Goal: Transaction & Acquisition: Purchase product/service

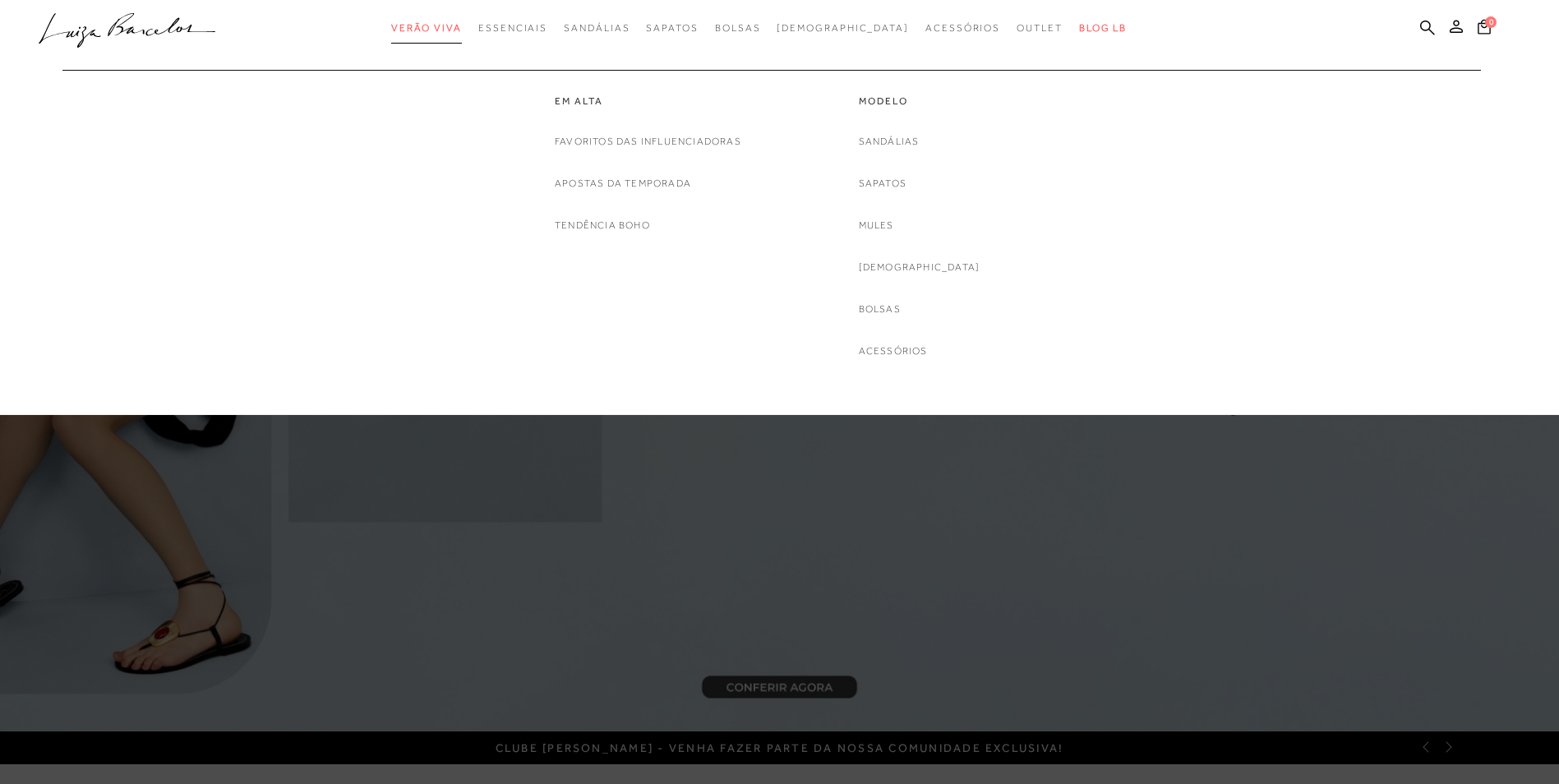
click at [450, 30] on span "Verão Viva" at bounding box center [426, 28] width 70 height 12
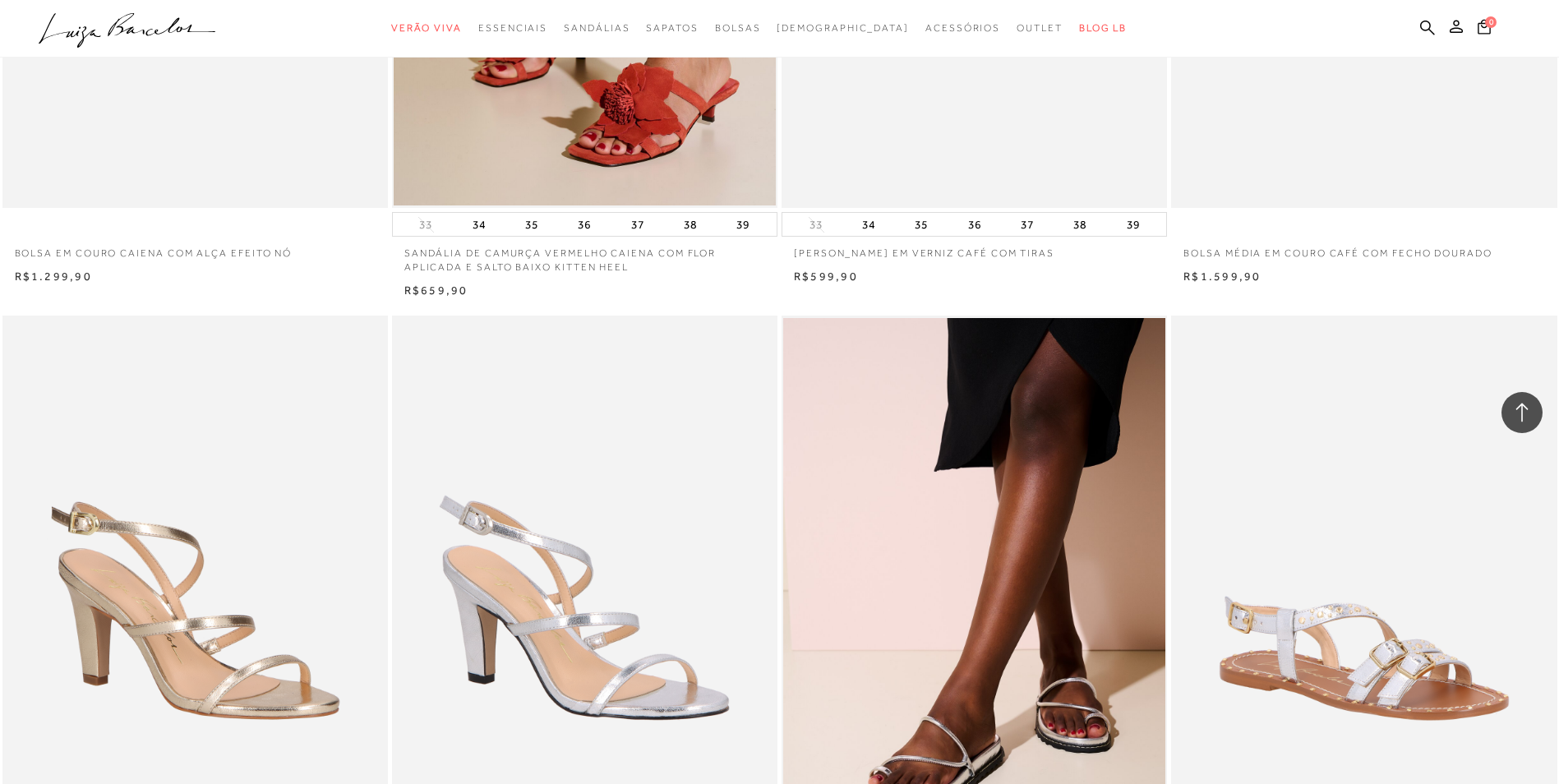
scroll to position [2383, 0]
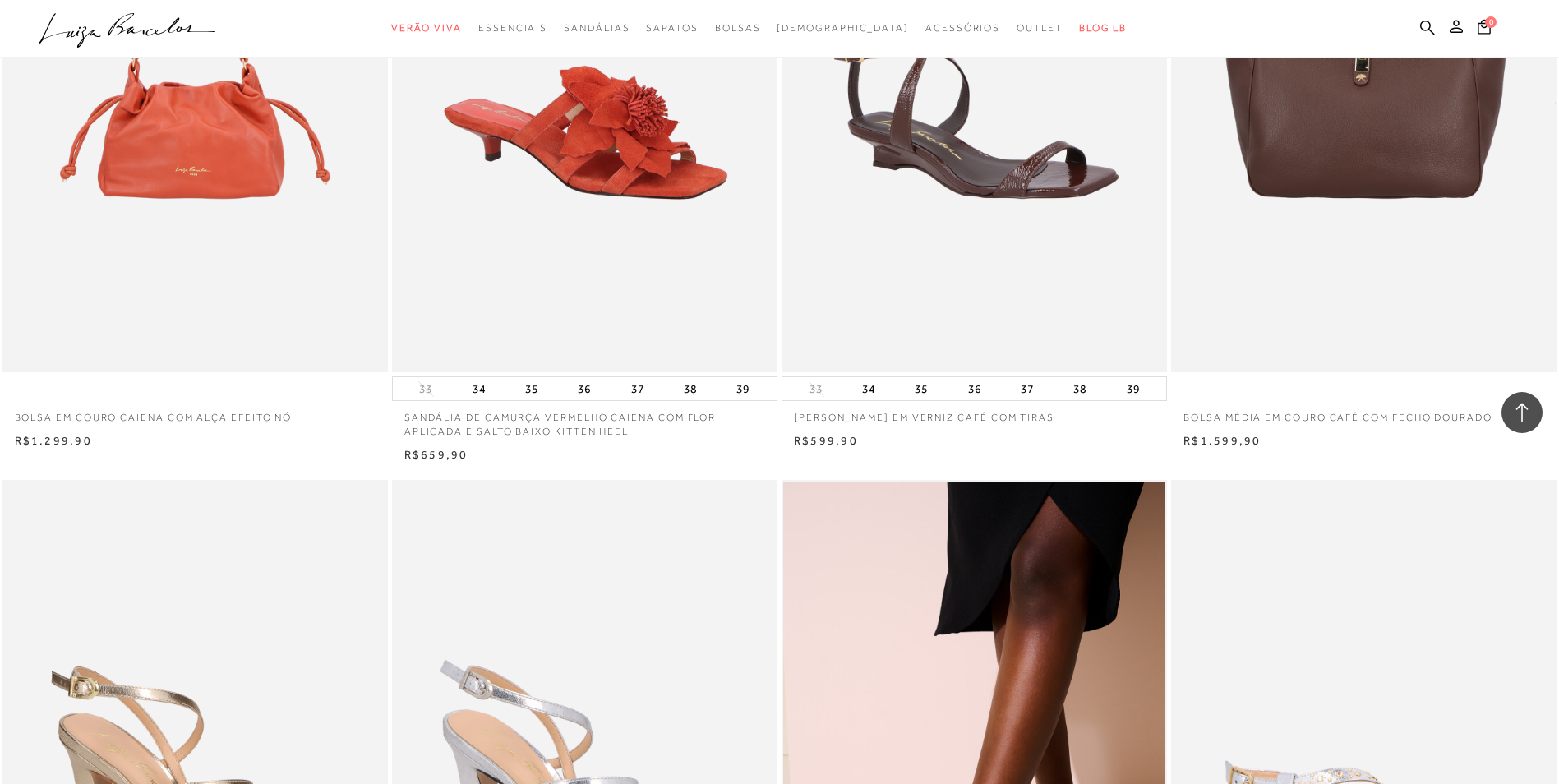
click at [576, 225] on img at bounding box center [585, 84] width 384 height 578
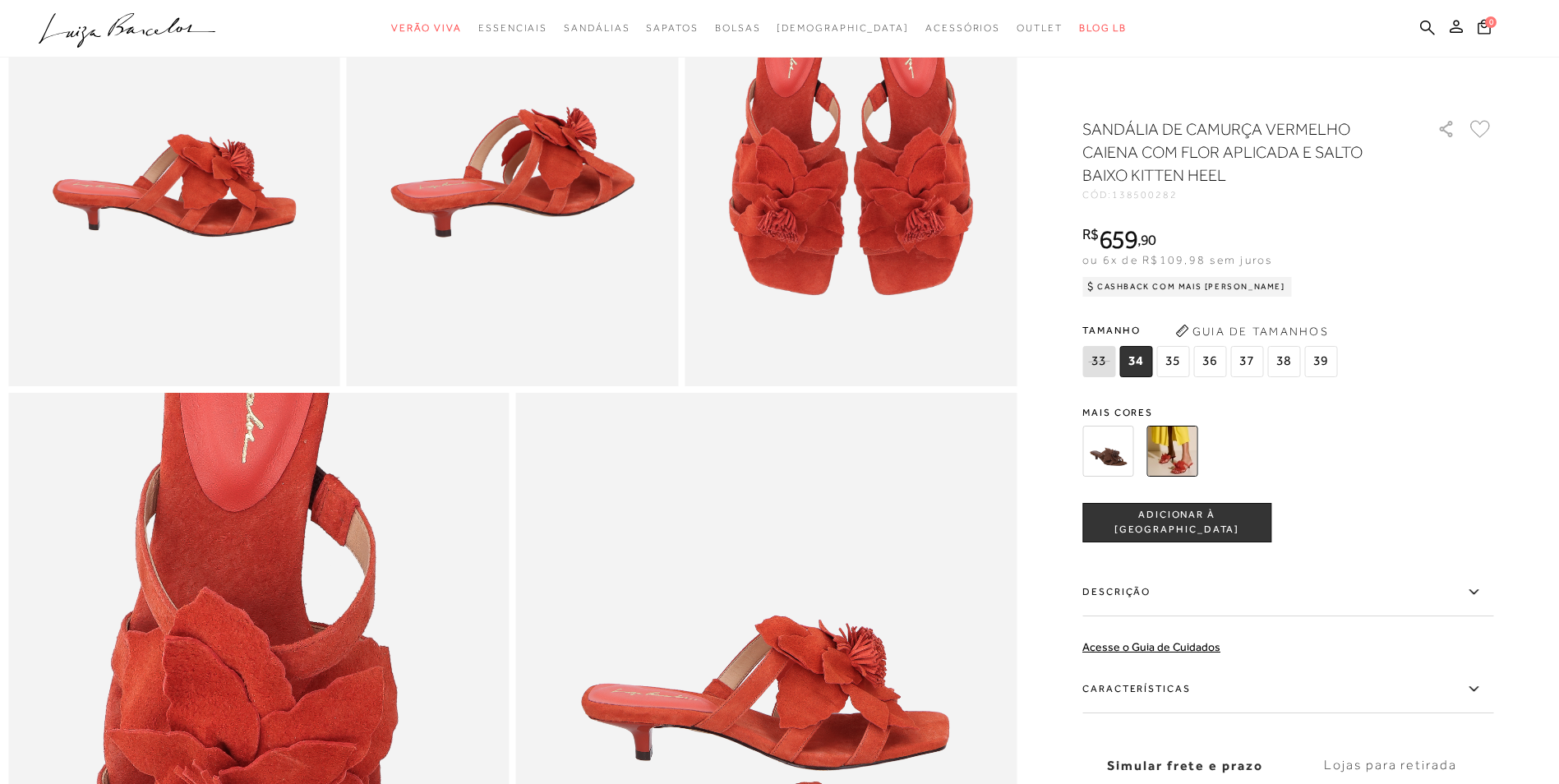
scroll to position [657, 0]
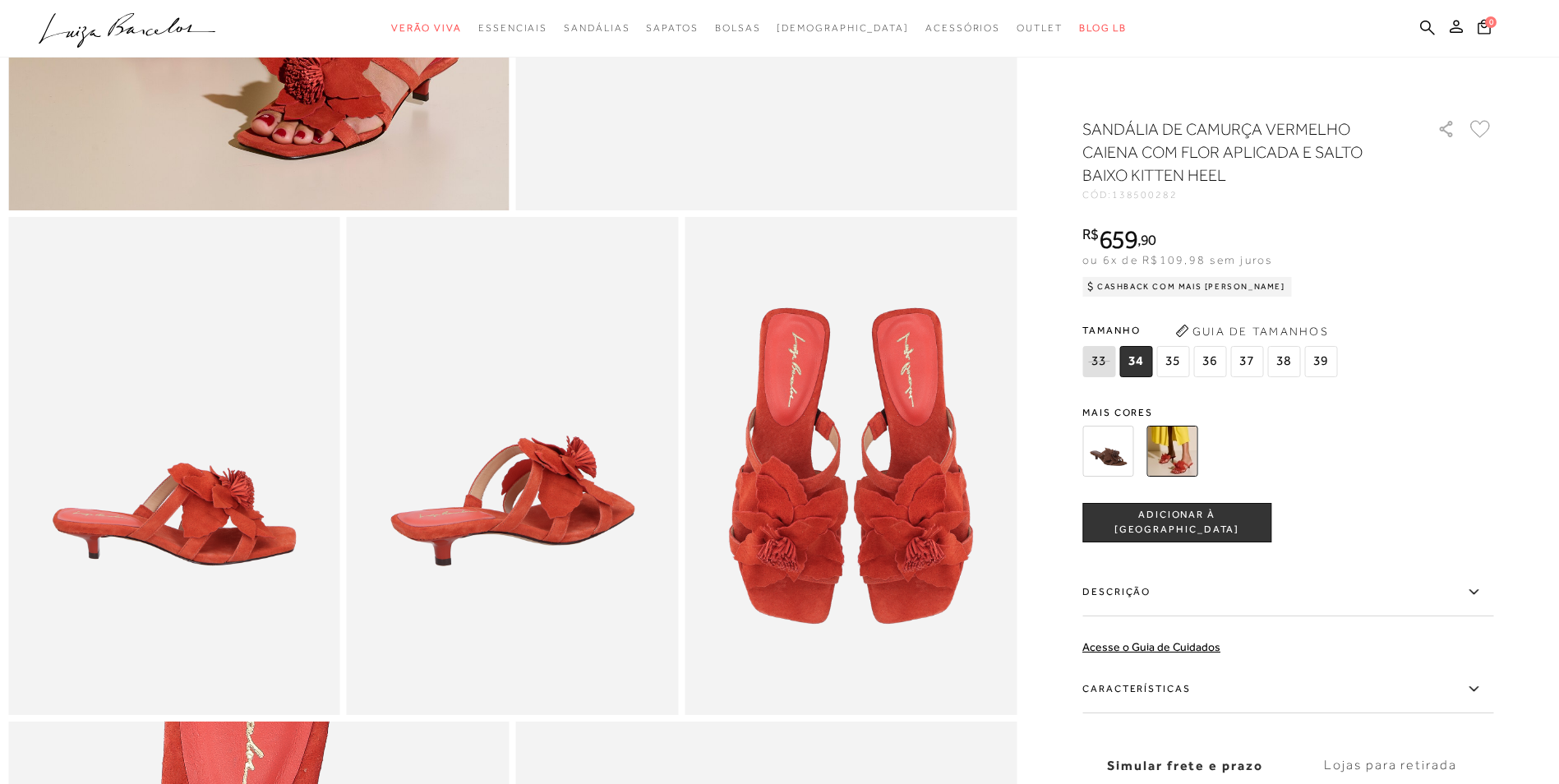
click at [1110, 457] on img at bounding box center [1108, 451] width 51 height 51
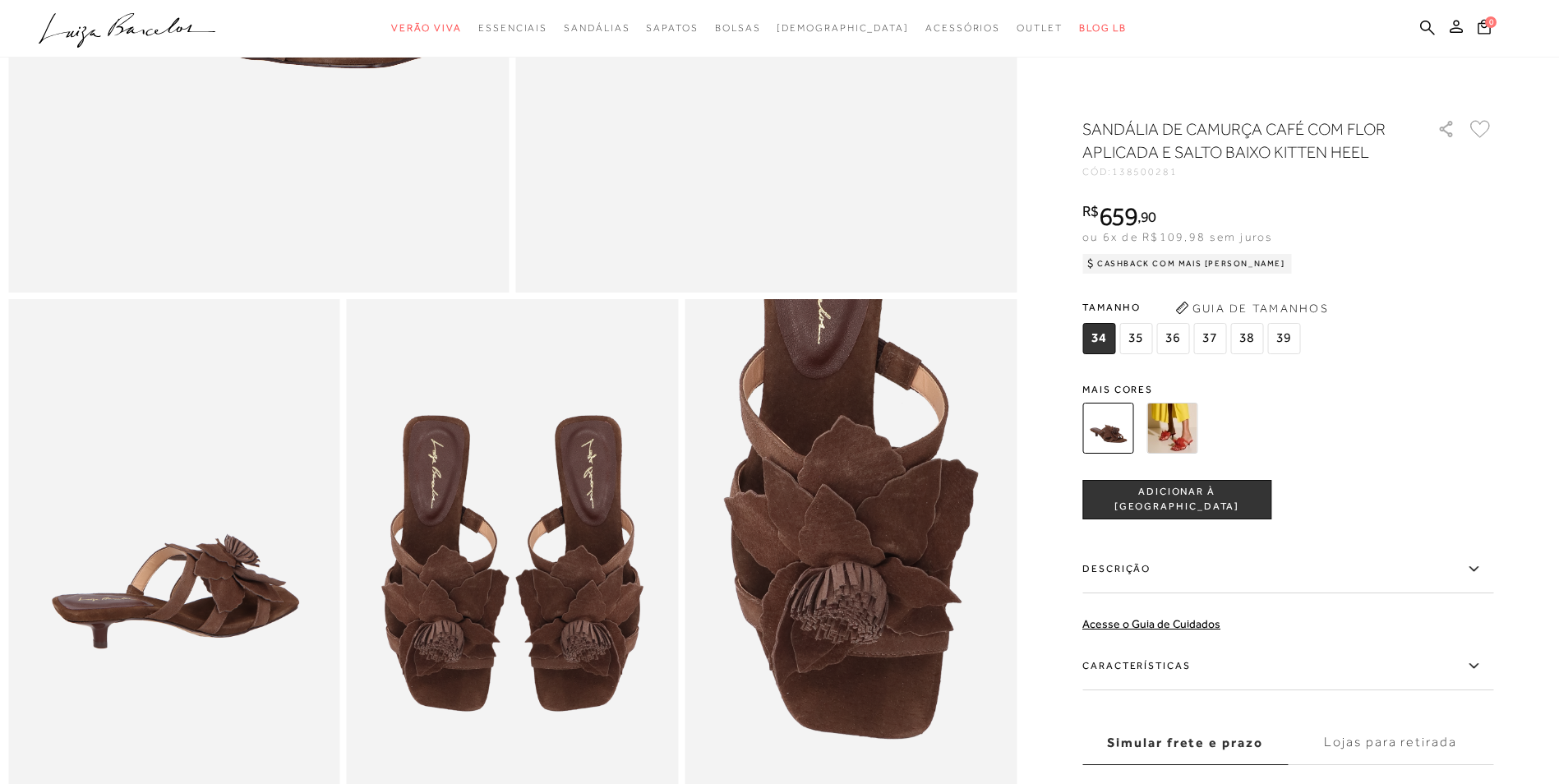
scroll to position [657, 0]
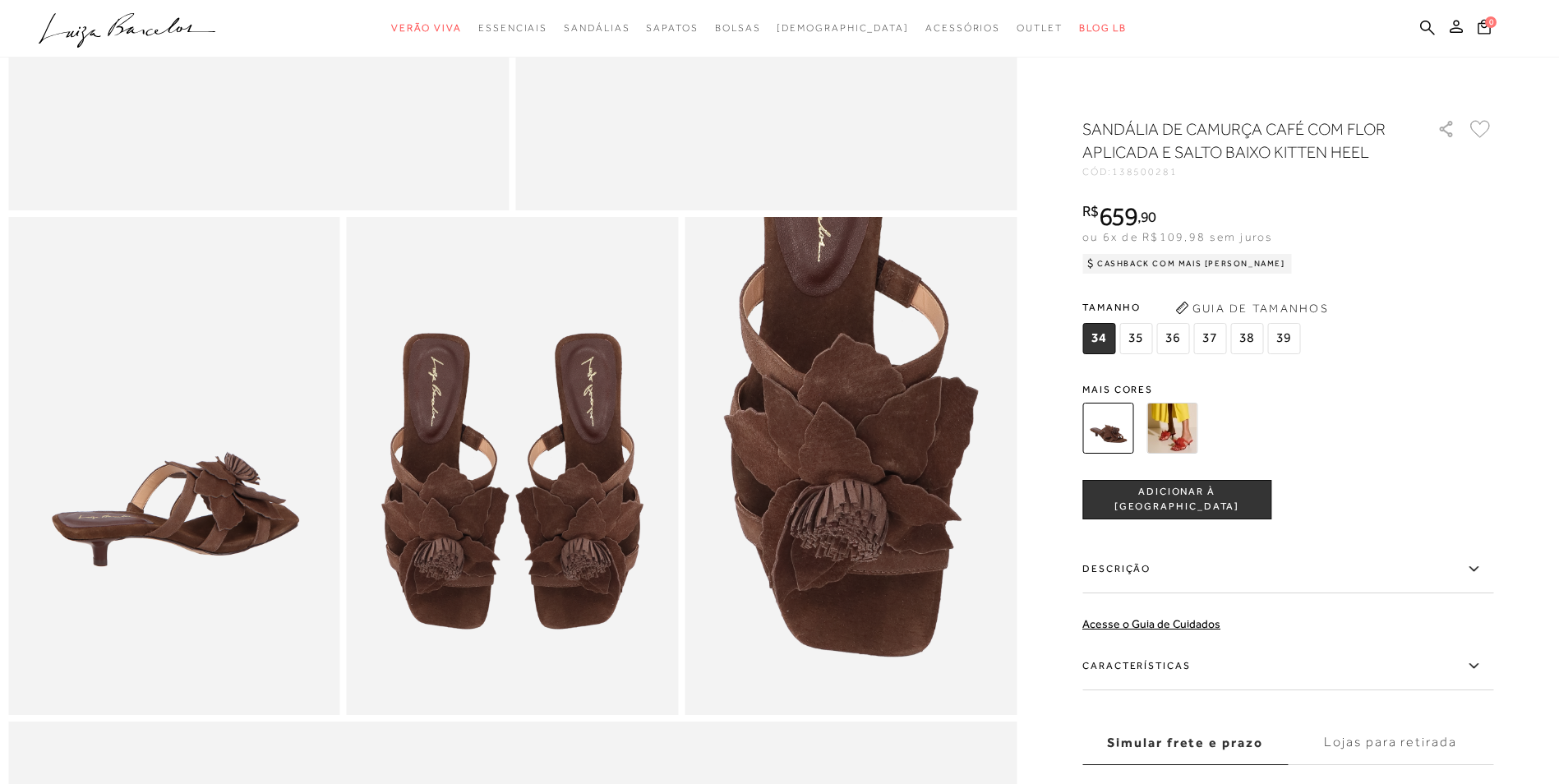
click at [1169, 425] on img at bounding box center [1172, 428] width 51 height 51
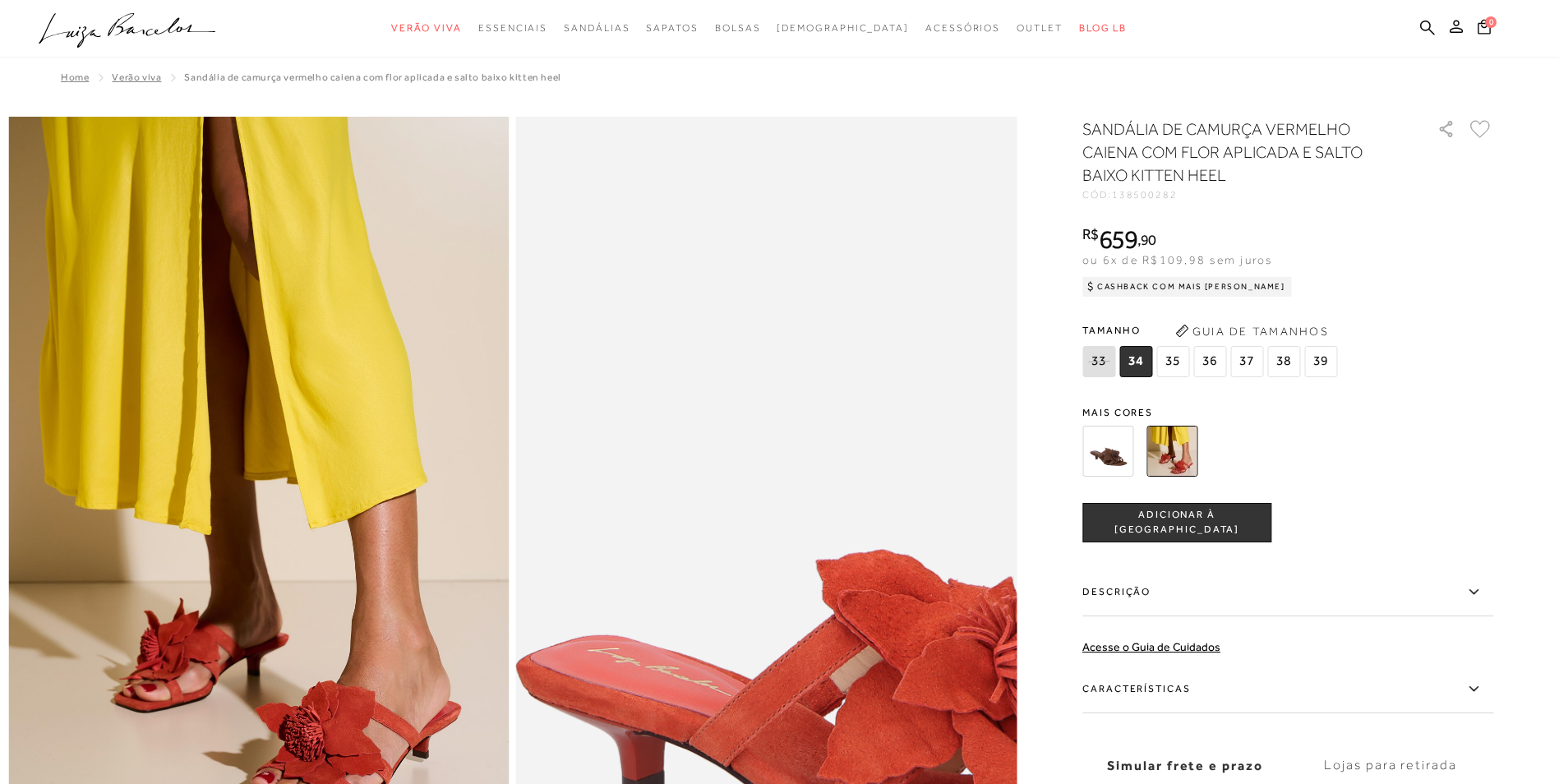
scroll to position [247, 0]
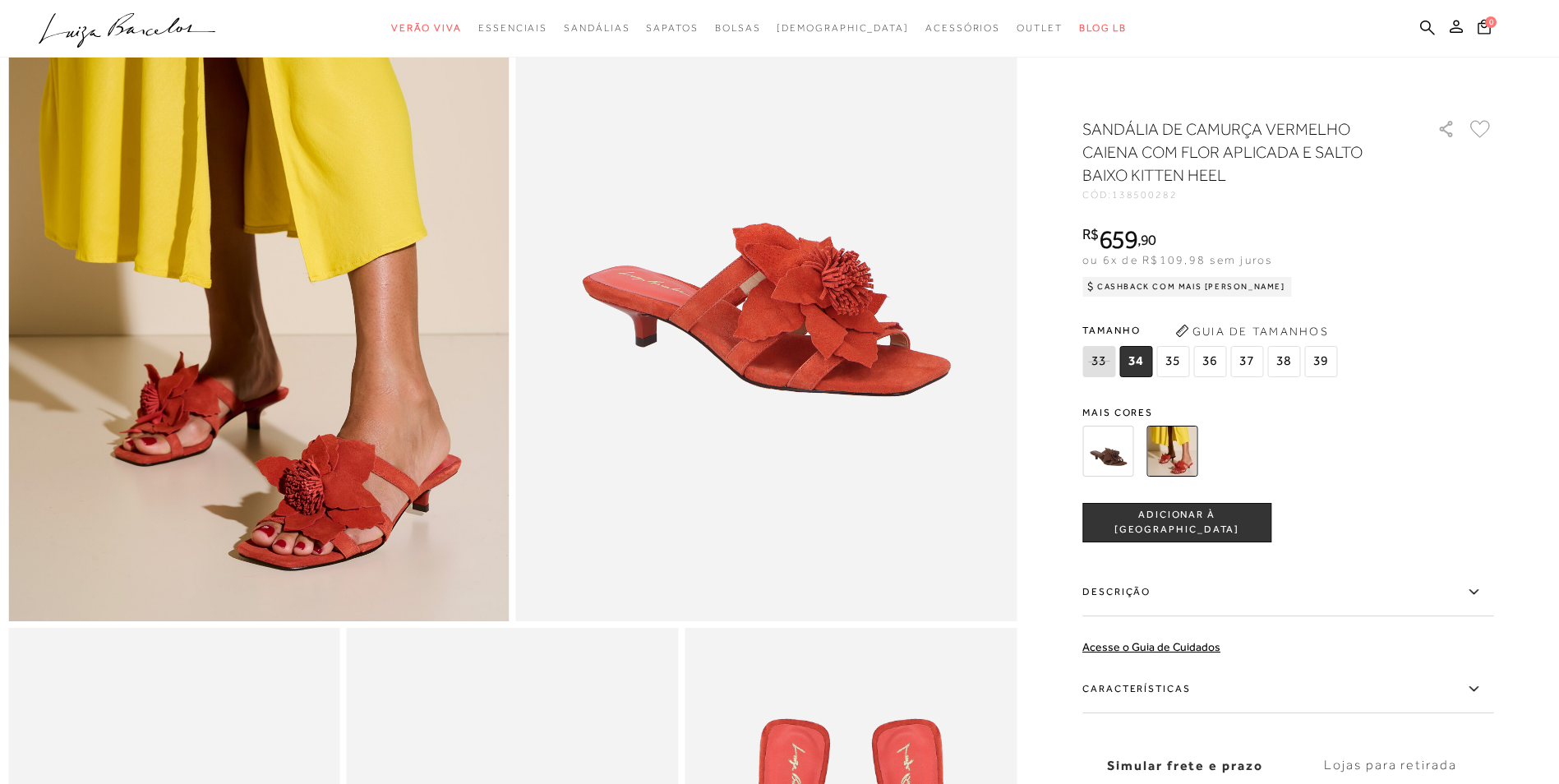
click at [1111, 455] on img at bounding box center [1108, 451] width 51 height 51
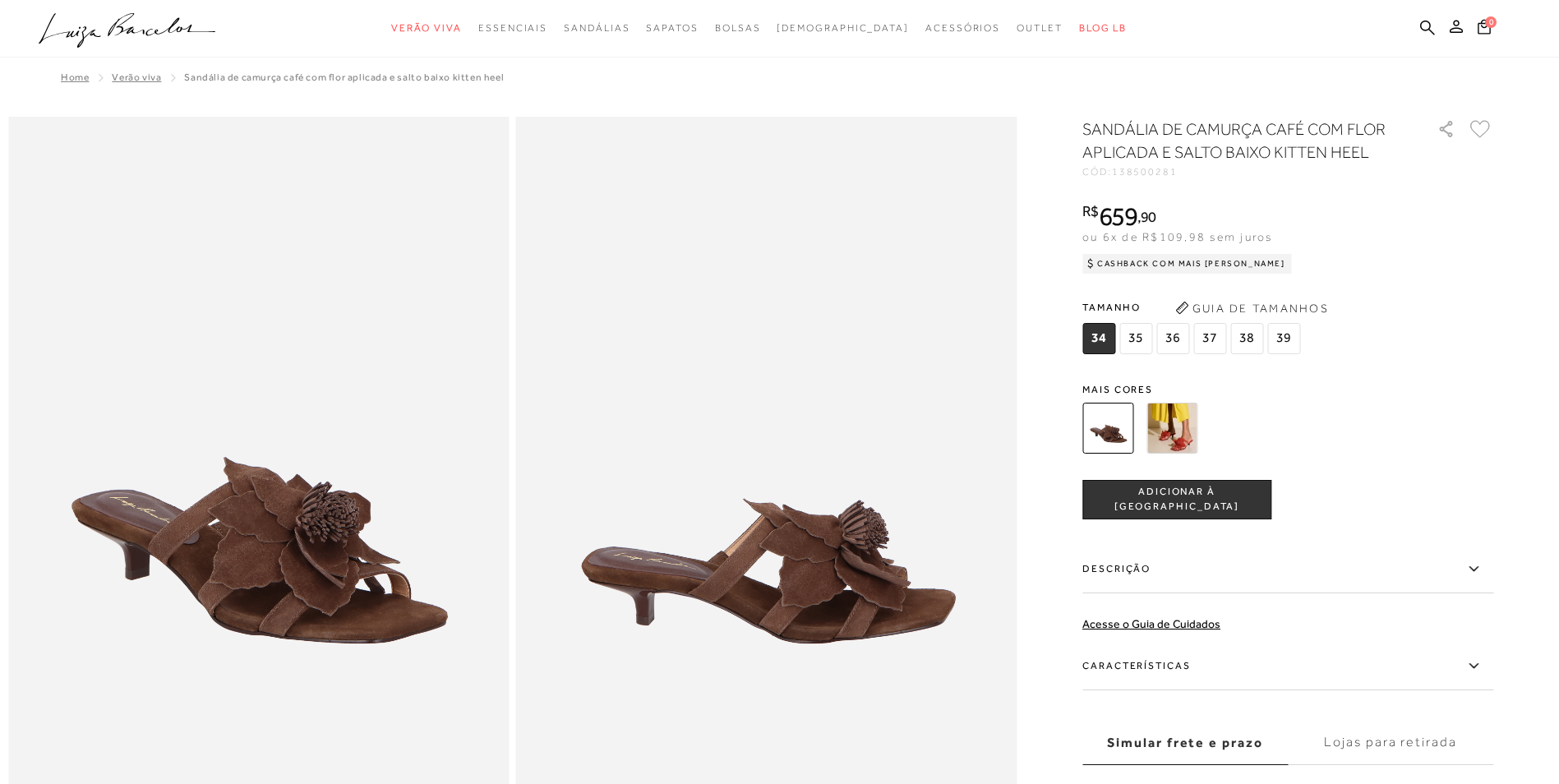
click at [1178, 341] on span "36" at bounding box center [1172, 338] width 33 height 31
click at [1485, 24] on span "0" at bounding box center [1491, 22] width 12 height 12
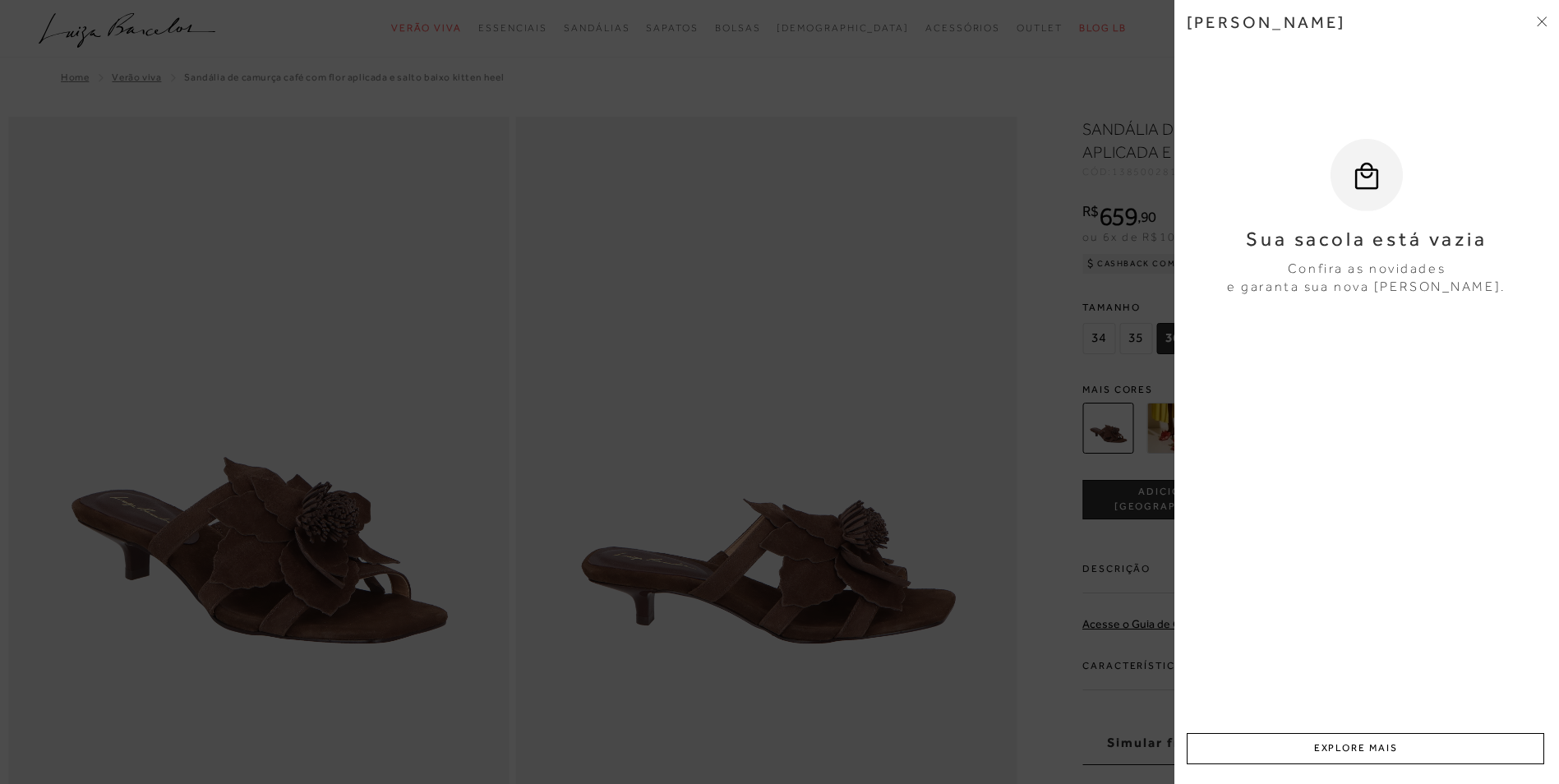
drag, startPoint x: 1539, startPoint y: 19, endPoint x: 1532, endPoint y: 28, distance: 11.4
click at [1539, 19] on icon at bounding box center [1542, 21] width 10 height 10
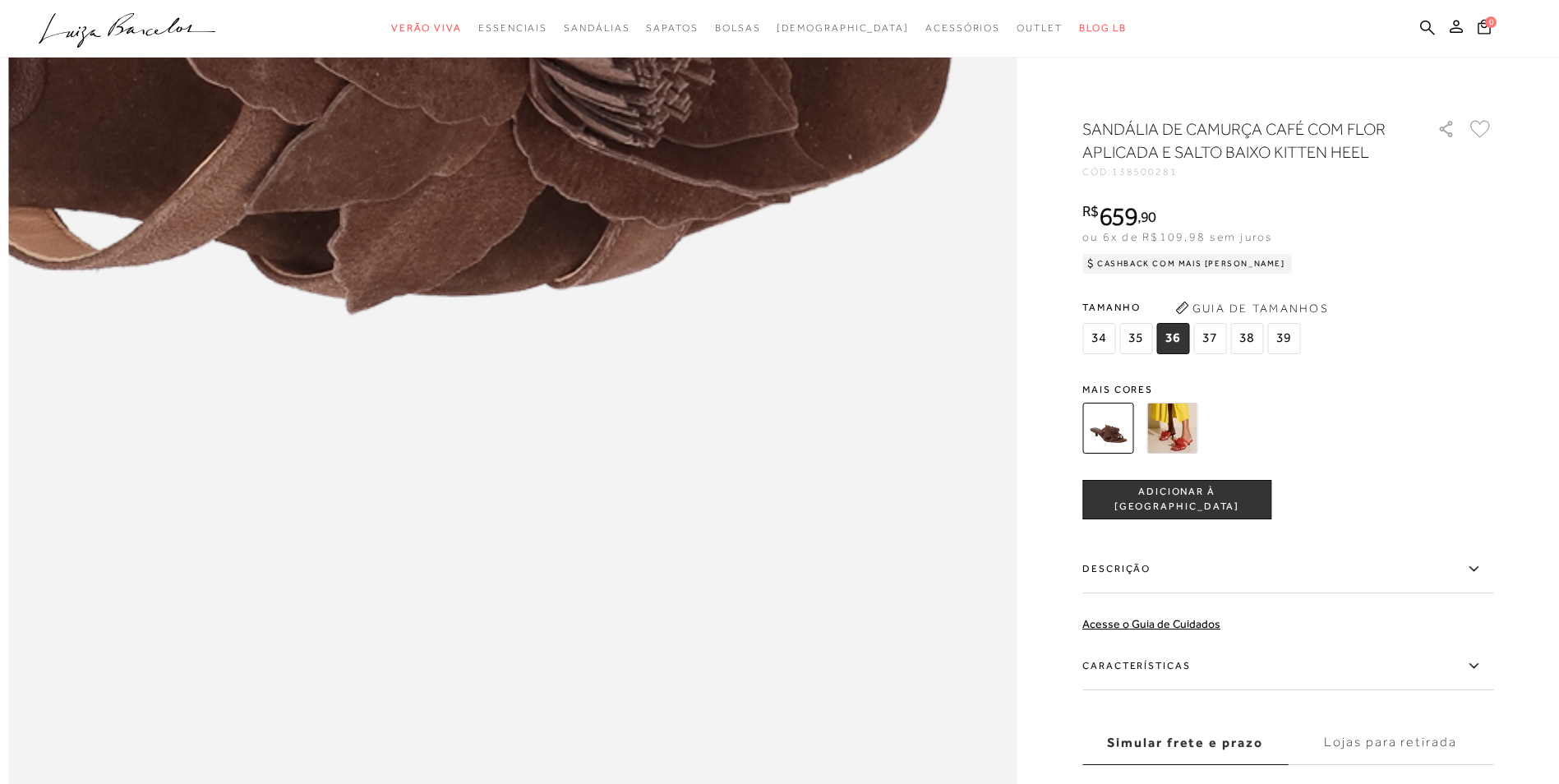
scroll to position [1479, 0]
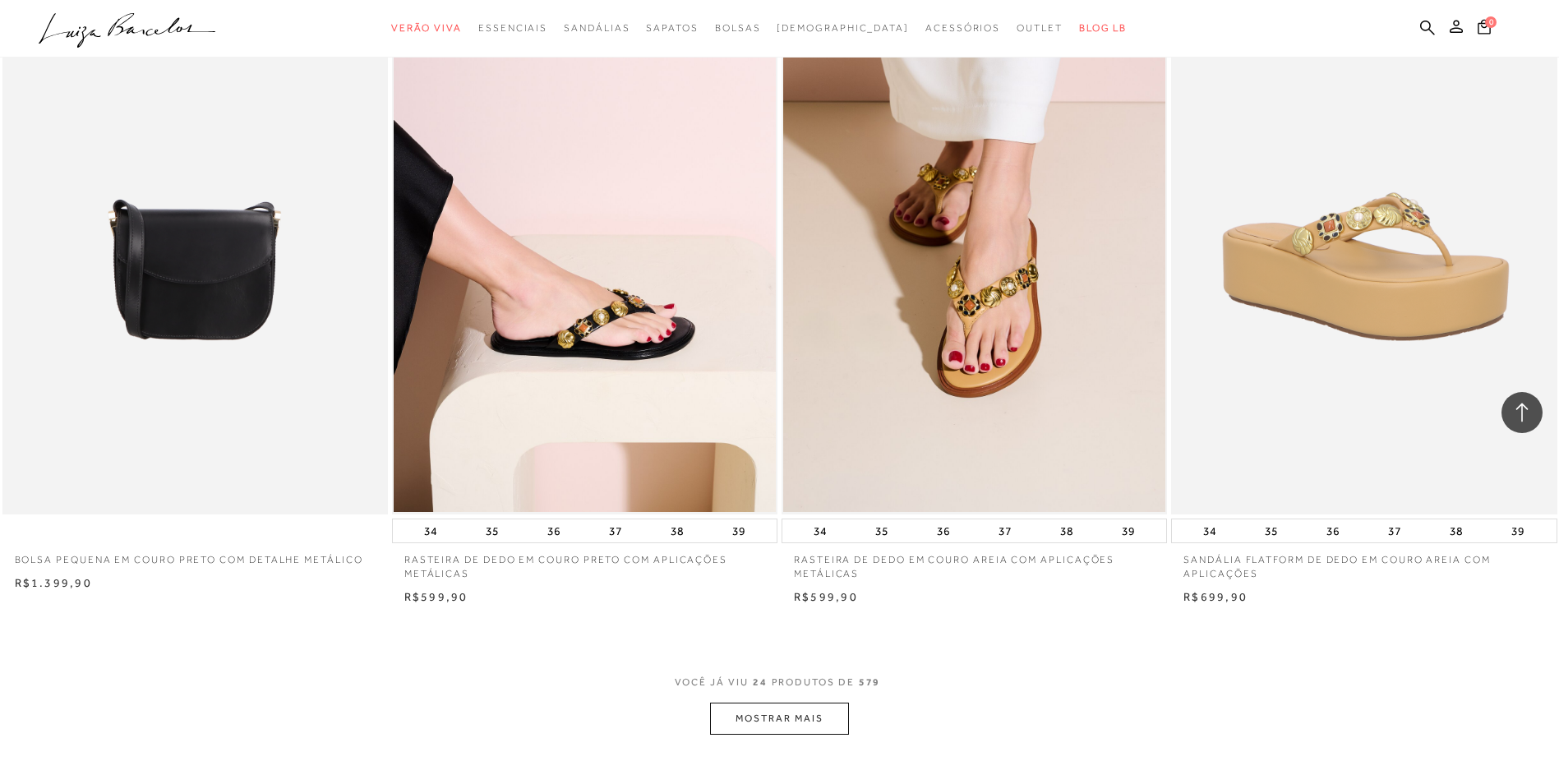
scroll to position [8051, 0]
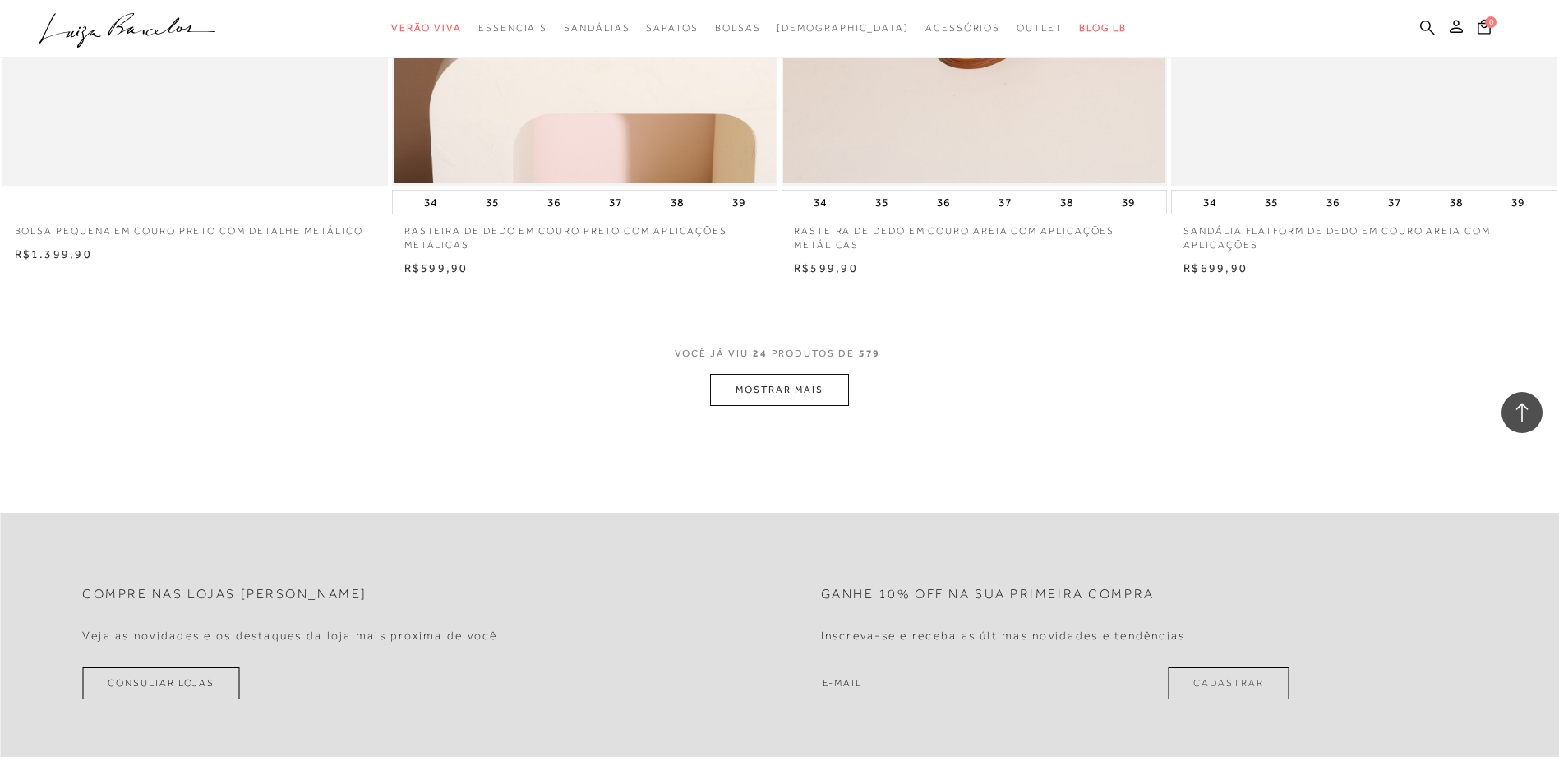
click at [777, 385] on button "MOSTRAR MAIS" at bounding box center [778, 390] width 138 height 32
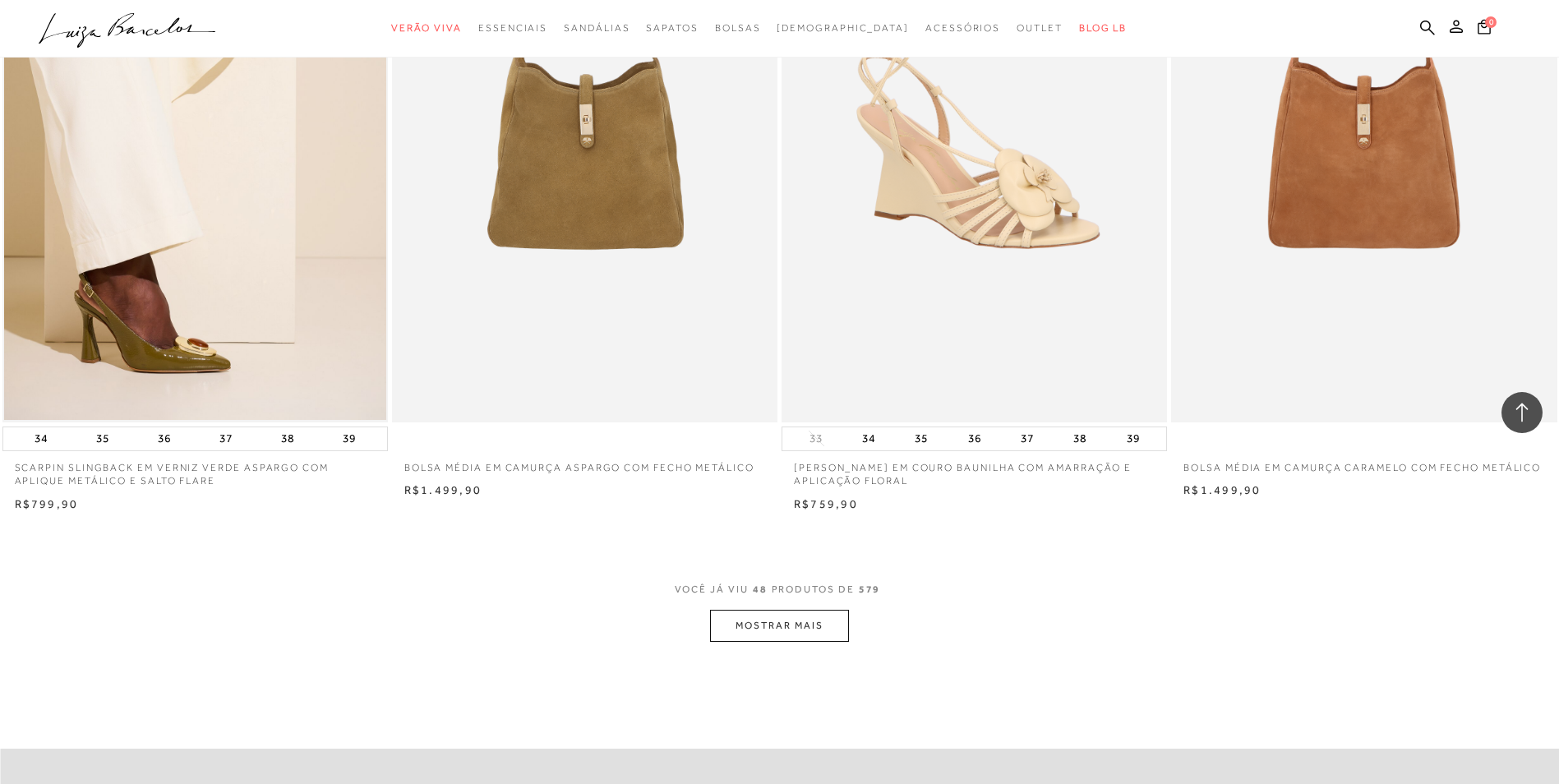
scroll to position [12077, 0]
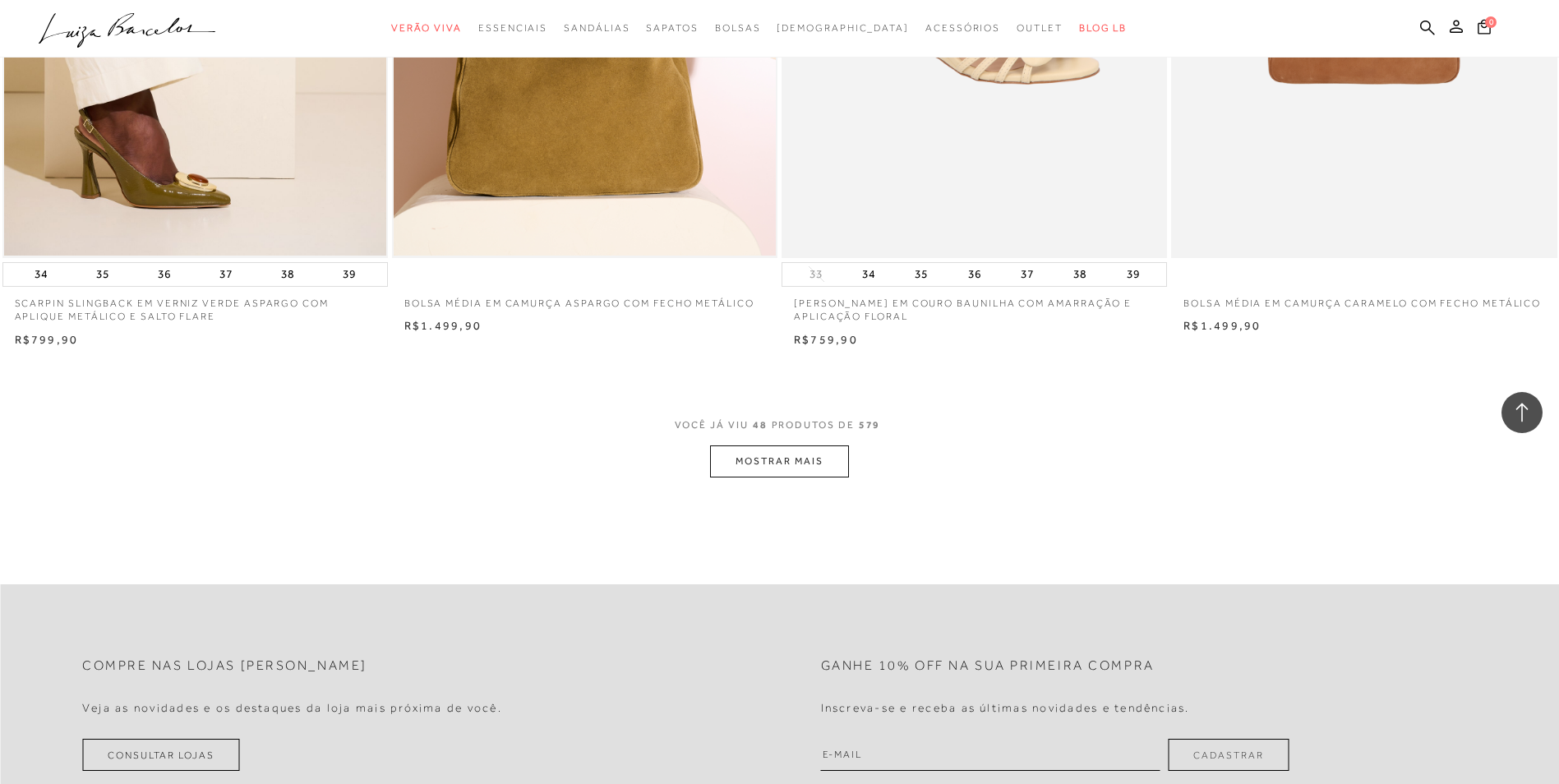
click at [777, 459] on button "MOSTRAR MAIS" at bounding box center [778, 461] width 138 height 32
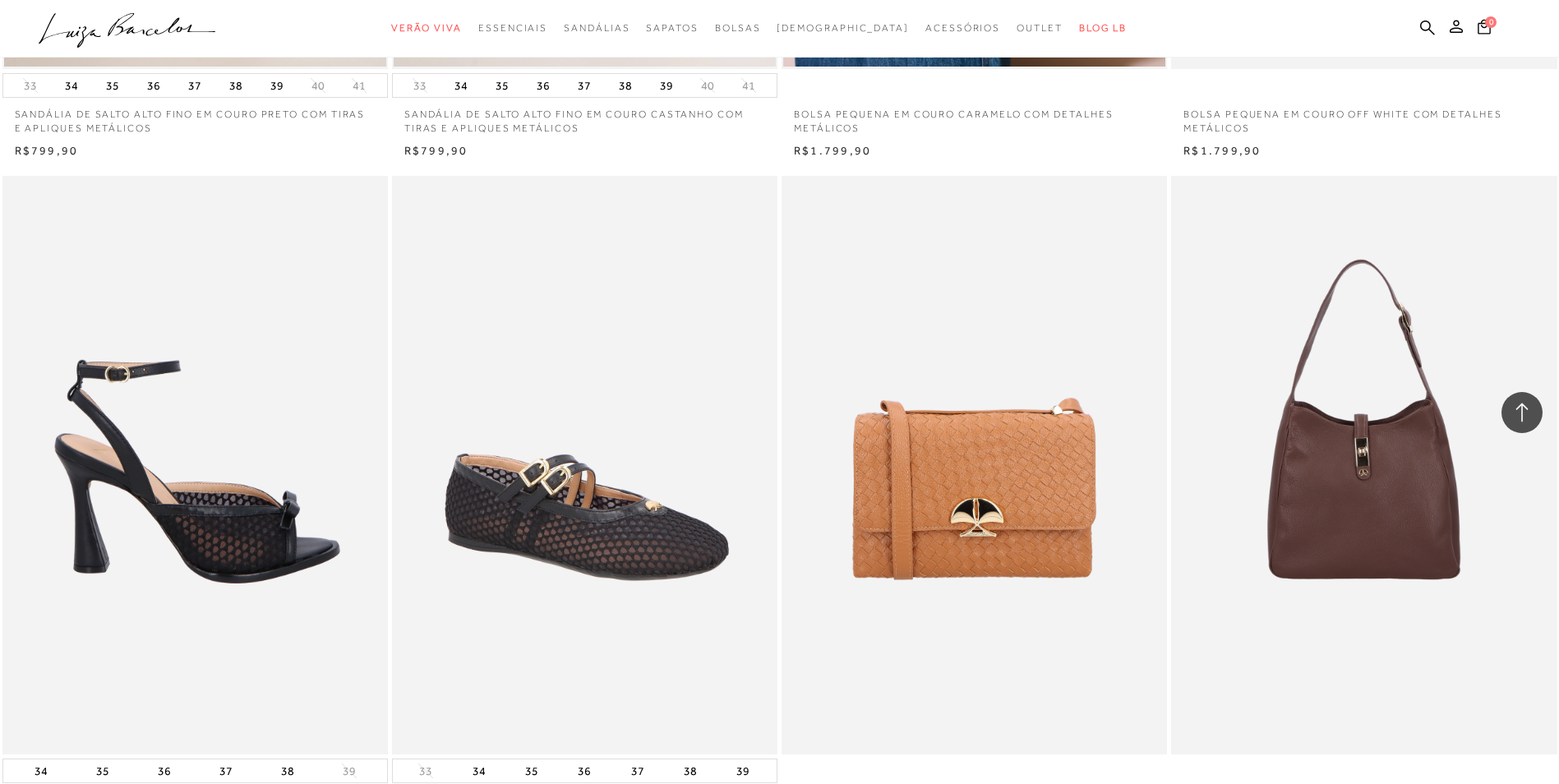
scroll to position [15938, 0]
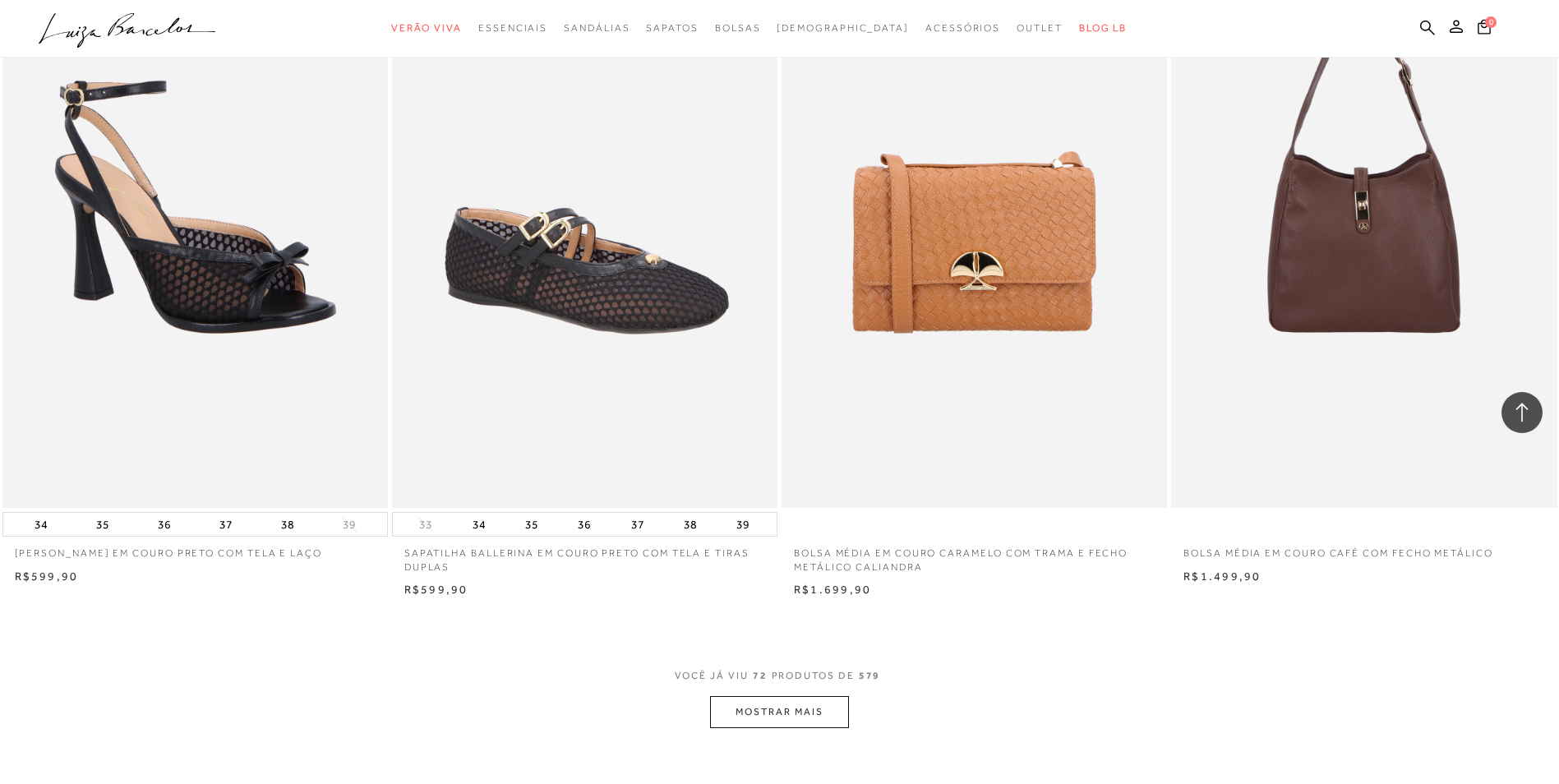
click at [777, 699] on button "MOSTRAR MAIS" at bounding box center [778, 712] width 138 height 32
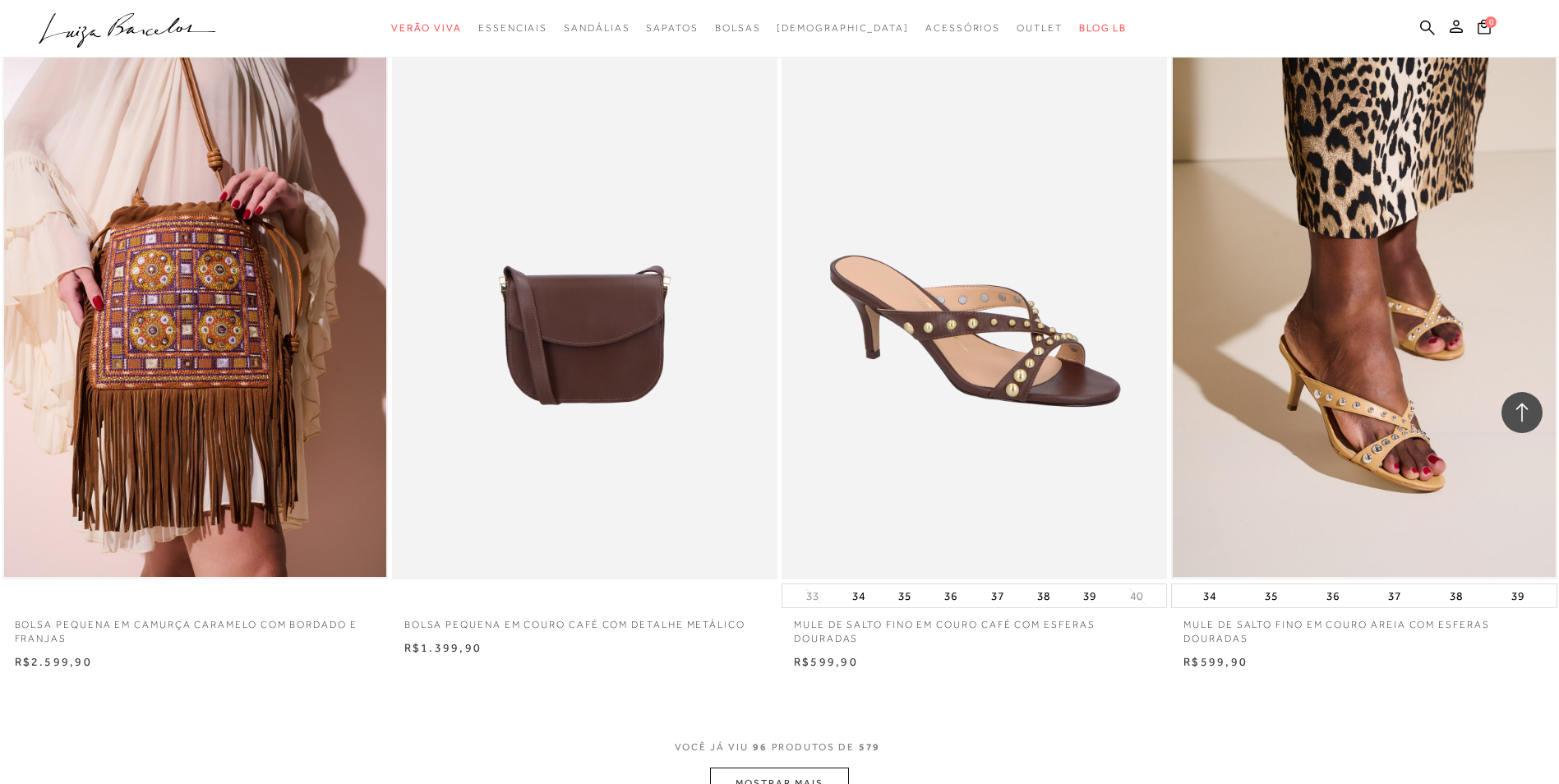
scroll to position [20210, 0]
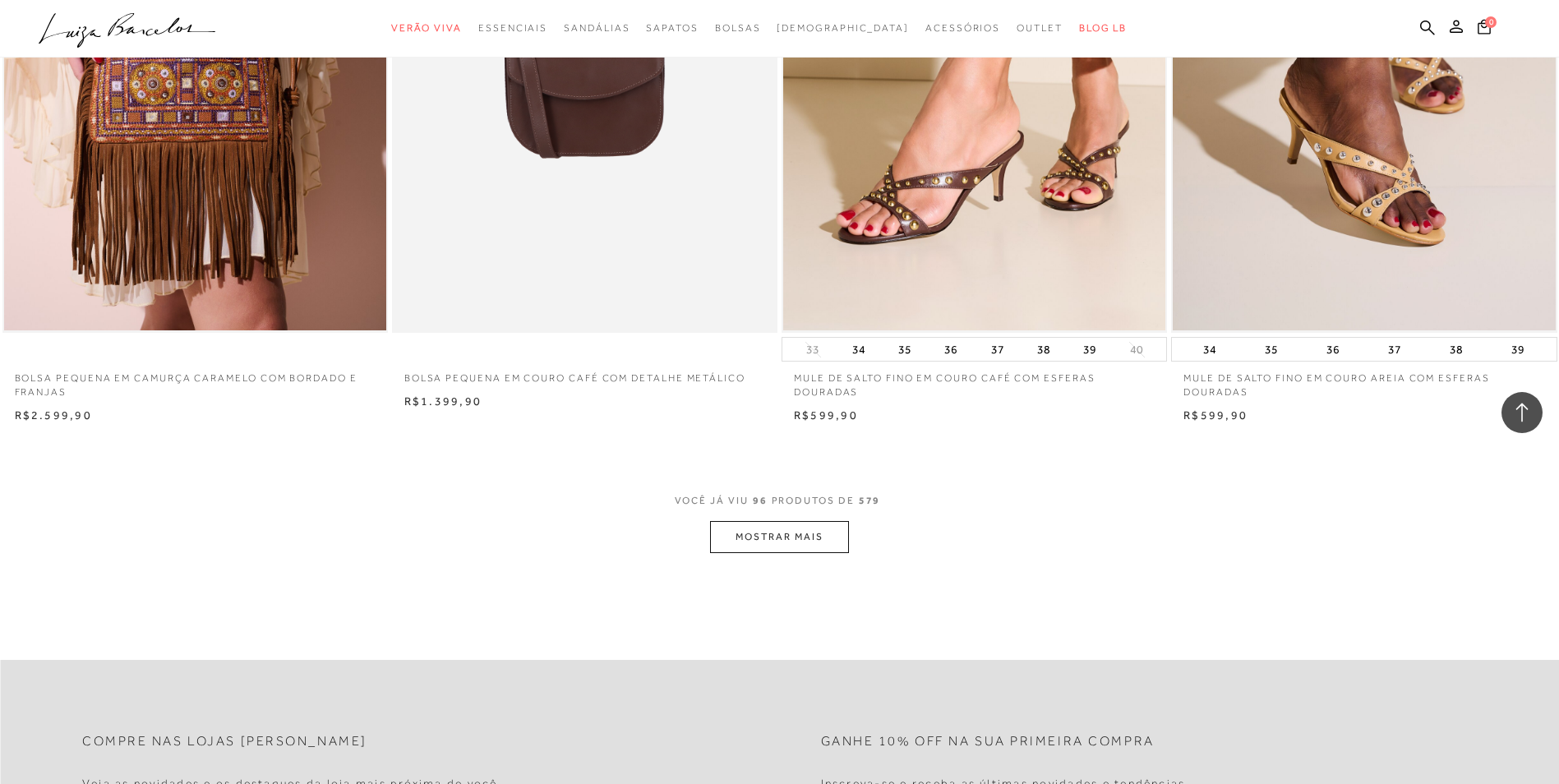
click at [760, 541] on button "MOSTRAR MAIS" at bounding box center [778, 537] width 138 height 32
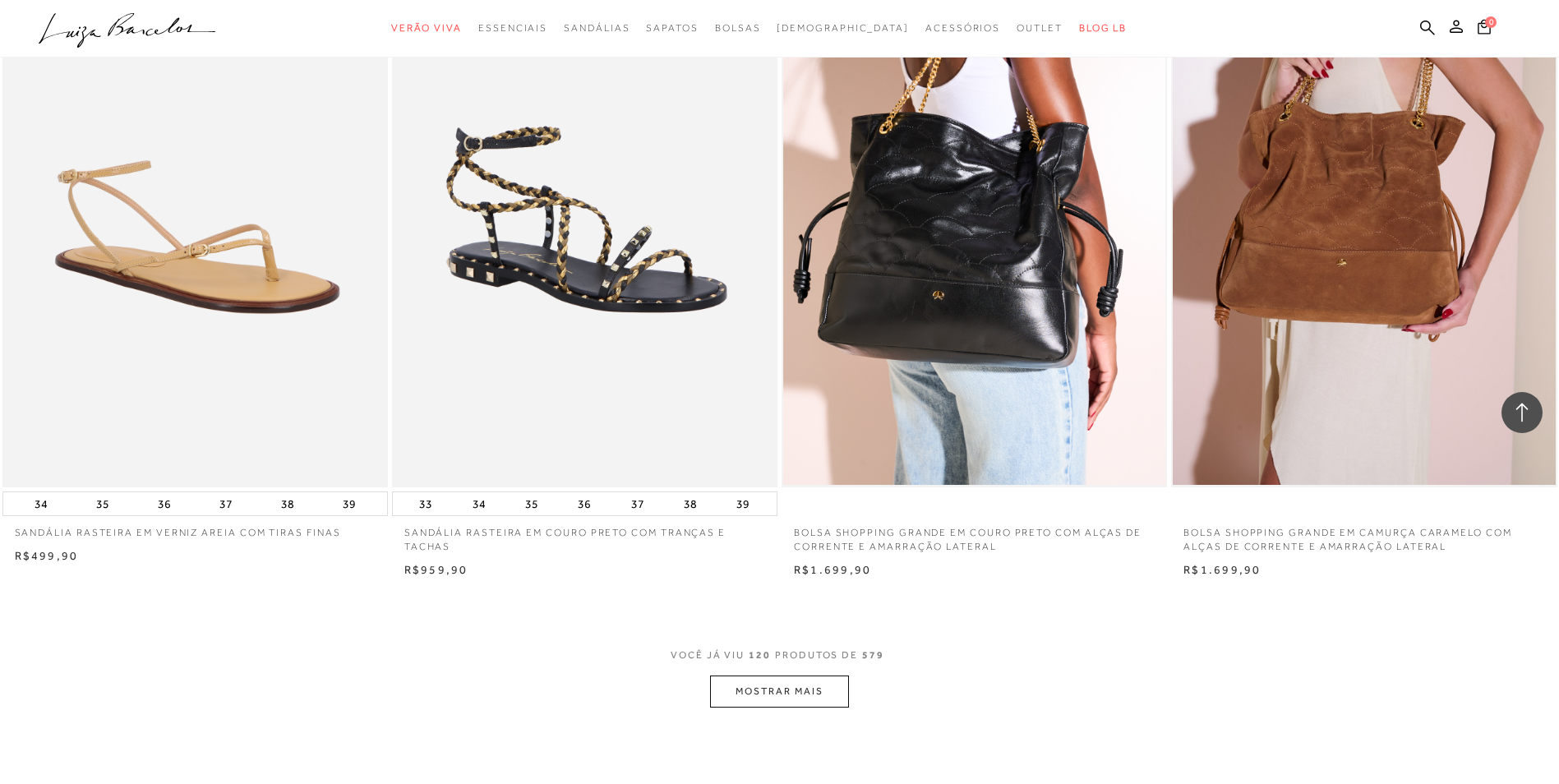
scroll to position [24400, 0]
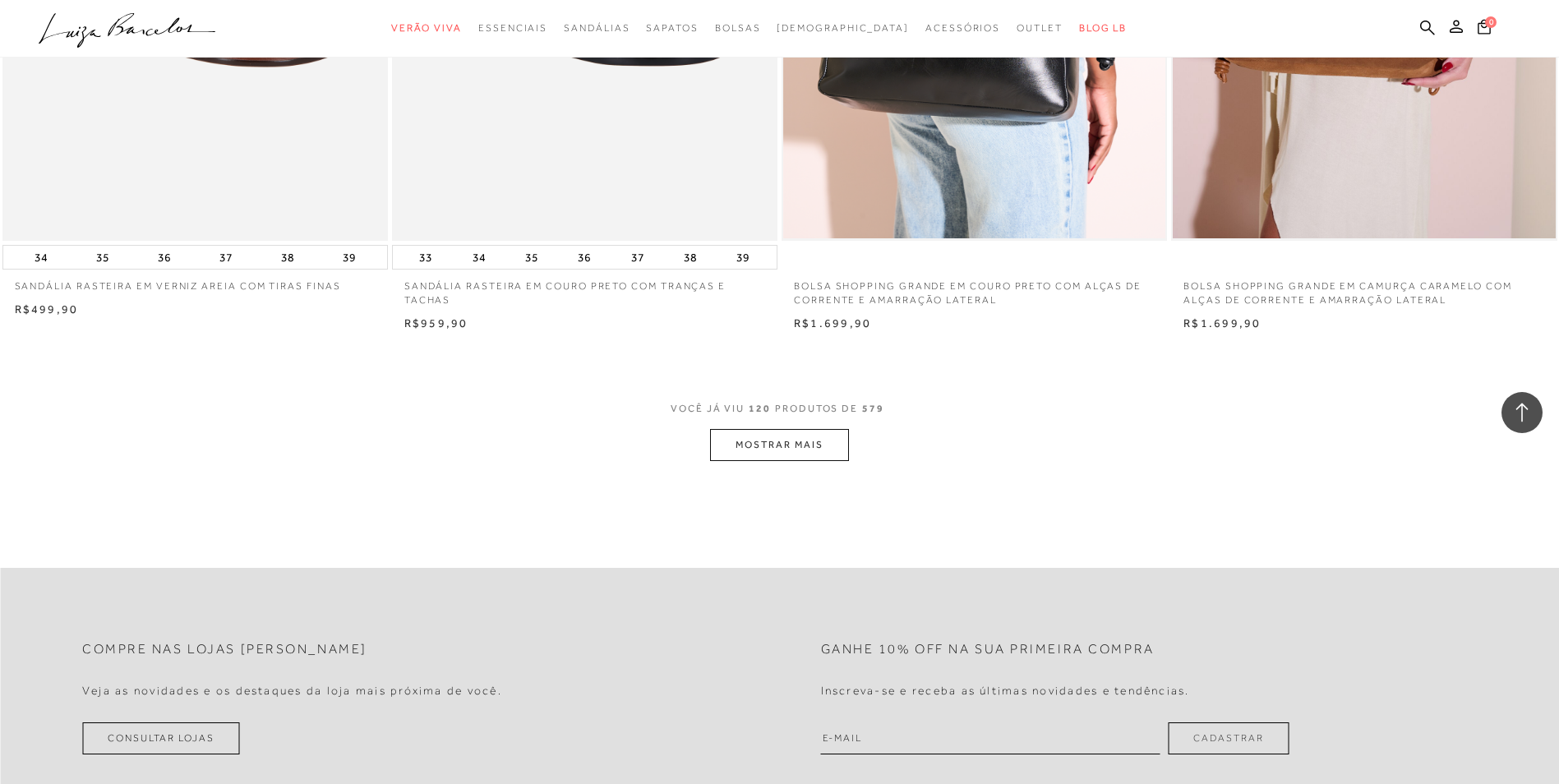
click at [767, 438] on button "MOSTRAR MAIS" at bounding box center [778, 445] width 138 height 32
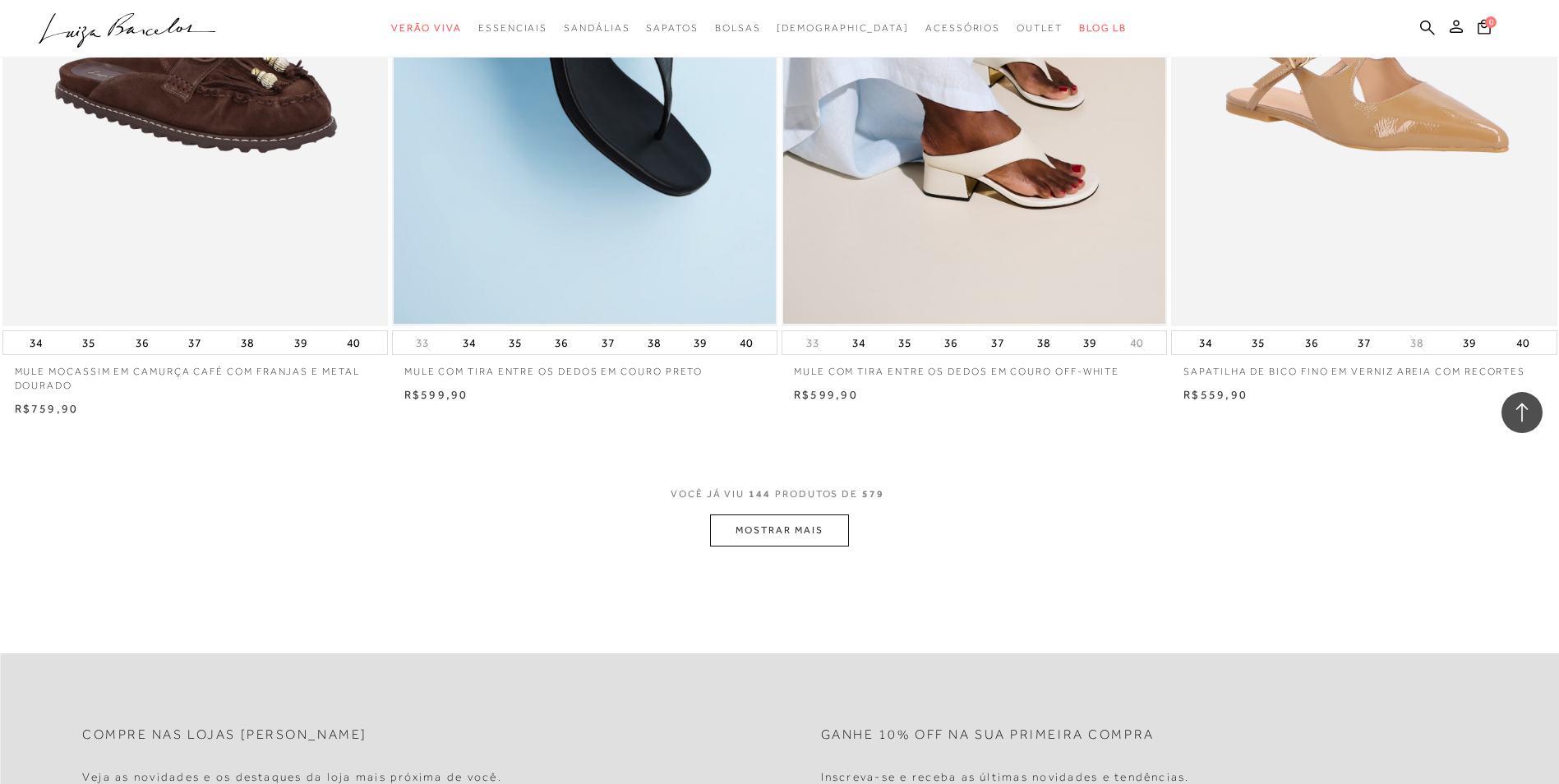
scroll to position [28672, 0]
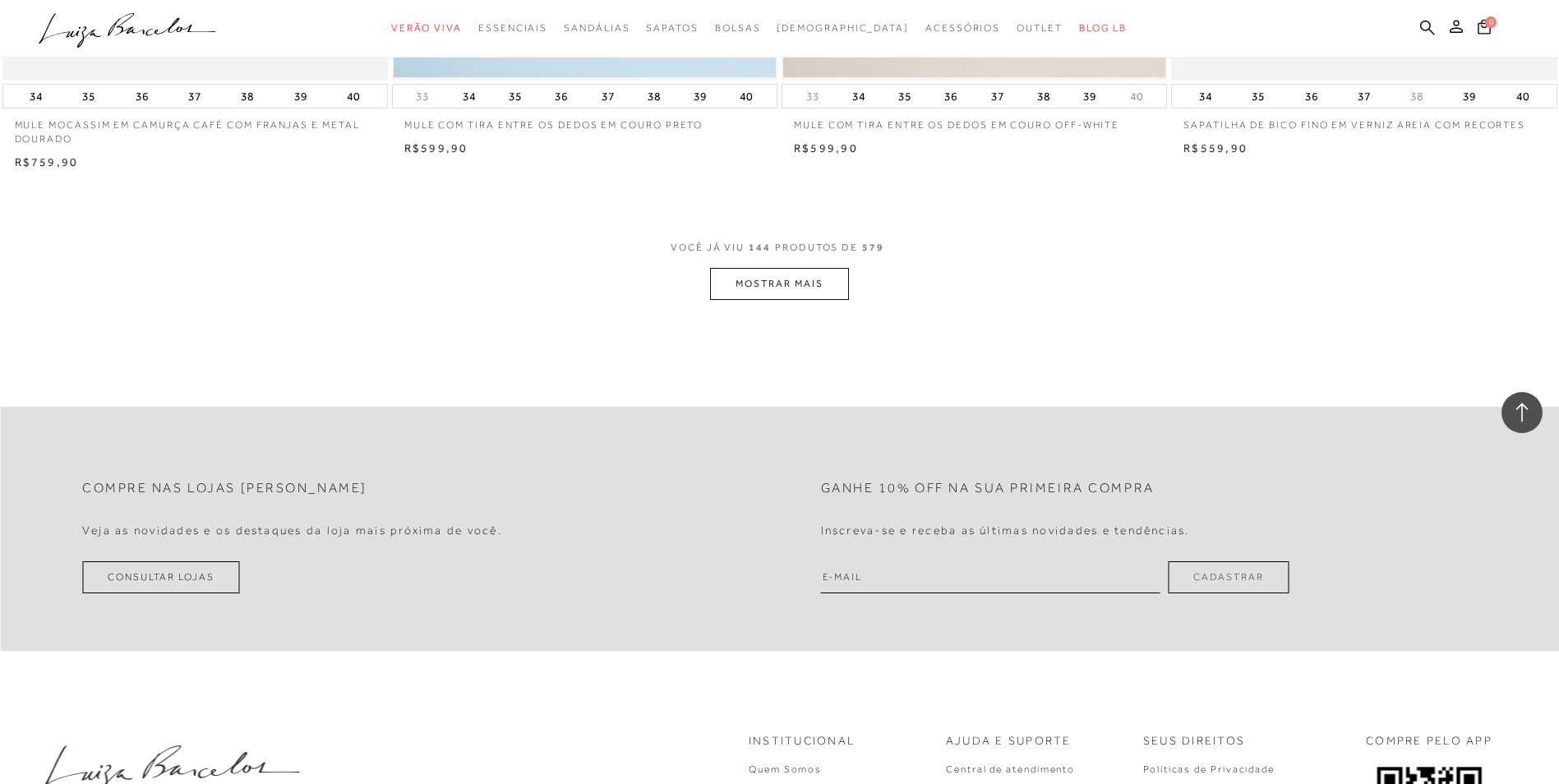
click at [754, 274] on button "MOSTRAR MAIS" at bounding box center [778, 284] width 138 height 32
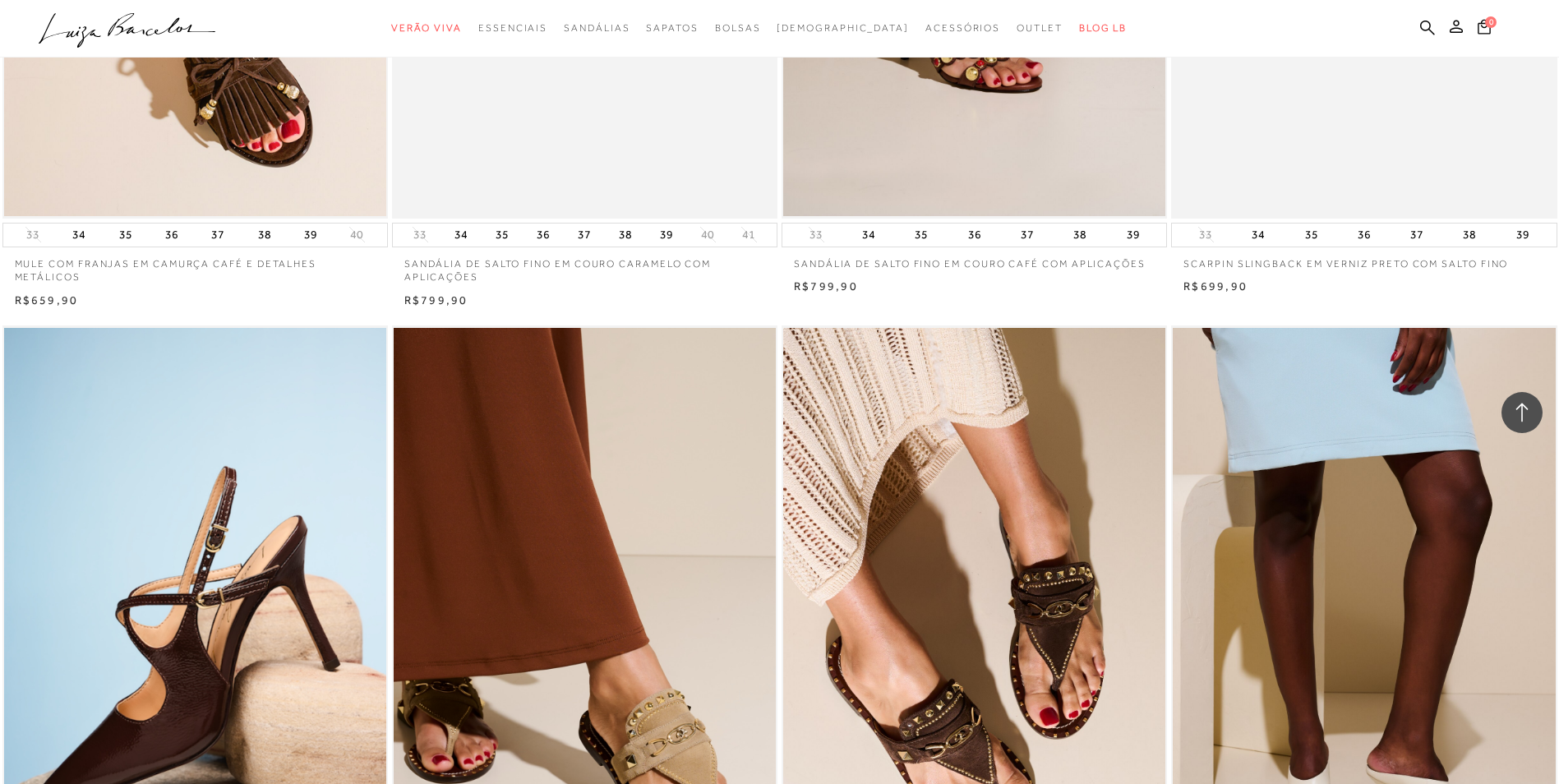
scroll to position [30151, 0]
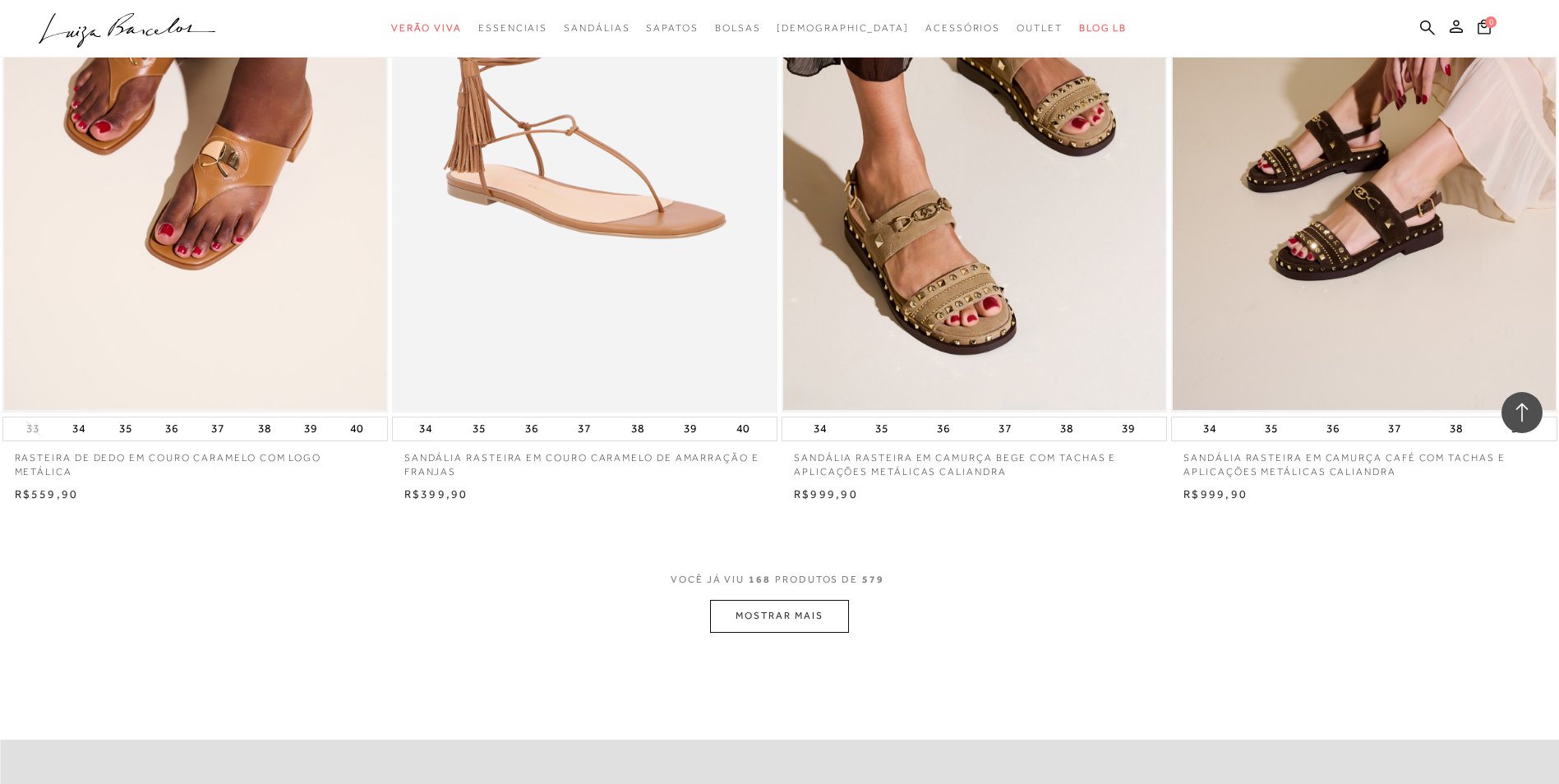
scroll to position [32697, 0]
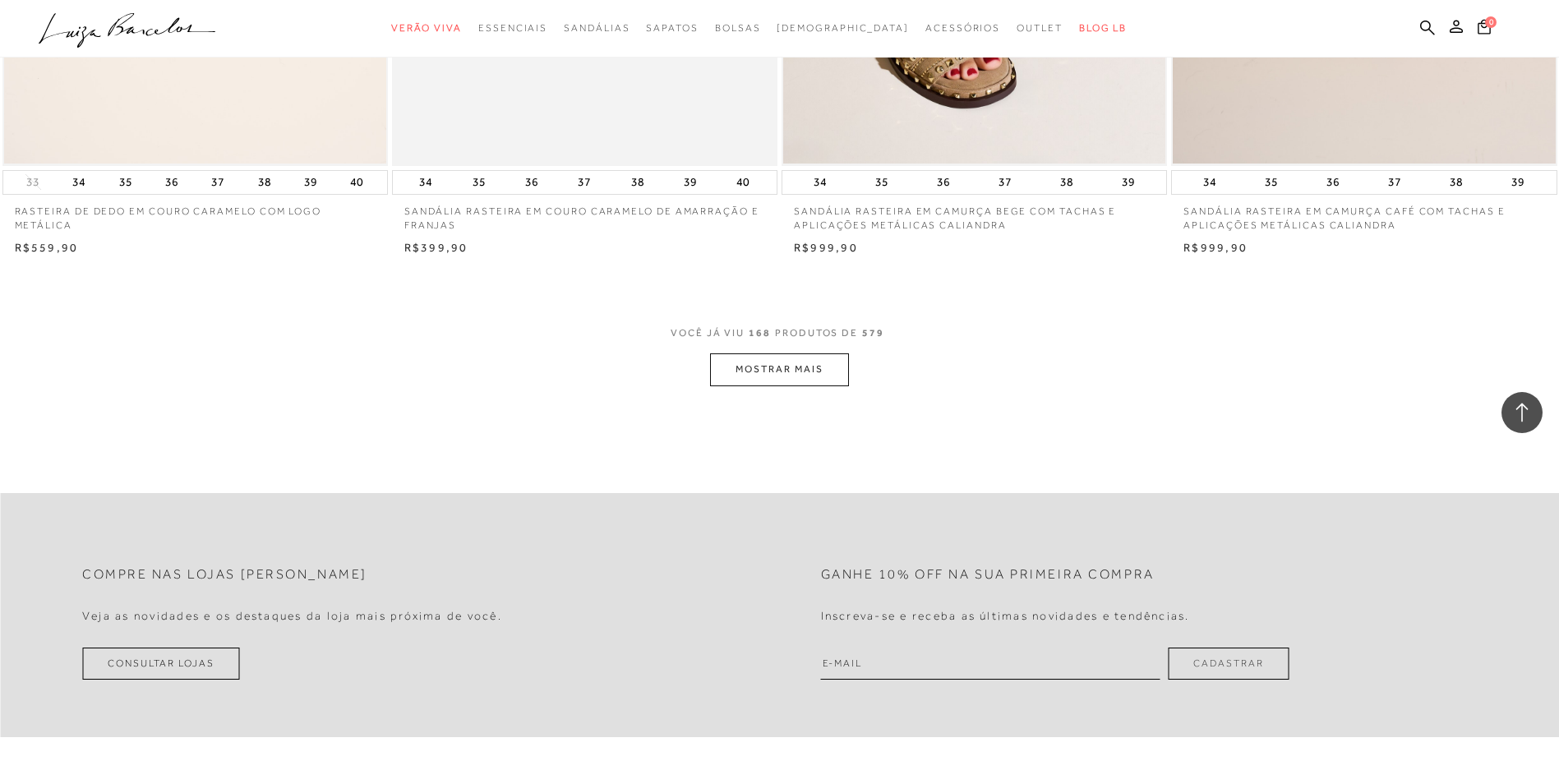
click at [763, 372] on button "MOSTRAR MAIS" at bounding box center [778, 370] width 138 height 32
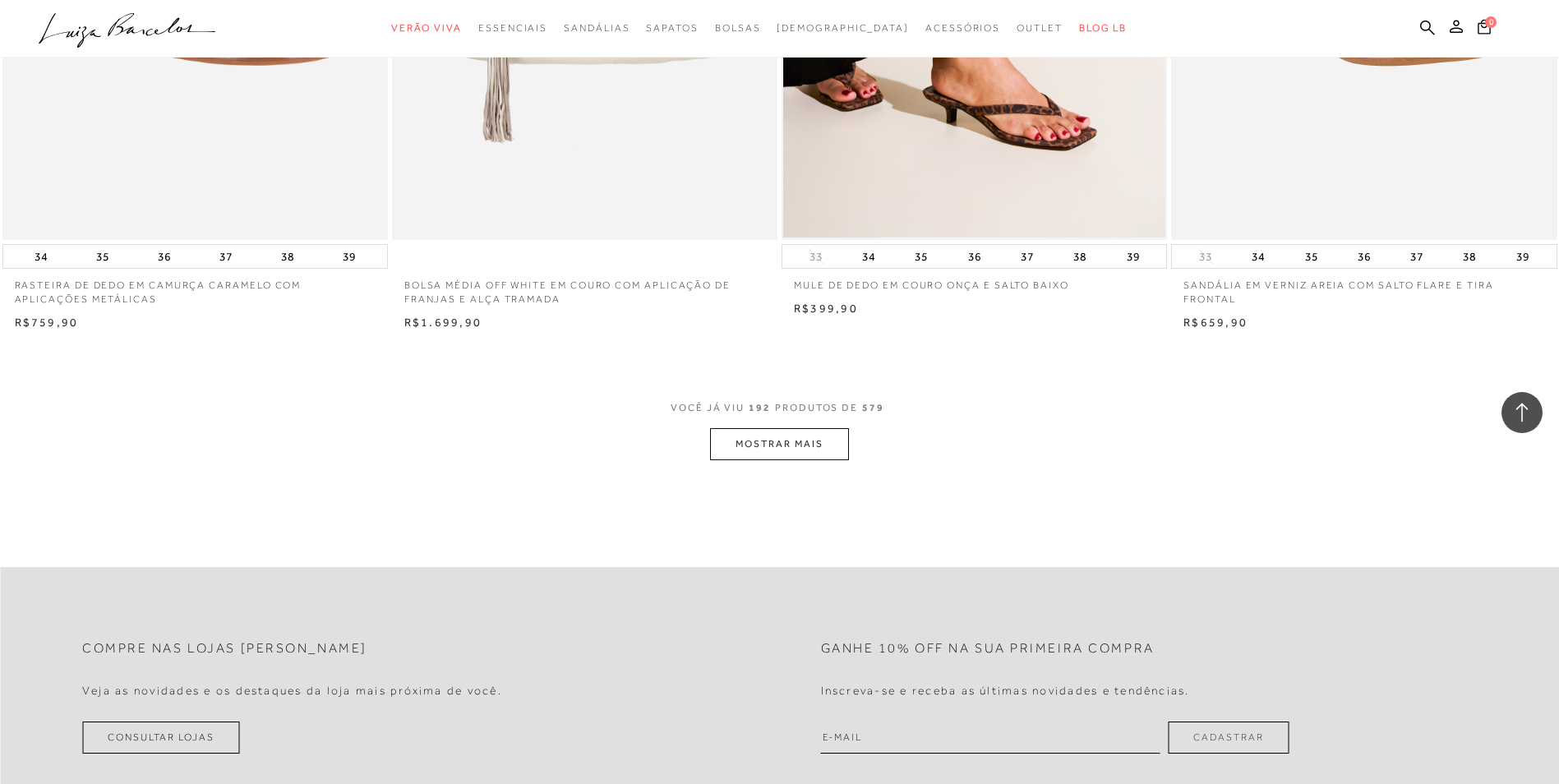
scroll to position [36805, 0]
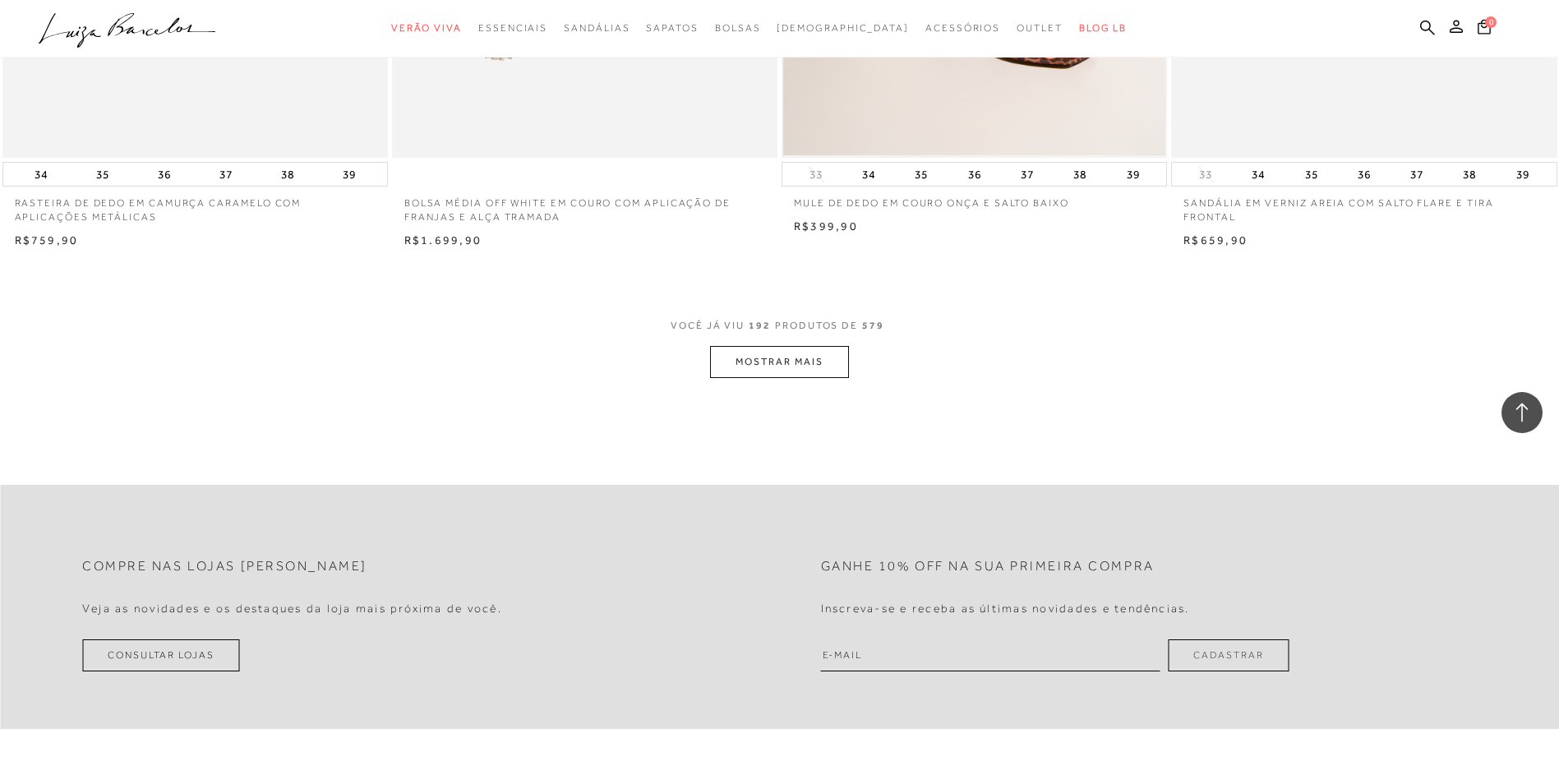
click at [766, 367] on button "MOSTRAR MAIS" at bounding box center [778, 362] width 138 height 32
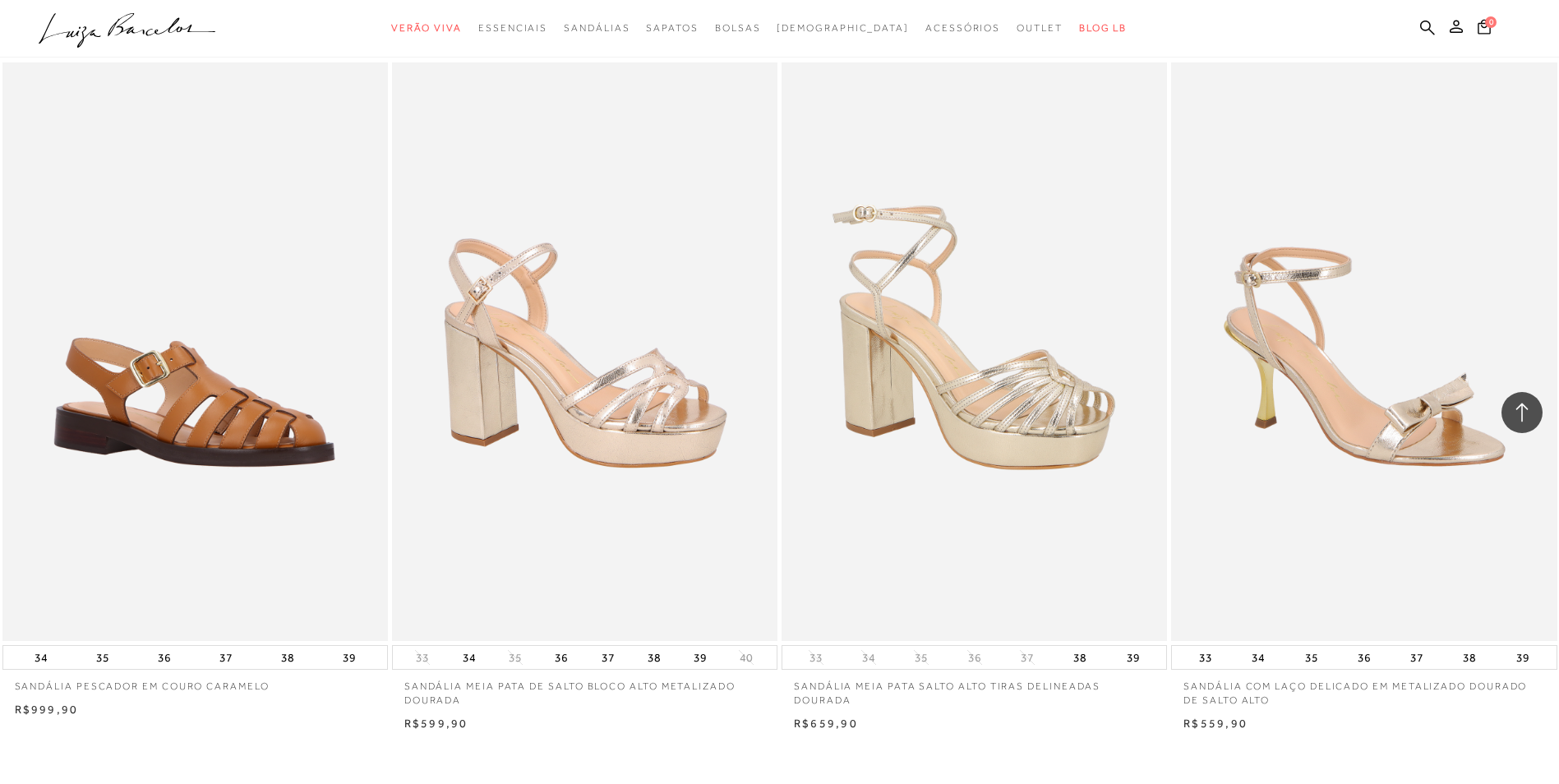
scroll to position [40749, 0]
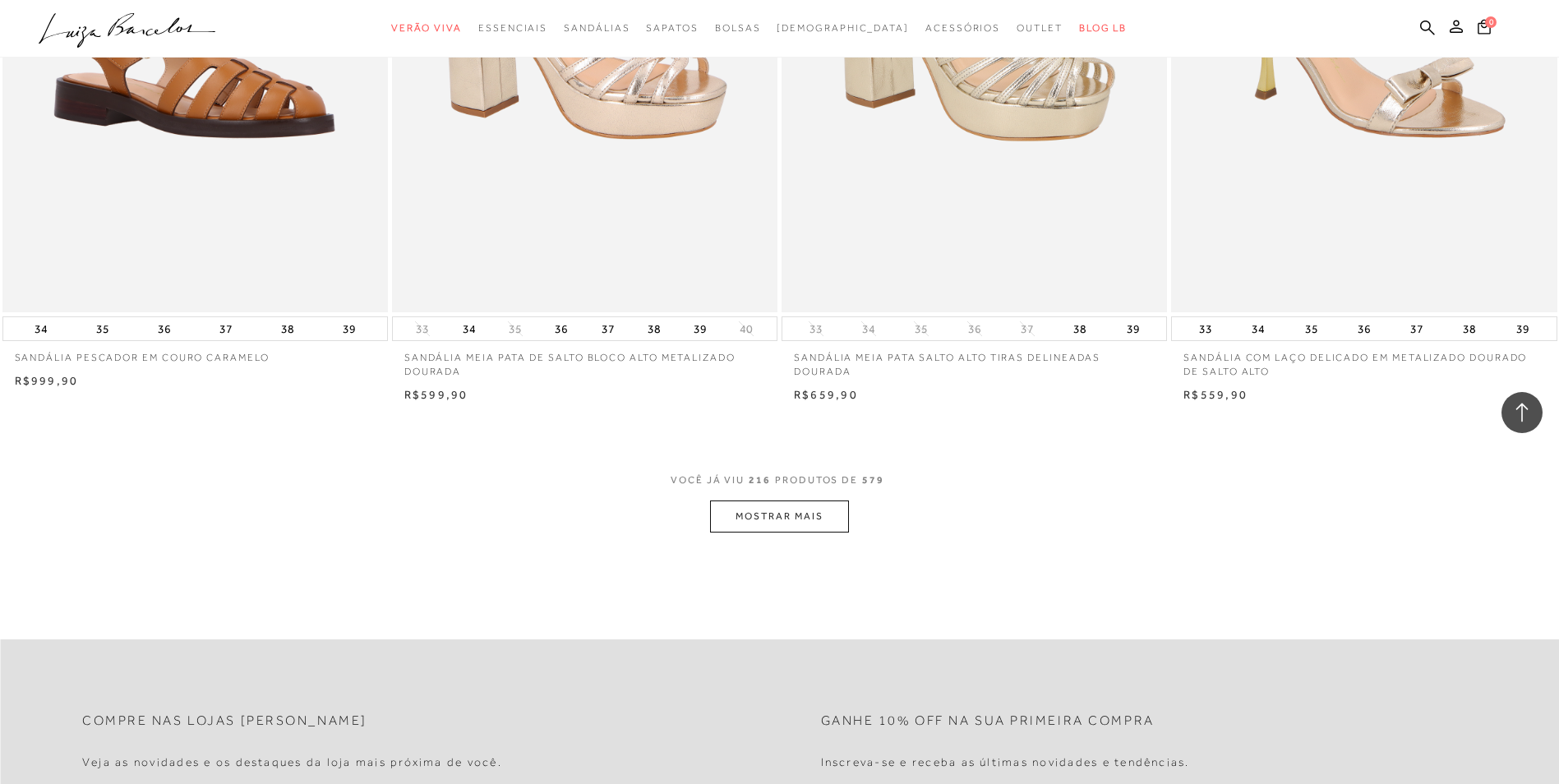
click at [773, 521] on button "MOSTRAR MAIS" at bounding box center [778, 516] width 138 height 32
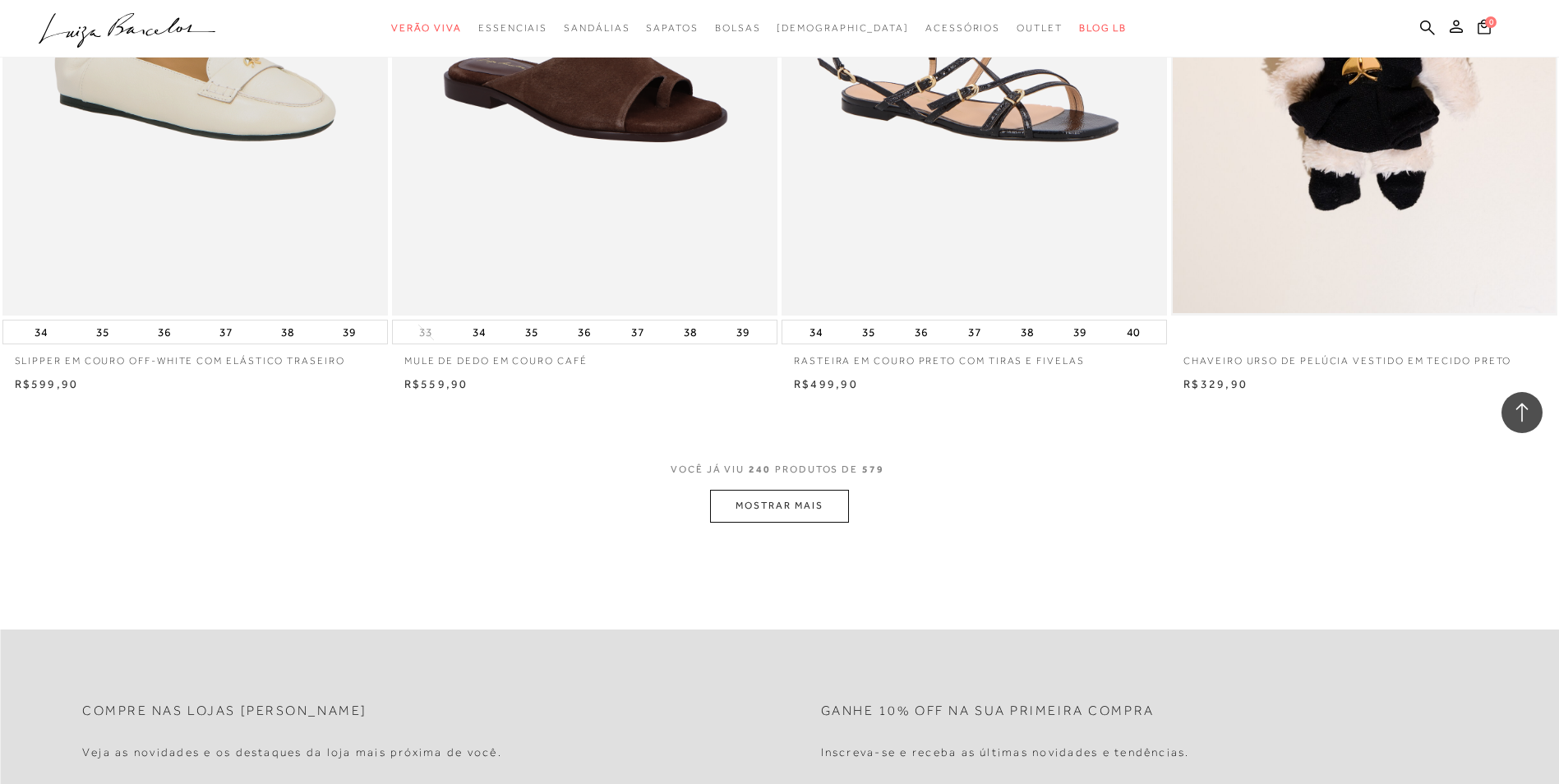
scroll to position [45102, 0]
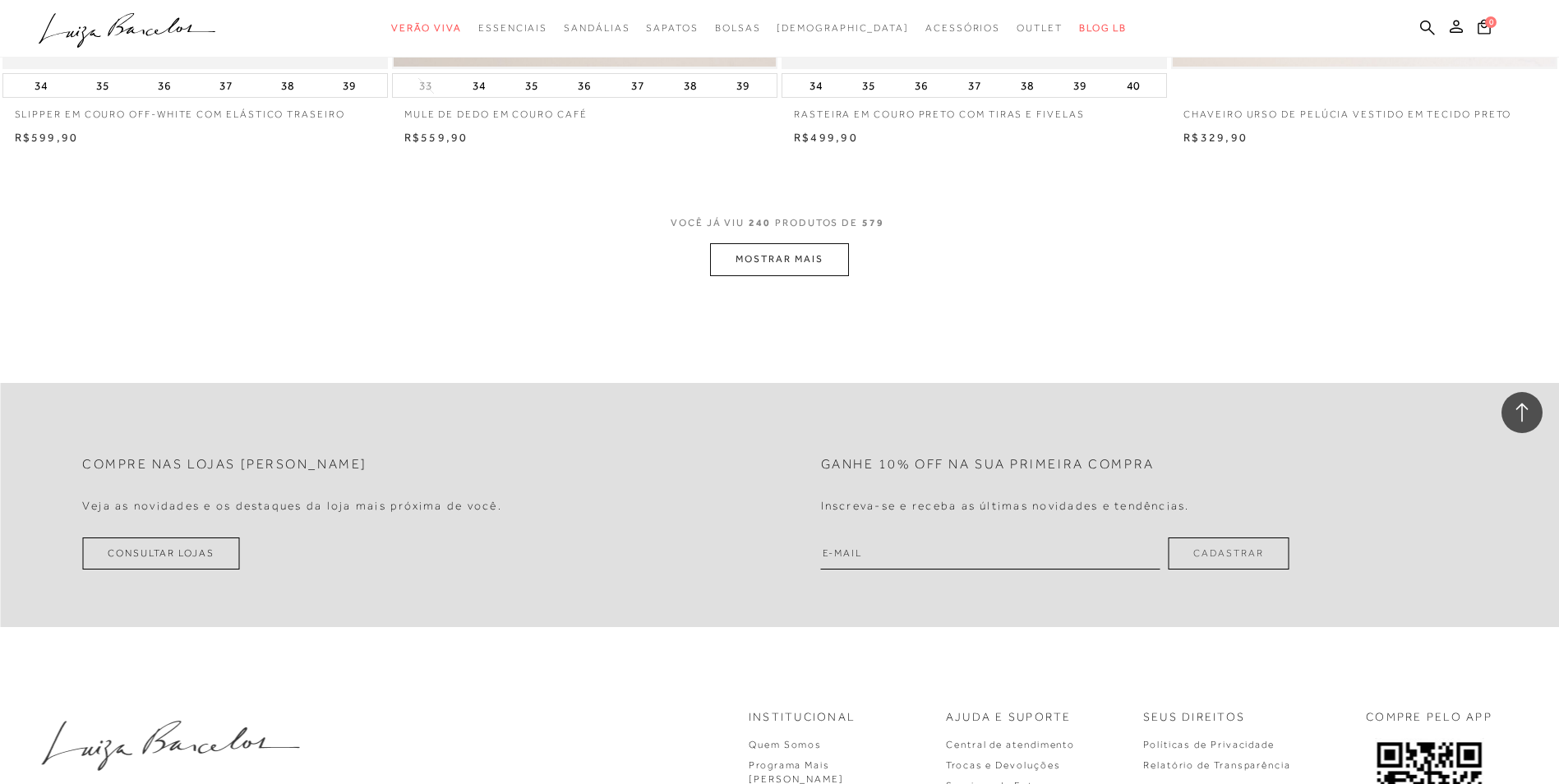
click at [770, 275] on button "MOSTRAR MAIS" at bounding box center [778, 259] width 138 height 32
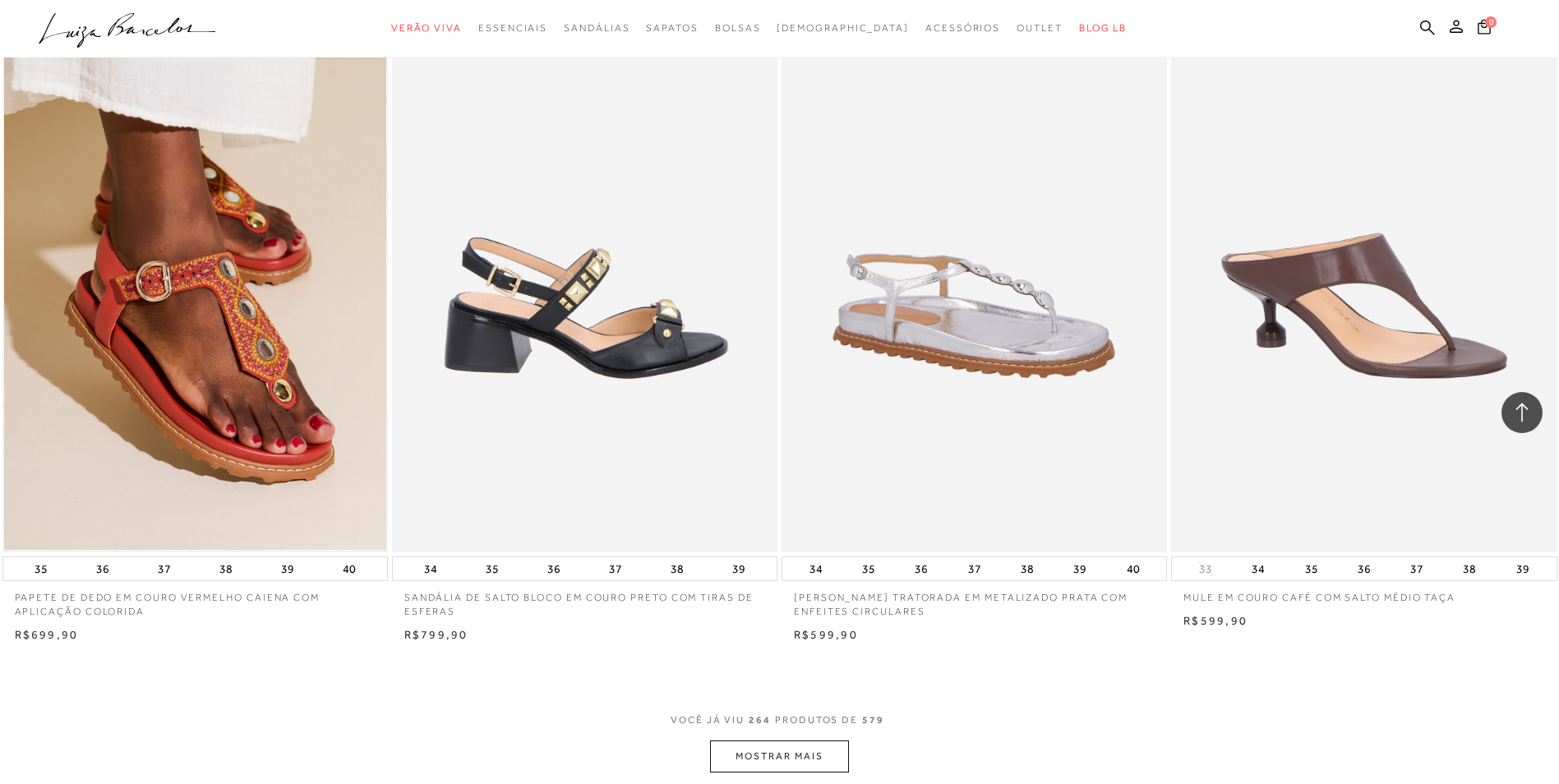
scroll to position [48964, 0]
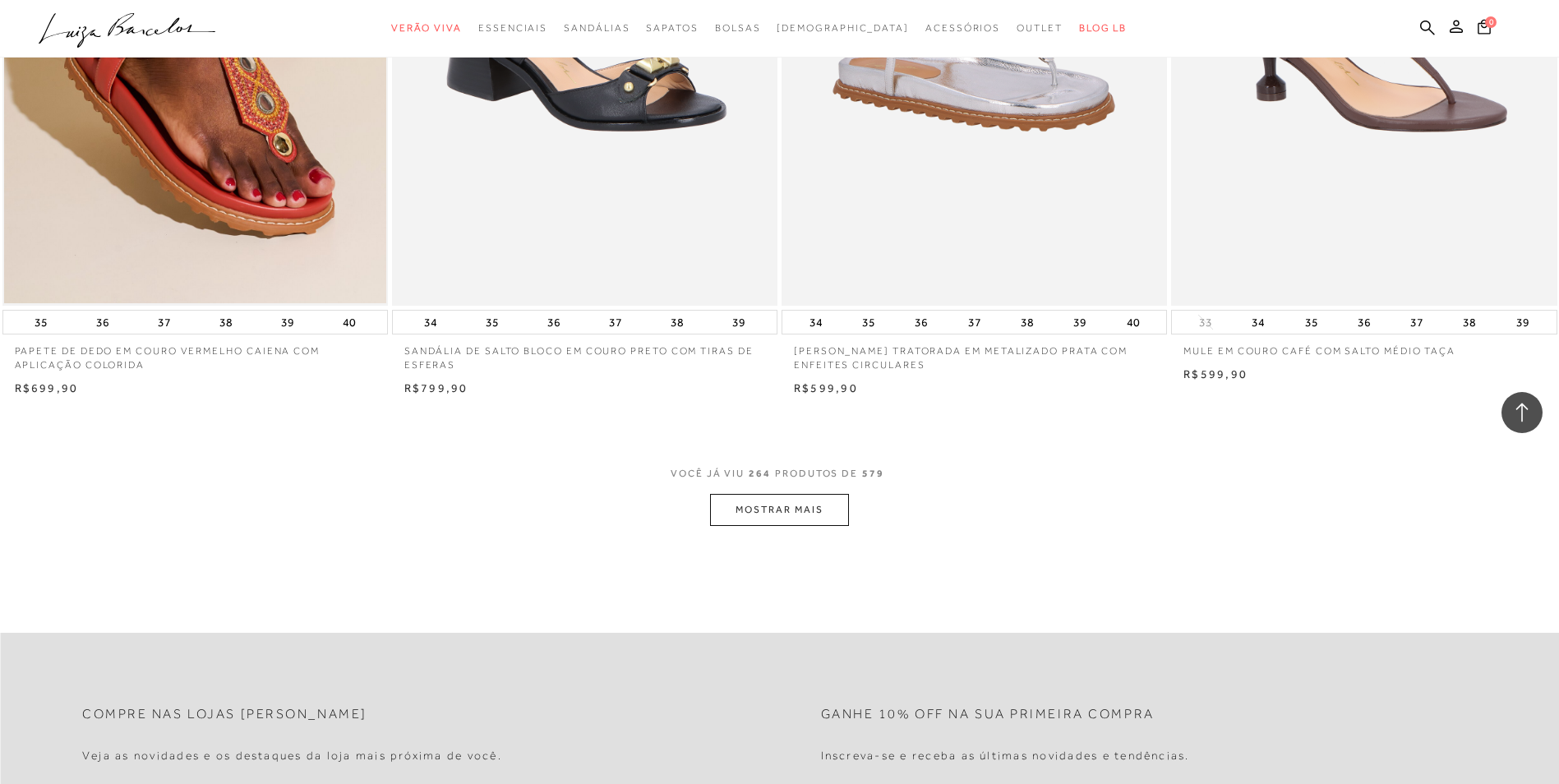
click at [770, 525] on button "MOSTRAR MAIS" at bounding box center [778, 510] width 138 height 32
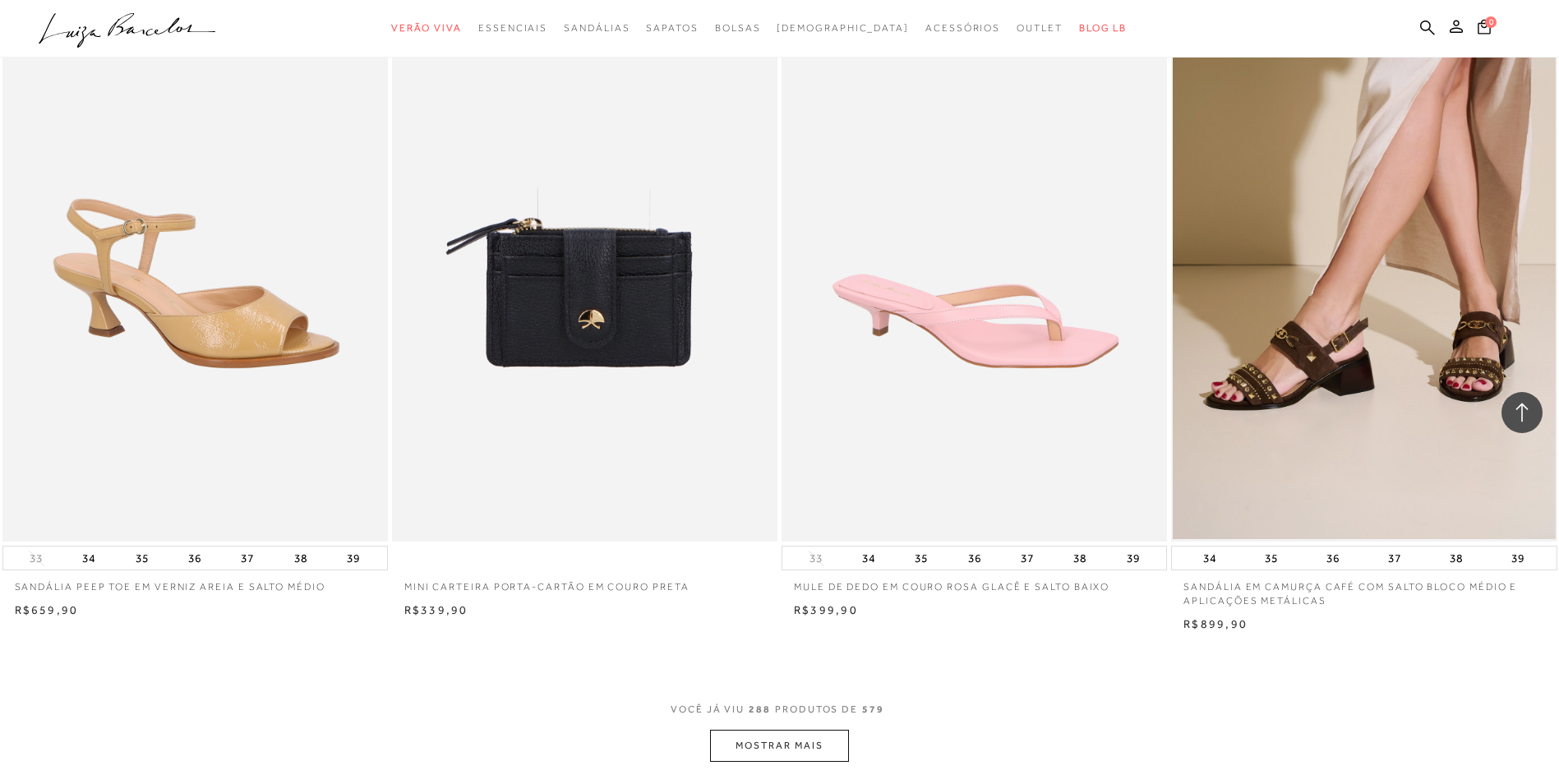
scroll to position [53072, 0]
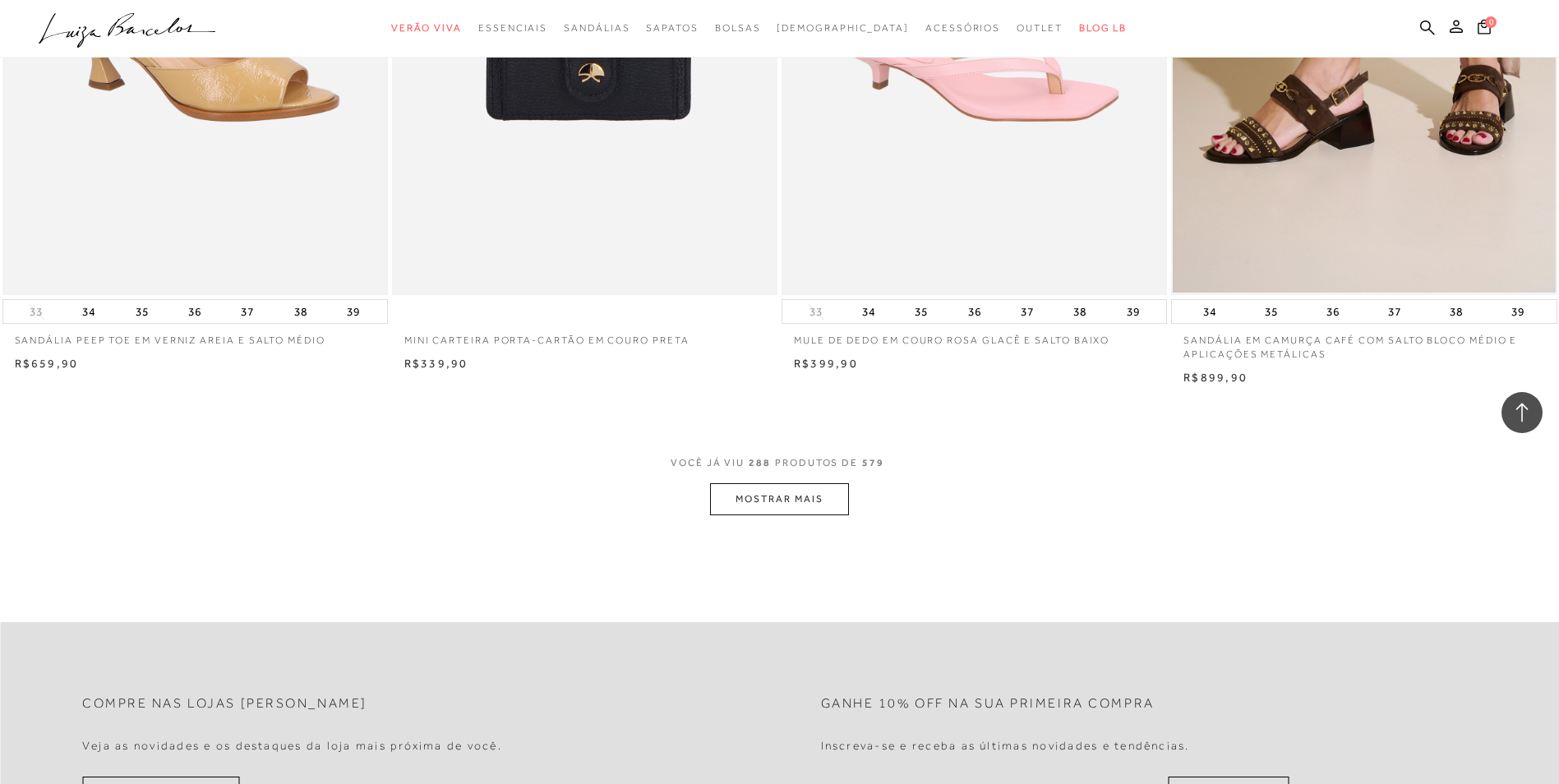
click at [792, 514] on button "MOSTRAR MAIS" at bounding box center [778, 499] width 138 height 32
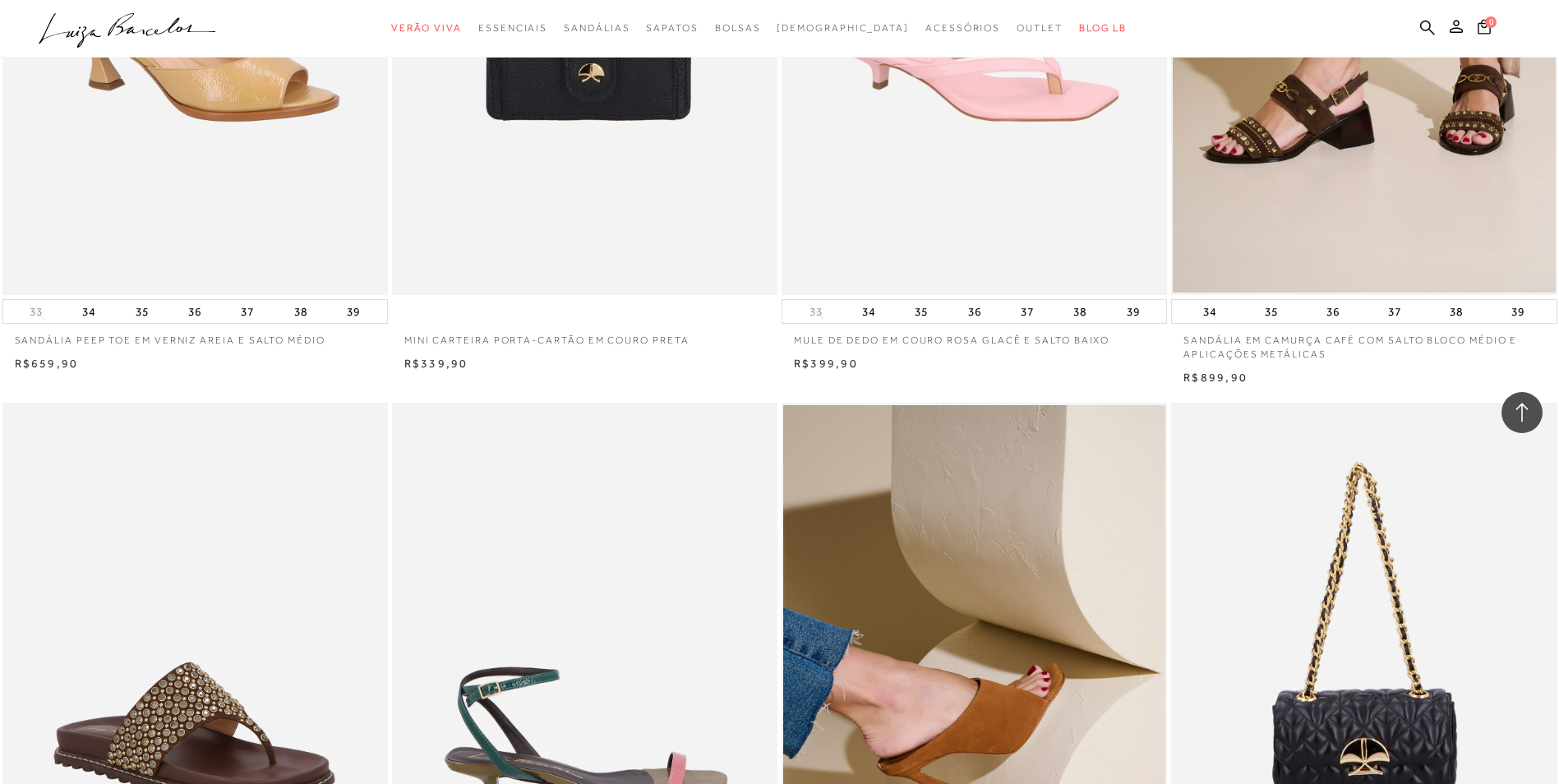
scroll to position [53400, 0]
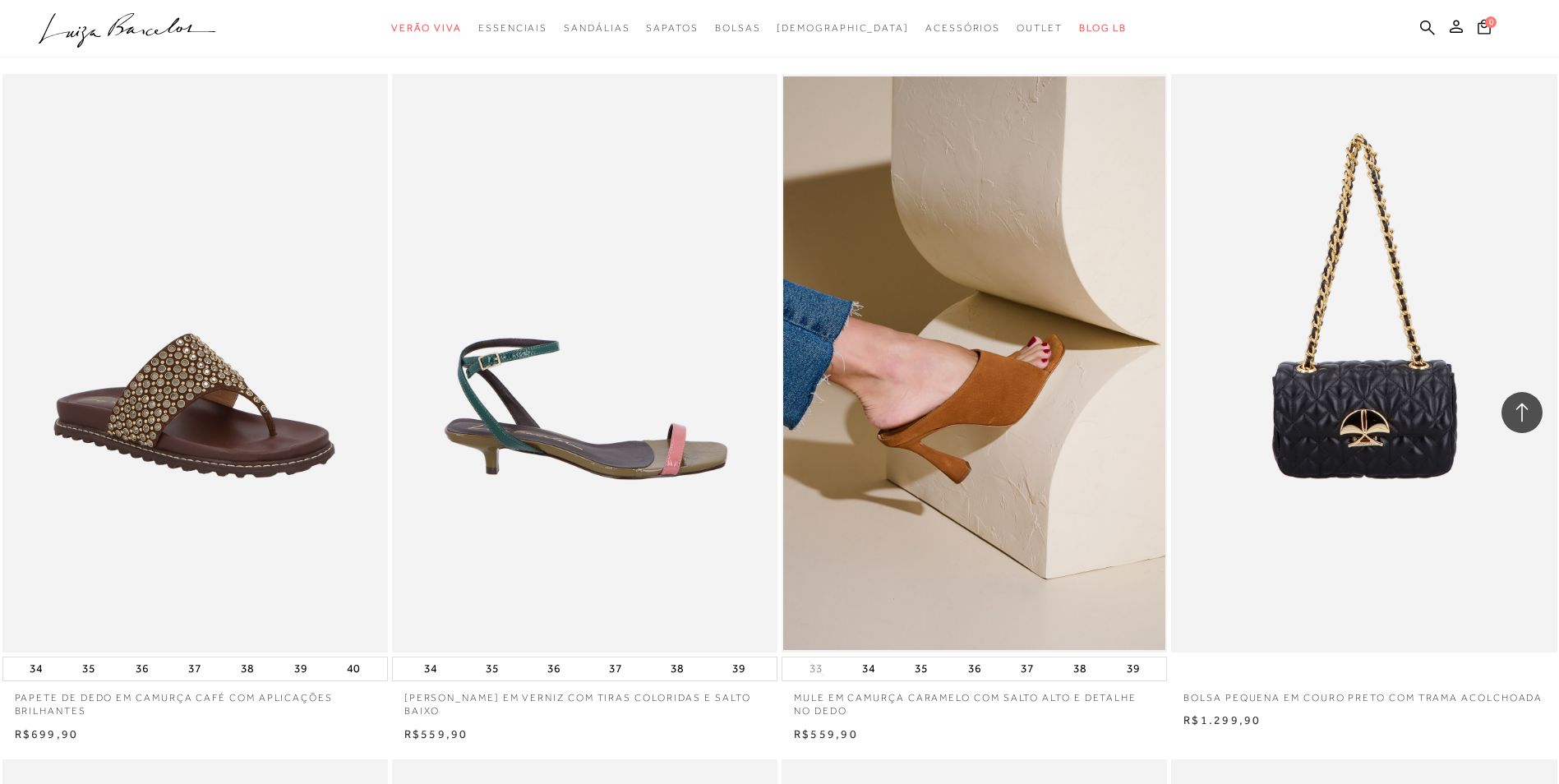
click at [560, 383] on img at bounding box center [585, 363] width 384 height 578
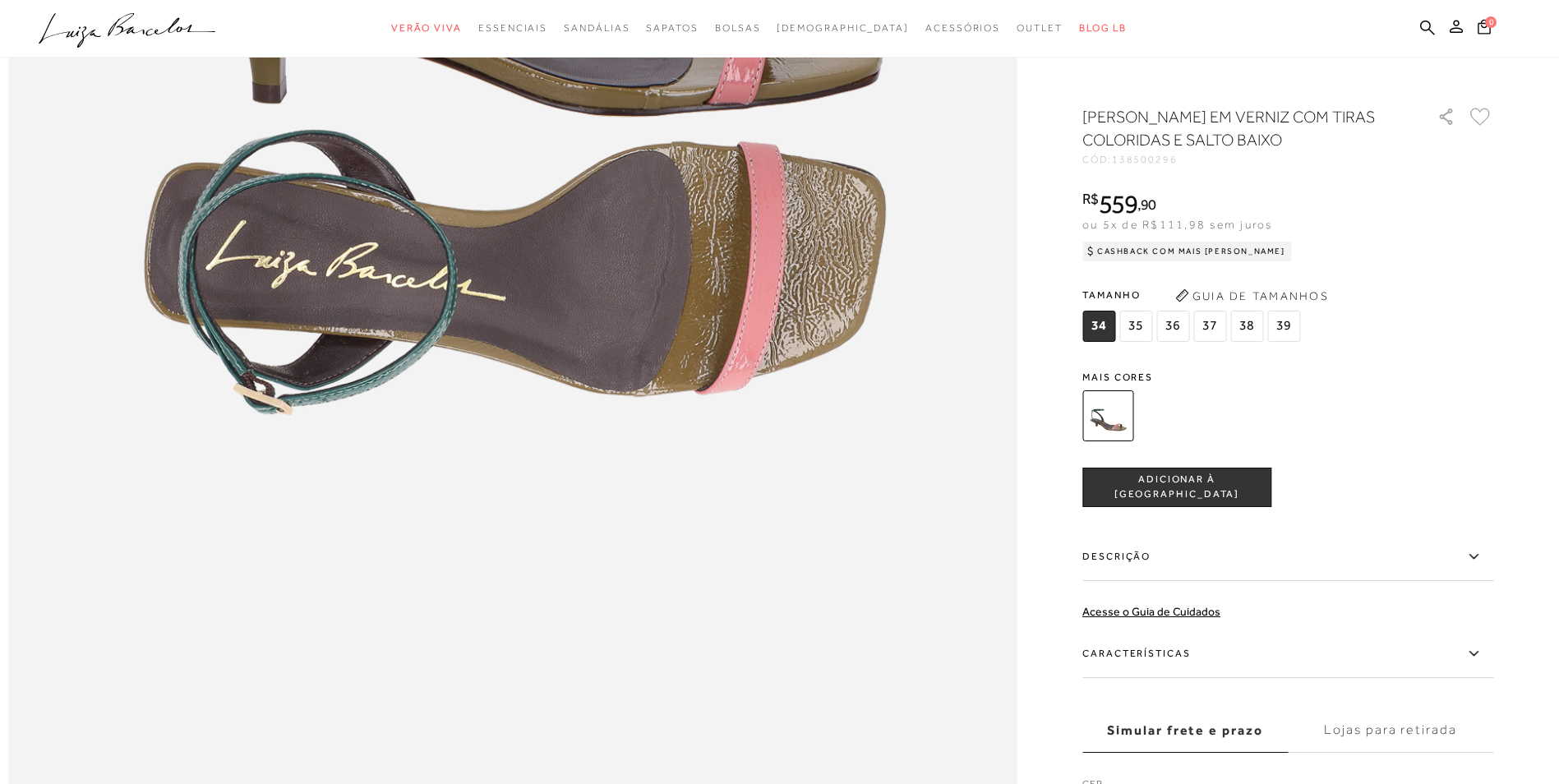
scroll to position [1971, 0]
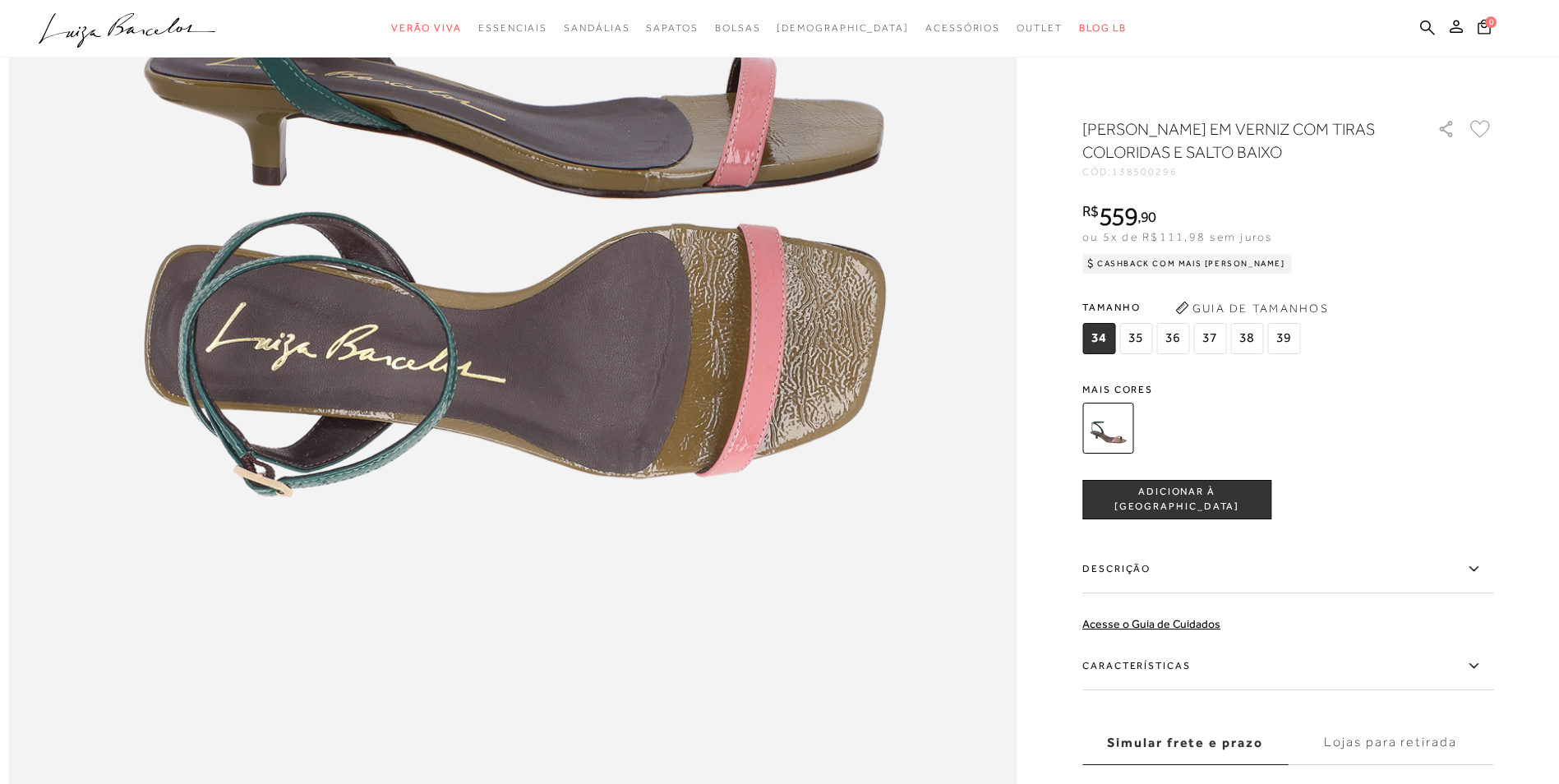
click at [1113, 429] on img at bounding box center [1108, 428] width 51 height 51
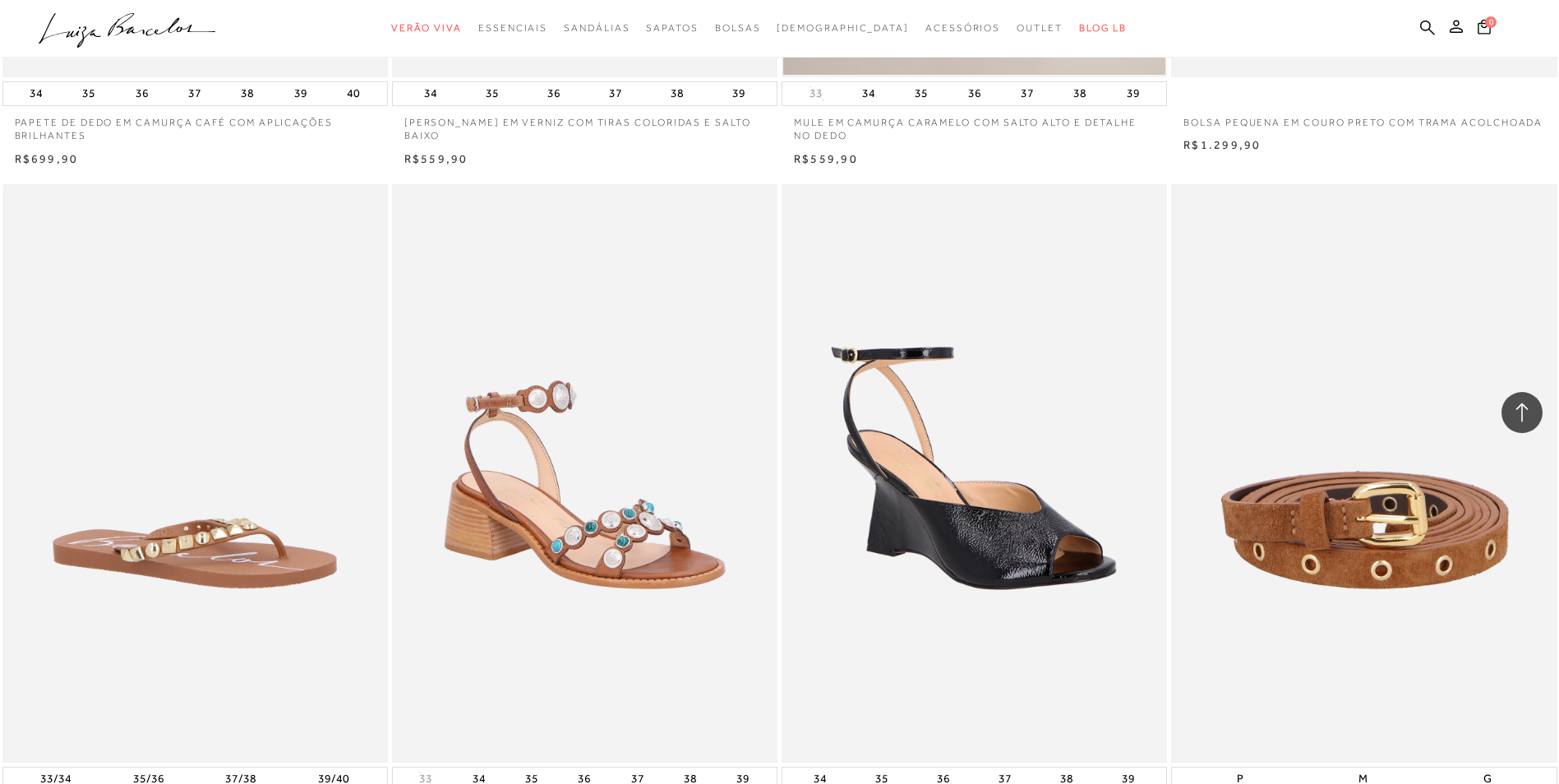
scroll to position [53647, 0]
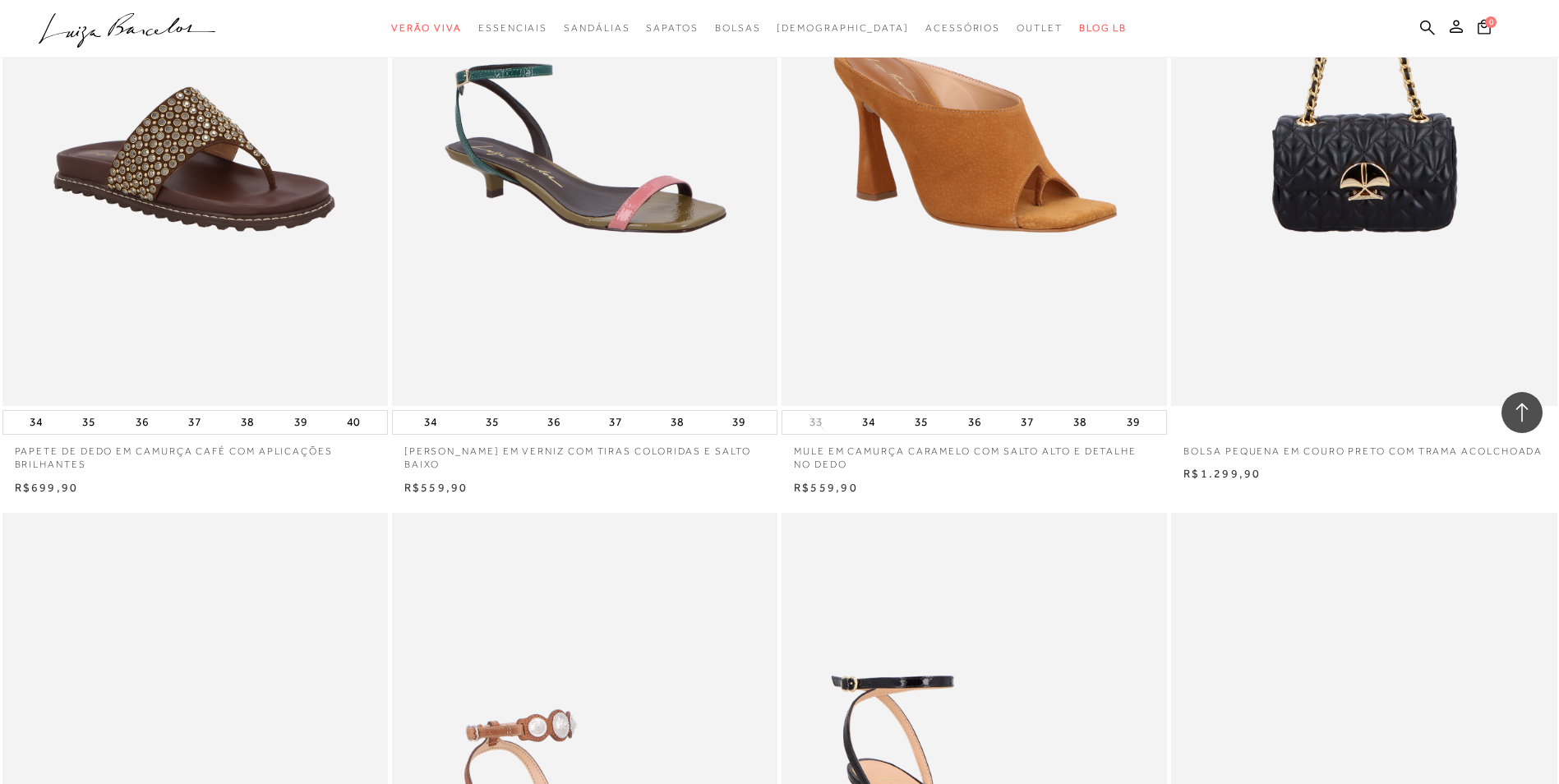
click at [988, 225] on img at bounding box center [975, 116] width 384 height 578
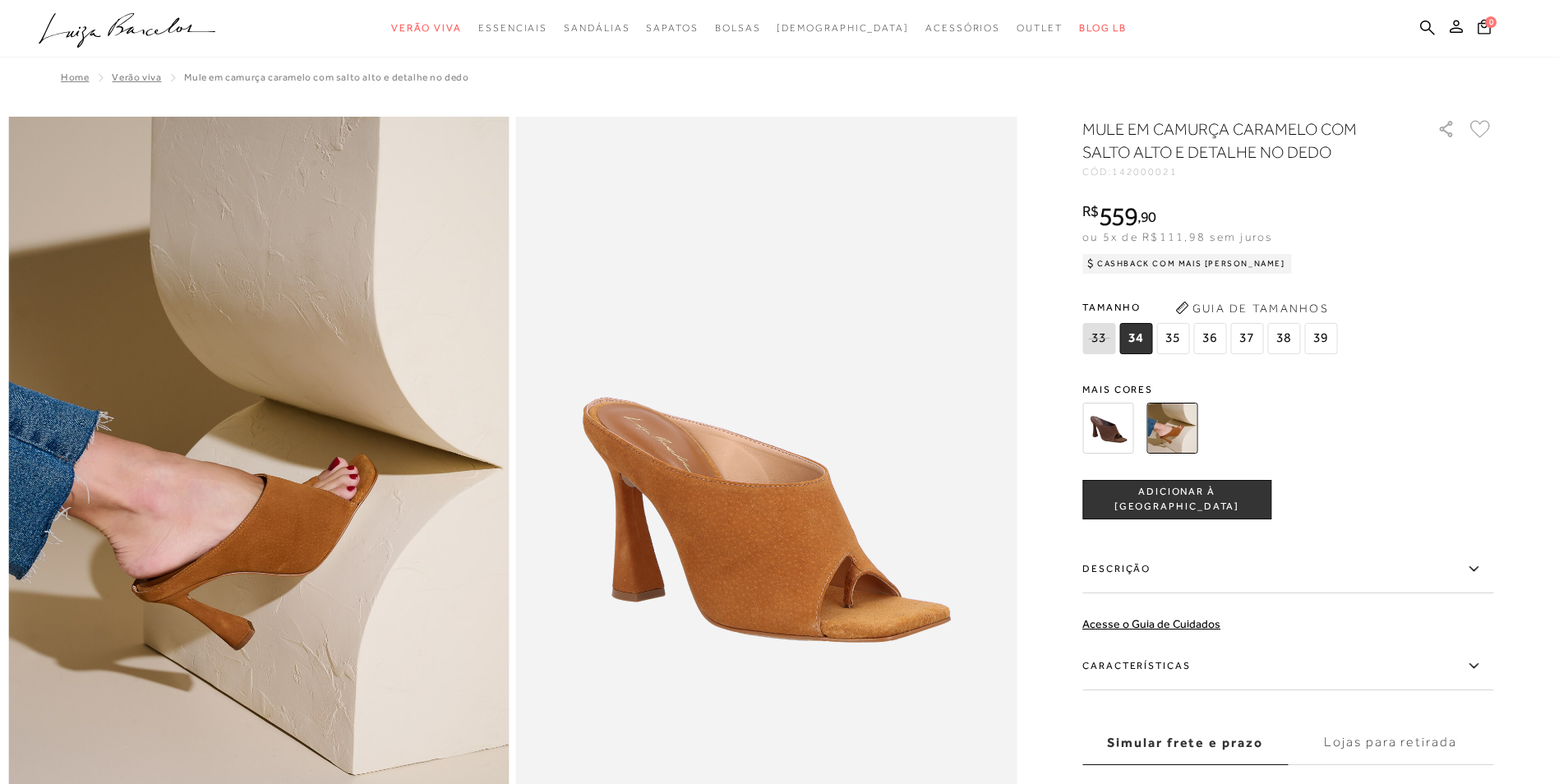
click at [1111, 432] on img at bounding box center [1108, 428] width 51 height 51
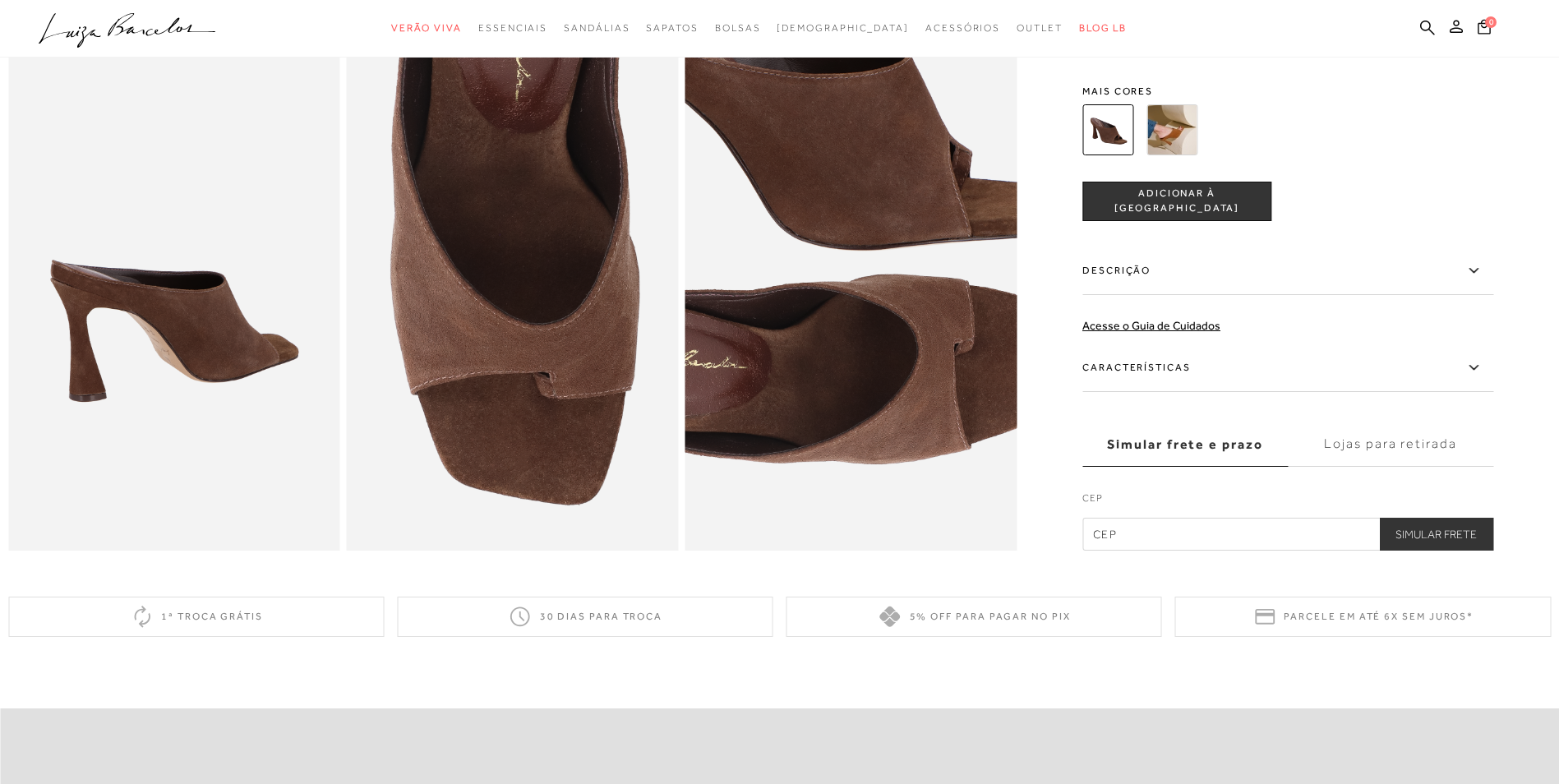
scroll to position [247, 0]
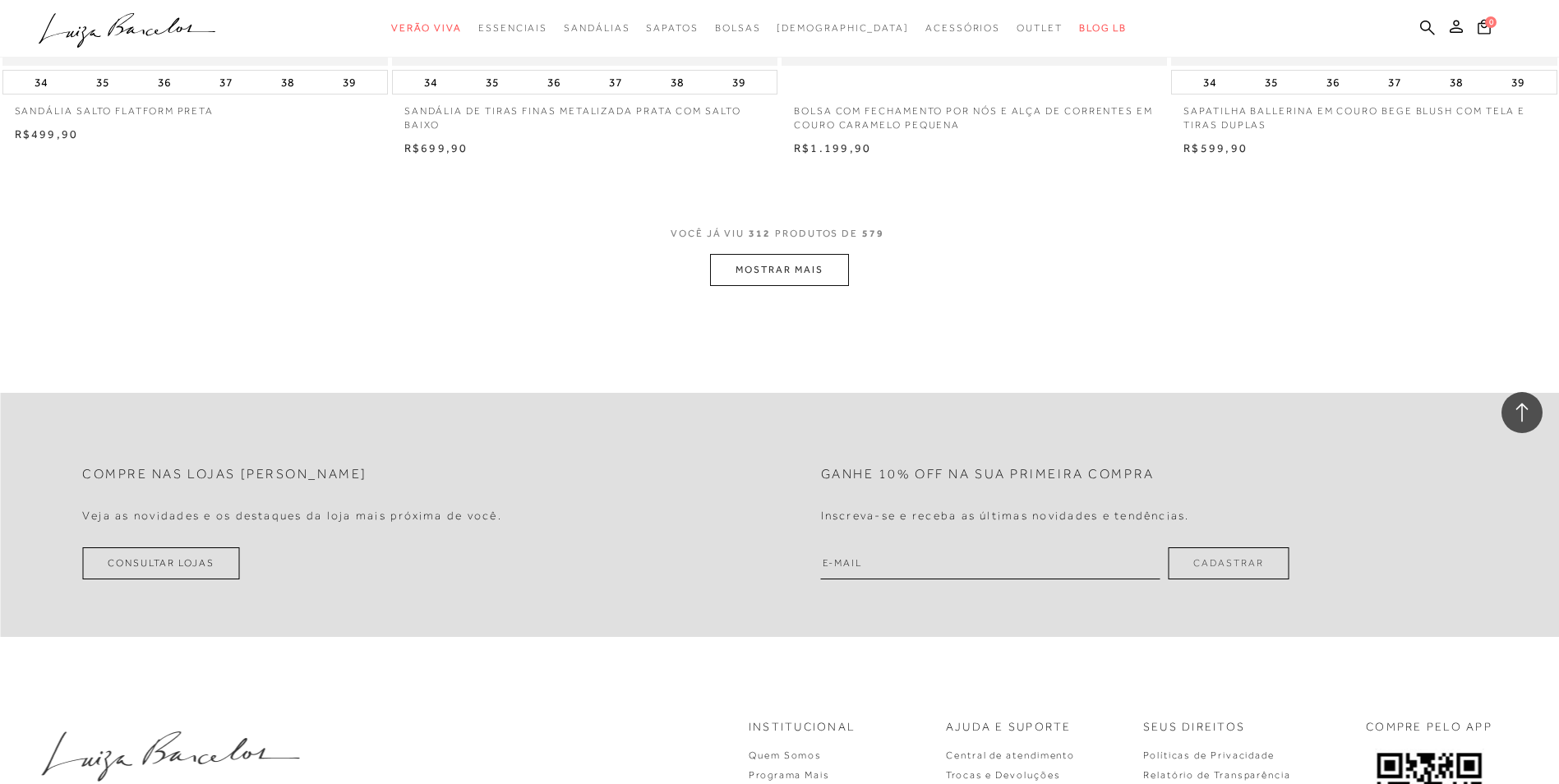
scroll to position [57541, 0]
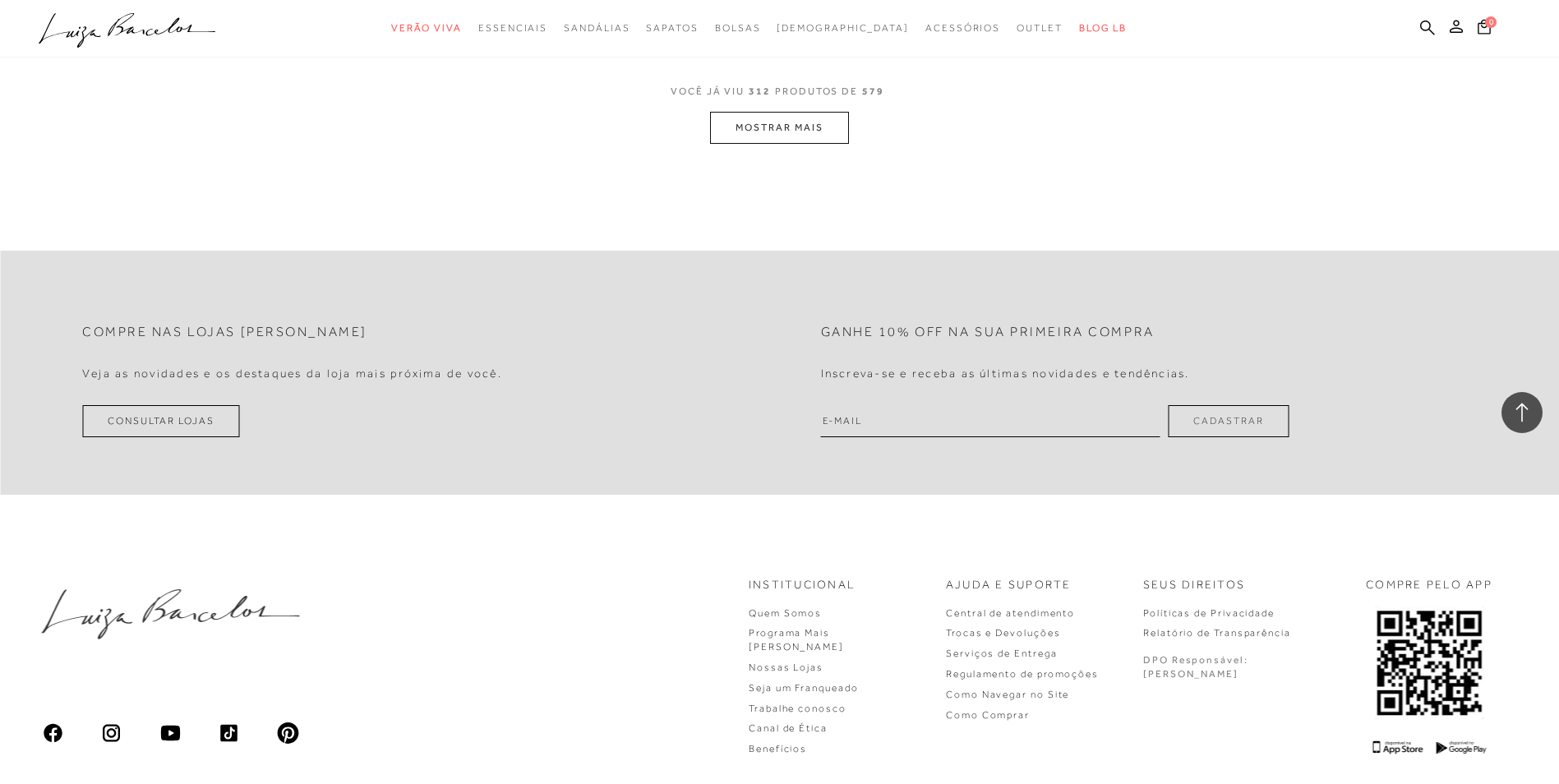
click at [753, 136] on button "MOSTRAR MAIS" at bounding box center [778, 128] width 138 height 32
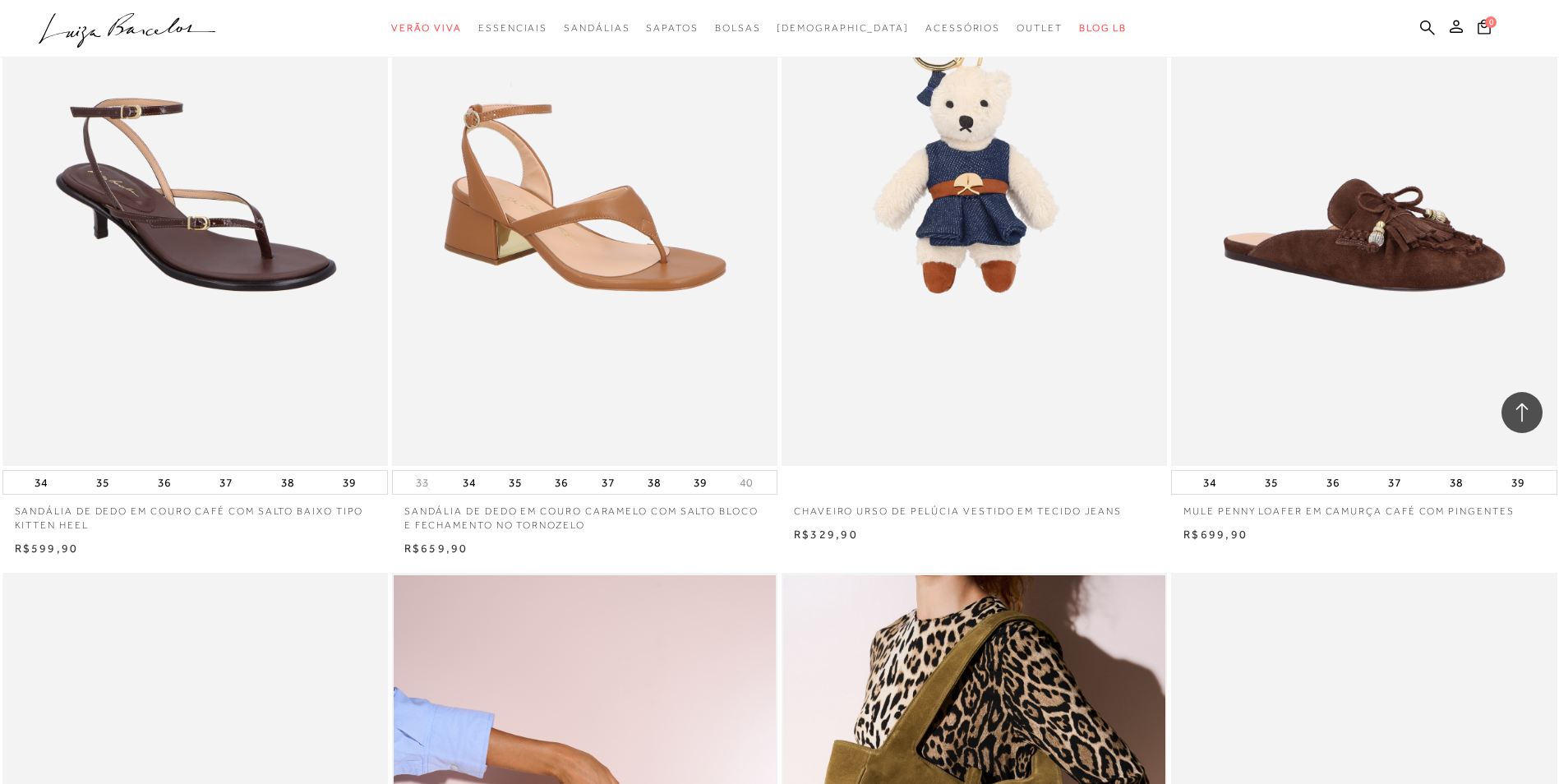
scroll to position [58056, 0]
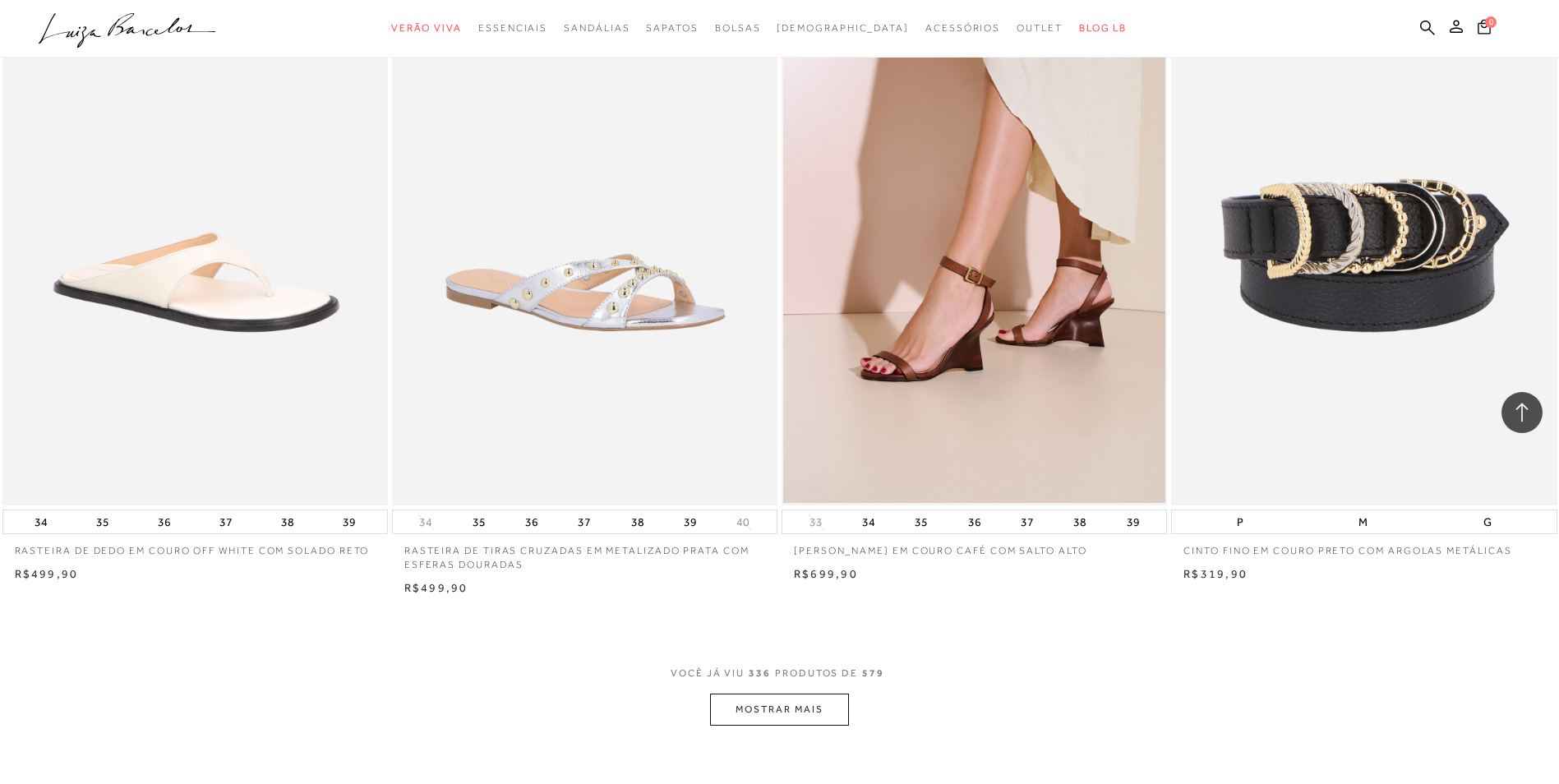
scroll to position [61444, 0]
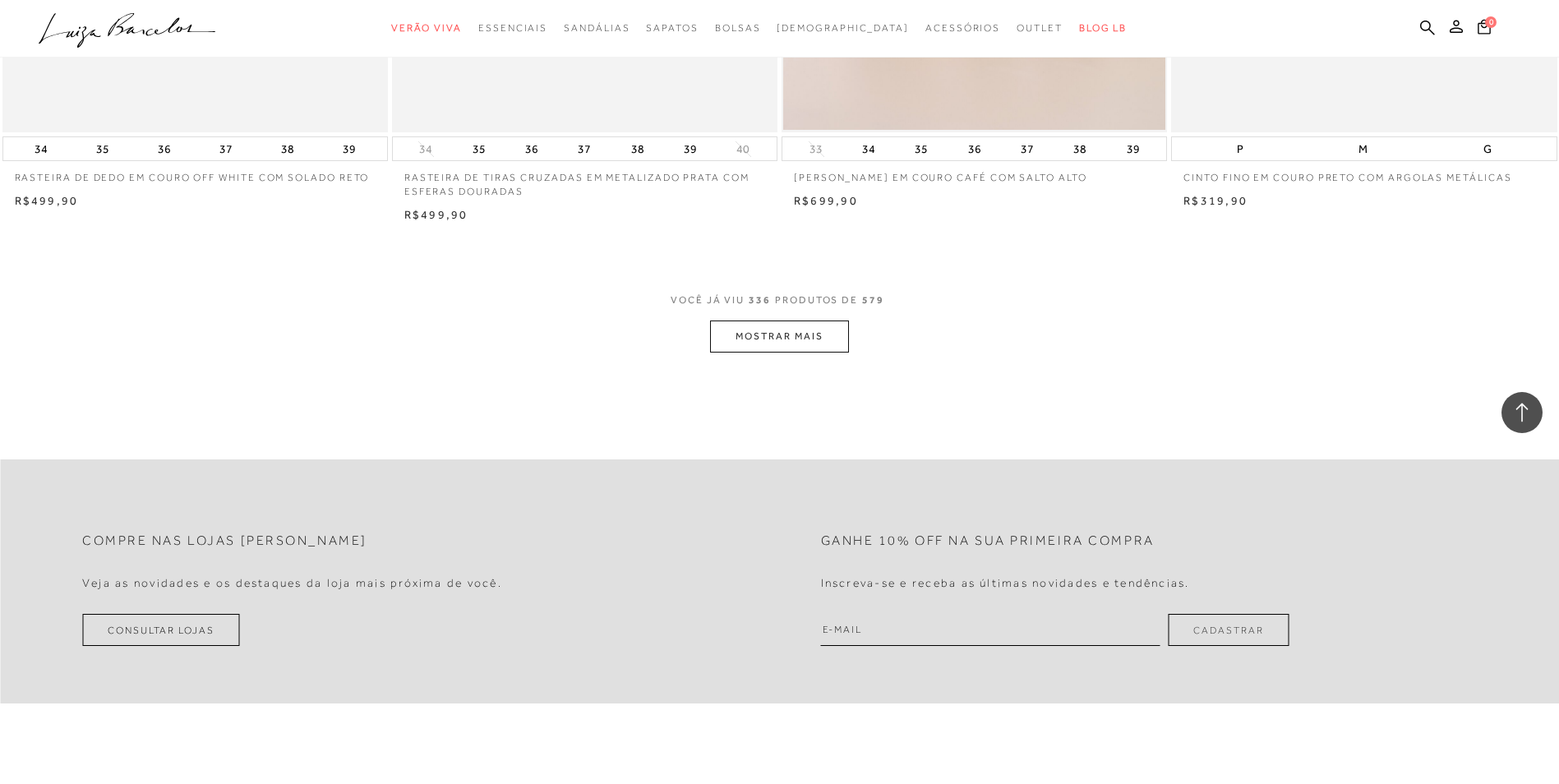
click at [754, 353] on button "MOSTRAR MAIS" at bounding box center [778, 336] width 138 height 32
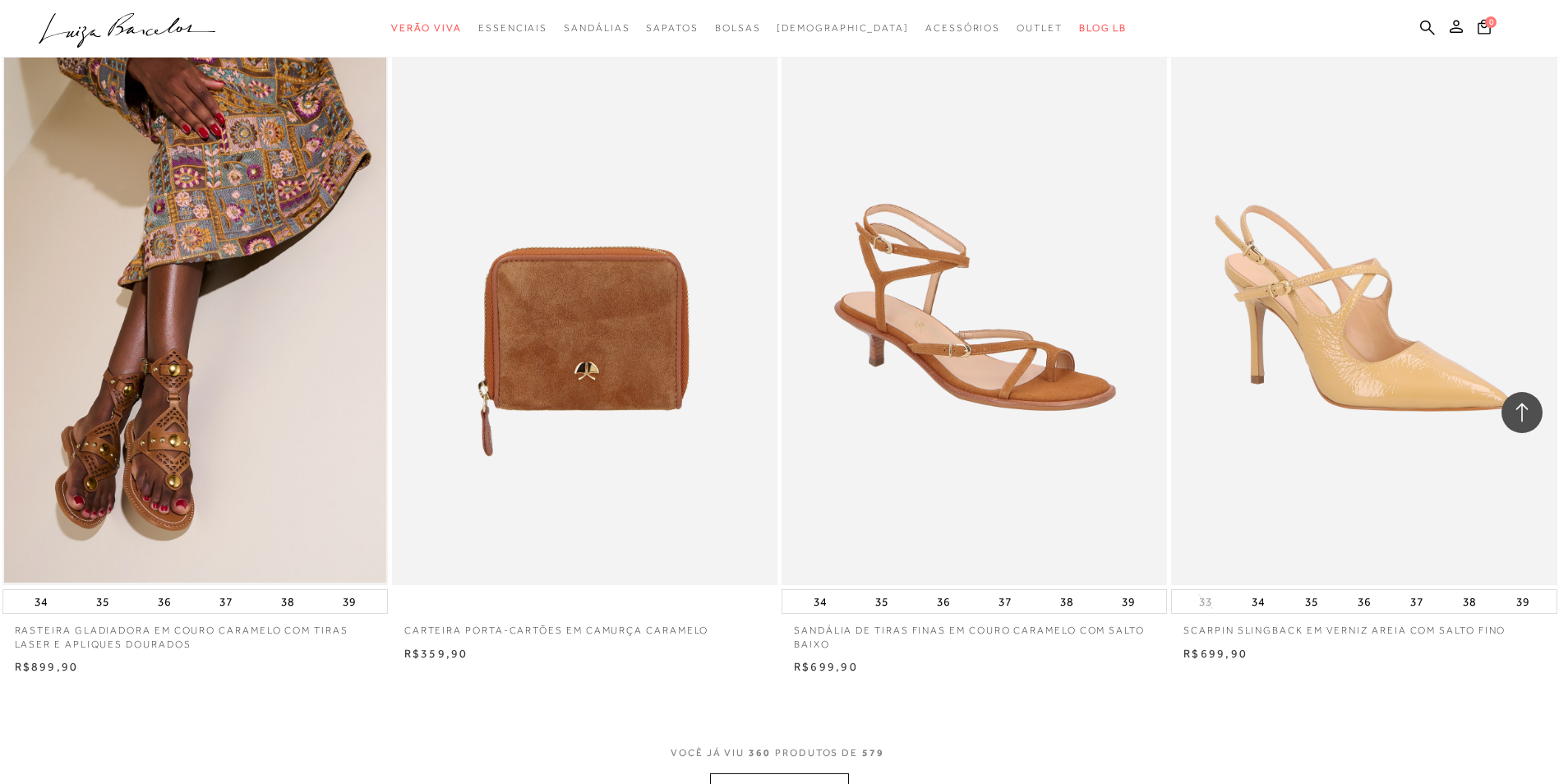
scroll to position [65431, 0]
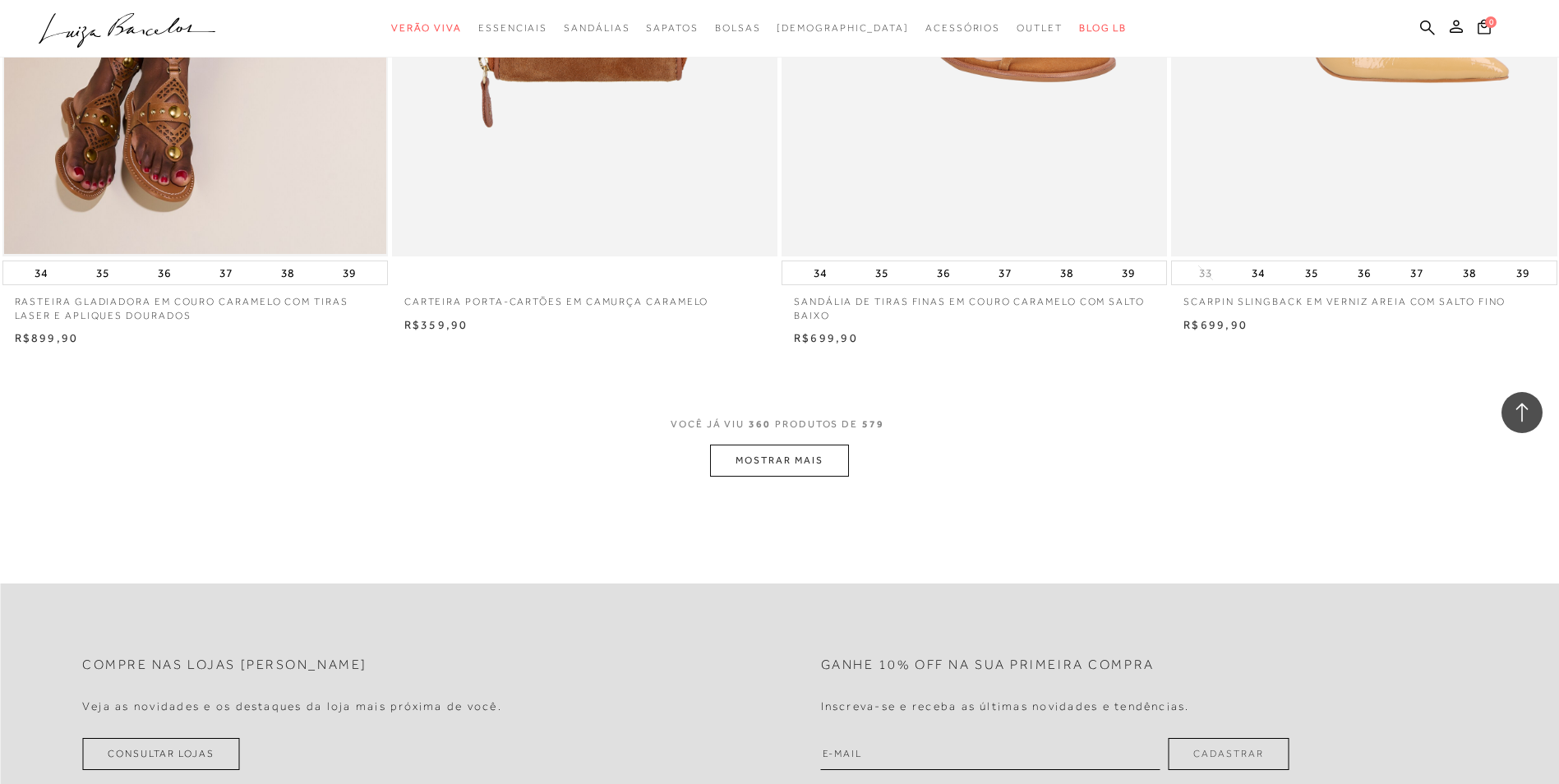
click at [773, 471] on button "MOSTRAR MAIS" at bounding box center [778, 460] width 138 height 32
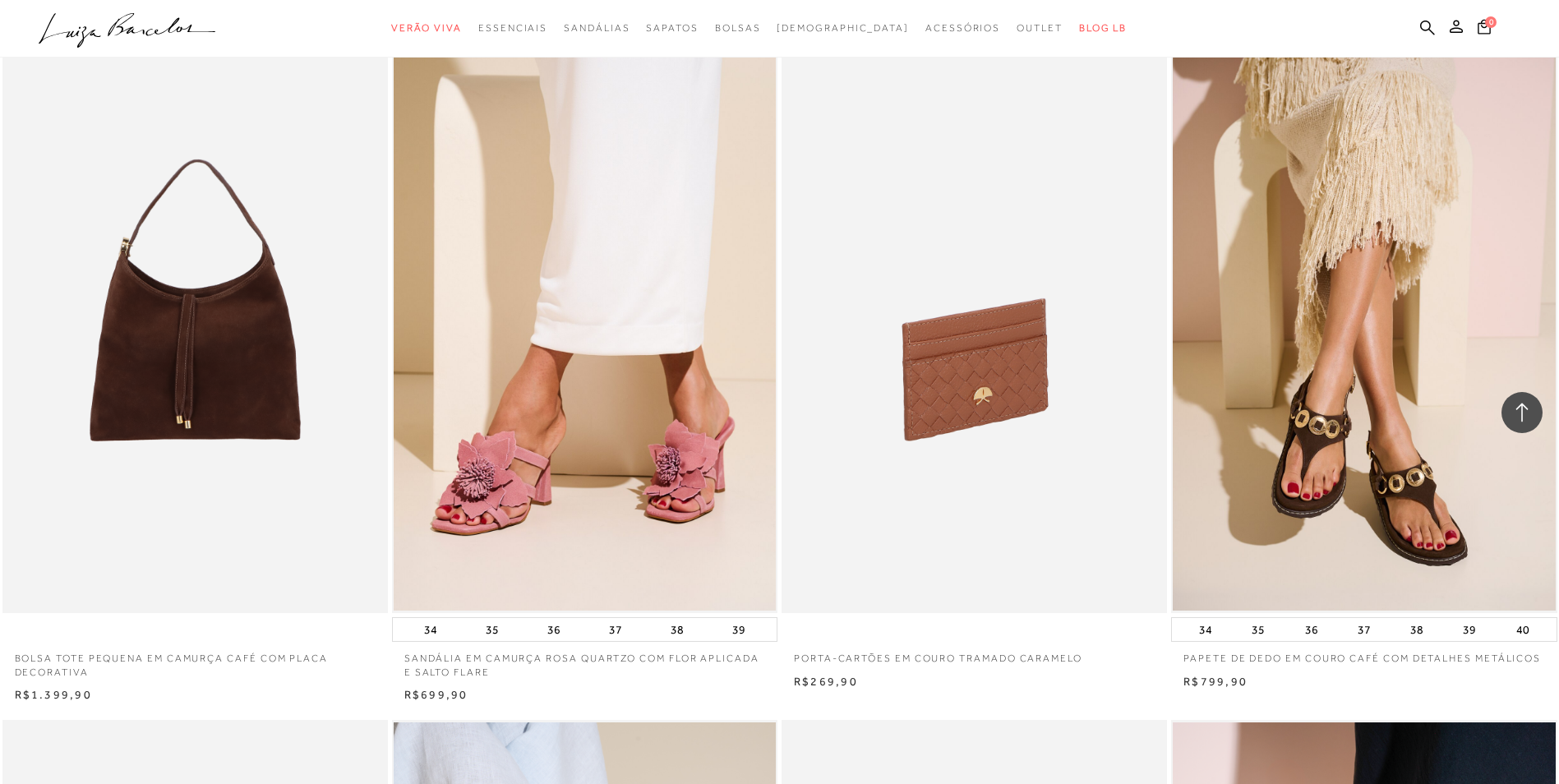
scroll to position [65842, 0]
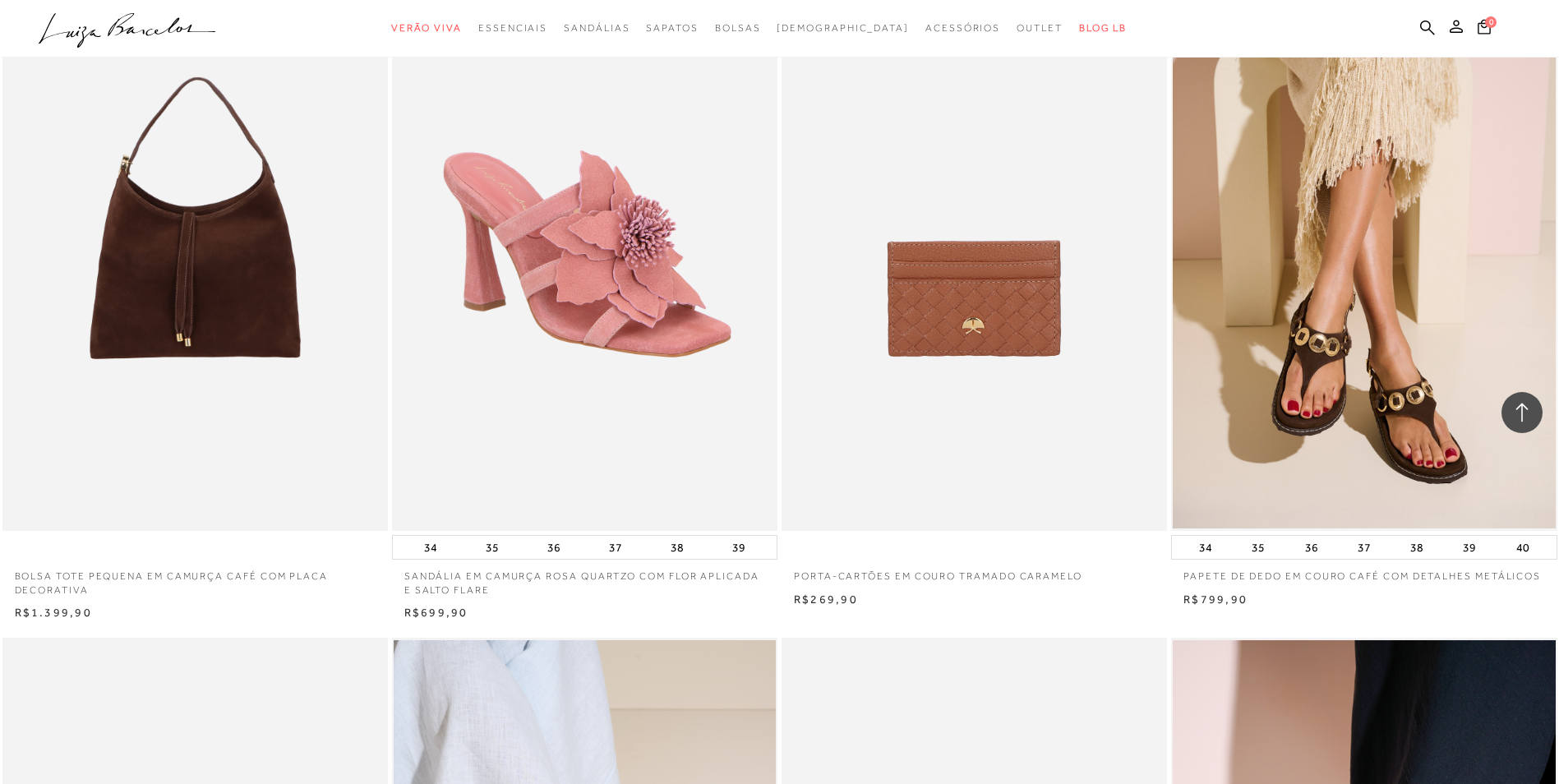
click at [552, 318] on img at bounding box center [585, 242] width 384 height 578
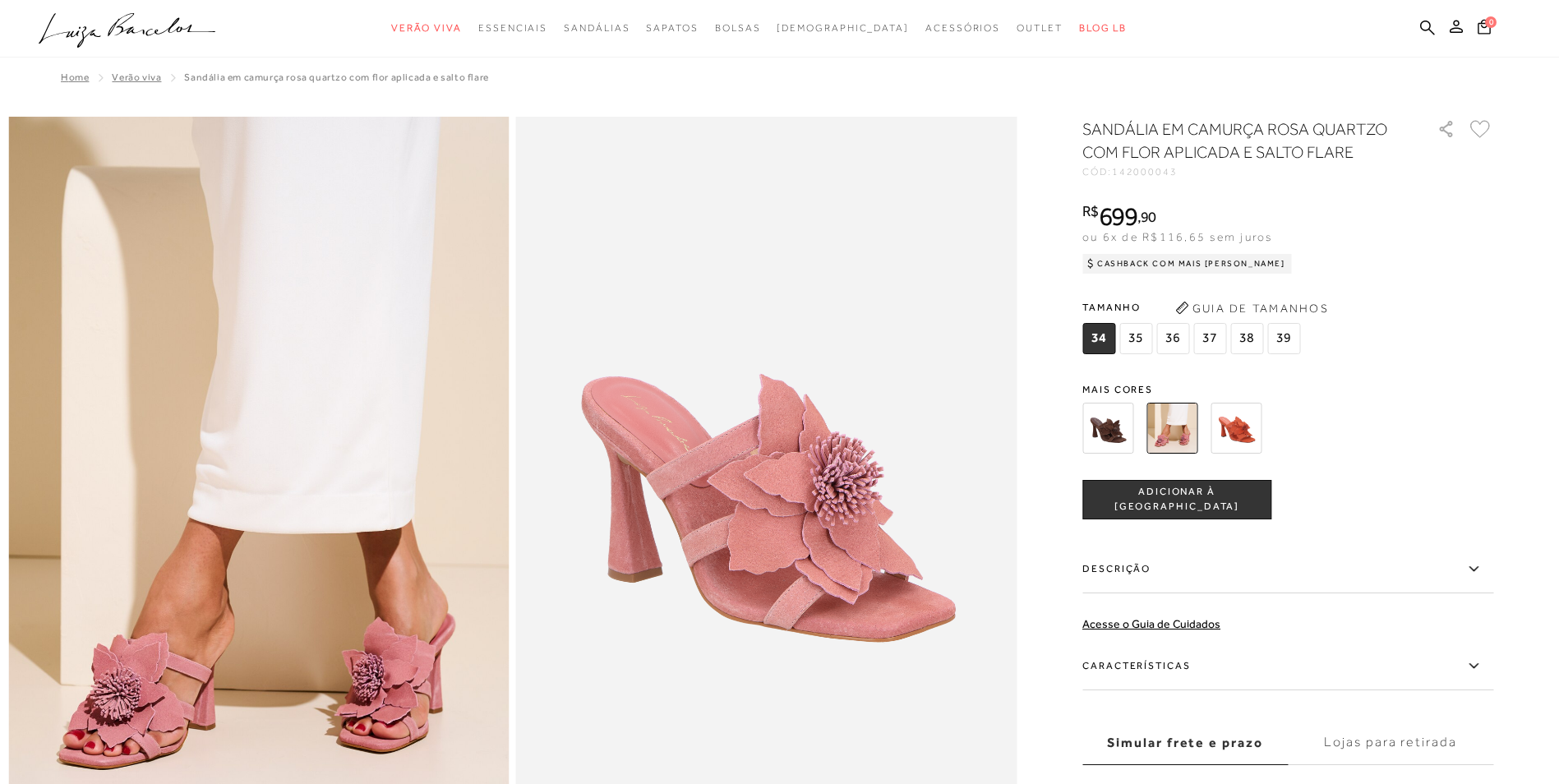
click at [1121, 434] on img at bounding box center [1108, 428] width 51 height 51
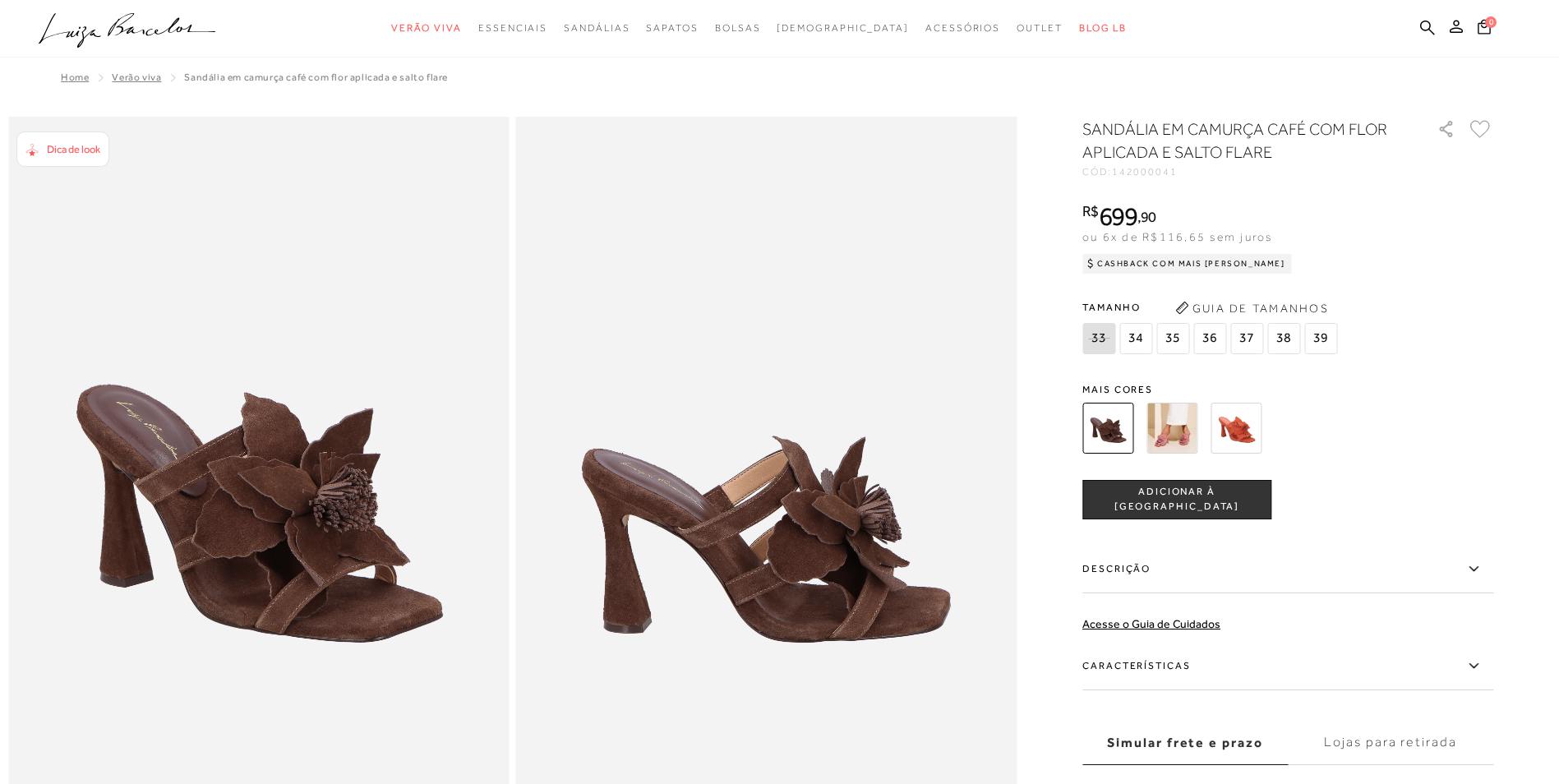
click at [1179, 431] on img at bounding box center [1172, 428] width 51 height 51
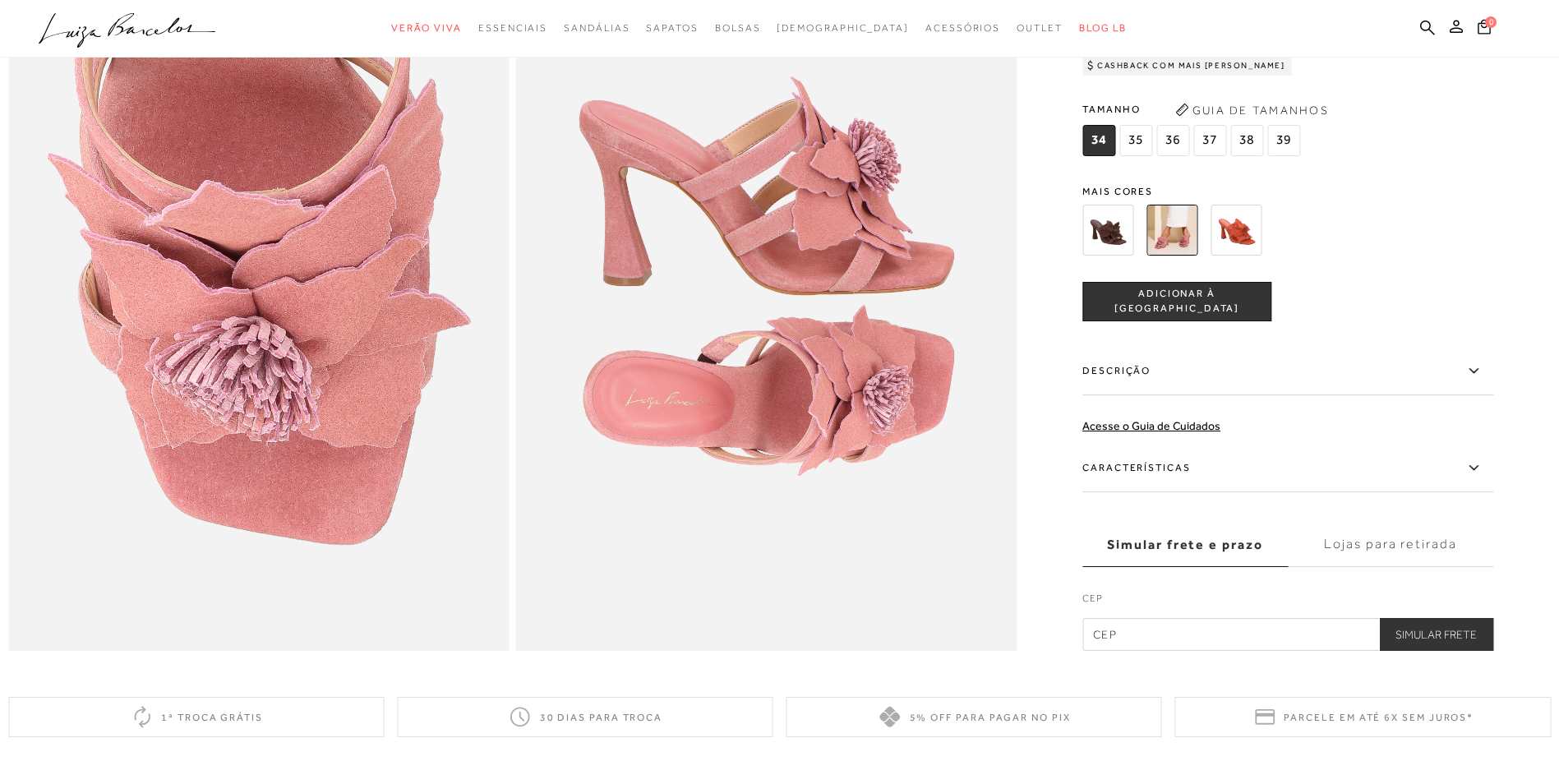
scroll to position [1232, 0]
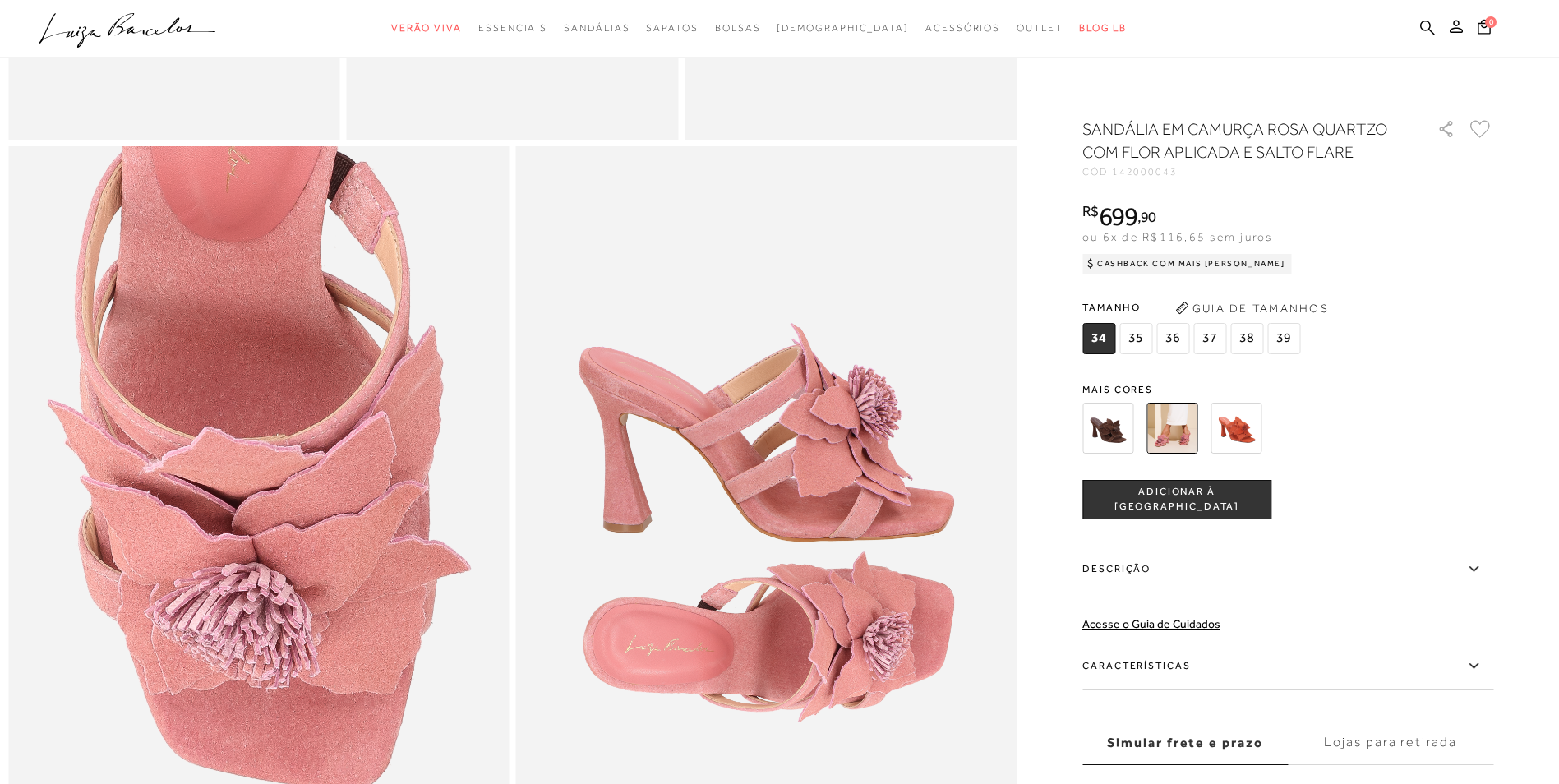
click at [1178, 335] on span "36" at bounding box center [1172, 338] width 33 height 31
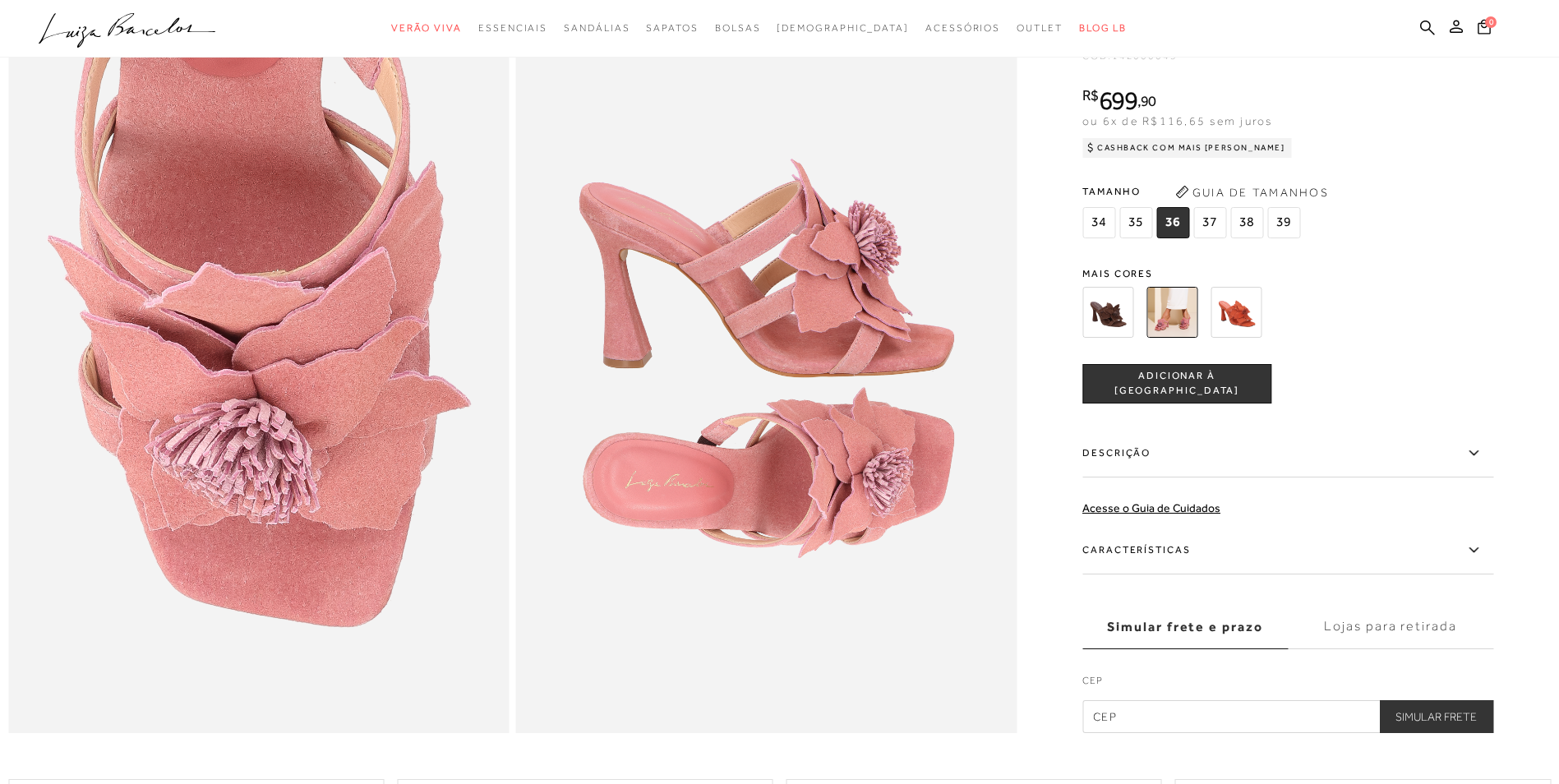
scroll to position [1643, 0]
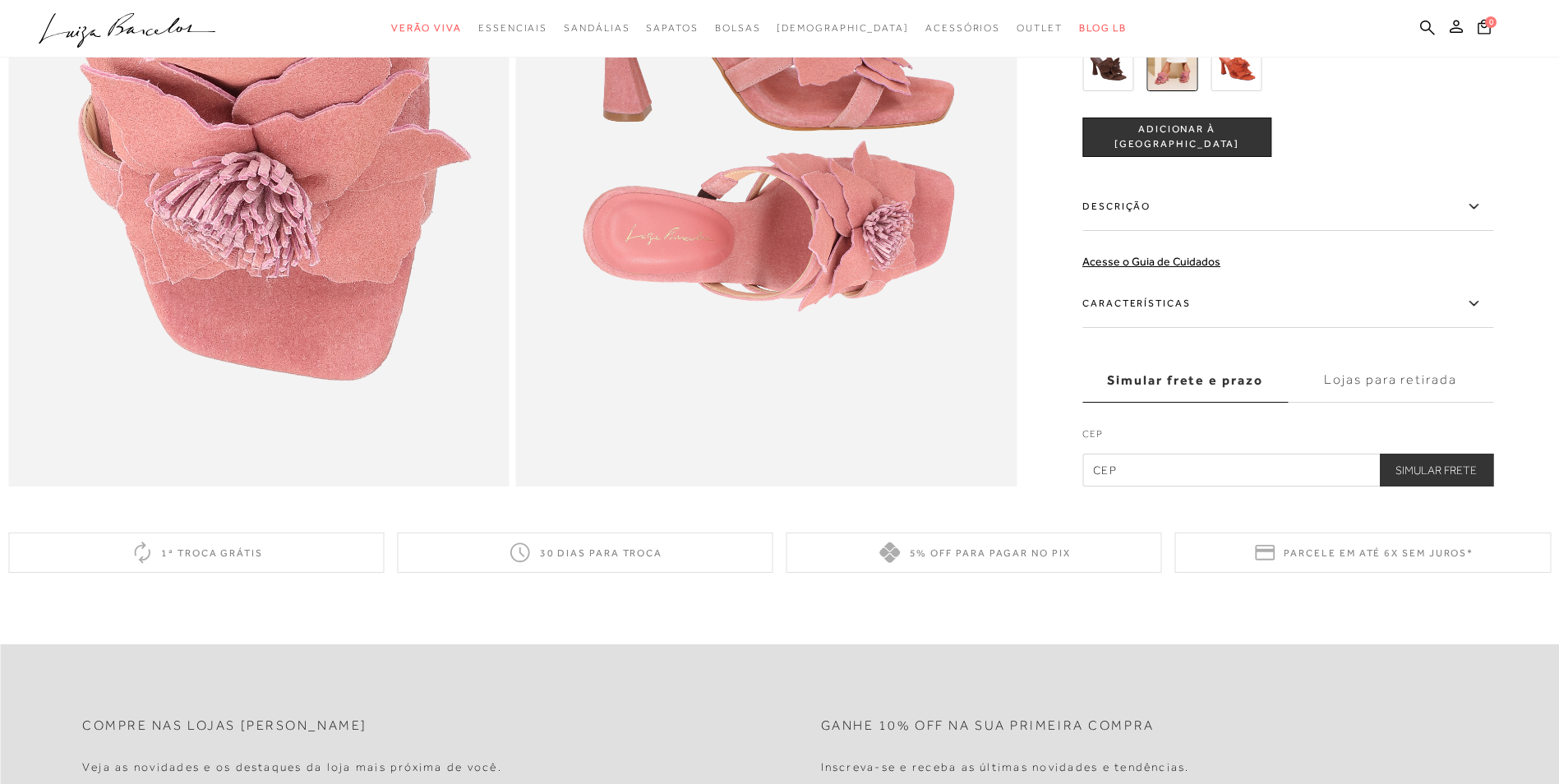
click at [1189, 152] on span "ADICIONAR À SACOLA" at bounding box center [1177, 137] width 187 height 29
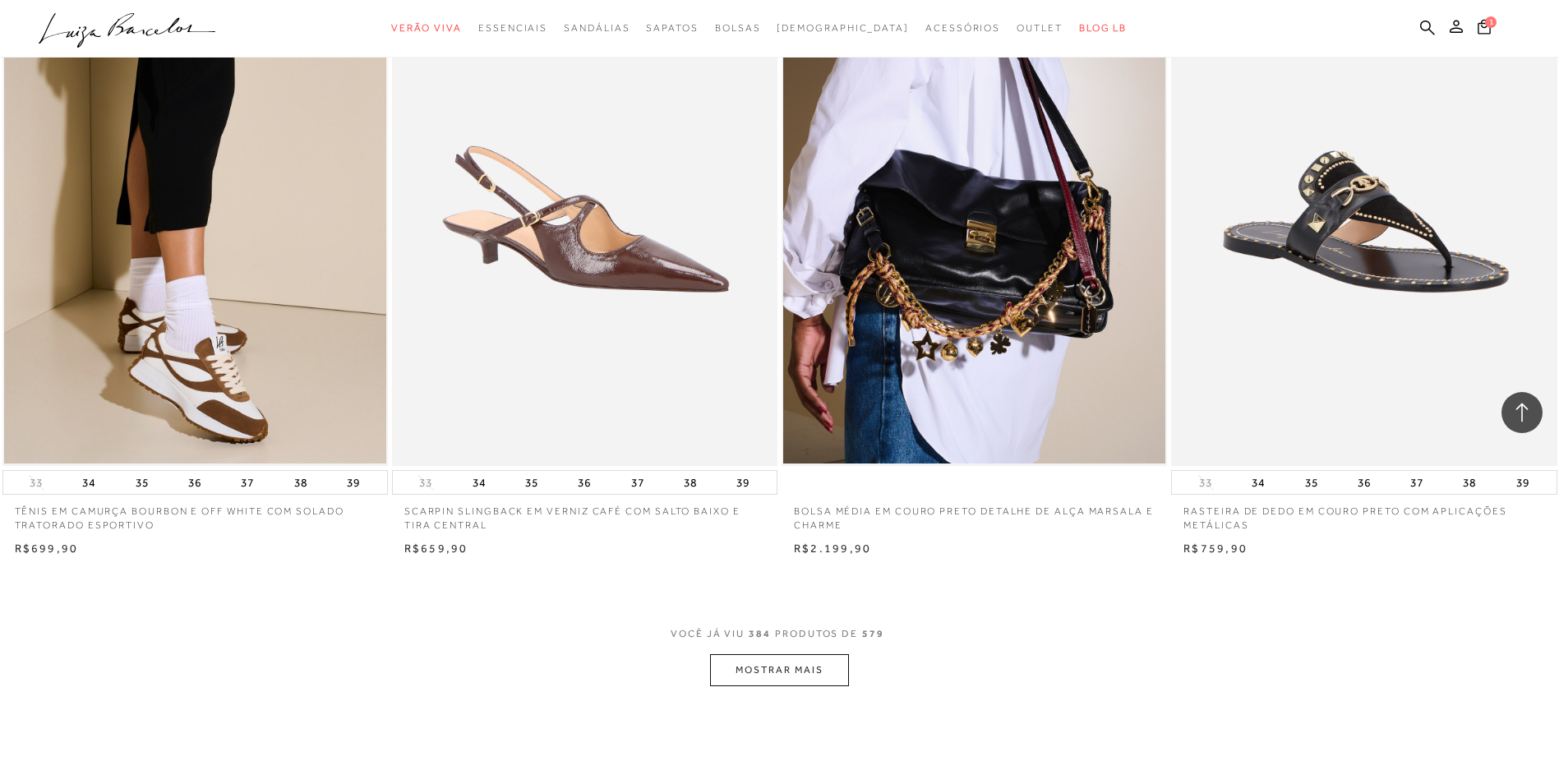
scroll to position [69595, 0]
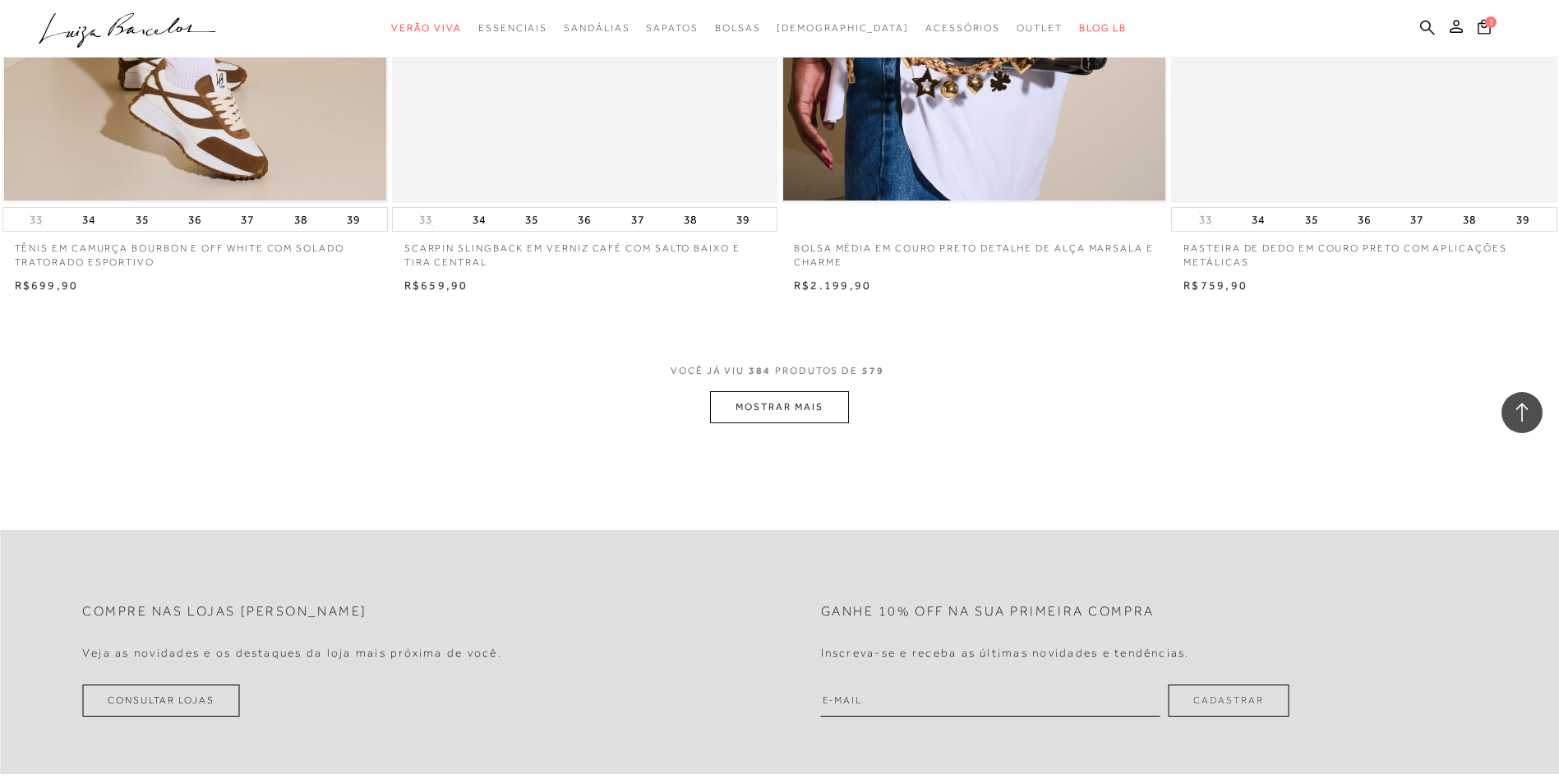
click at [762, 421] on button "MOSTRAR MAIS" at bounding box center [778, 407] width 138 height 32
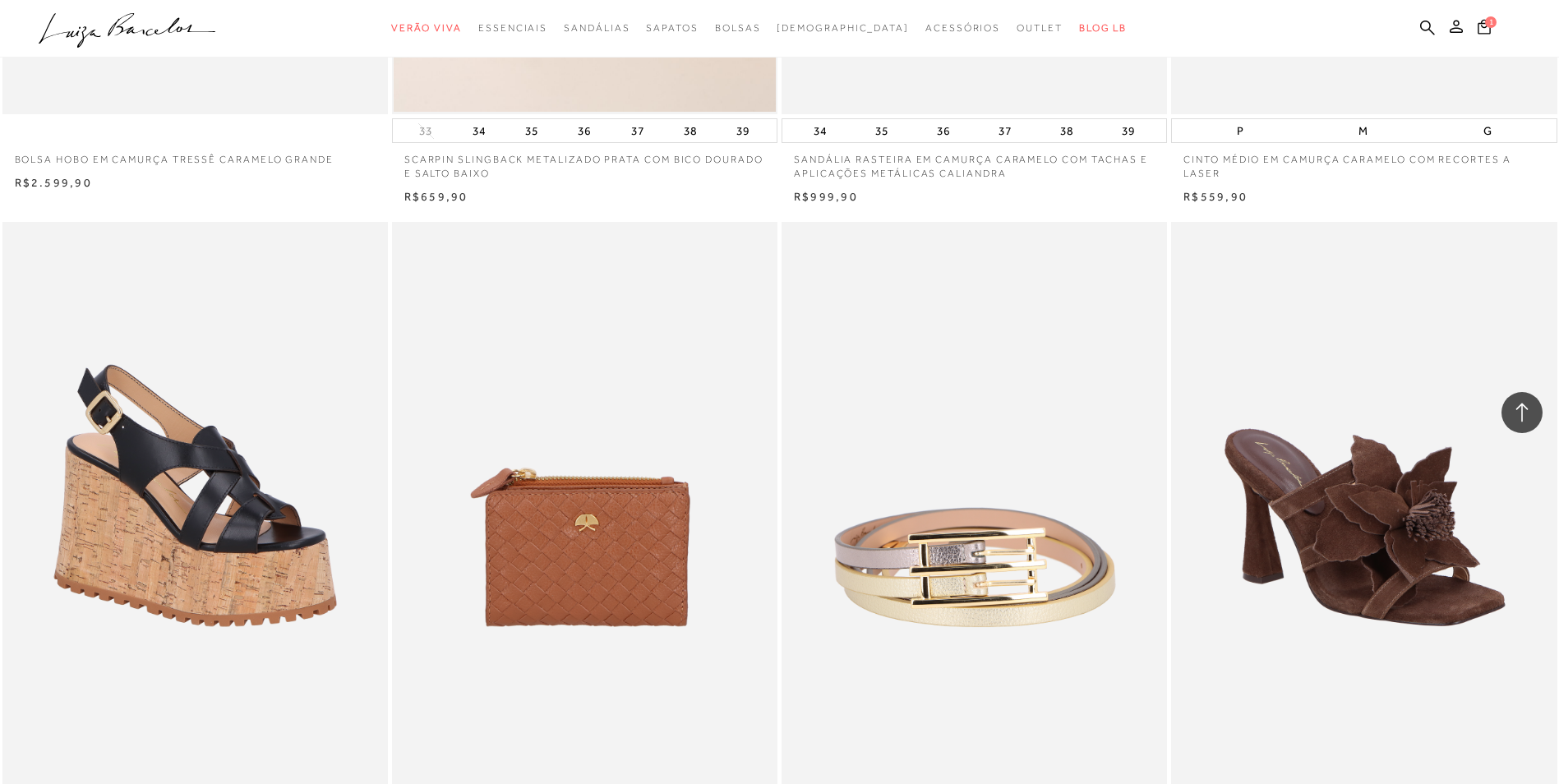
scroll to position [72501, 0]
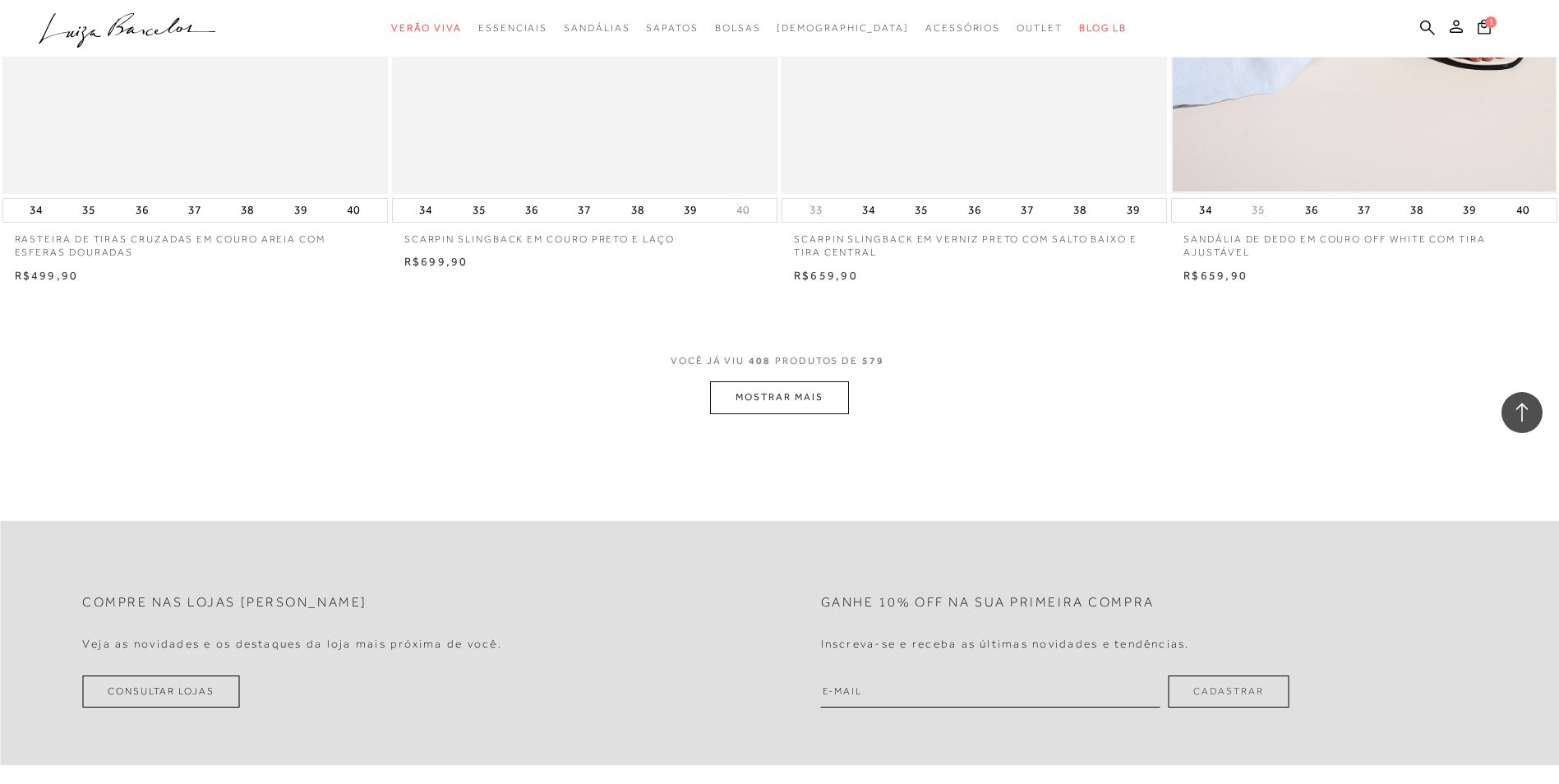
click at [738, 404] on button "MOSTRAR MAIS" at bounding box center [778, 398] width 138 height 32
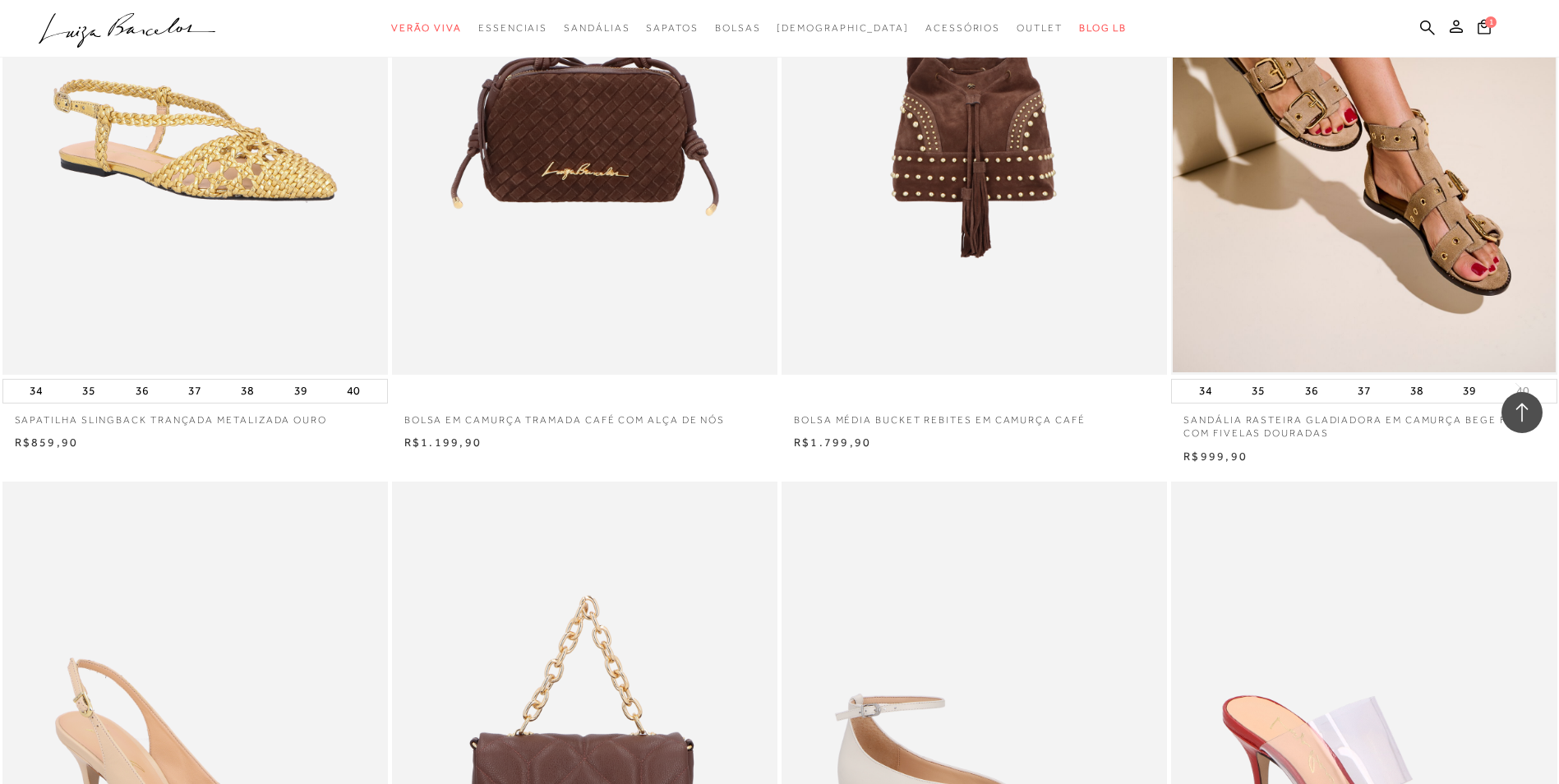
scroll to position [74574, 0]
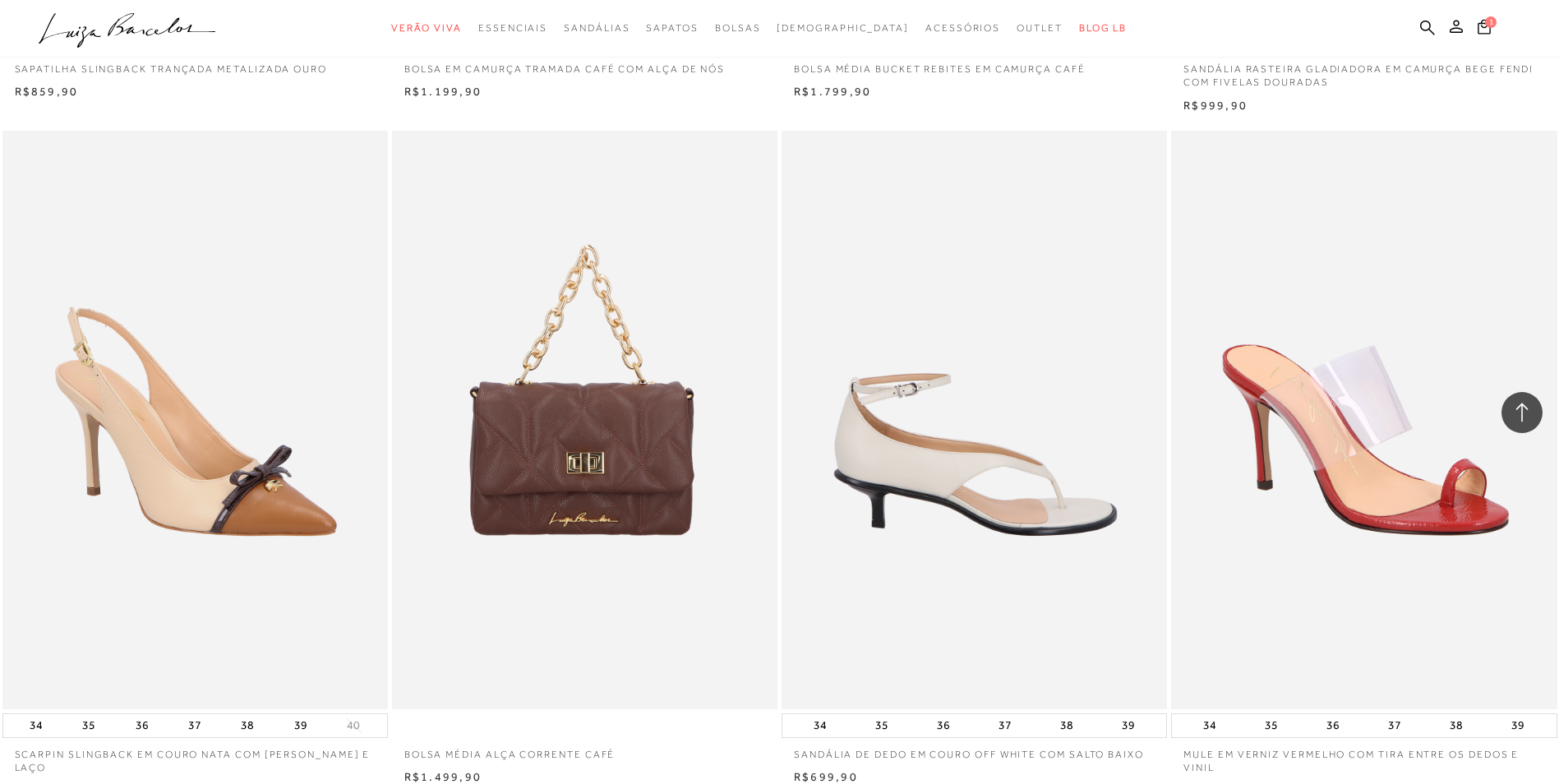
click at [978, 503] on img at bounding box center [975, 420] width 384 height 578
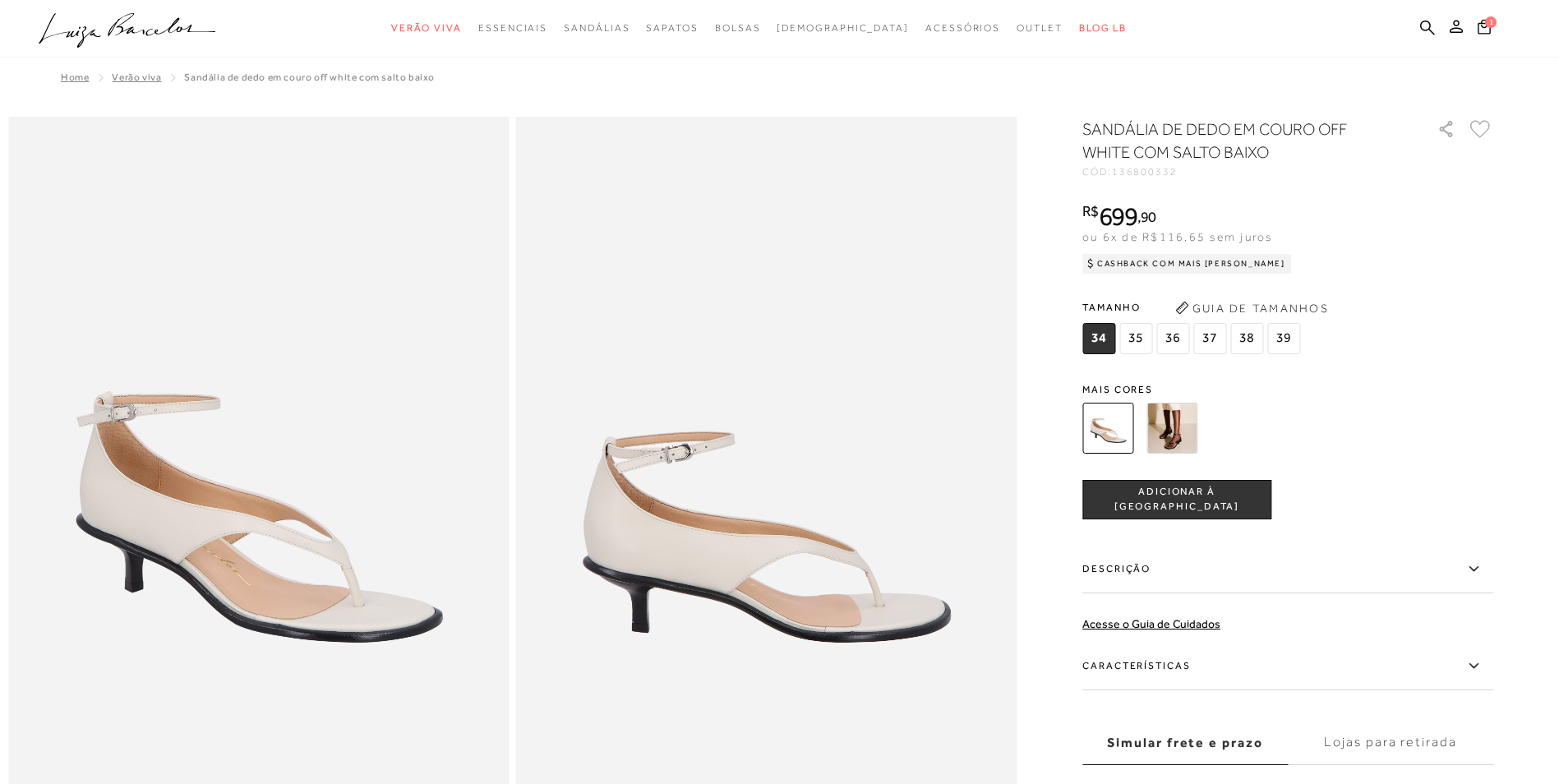
click at [1177, 431] on img at bounding box center [1172, 428] width 51 height 51
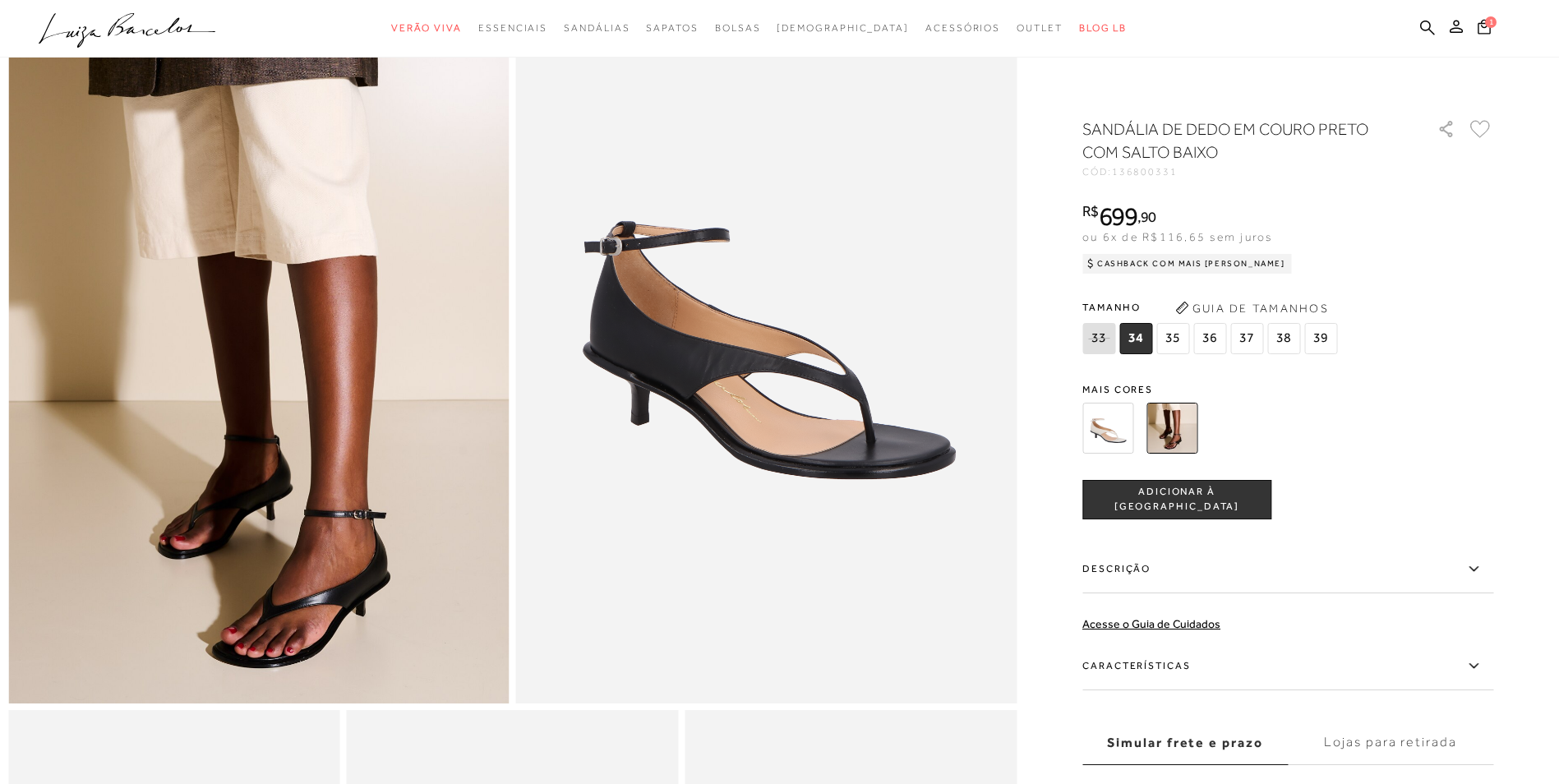
click at [1216, 337] on span "36" at bounding box center [1209, 338] width 33 height 31
click at [1178, 499] on span "ADICIONAR À SACOLA" at bounding box center [1177, 499] width 187 height 29
click at [1112, 422] on img at bounding box center [1108, 428] width 51 height 51
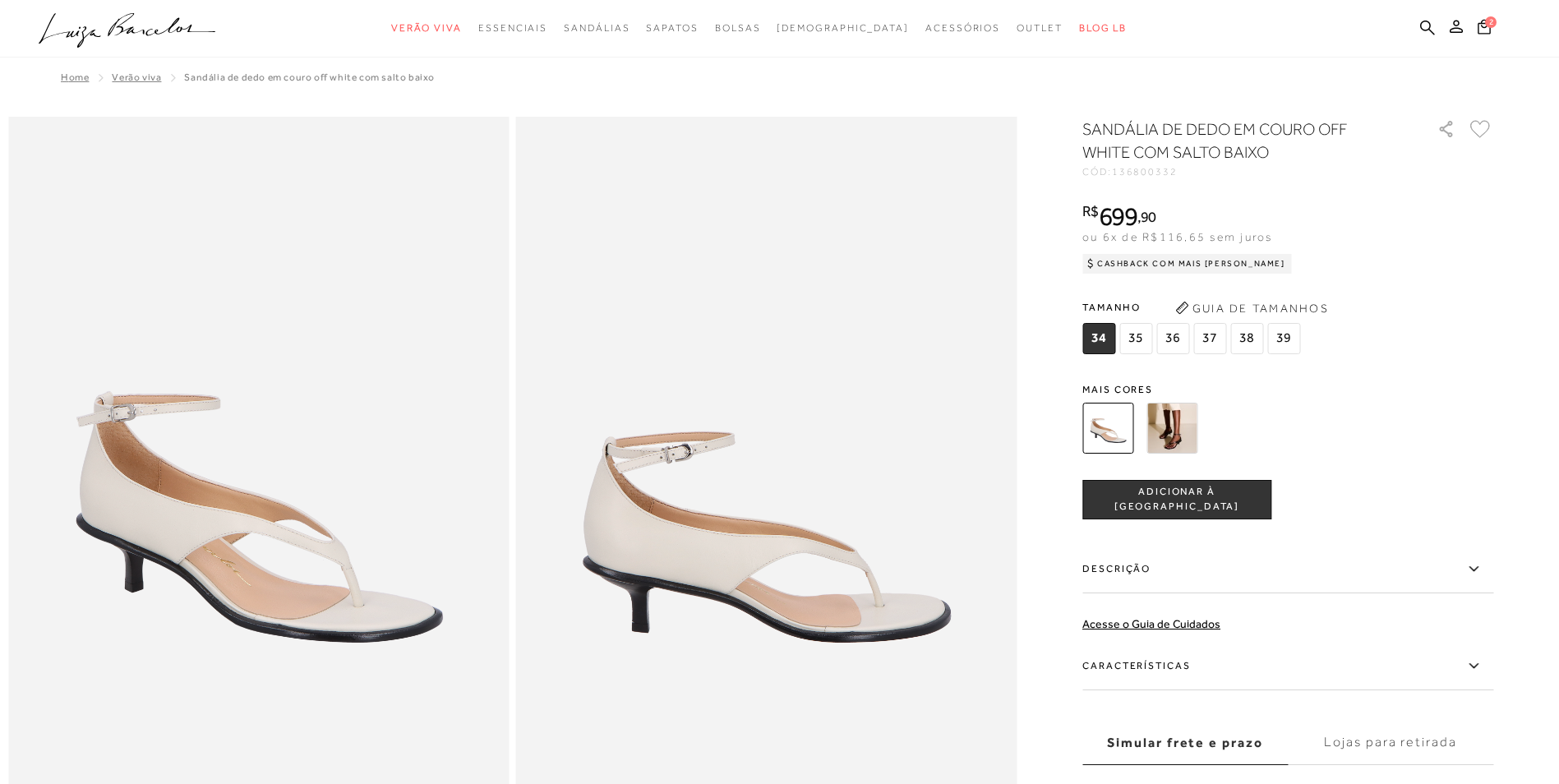
click at [1183, 335] on span "36" at bounding box center [1172, 338] width 33 height 31
click at [1172, 503] on span "ADICIONAR À SACOLA" at bounding box center [1177, 499] width 187 height 29
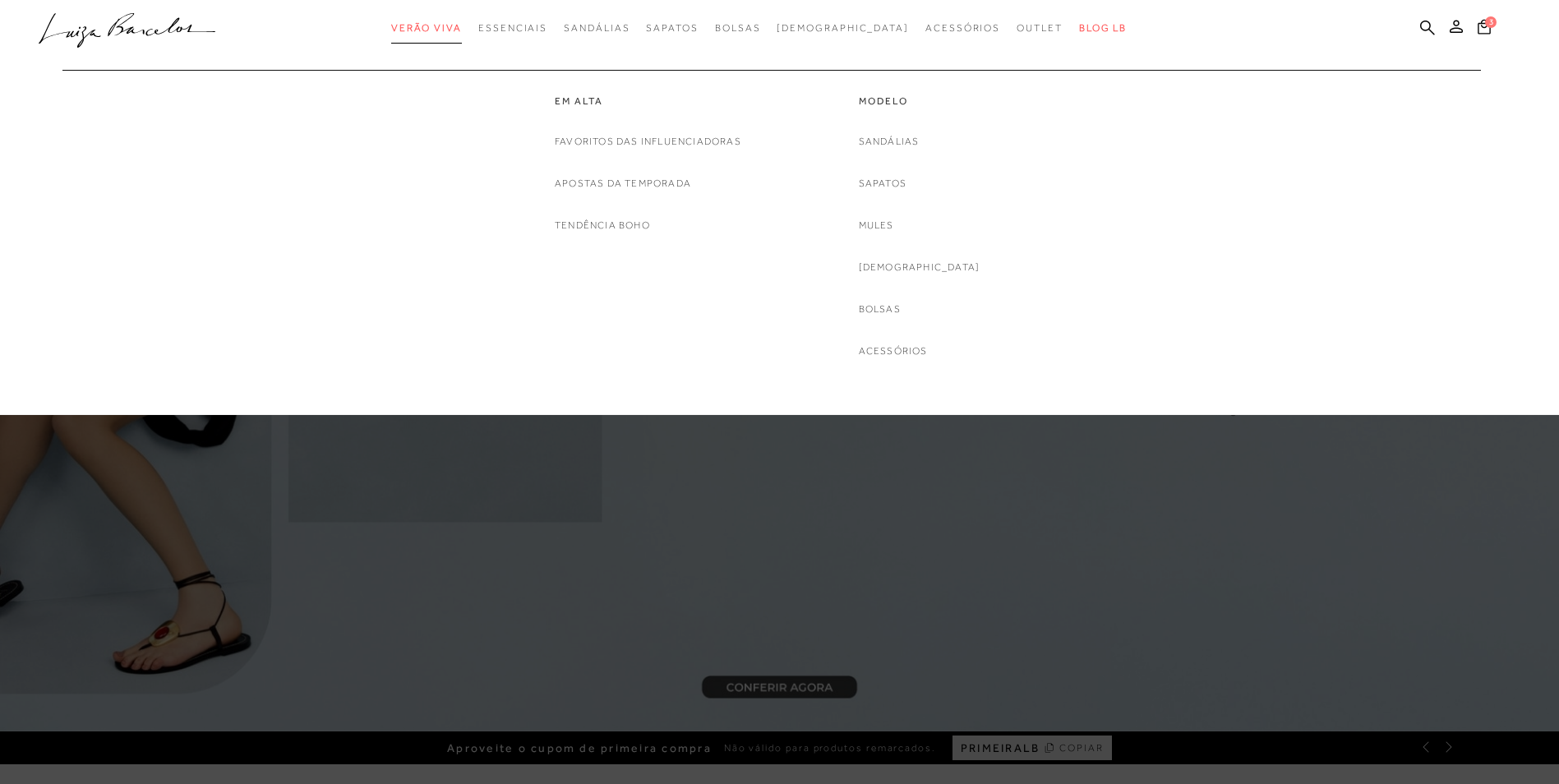
click at [456, 25] on span "Verão Viva" at bounding box center [426, 28] width 70 height 12
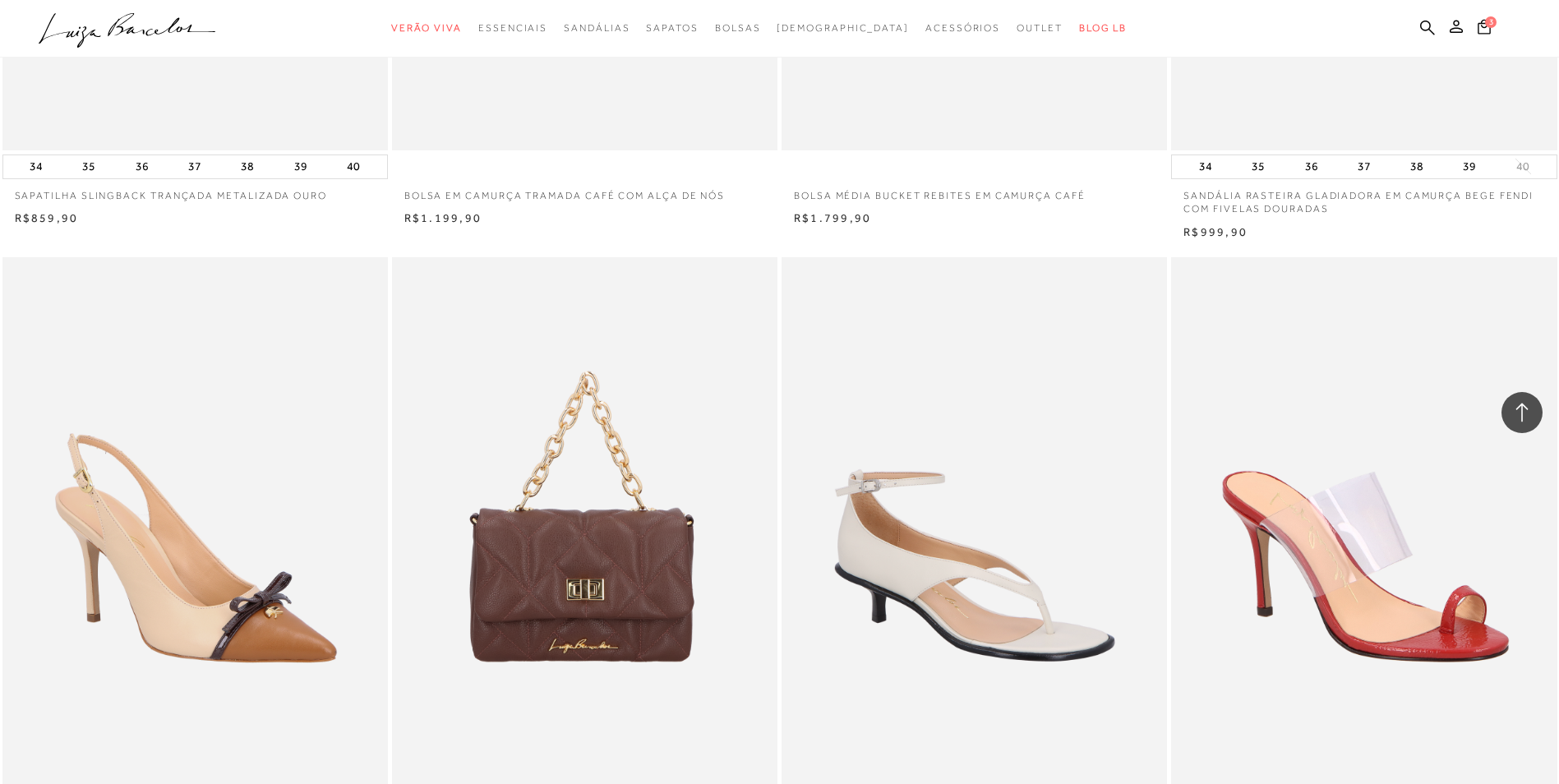
scroll to position [74037, 0]
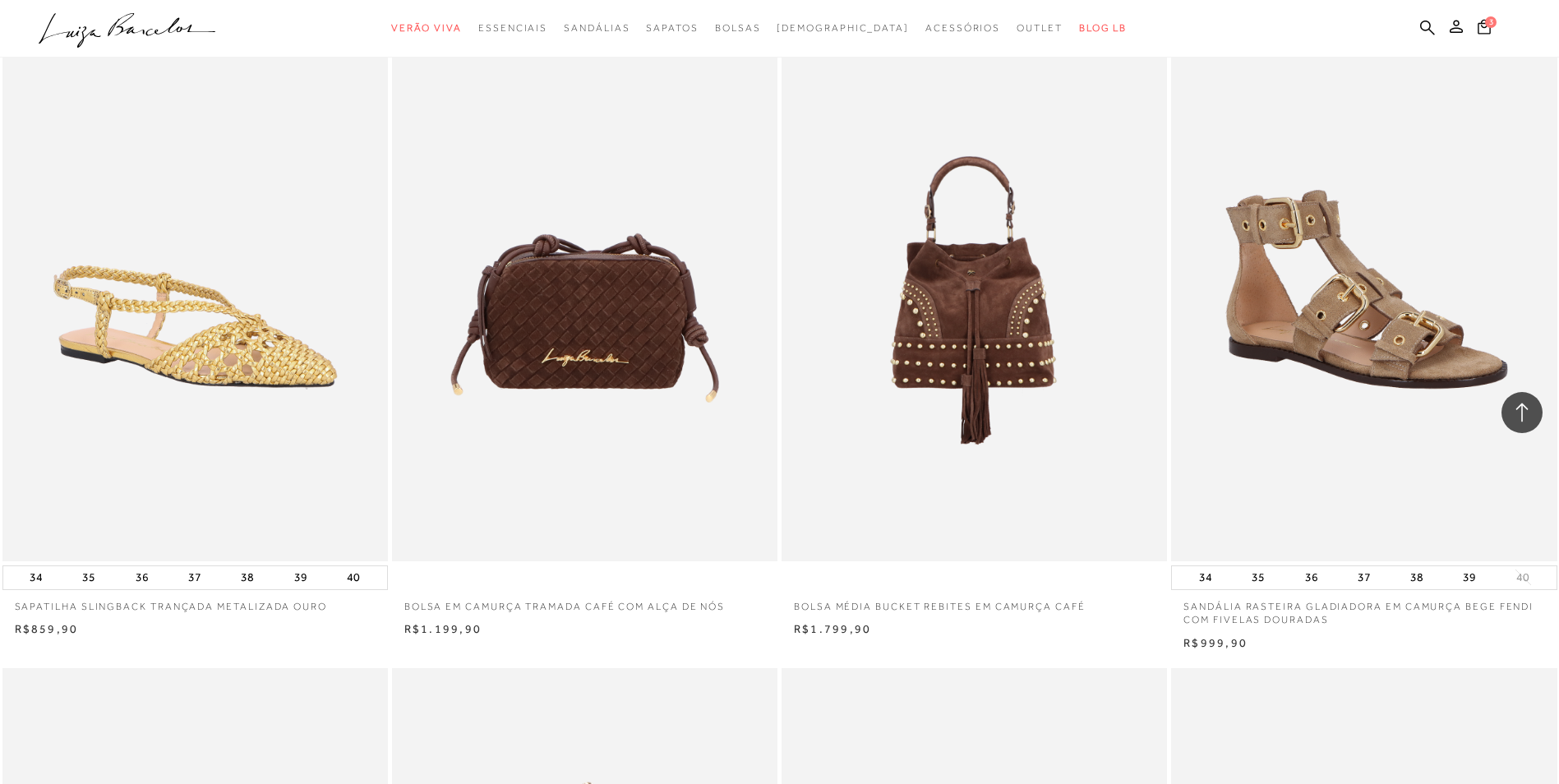
click at [1350, 360] on img at bounding box center [1364, 272] width 384 height 578
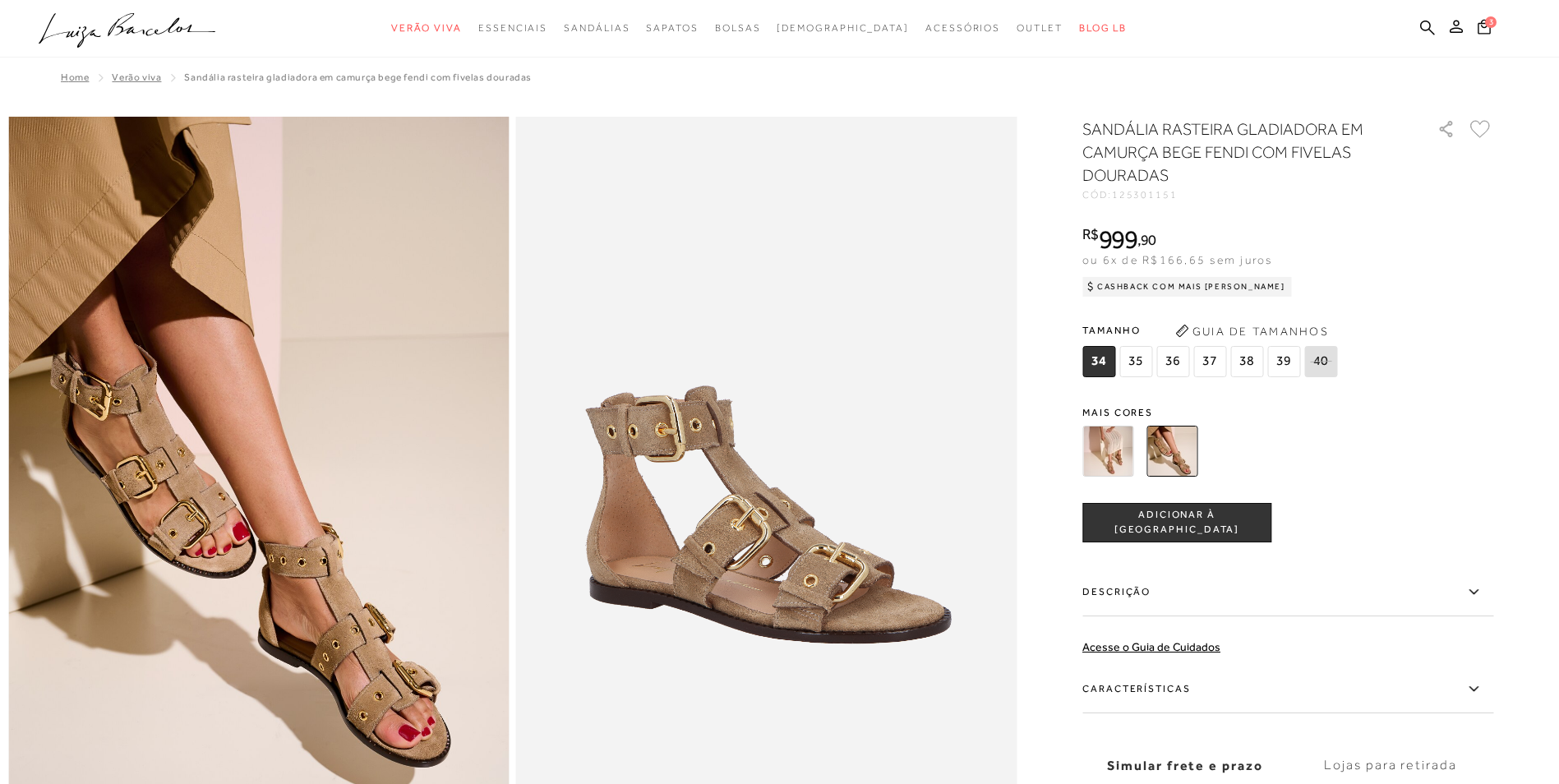
click at [1110, 451] on img at bounding box center [1108, 451] width 51 height 51
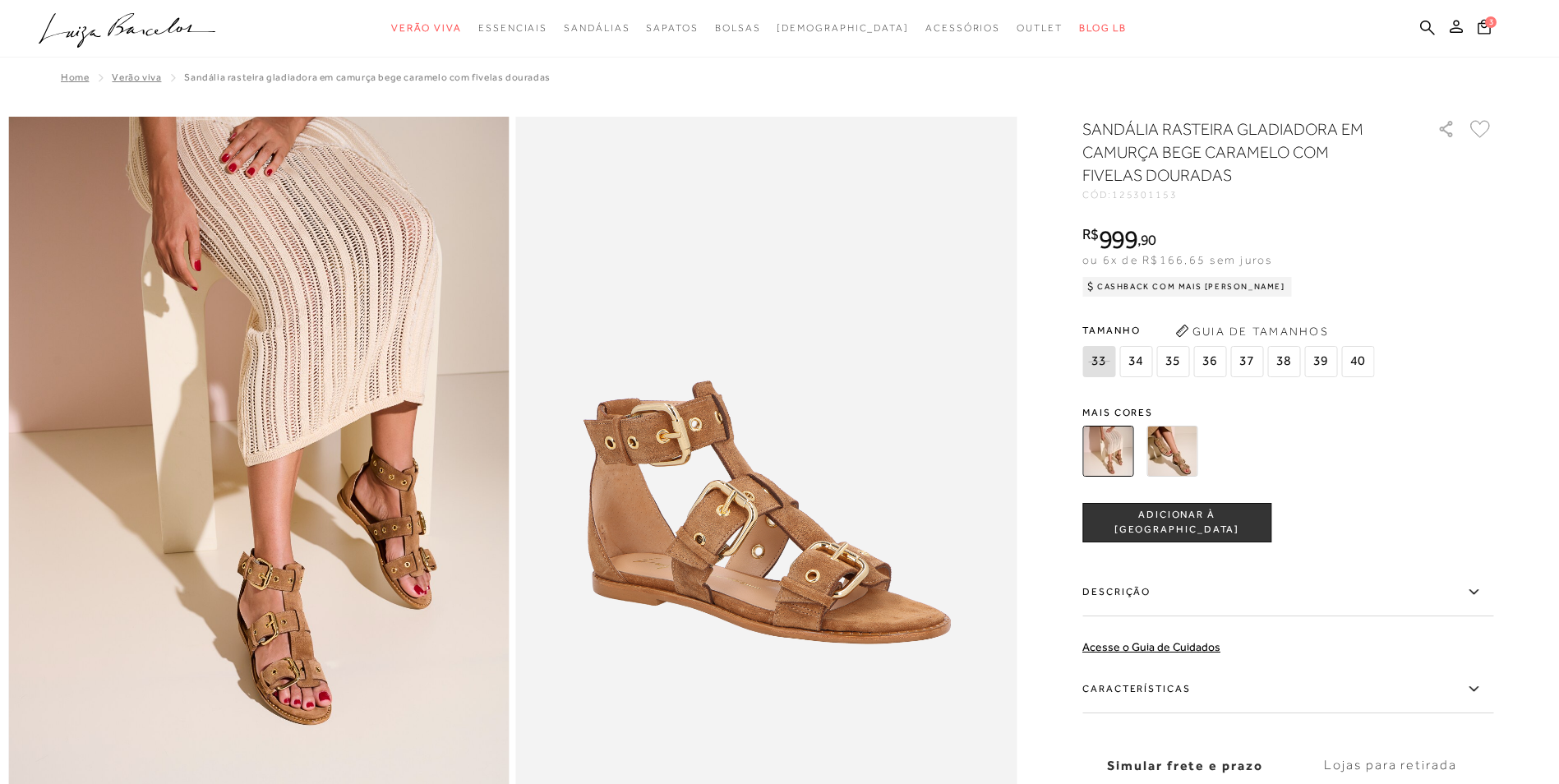
click at [1178, 325] on button "Guia de Tamanhos" at bounding box center [1251, 331] width 164 height 26
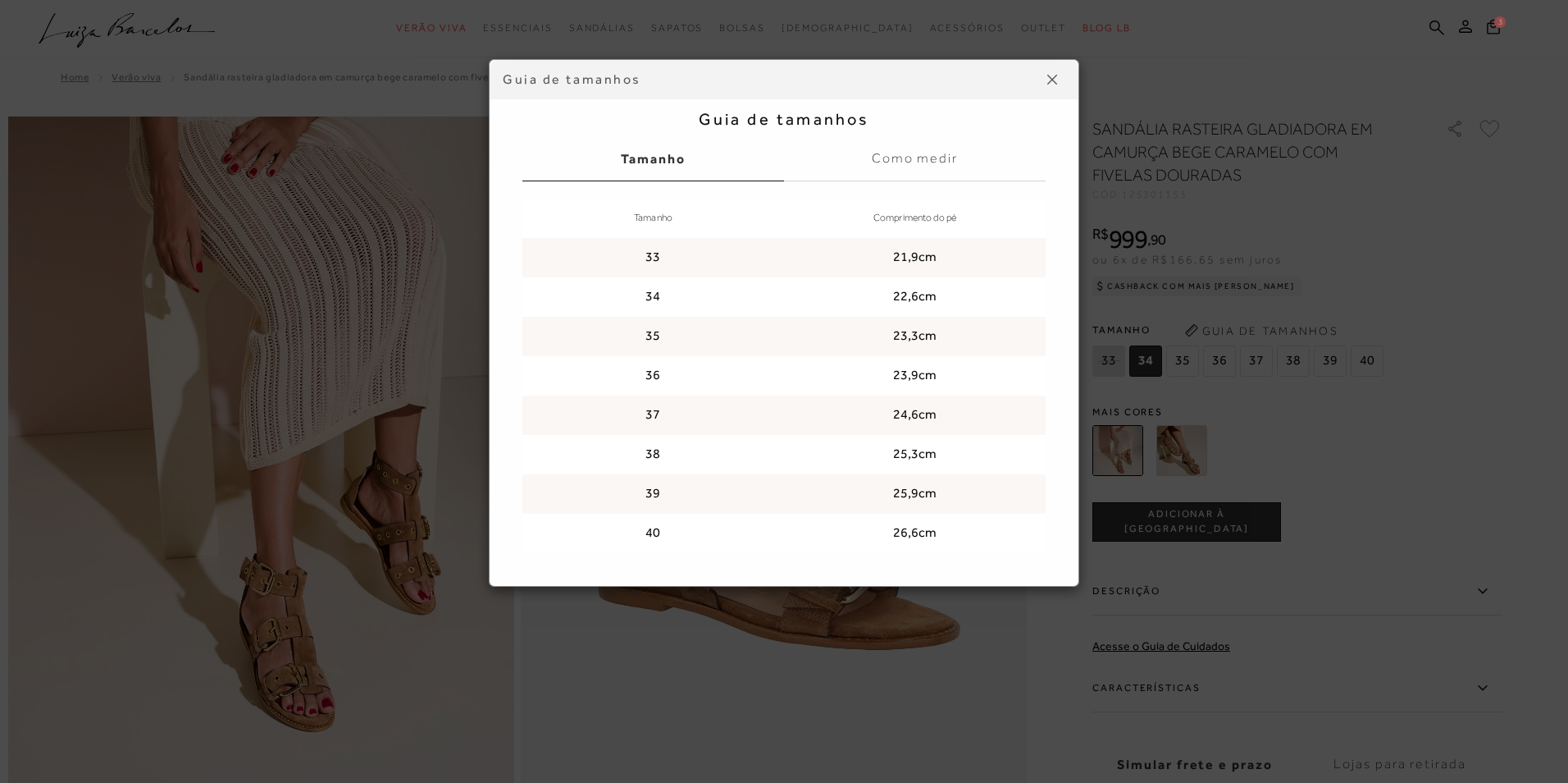
click at [1048, 77] on img at bounding box center [1053, 80] width 10 height 10
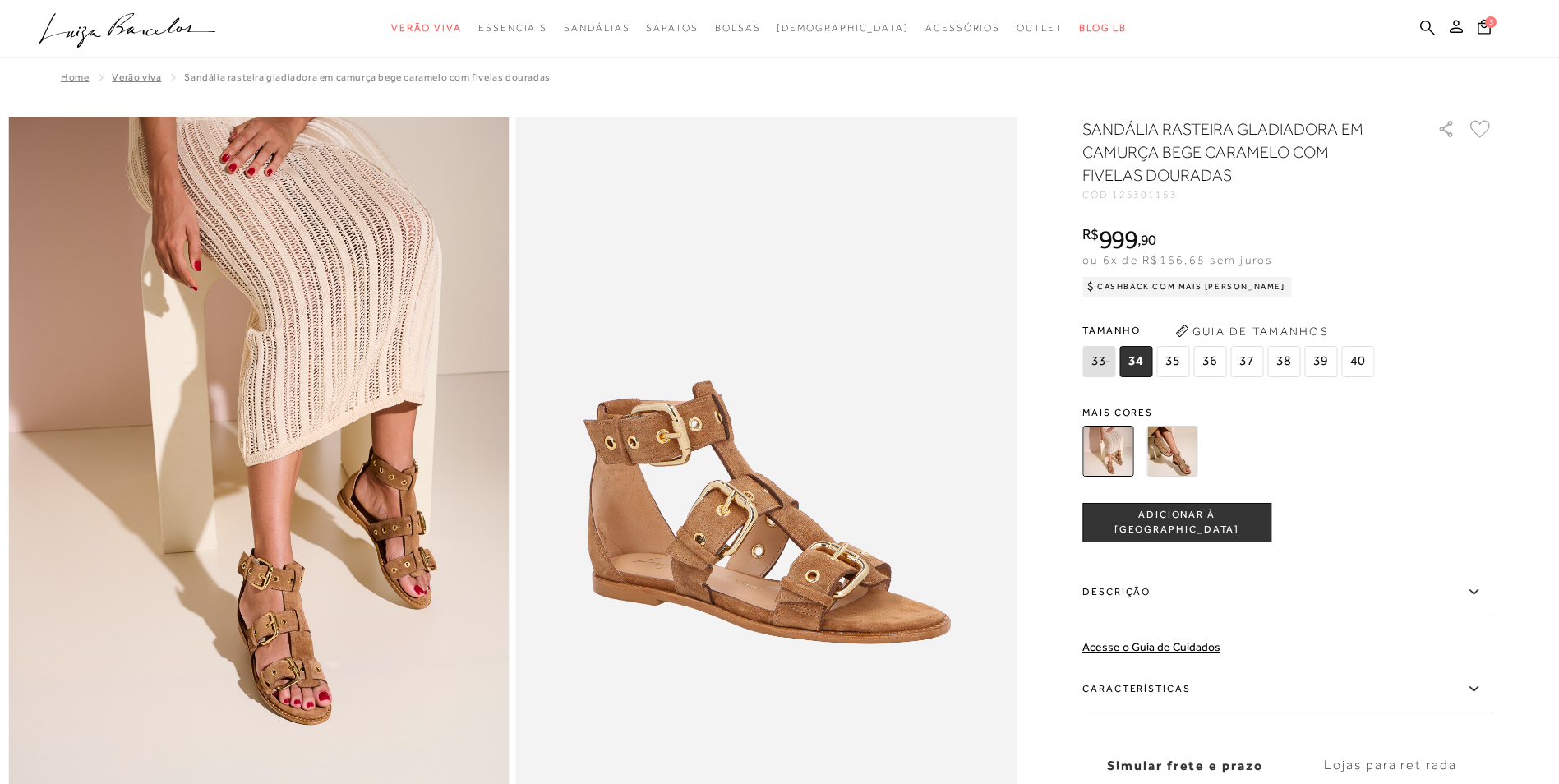
click at [1180, 456] on img at bounding box center [1172, 451] width 51 height 51
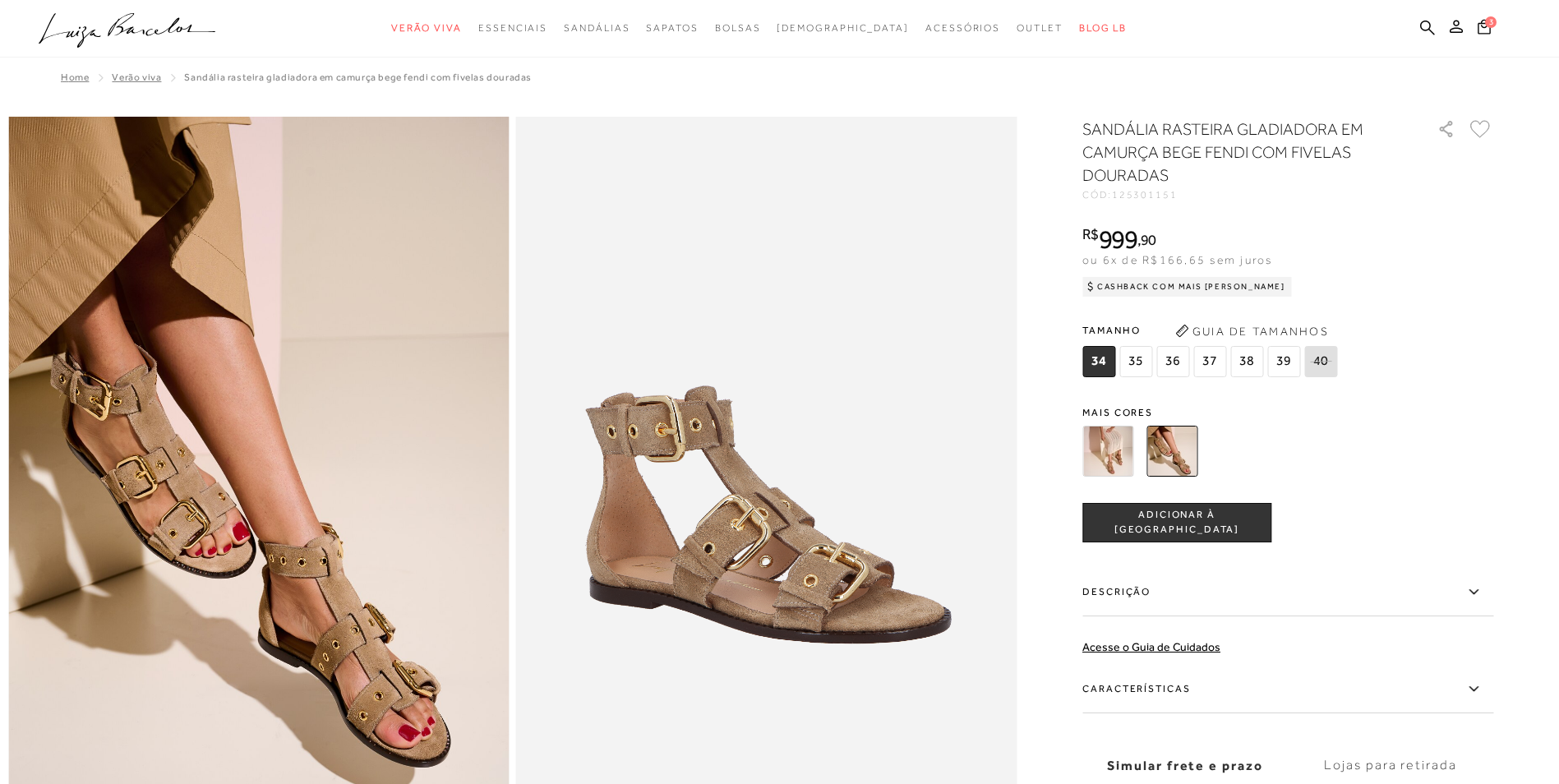
click at [1113, 463] on img at bounding box center [1108, 451] width 51 height 51
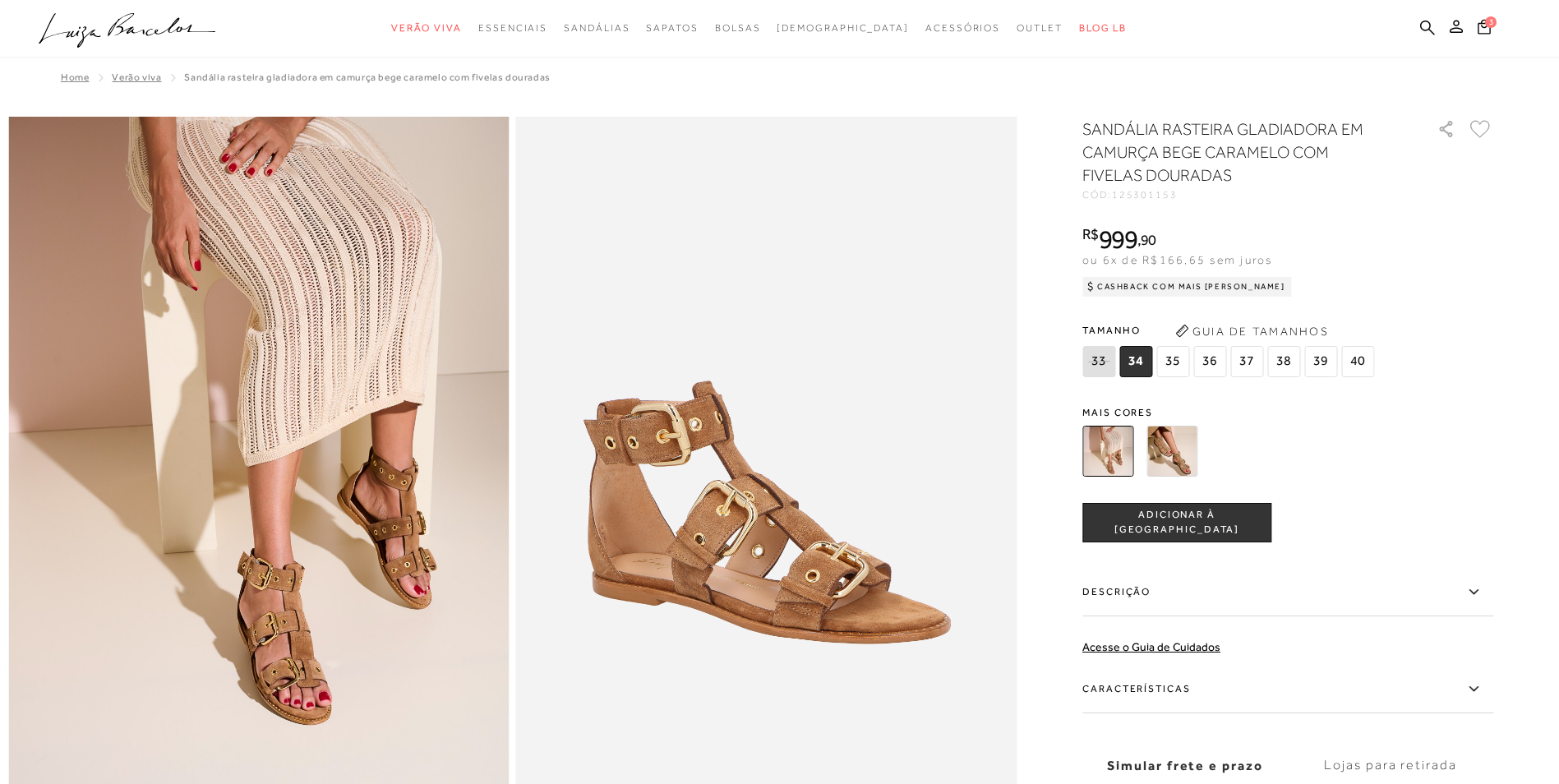
click at [1213, 361] on span "36" at bounding box center [1209, 361] width 33 height 31
click at [1183, 519] on span "ADICIONAR À [GEOGRAPHIC_DATA]" at bounding box center [1177, 522] width 187 height 29
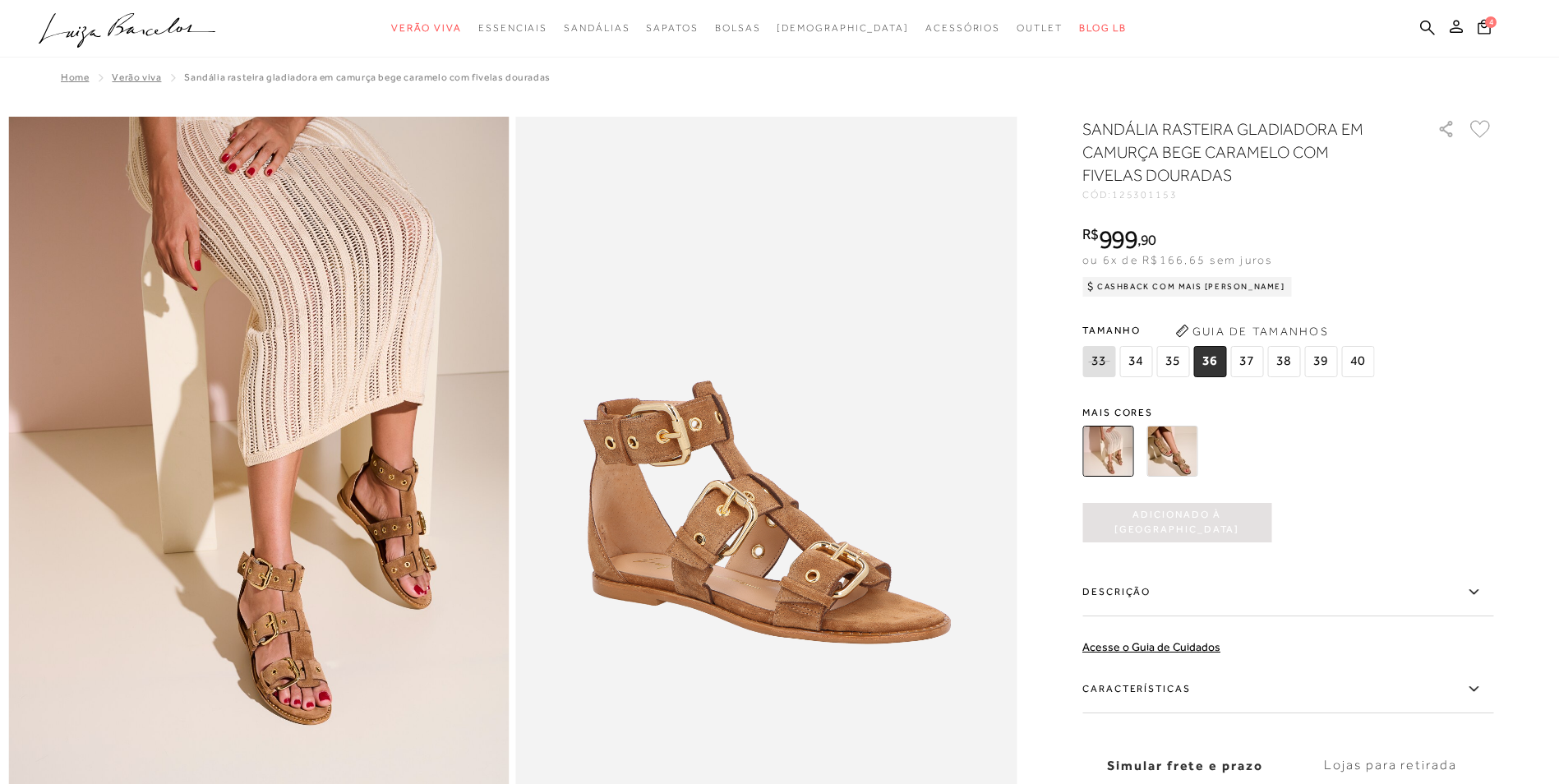
click at [1179, 450] on img at bounding box center [1172, 451] width 51 height 51
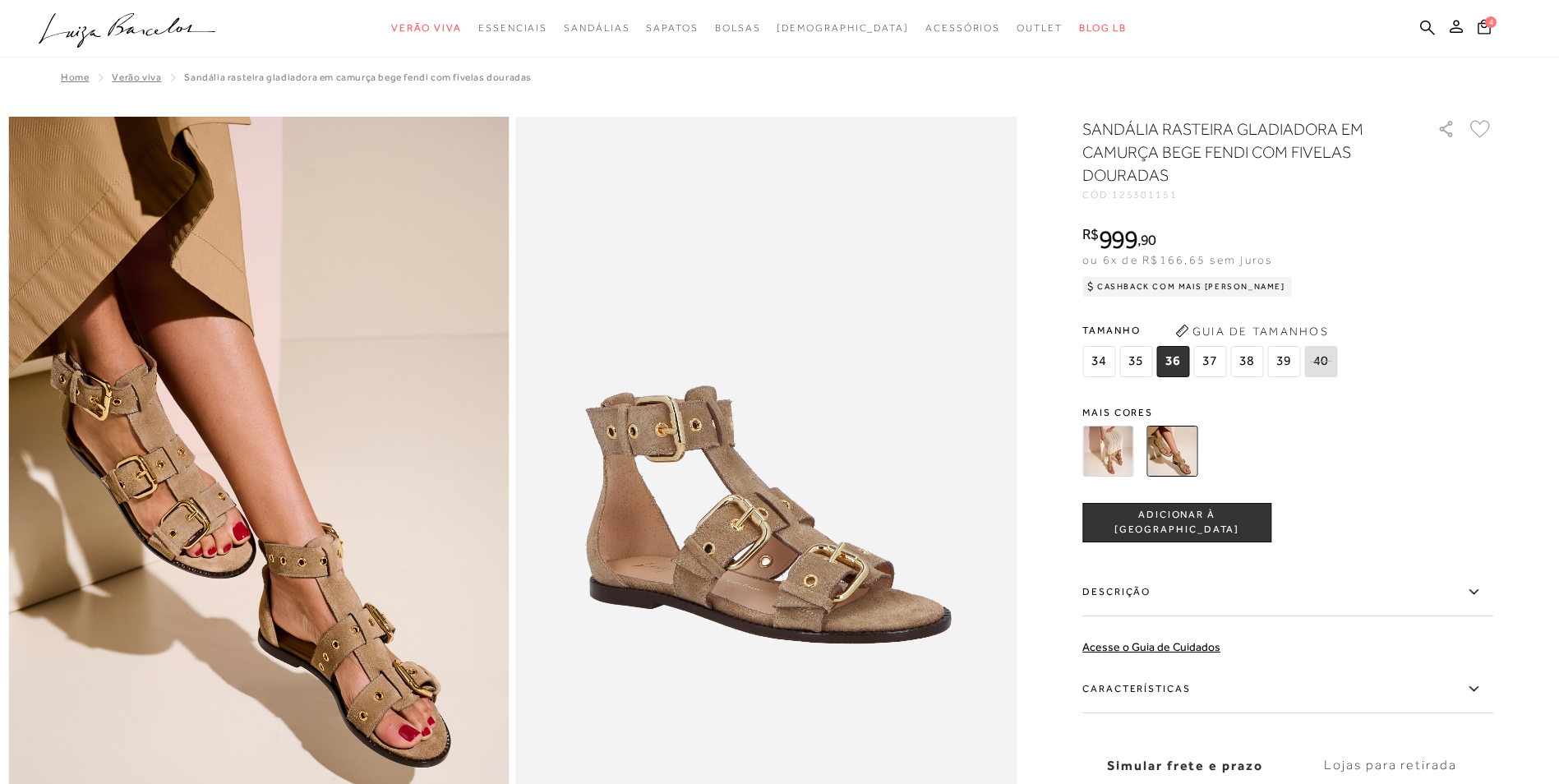
click at [1180, 523] on span "ADICIONAR À [GEOGRAPHIC_DATA]" at bounding box center [1177, 522] width 187 height 29
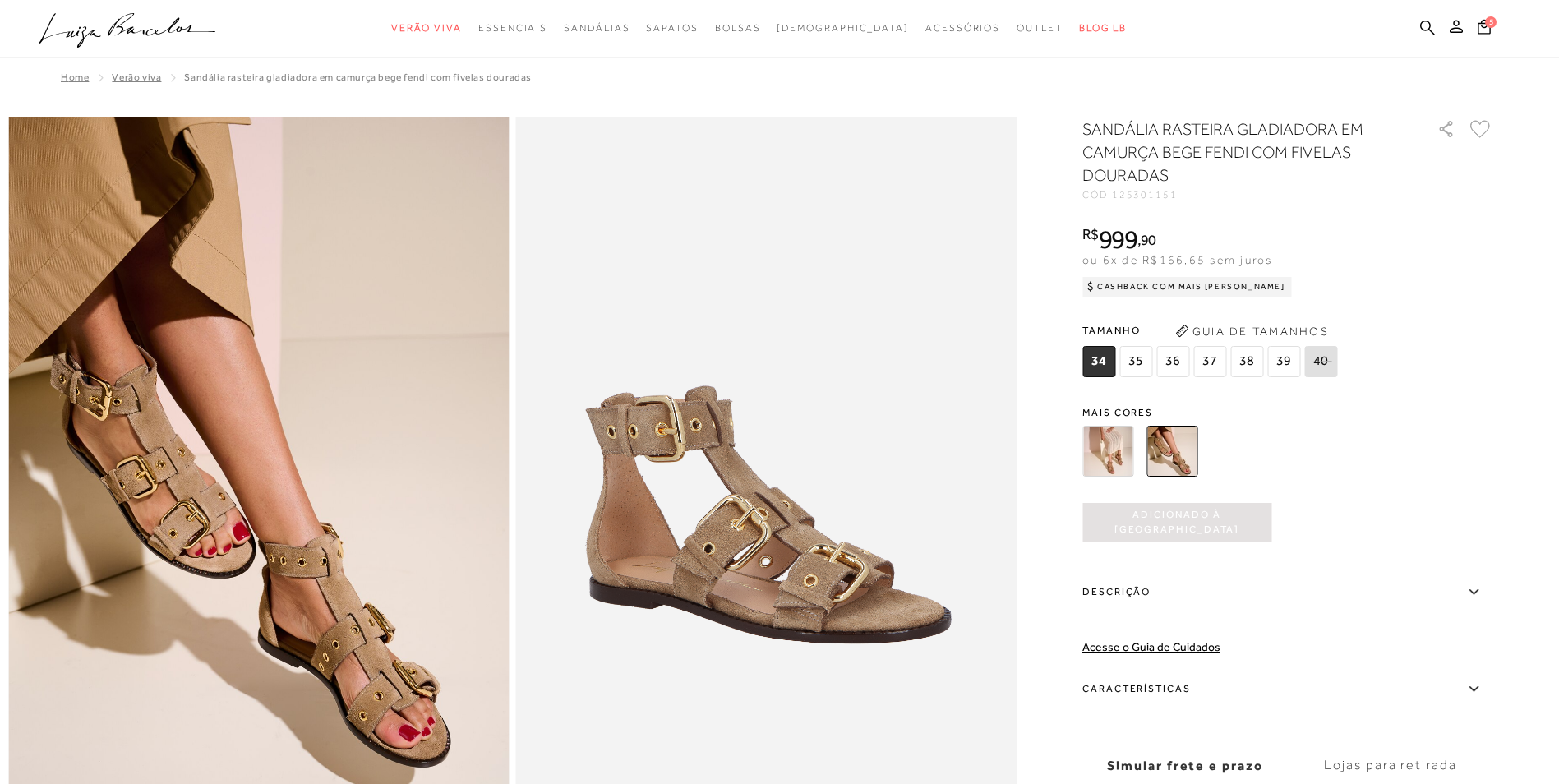
click at [130, 79] on span "Verão Viva" at bounding box center [136, 77] width 49 height 12
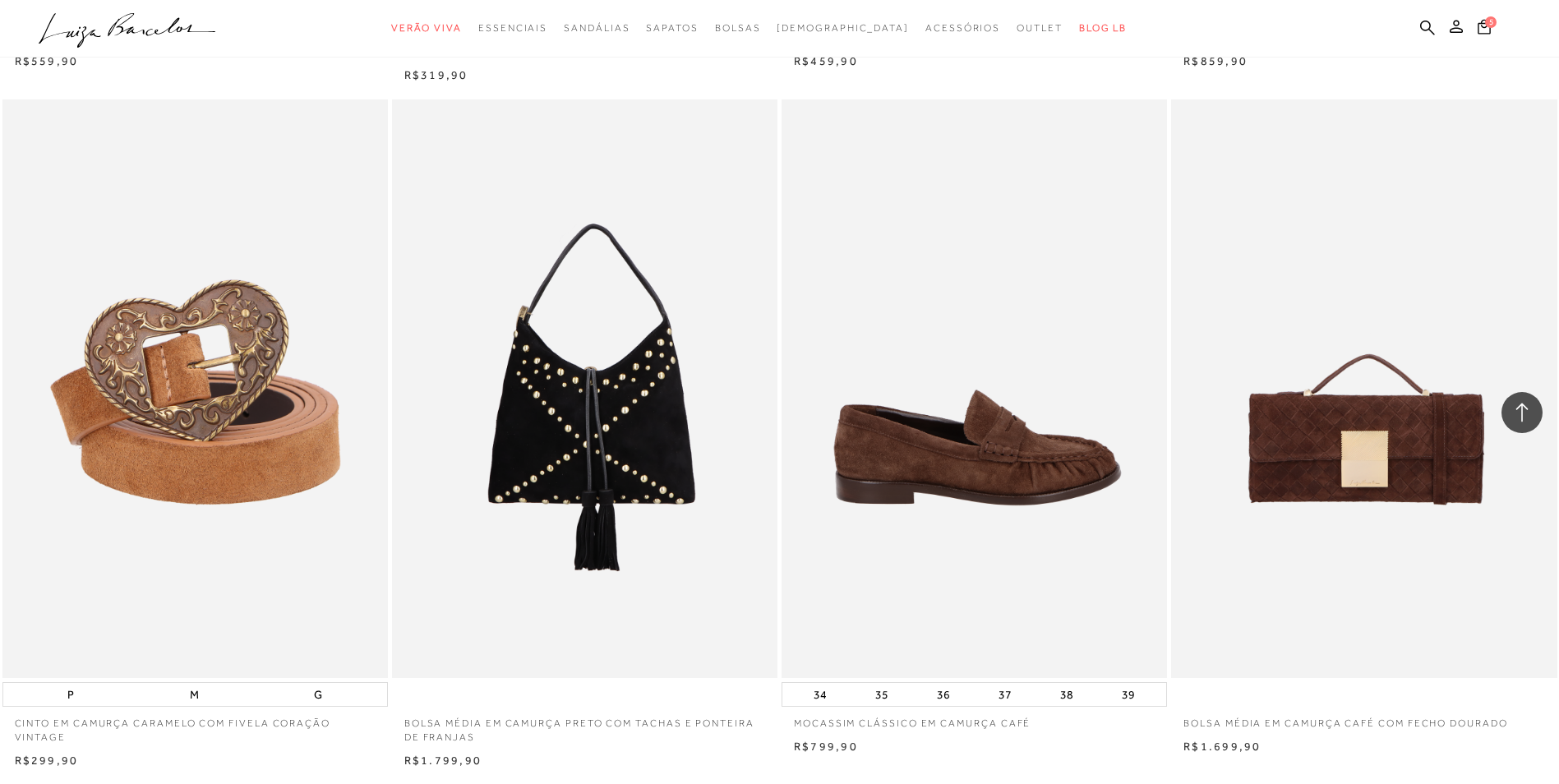
scroll to position [79470, 0]
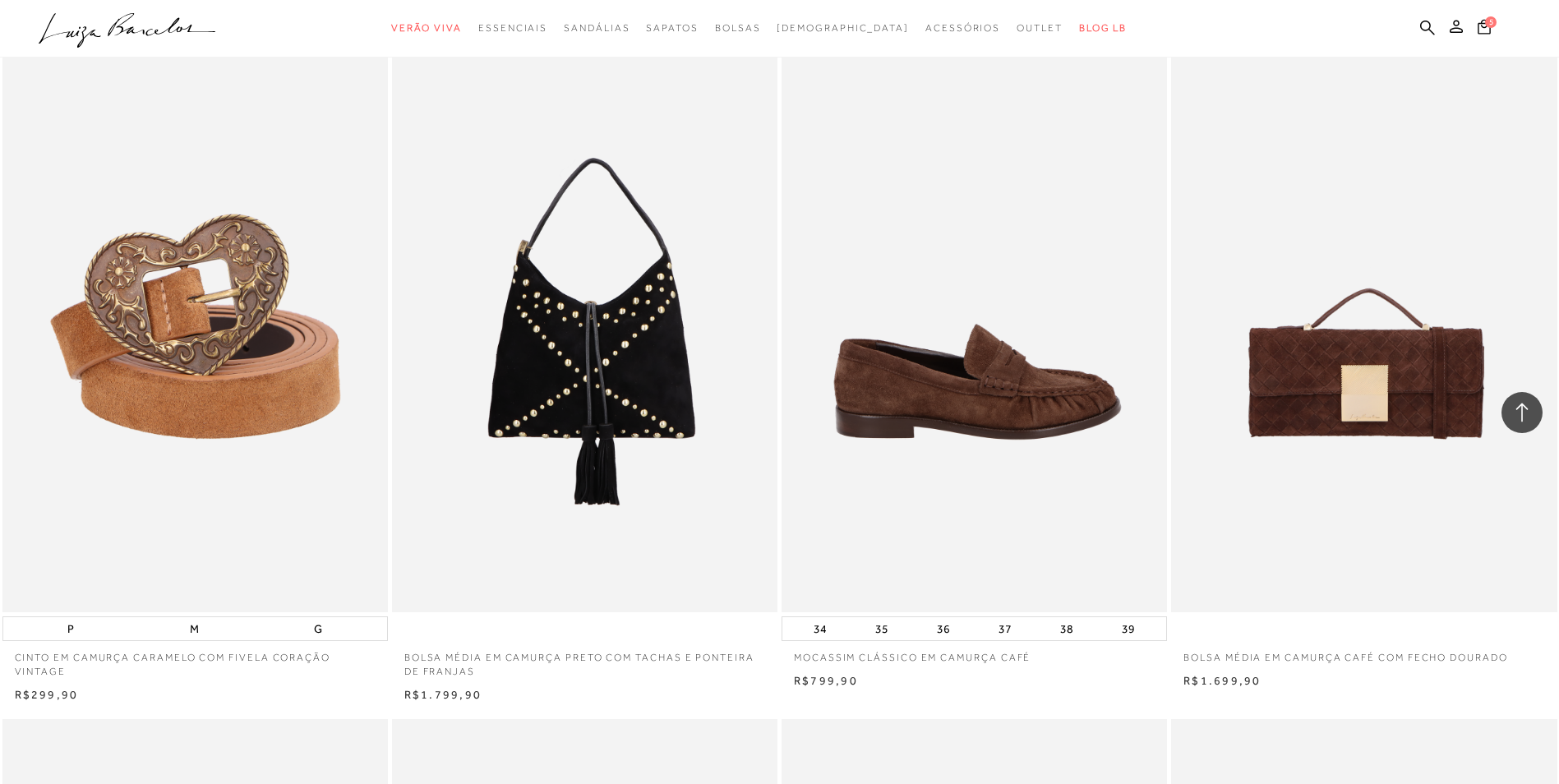
click at [960, 438] on img at bounding box center [975, 323] width 384 height 578
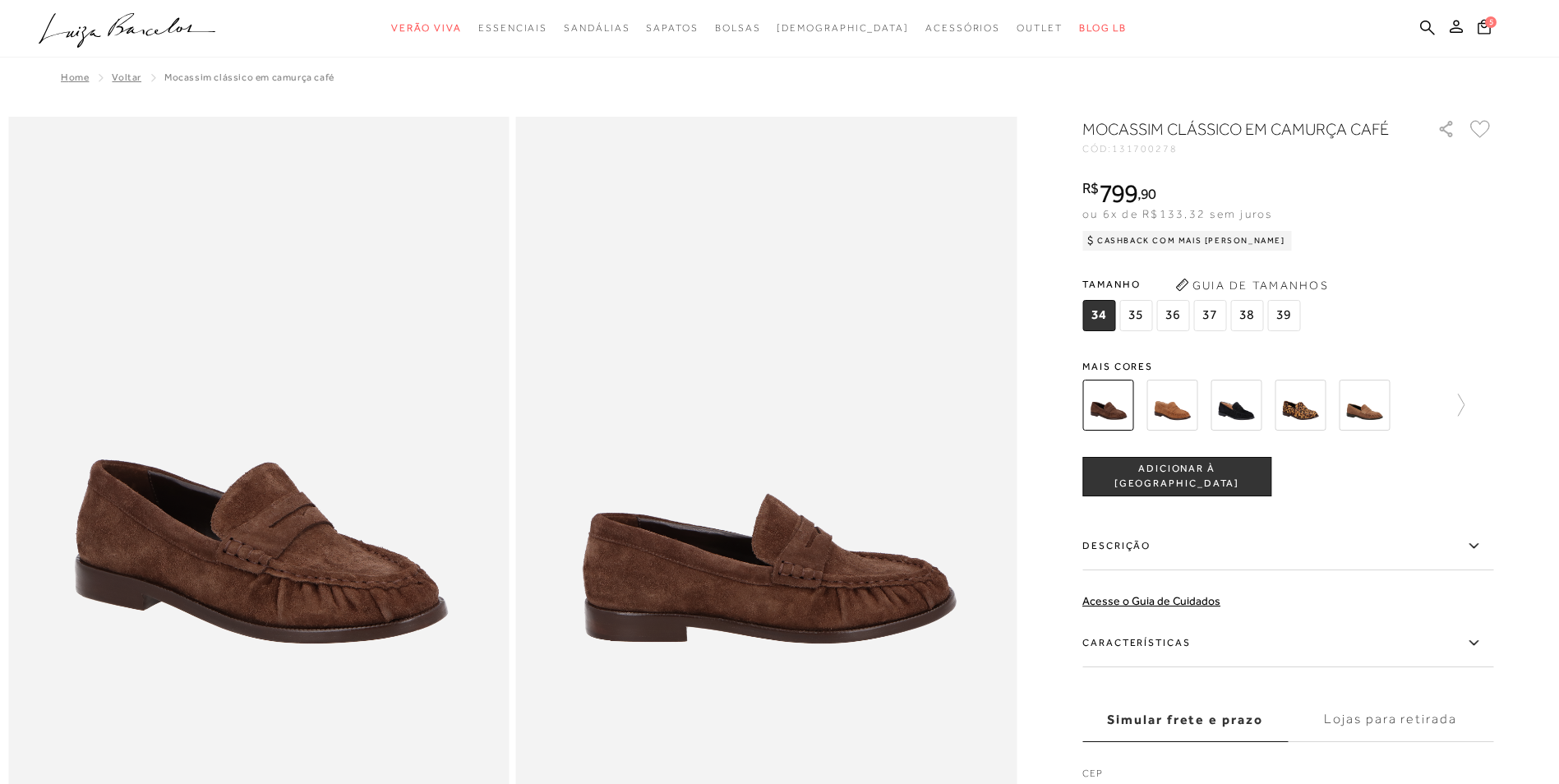
click at [1176, 313] on span "36" at bounding box center [1172, 315] width 33 height 31
click at [1180, 479] on span "ADICIONAR À [GEOGRAPHIC_DATA]" at bounding box center [1177, 476] width 187 height 29
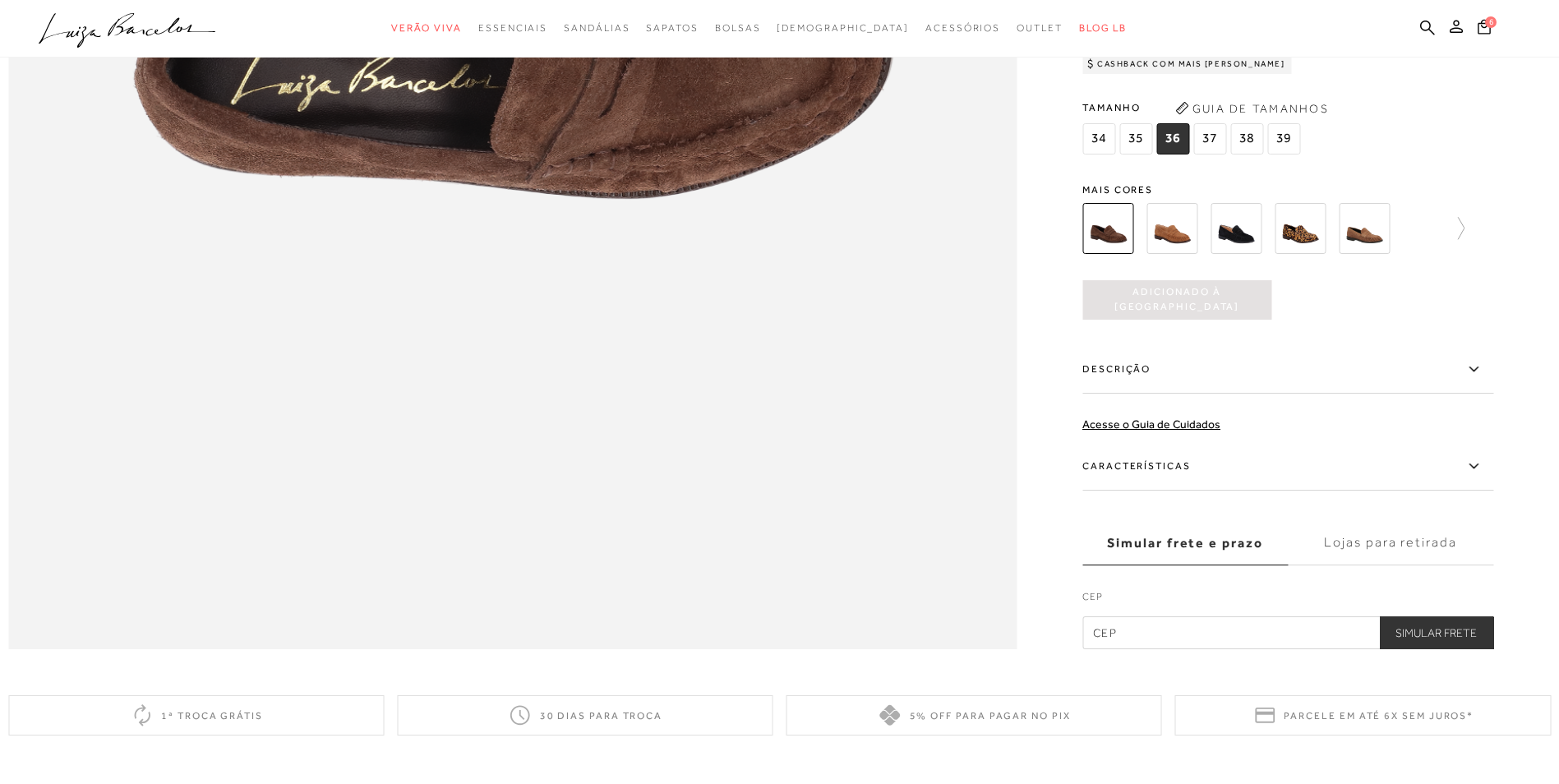
scroll to position [1994, 0]
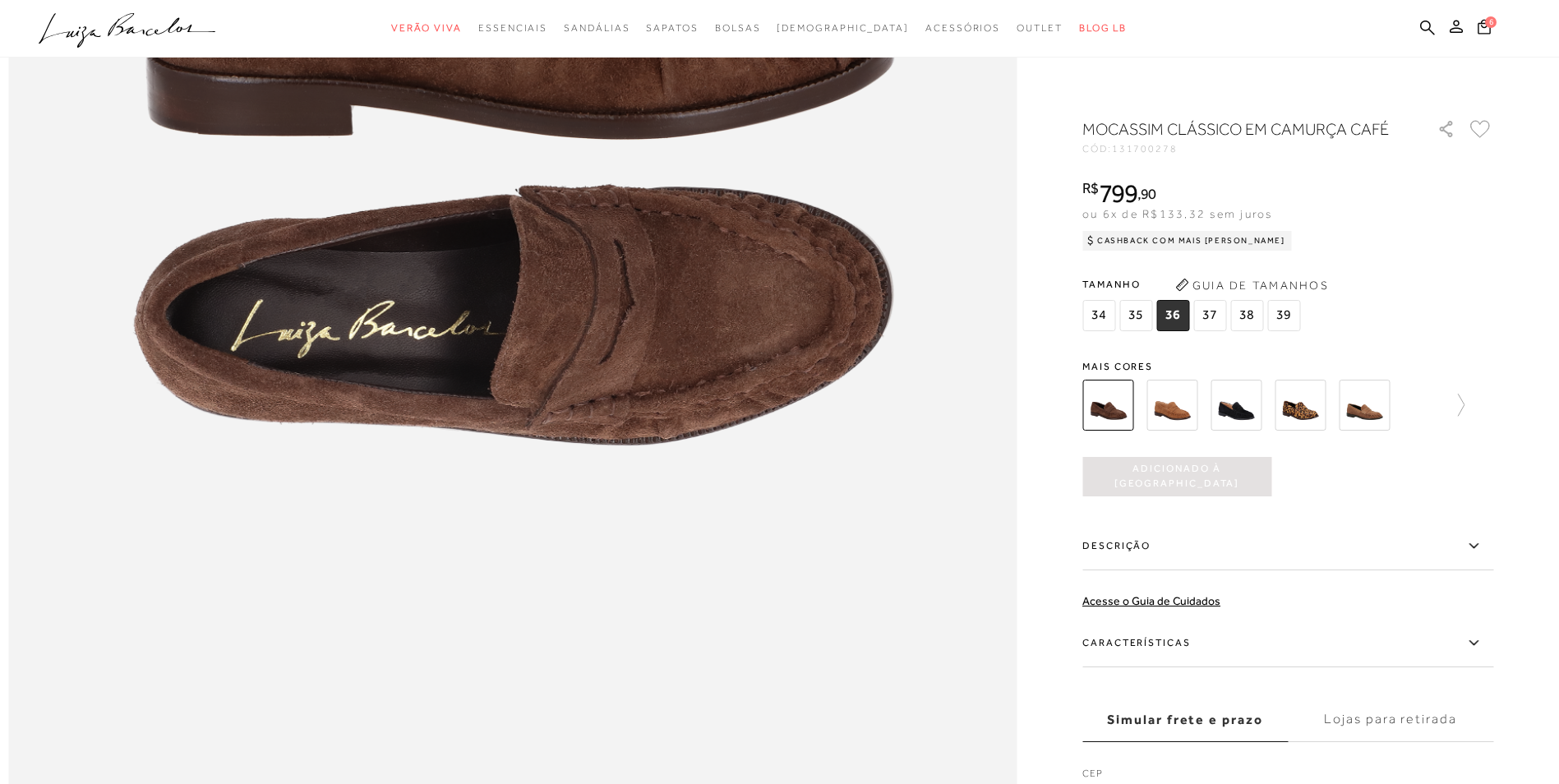
click at [1120, 414] on img at bounding box center [1108, 405] width 51 height 51
click at [1171, 404] on img at bounding box center [1172, 405] width 51 height 51
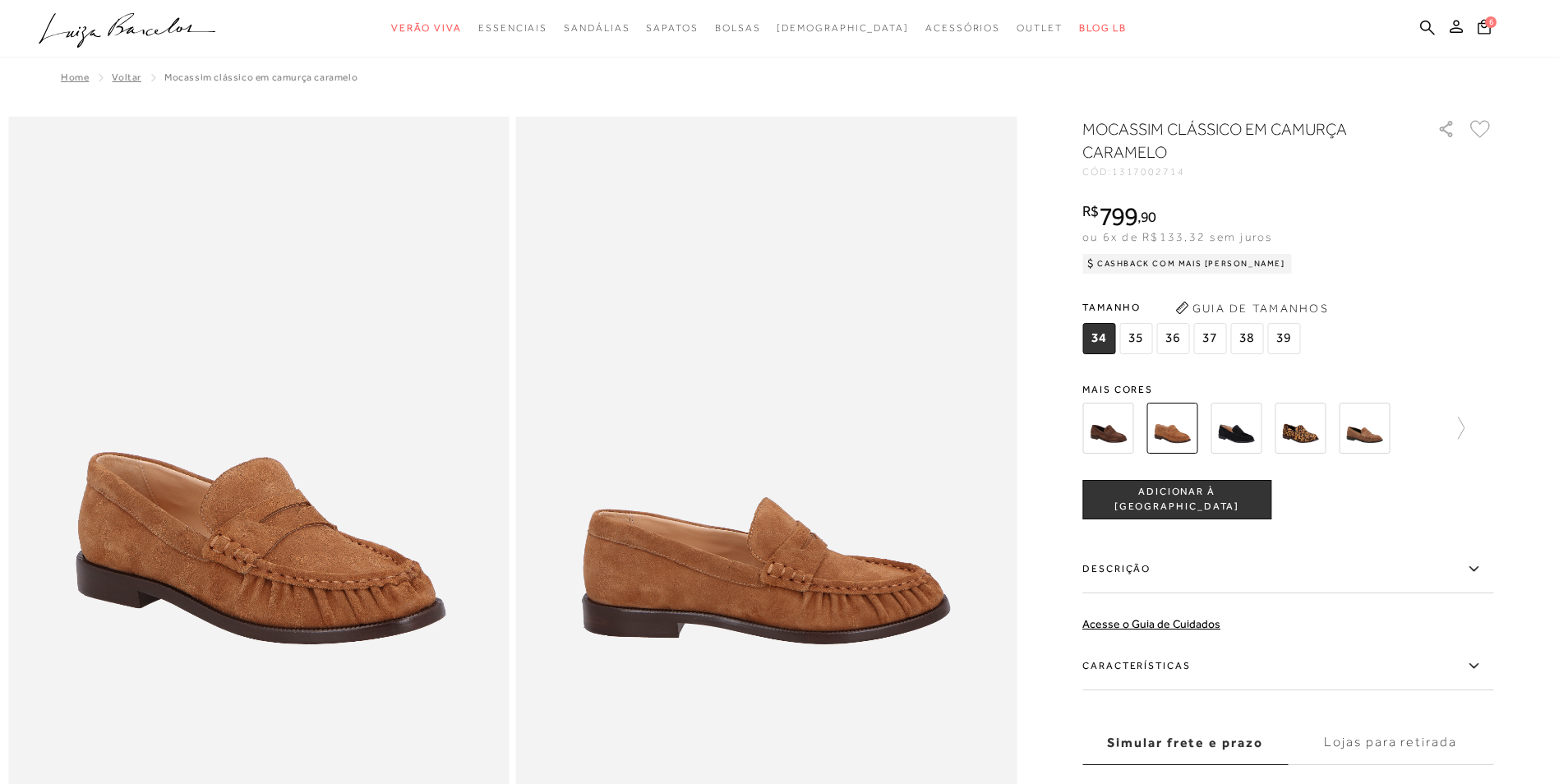
click at [1241, 430] on img at bounding box center [1236, 428] width 51 height 51
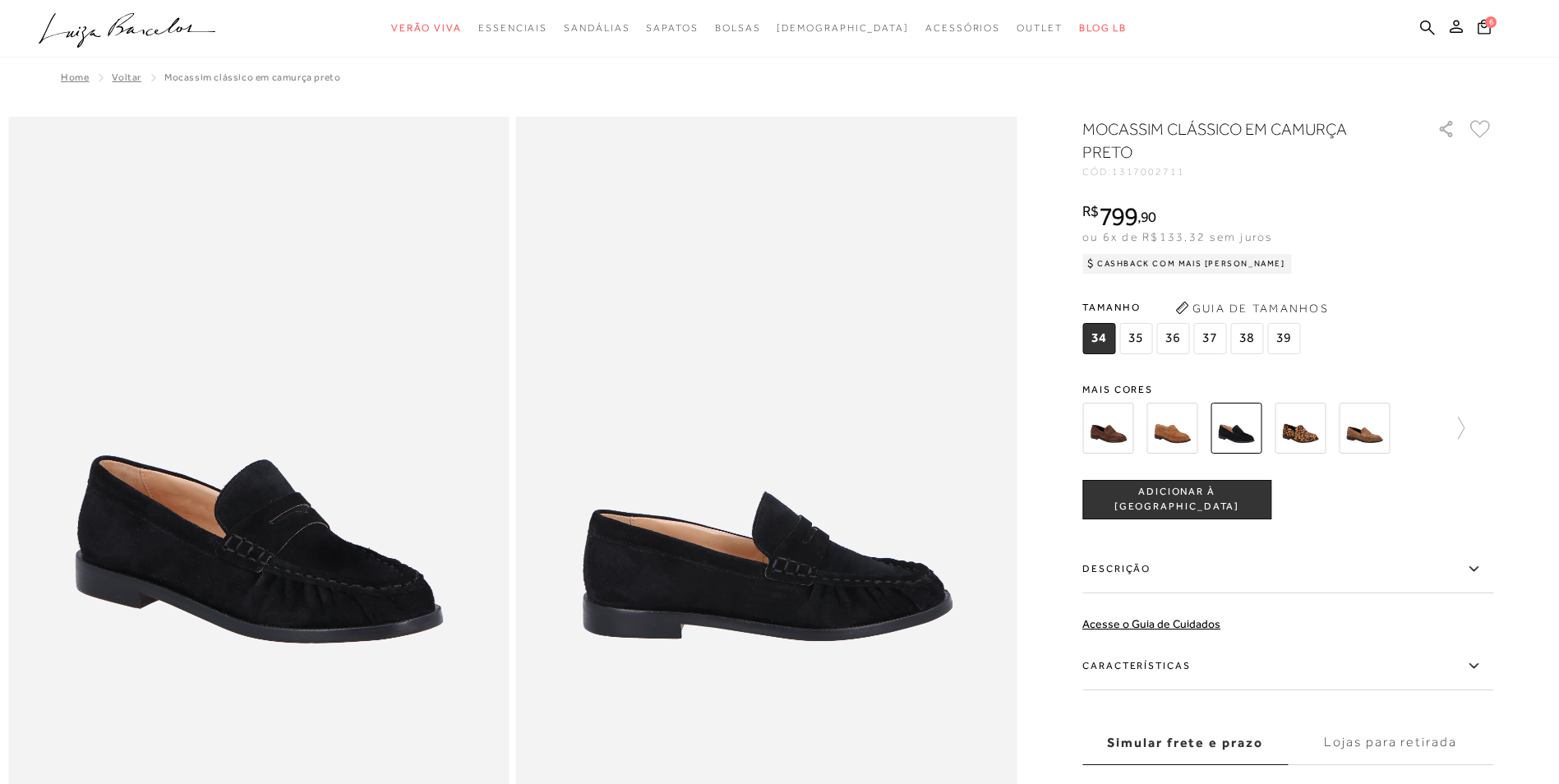
click at [1377, 434] on img at bounding box center [1364, 428] width 51 height 51
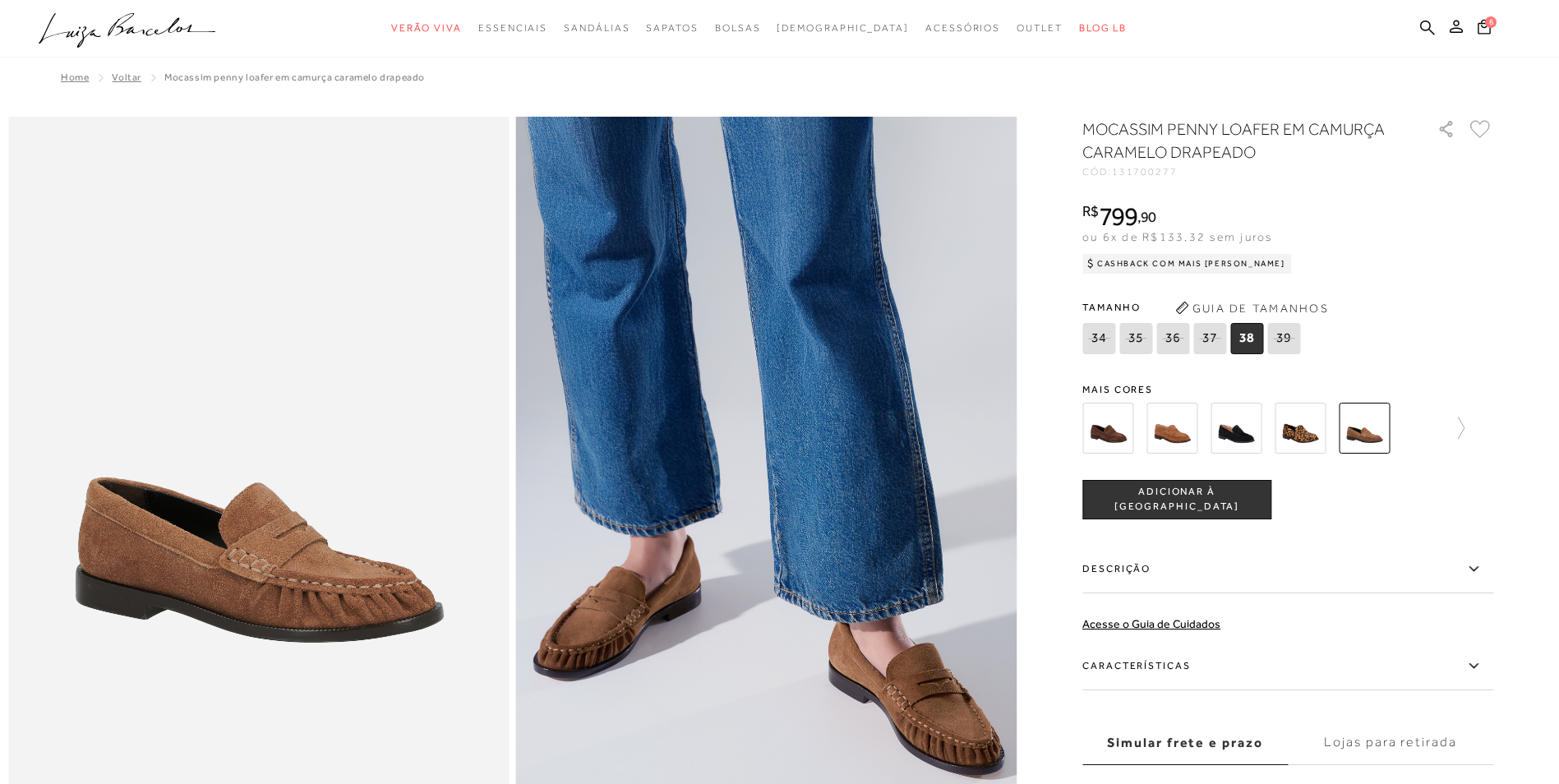
click at [1410, 268] on div "R$ 799 , 90 ou 6x de R$133,32 sem juros Cashback com Mais [PERSON_NAME] R$799,90" at bounding box center [1288, 236] width 411 height 66
click at [1181, 339] on icon at bounding box center [1172, 338] width 23 height 20
select select
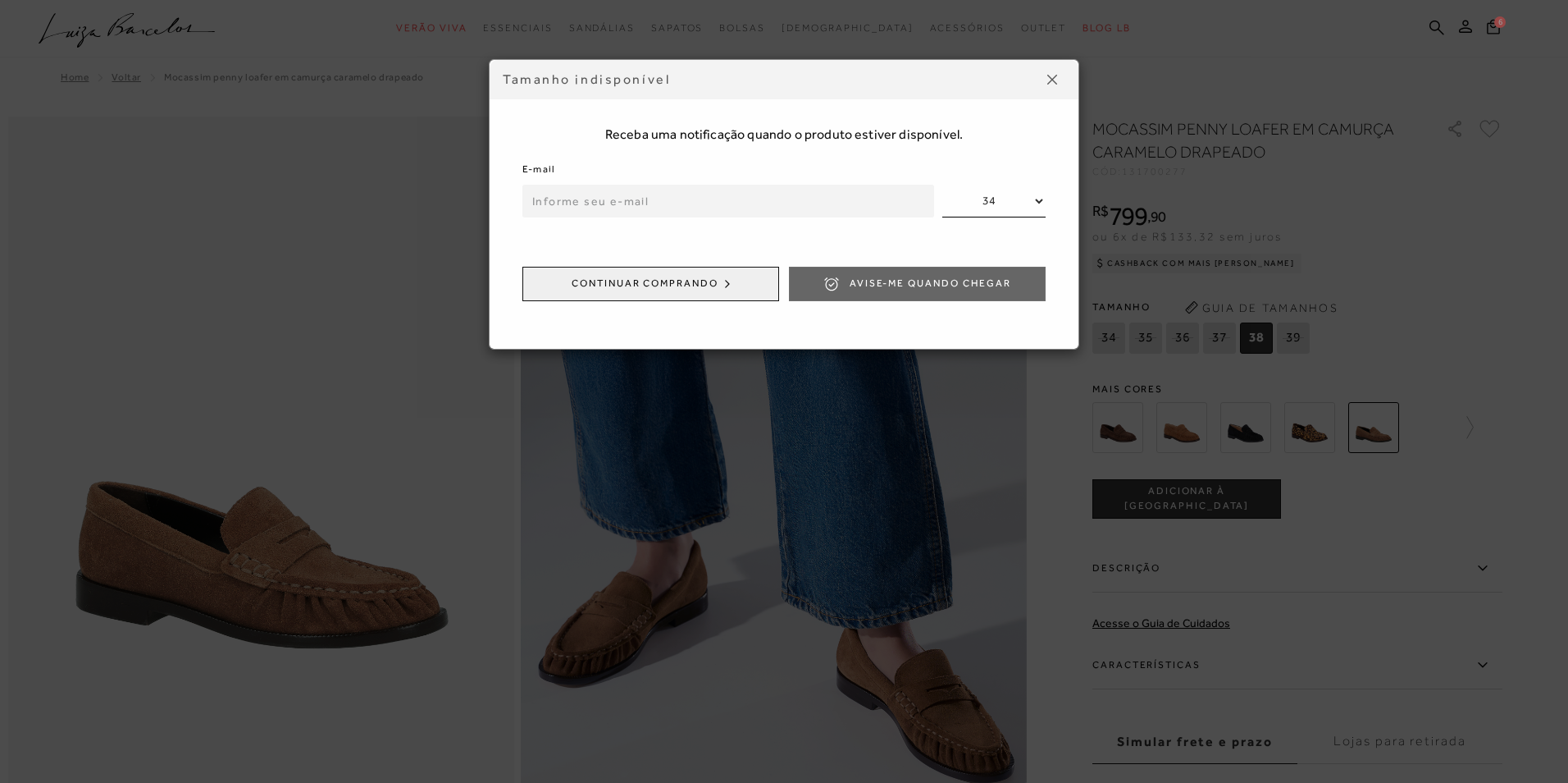
click at [1048, 74] on img at bounding box center [1053, 80] width 10 height 10
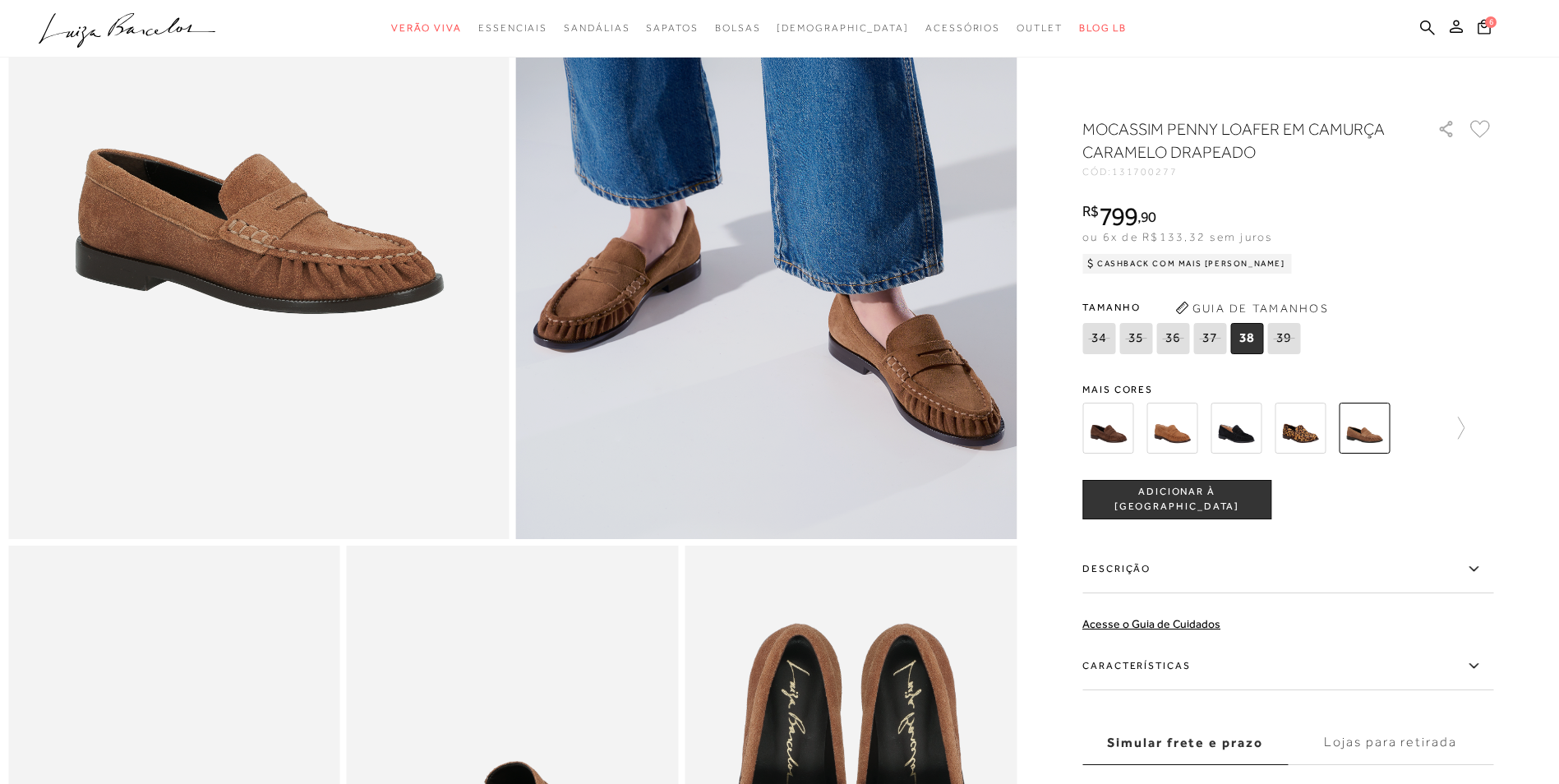
scroll to position [657, 0]
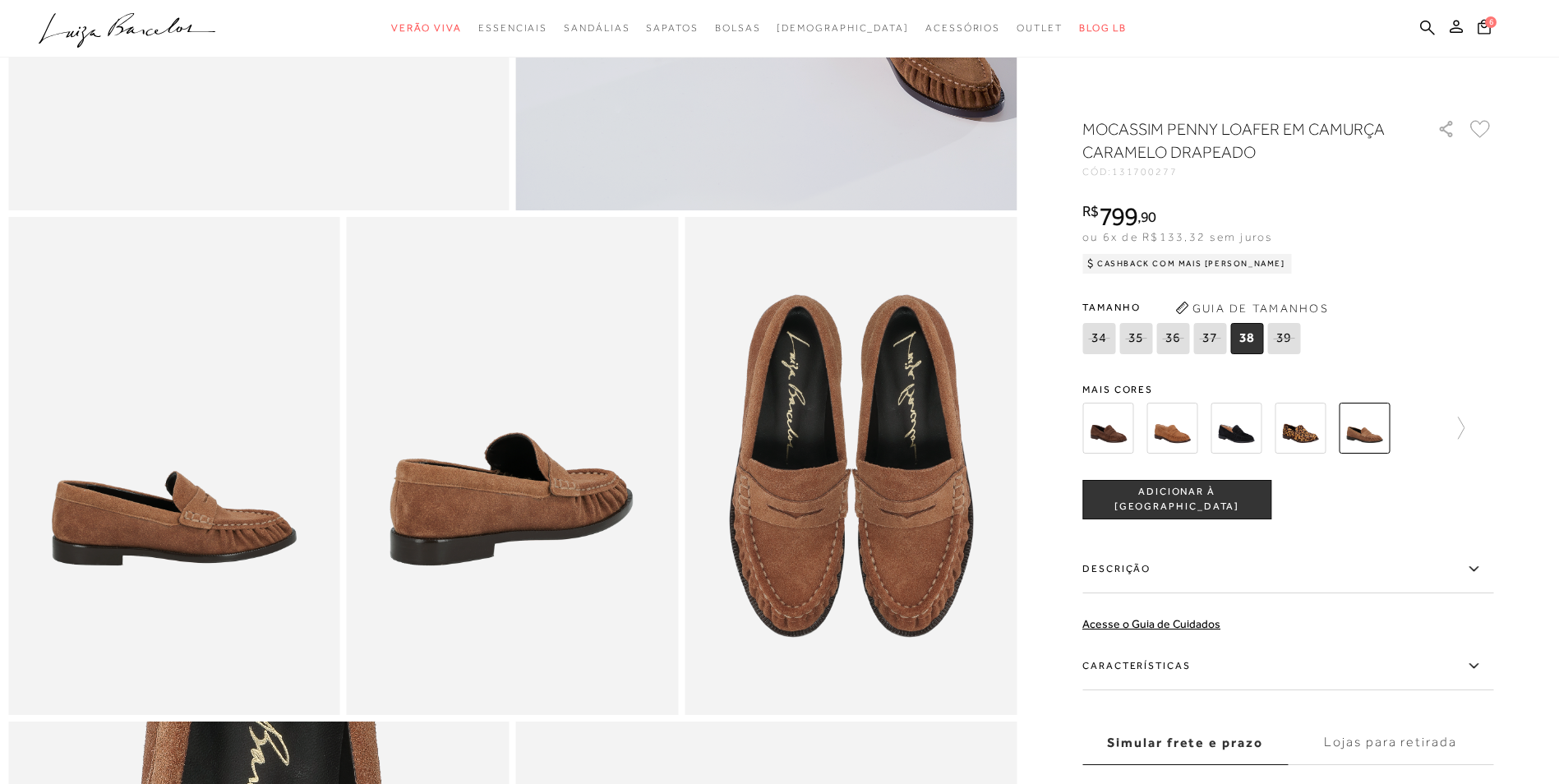
click at [1172, 498] on span "ADICIONAR À [GEOGRAPHIC_DATA]" at bounding box center [1177, 499] width 187 height 29
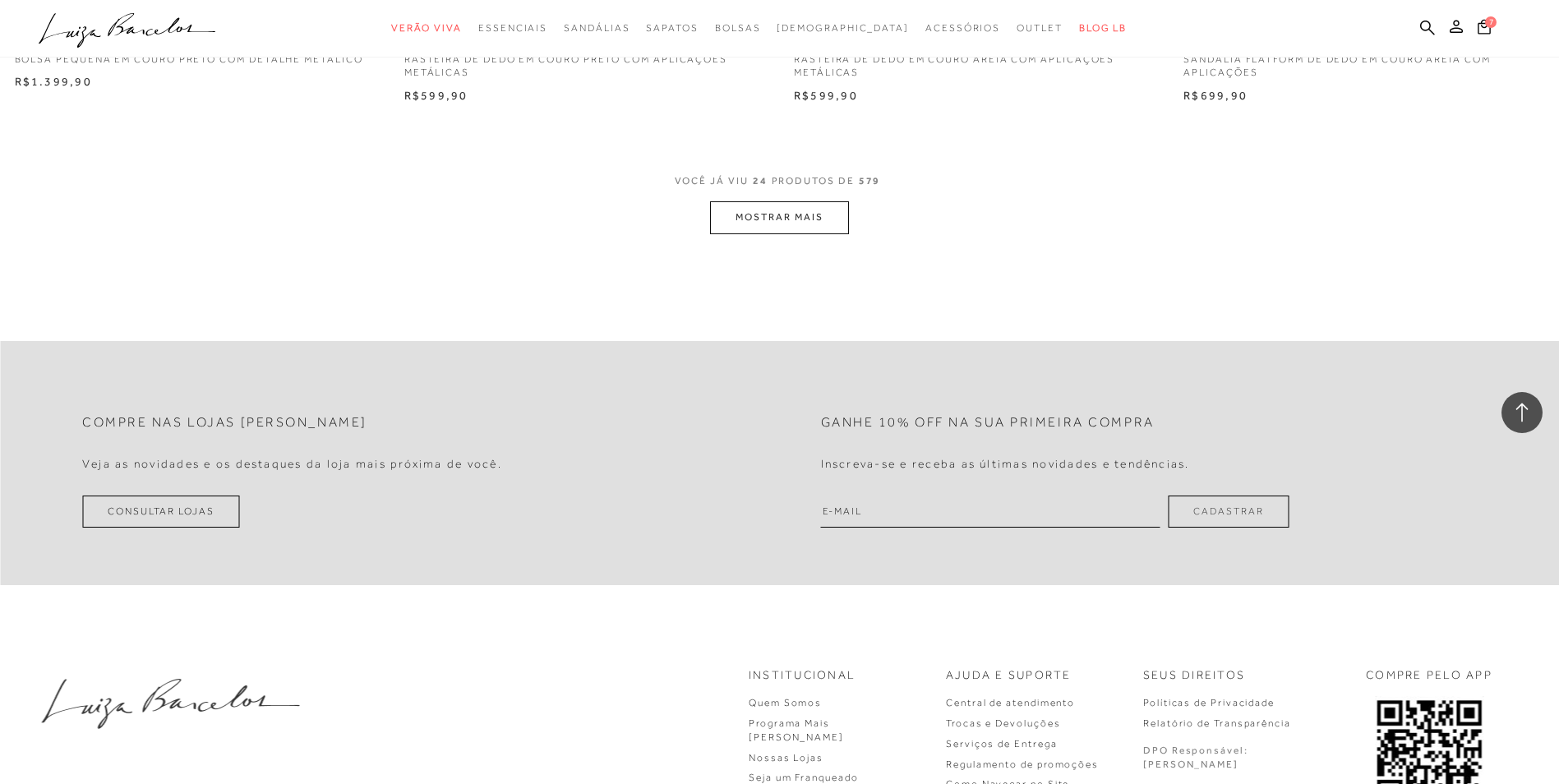
scroll to position [4029, 0]
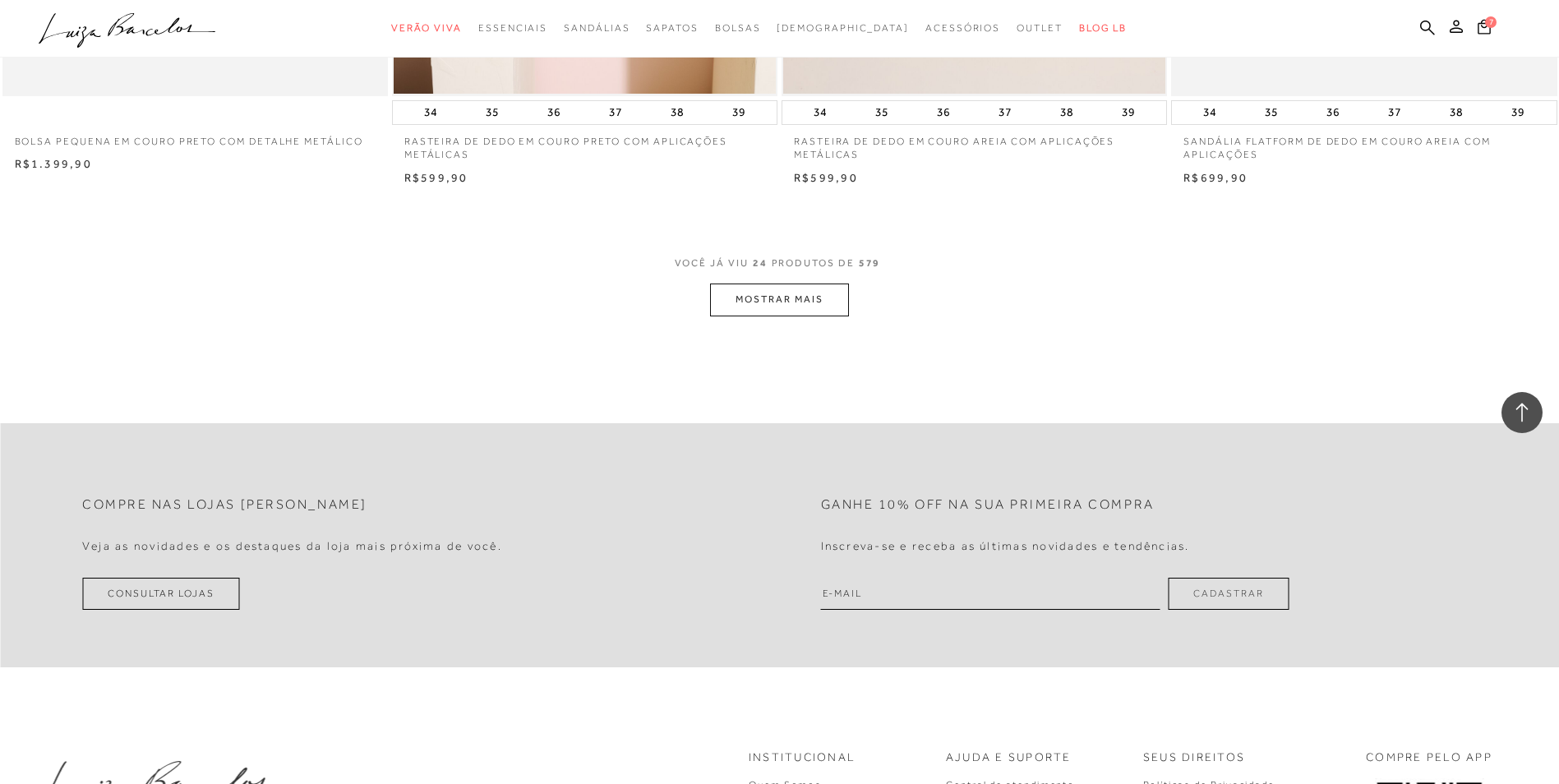
click at [758, 303] on button "MOSTRAR MAIS" at bounding box center [778, 299] width 138 height 32
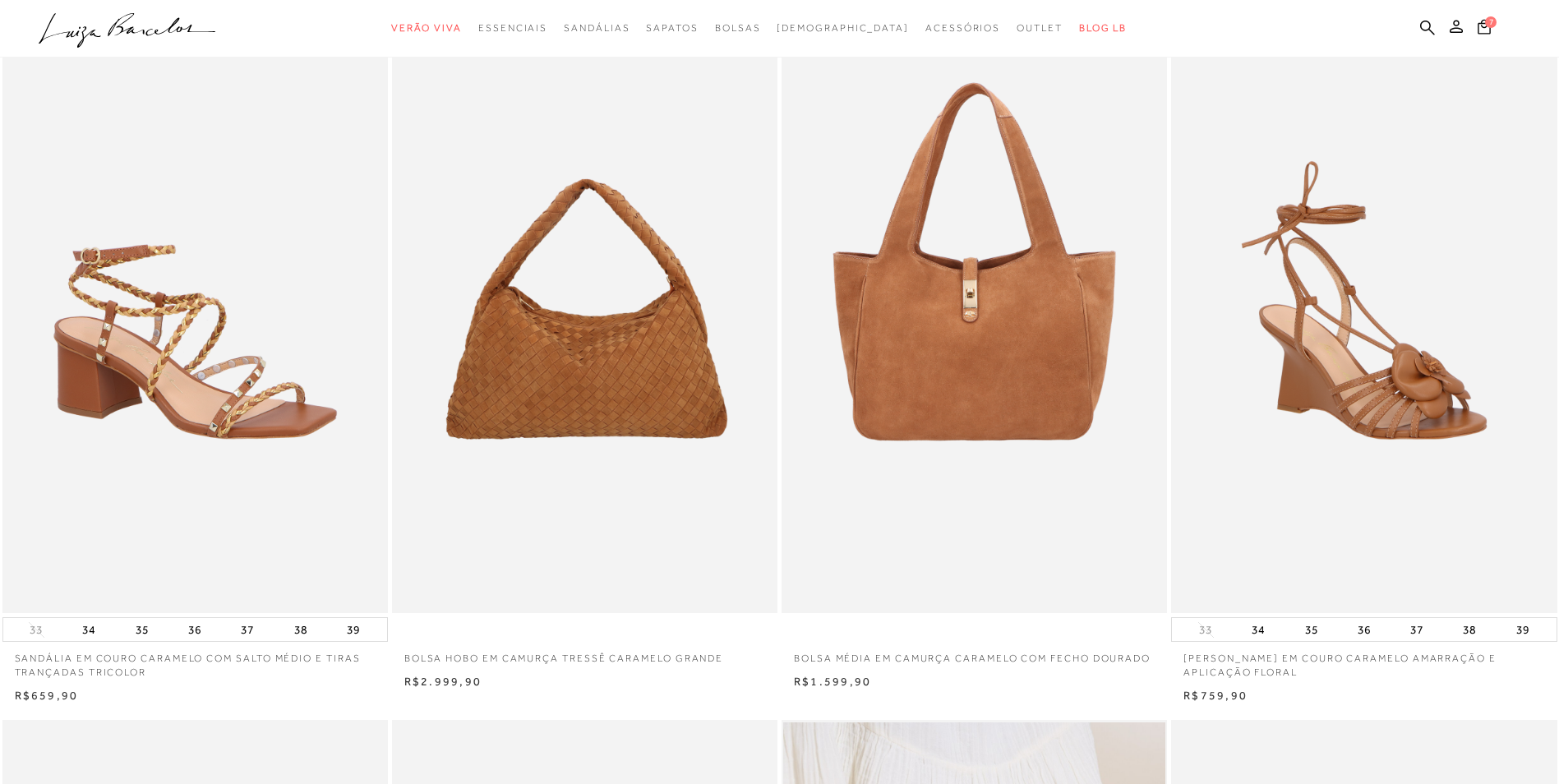
scroll to position [0, 0]
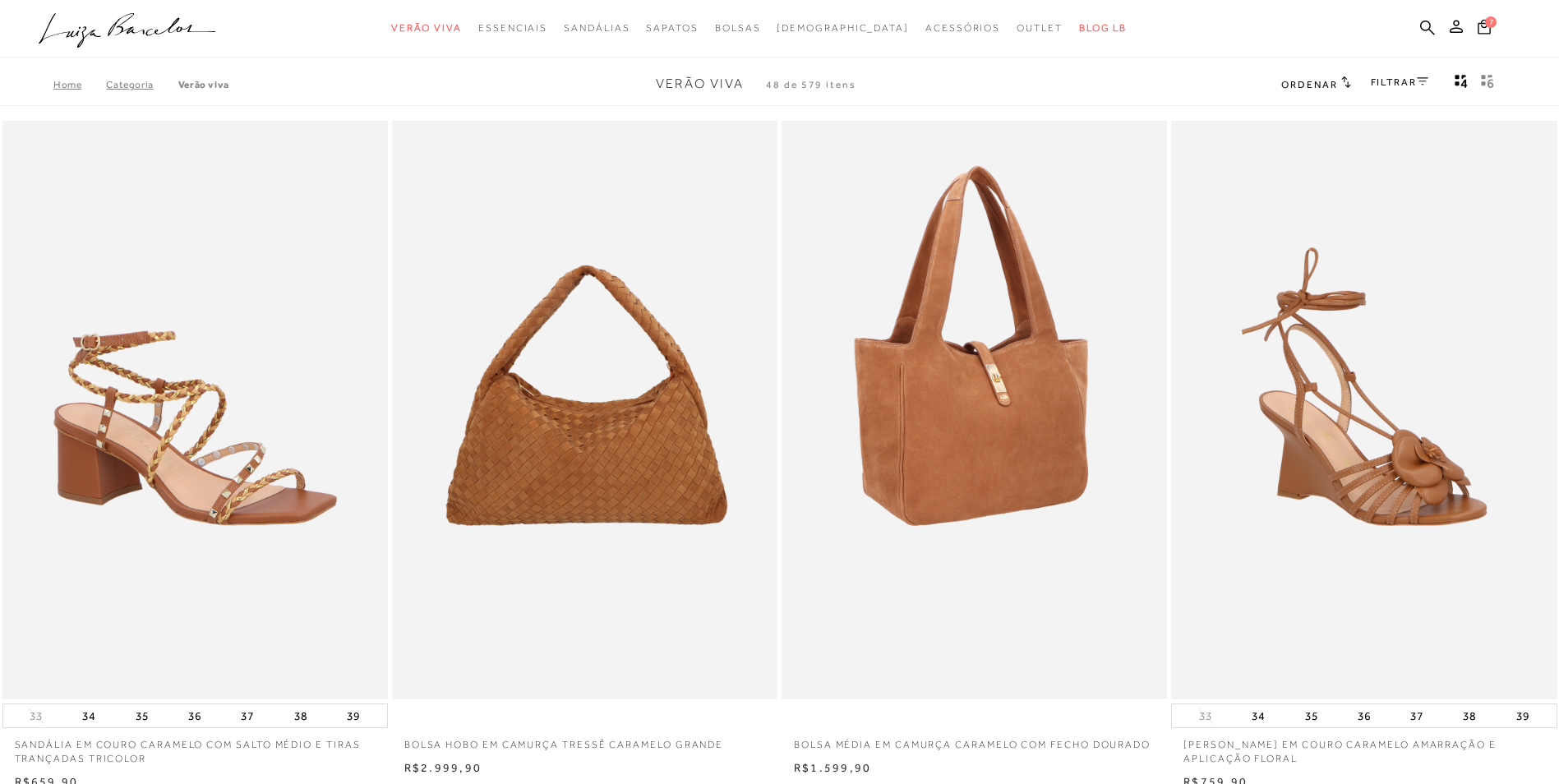
click at [942, 493] on img at bounding box center [975, 409] width 384 height 578
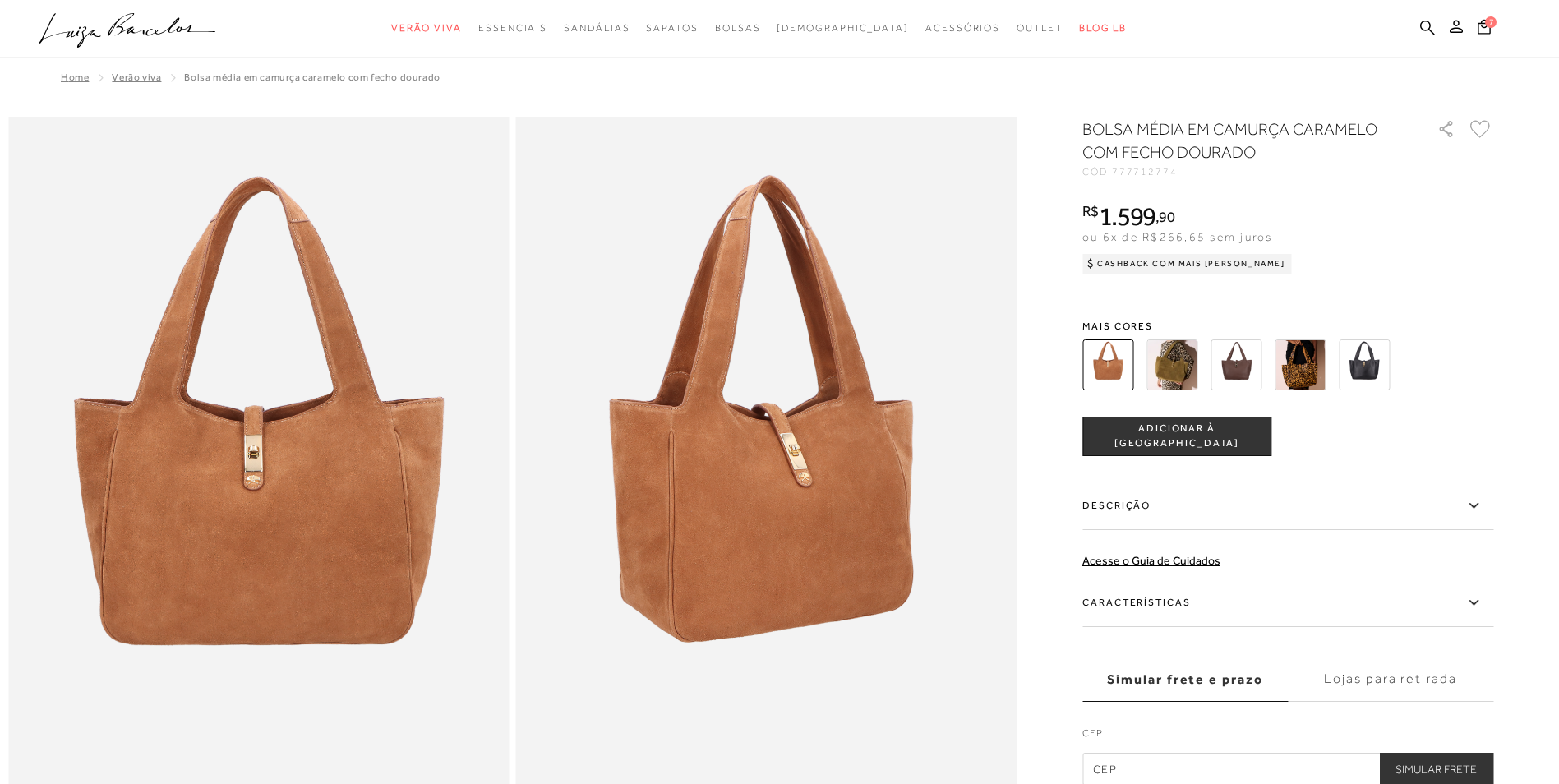
click at [1253, 365] on img at bounding box center [1236, 364] width 51 height 51
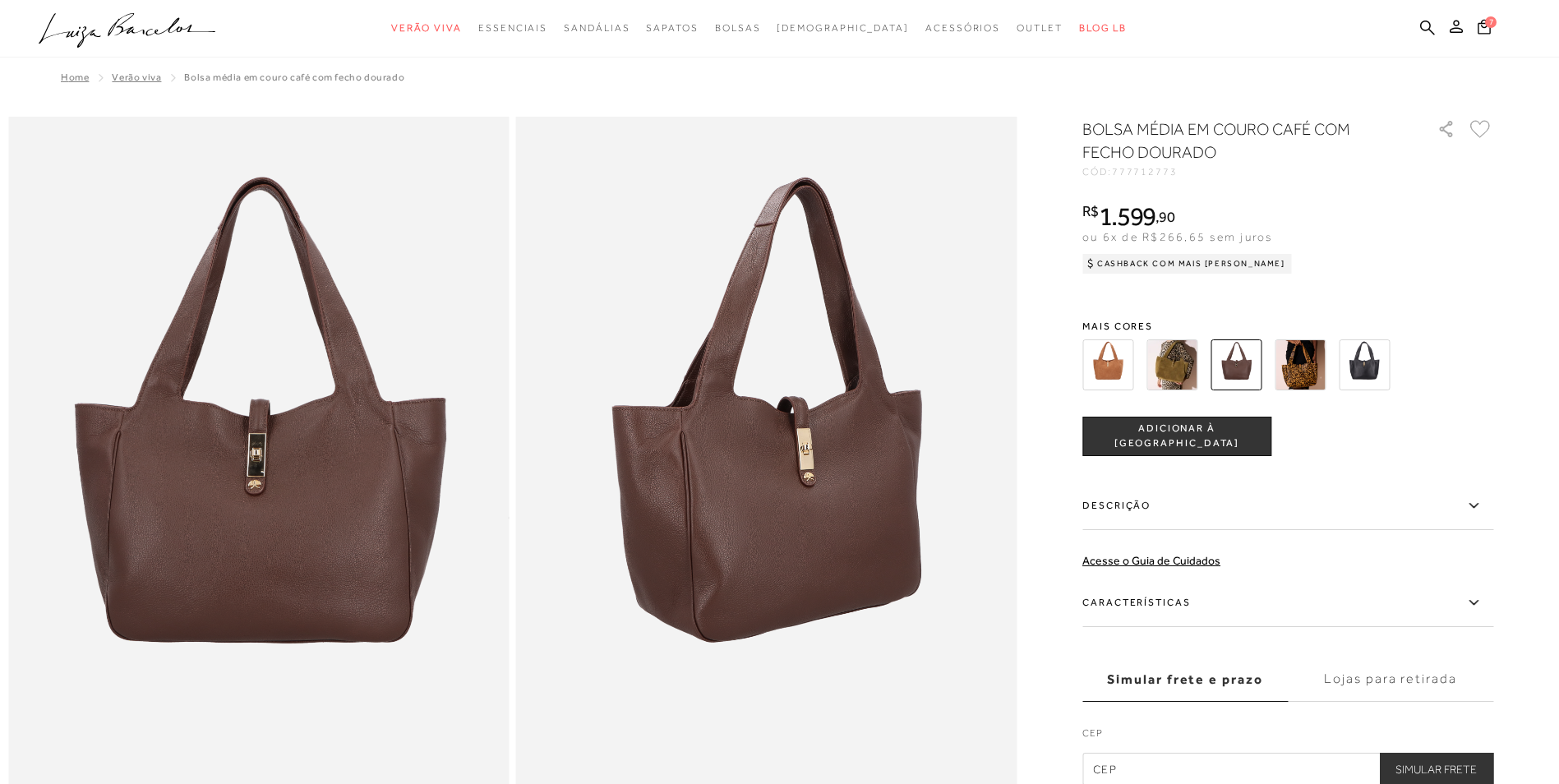
click at [1113, 361] on img at bounding box center [1108, 364] width 51 height 51
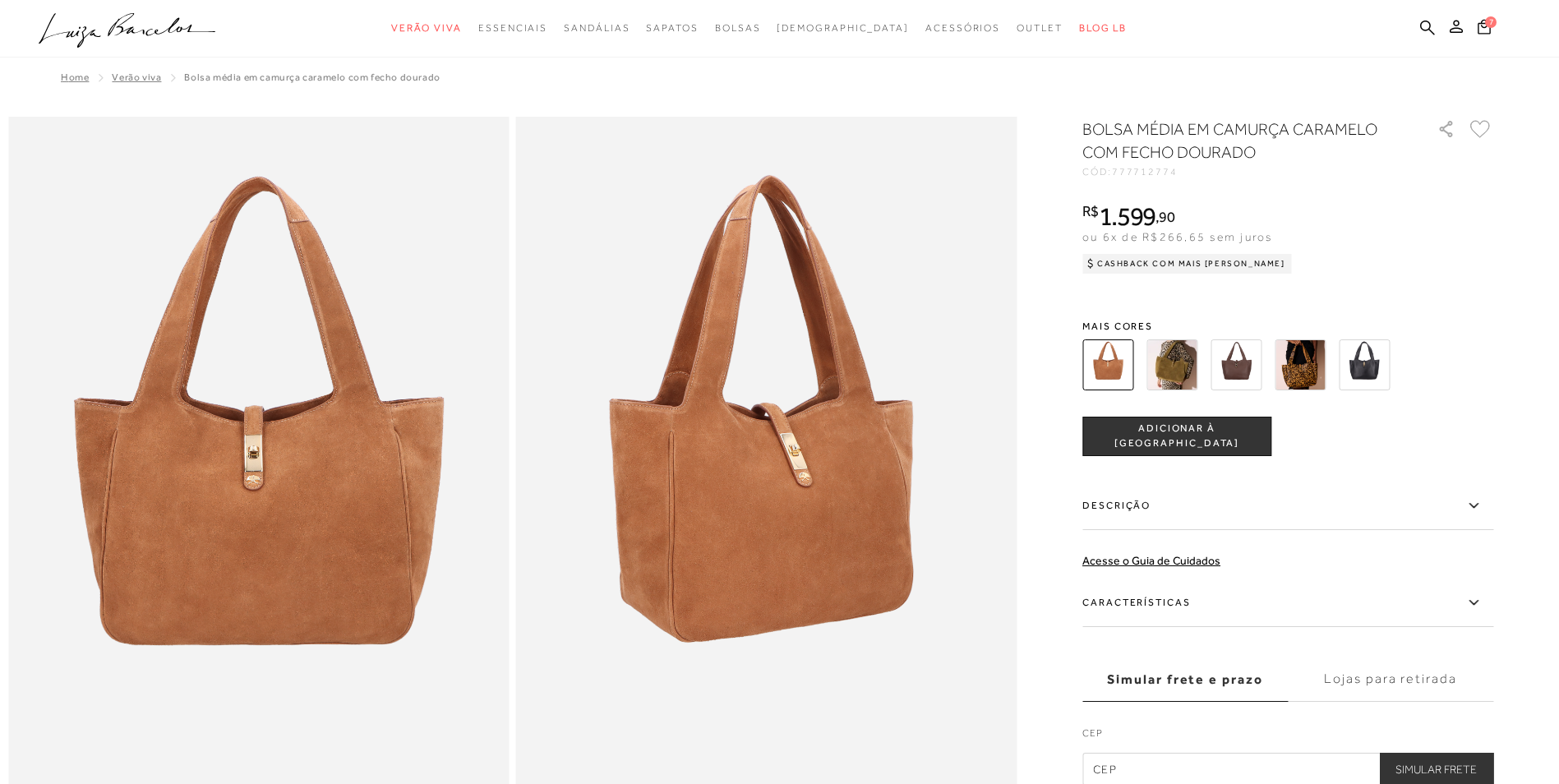
click at [1193, 431] on span "ADICIONAR À [GEOGRAPHIC_DATA]" at bounding box center [1177, 436] width 187 height 29
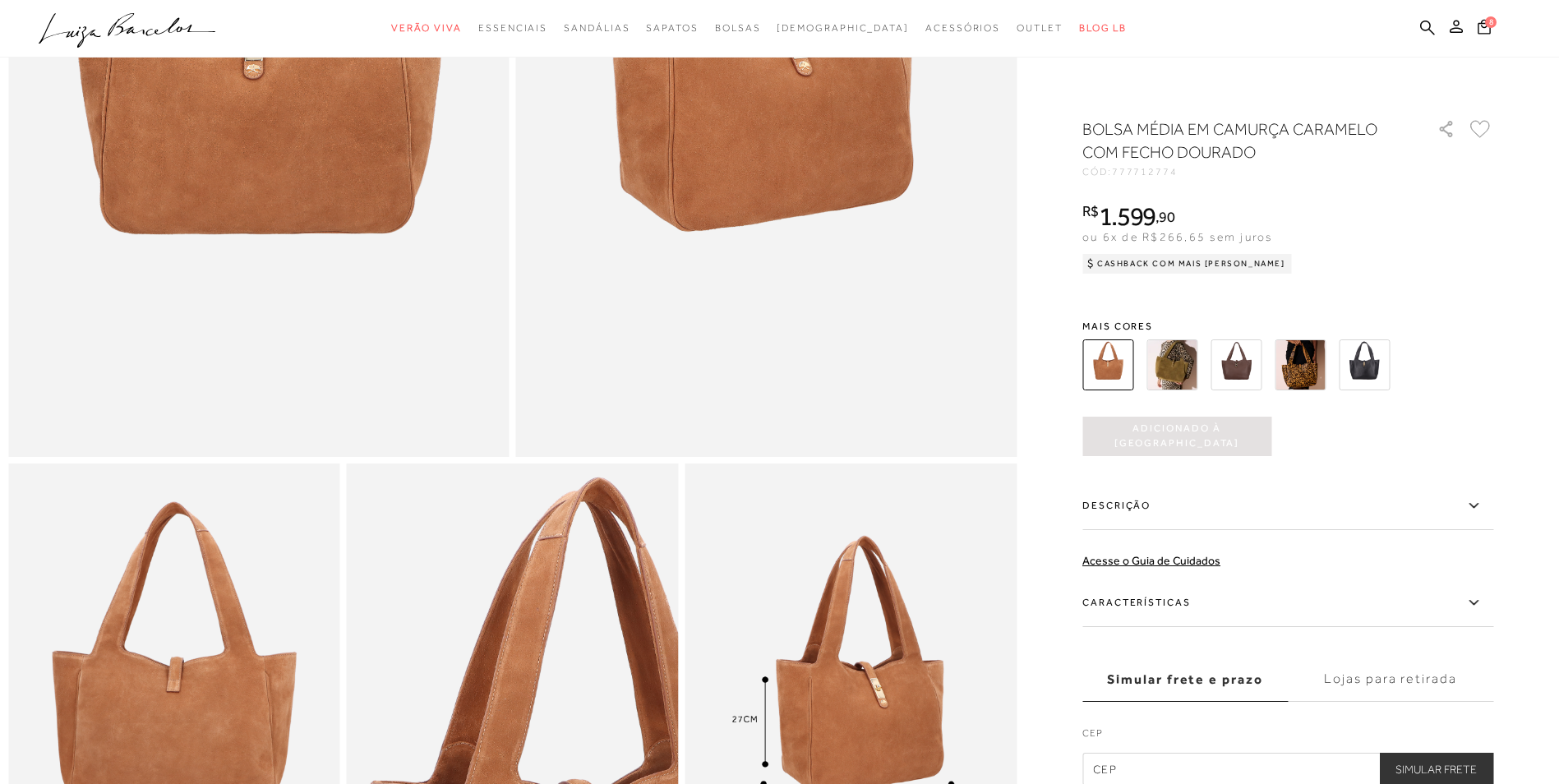
scroll to position [493, 0]
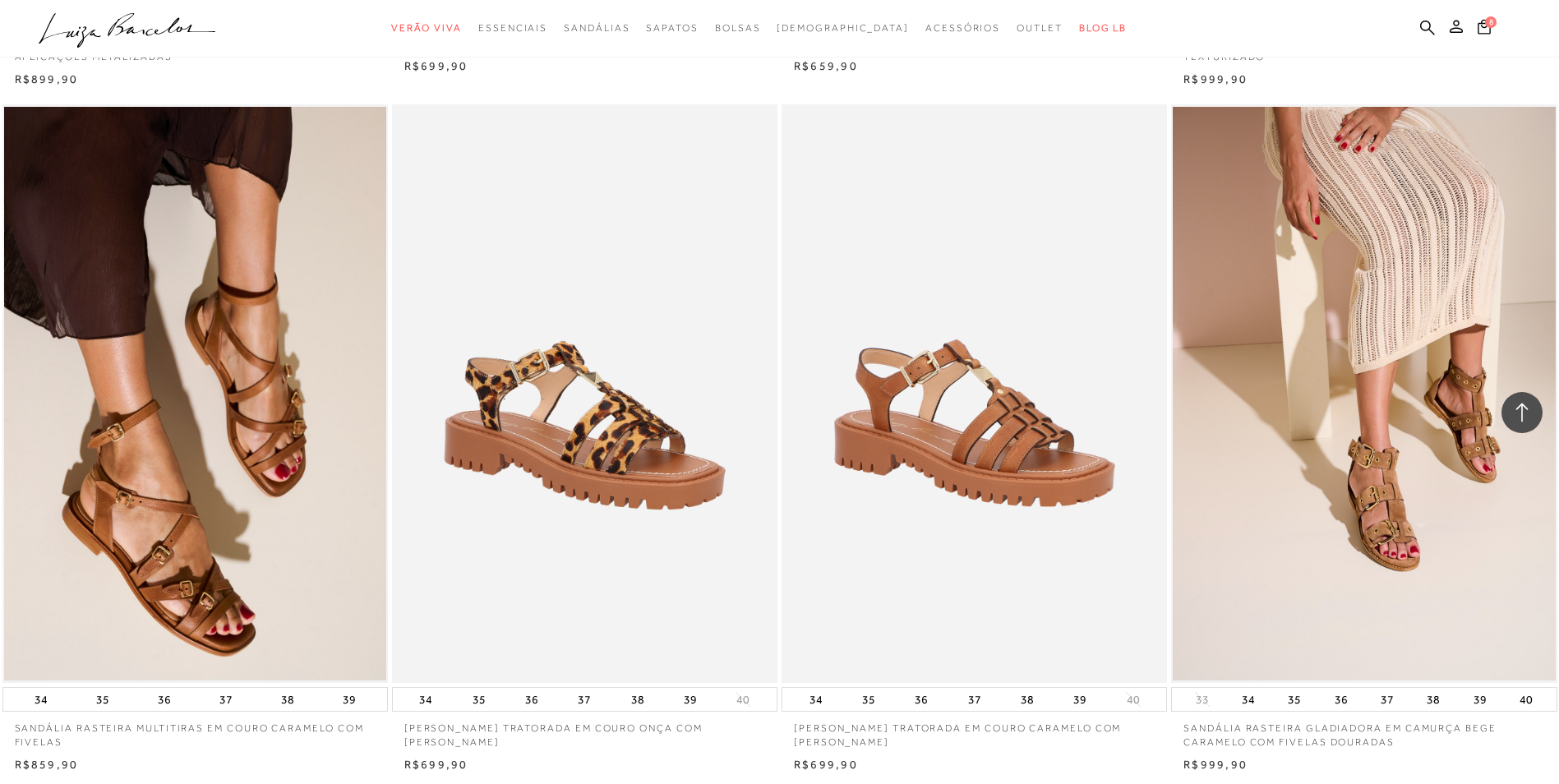
scroll to position [6239, 0]
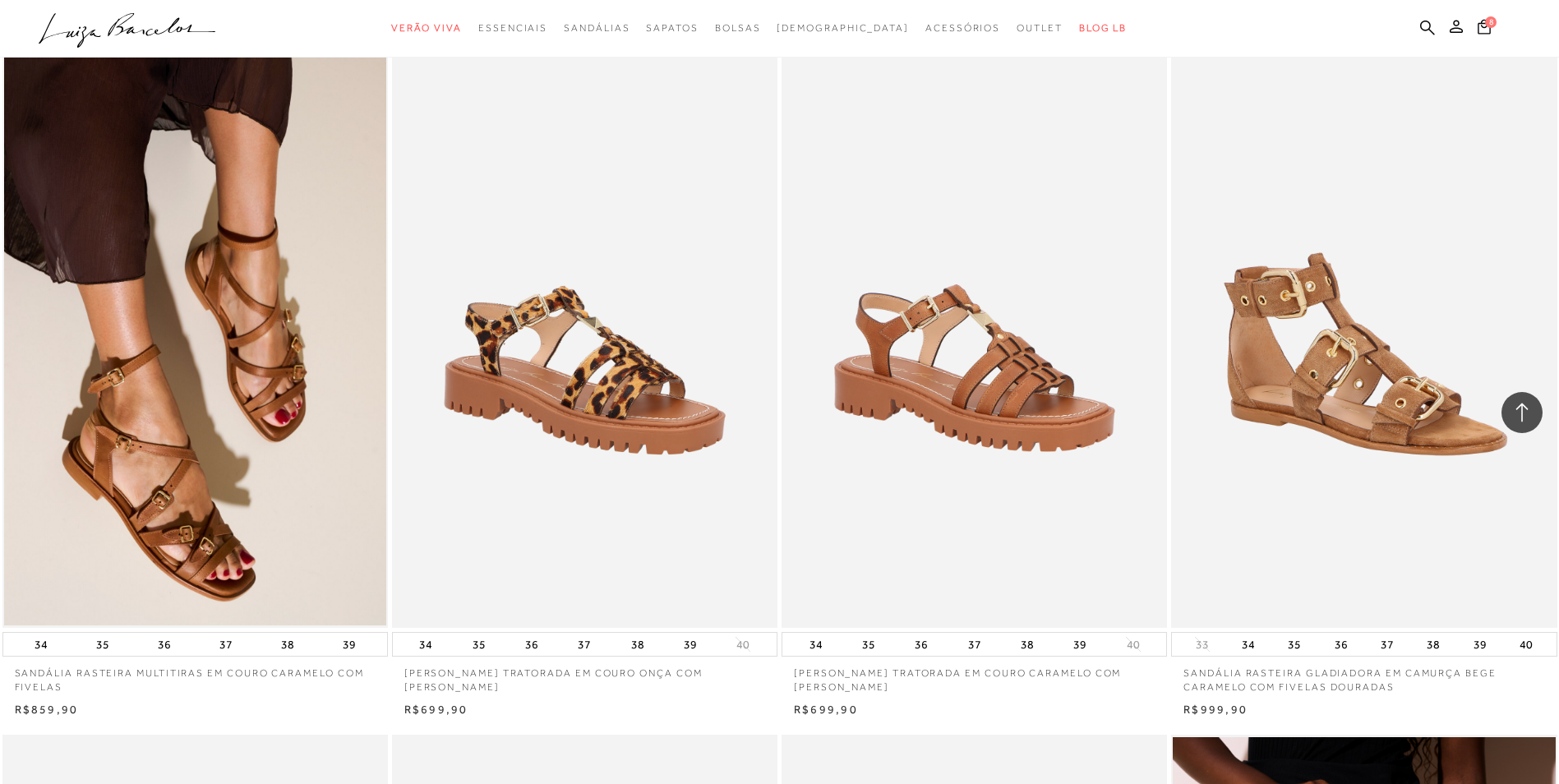
click at [1358, 408] on img at bounding box center [1364, 338] width 384 height 578
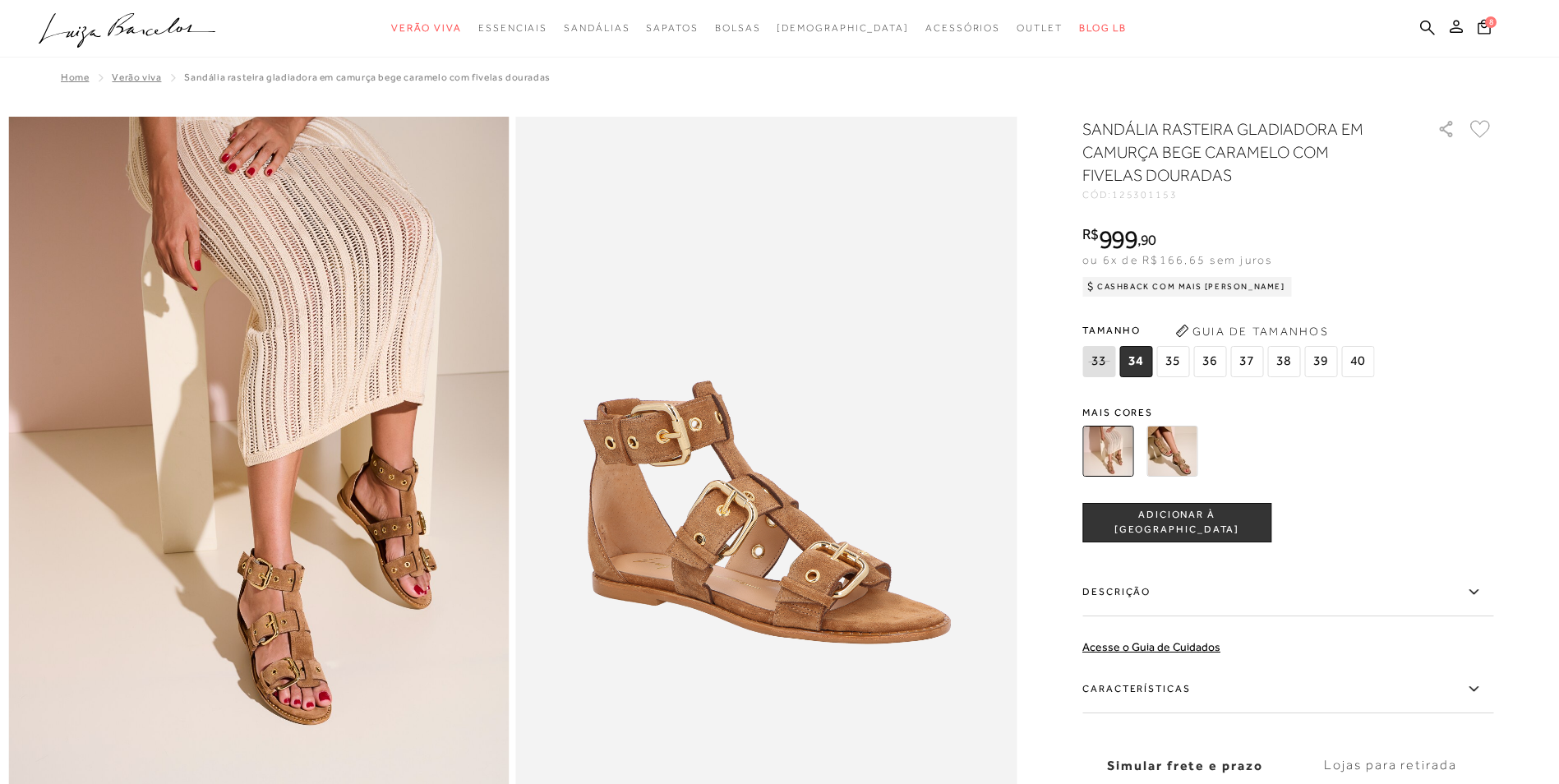
click at [1221, 362] on span "36" at bounding box center [1209, 361] width 33 height 31
click at [1183, 525] on span "ADICIONAR À [GEOGRAPHIC_DATA]" at bounding box center [1177, 522] width 187 height 29
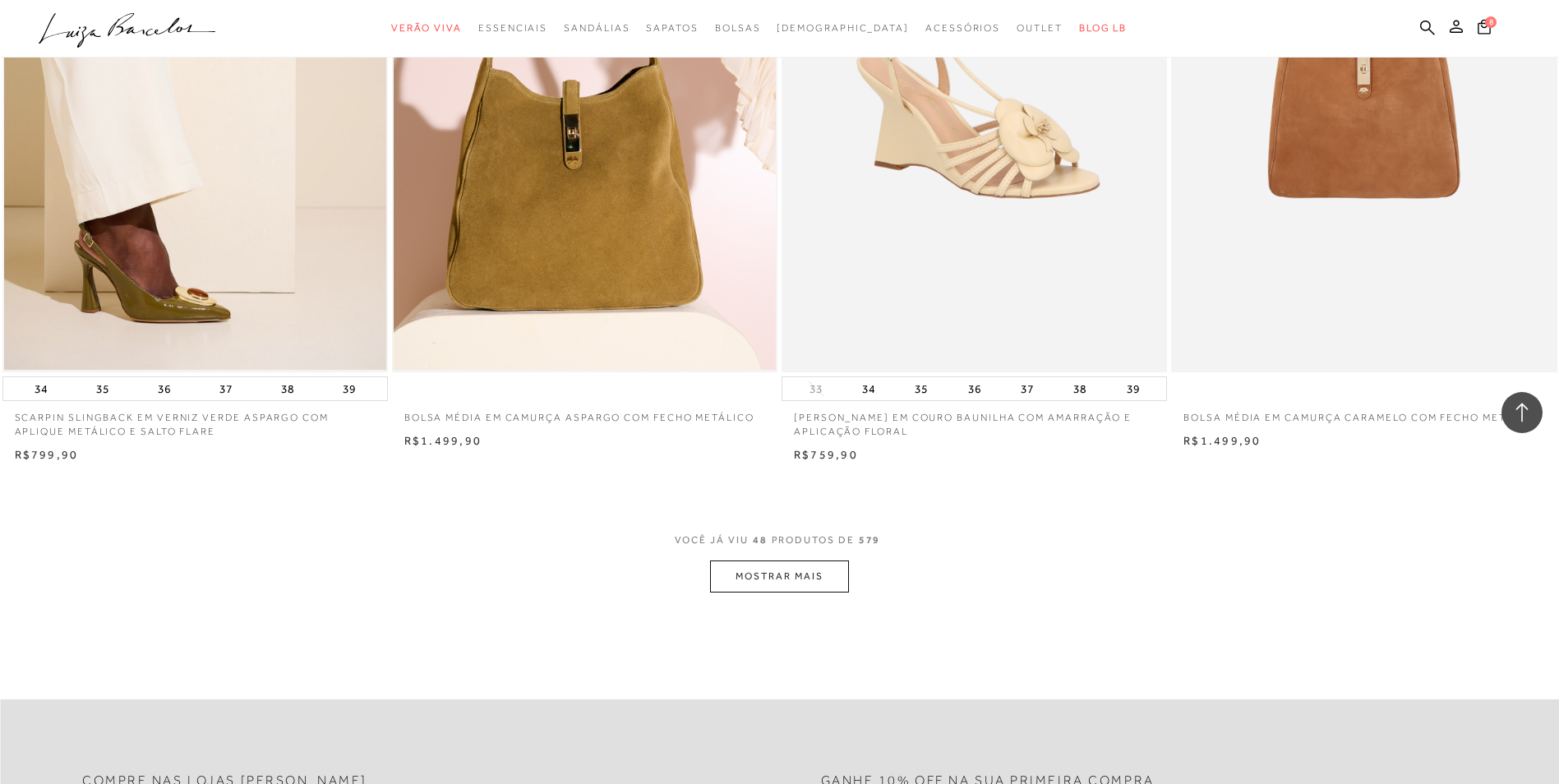
scroll to position [7927, 0]
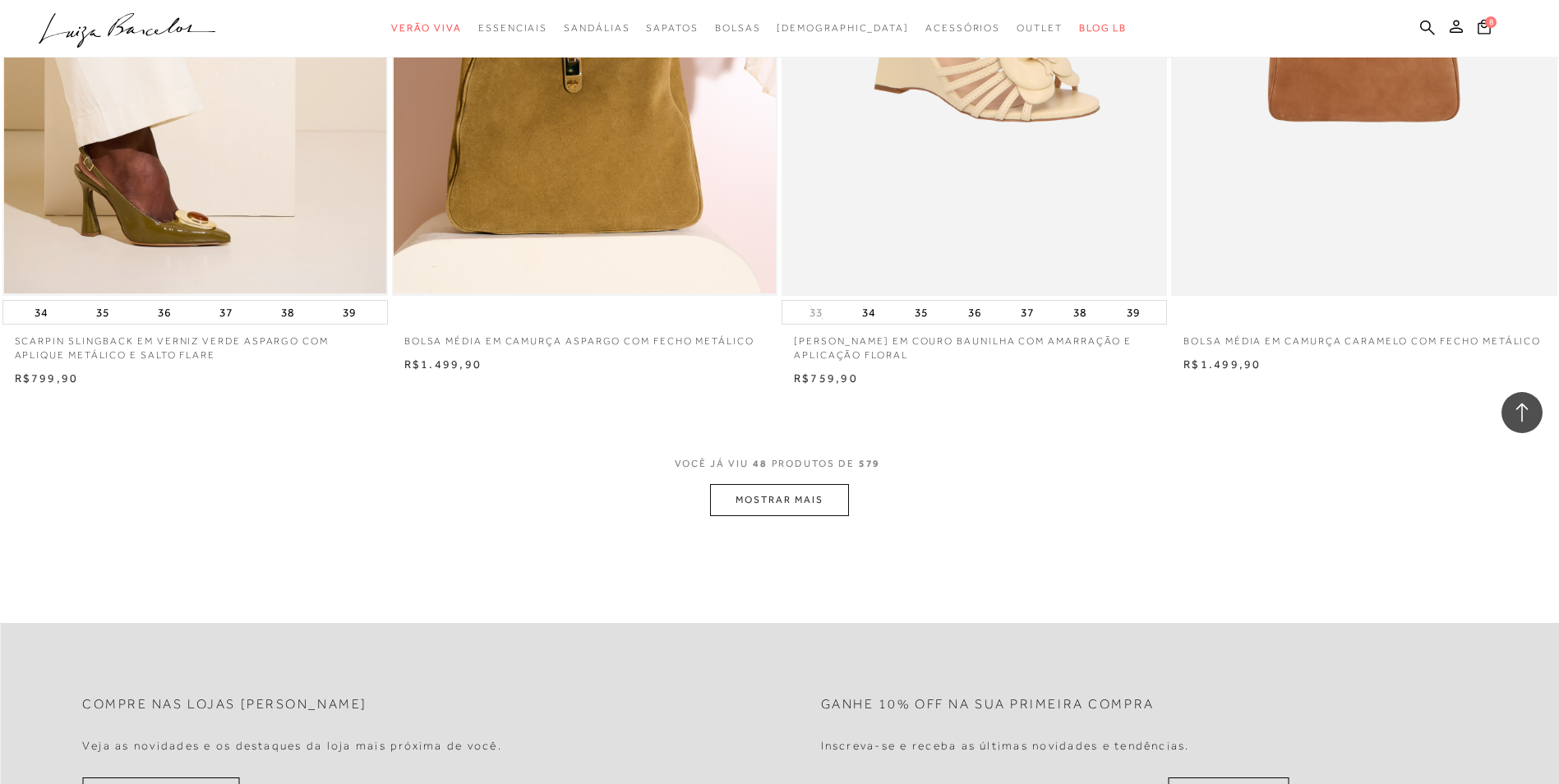
click at [782, 490] on button "MOSTRAR MAIS" at bounding box center [778, 500] width 138 height 32
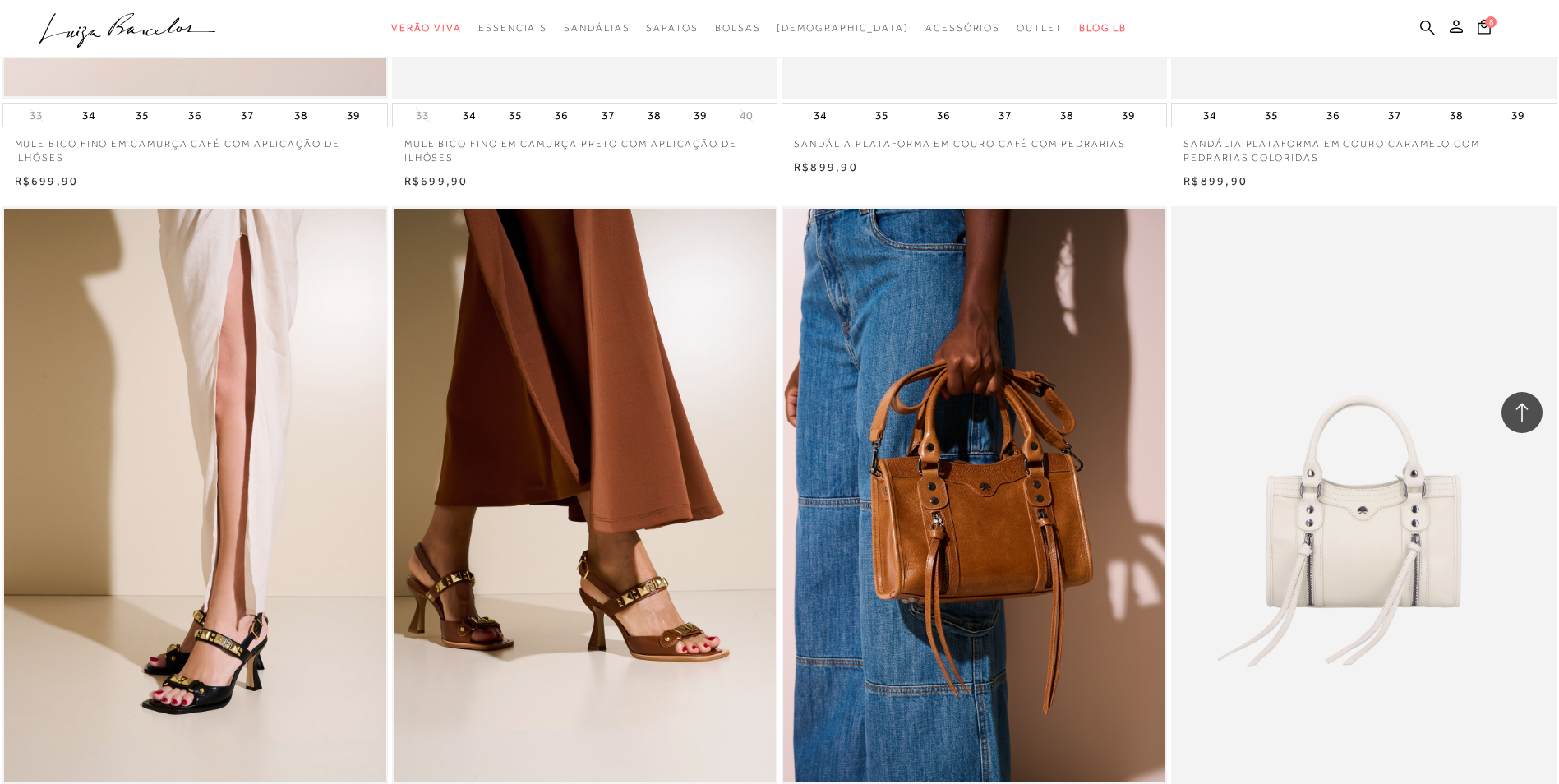
scroll to position [10920, 0]
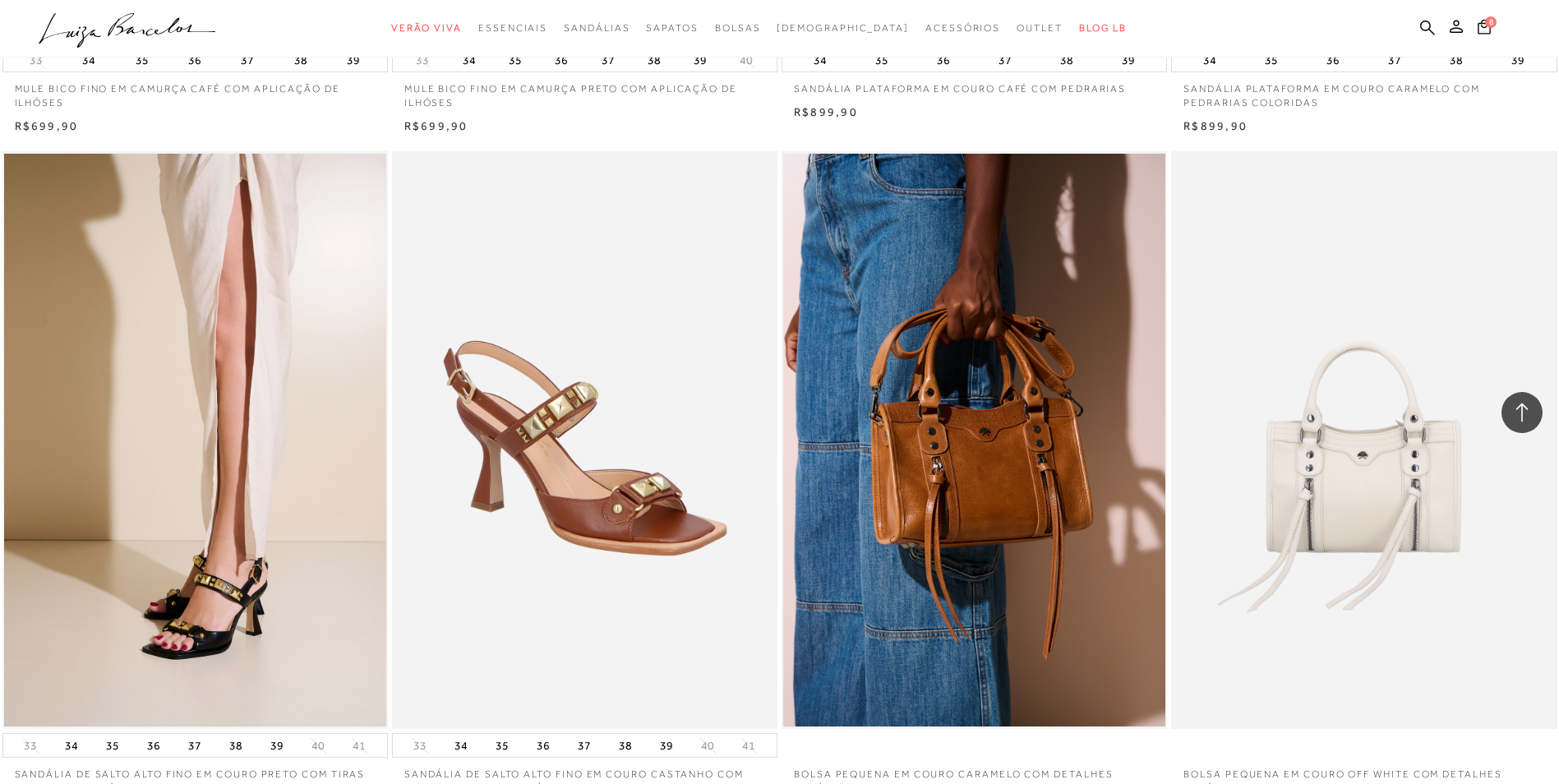
click at [557, 515] on img at bounding box center [585, 440] width 384 height 578
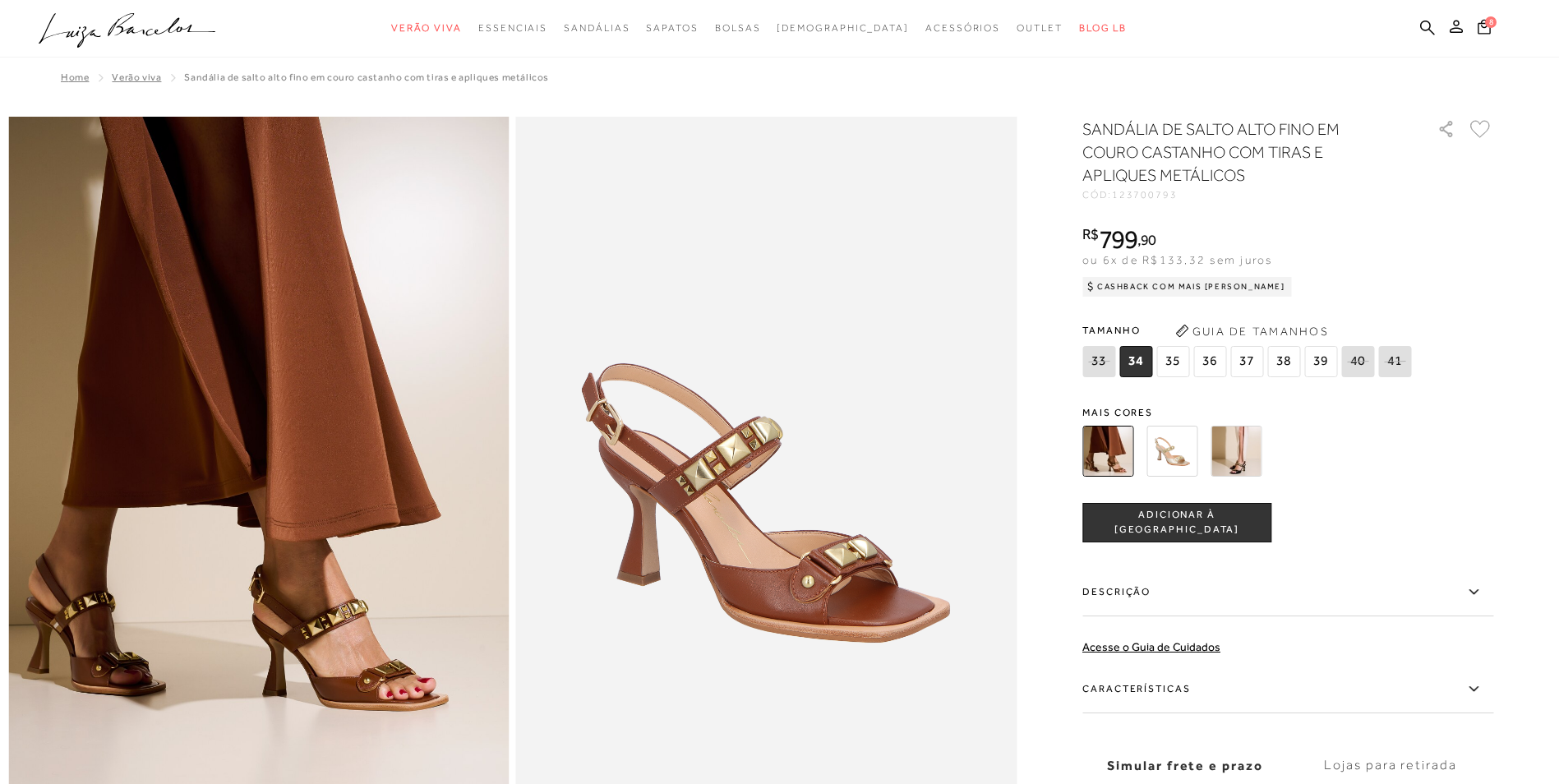
click at [1178, 455] on img at bounding box center [1172, 451] width 51 height 51
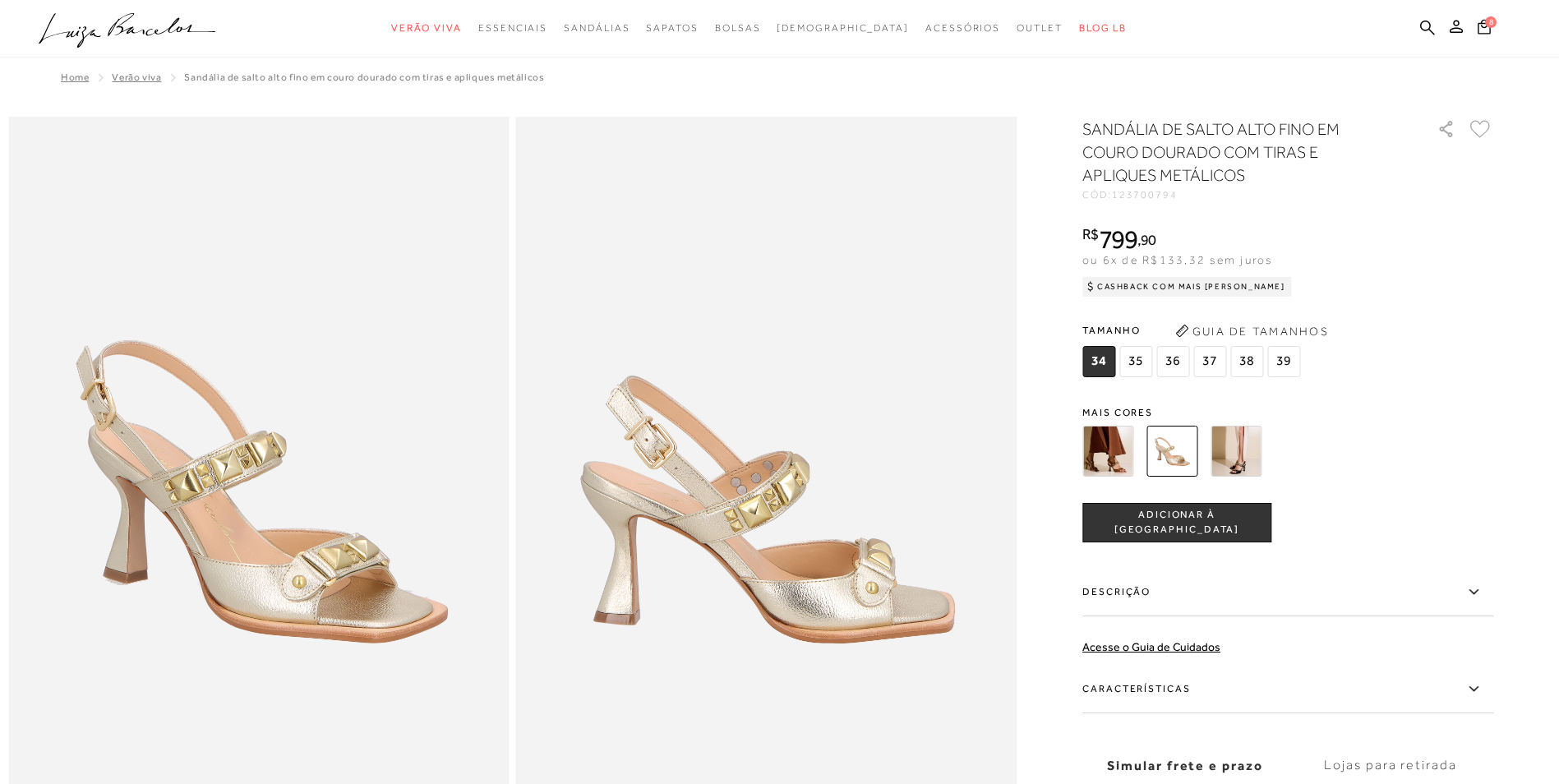
click at [1116, 446] on img at bounding box center [1108, 451] width 51 height 51
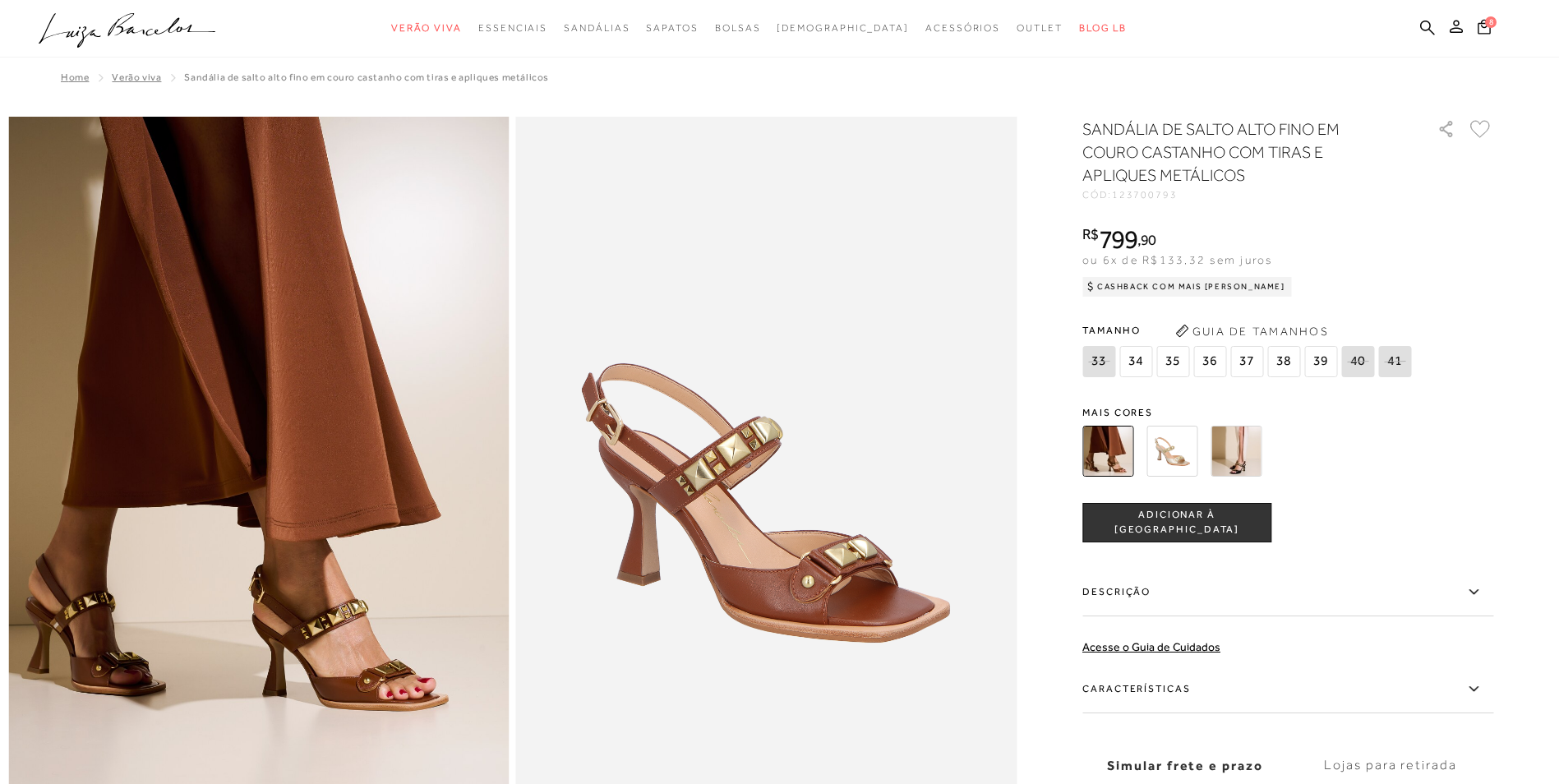
click at [1213, 364] on span "36" at bounding box center [1209, 361] width 33 height 31
click at [1157, 519] on span "ADICIONAR À [GEOGRAPHIC_DATA]" at bounding box center [1177, 522] width 187 height 29
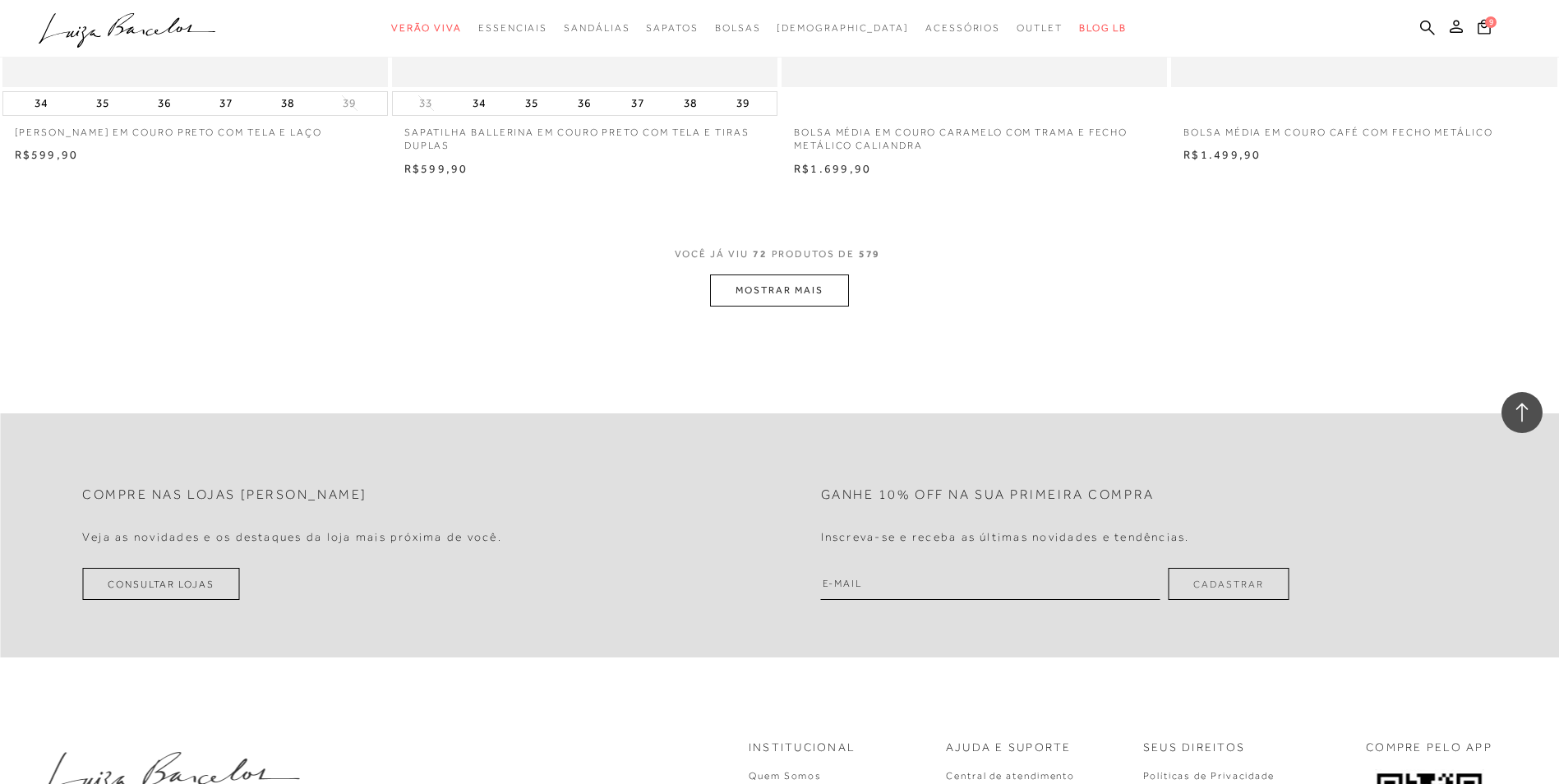
scroll to position [12269, 0]
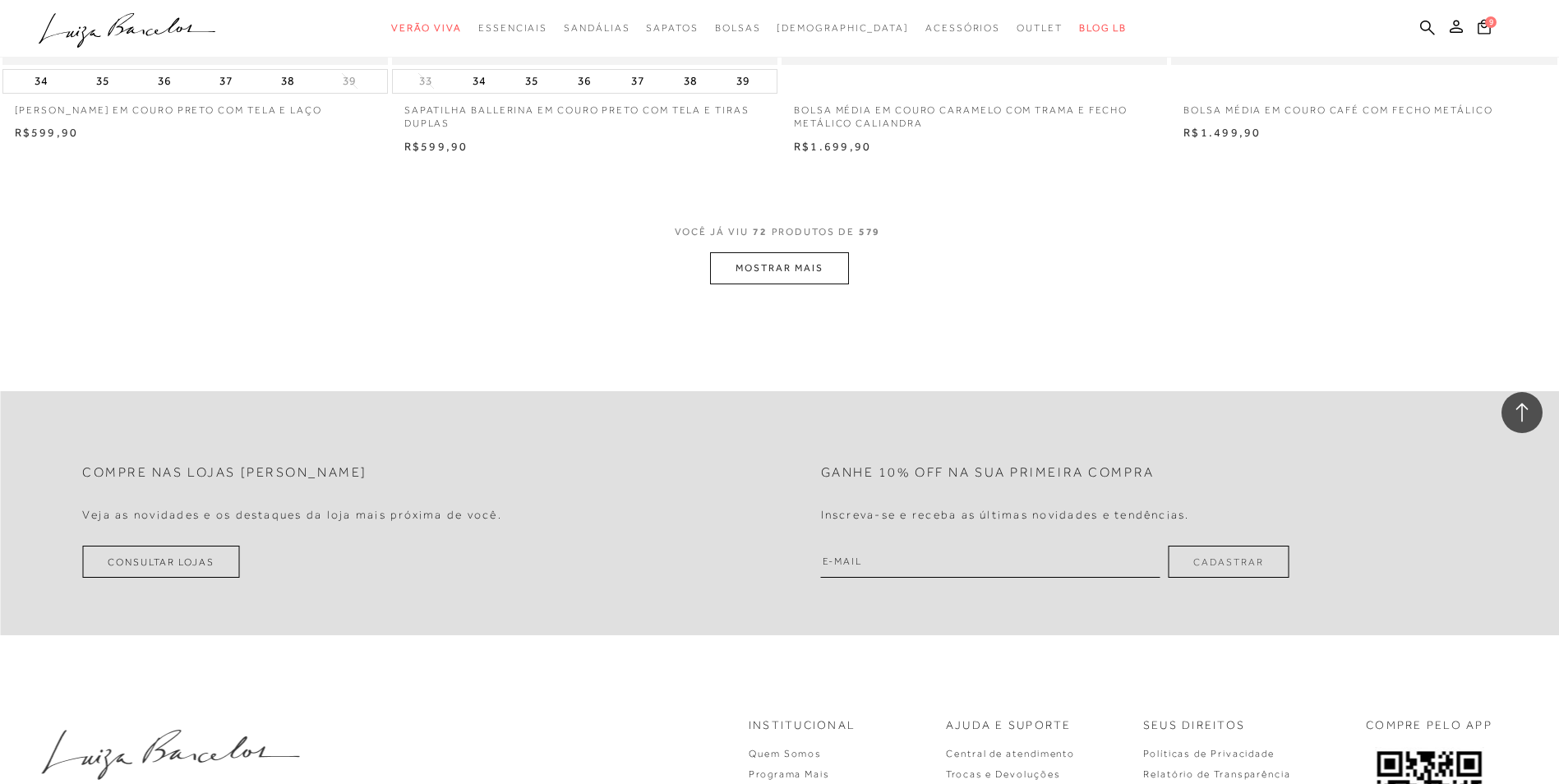
click at [777, 256] on button "MOSTRAR MAIS" at bounding box center [778, 269] width 138 height 32
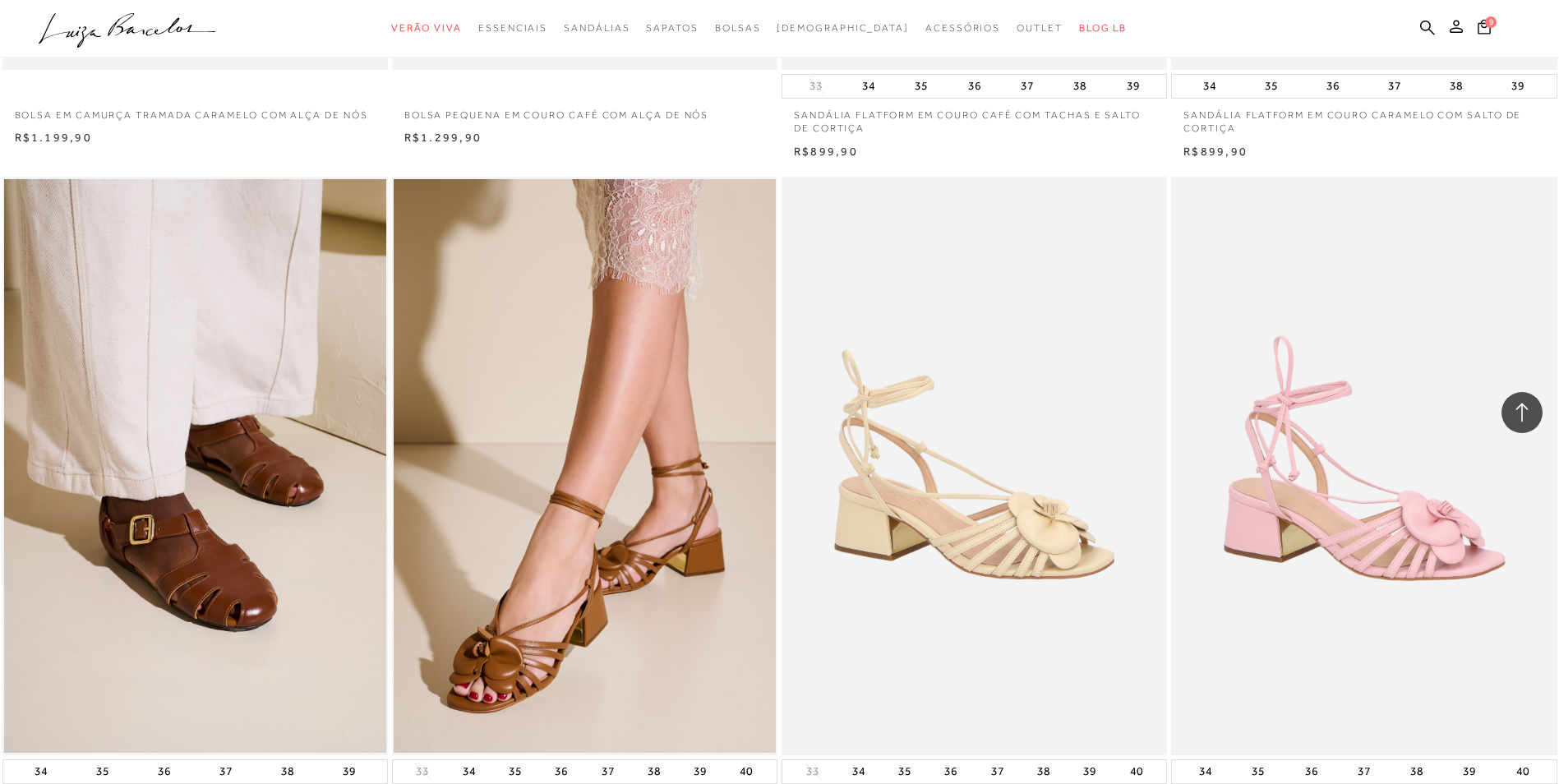
scroll to position [12983, 0]
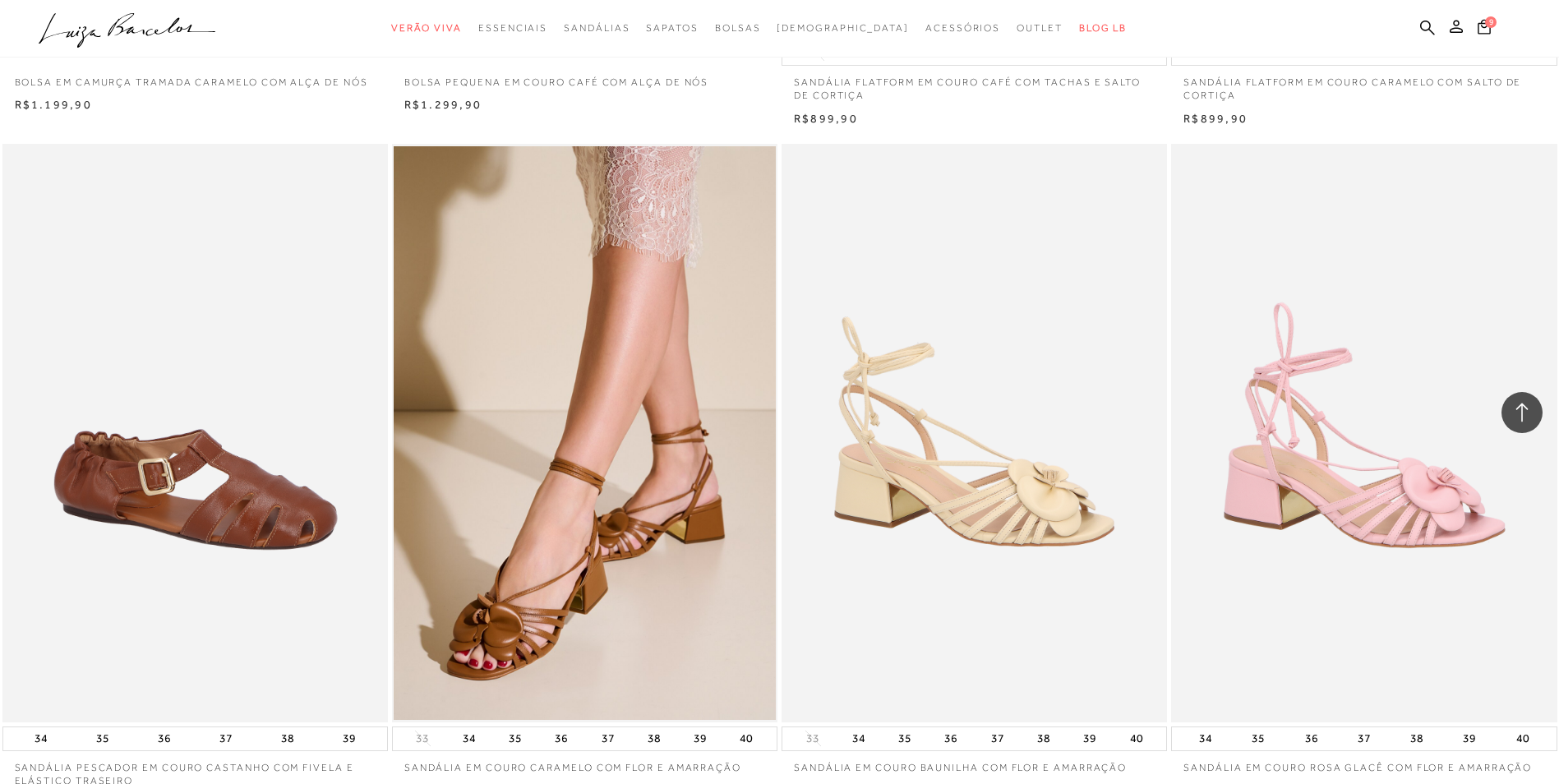
click at [194, 496] on img at bounding box center [196, 433] width 384 height 578
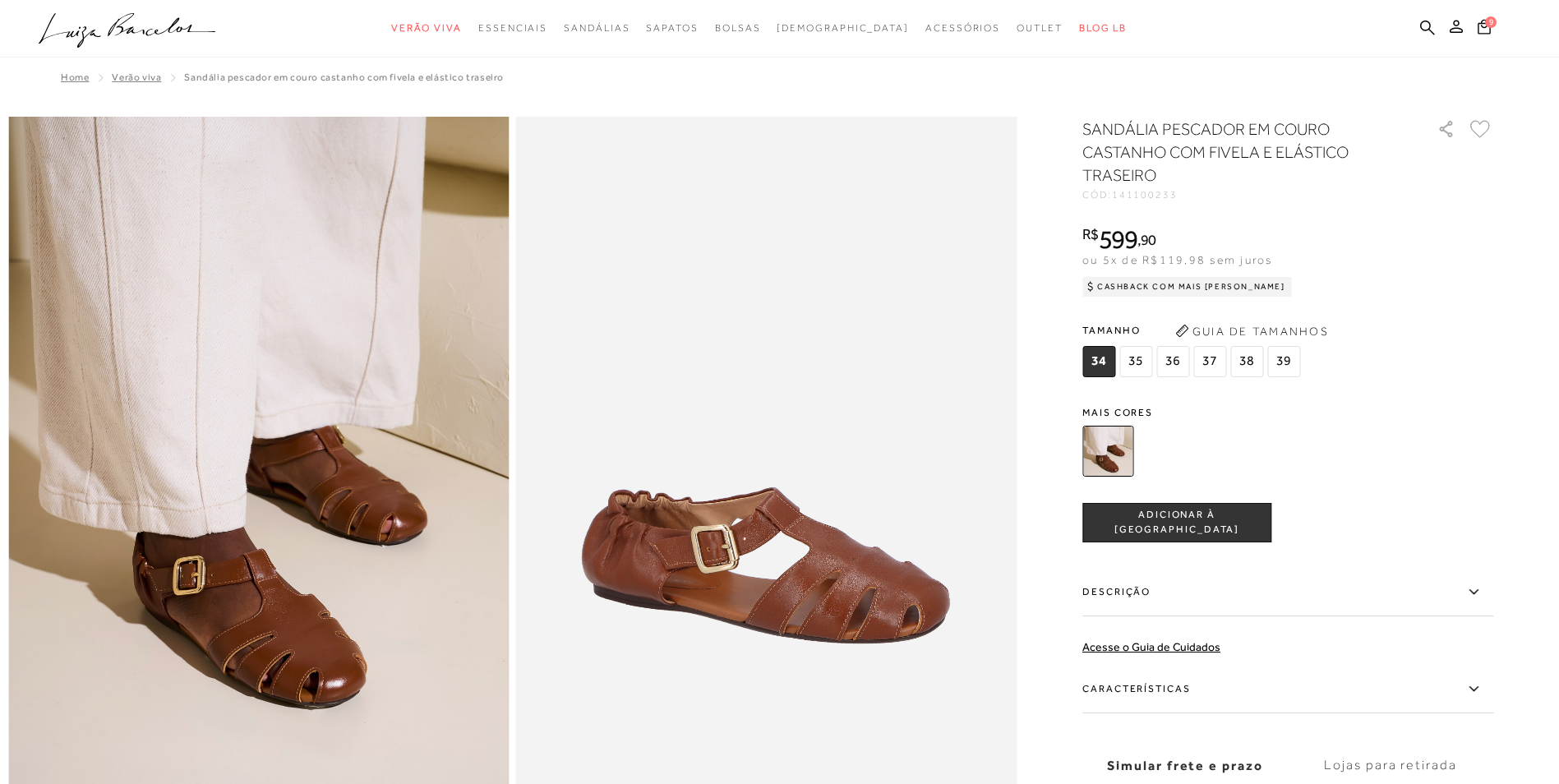
click at [1179, 360] on span "36" at bounding box center [1172, 361] width 33 height 31
click at [1177, 512] on button "ADICIONAR À [GEOGRAPHIC_DATA]" at bounding box center [1177, 522] width 189 height 40
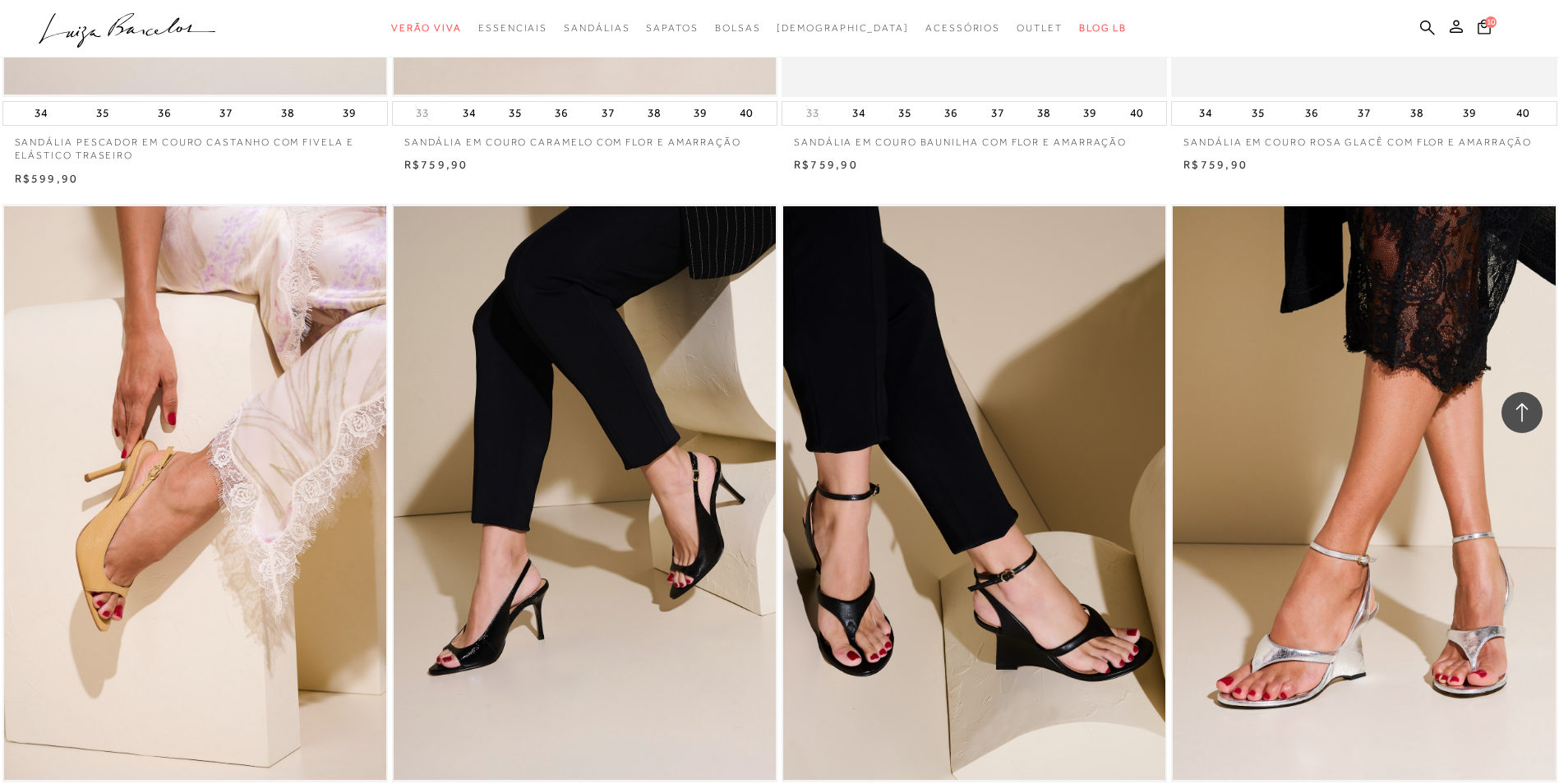
scroll to position [13641, 0]
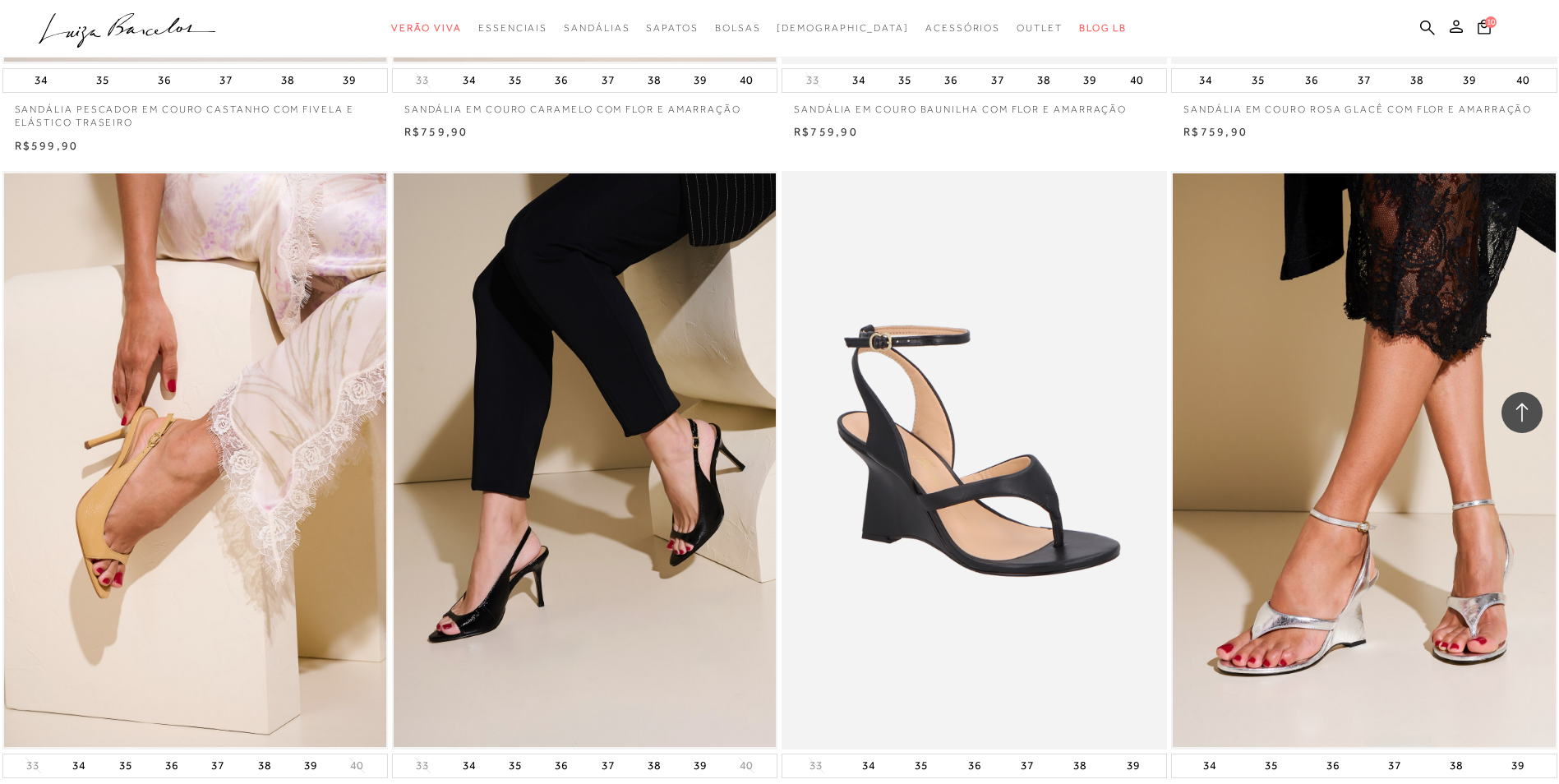
click at [957, 527] on img at bounding box center [975, 460] width 384 height 578
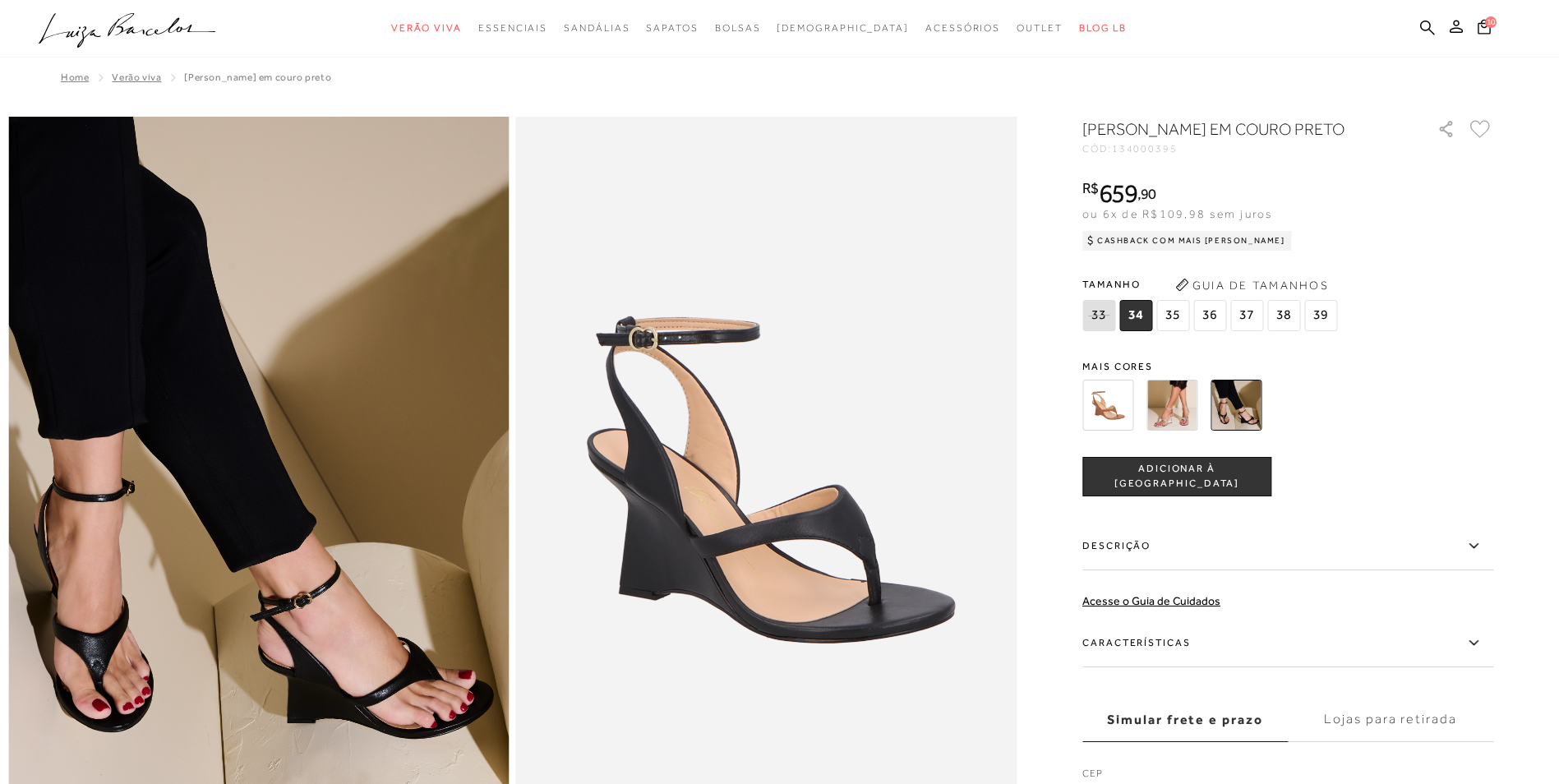
click at [1215, 331] on span "36" at bounding box center [1209, 315] width 33 height 31
click at [1178, 491] on span "ADICIONAR À [GEOGRAPHIC_DATA]" at bounding box center [1177, 476] width 187 height 29
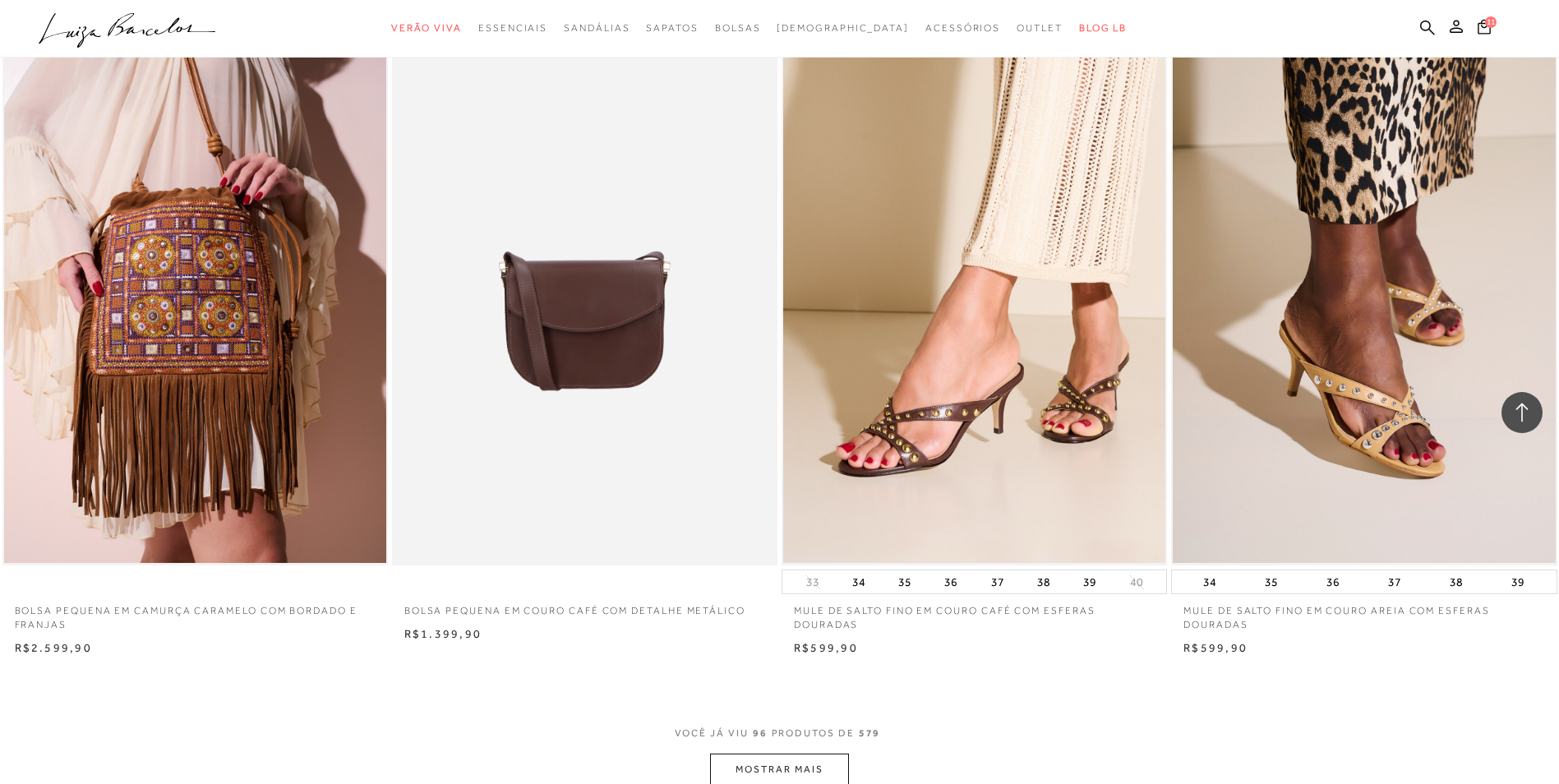
scroll to position [15987, 0]
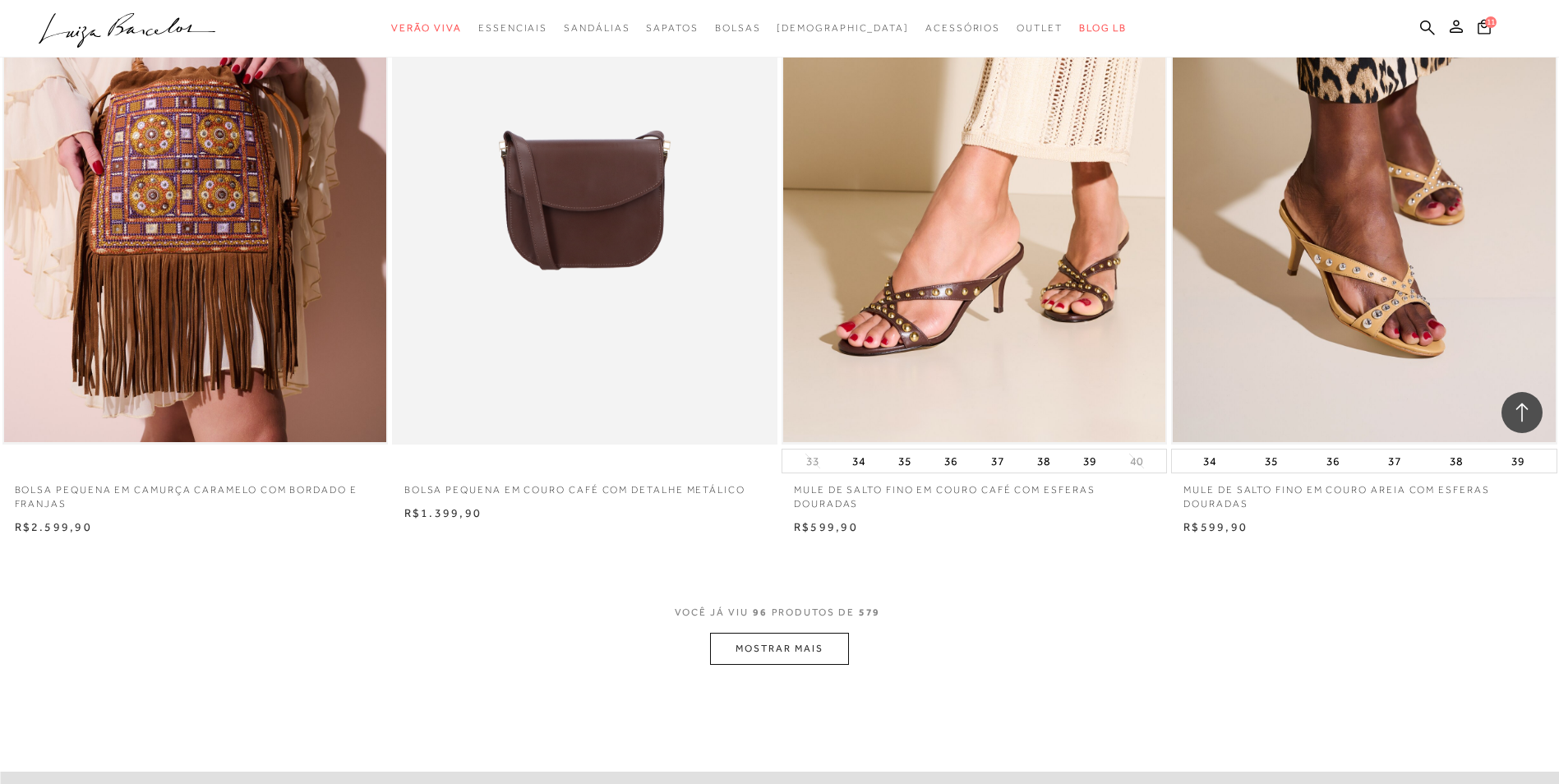
click at [755, 641] on button "MOSTRAR MAIS" at bounding box center [778, 648] width 138 height 32
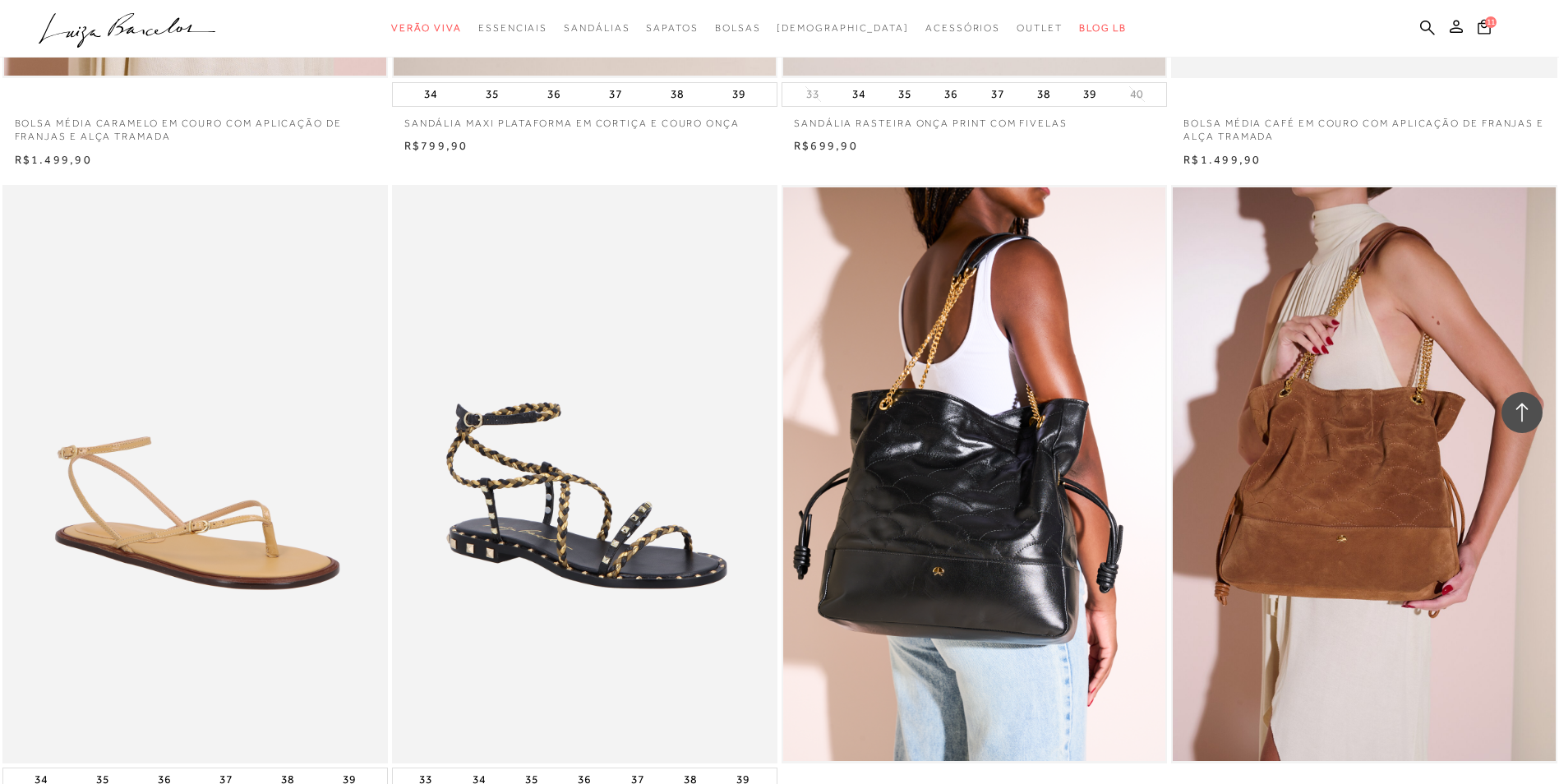
scroll to position [20177, 0]
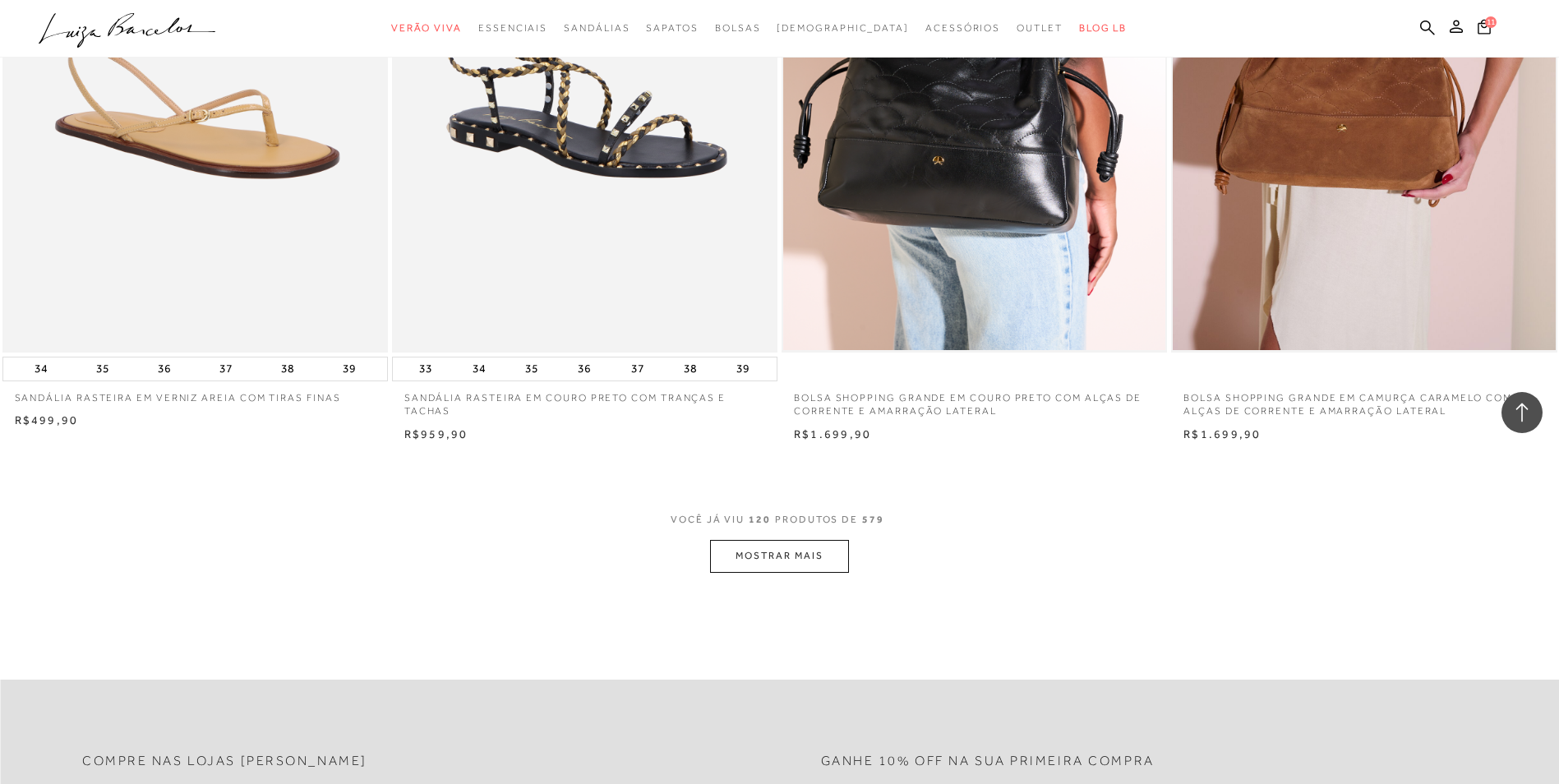
click at [776, 548] on button "MOSTRAR MAIS" at bounding box center [778, 556] width 138 height 32
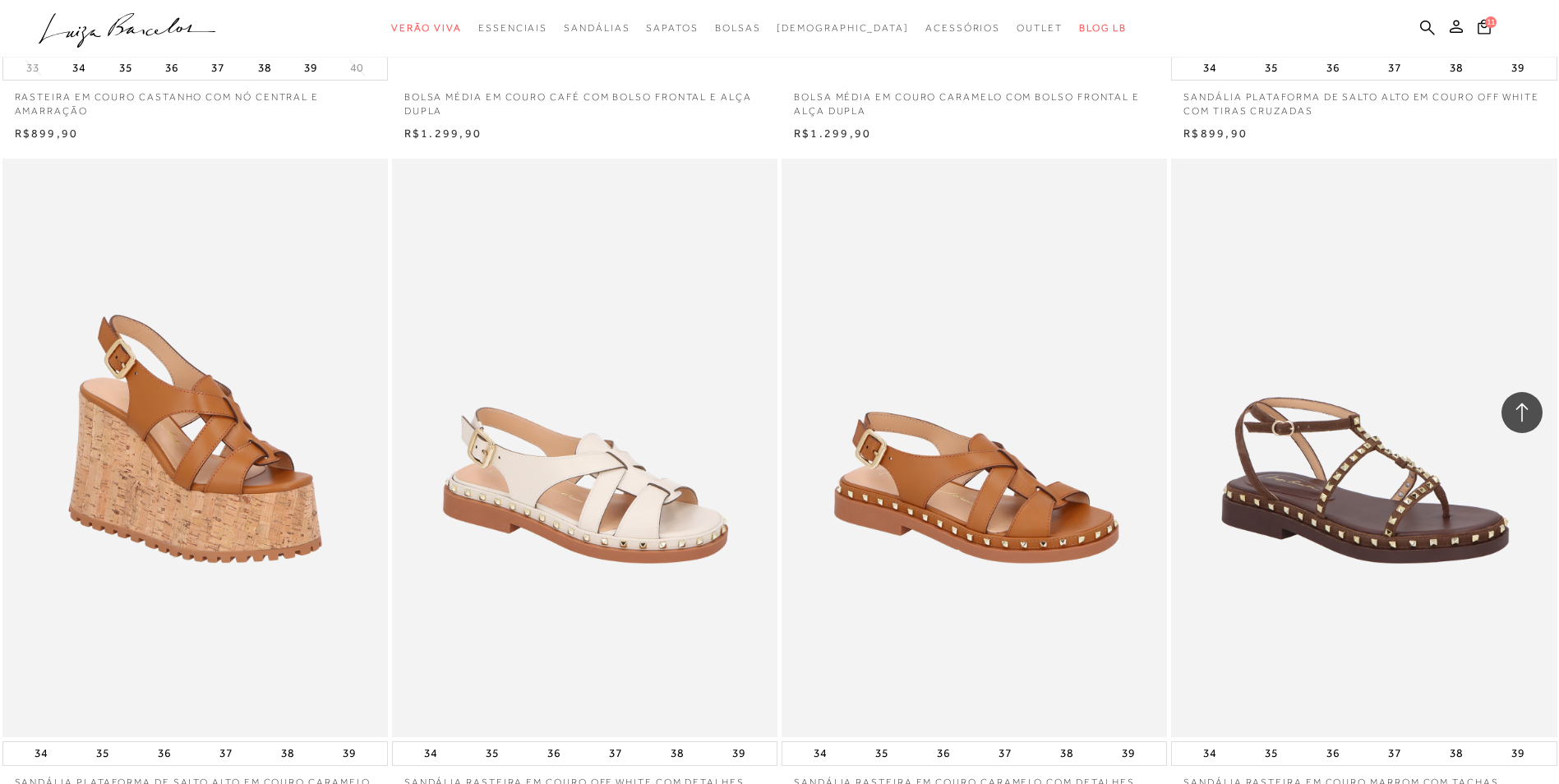
scroll to position [21245, 0]
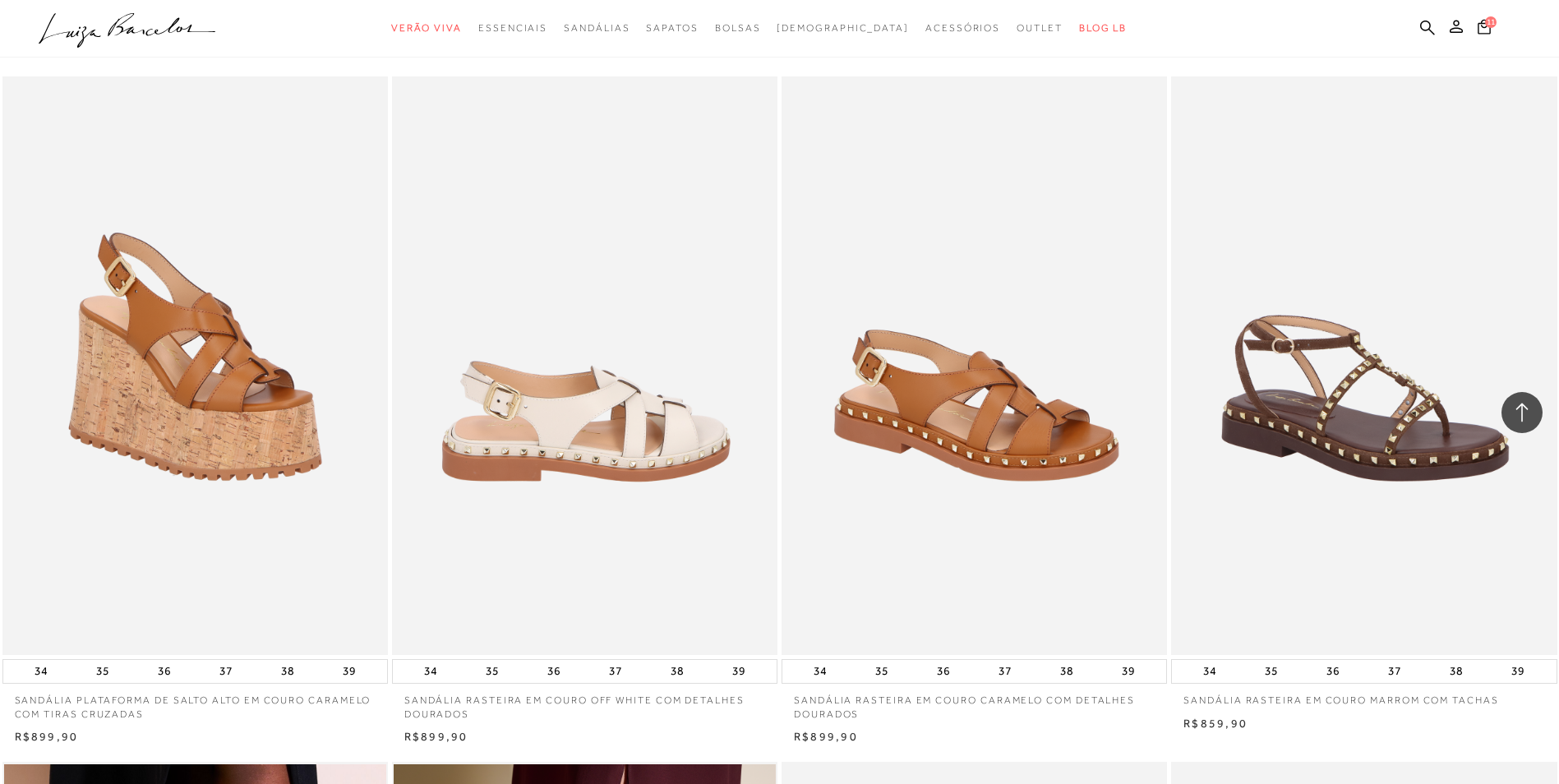
click at [576, 287] on img at bounding box center [585, 365] width 384 height 578
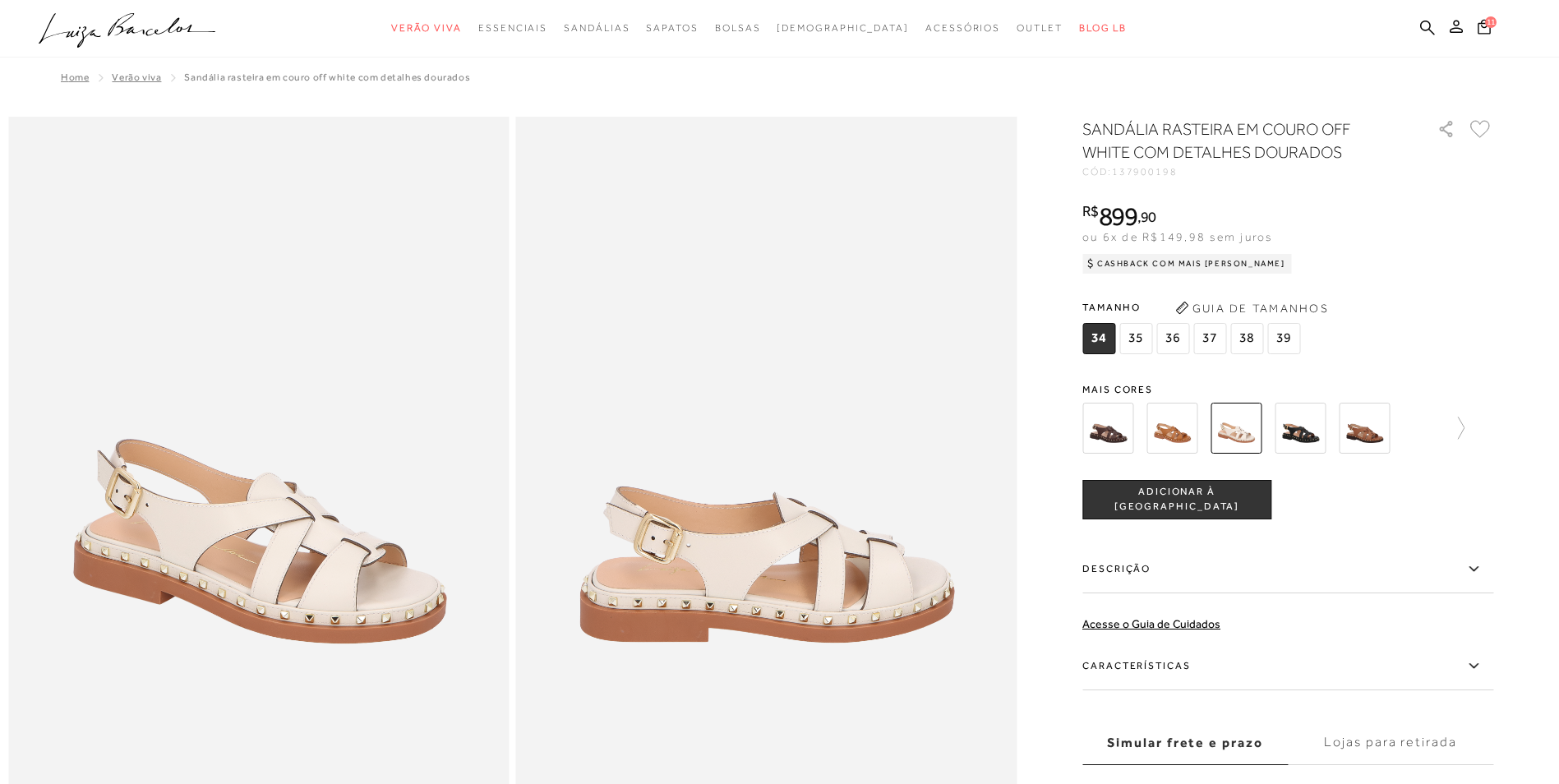
click at [1179, 335] on span "36" at bounding box center [1172, 338] width 33 height 31
click at [1195, 500] on span "ADICIONAR À [GEOGRAPHIC_DATA]" at bounding box center [1177, 499] width 187 height 29
click at [1113, 425] on img at bounding box center [1108, 428] width 51 height 51
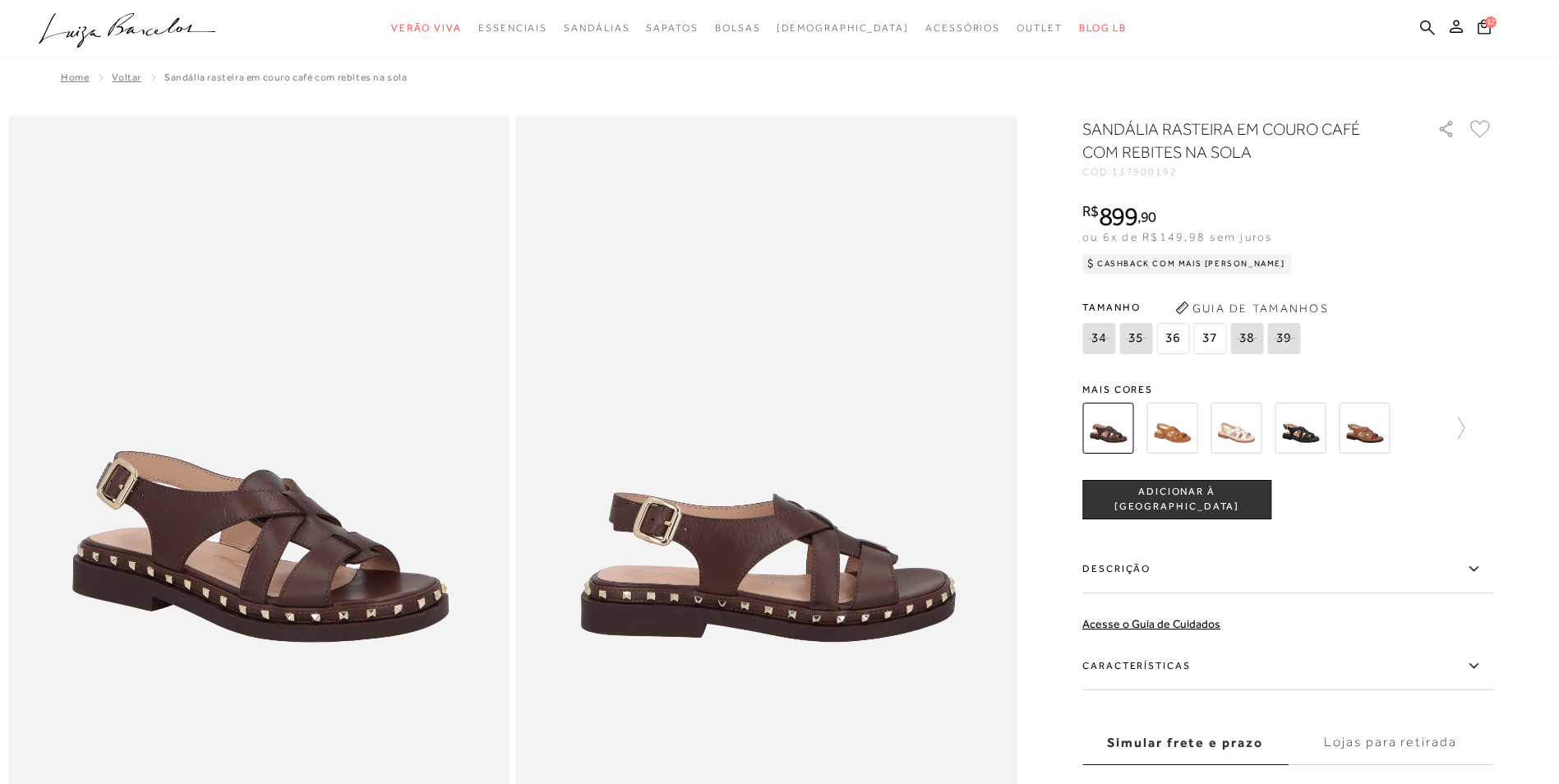
click at [1170, 433] on img at bounding box center [1172, 428] width 51 height 51
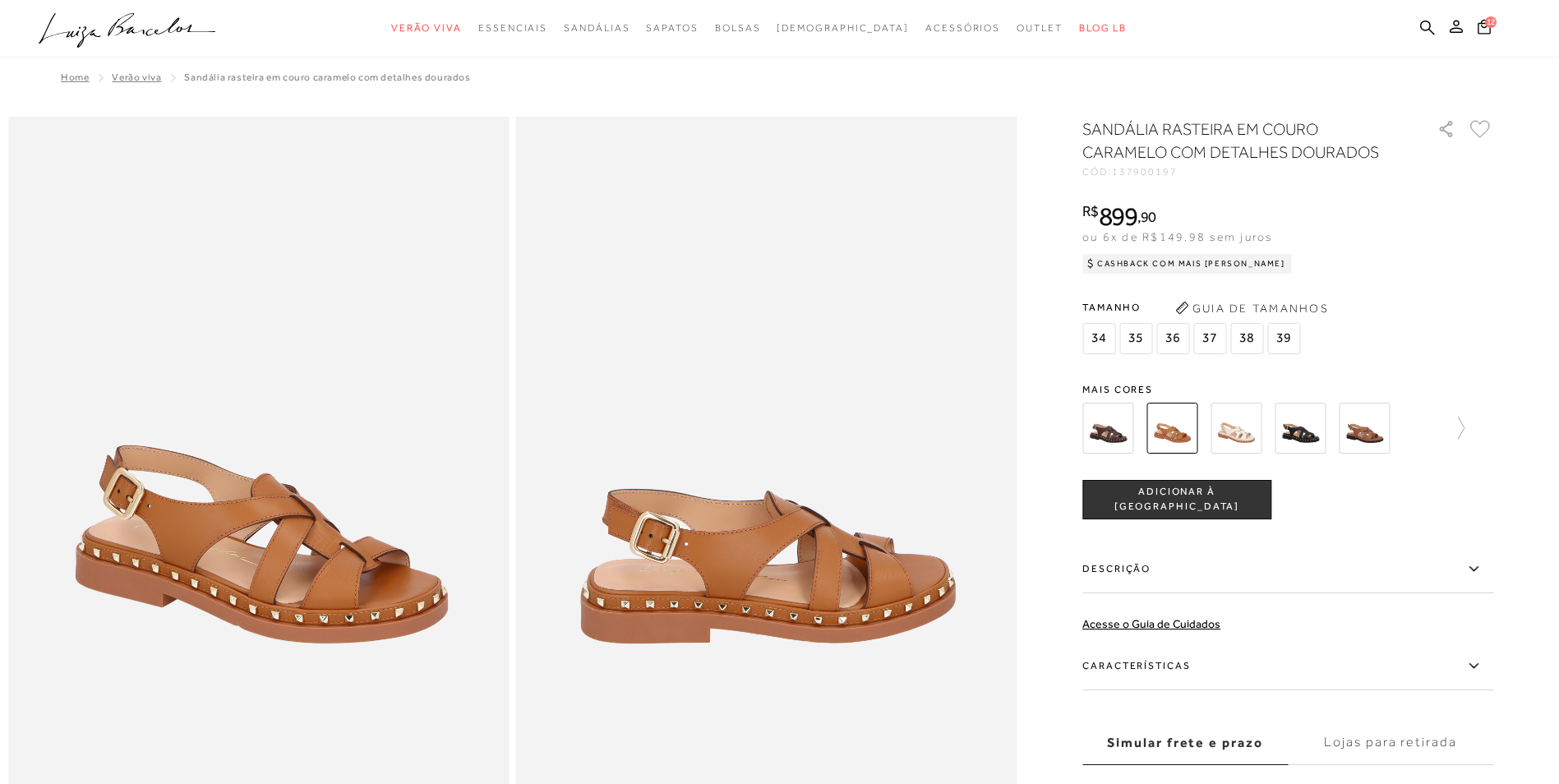
click at [1379, 432] on img at bounding box center [1364, 428] width 51 height 51
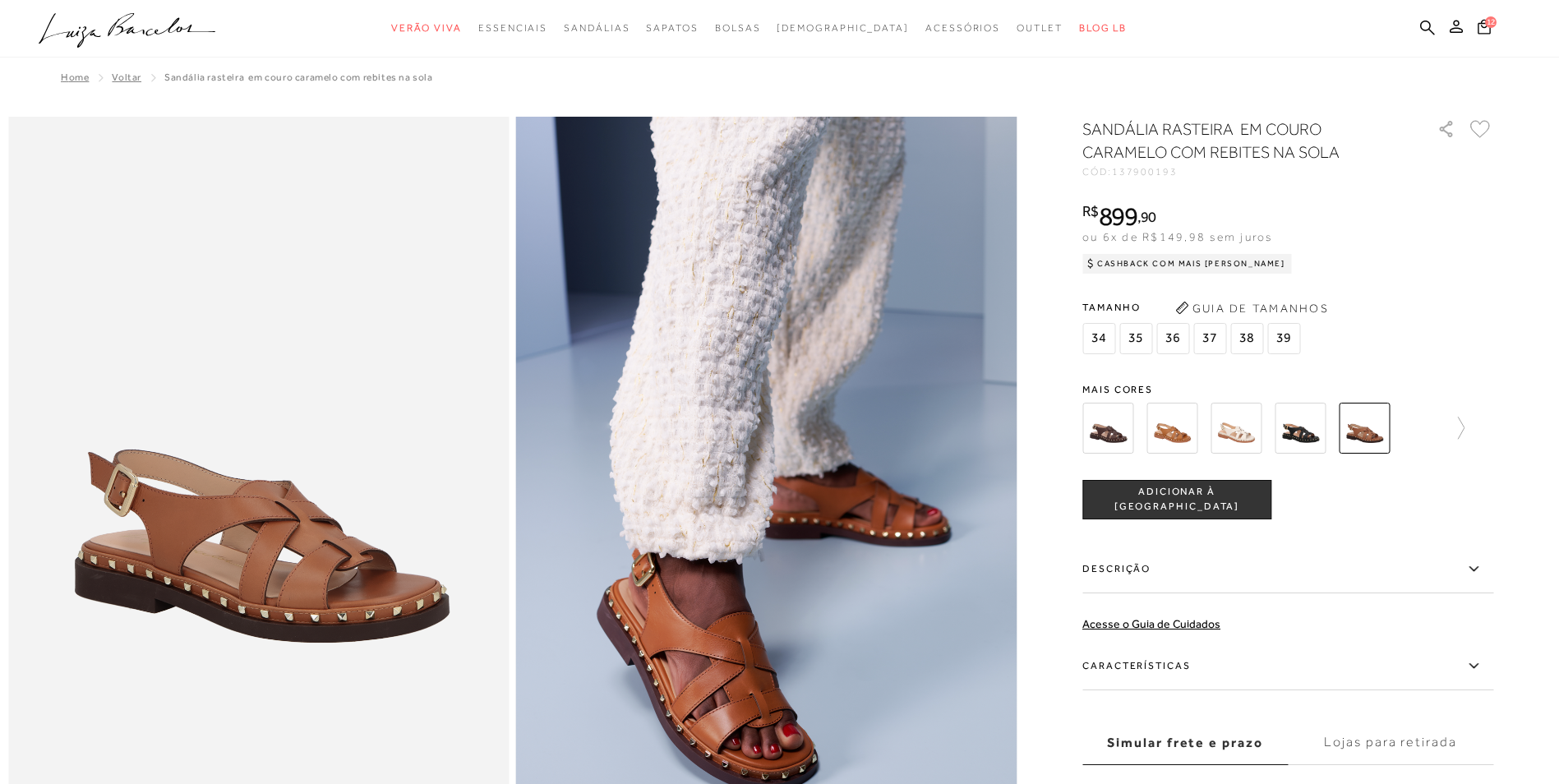
click at [1304, 425] on img at bounding box center [1300, 428] width 51 height 51
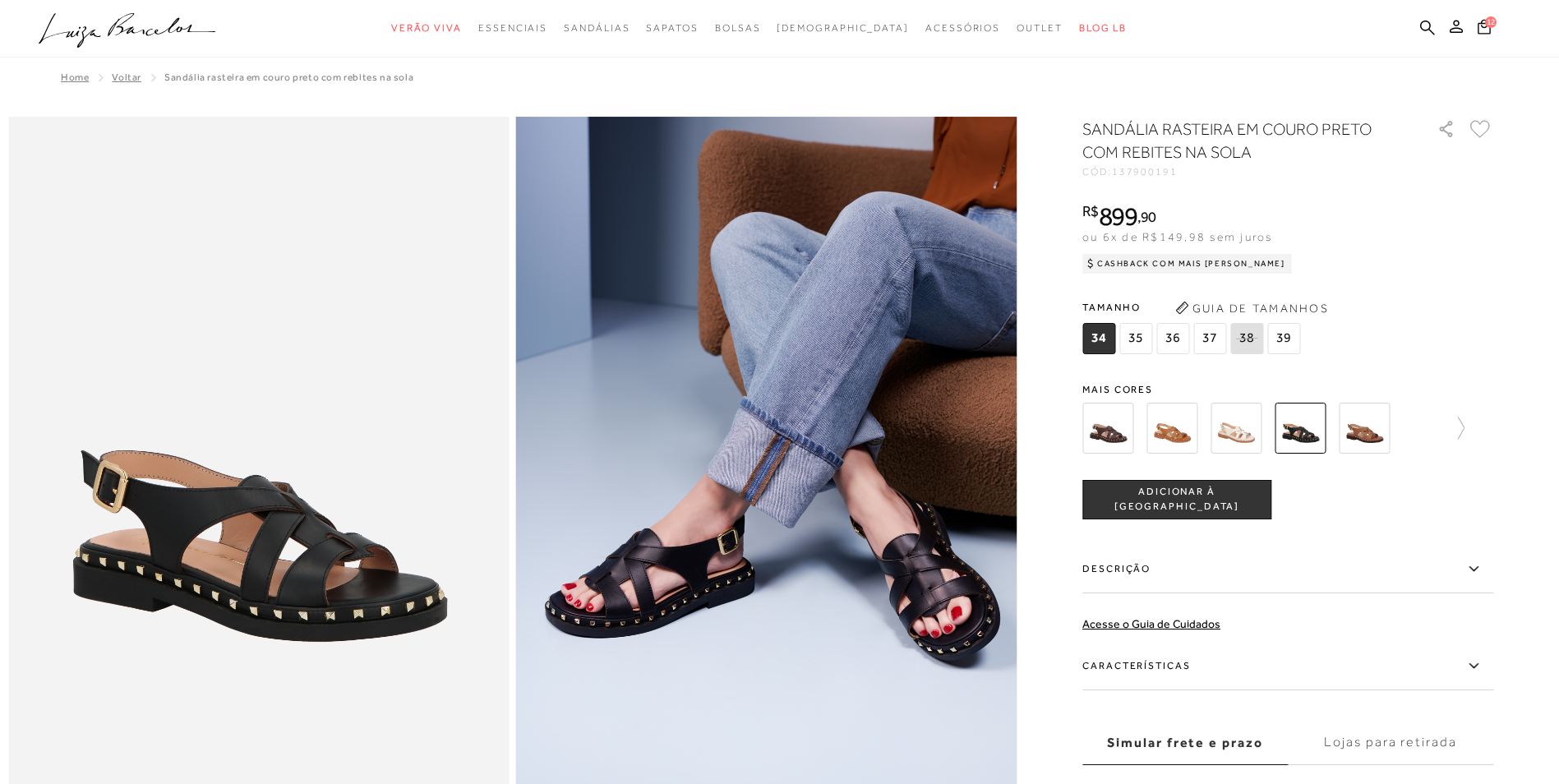
click at [1173, 338] on span "36" at bounding box center [1172, 338] width 33 height 31
click at [1185, 500] on span "ADICIONAR À [GEOGRAPHIC_DATA]" at bounding box center [1177, 499] width 187 height 29
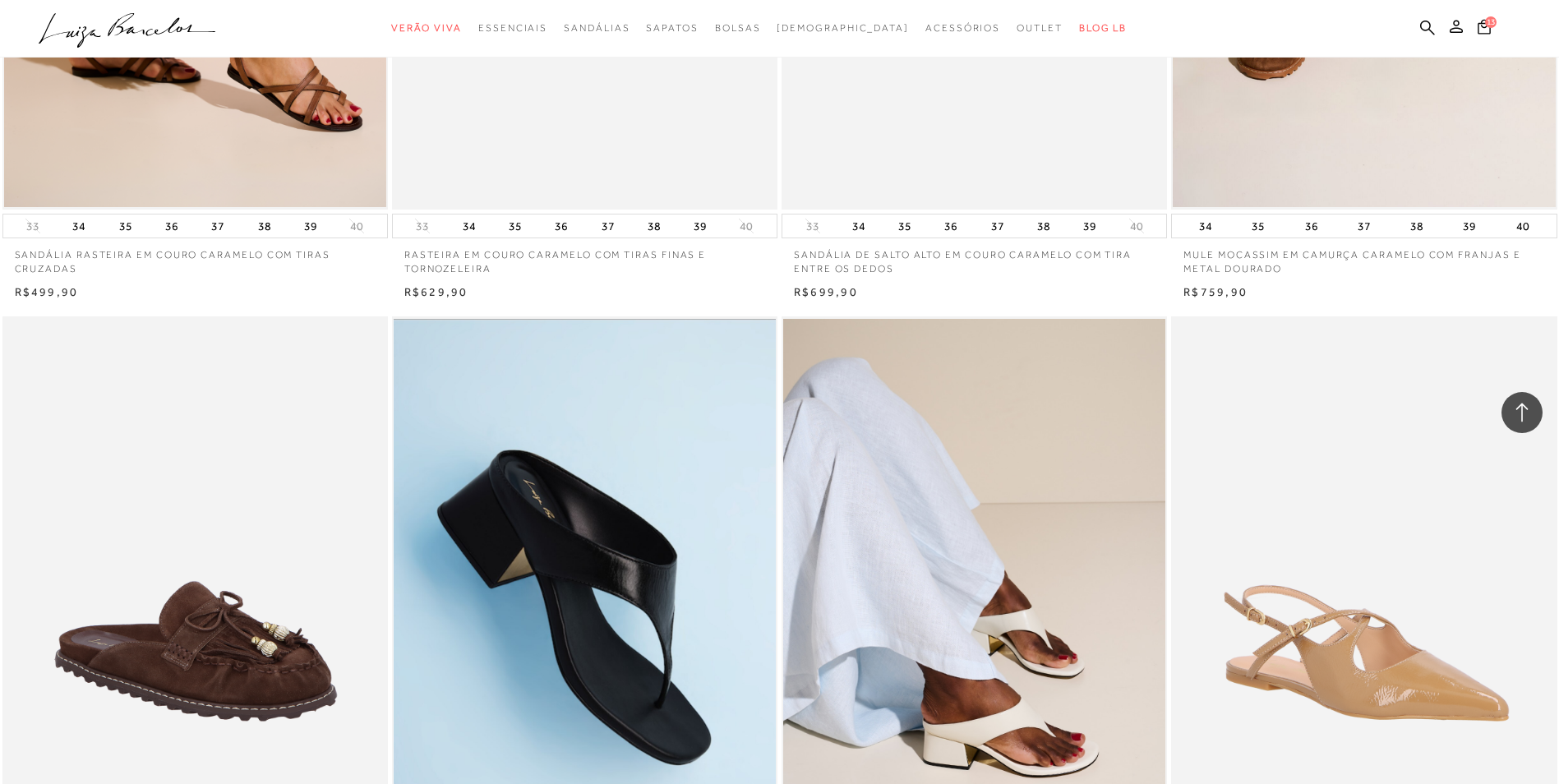
scroll to position [24009, 0]
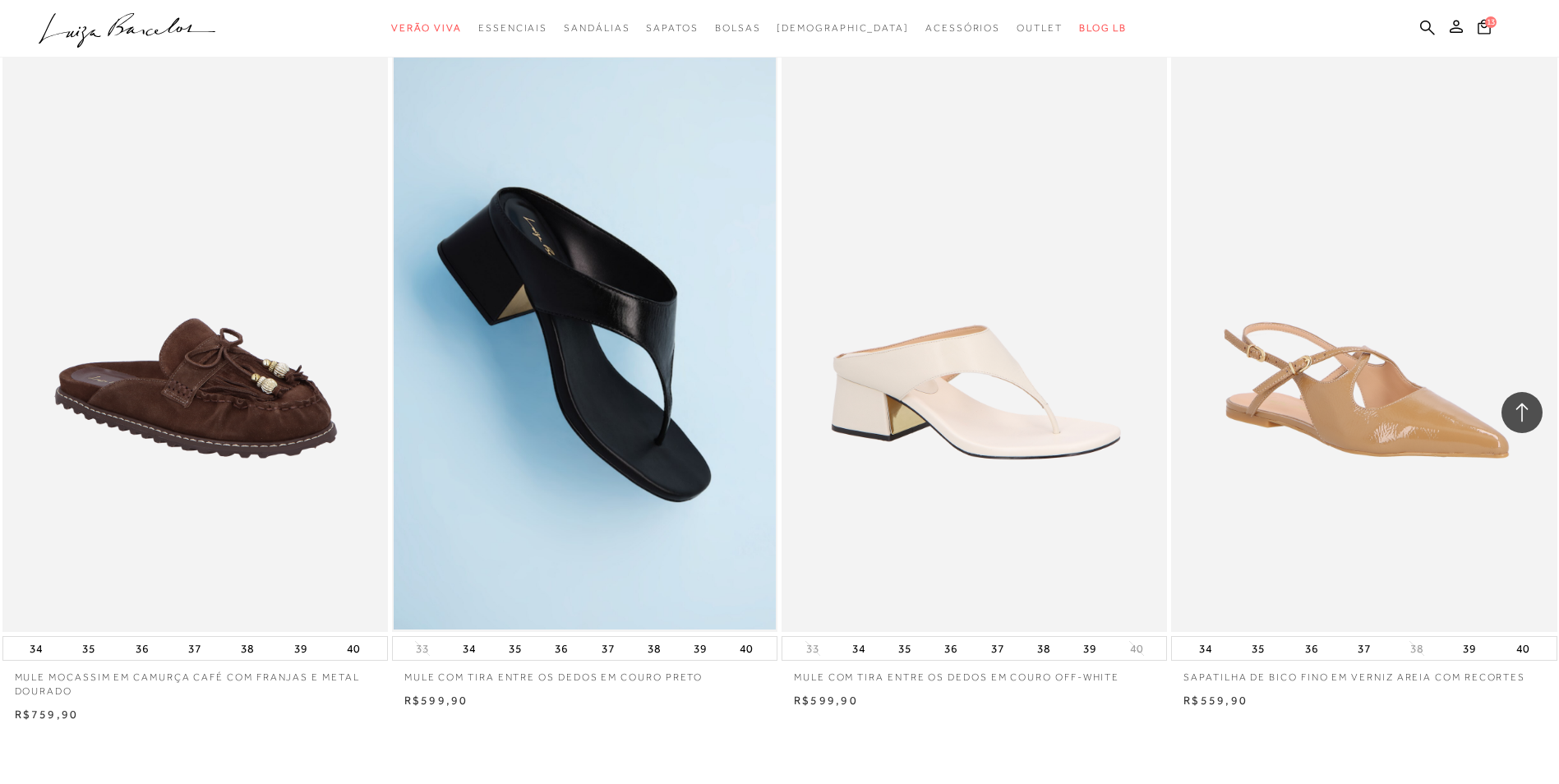
click at [992, 442] on img at bounding box center [975, 342] width 384 height 578
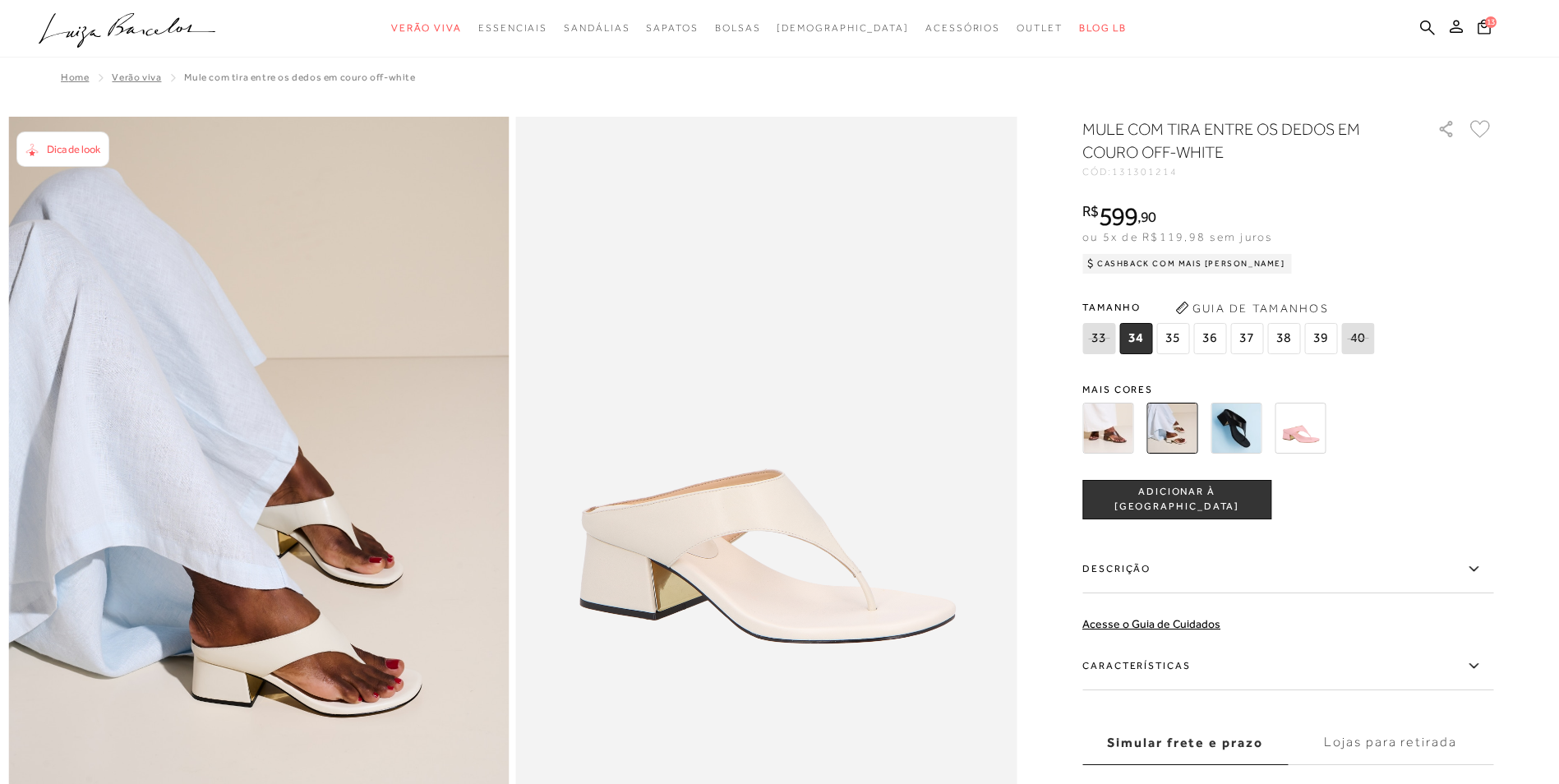
click at [1217, 336] on span "36" at bounding box center [1209, 338] width 33 height 31
click at [1178, 498] on span "ADICIONAR À [GEOGRAPHIC_DATA]" at bounding box center [1177, 499] width 187 height 29
click at [64, 150] on span "Dica de look" at bounding box center [73, 149] width 53 height 13
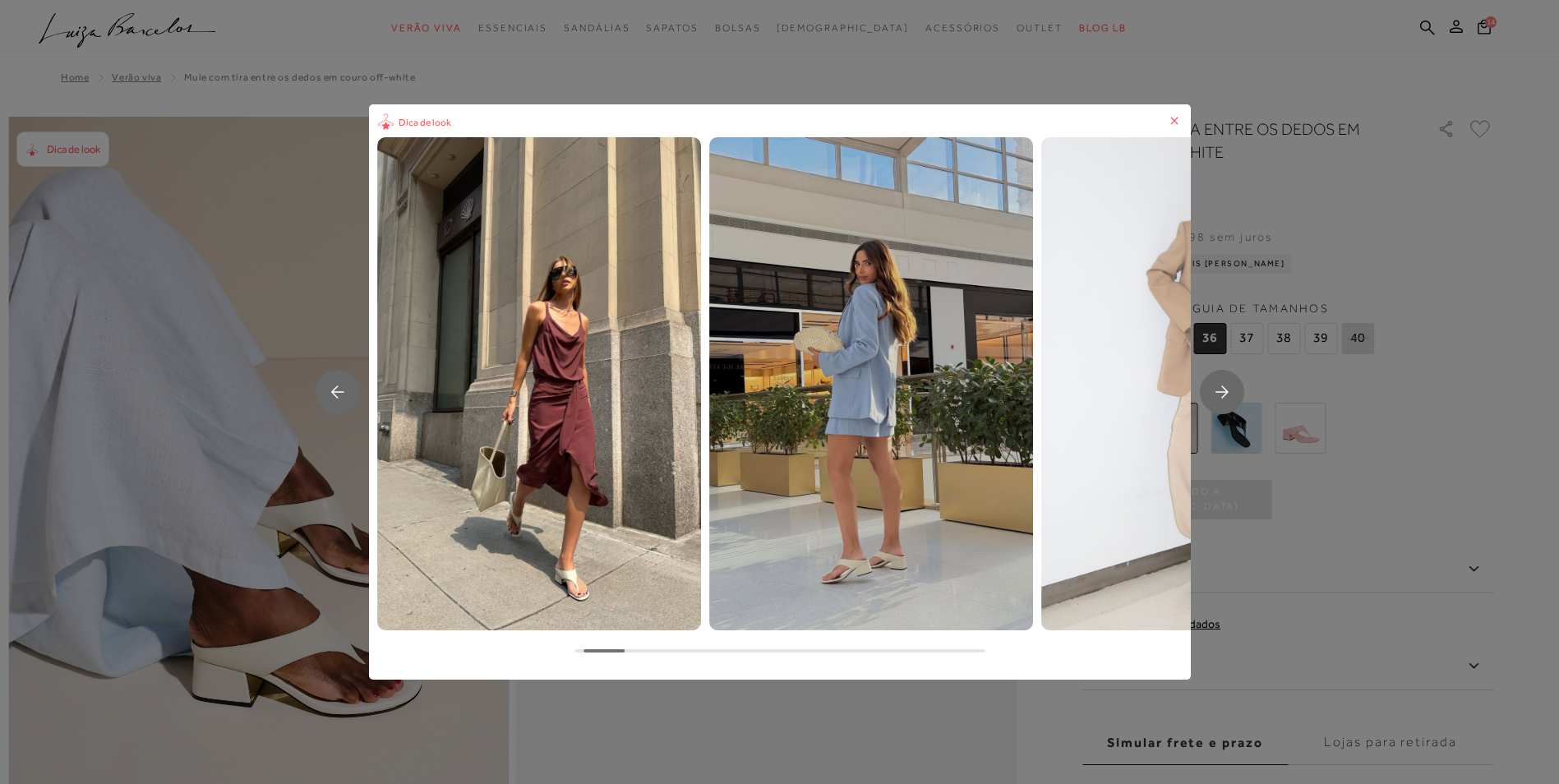
drag, startPoint x: 599, startPoint y: 651, endPoint x: 640, endPoint y: 650, distance: 41.0
click at [640, 650] on div at bounding box center [780, 651] width 411 height 3
click at [655, 653] on div at bounding box center [779, 650] width 821 height 41
click at [604, 644] on div at bounding box center [779, 650] width 821 height 41
click at [1229, 390] on rect "Next slide" at bounding box center [1222, 392] width 44 height 44
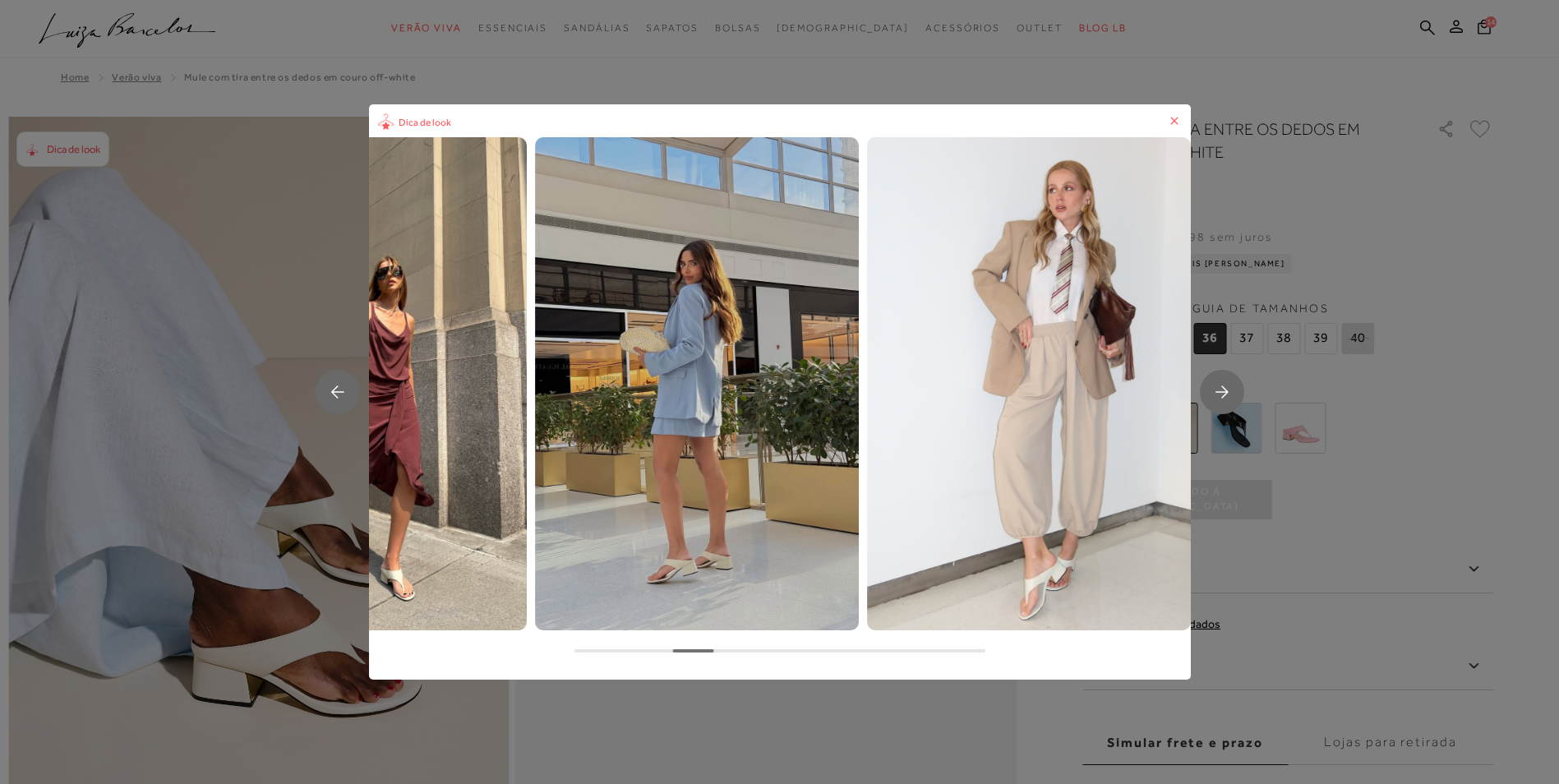
click at [1229, 390] on rect "Next slide" at bounding box center [1222, 392] width 44 height 44
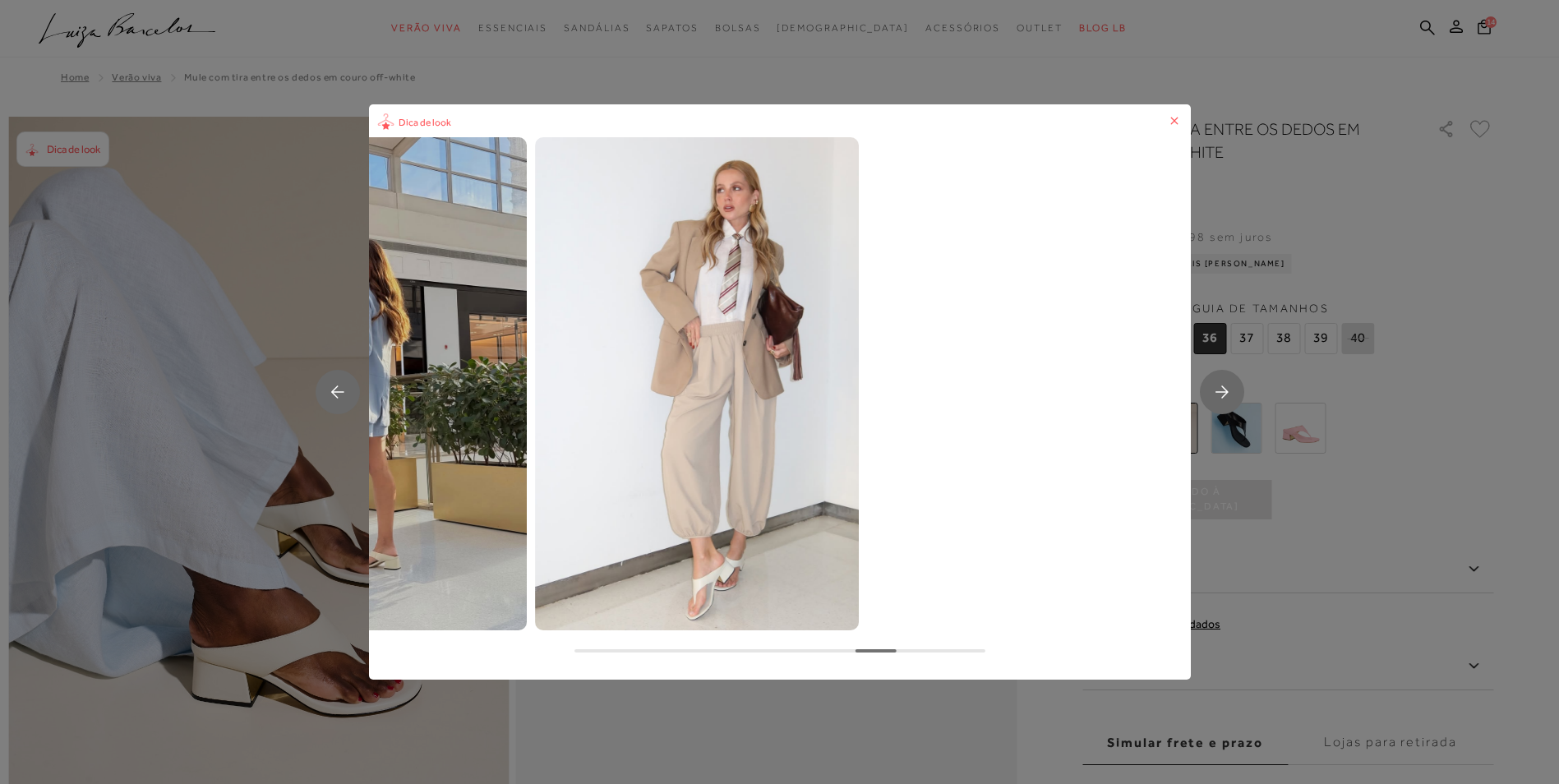
click at [1229, 390] on rect "Next slide" at bounding box center [1222, 392] width 44 height 44
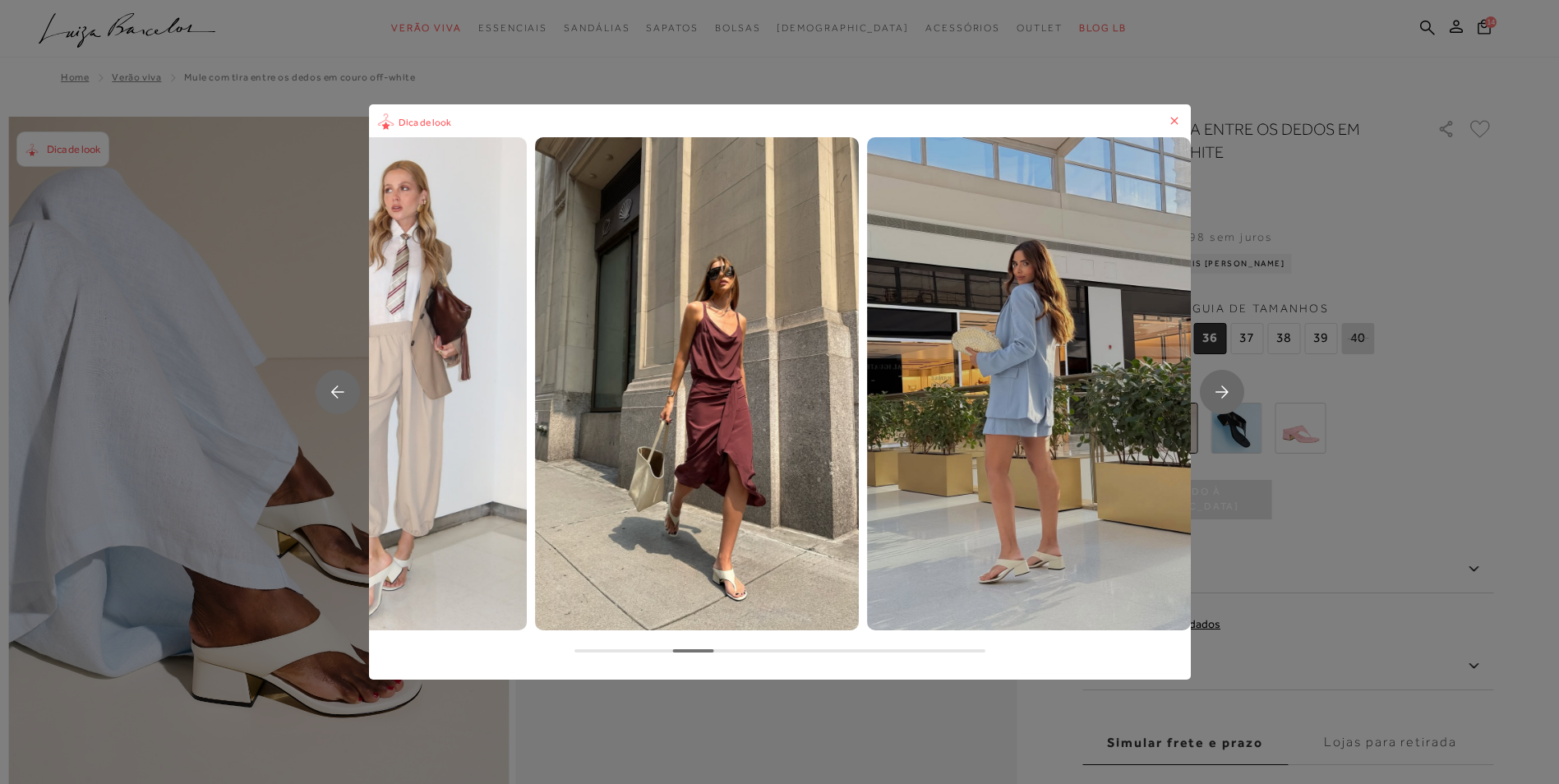
click at [1229, 390] on rect "Next slide" at bounding box center [1222, 392] width 44 height 44
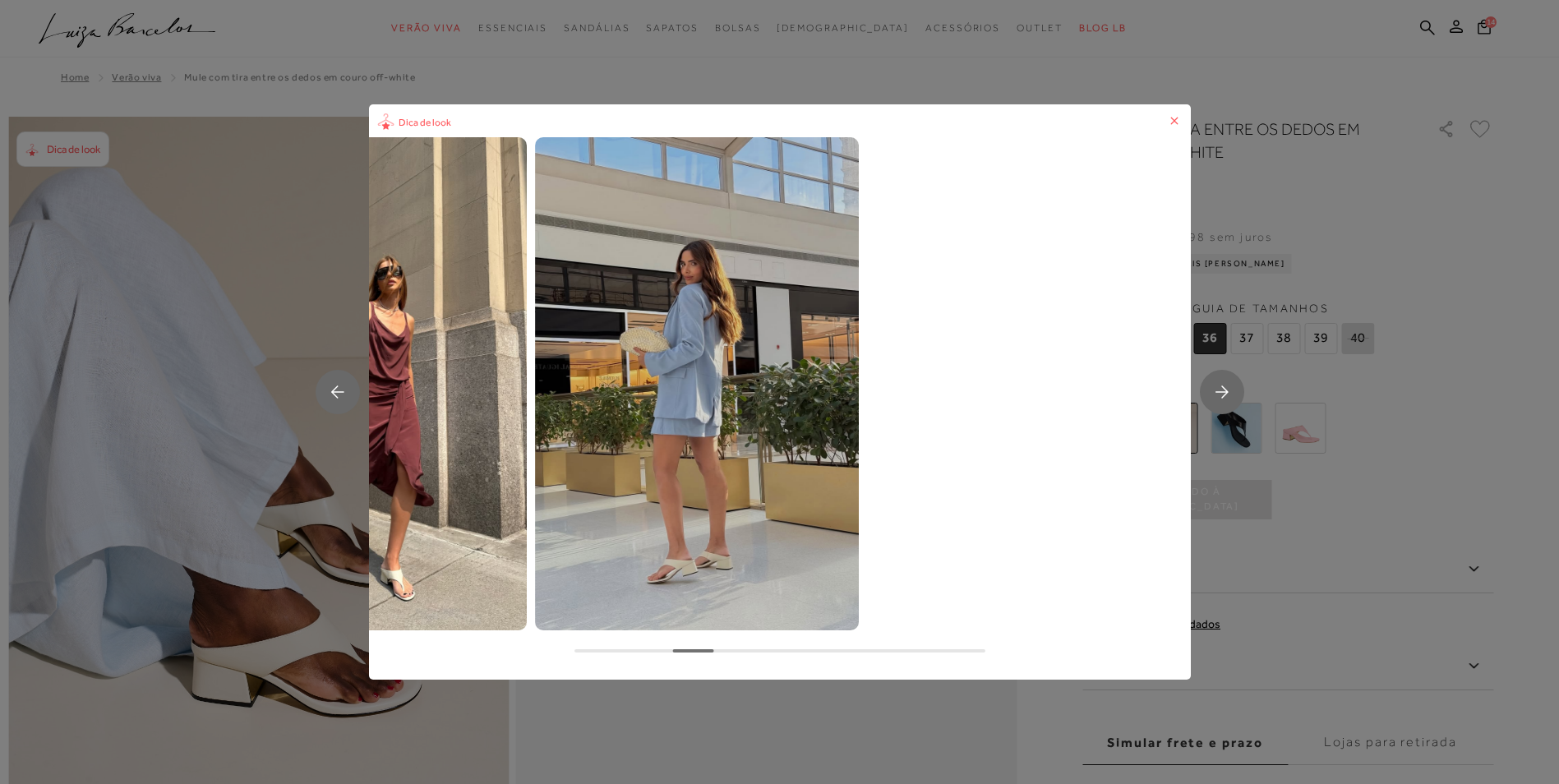
click at [1178, 118] on icon at bounding box center [1173, 120] width 16 height 16
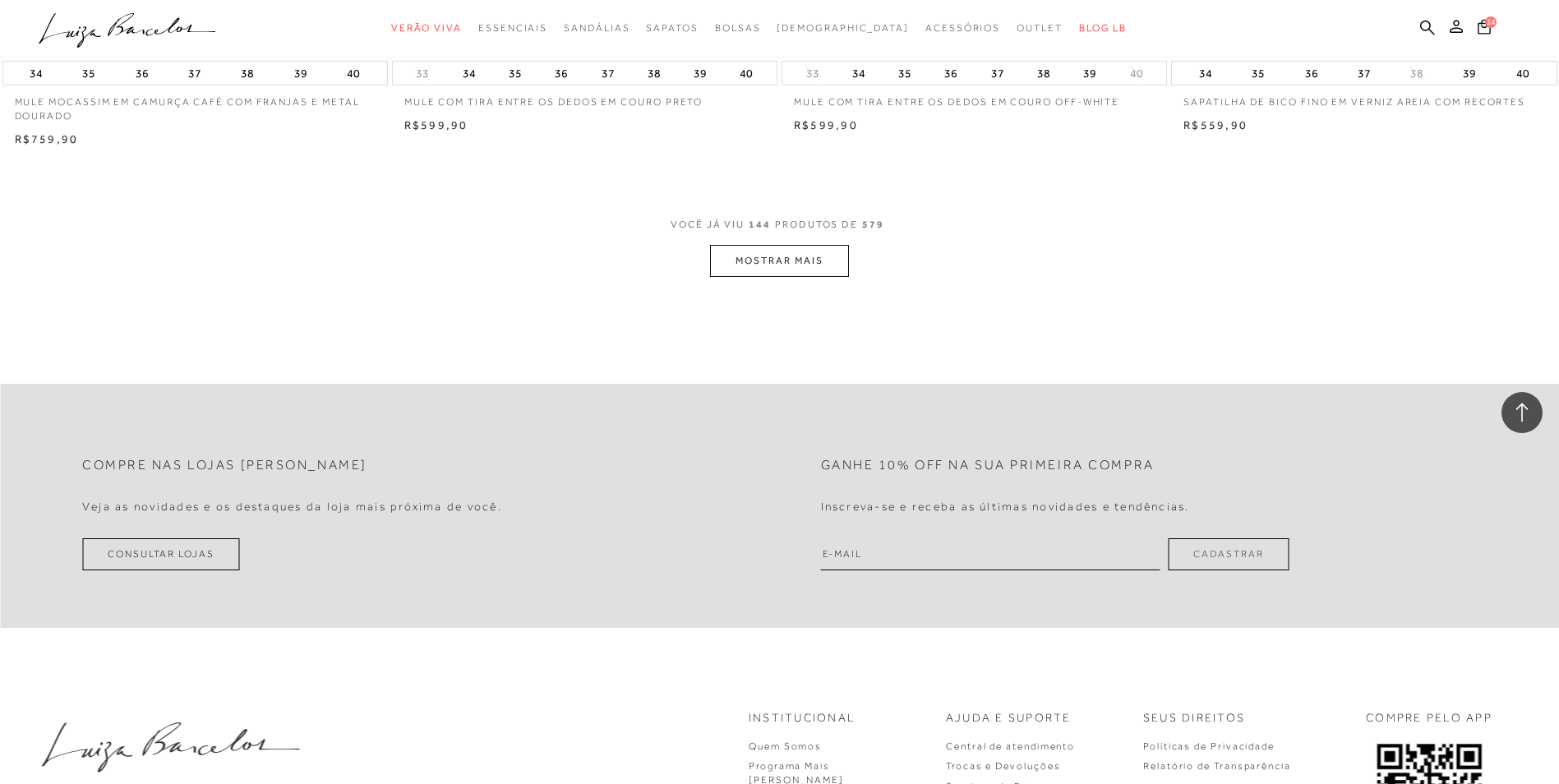
scroll to position [24255, 0]
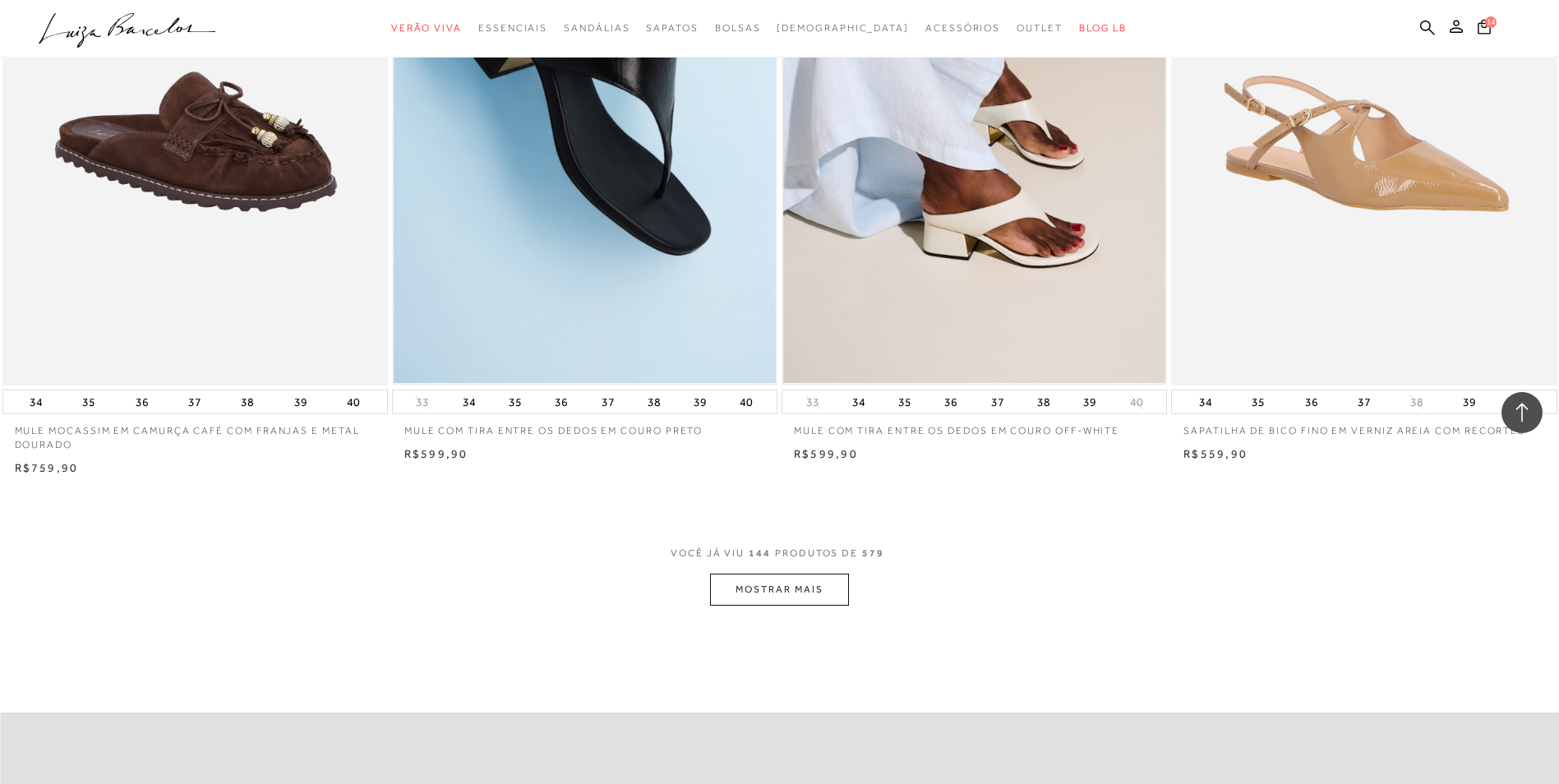
click at [753, 588] on button "MOSTRAR MAIS" at bounding box center [778, 590] width 138 height 32
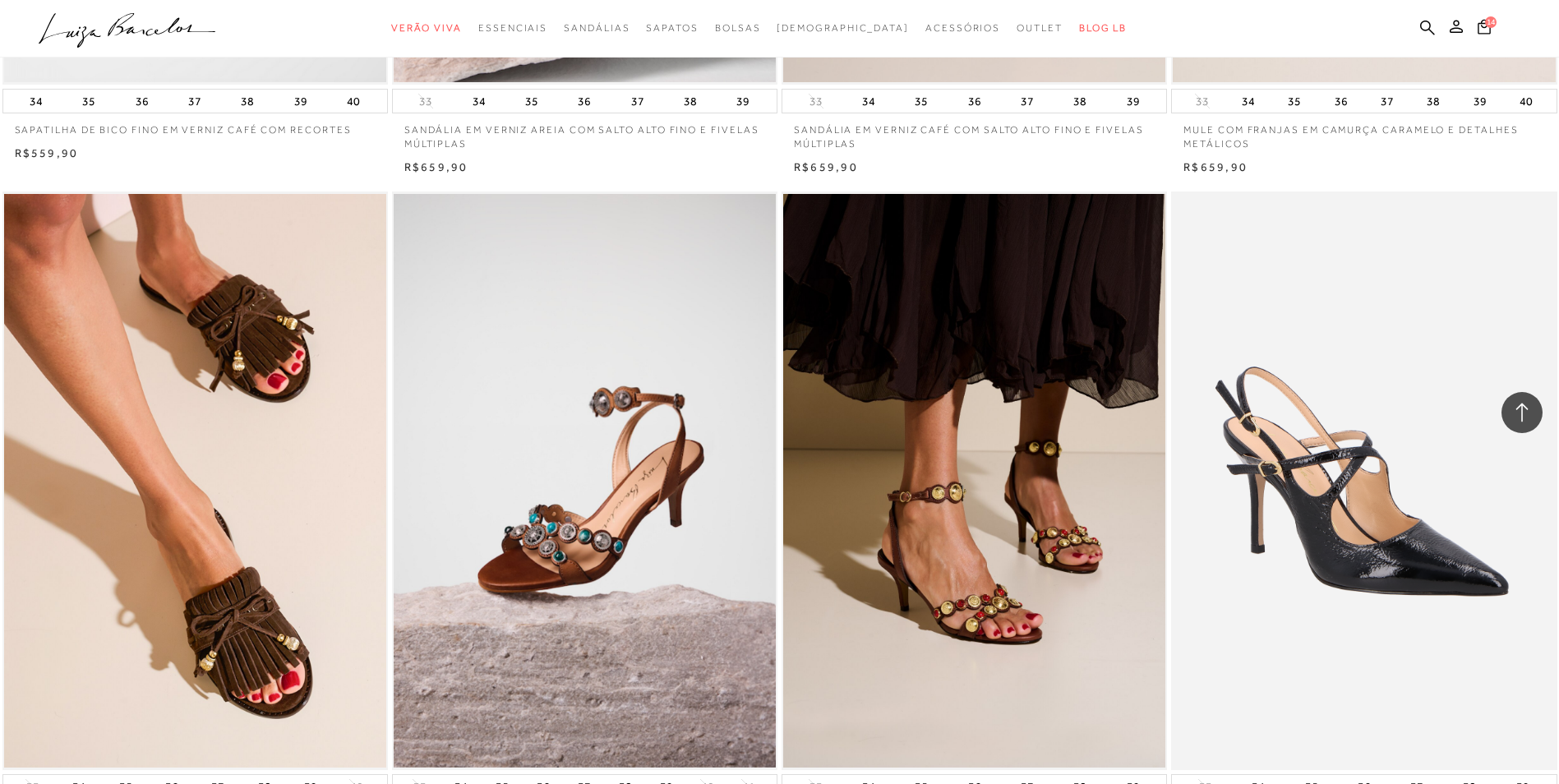
scroll to position [24913, 0]
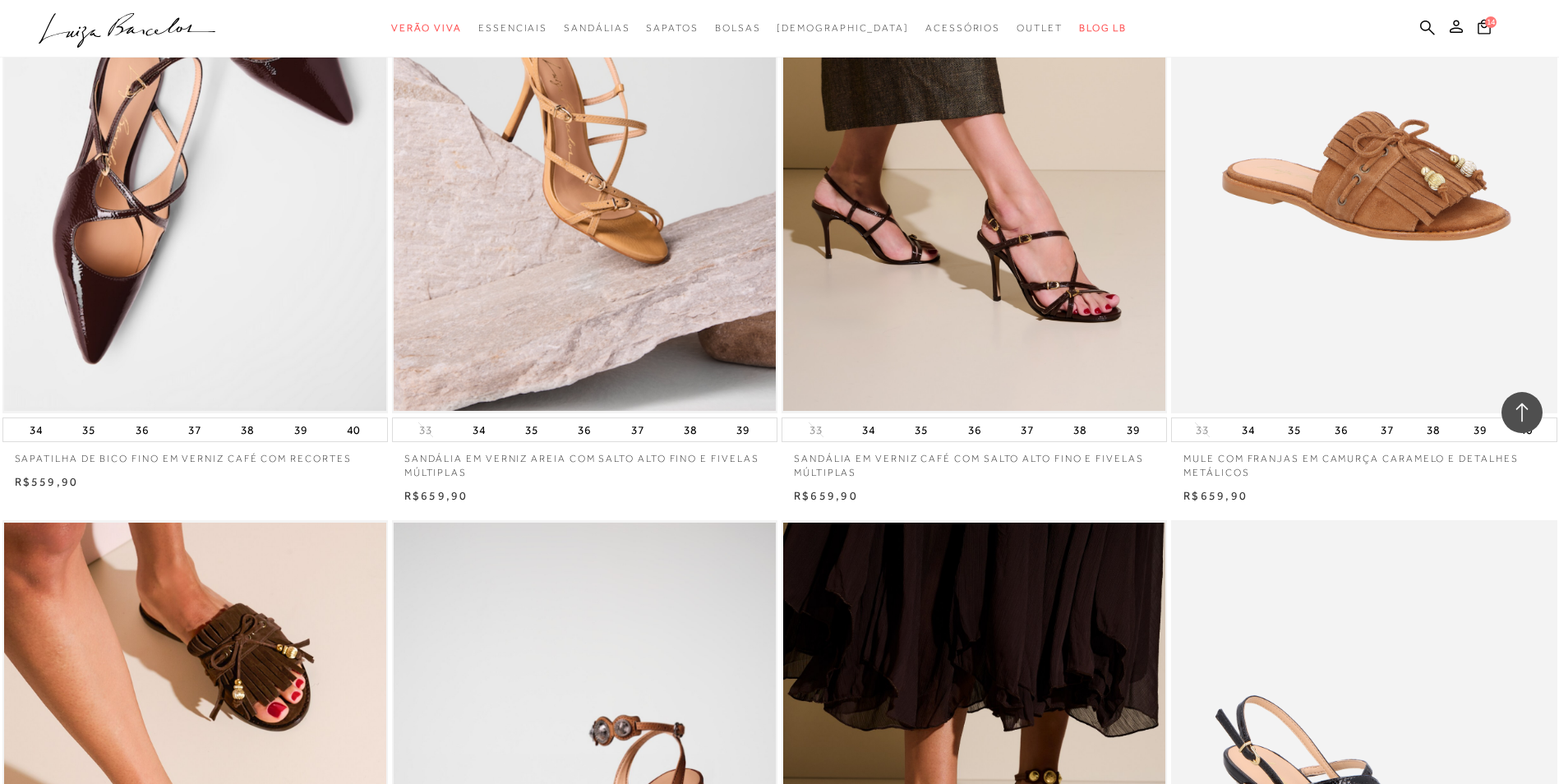
click at [1378, 204] on img at bounding box center [1364, 124] width 384 height 578
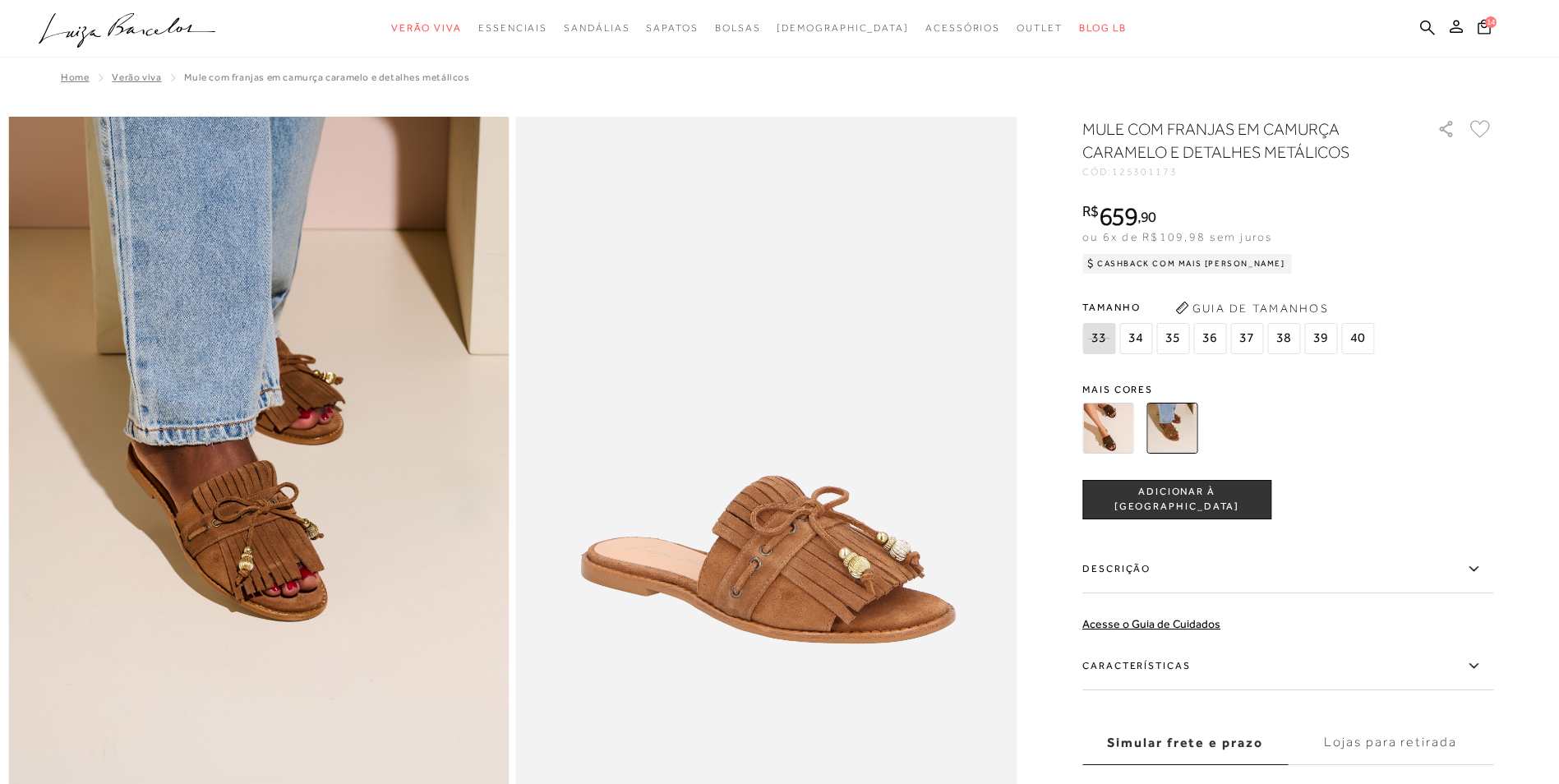
click at [1213, 336] on span "36" at bounding box center [1209, 338] width 33 height 31
click at [1191, 503] on span "ADICIONAR À SACOLA" at bounding box center [1177, 499] width 187 height 29
click at [1119, 433] on img at bounding box center [1108, 428] width 51 height 51
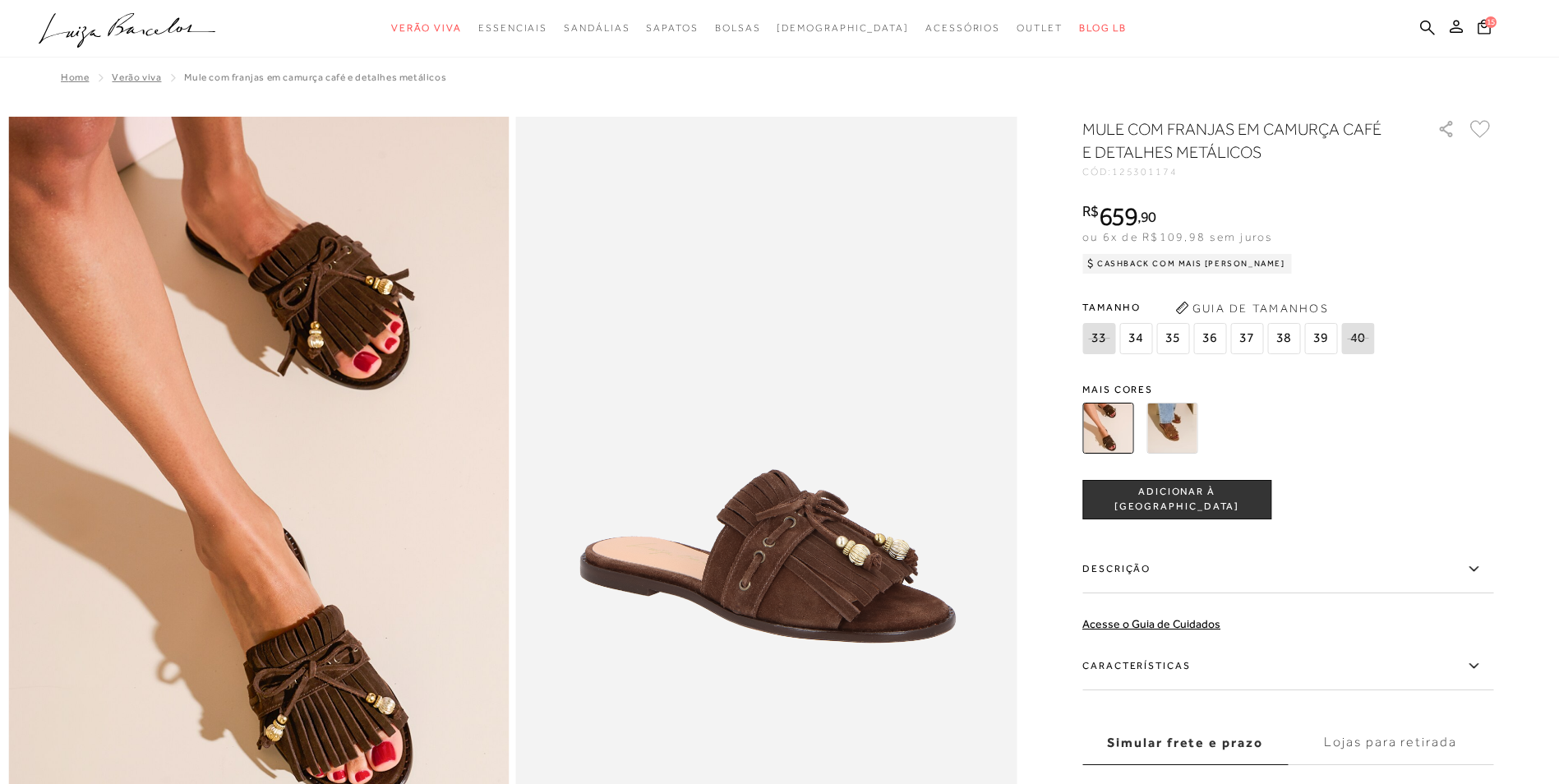
click at [1211, 332] on span "36" at bounding box center [1209, 338] width 33 height 31
click at [1166, 500] on span "ADICIONAR À SACOLA" at bounding box center [1177, 499] width 187 height 29
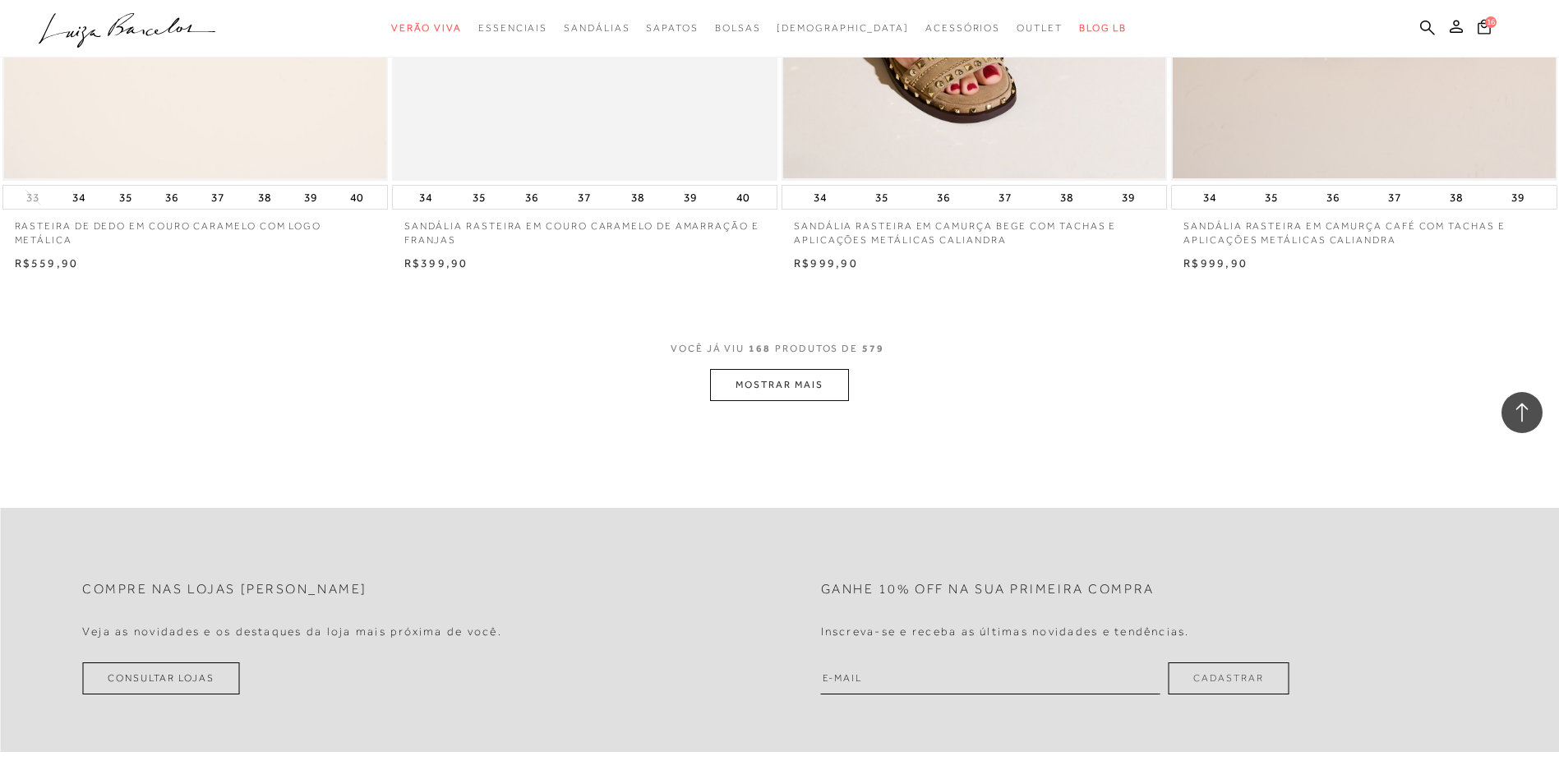
scroll to position [28702, 0]
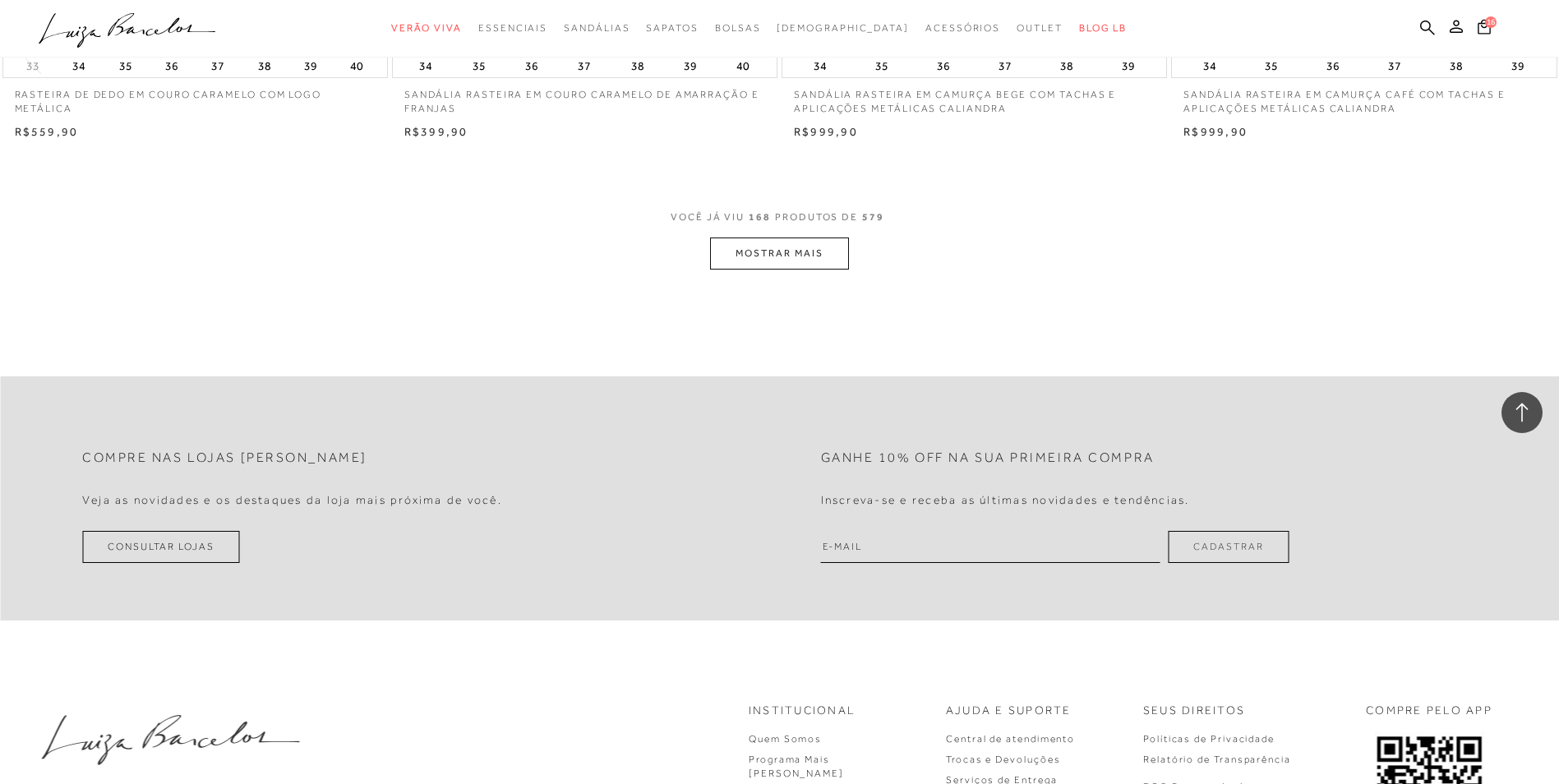
click at [780, 253] on button "MOSTRAR MAIS" at bounding box center [778, 253] width 138 height 32
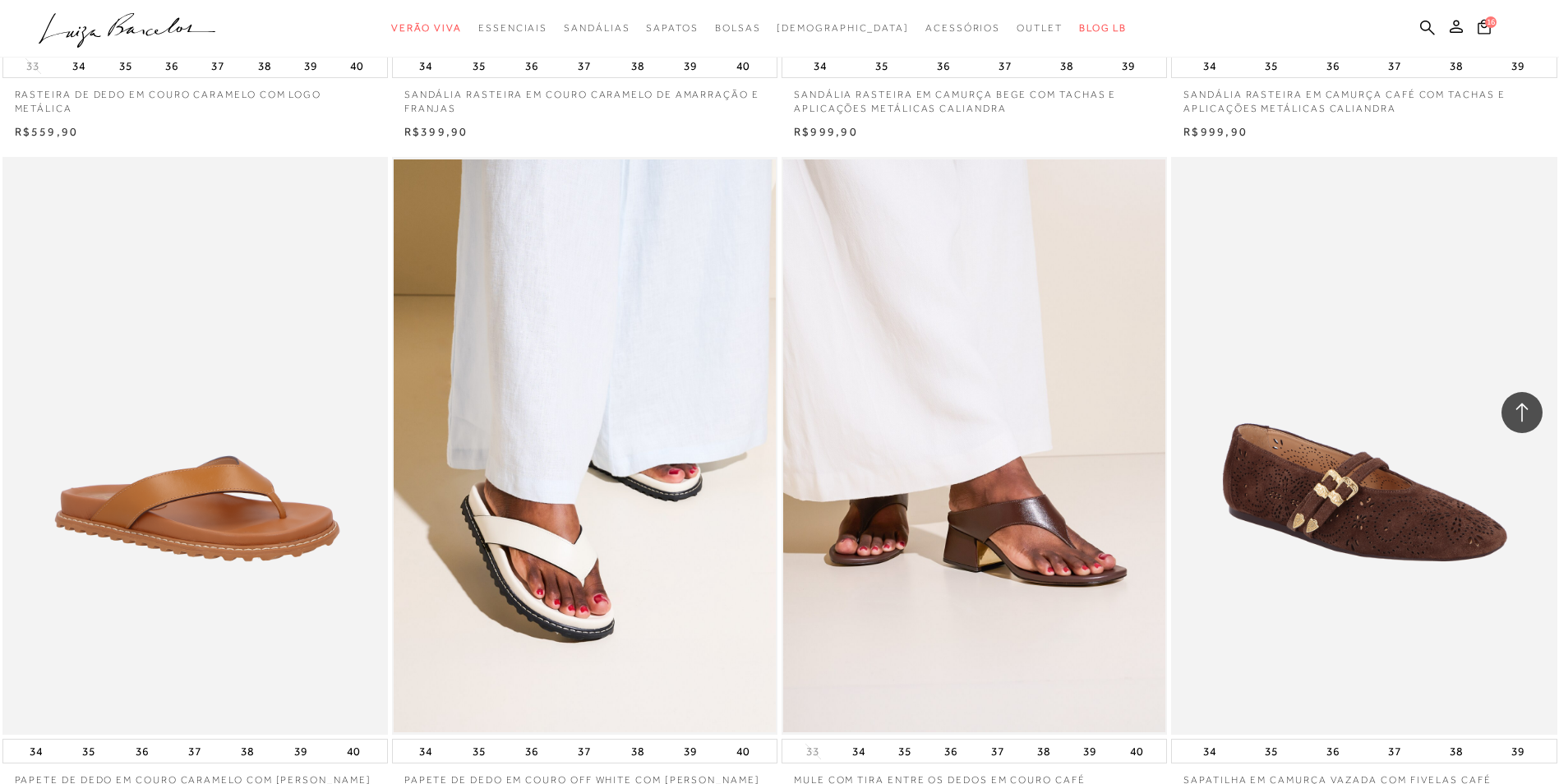
click at [1327, 506] on img at bounding box center [1364, 446] width 384 height 578
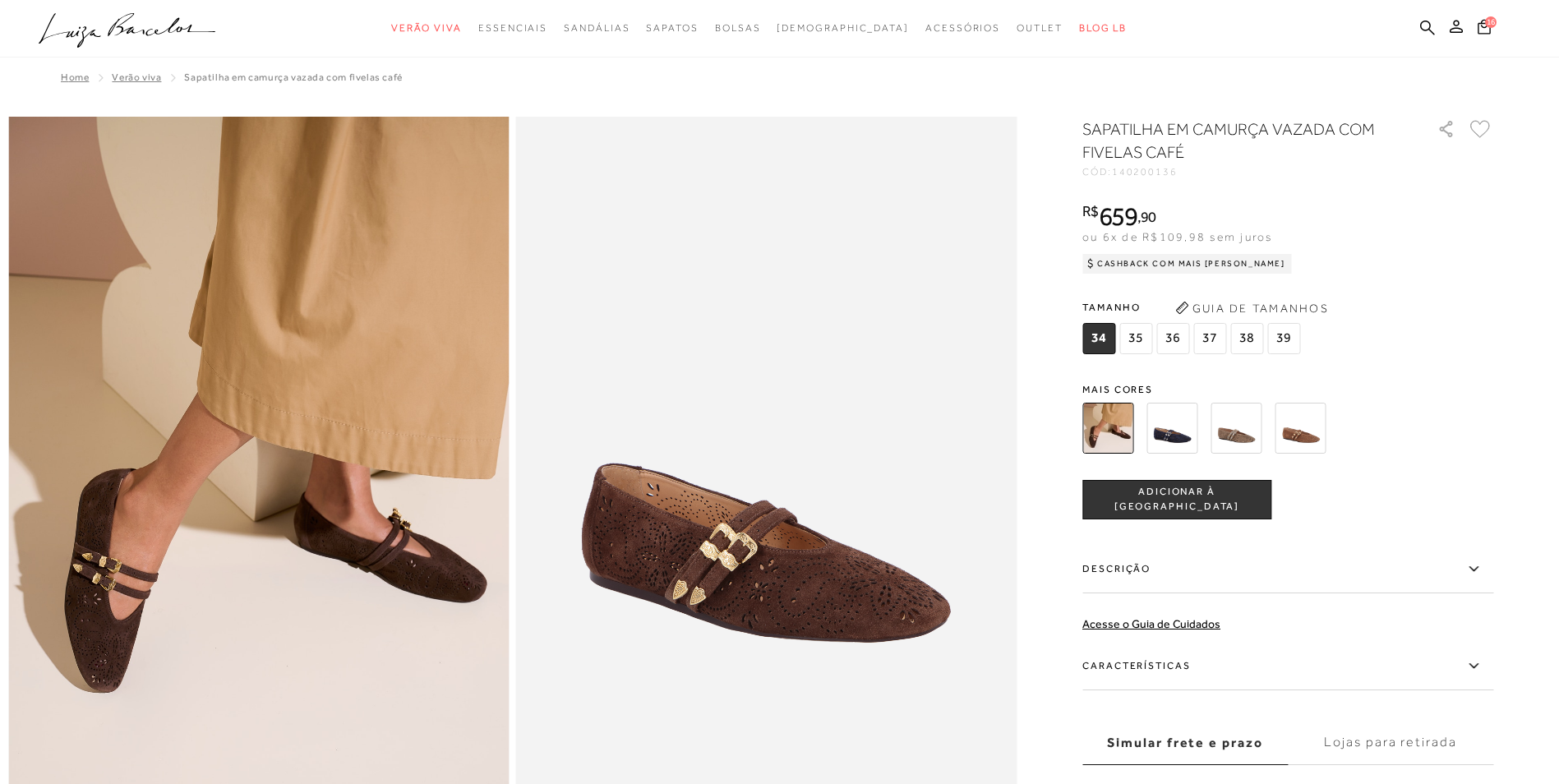
click at [1171, 432] on img at bounding box center [1172, 428] width 51 height 51
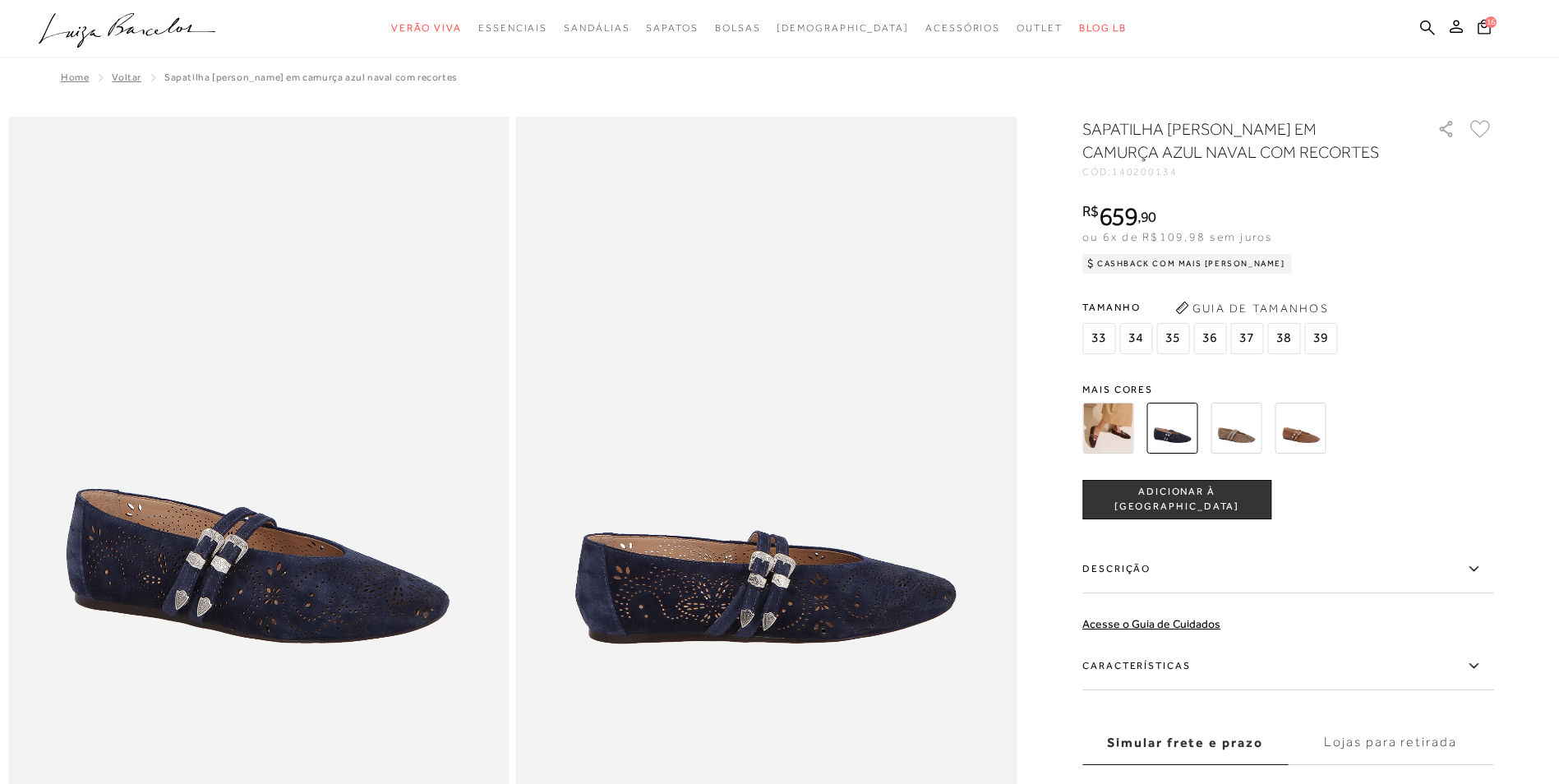
click at [1239, 425] on img at bounding box center [1236, 428] width 51 height 51
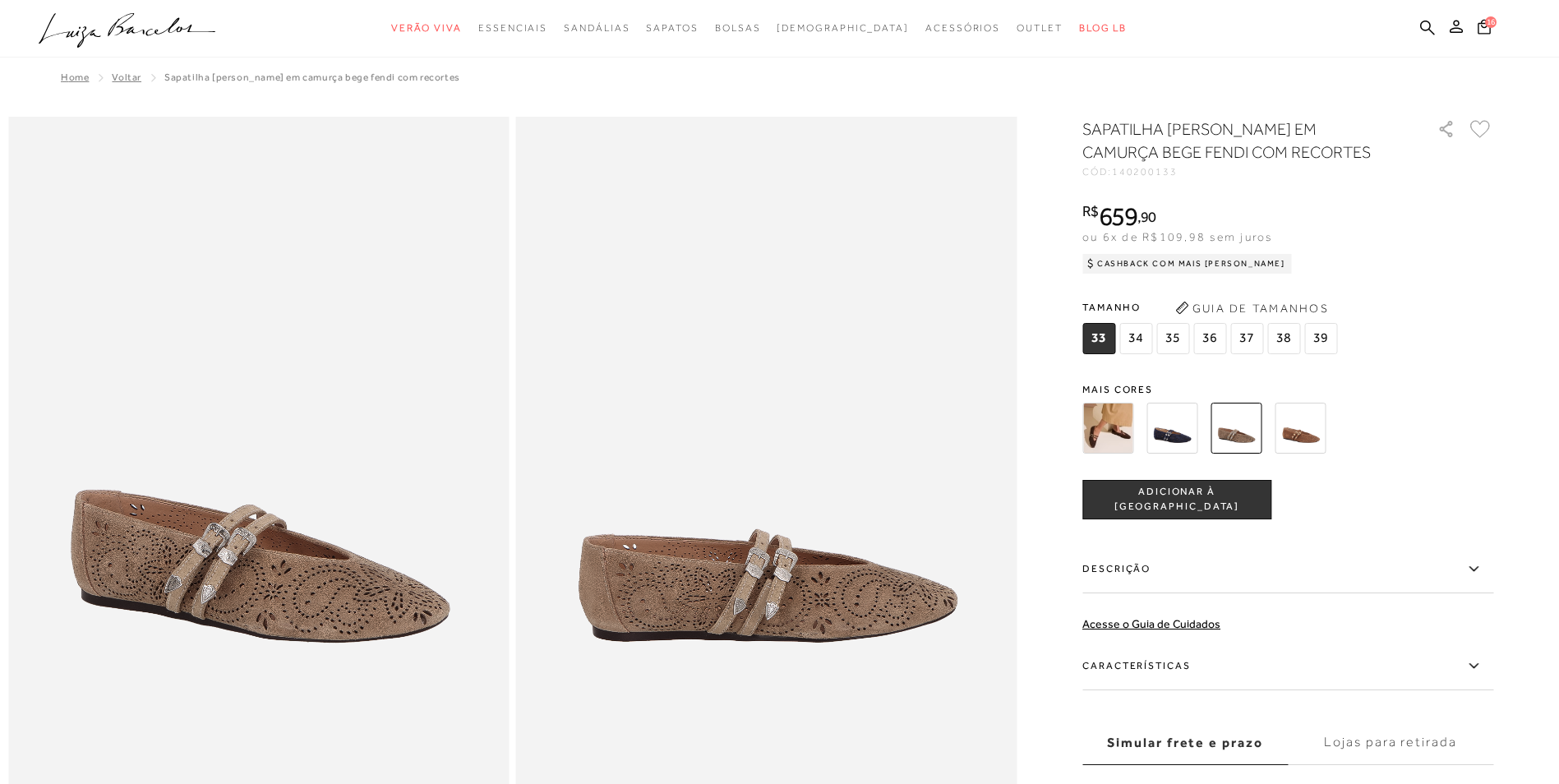
click at [1303, 420] on img at bounding box center [1300, 428] width 51 height 51
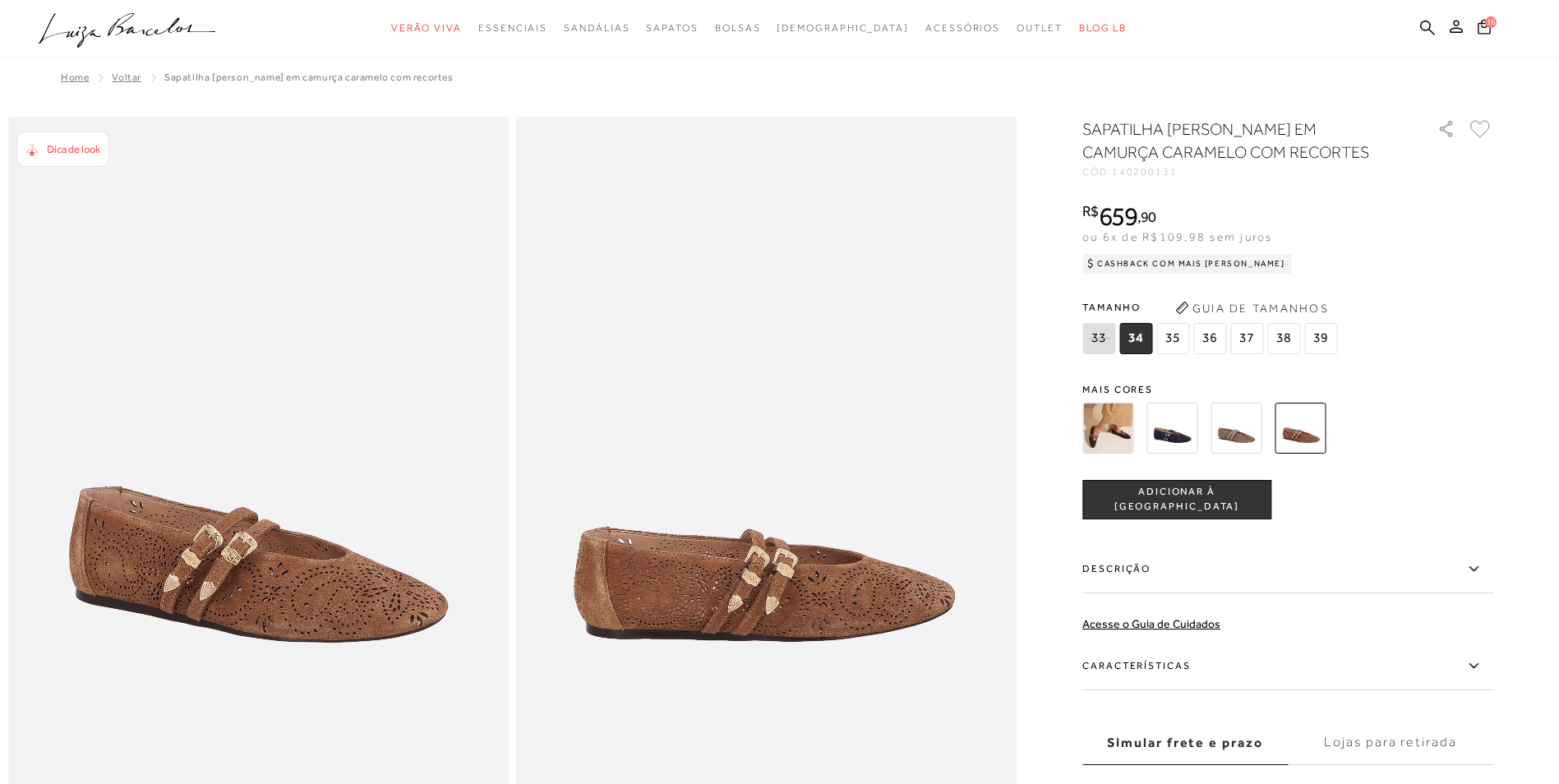
click at [1178, 432] on img at bounding box center [1172, 428] width 51 height 51
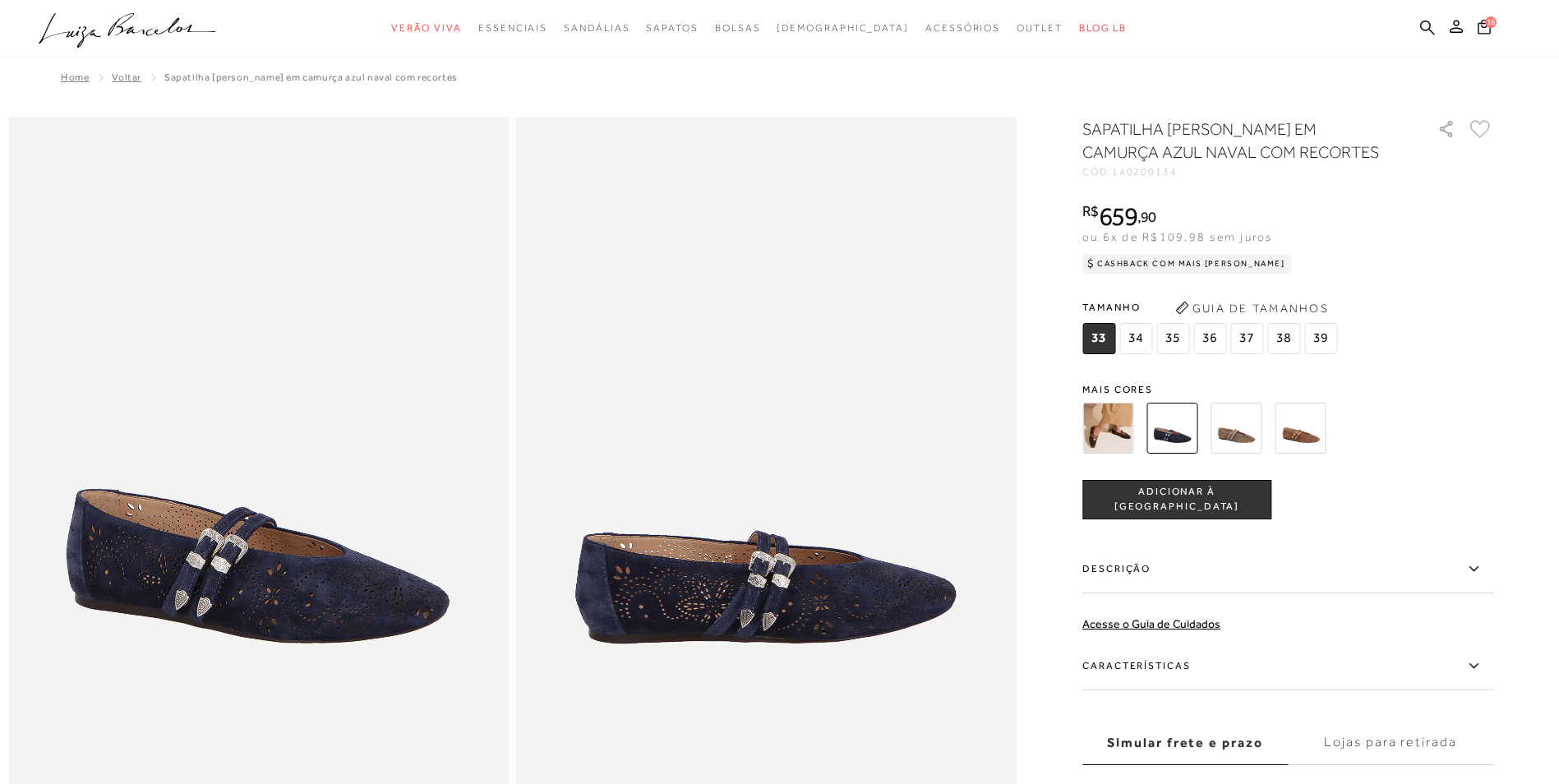
click at [1214, 337] on span "36" at bounding box center [1209, 338] width 33 height 31
click at [1179, 498] on span "ADICIONAR À [GEOGRAPHIC_DATA]" at bounding box center [1177, 499] width 187 height 29
click at [1311, 433] on img at bounding box center [1300, 428] width 51 height 51
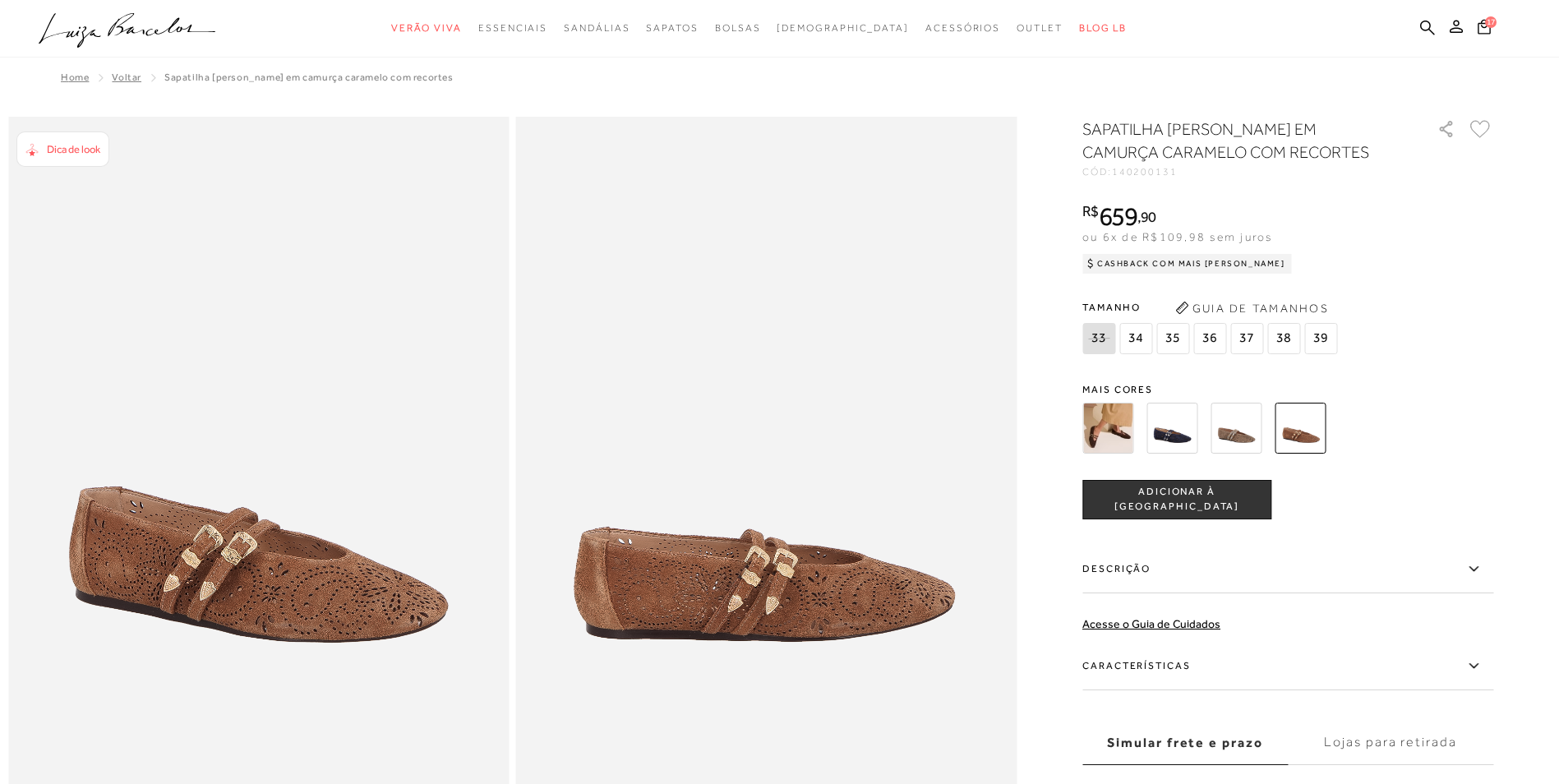
click at [1212, 334] on span "36" at bounding box center [1209, 338] width 33 height 31
click at [1167, 498] on span "ADICIONAR À [GEOGRAPHIC_DATA]" at bounding box center [1177, 499] width 187 height 29
click at [1234, 429] on img at bounding box center [1236, 428] width 51 height 51
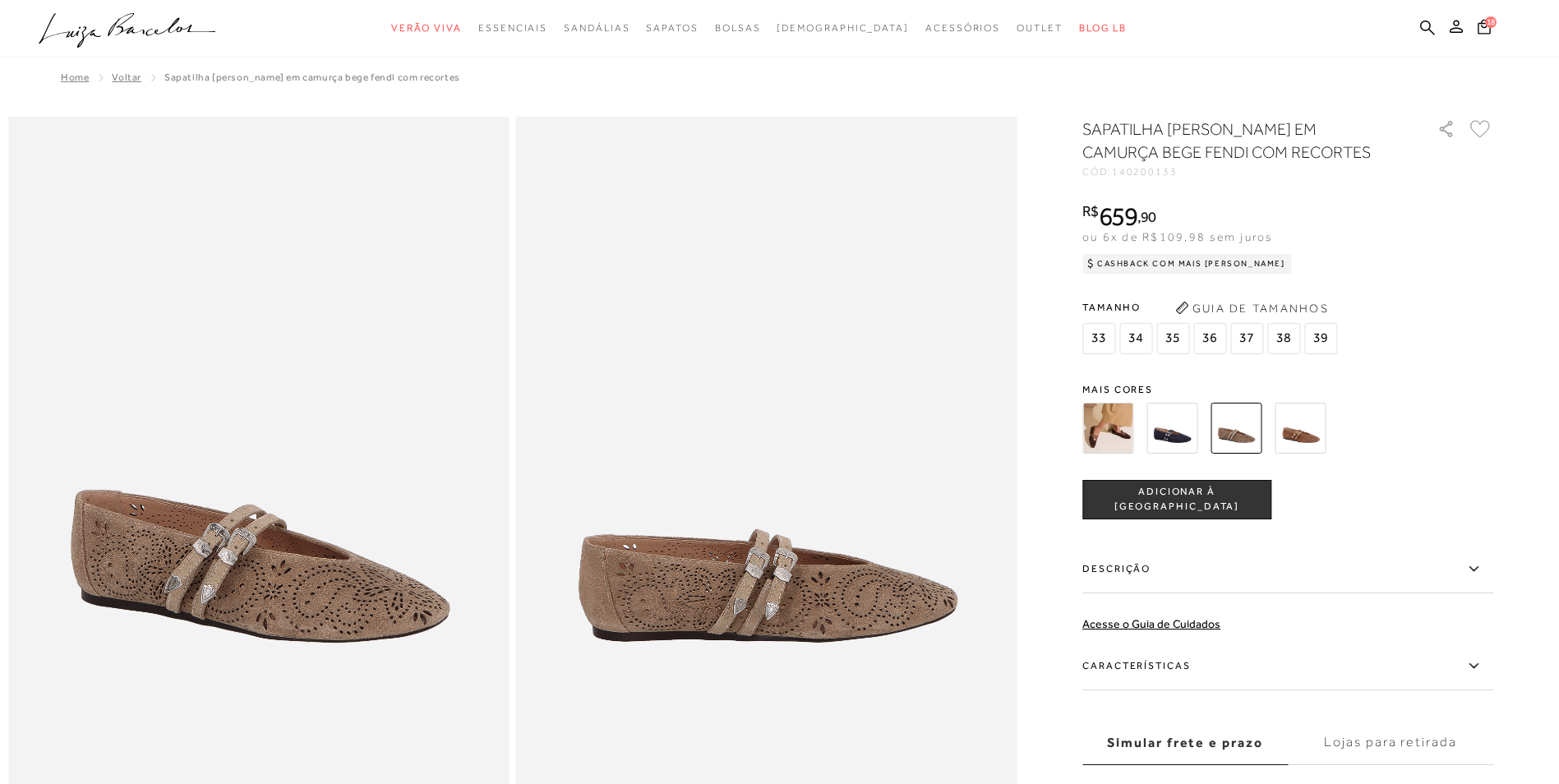
click at [1215, 339] on span "36" at bounding box center [1209, 338] width 33 height 31
click at [1166, 492] on span "ADICIONAR À [GEOGRAPHIC_DATA]" at bounding box center [1177, 499] width 187 height 29
click at [118, 79] on span "Voltar" at bounding box center [126, 77] width 30 height 12
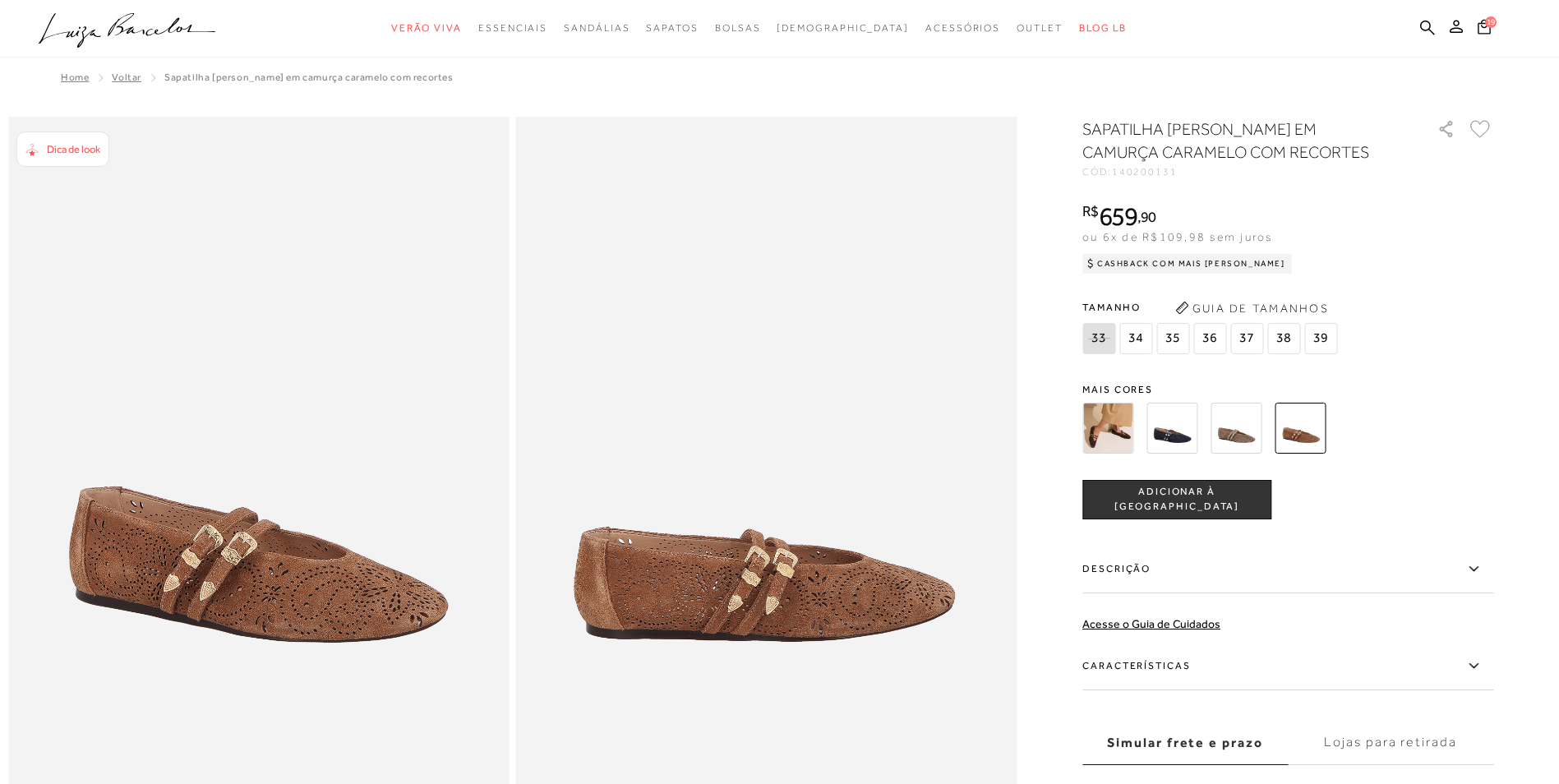
click at [120, 76] on span "Voltar" at bounding box center [126, 77] width 30 height 12
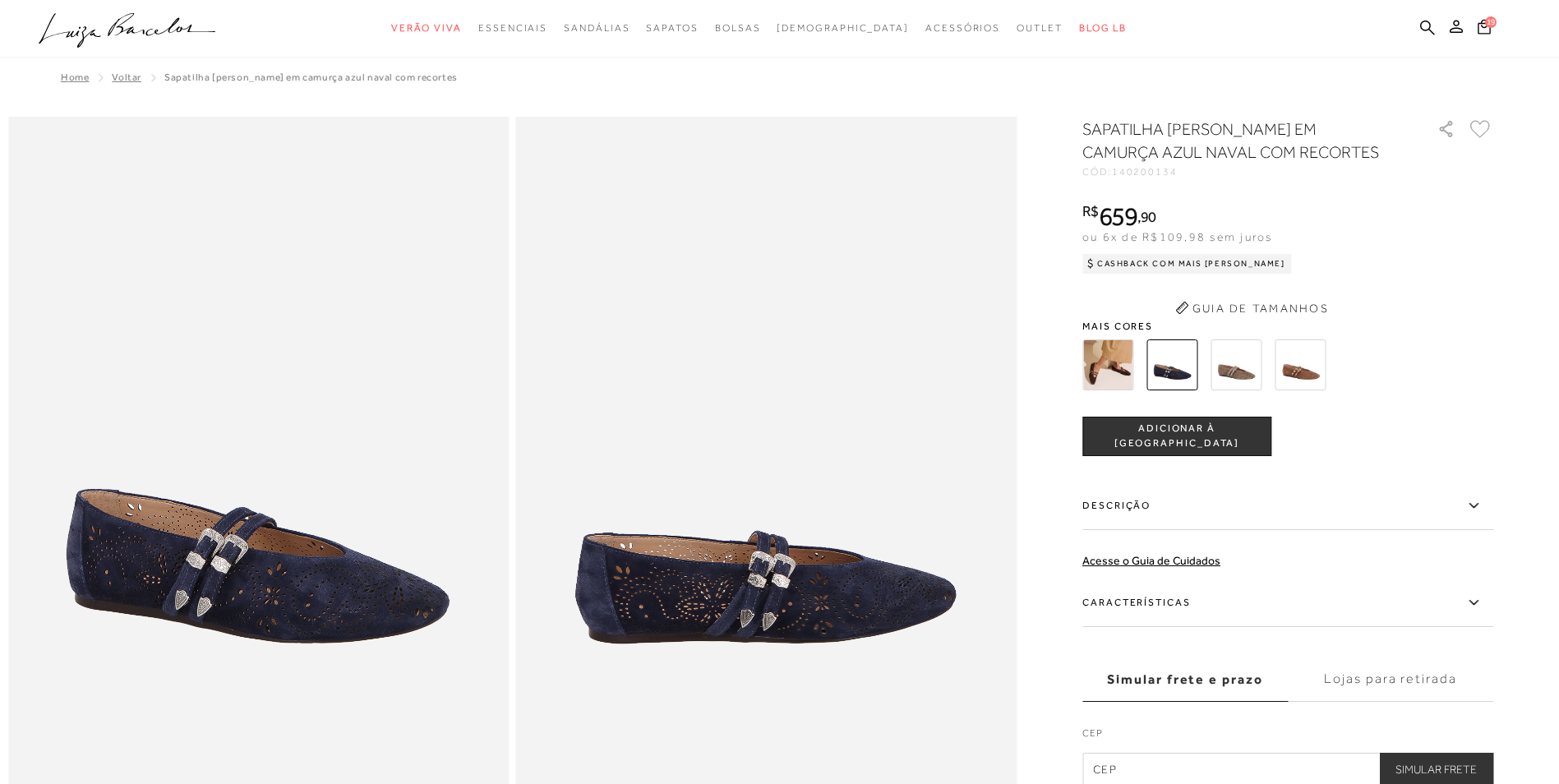
click at [120, 76] on span "Voltar" at bounding box center [126, 77] width 30 height 12
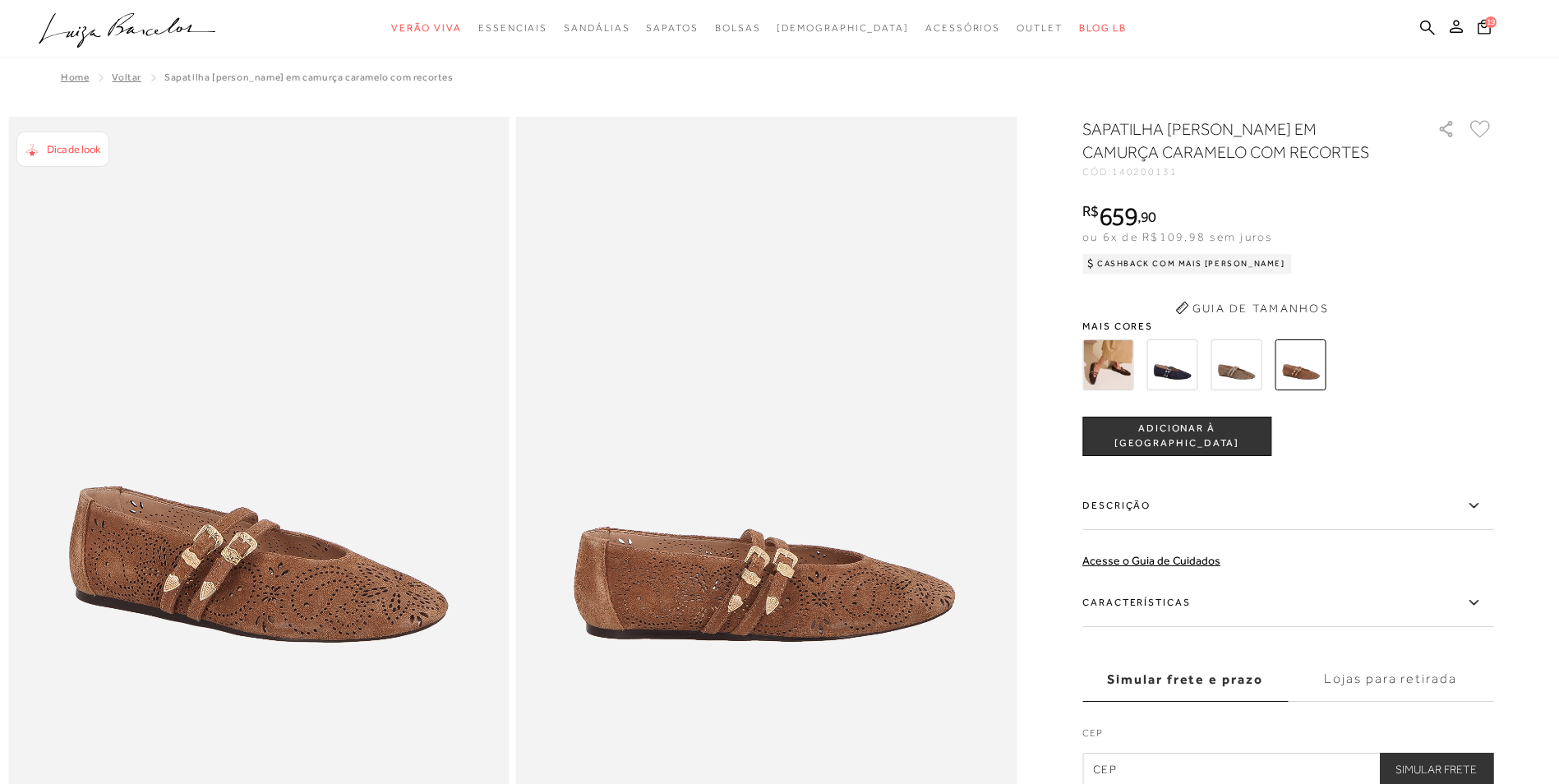
click at [120, 76] on span "Voltar" at bounding box center [126, 77] width 30 height 12
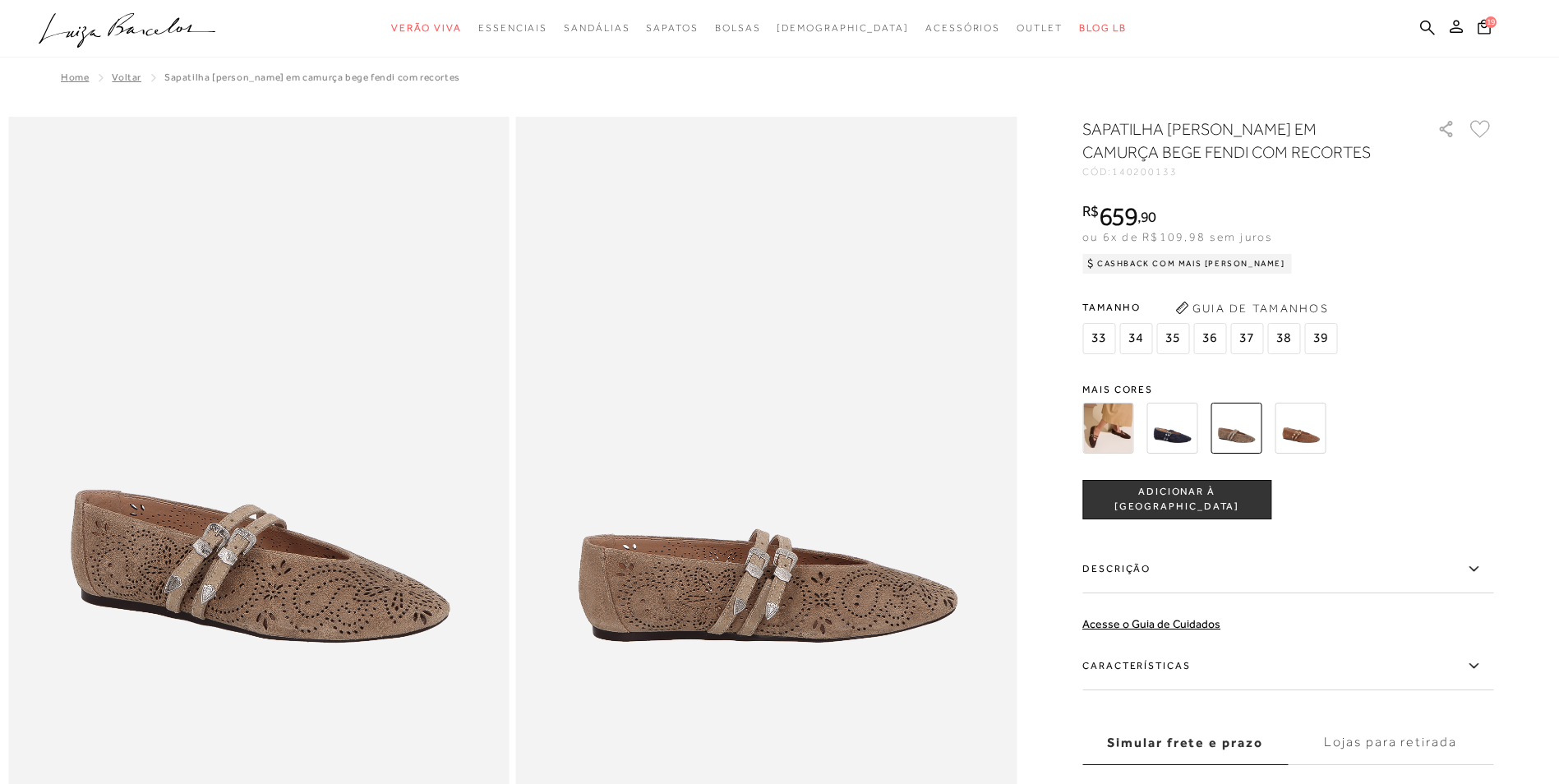
click at [120, 76] on span "Voltar" at bounding box center [126, 77] width 30 height 12
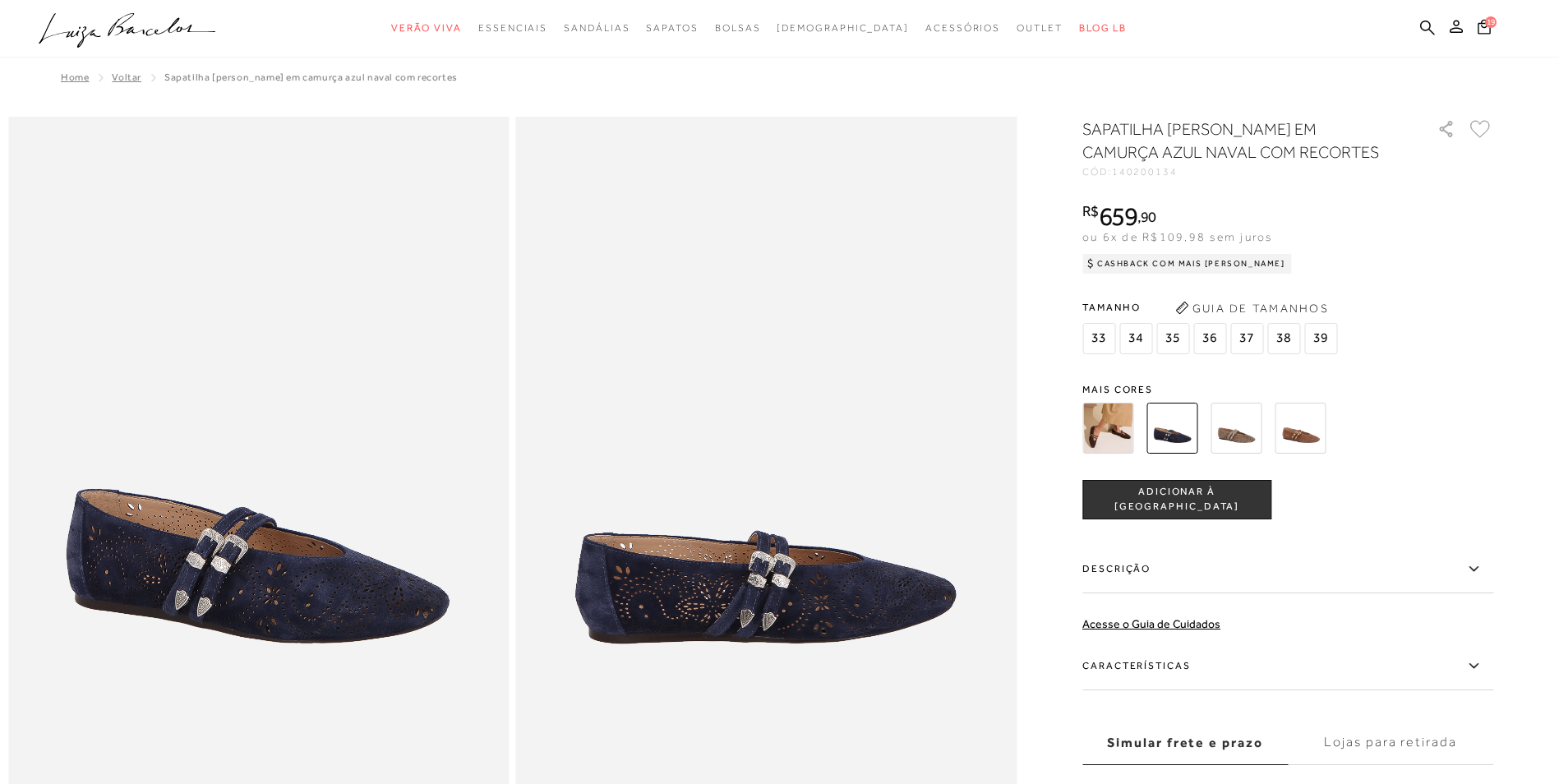
click at [120, 76] on span "Voltar" at bounding box center [126, 77] width 30 height 12
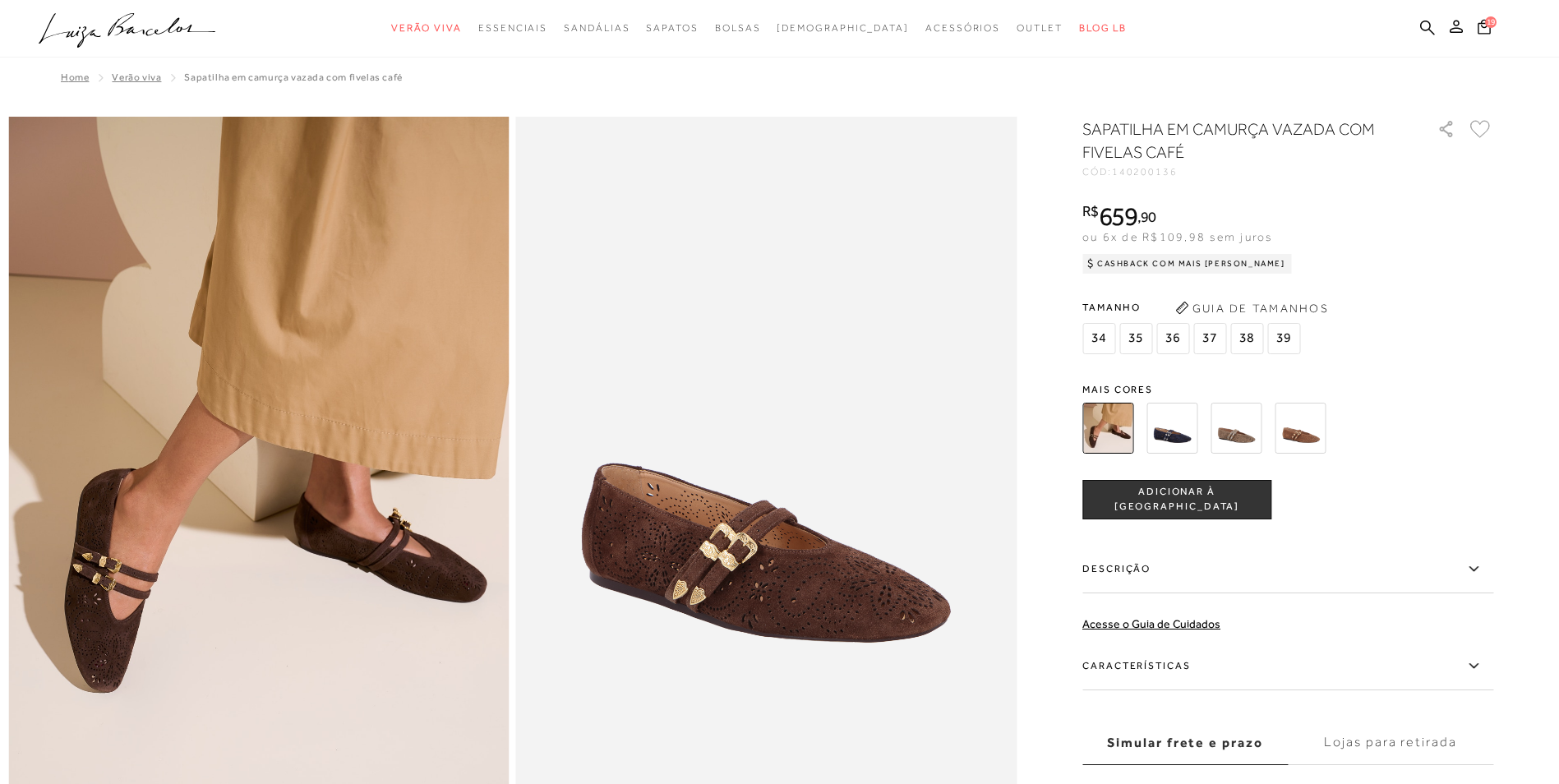
click at [1182, 335] on span "36" at bounding box center [1172, 338] width 33 height 31
click at [1187, 495] on span "ADICIONAR À [GEOGRAPHIC_DATA]" at bounding box center [1177, 499] width 187 height 29
click at [143, 80] on span "Verão Viva" at bounding box center [136, 77] width 49 height 12
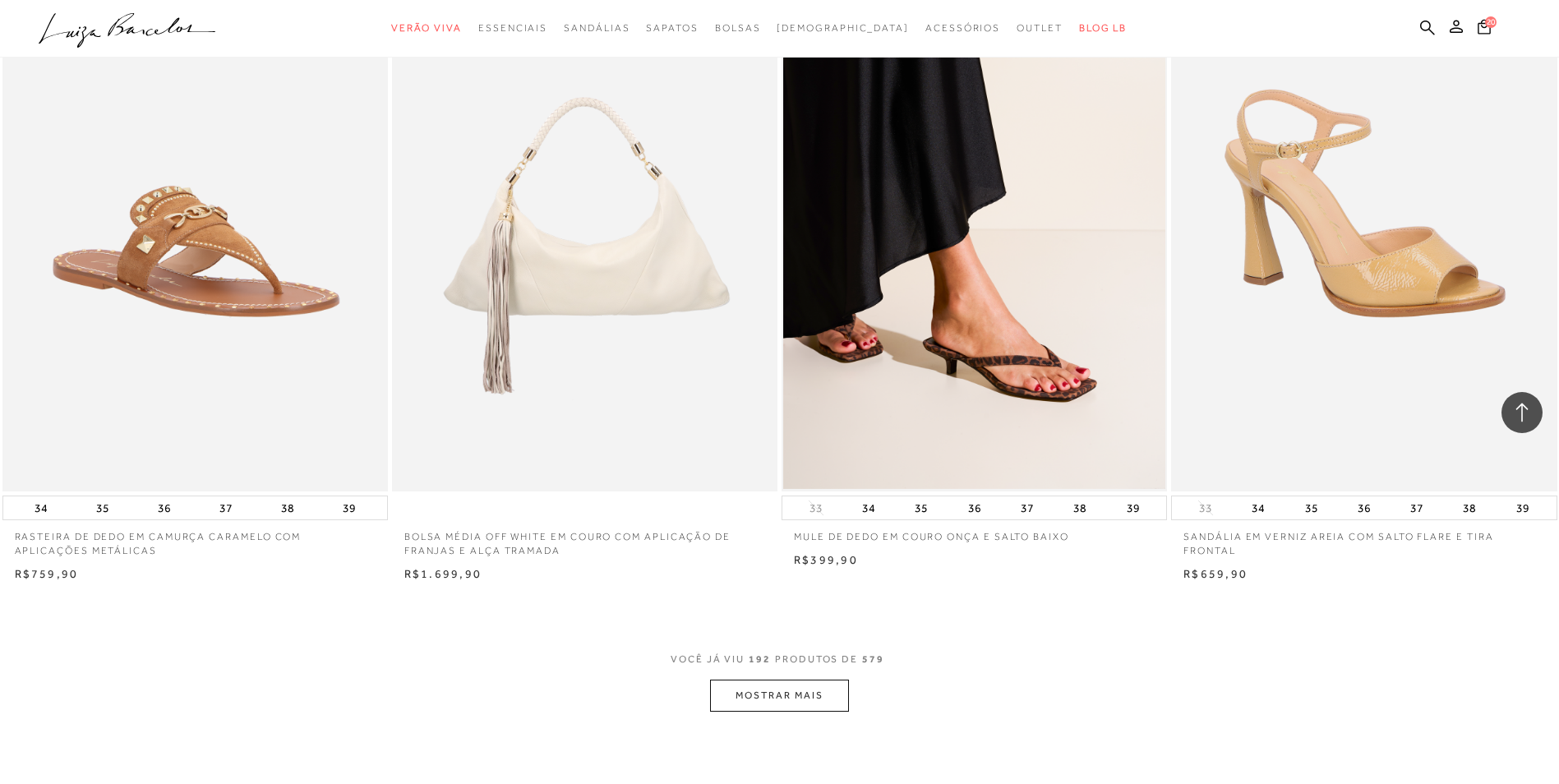
scroll to position [32393, 0]
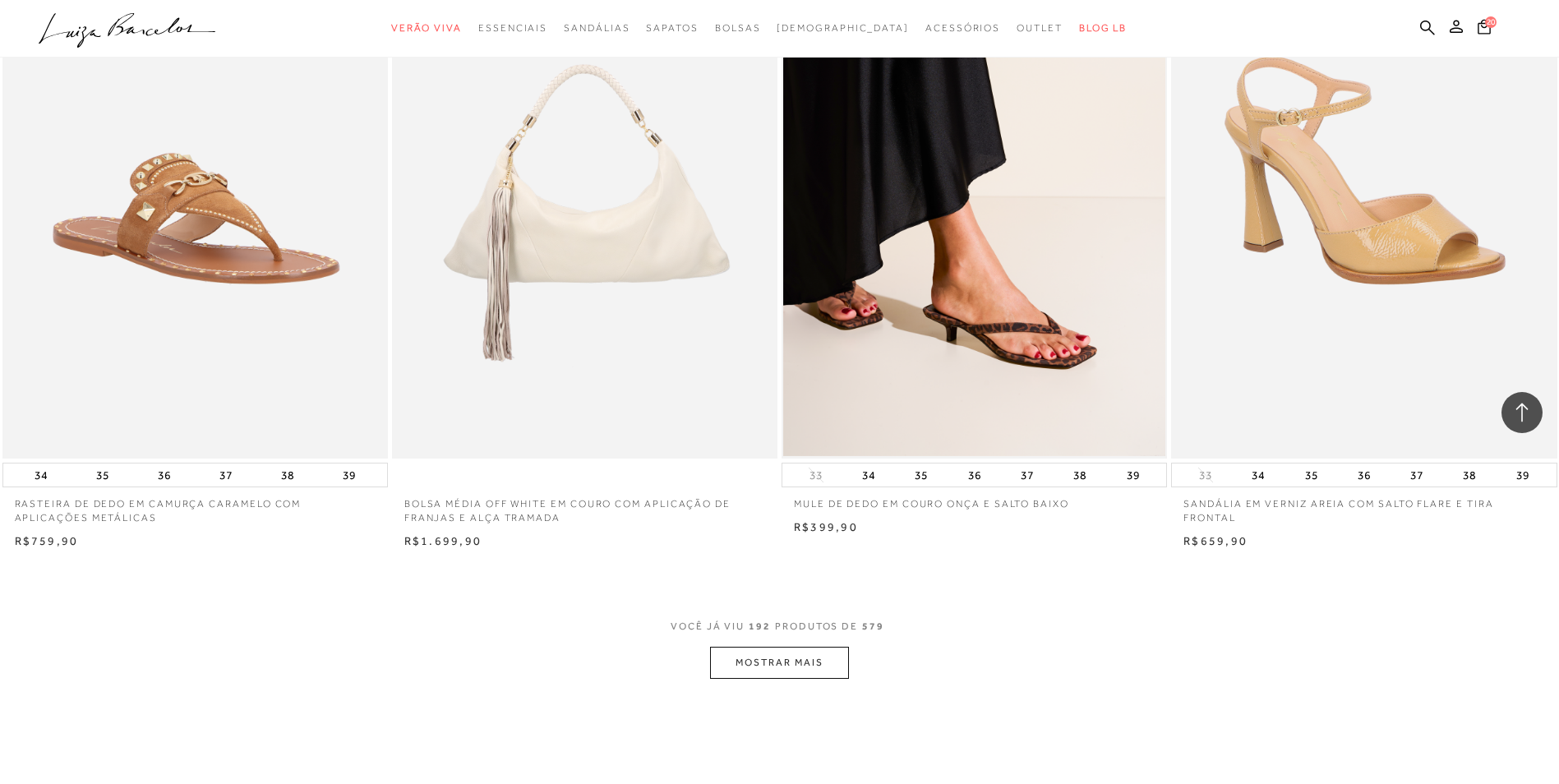
click at [770, 677] on button "MOSTRAR MAIS" at bounding box center [778, 663] width 138 height 32
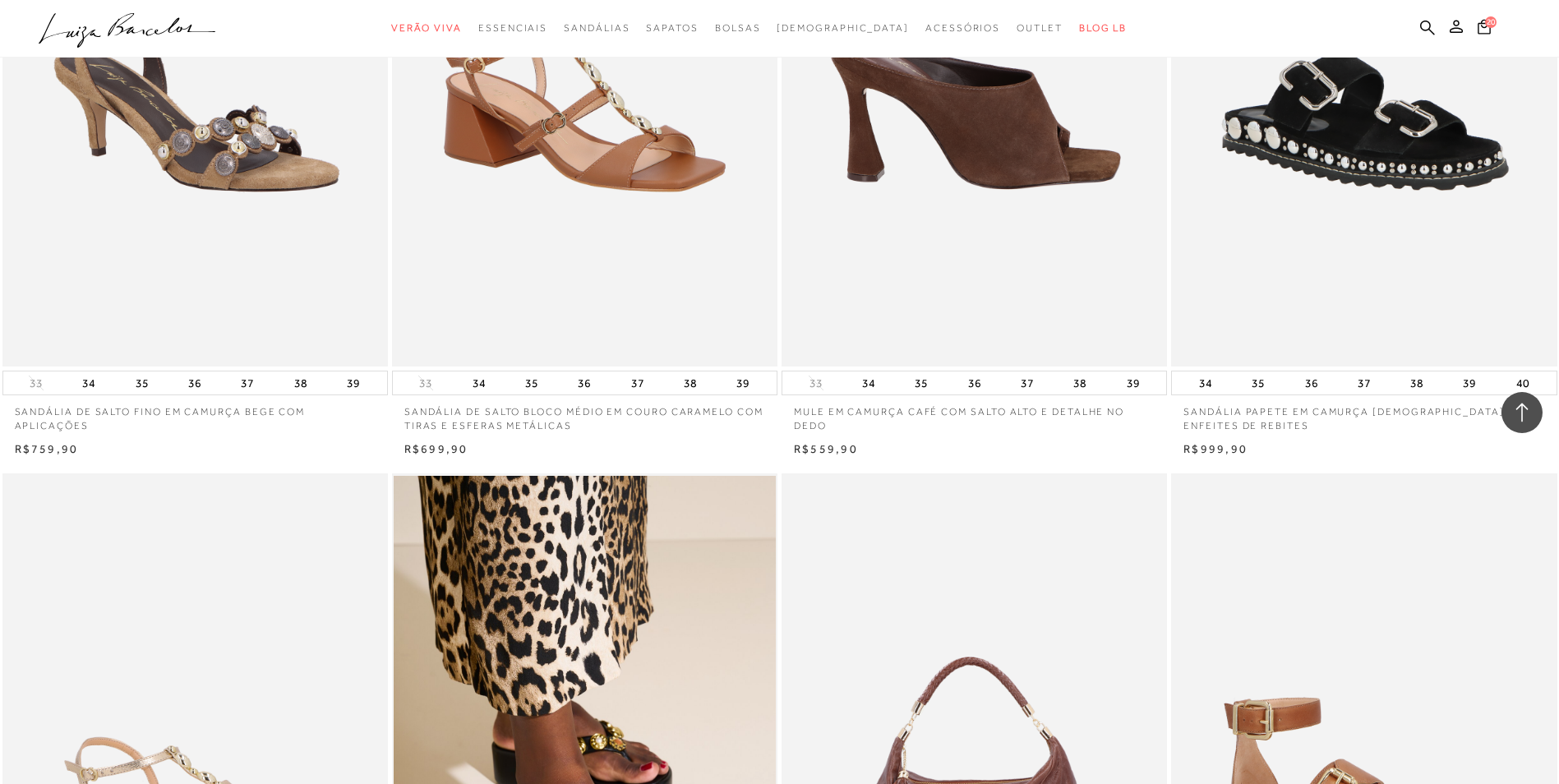
scroll to position [33609, 0]
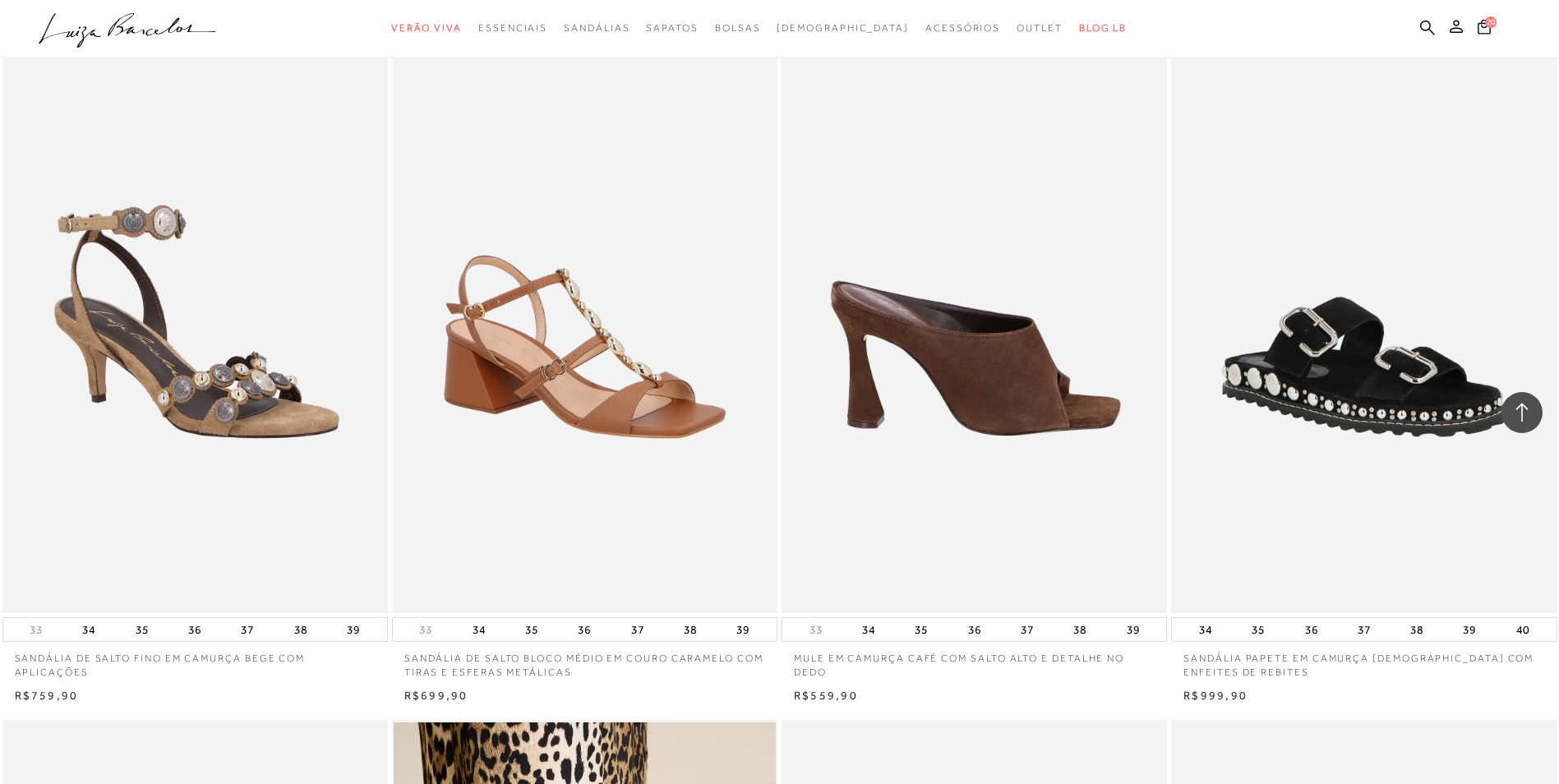
click at [972, 435] on img at bounding box center [975, 324] width 384 height 578
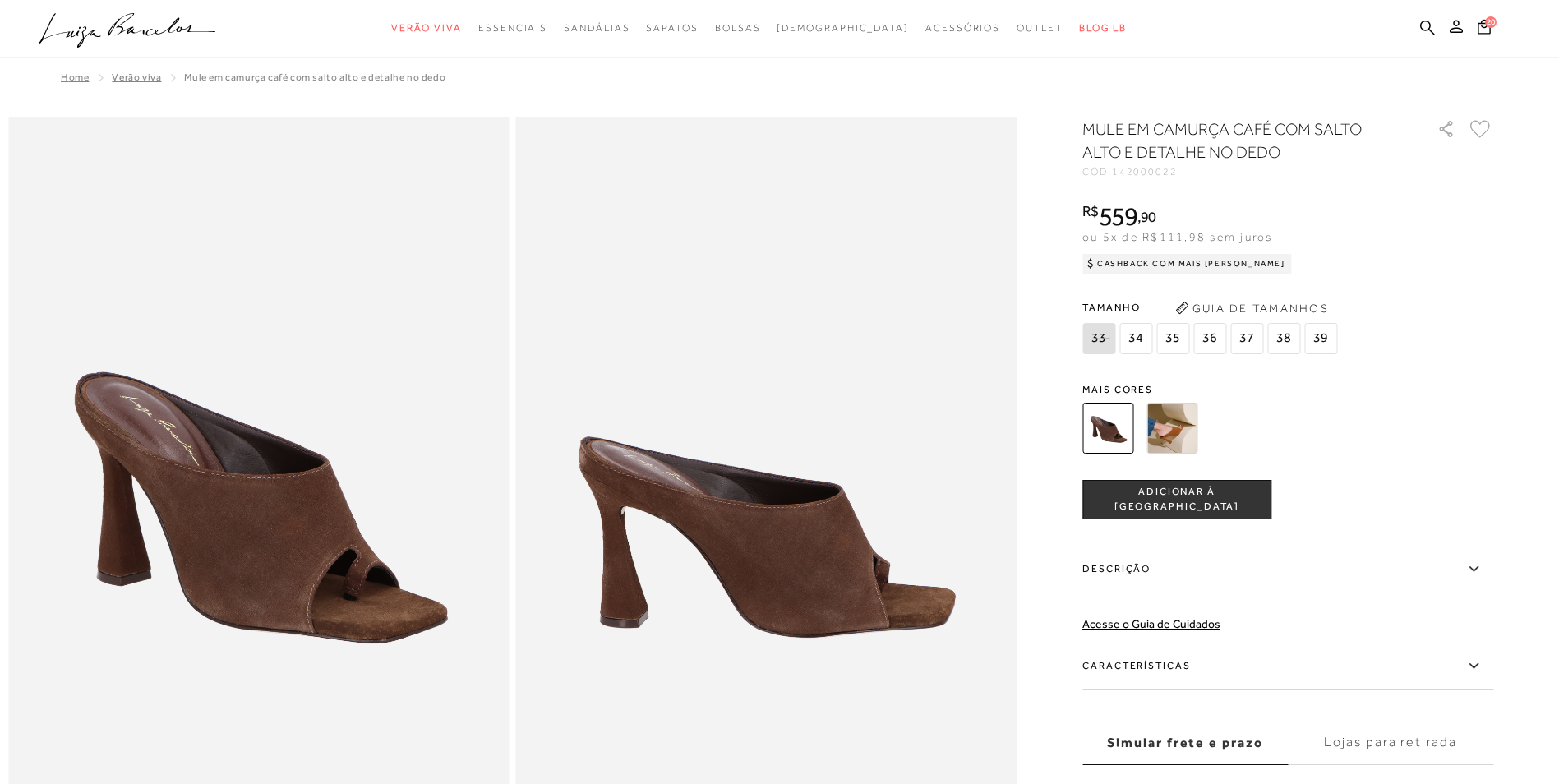
click at [1211, 338] on span "36" at bounding box center [1209, 338] width 33 height 31
click at [1181, 495] on span "ADICIONAR À [GEOGRAPHIC_DATA]" at bounding box center [1177, 499] width 187 height 29
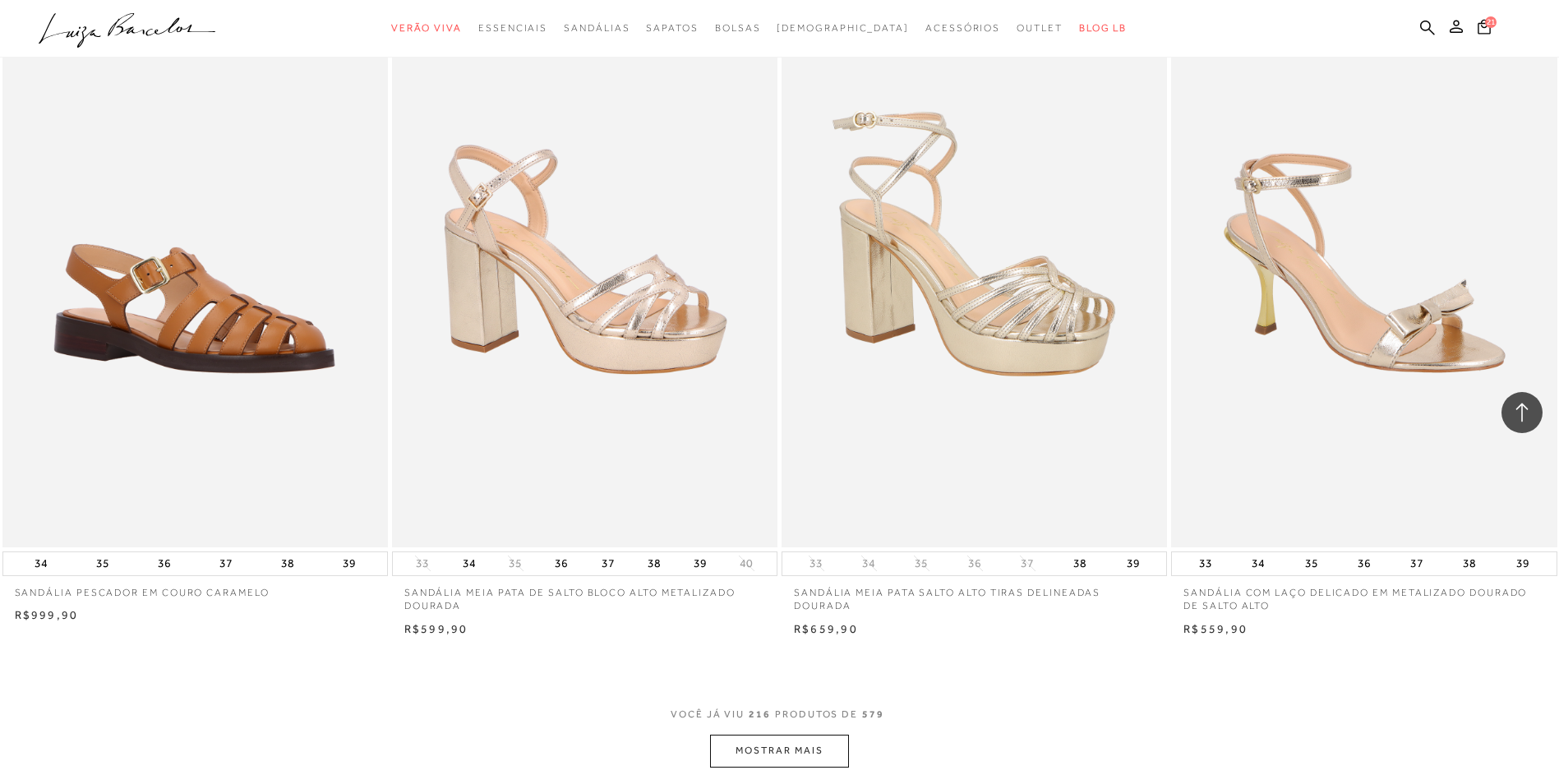
scroll to position [36731, 0]
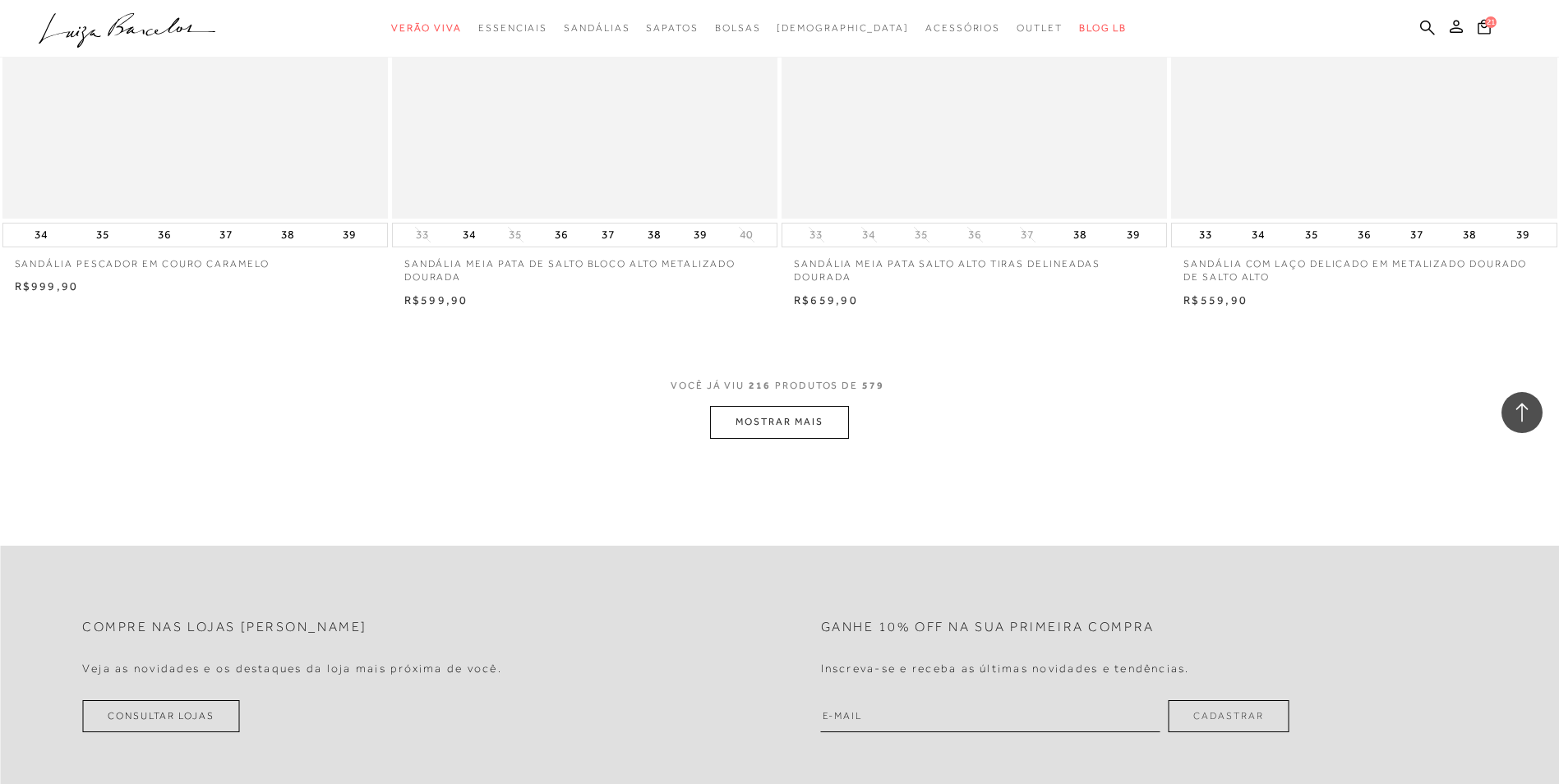
click at [763, 433] on button "MOSTRAR MAIS" at bounding box center [778, 422] width 138 height 32
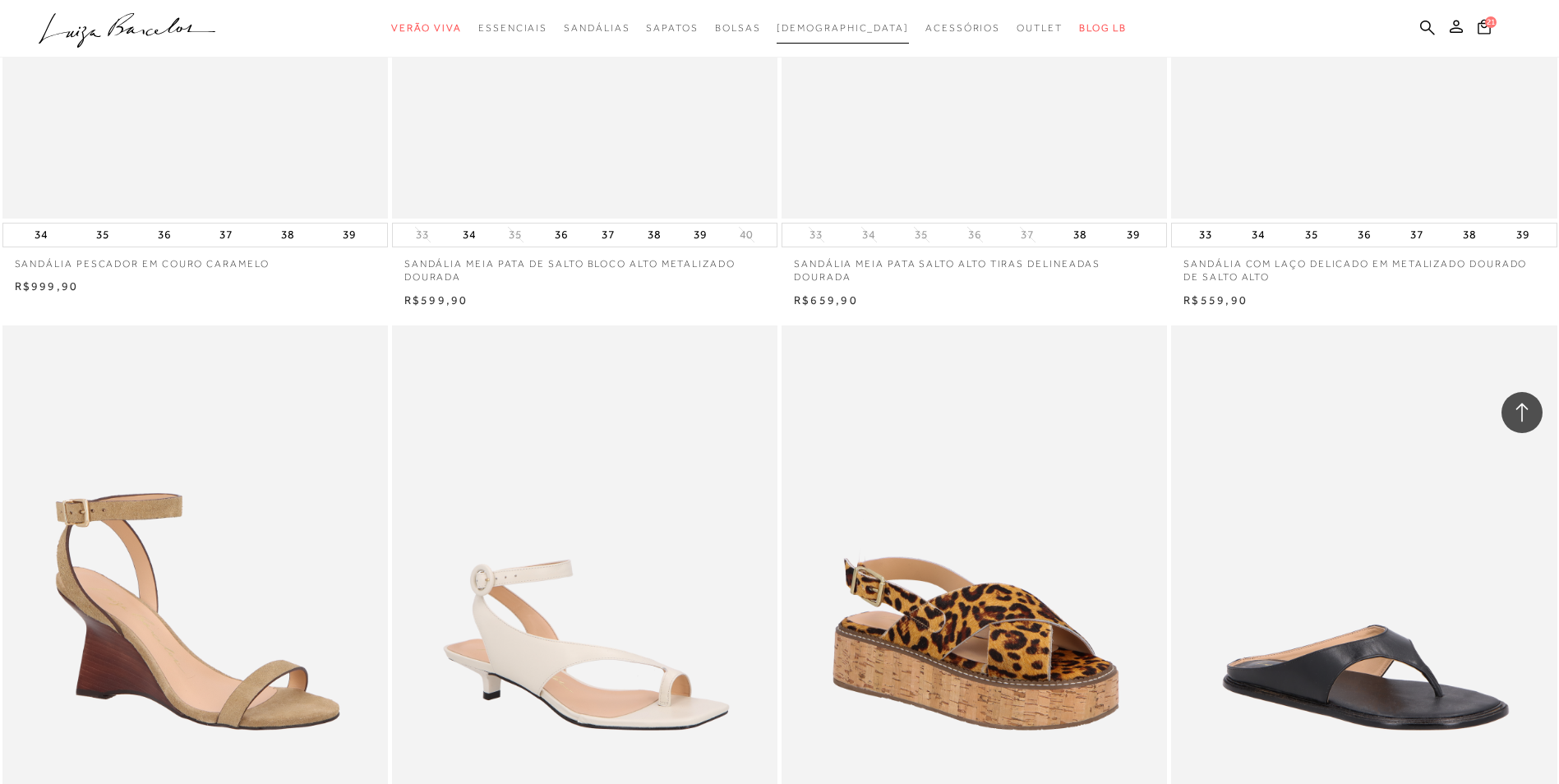
scroll to position [36895, 0]
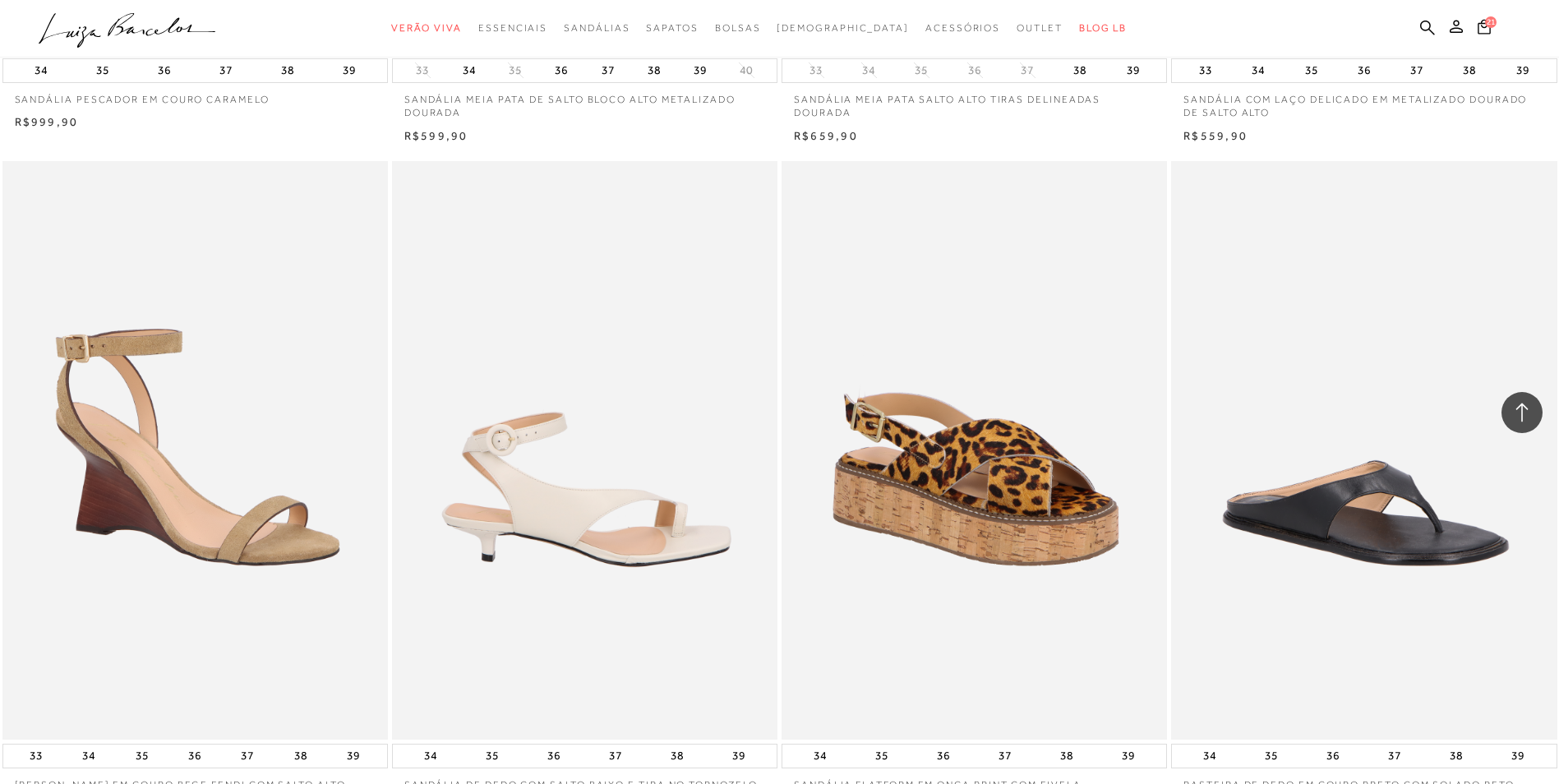
click at [576, 469] on img at bounding box center [585, 450] width 384 height 578
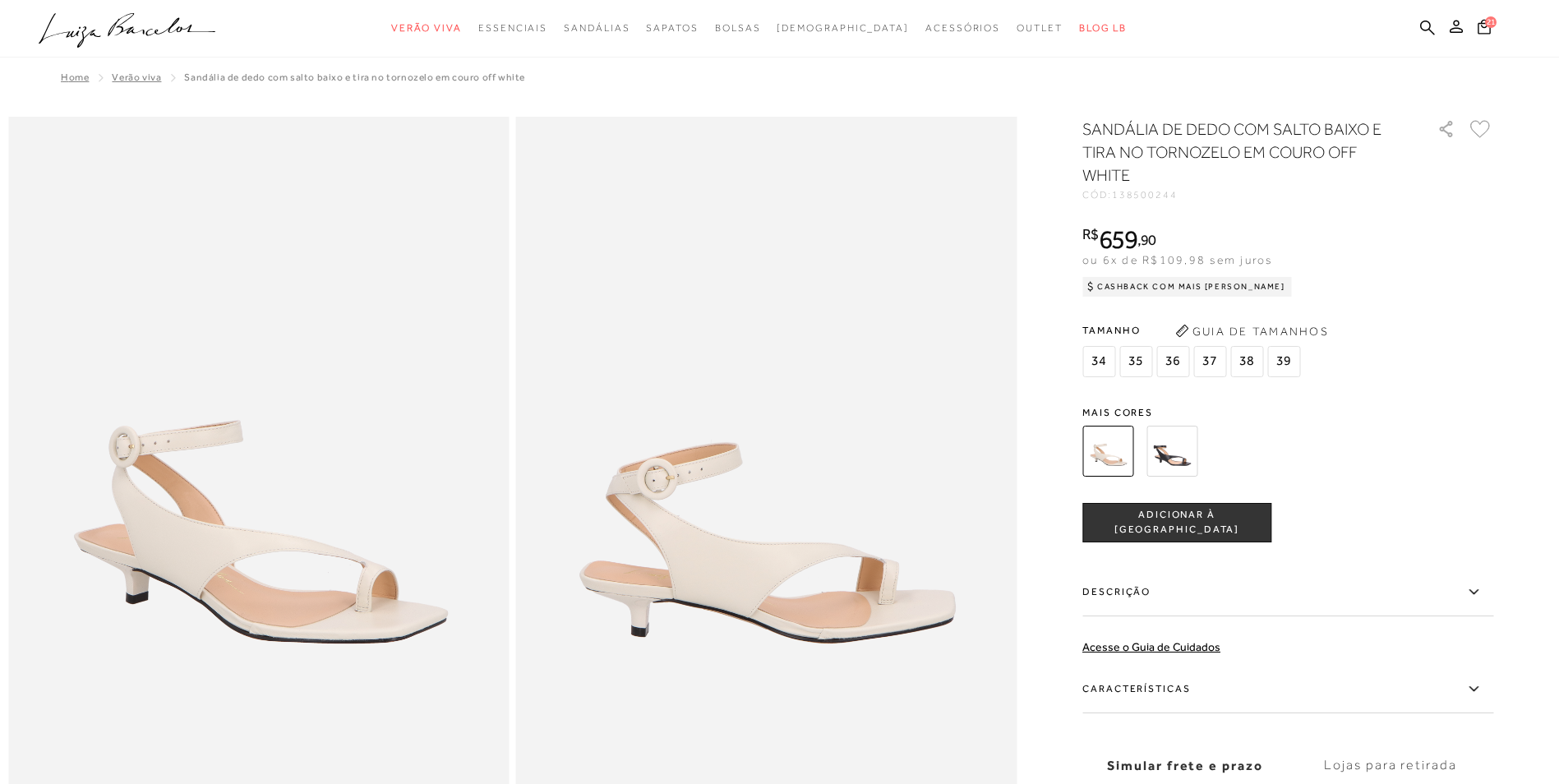
click at [1178, 448] on img at bounding box center [1172, 451] width 51 height 51
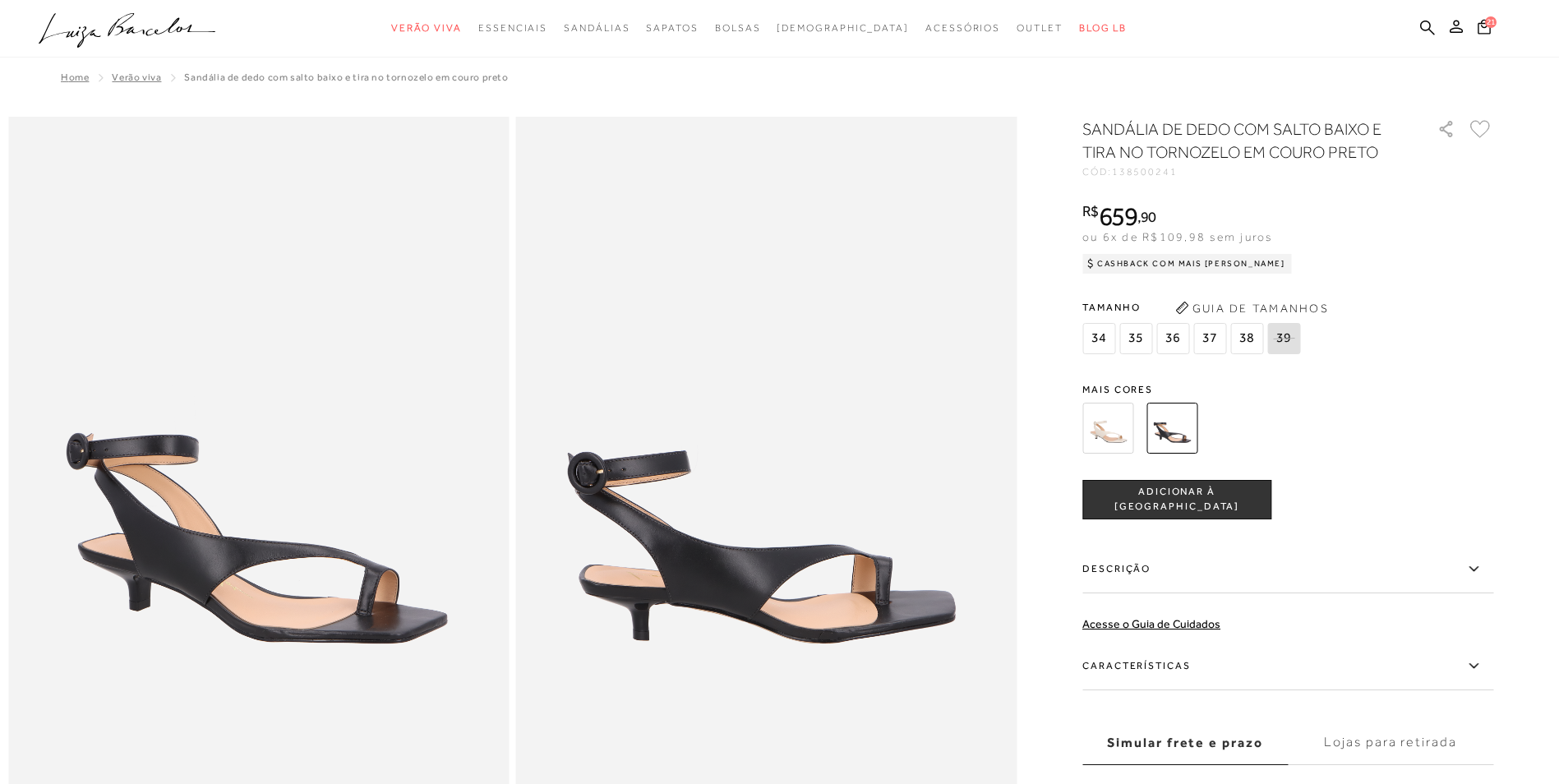
click at [1175, 334] on span "36" at bounding box center [1172, 338] width 33 height 31
click at [1163, 499] on span "ADICIONAR À SACOLA" at bounding box center [1177, 499] width 187 height 29
click at [1111, 437] on img at bounding box center [1108, 428] width 51 height 51
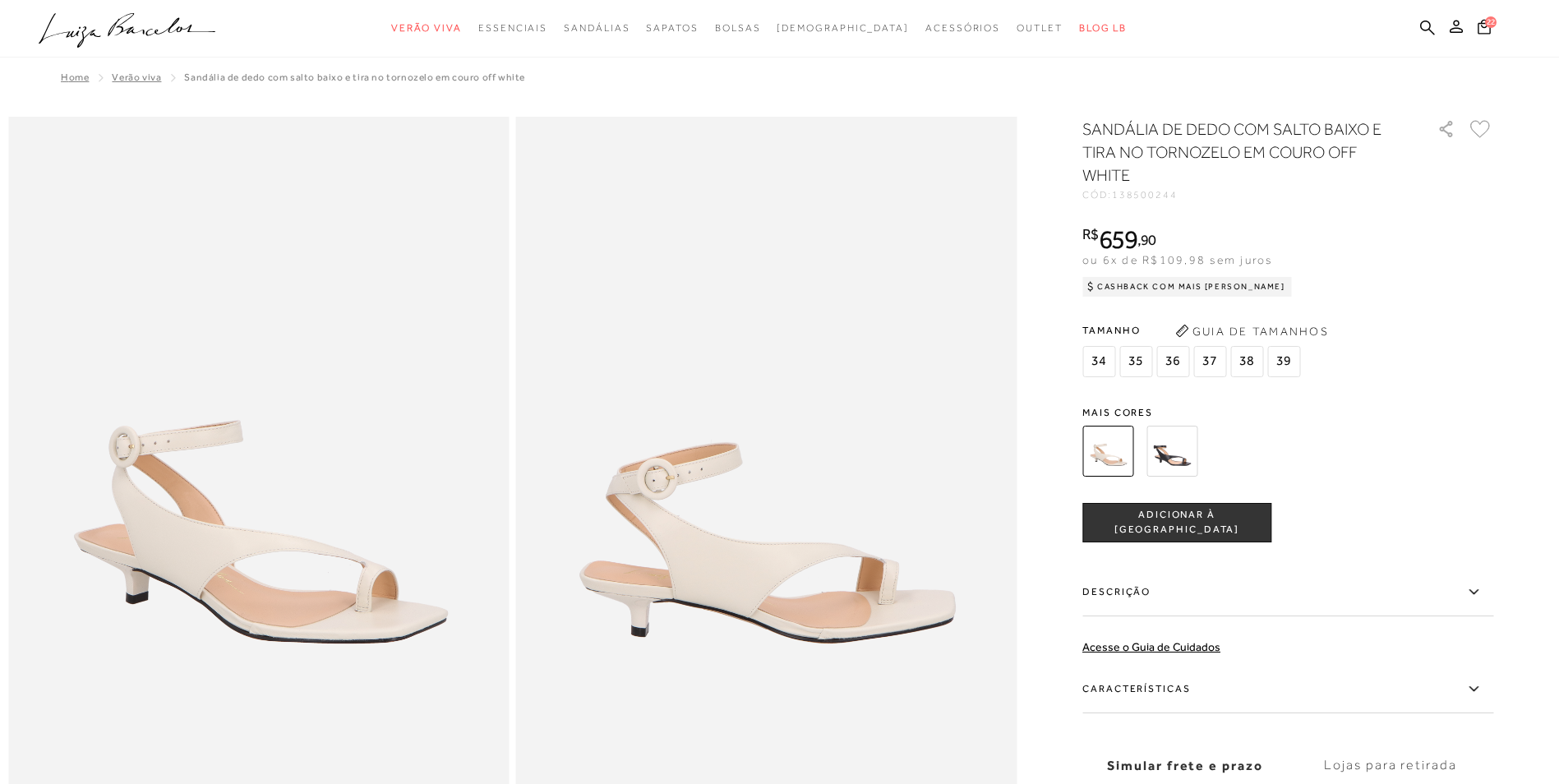
click at [1155, 522] on span "ADICIONAR À SACOLA" at bounding box center [1177, 522] width 187 height 29
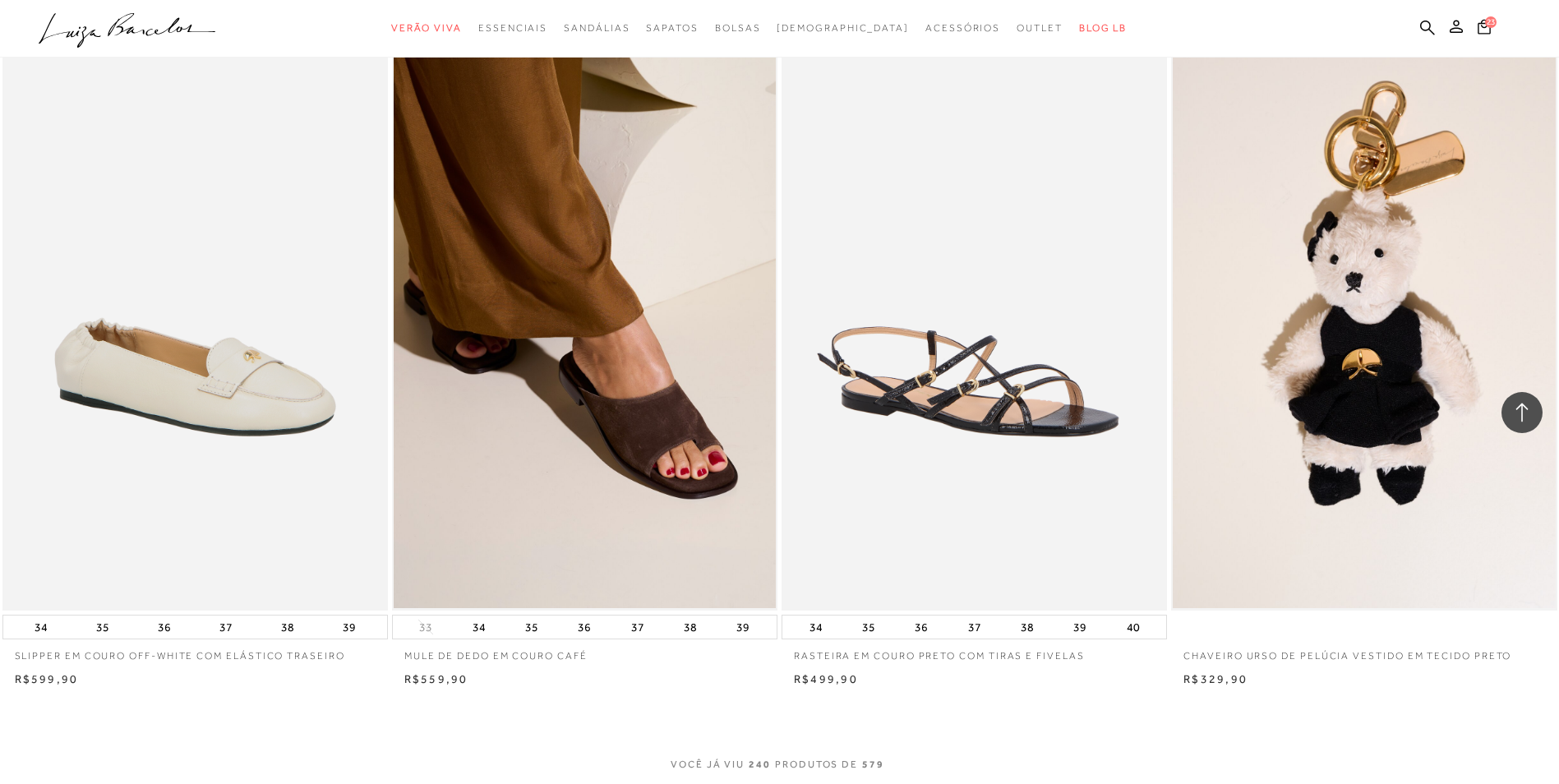
scroll to position [40697, 0]
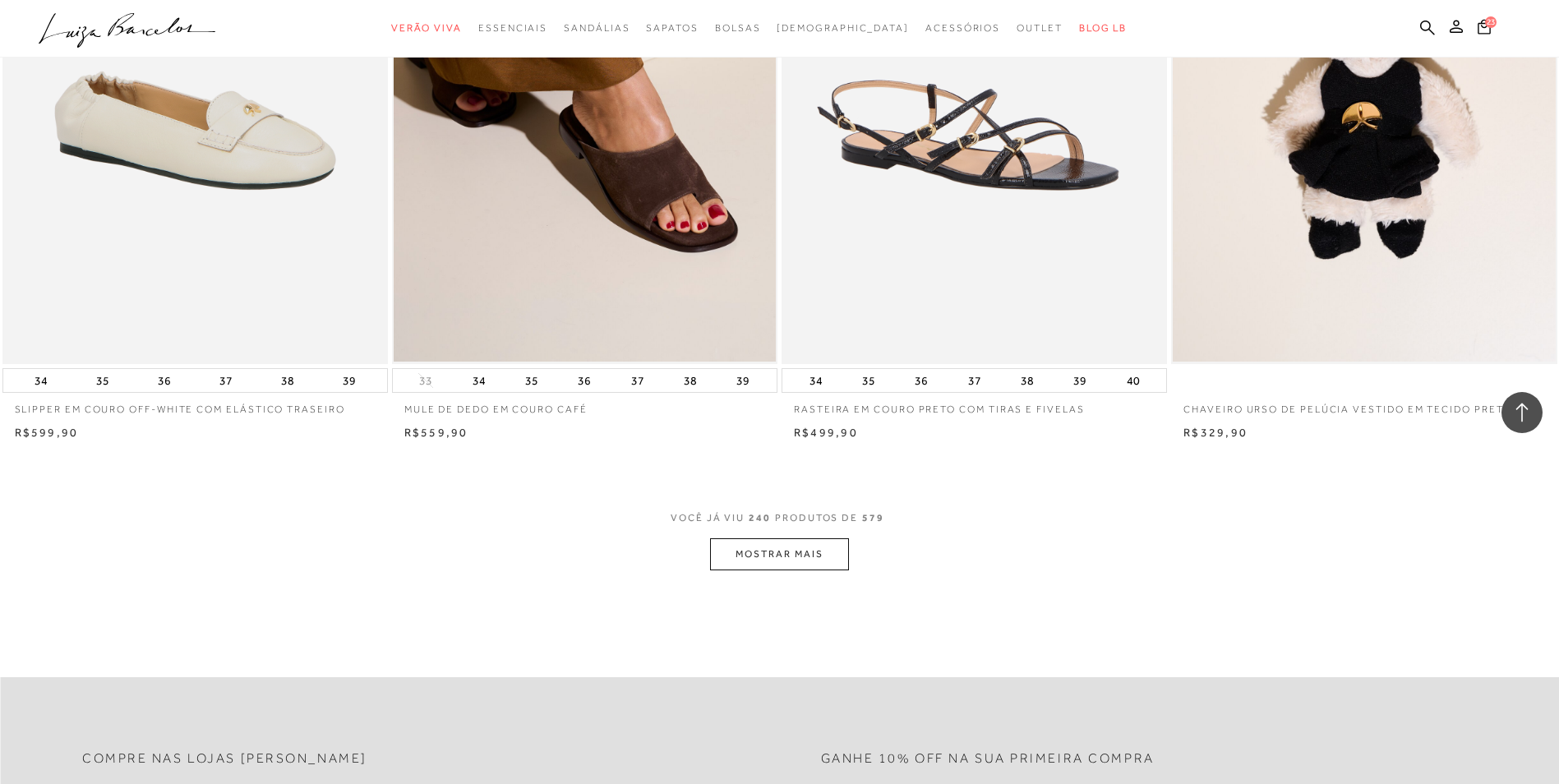
click at [767, 569] on button "MOSTRAR MAIS" at bounding box center [778, 554] width 138 height 32
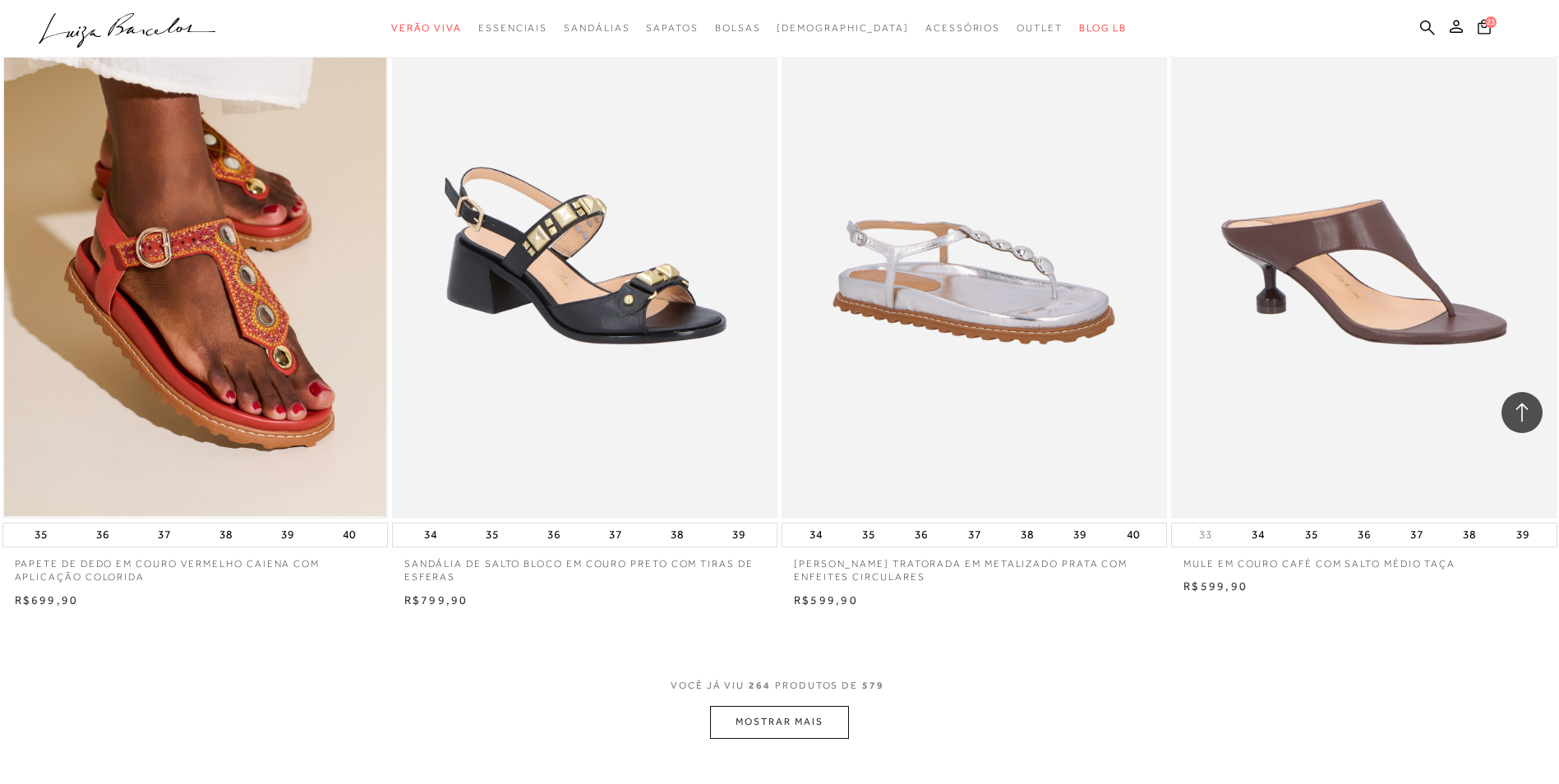
scroll to position [44969, 0]
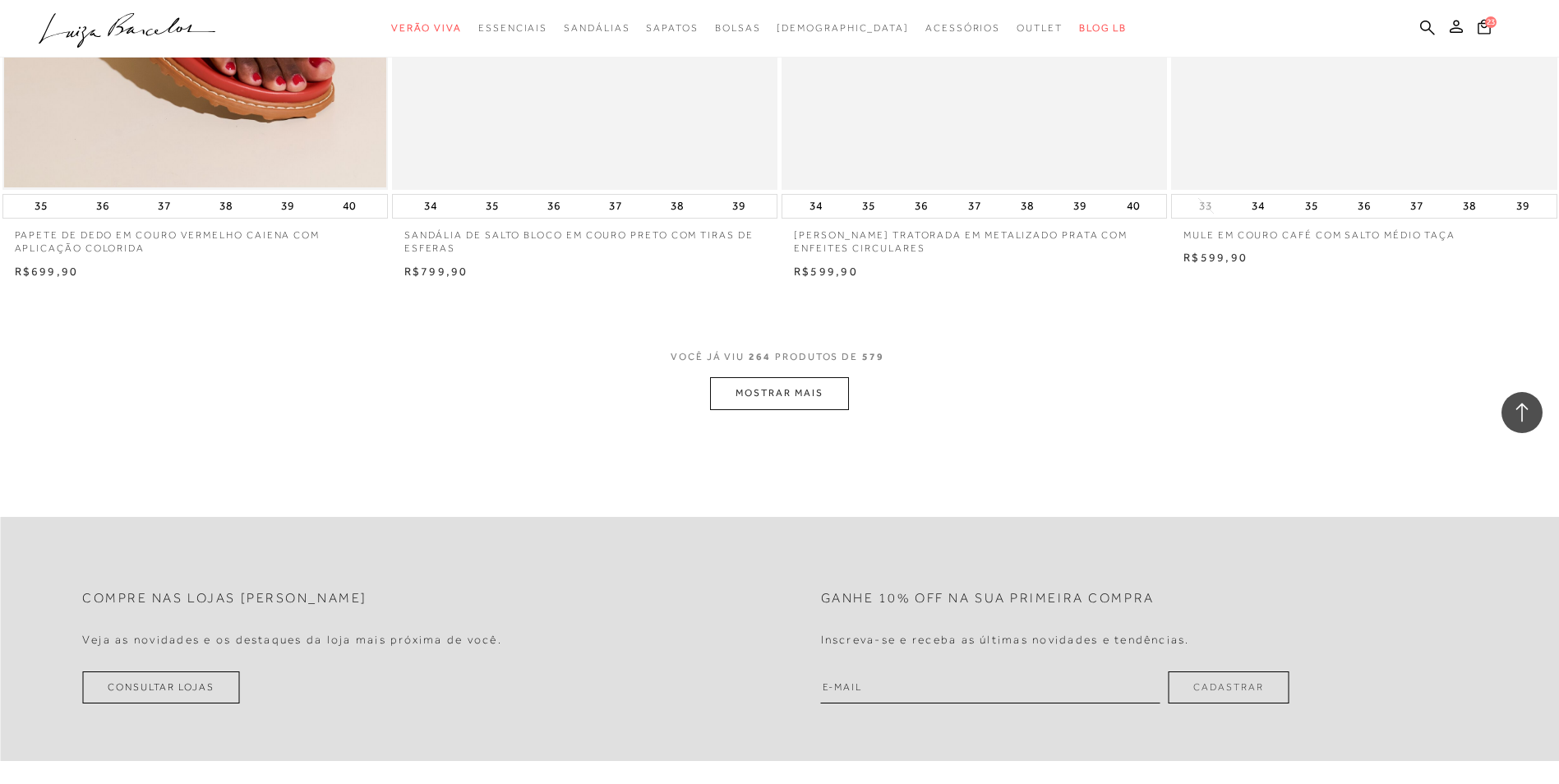
click at [768, 400] on button "MOSTRAR MAIS" at bounding box center [778, 393] width 138 height 32
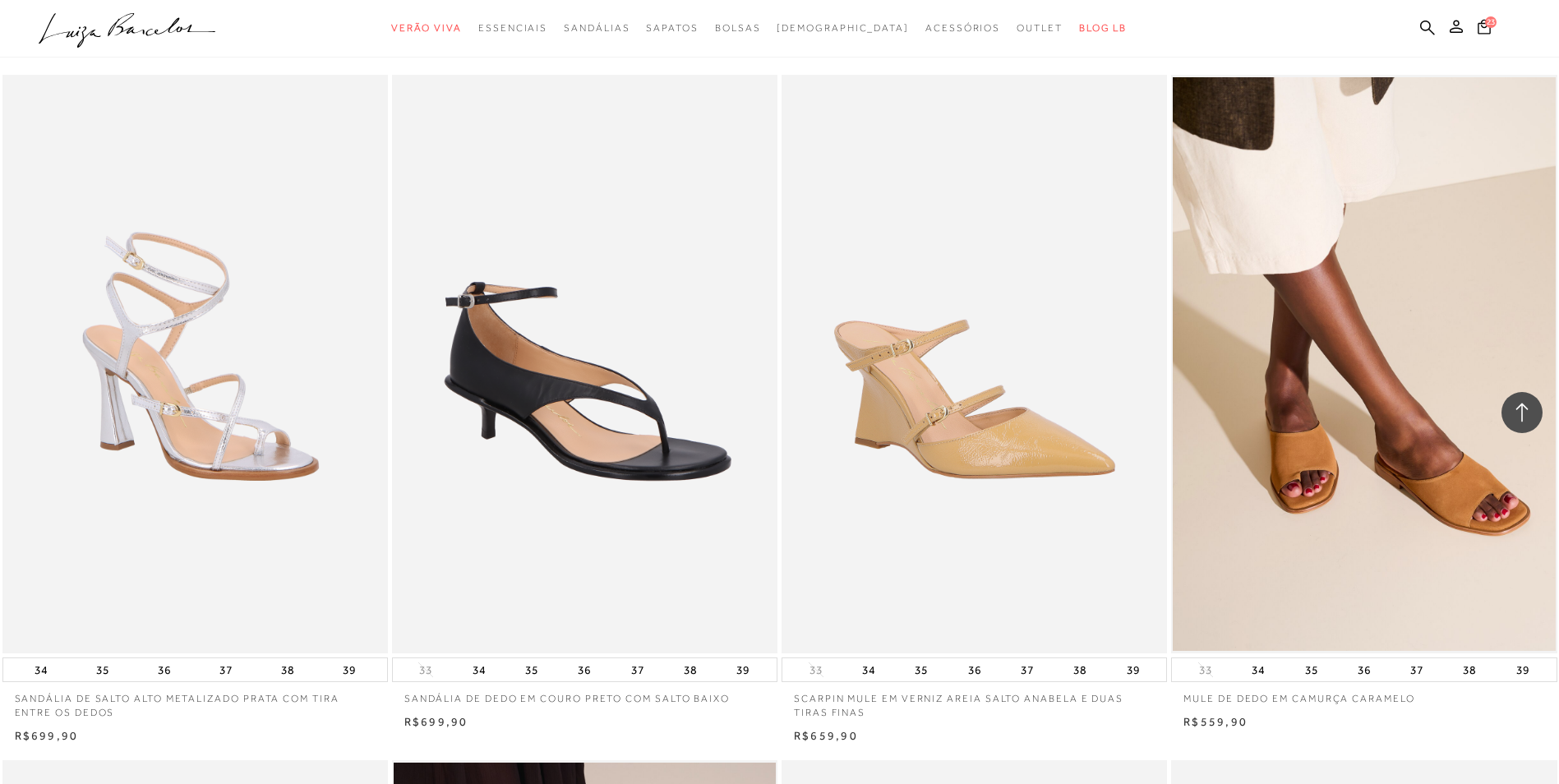
scroll to position [47479, 0]
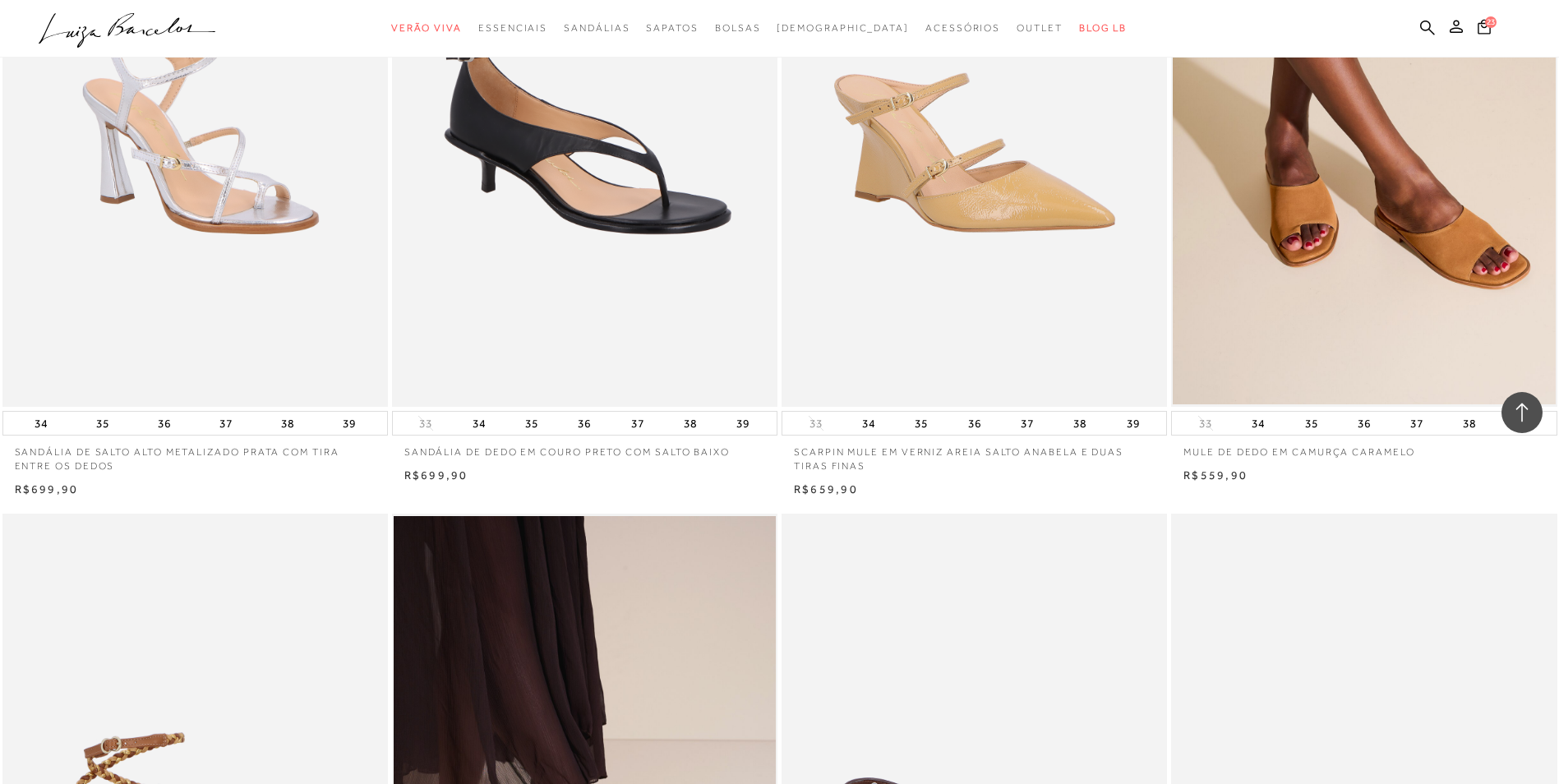
click at [576, 181] on img at bounding box center [585, 117] width 384 height 578
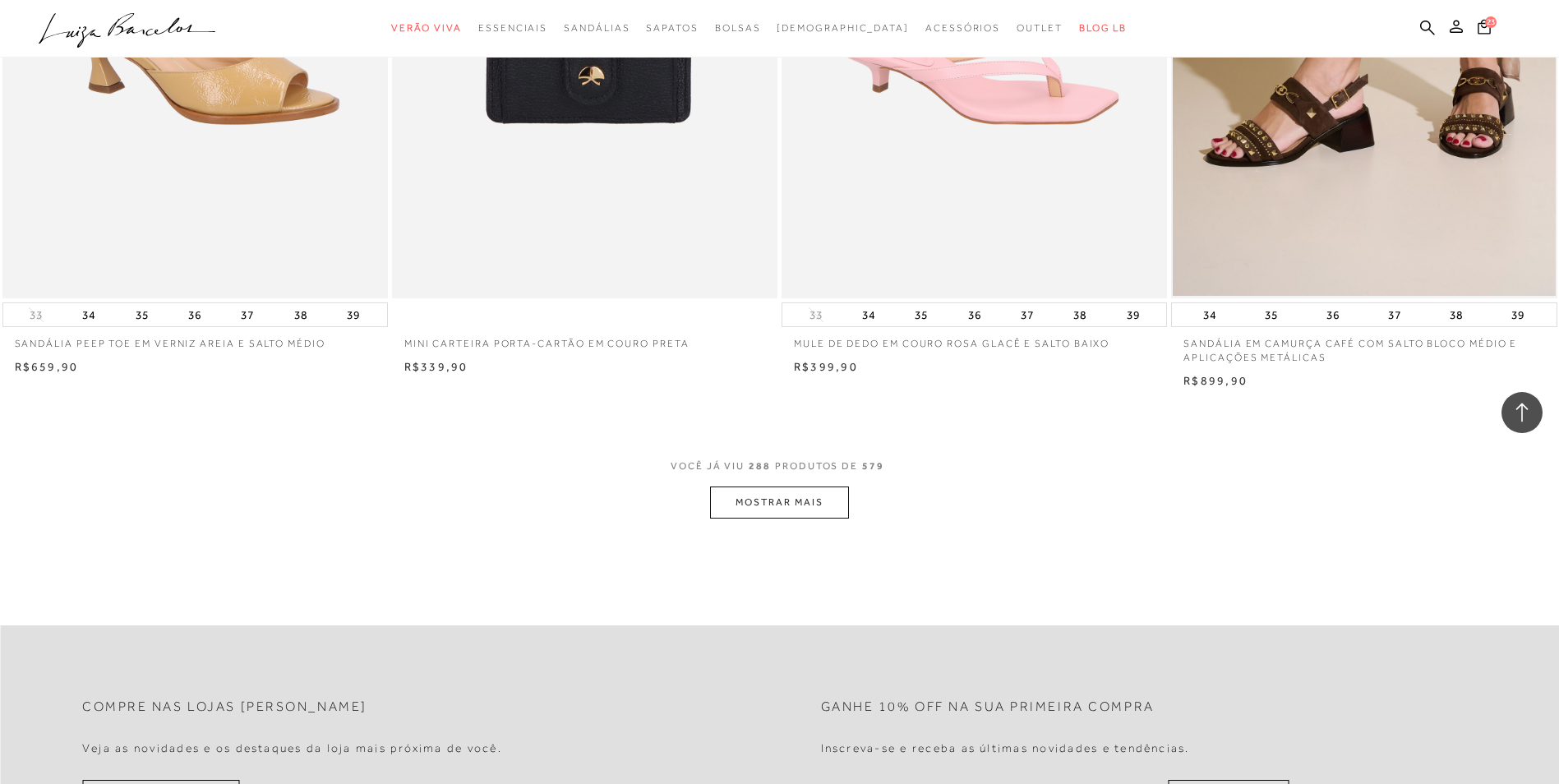
scroll to position [49122, 0]
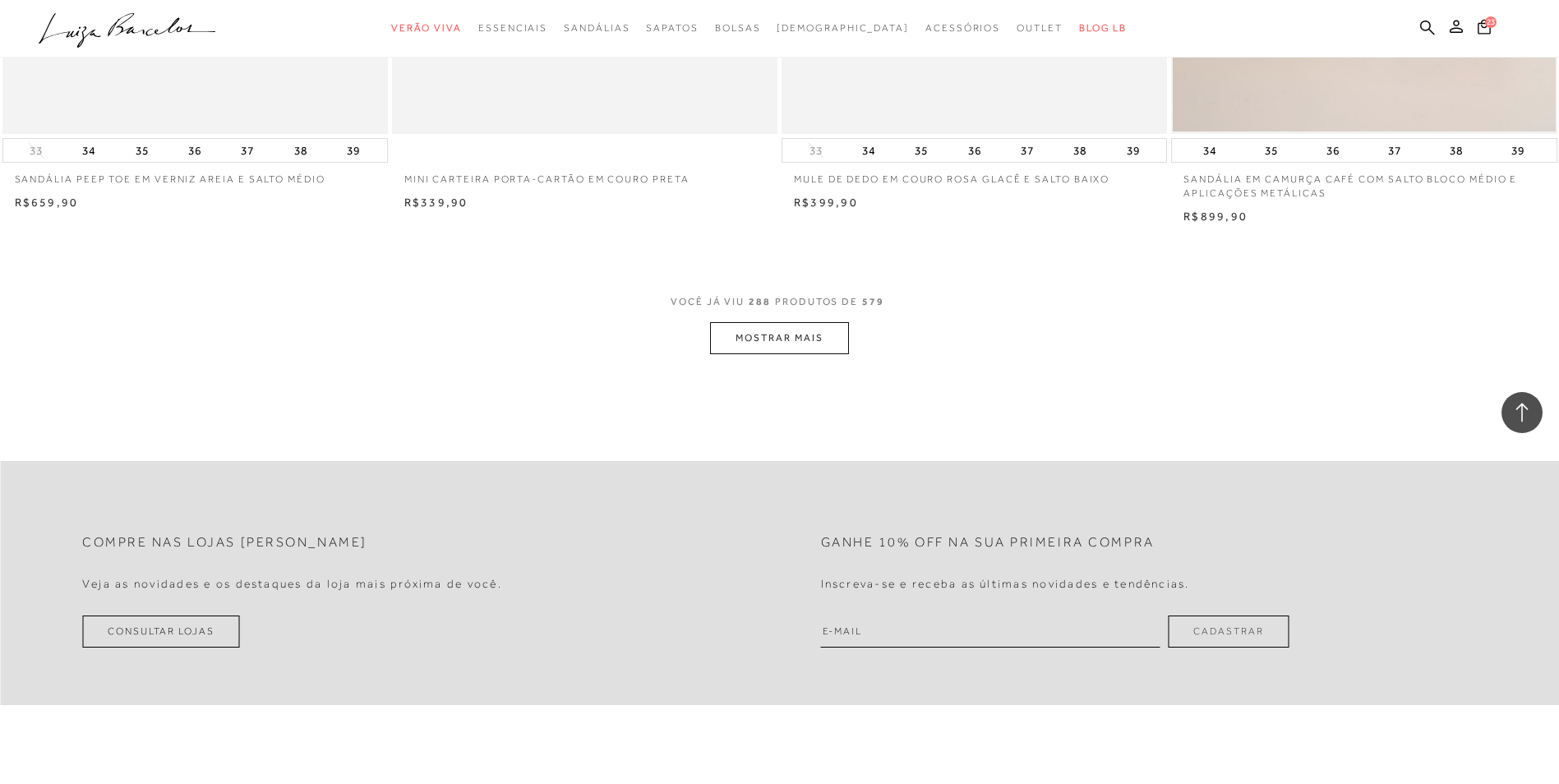
click at [769, 344] on button "MOSTRAR MAIS" at bounding box center [778, 338] width 138 height 32
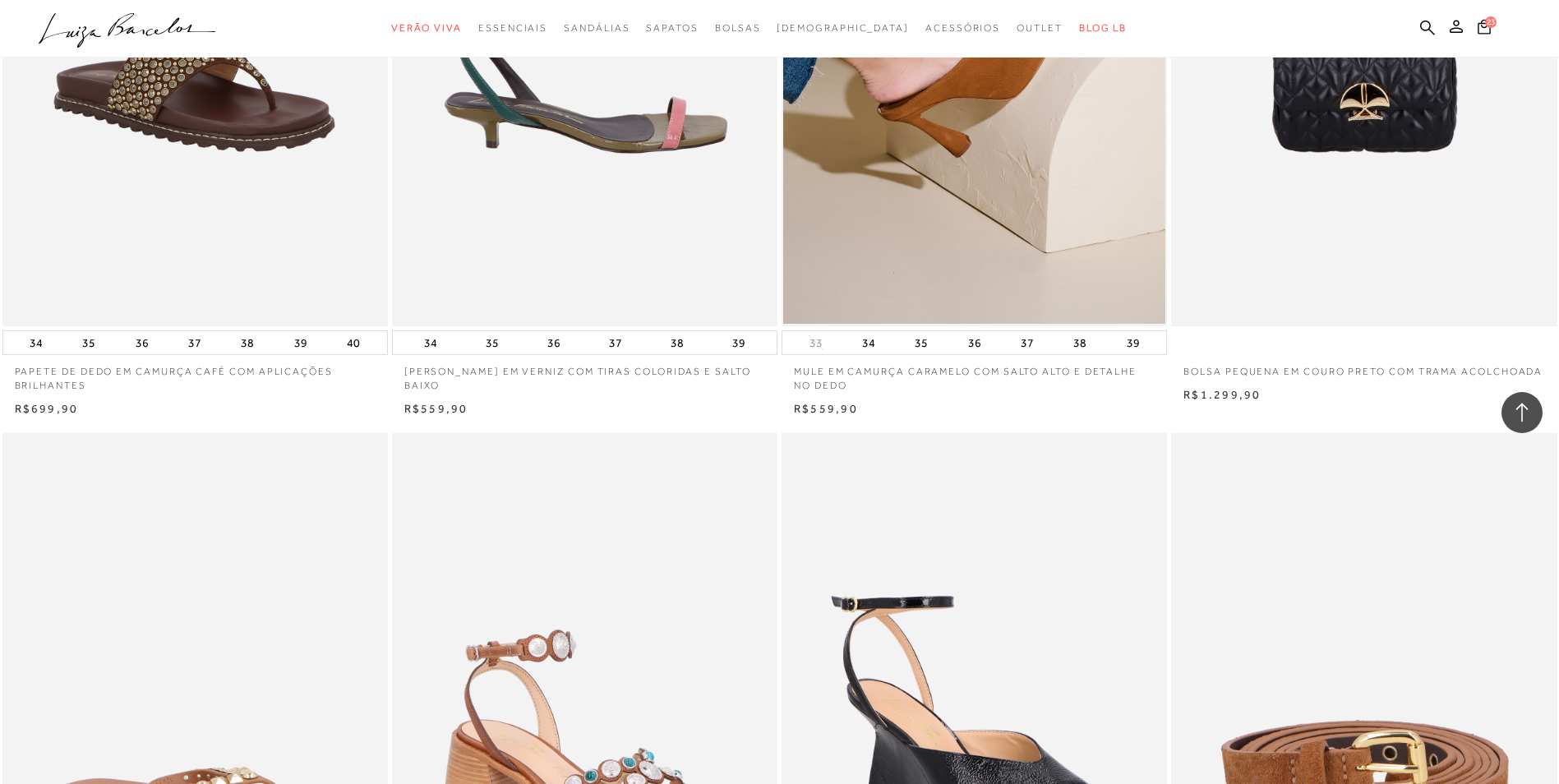
scroll to position [49450, 0]
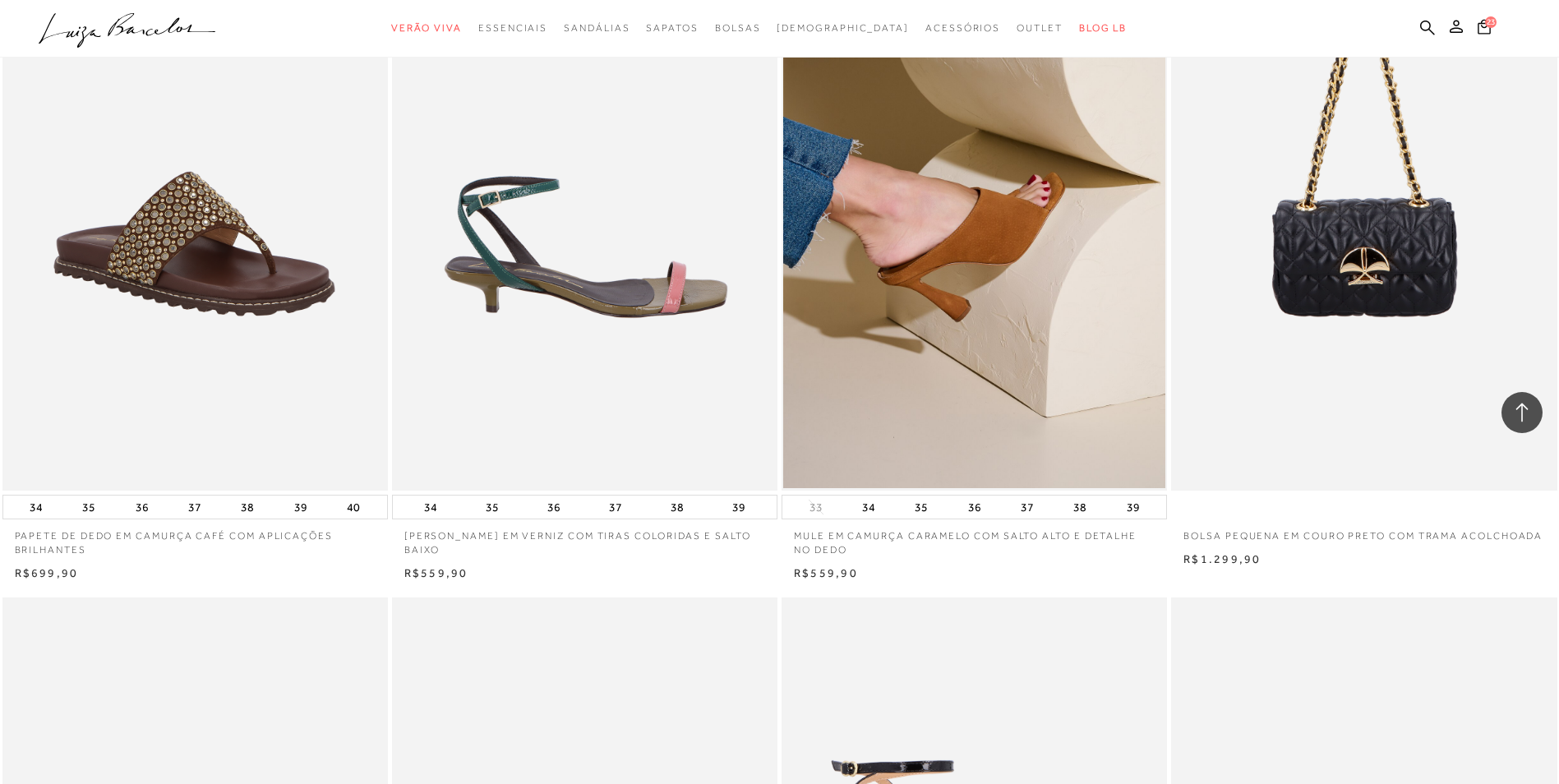
click at [610, 317] on img at bounding box center [585, 201] width 384 height 578
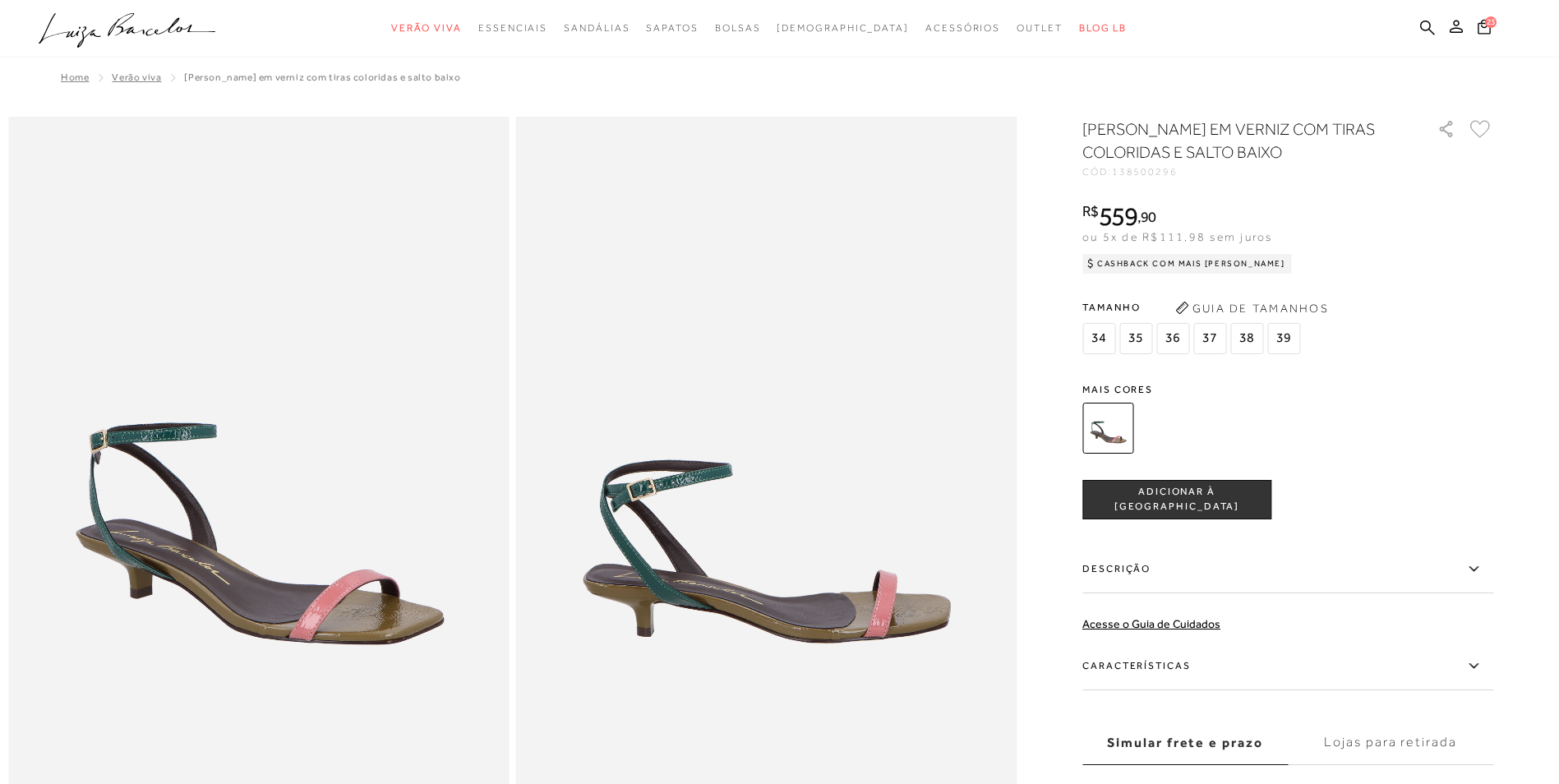
click at [1173, 331] on span "36" at bounding box center [1172, 338] width 33 height 31
click at [1174, 498] on span "ADICIONAR À SACOLA" at bounding box center [1177, 499] width 187 height 29
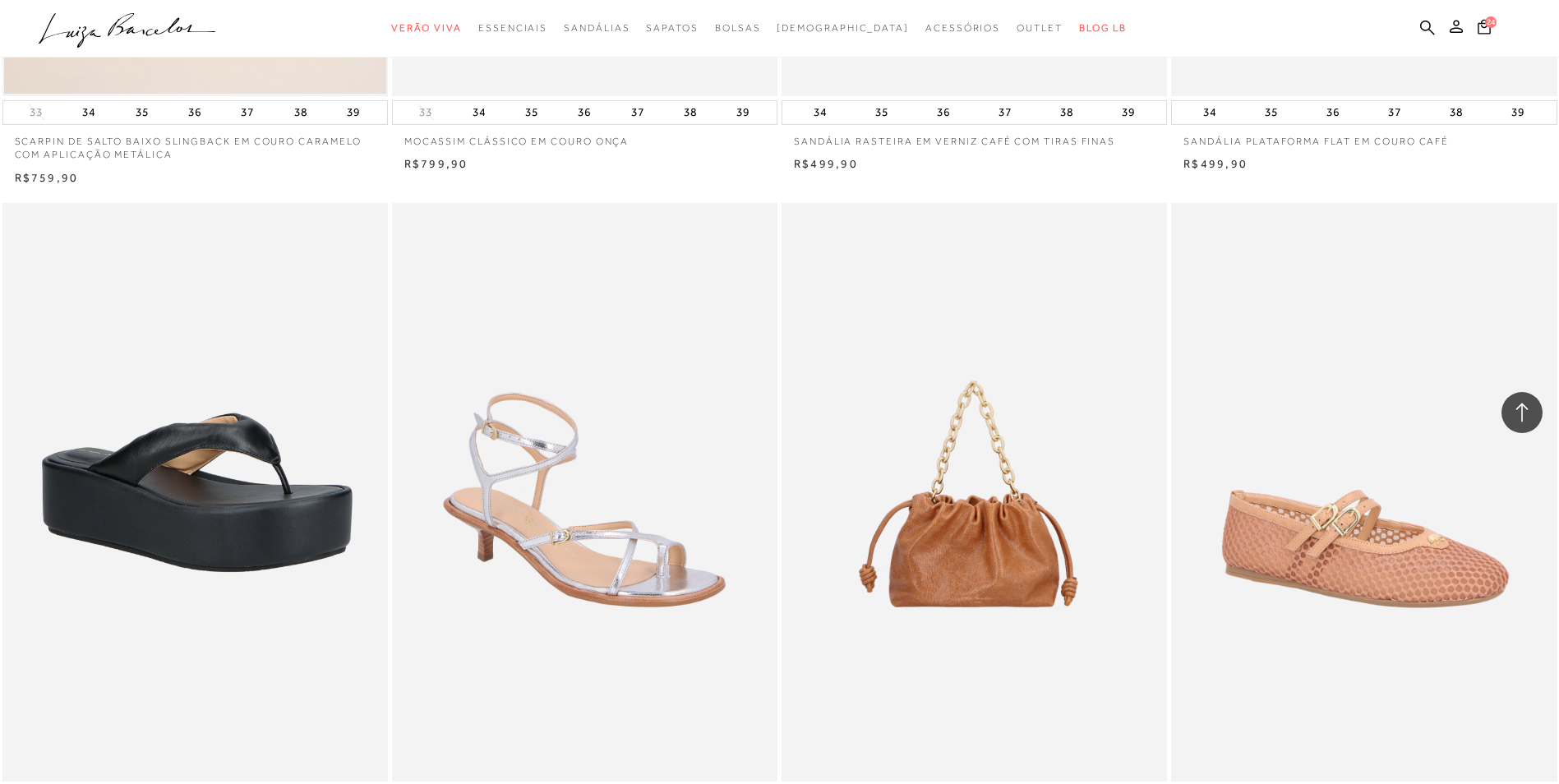
scroll to position [52901, 0]
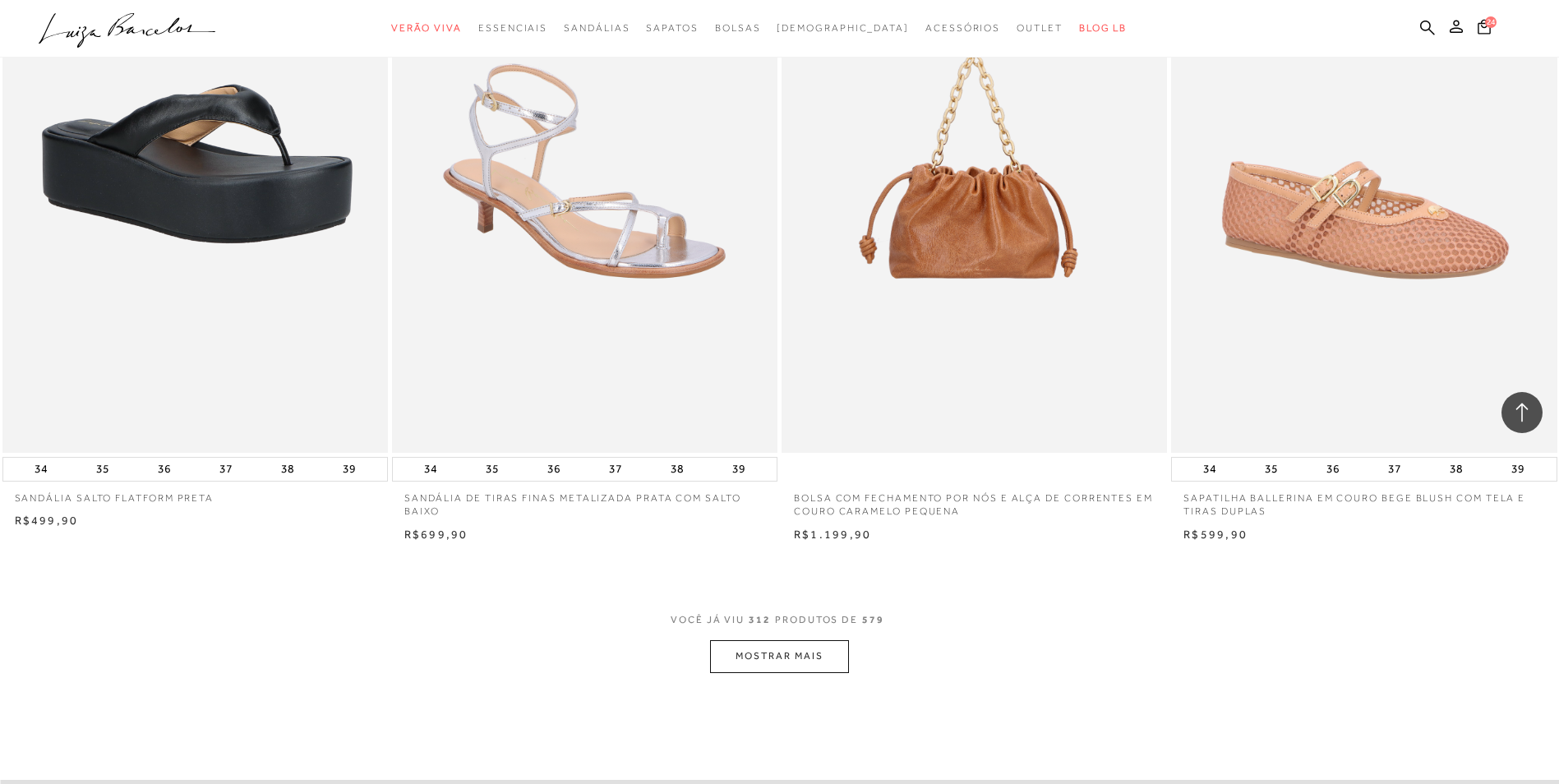
click at [764, 672] on button "MOSTRAR MAIS" at bounding box center [778, 656] width 138 height 32
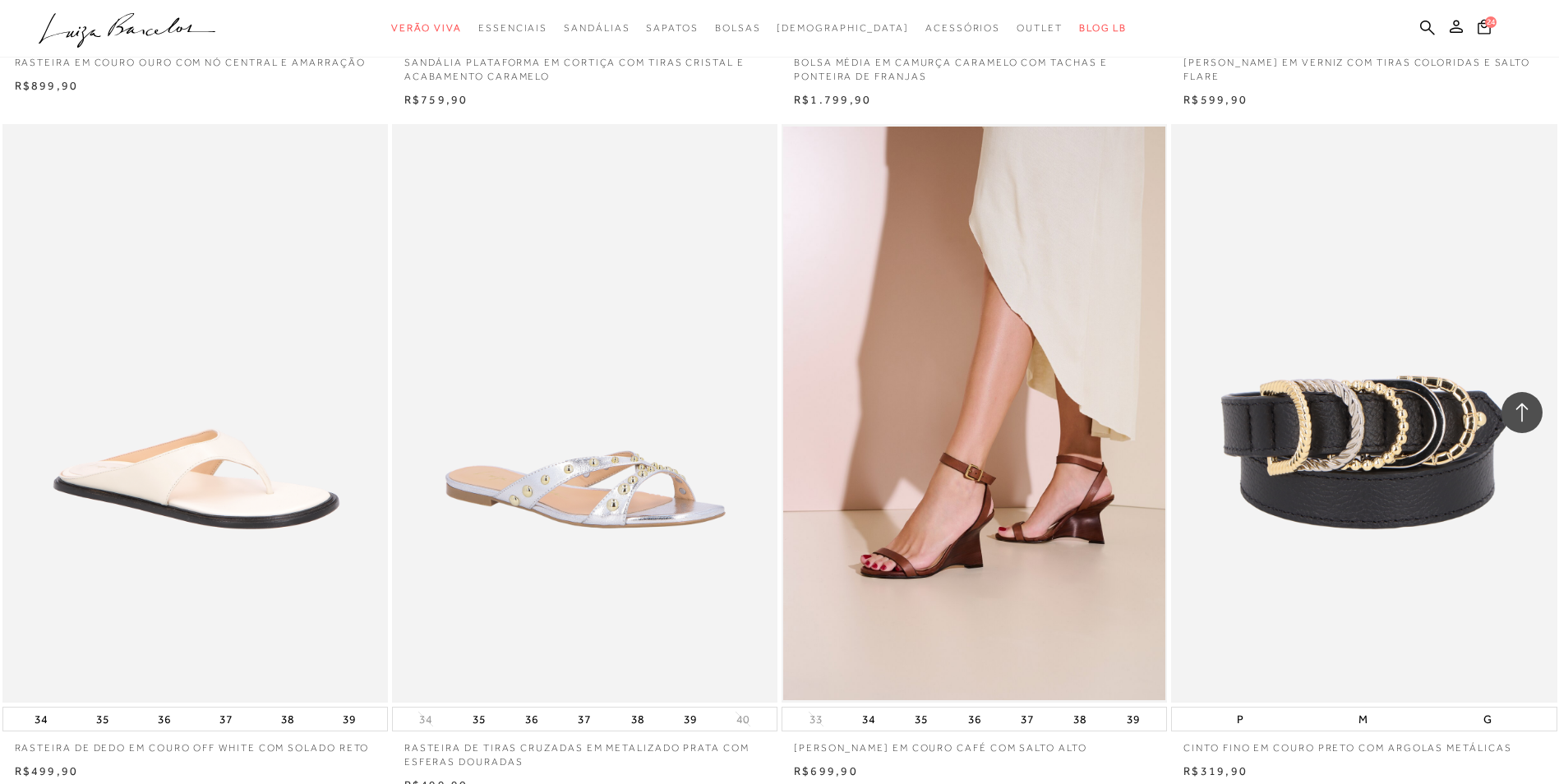
scroll to position [57255, 0]
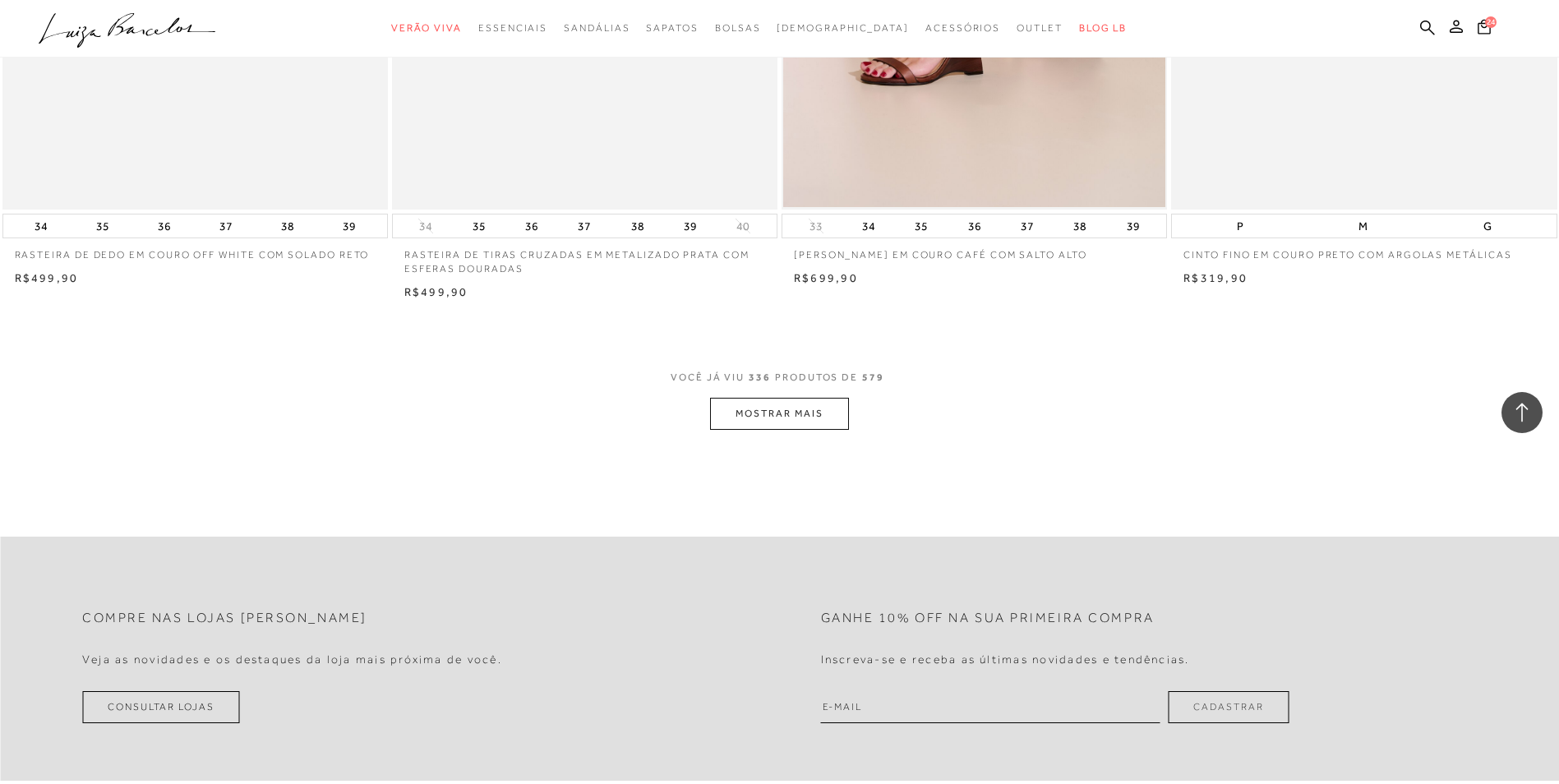
click at [755, 415] on button "MOSTRAR MAIS" at bounding box center [778, 414] width 138 height 32
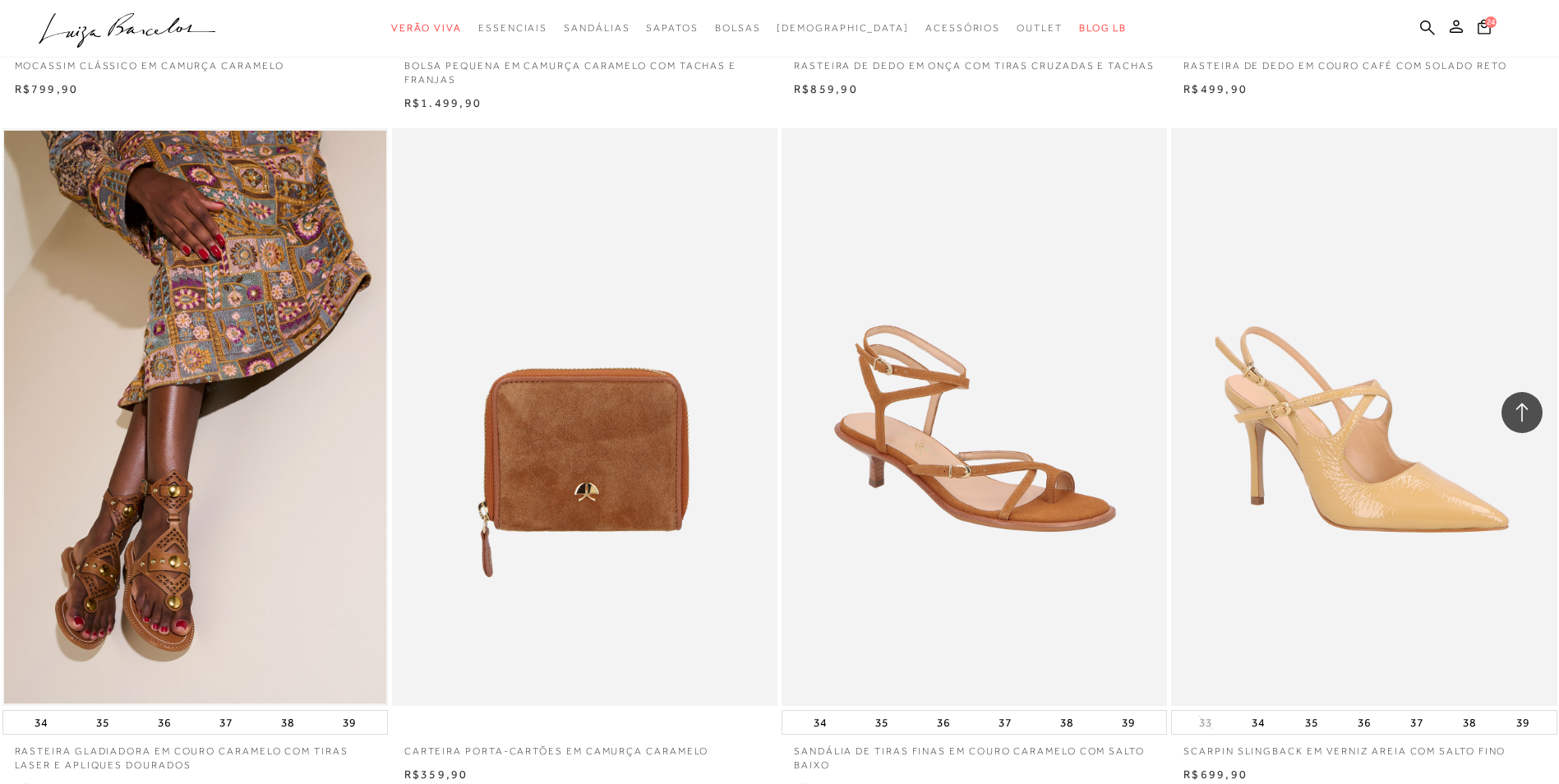
scroll to position [61363, 0]
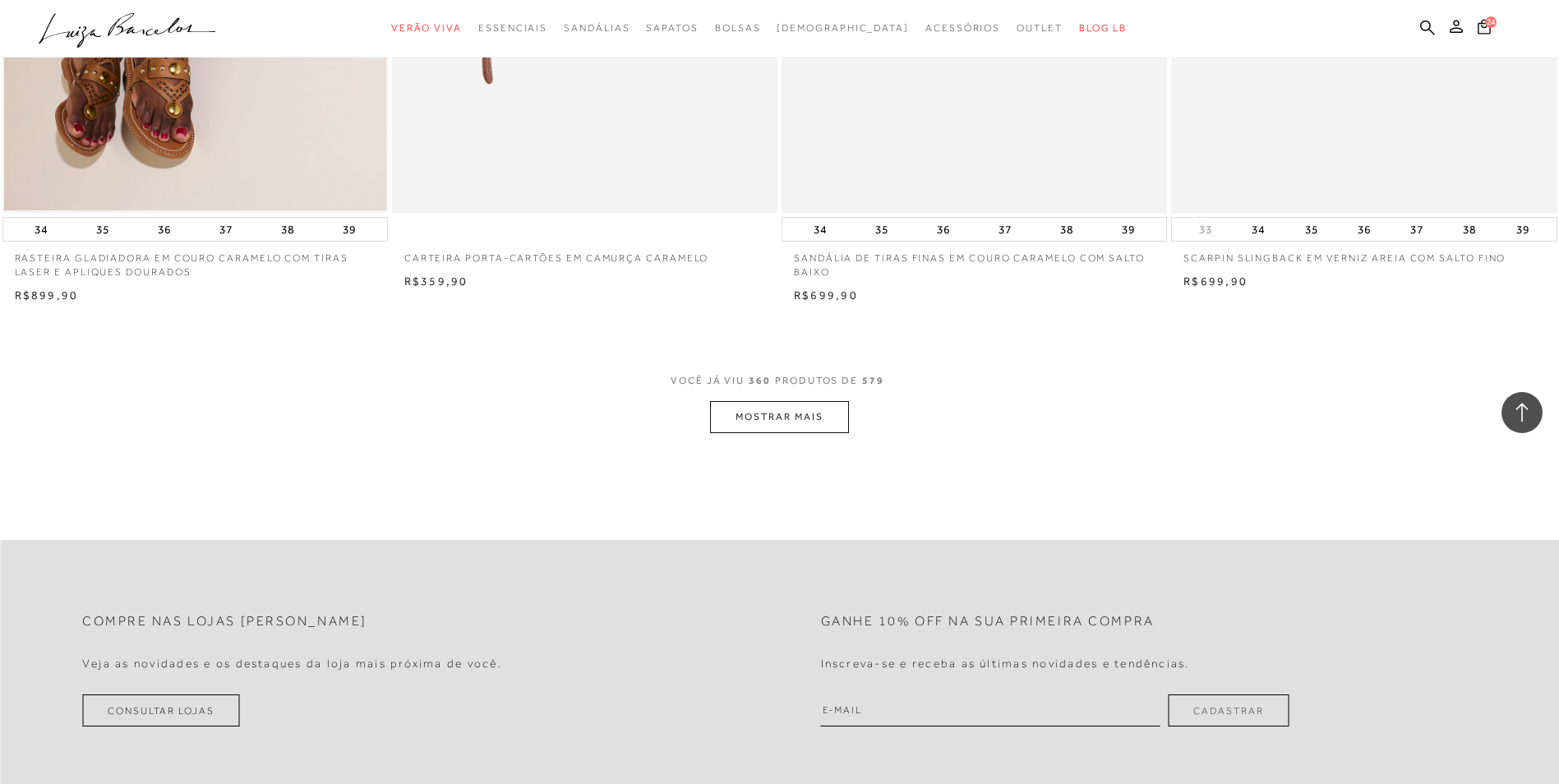
click at [758, 425] on button "MOSTRAR MAIS" at bounding box center [778, 417] width 138 height 32
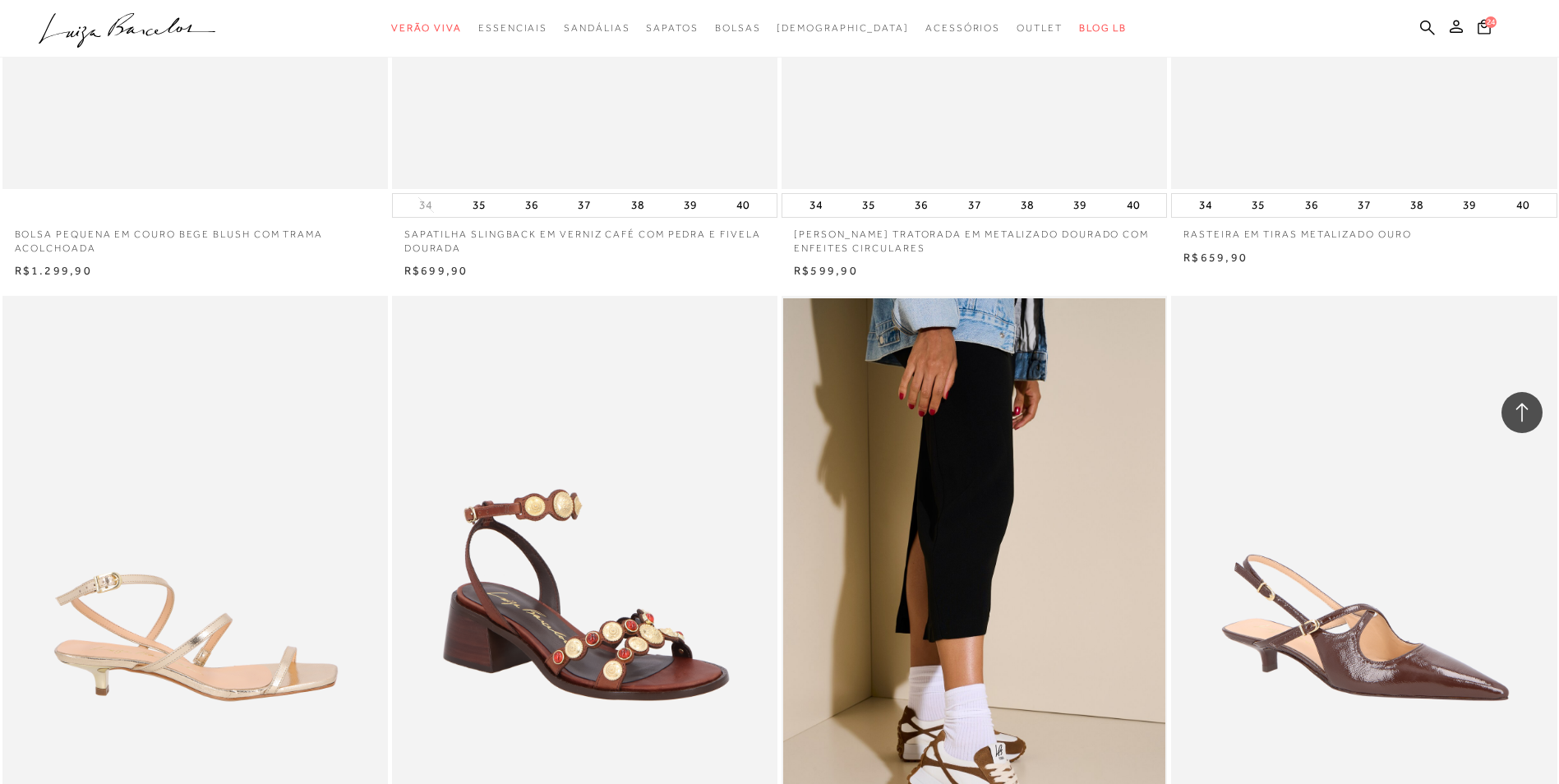
scroll to position [65059, 0]
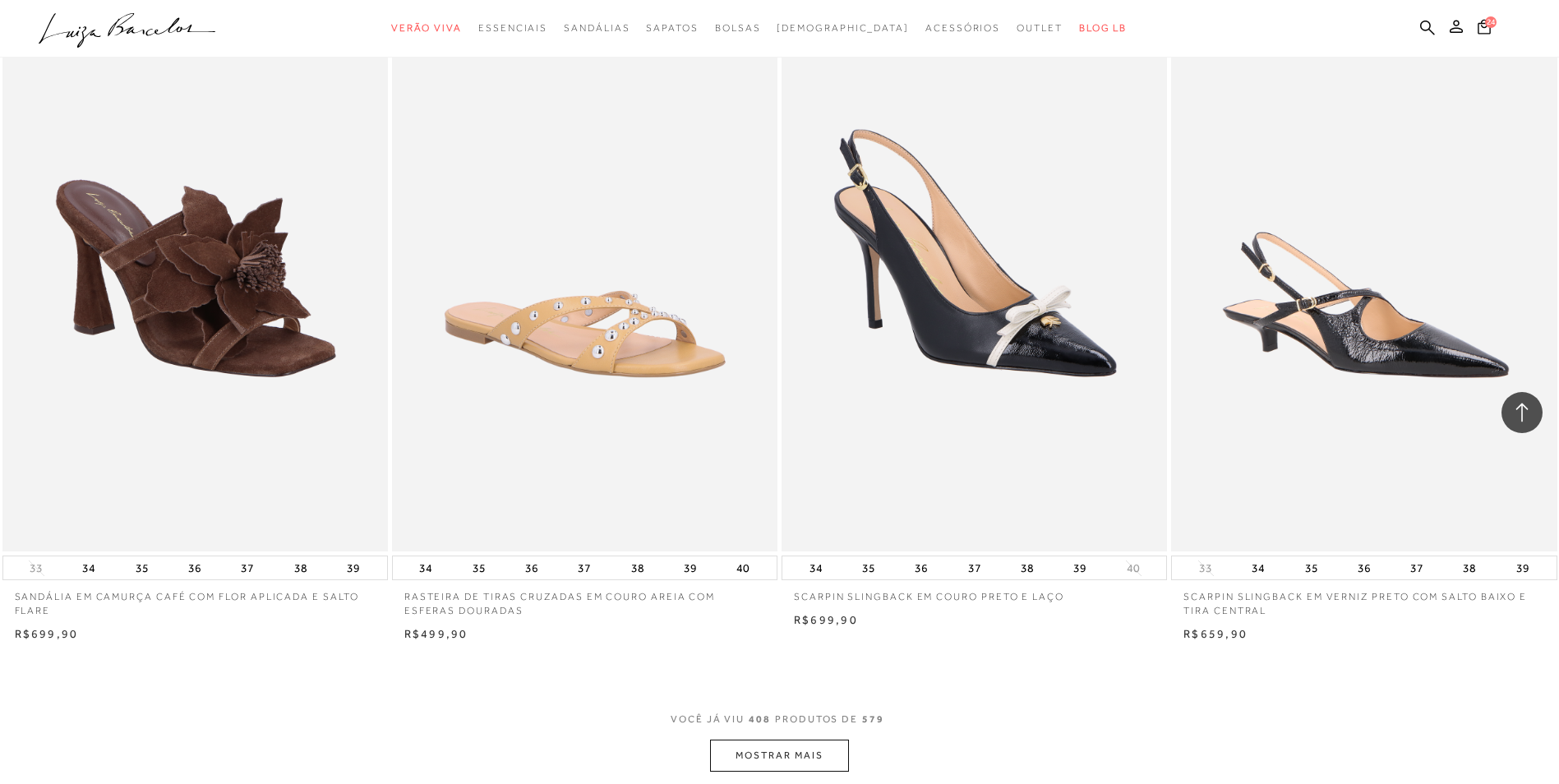
scroll to position [69579, 0]
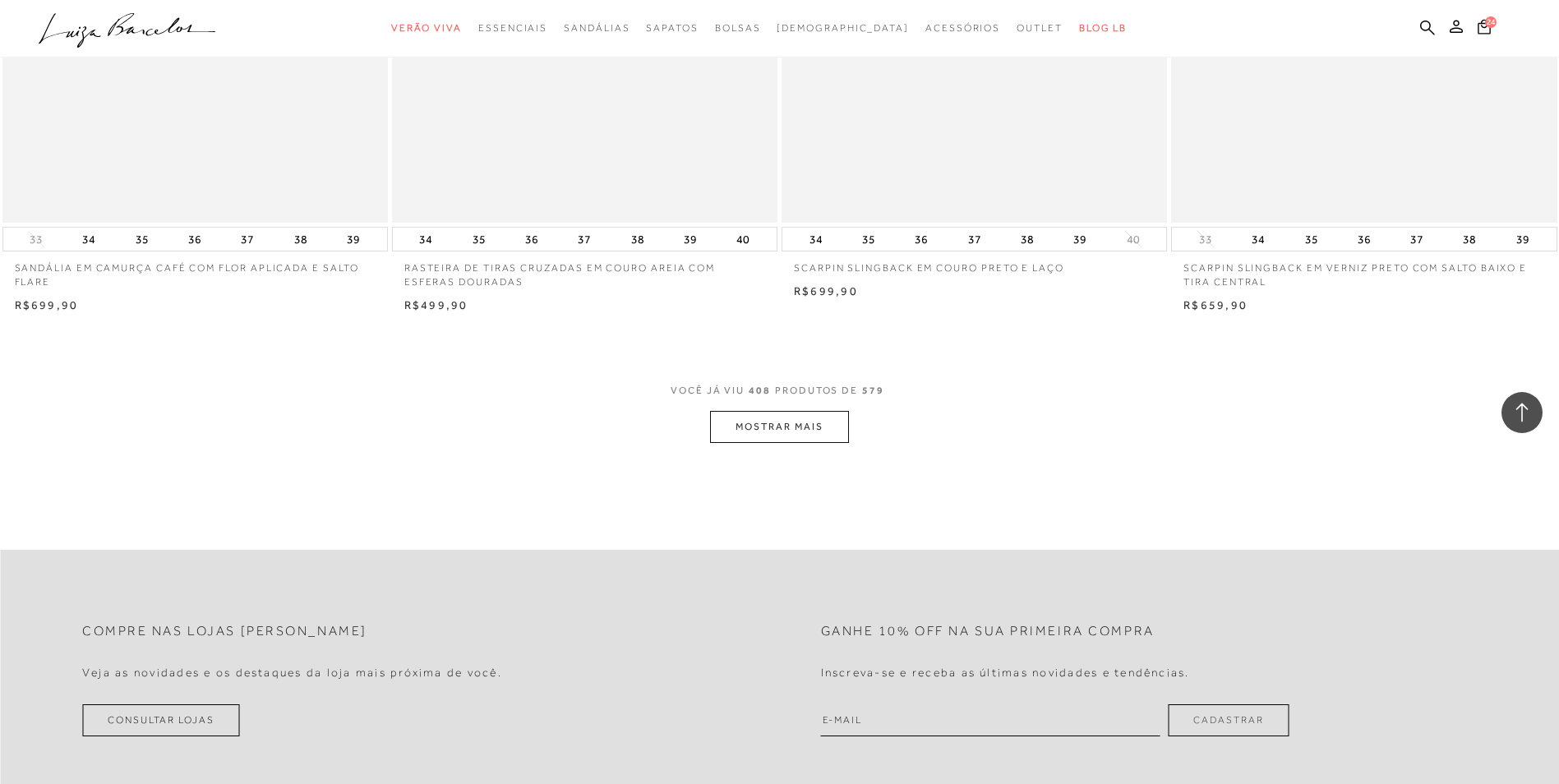
click at [767, 438] on button "MOSTRAR MAIS" at bounding box center [778, 427] width 138 height 32
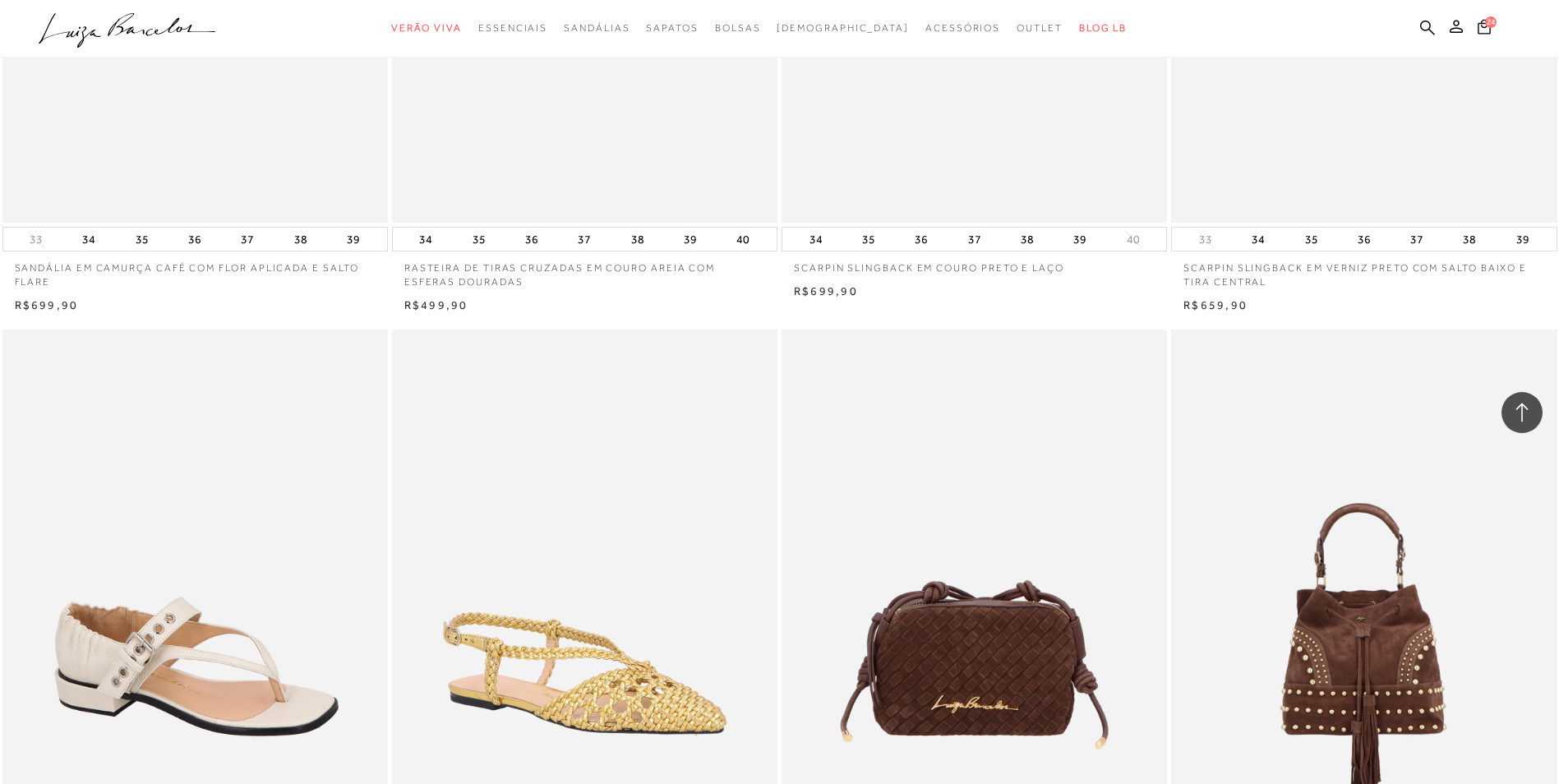
scroll to position [69824, 0]
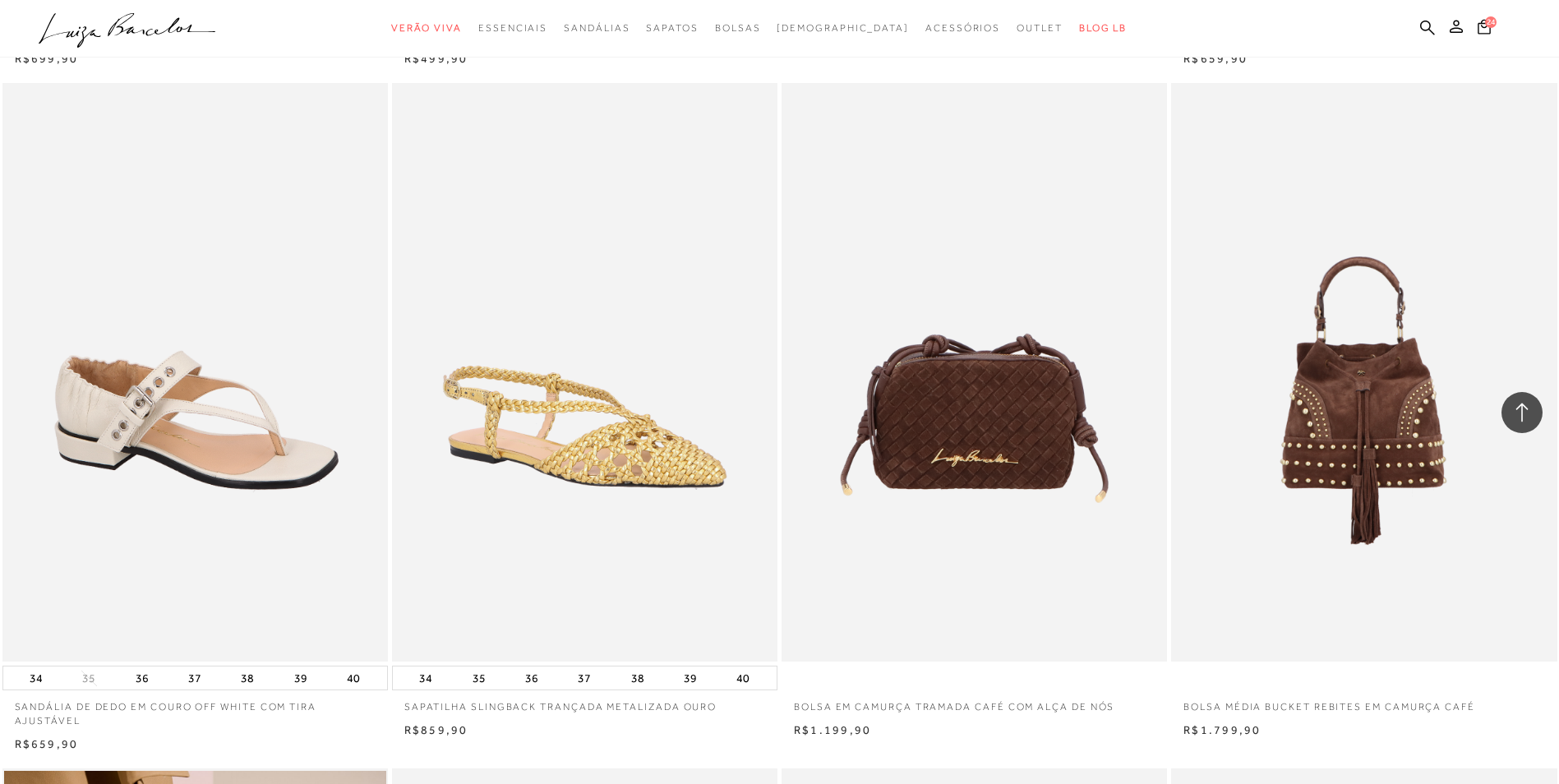
click at [166, 522] on img at bounding box center [196, 372] width 384 height 578
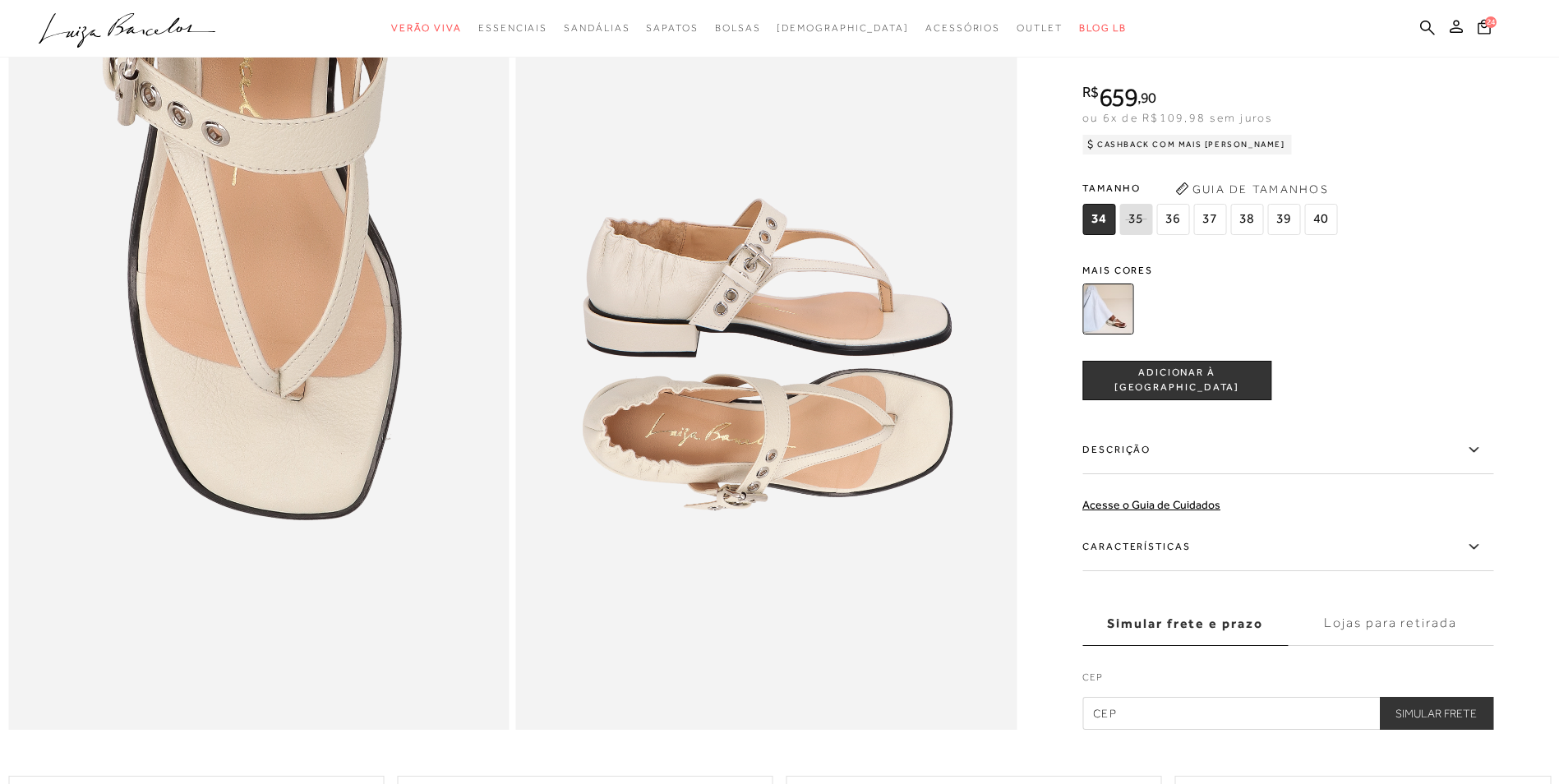
click at [1172, 235] on span "36" at bounding box center [1172, 219] width 33 height 31
click at [1176, 395] on span "ADICIONAR À [GEOGRAPHIC_DATA]" at bounding box center [1177, 381] width 187 height 29
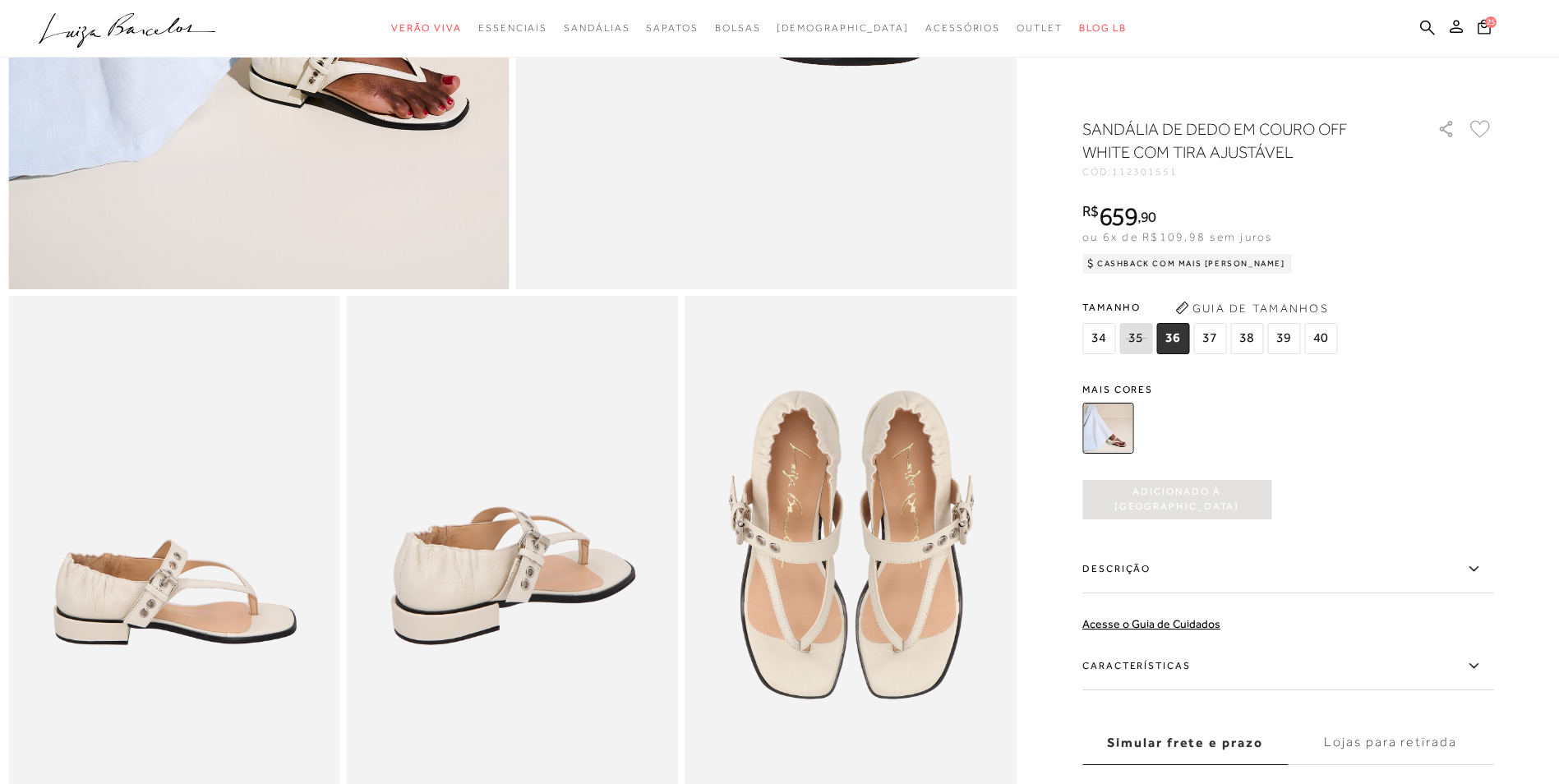
scroll to position [168, 0]
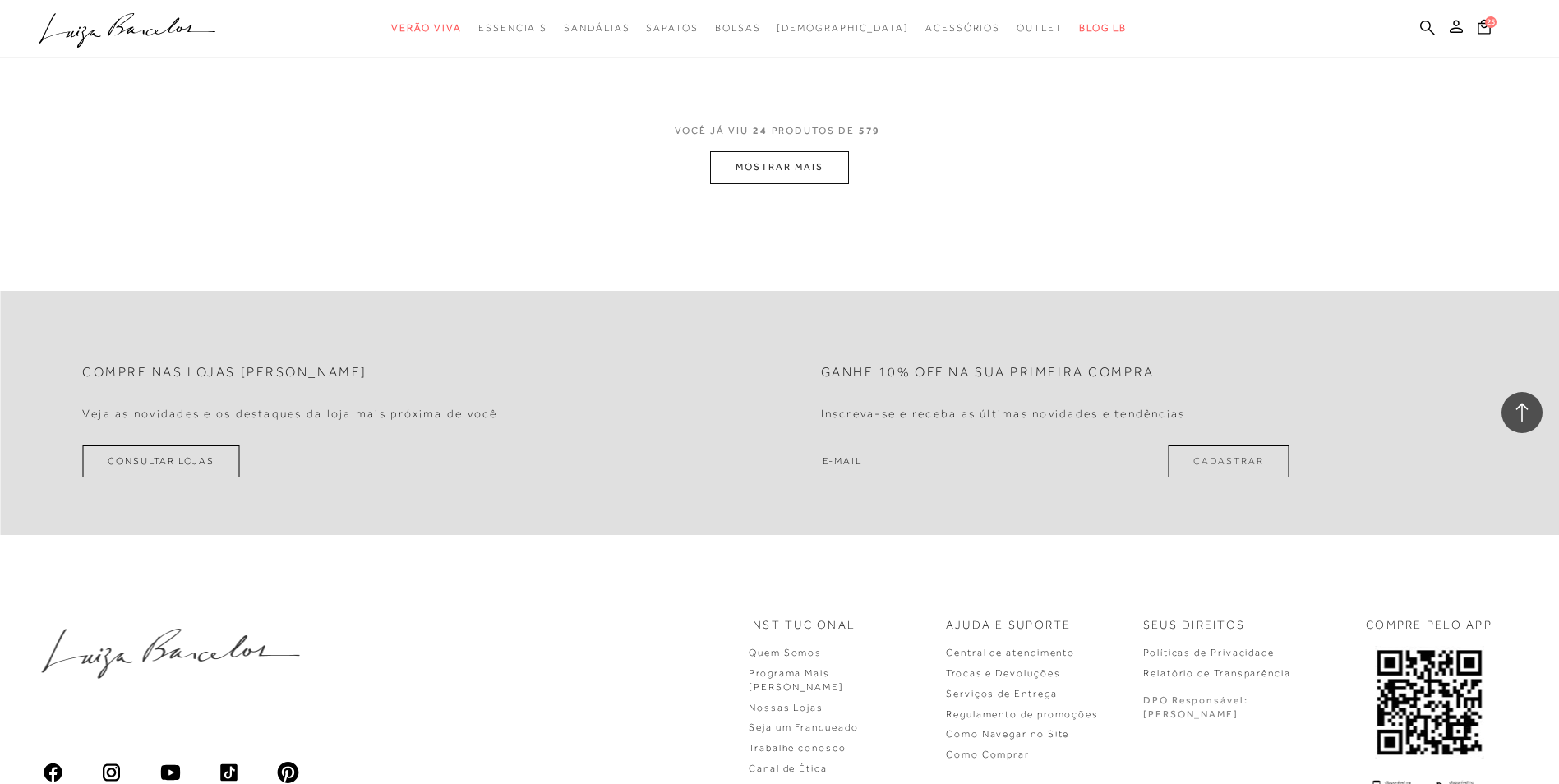
scroll to position [4140, 0]
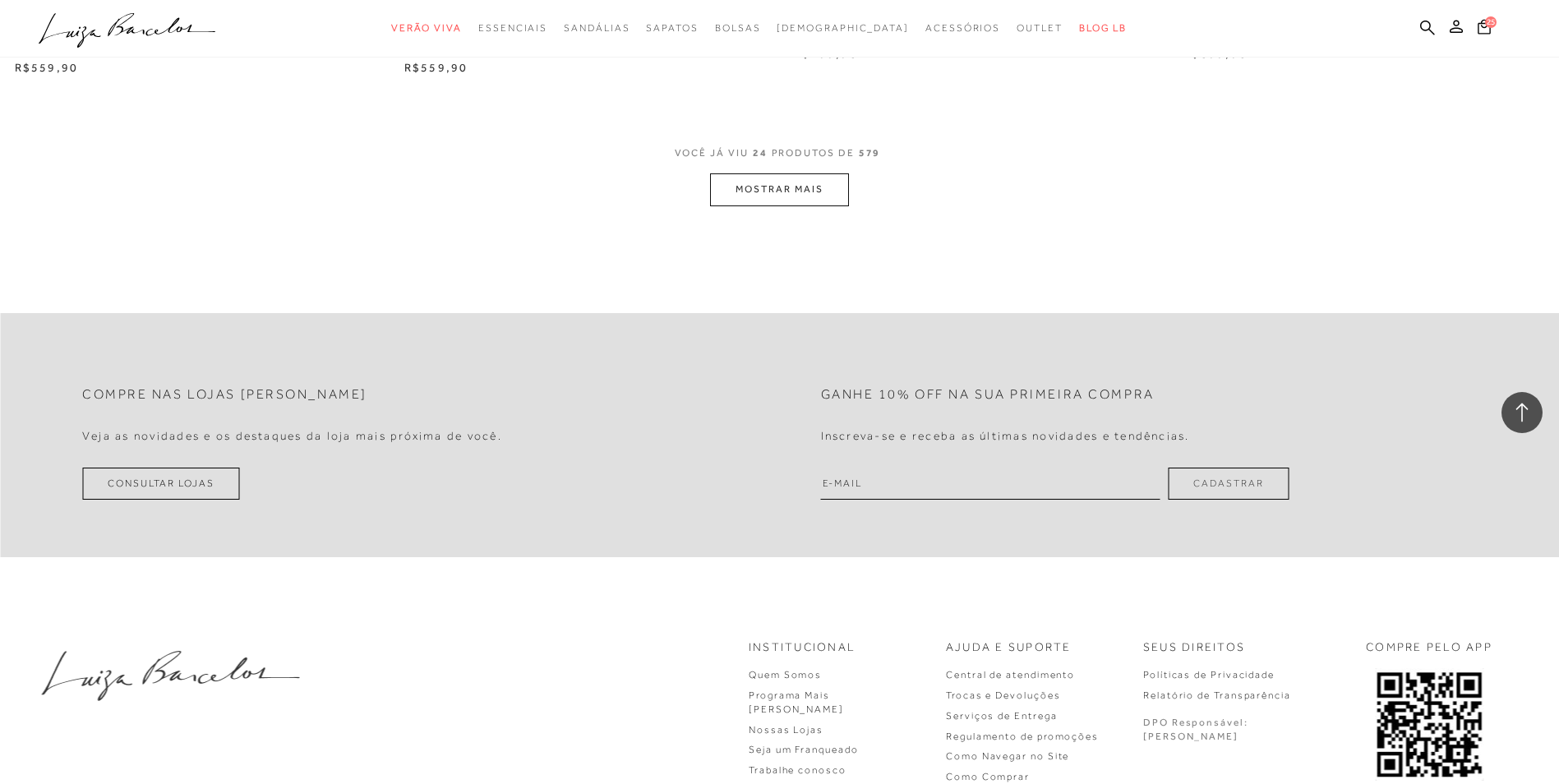
click at [787, 188] on button "MOSTRAR MAIS" at bounding box center [778, 190] width 138 height 32
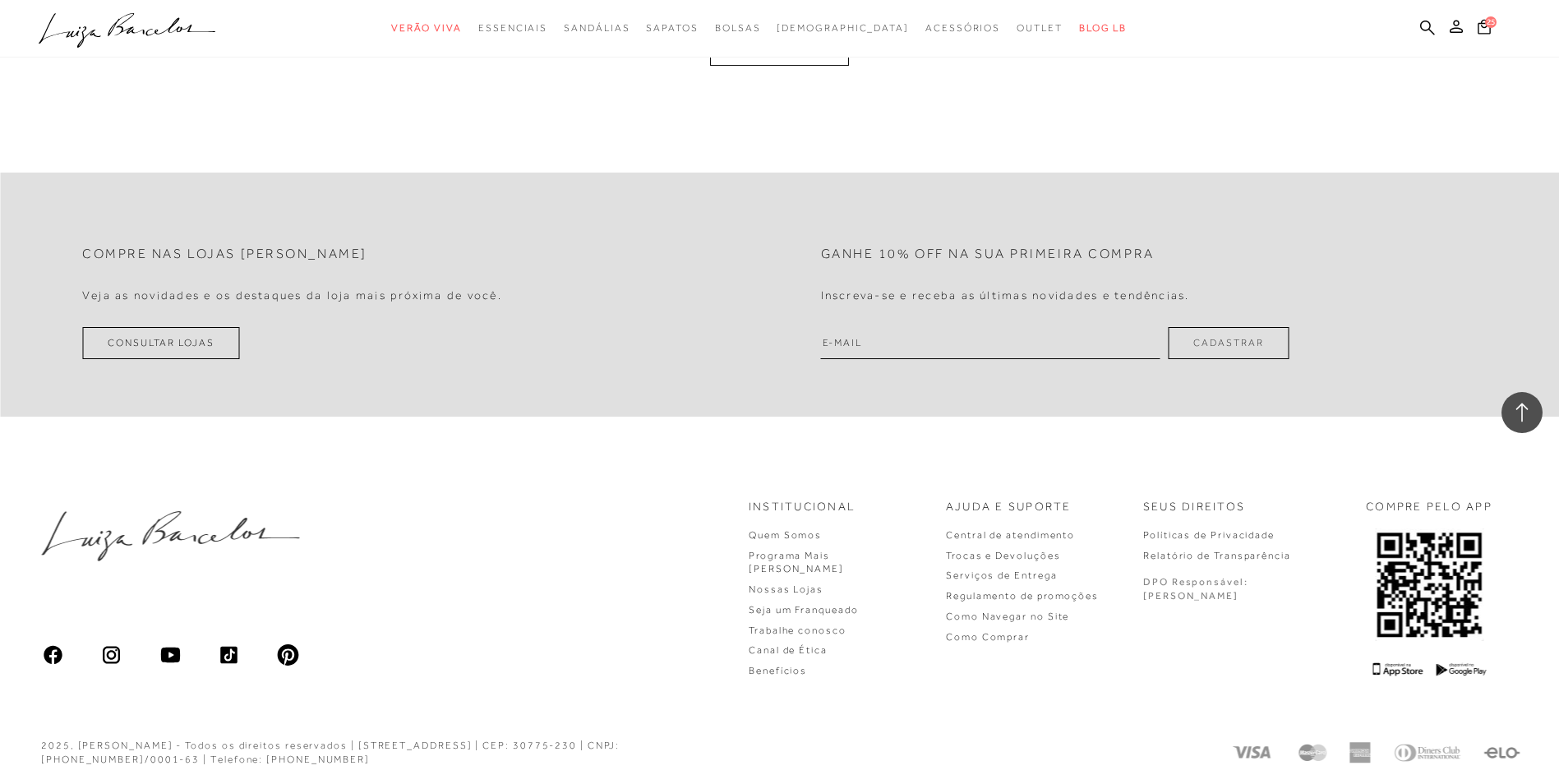
scroll to position [8131, 0]
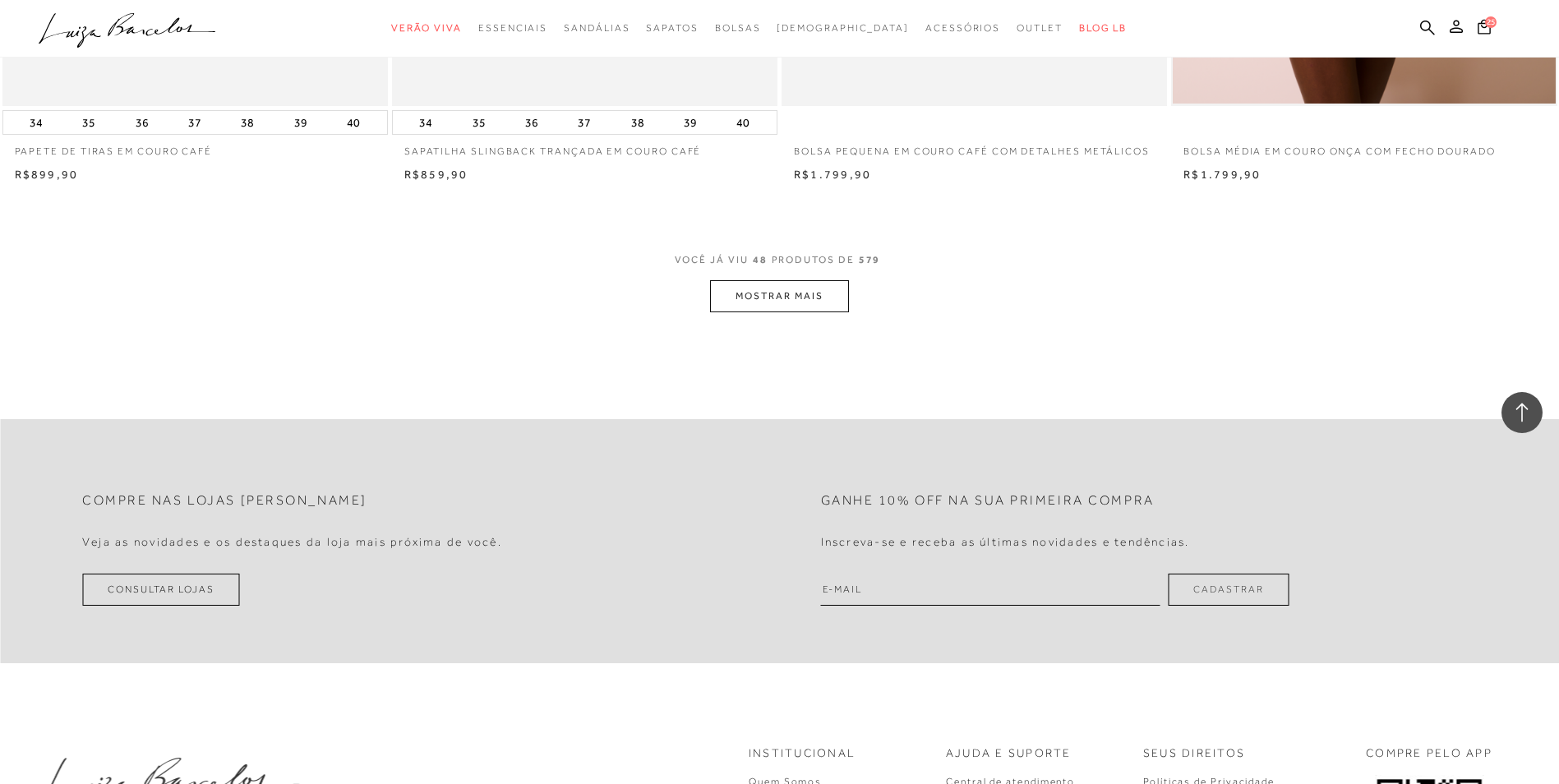
click at [754, 296] on button "MOSTRAR MAIS" at bounding box center [778, 297] width 138 height 32
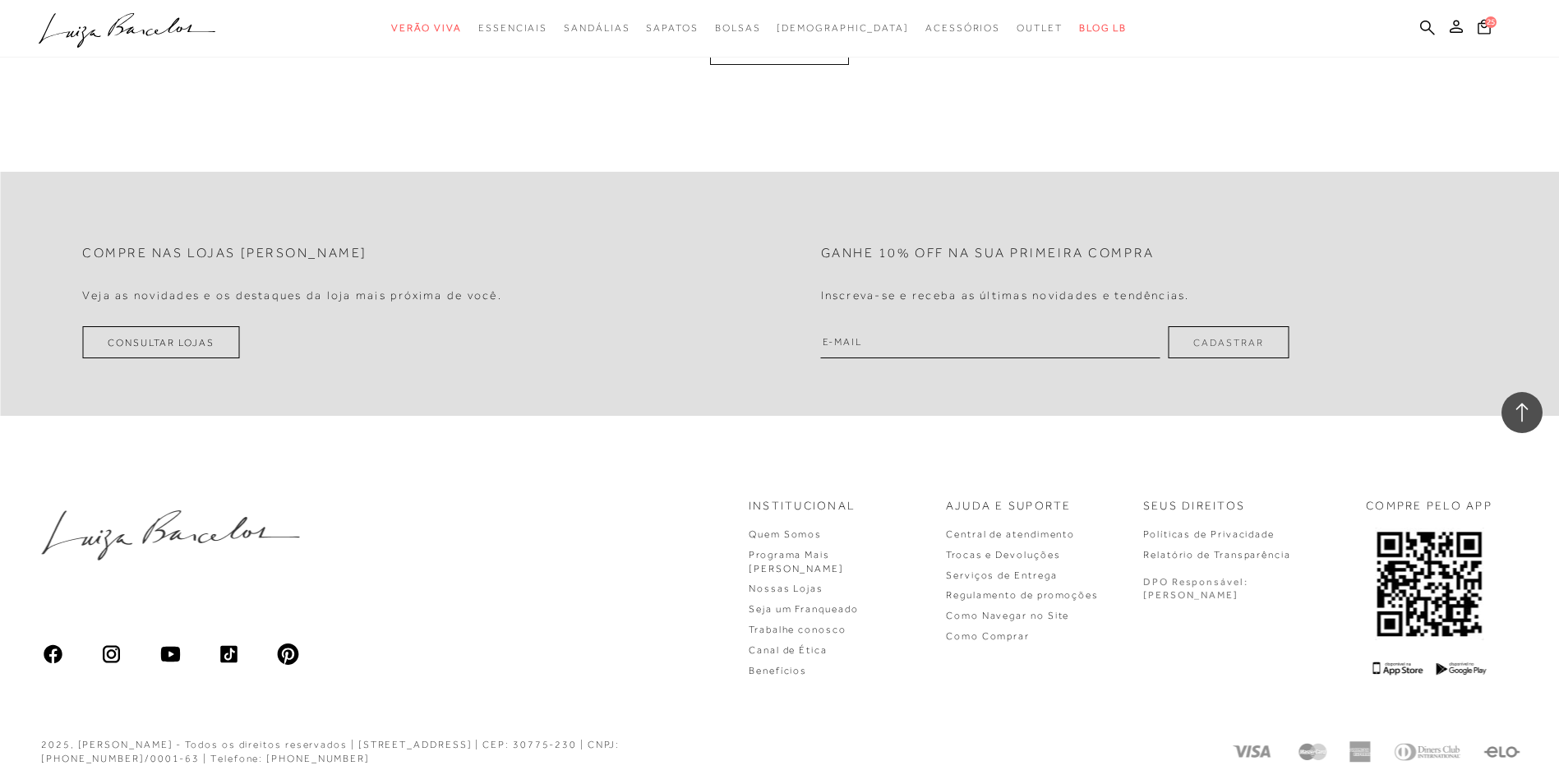
scroll to position [12324, 0]
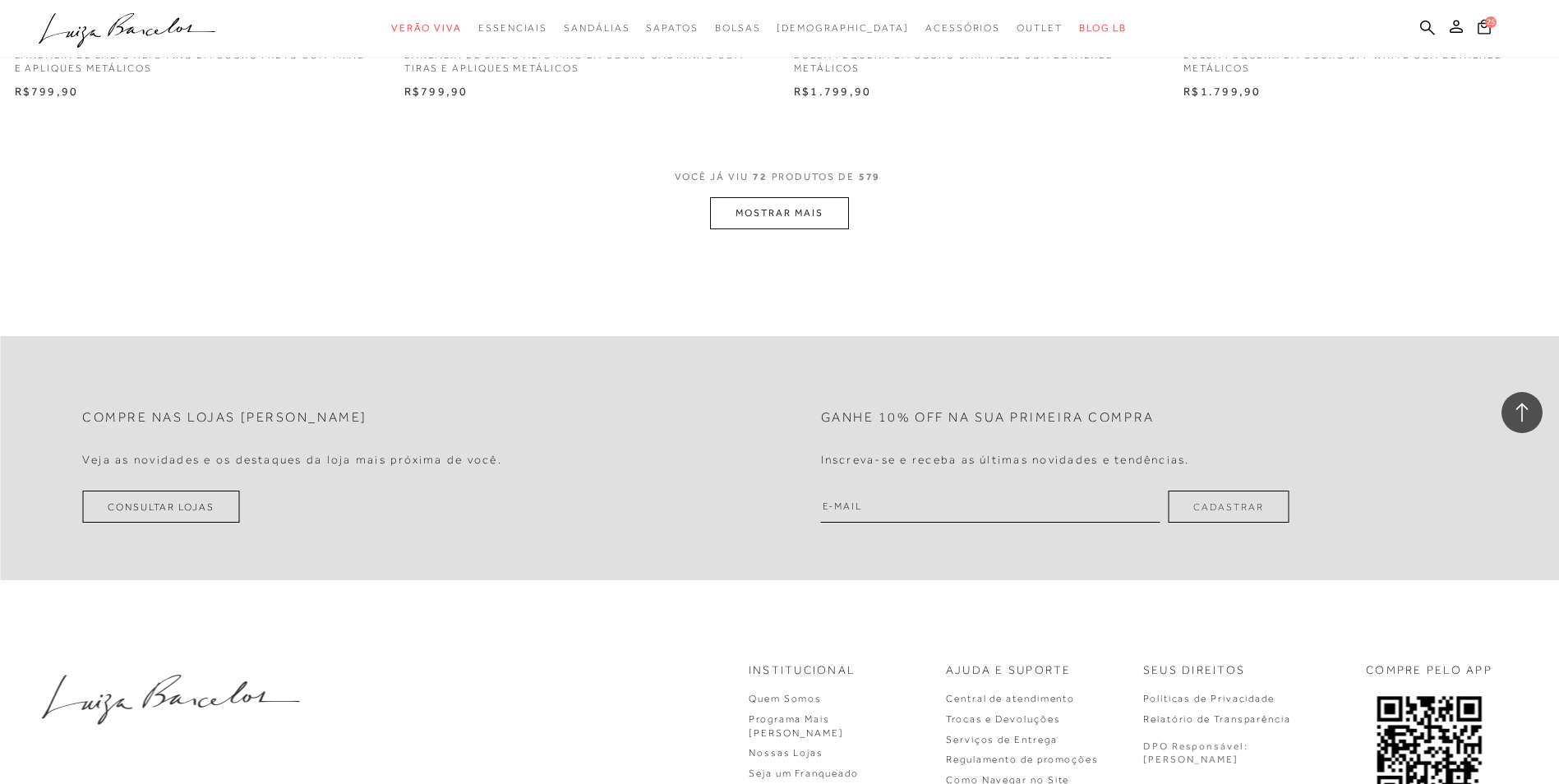
click at [762, 214] on button "MOSTRAR MAIS" at bounding box center [778, 214] width 138 height 32
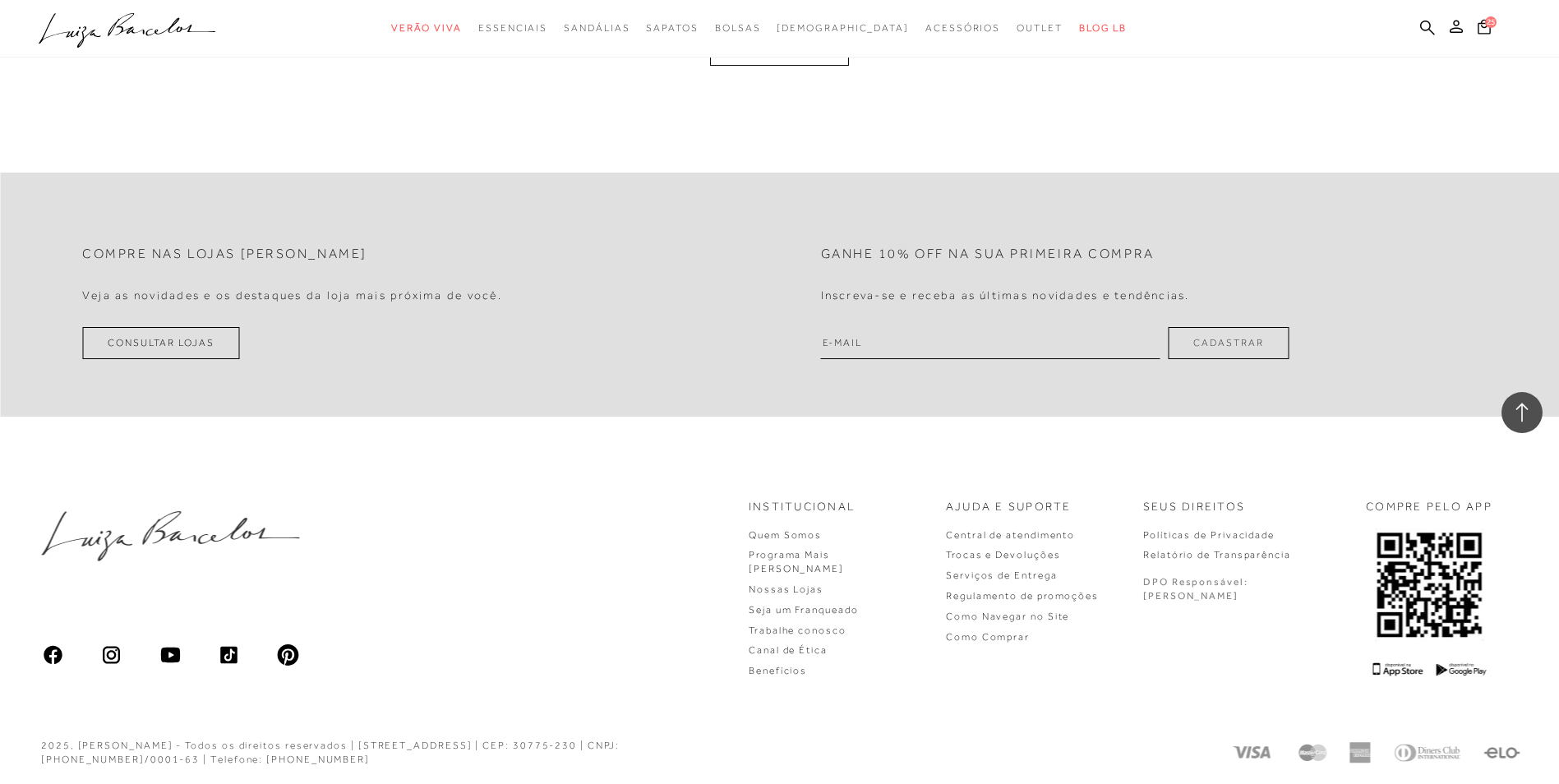
scroll to position [16422, 0]
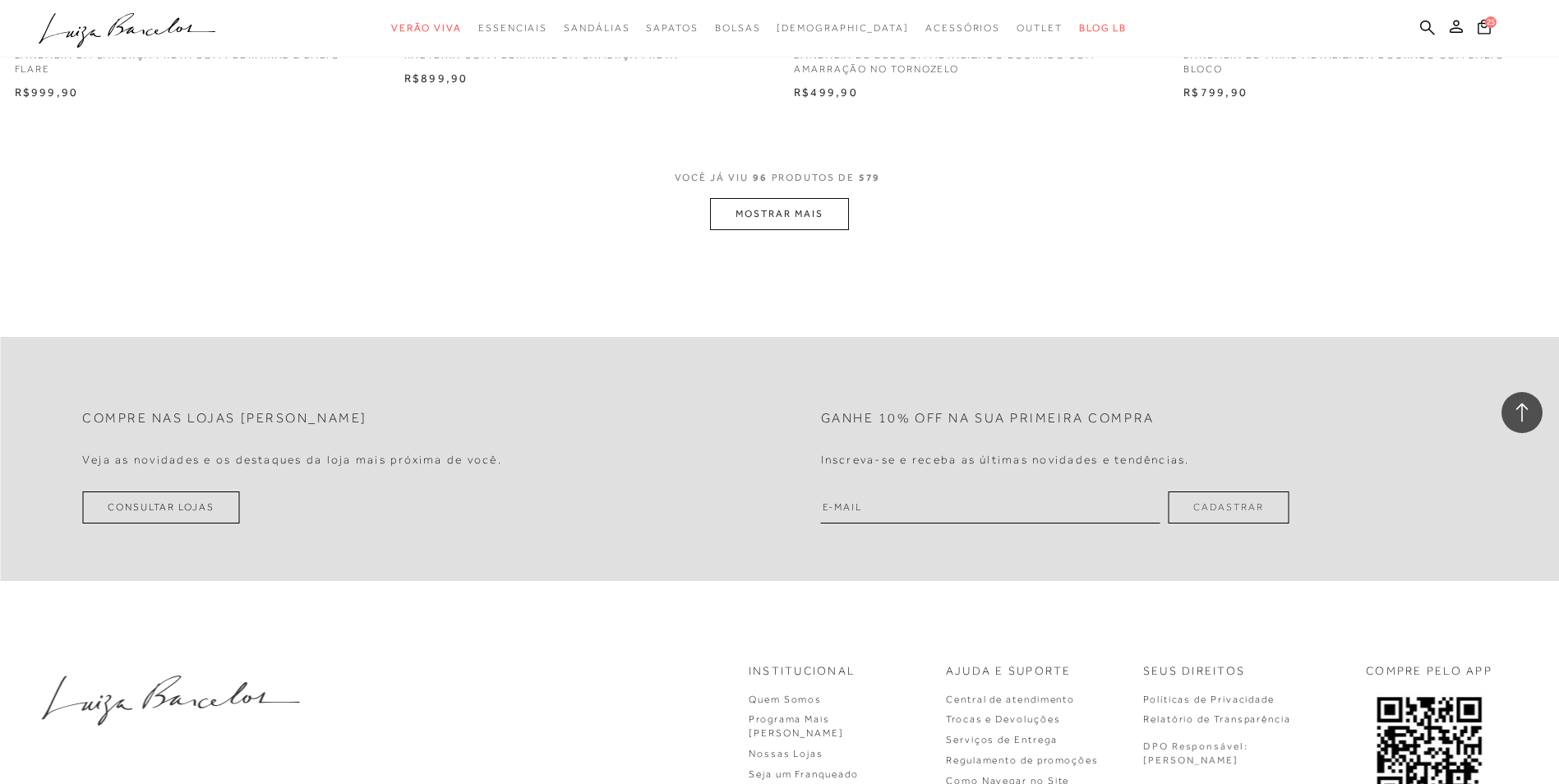
click at [771, 211] on button "MOSTRAR MAIS" at bounding box center [778, 214] width 138 height 32
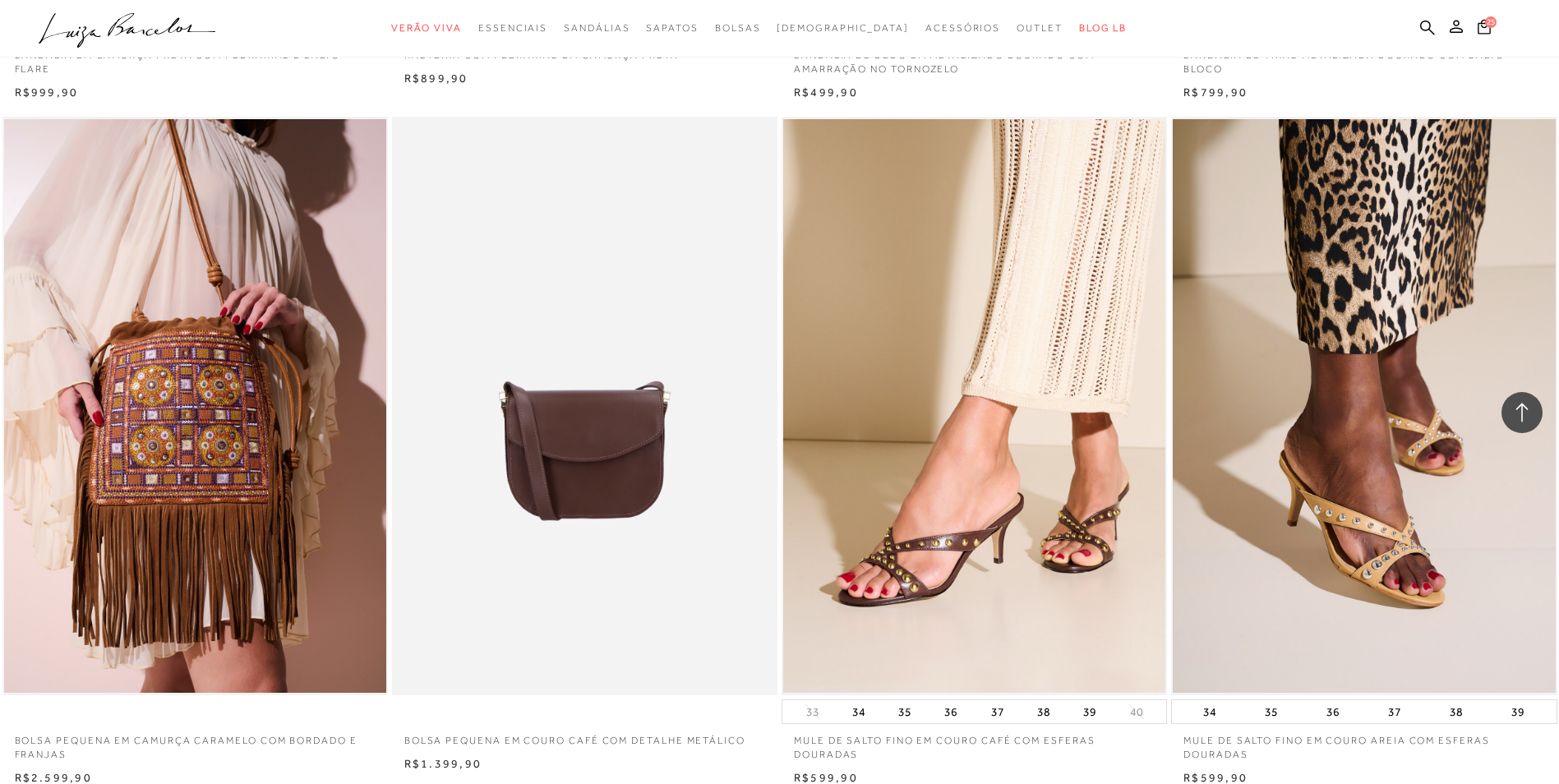
scroll to position [20684, 0]
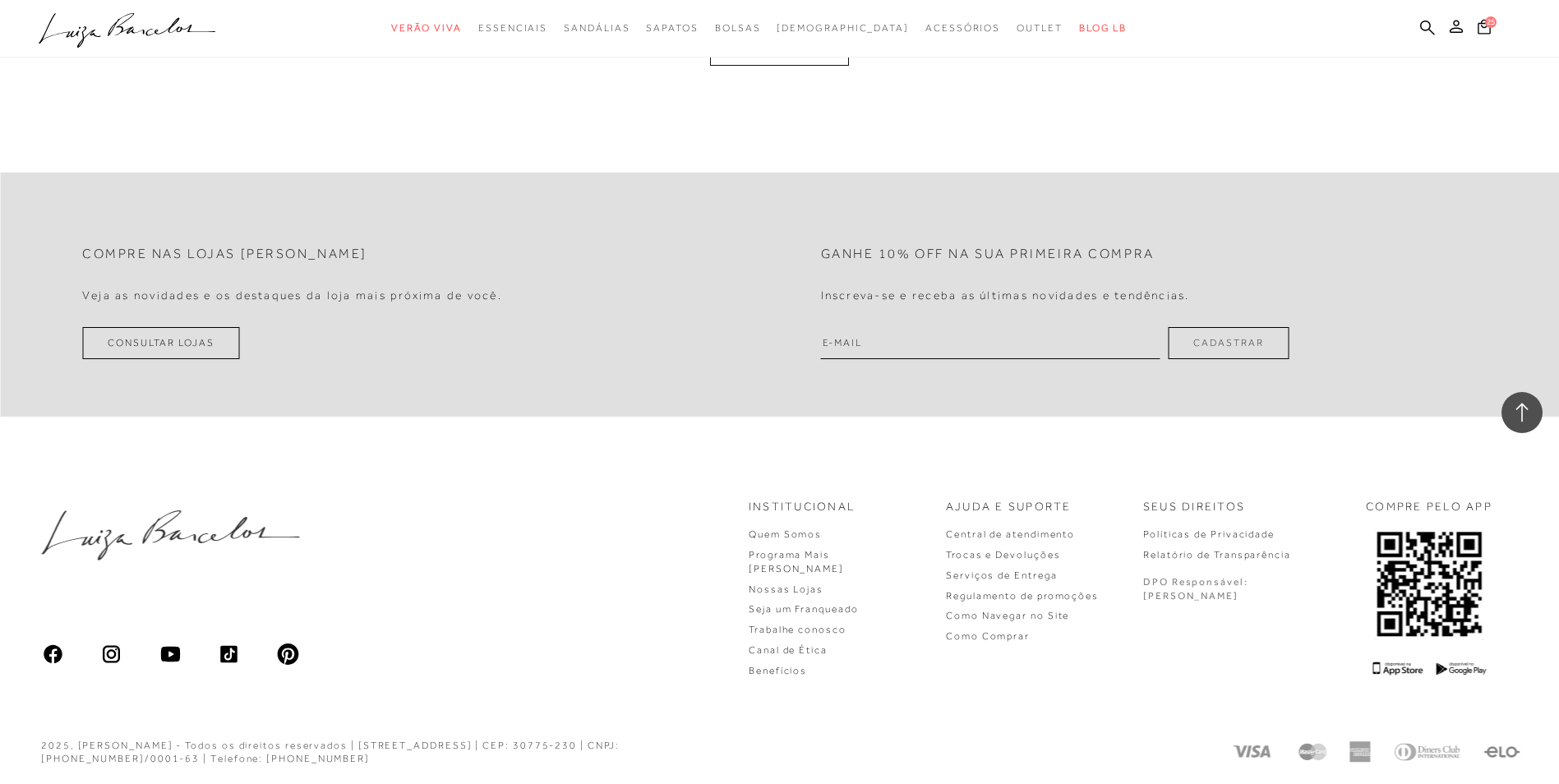
click at [772, 61] on button "MOSTRAR MAIS" at bounding box center [778, 49] width 138 height 32
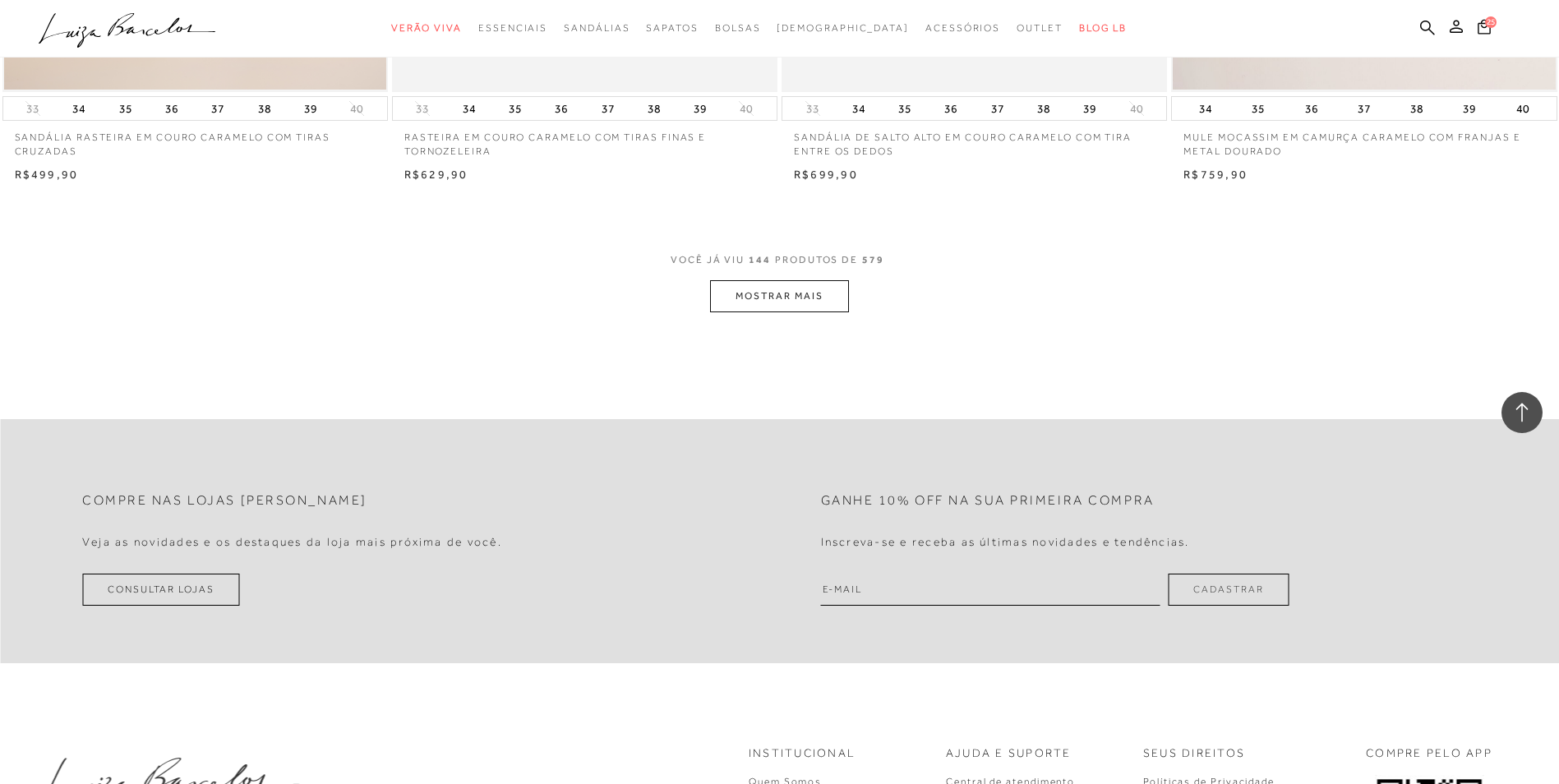
click at [765, 291] on button "MOSTRAR MAIS" at bounding box center [778, 297] width 138 height 32
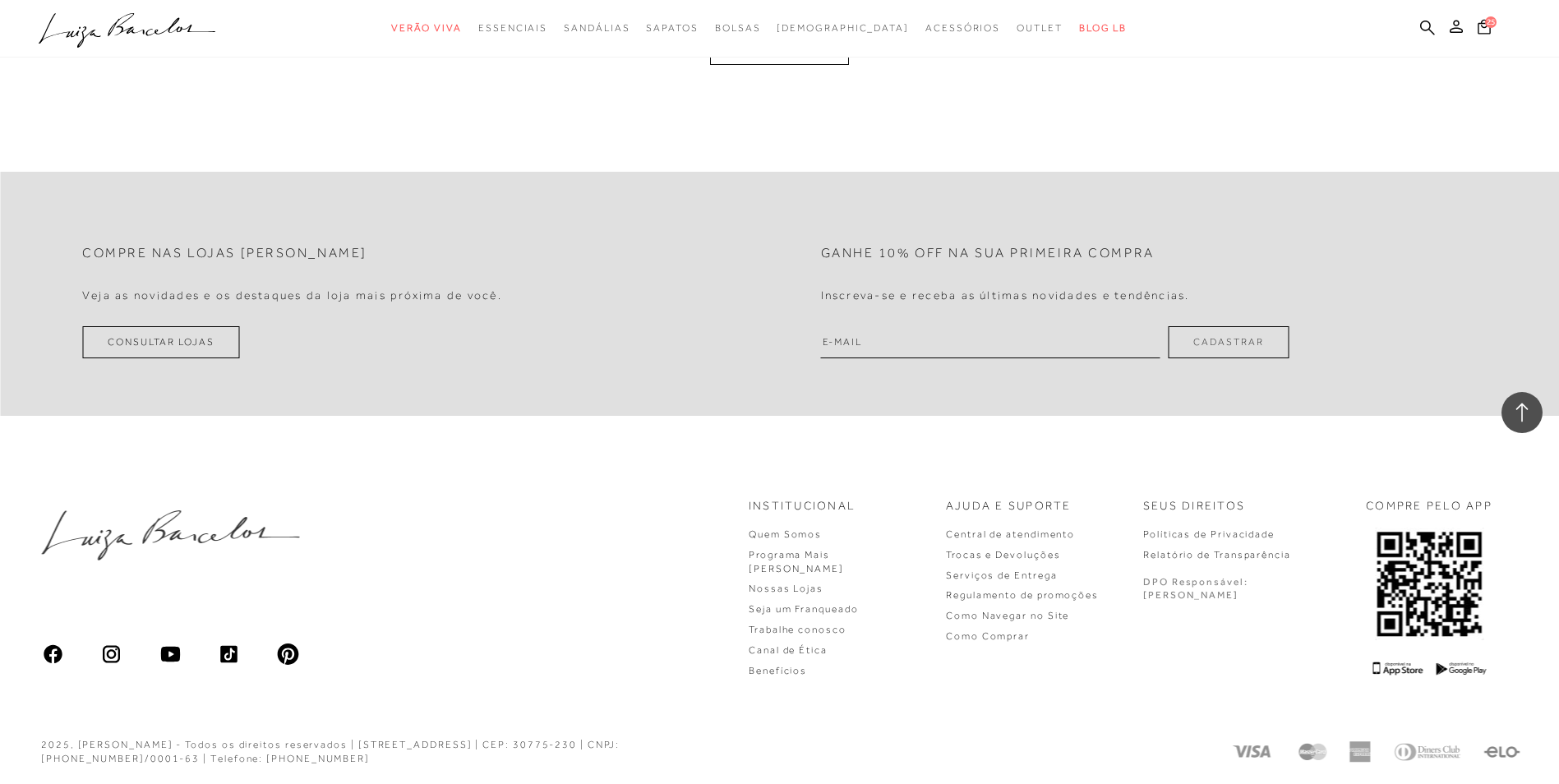
scroll to position [28660, 0]
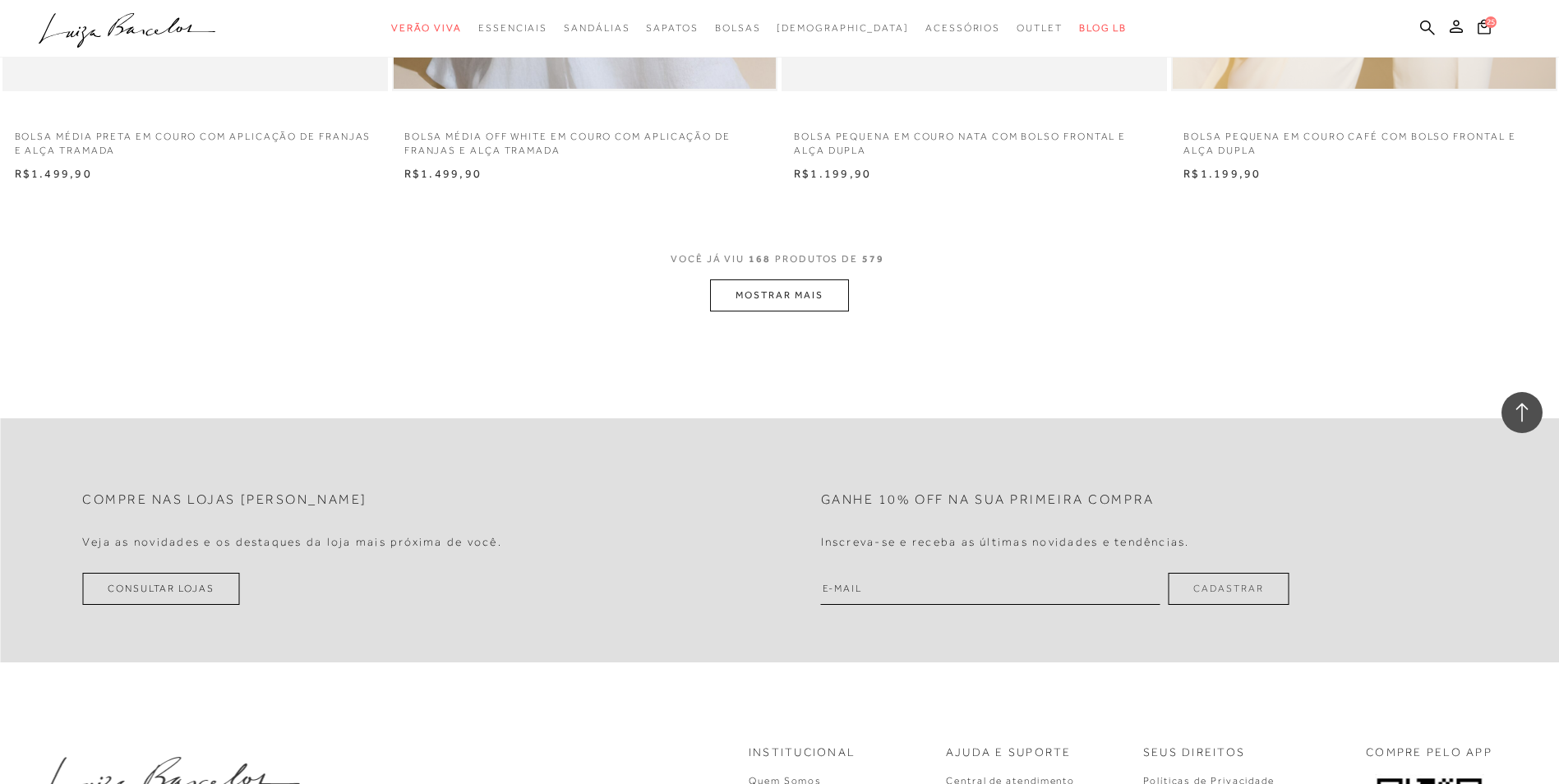
click at [779, 293] on button "MOSTRAR MAIS" at bounding box center [778, 296] width 138 height 32
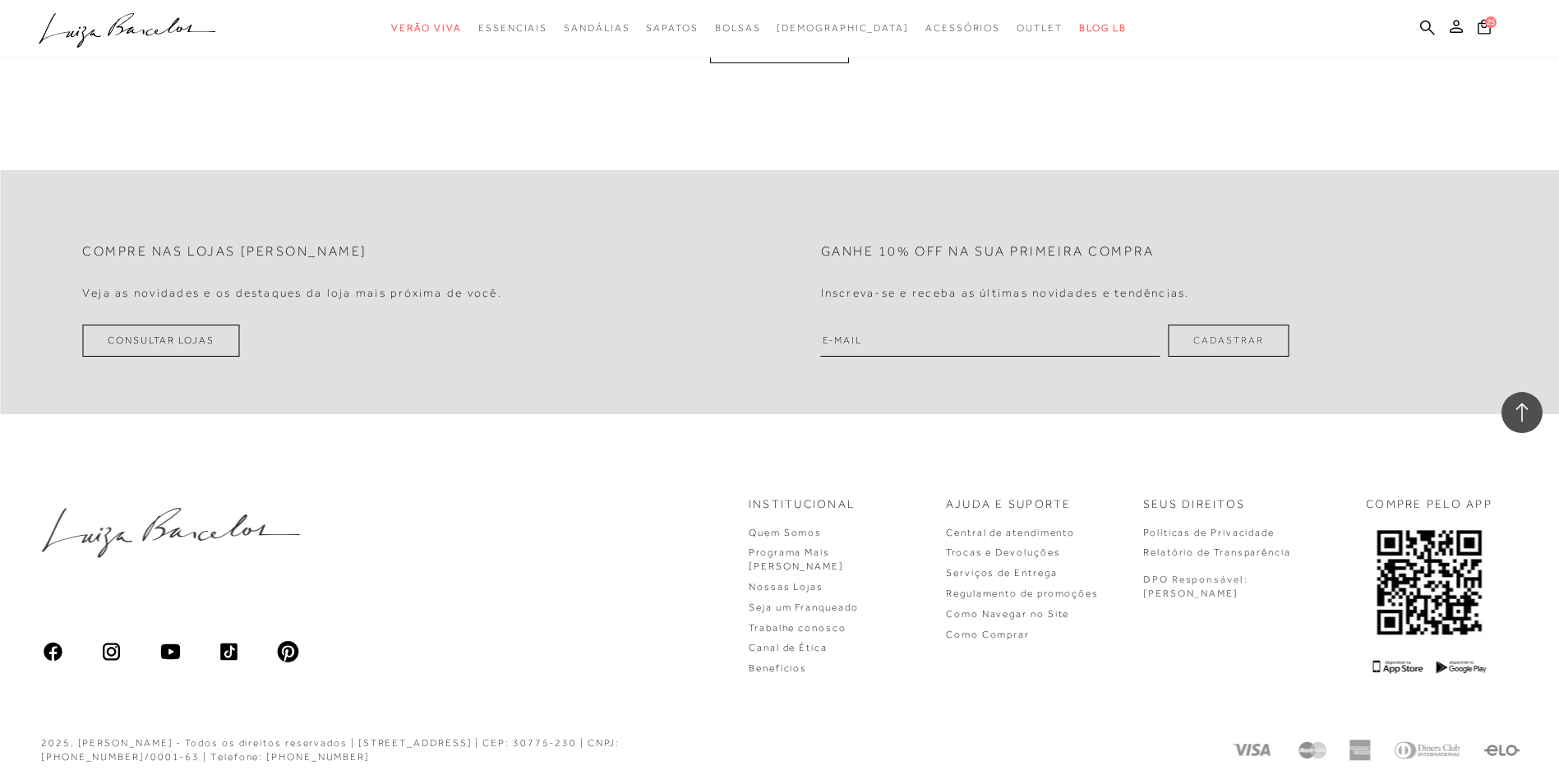
scroll to position [32774, 0]
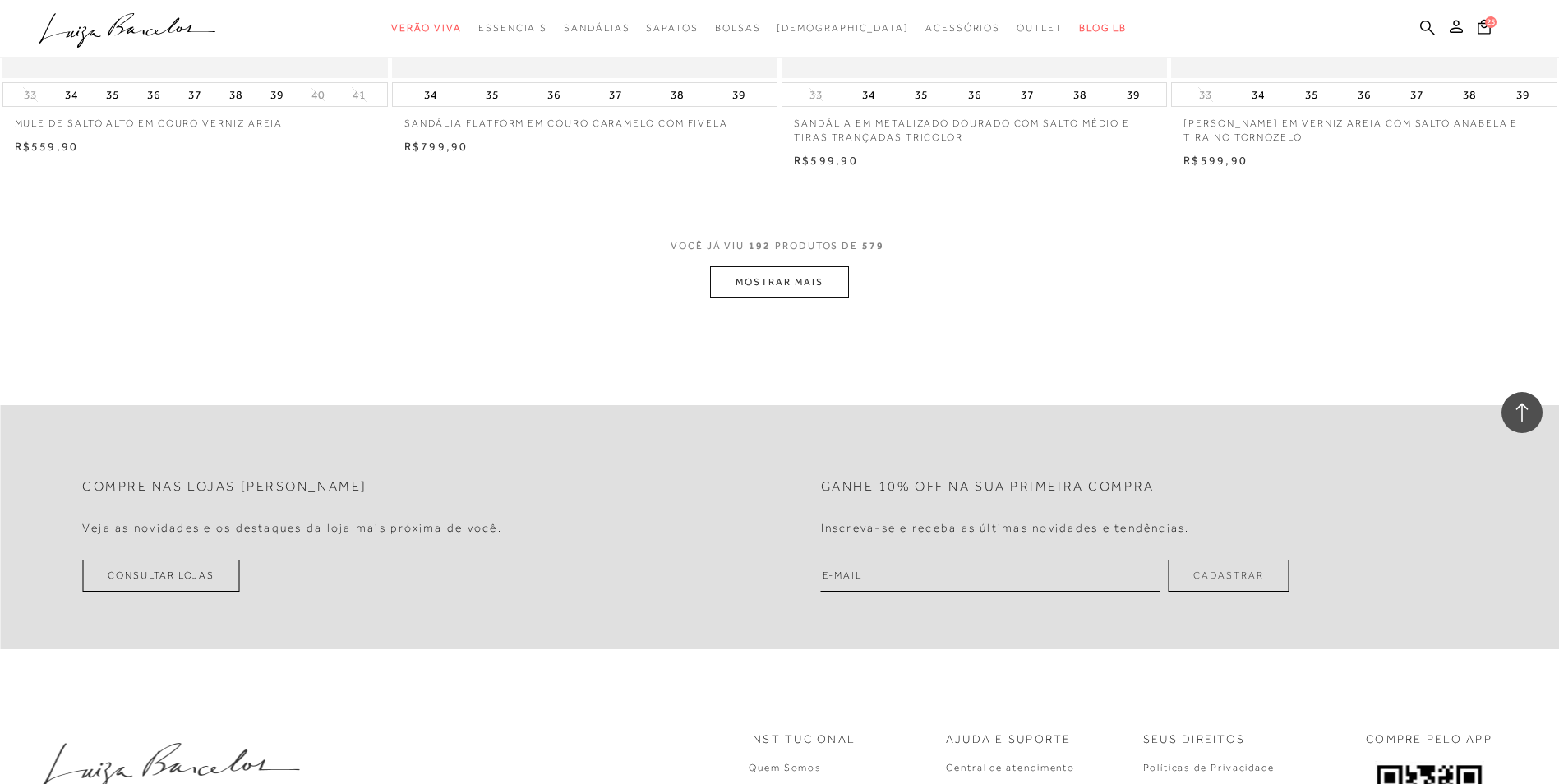
click at [769, 287] on button "MOSTRAR MAIS" at bounding box center [778, 282] width 138 height 32
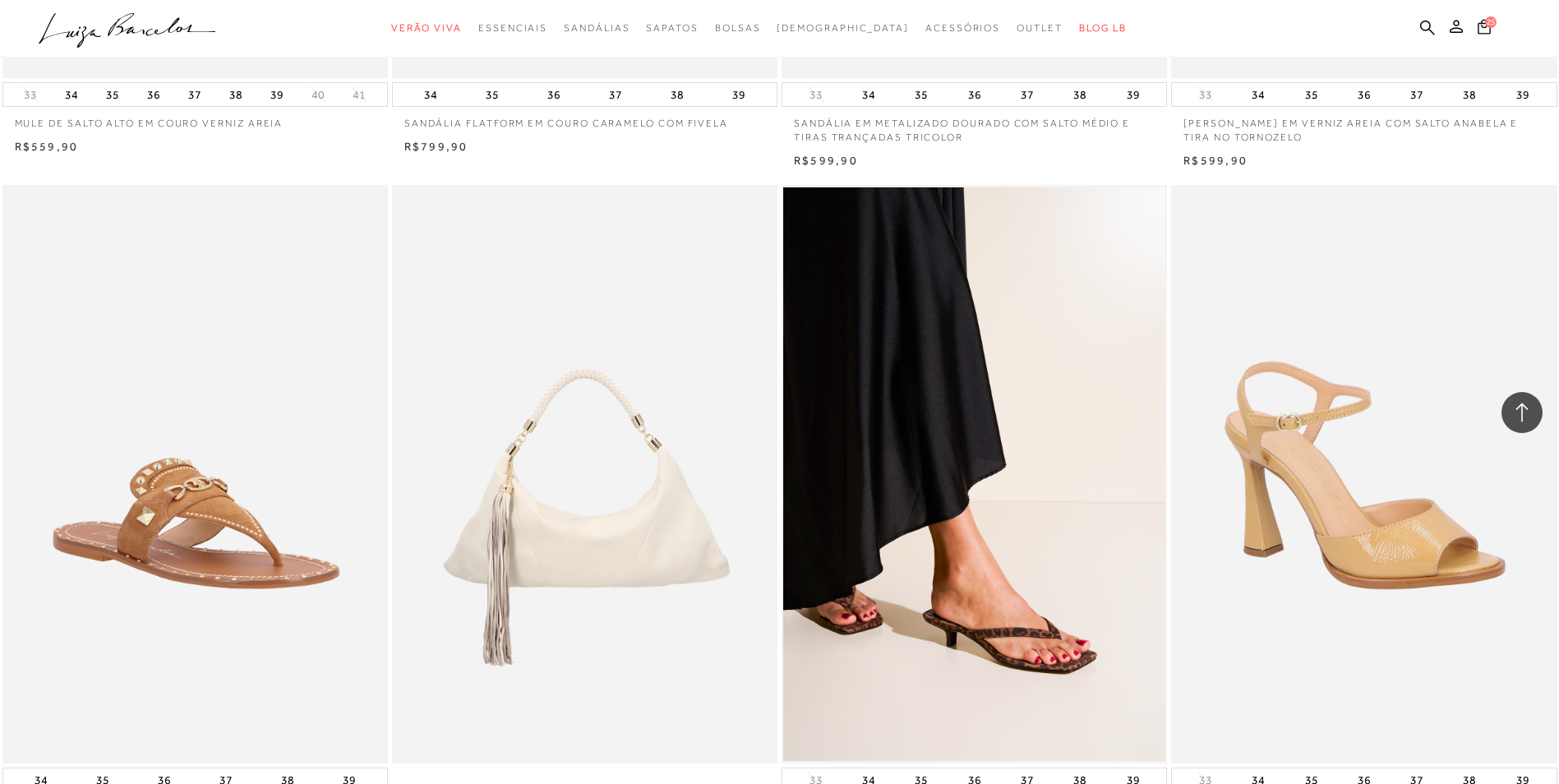
scroll to position [36803, 0]
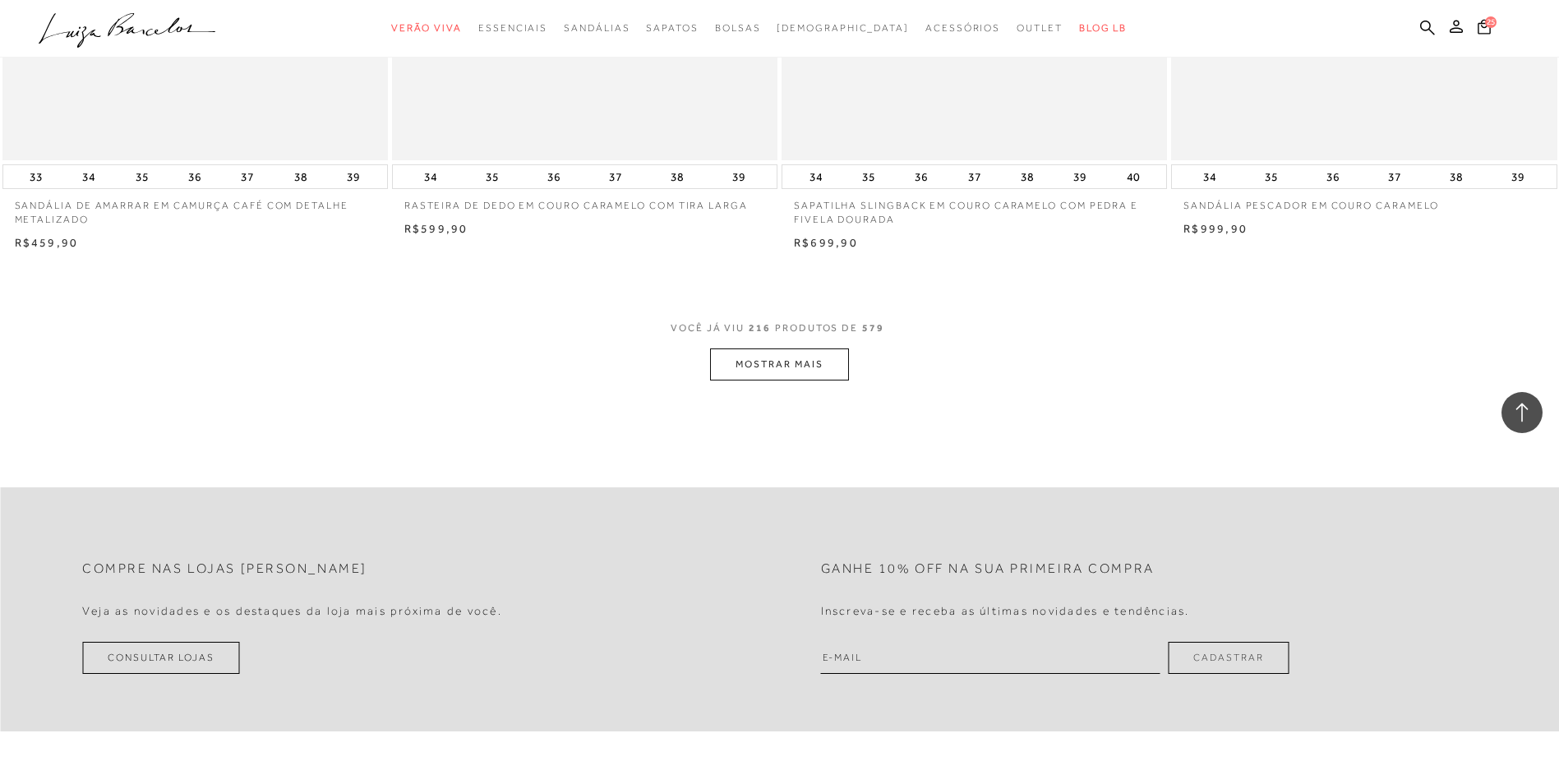
click at [767, 375] on button "MOSTRAR MAIS" at bounding box center [778, 364] width 138 height 32
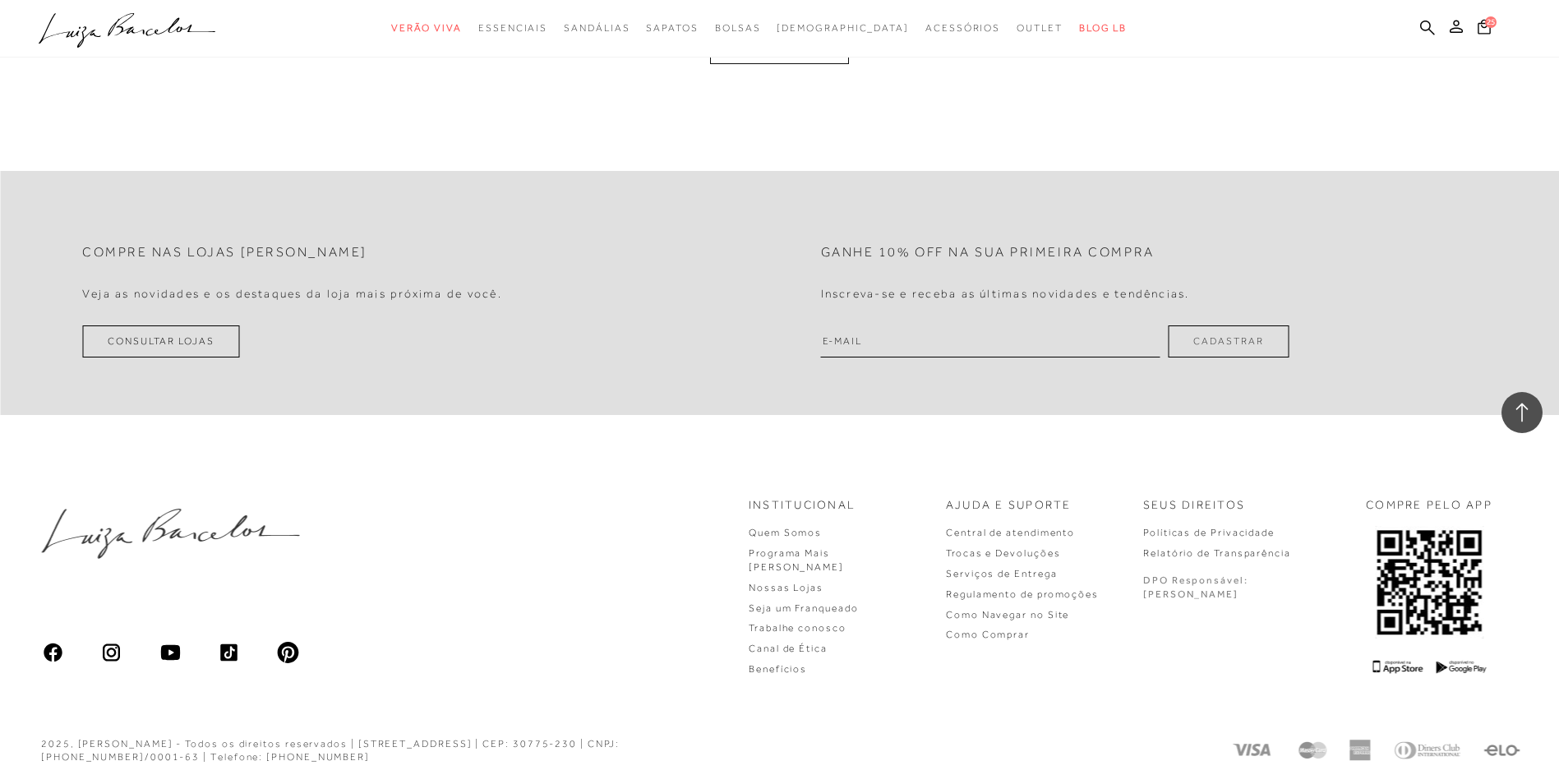
scroll to position [40997, 0]
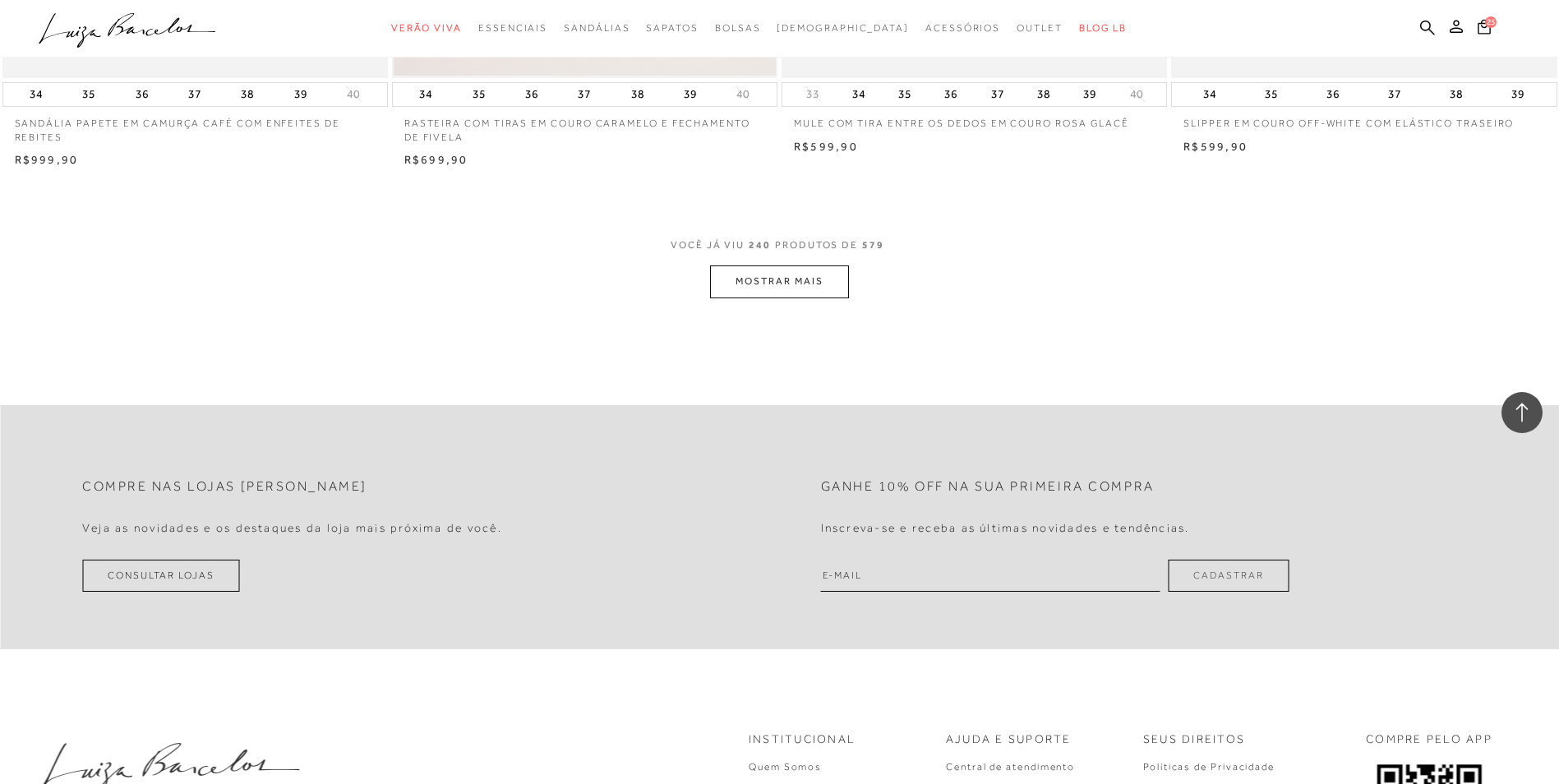
click at [763, 292] on button "MOSTRAR MAIS" at bounding box center [778, 281] width 138 height 32
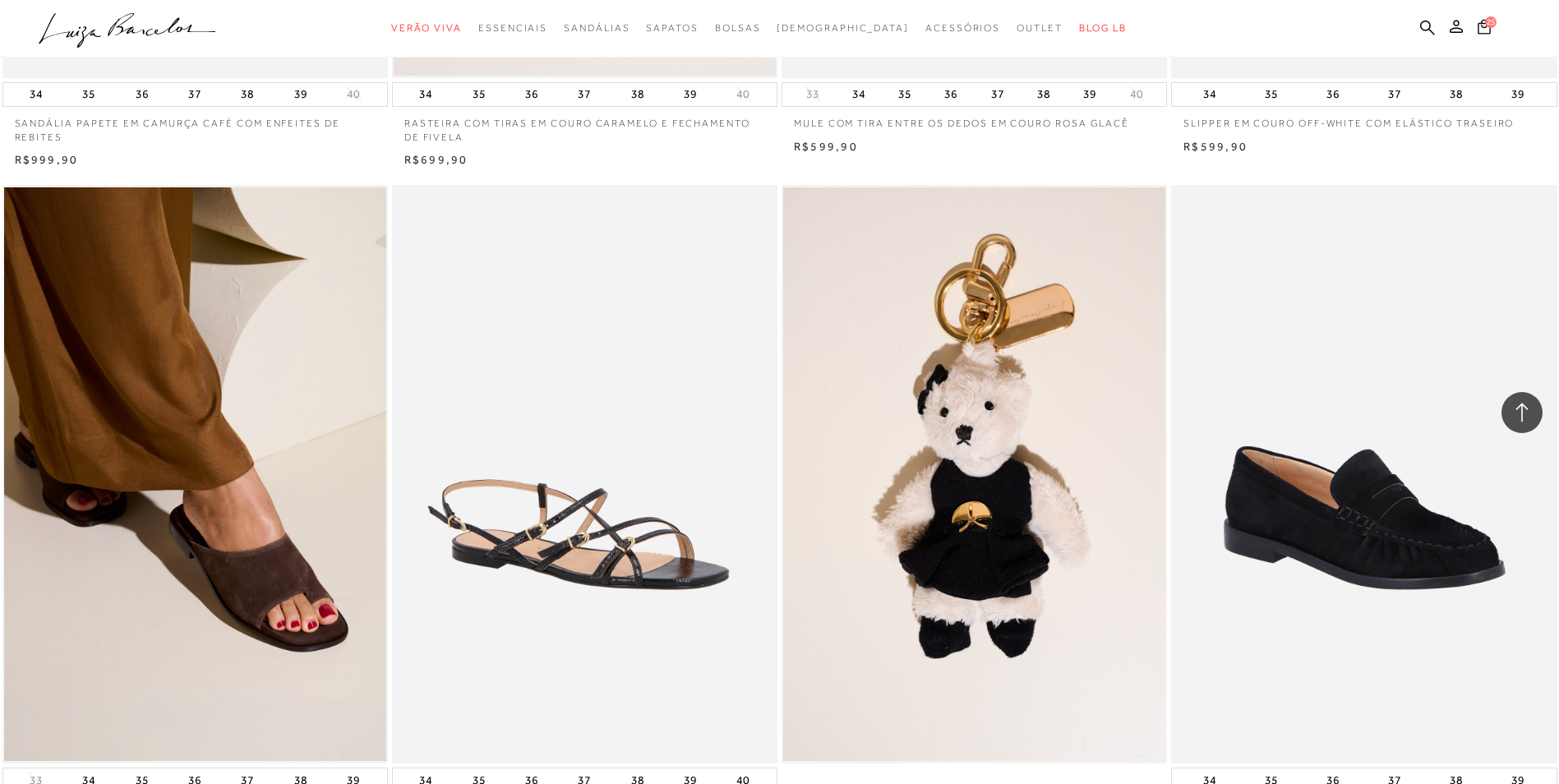
scroll to position [45094, 0]
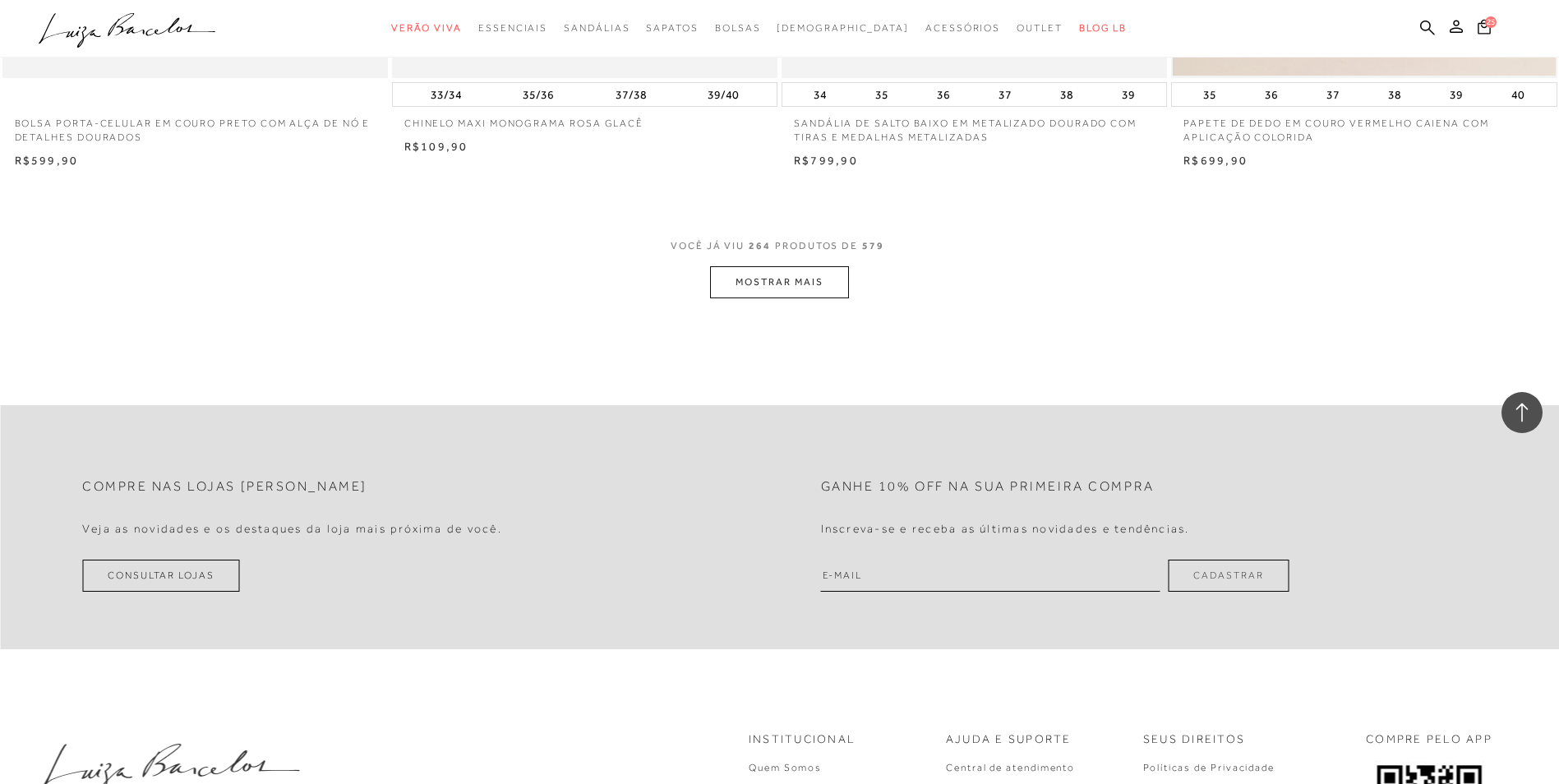
click at [788, 292] on button "MOSTRAR MAIS" at bounding box center [778, 282] width 138 height 32
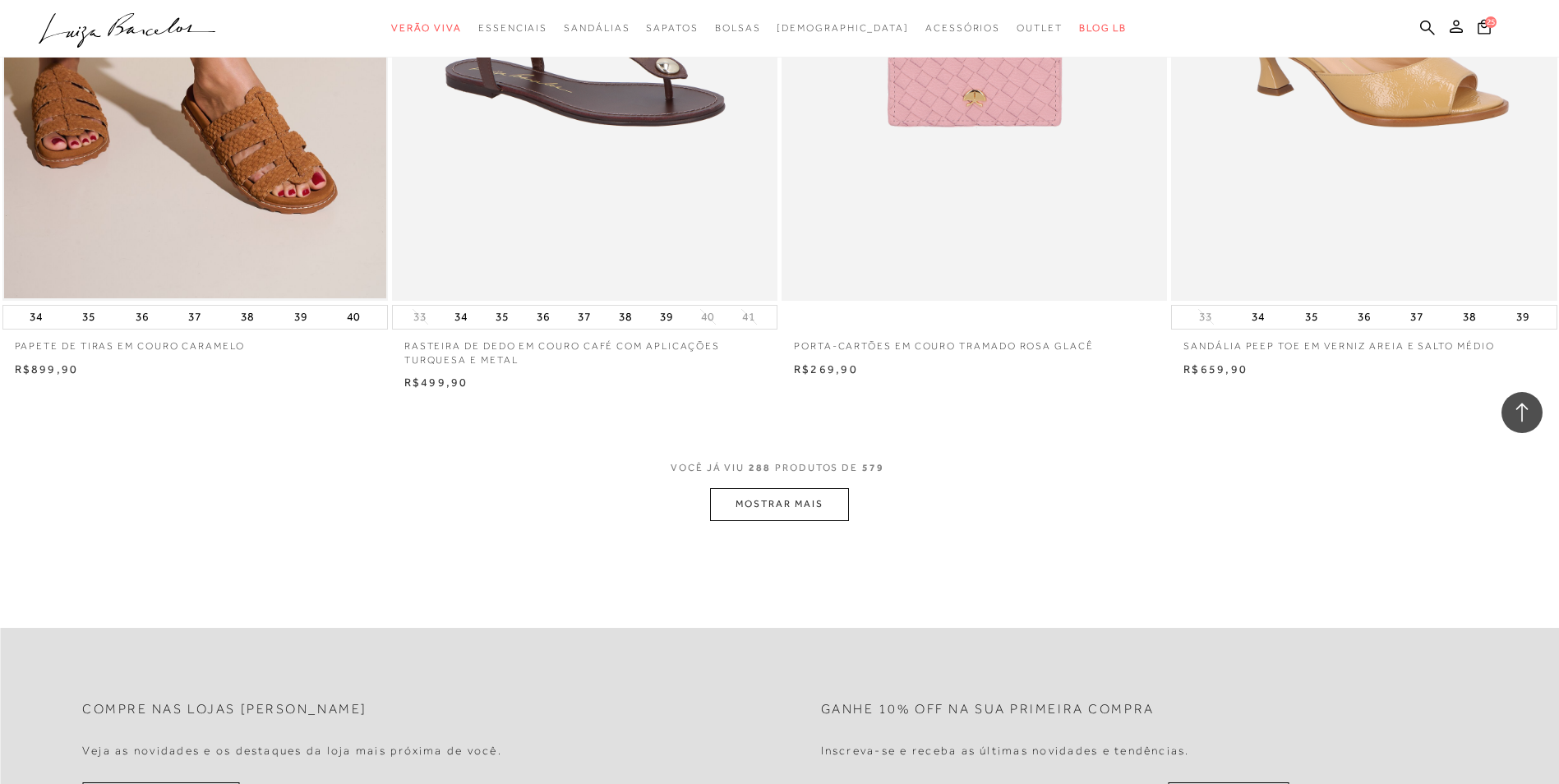
scroll to position [49394, 0]
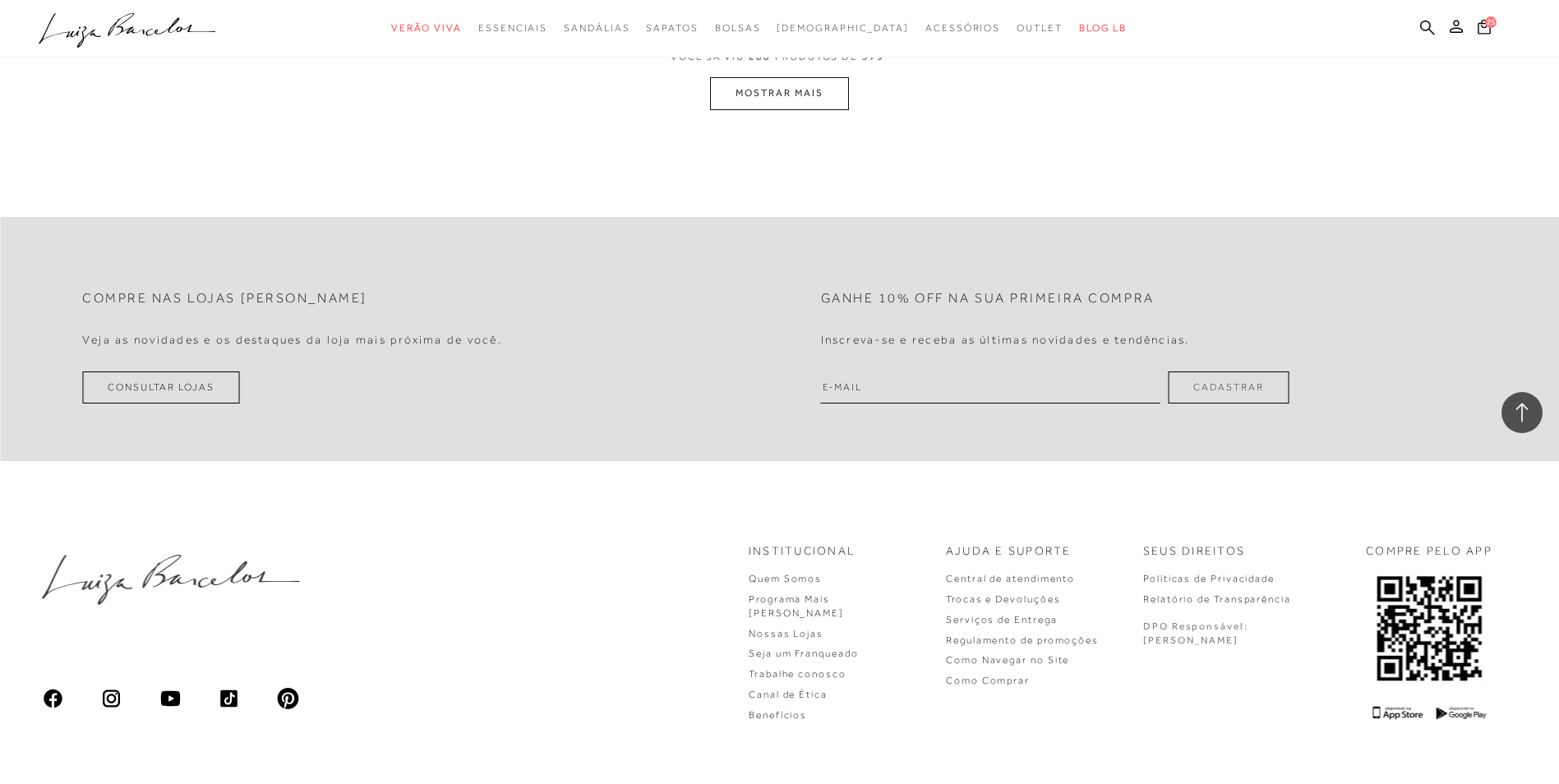
click at [758, 108] on button "MOSTRAR MAIS" at bounding box center [778, 93] width 138 height 32
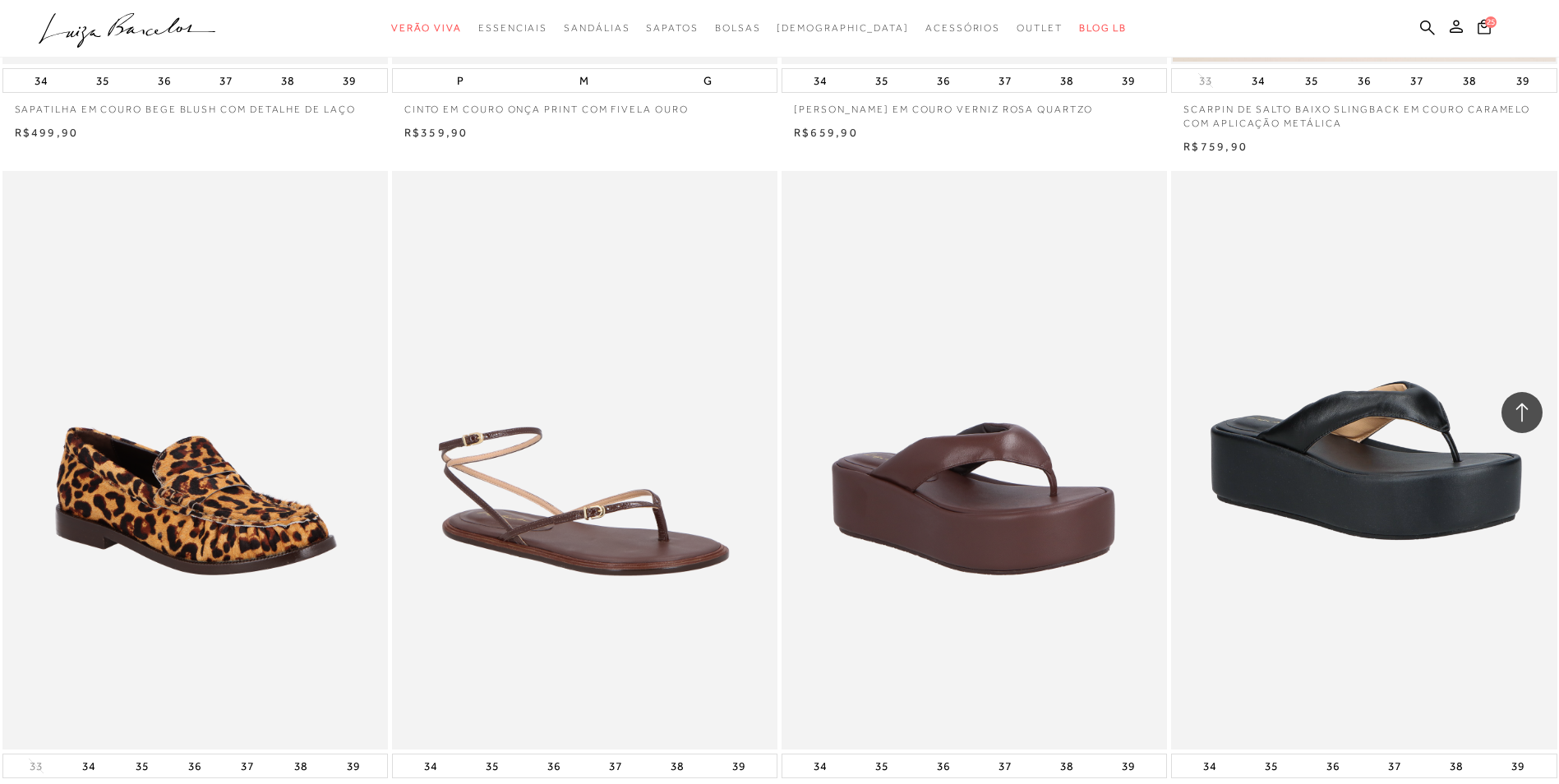
scroll to position [53056, 0]
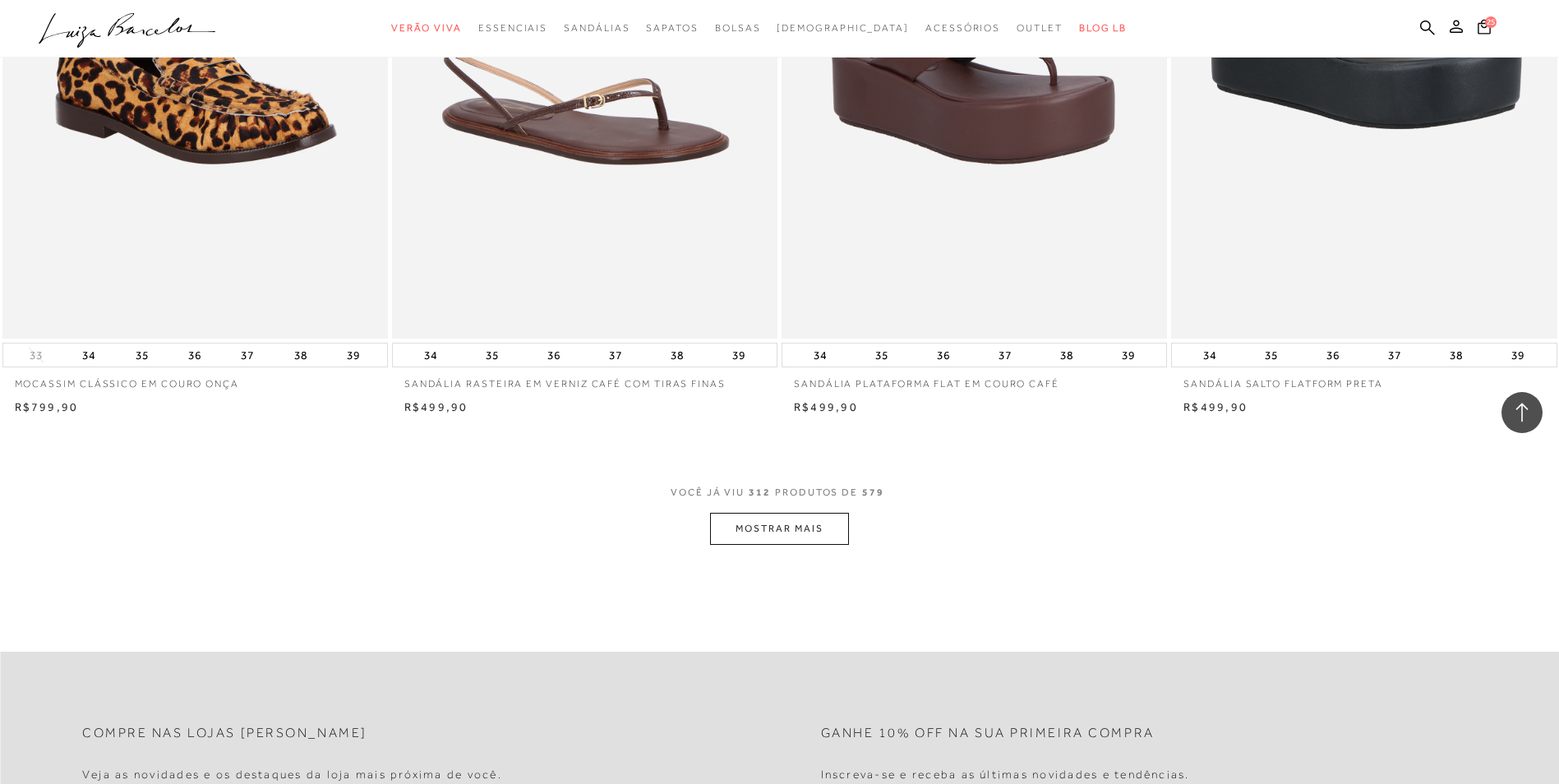
click at [776, 544] on button "MOSTRAR MAIS" at bounding box center [778, 529] width 138 height 32
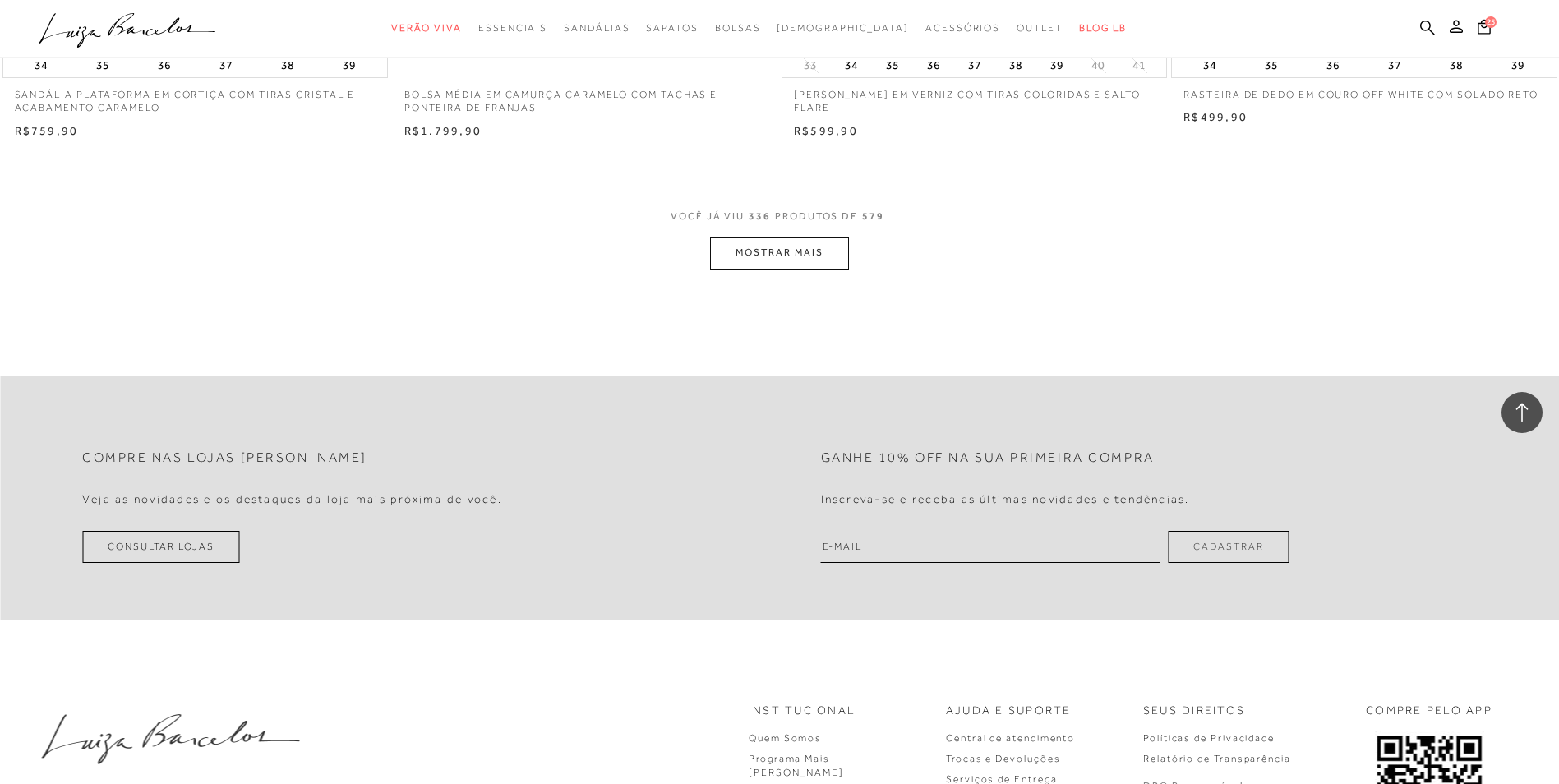
scroll to position [57541, 0]
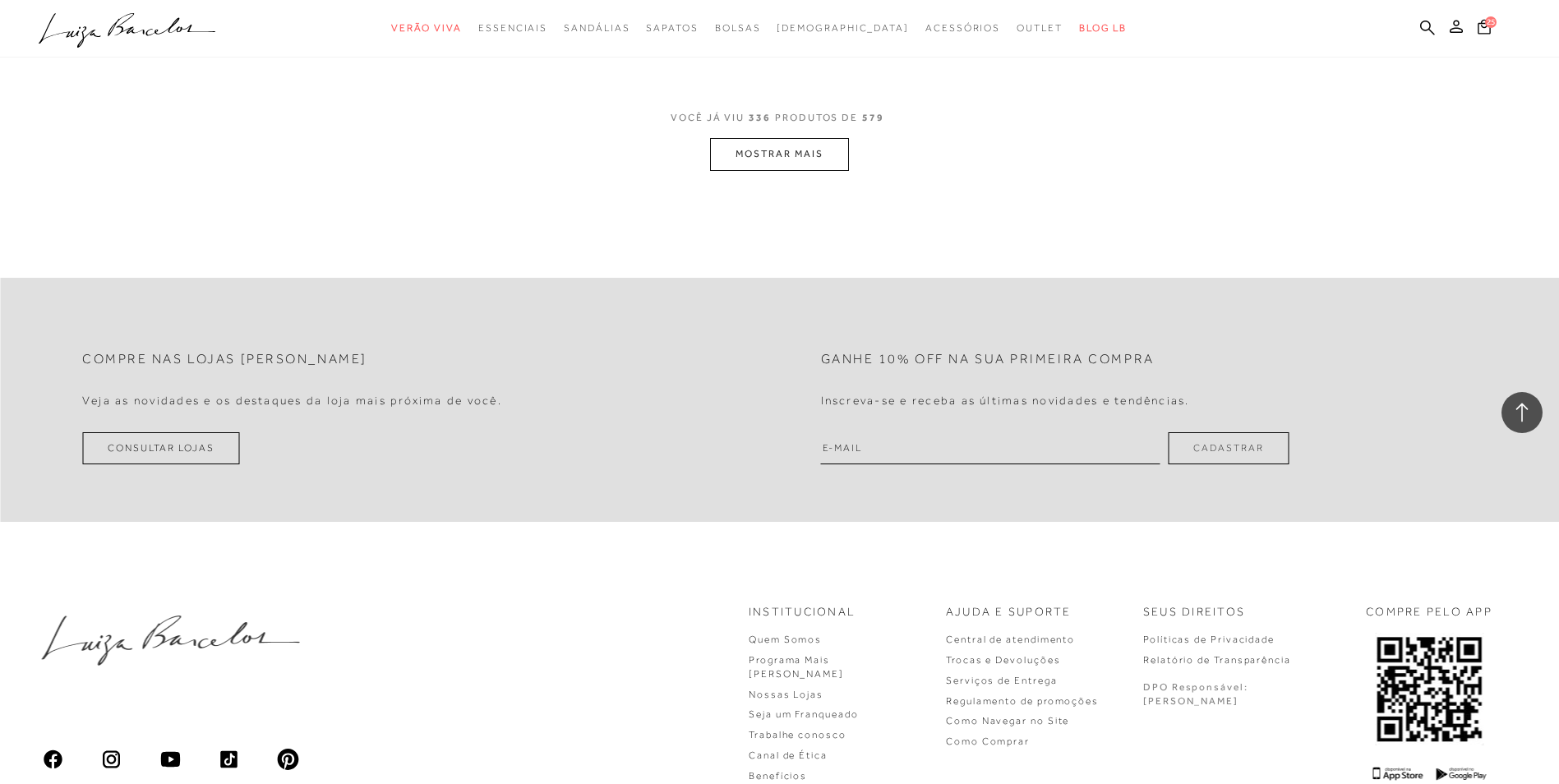
click at [785, 160] on button "MOSTRAR MAIS" at bounding box center [778, 154] width 138 height 32
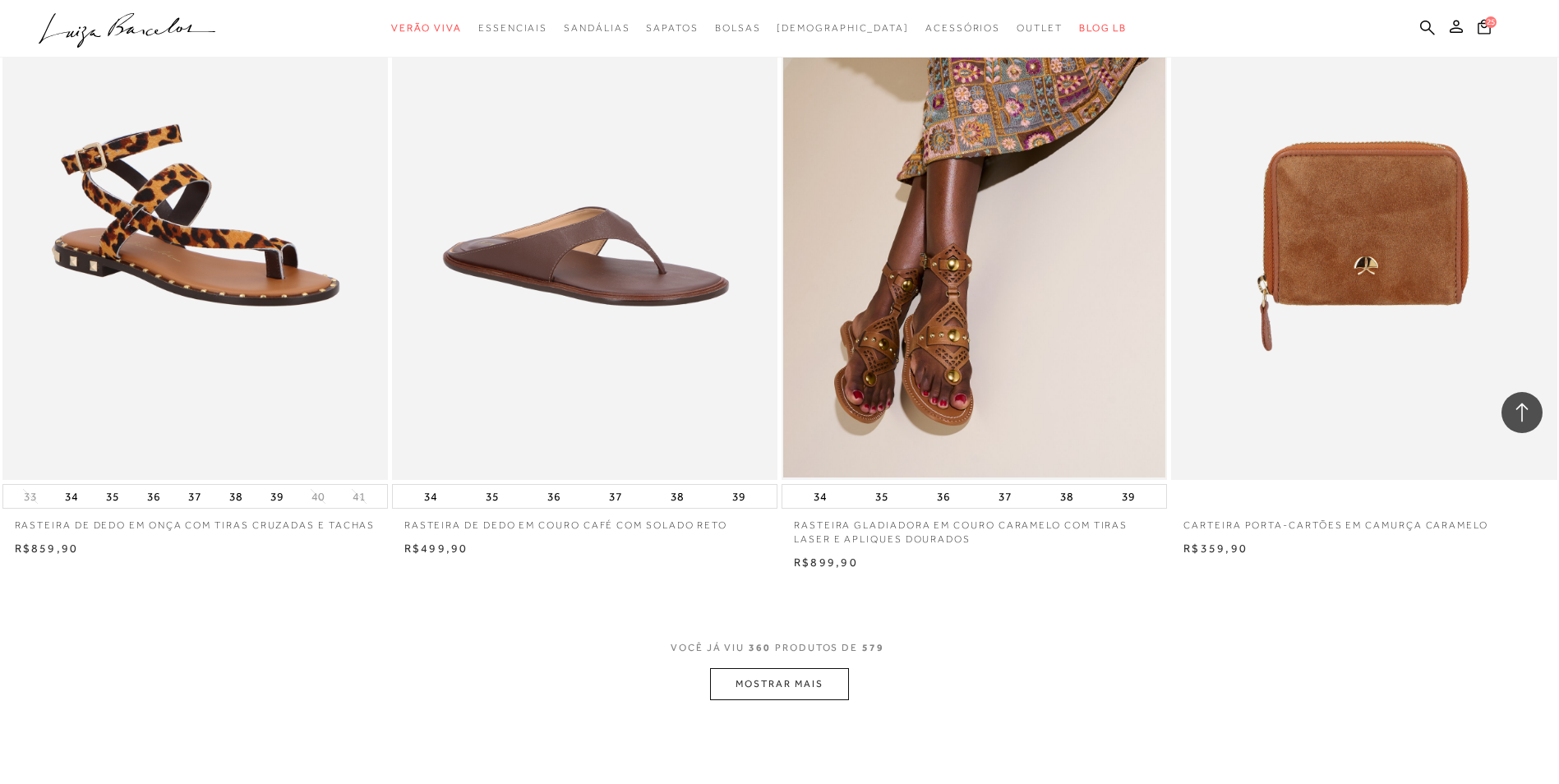
scroll to position [61222, 0]
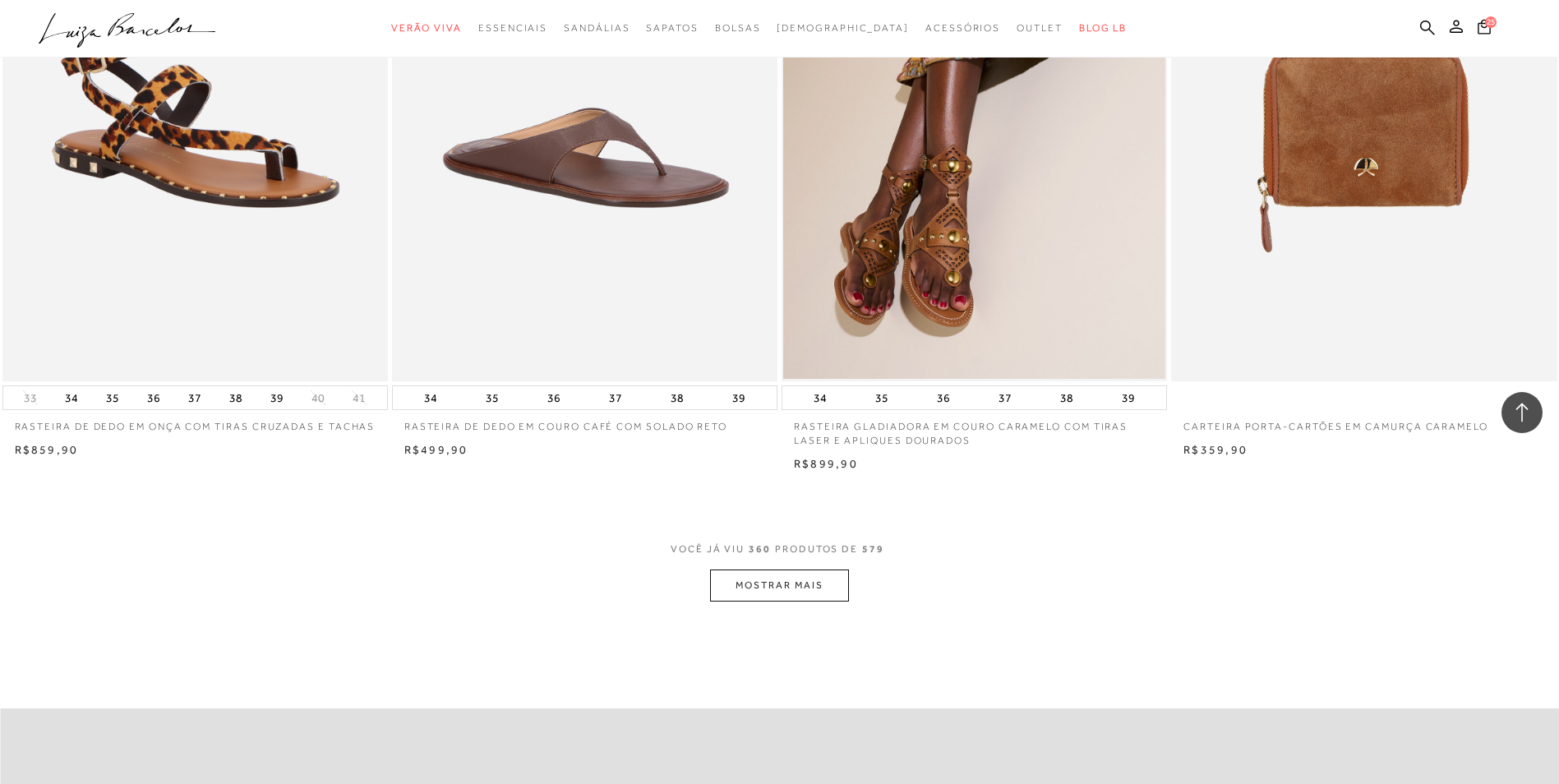
click at [771, 597] on button "MOSTRAR MAIS" at bounding box center [778, 586] width 138 height 32
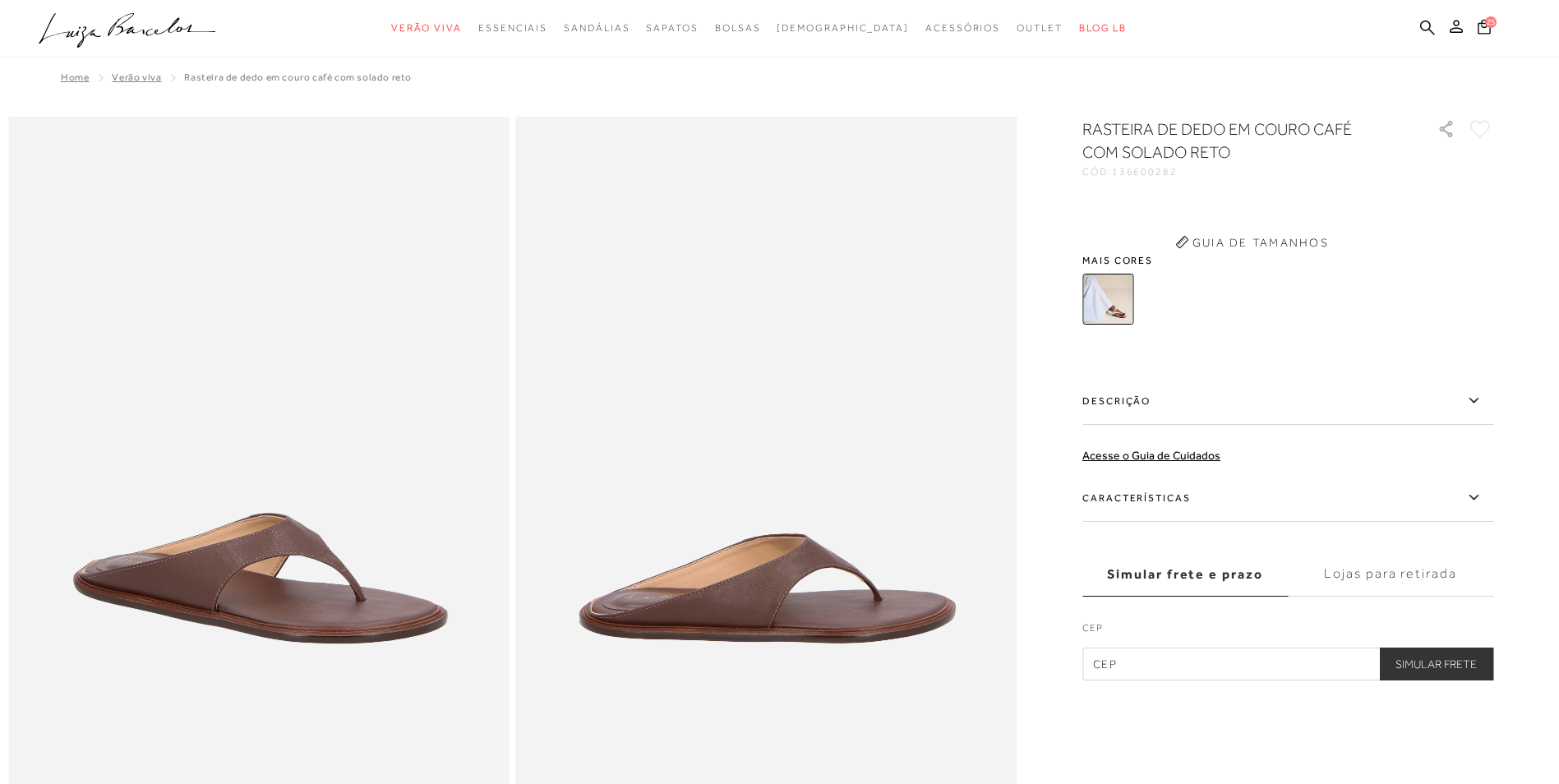
click at [732, 415] on img at bounding box center [766, 492] width 501 height 751
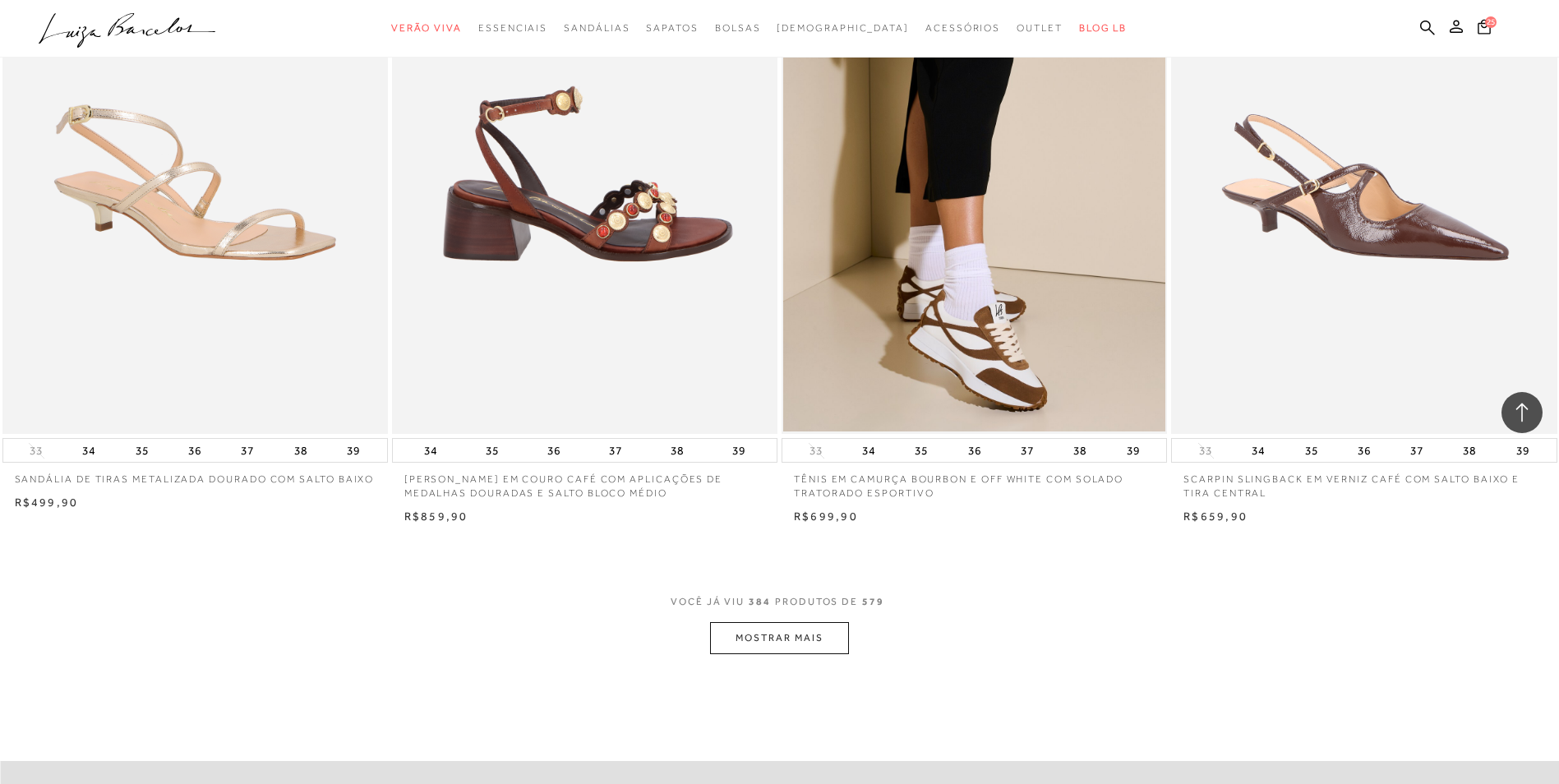
scroll to position [65314, 0]
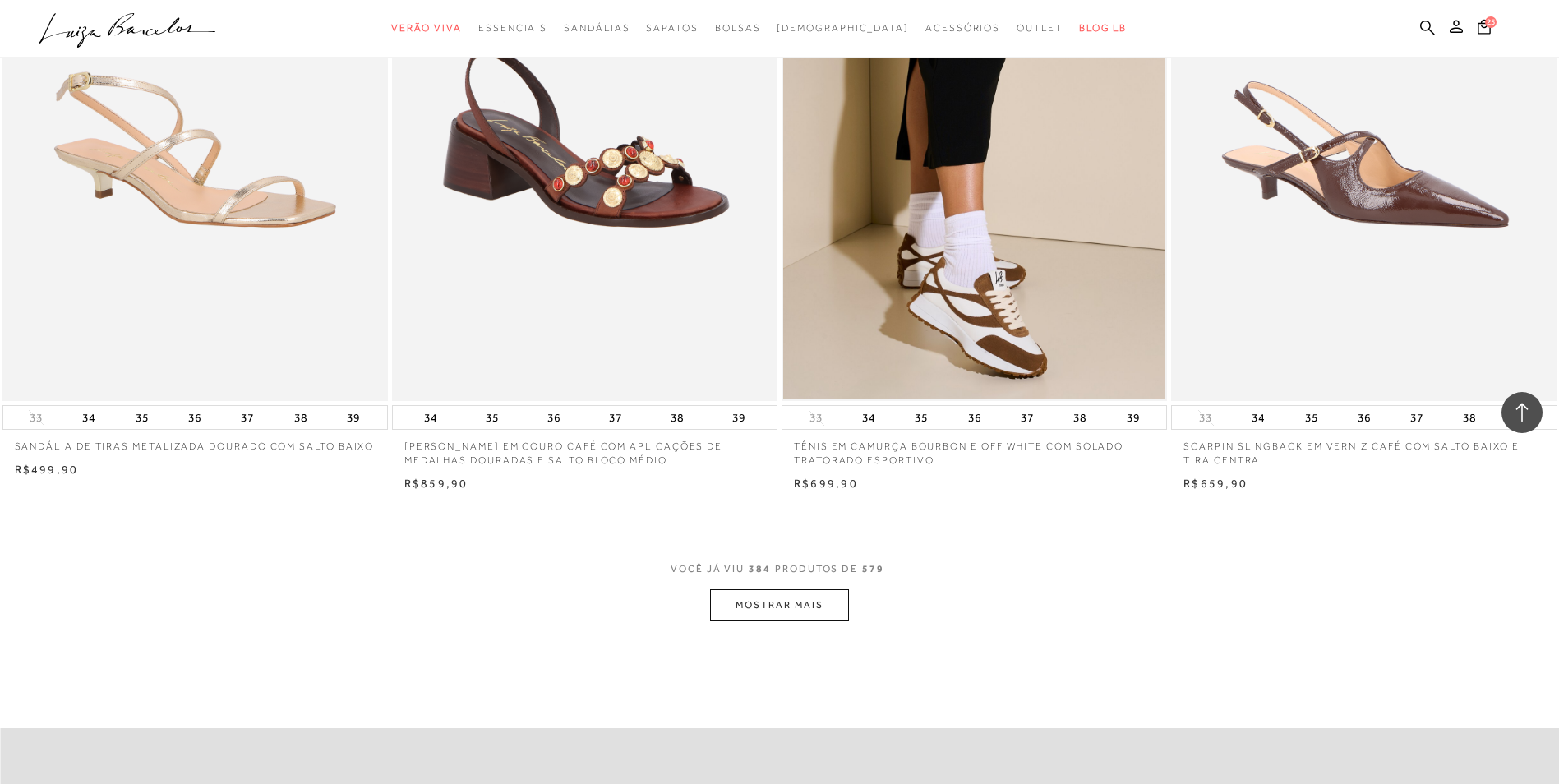
click at [760, 609] on button "MOSTRAR MAIS" at bounding box center [778, 605] width 138 height 32
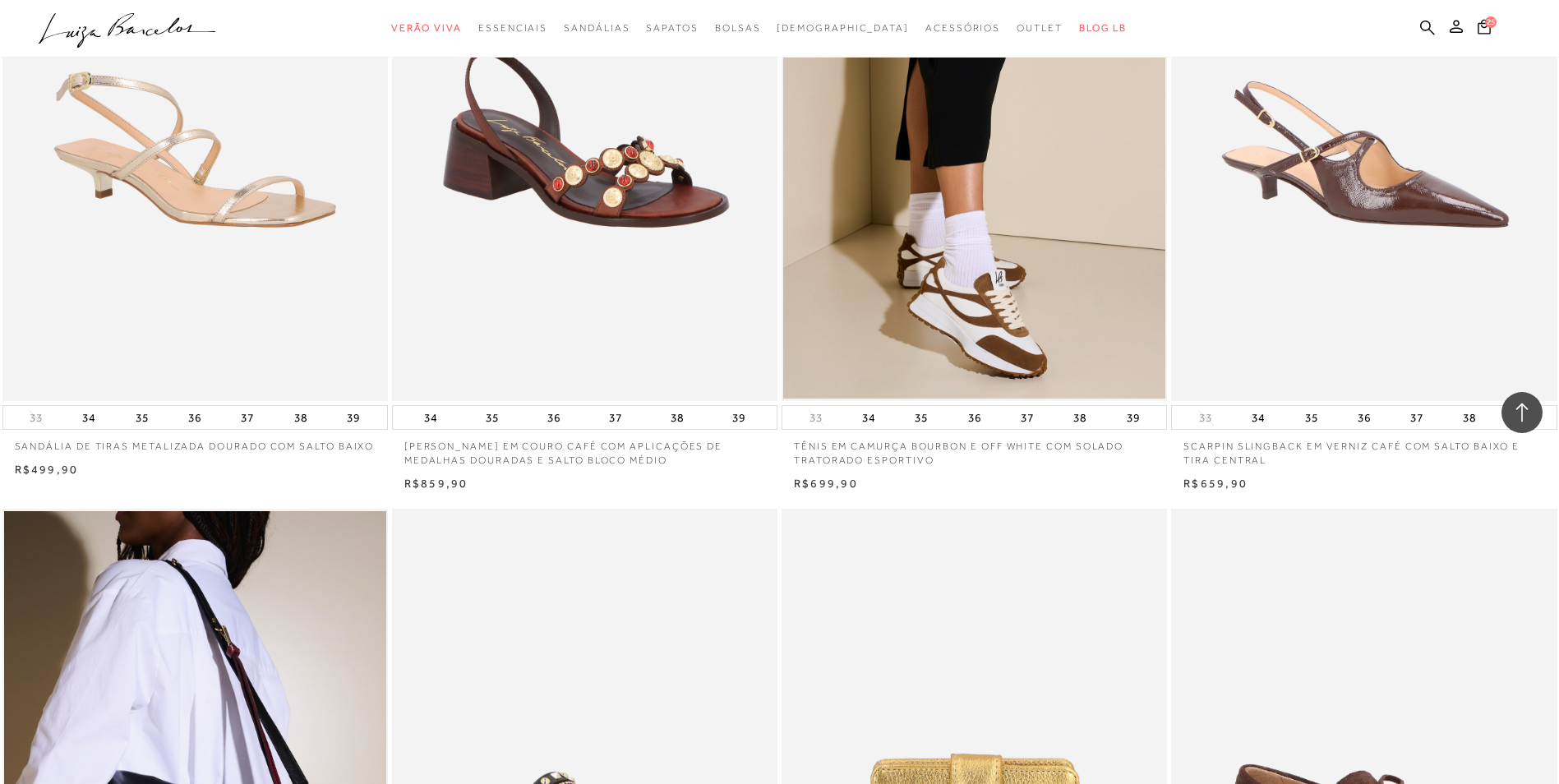
click at [738, 468] on p "SANDÁLIA EM COURO CAFÉ COM APLICAÇÕES DE MEDALHAS DOURADAS E SALTO BLOCO MÉDIO" at bounding box center [584, 448] width 386 height 38
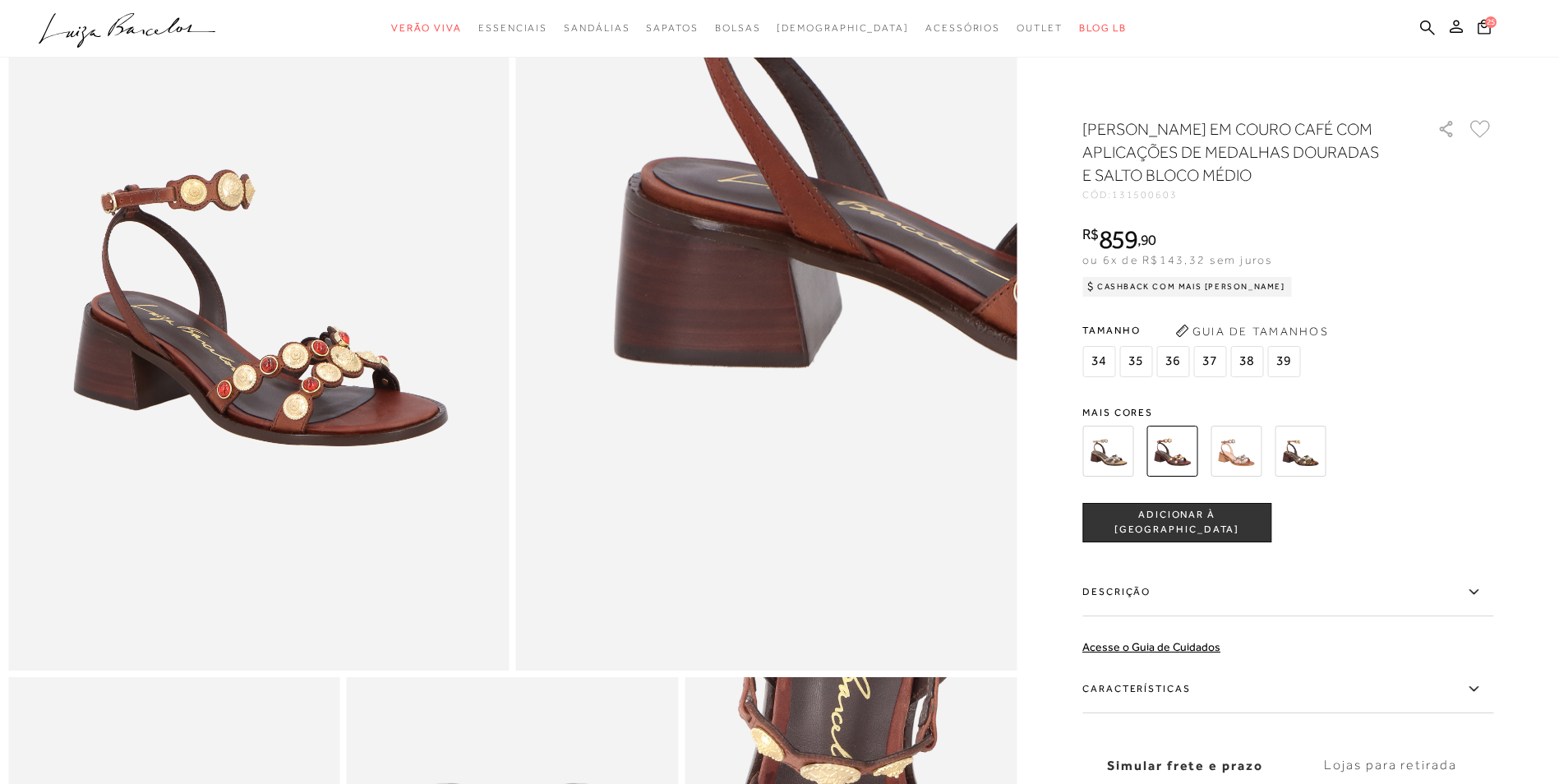
scroll to position [329, 0]
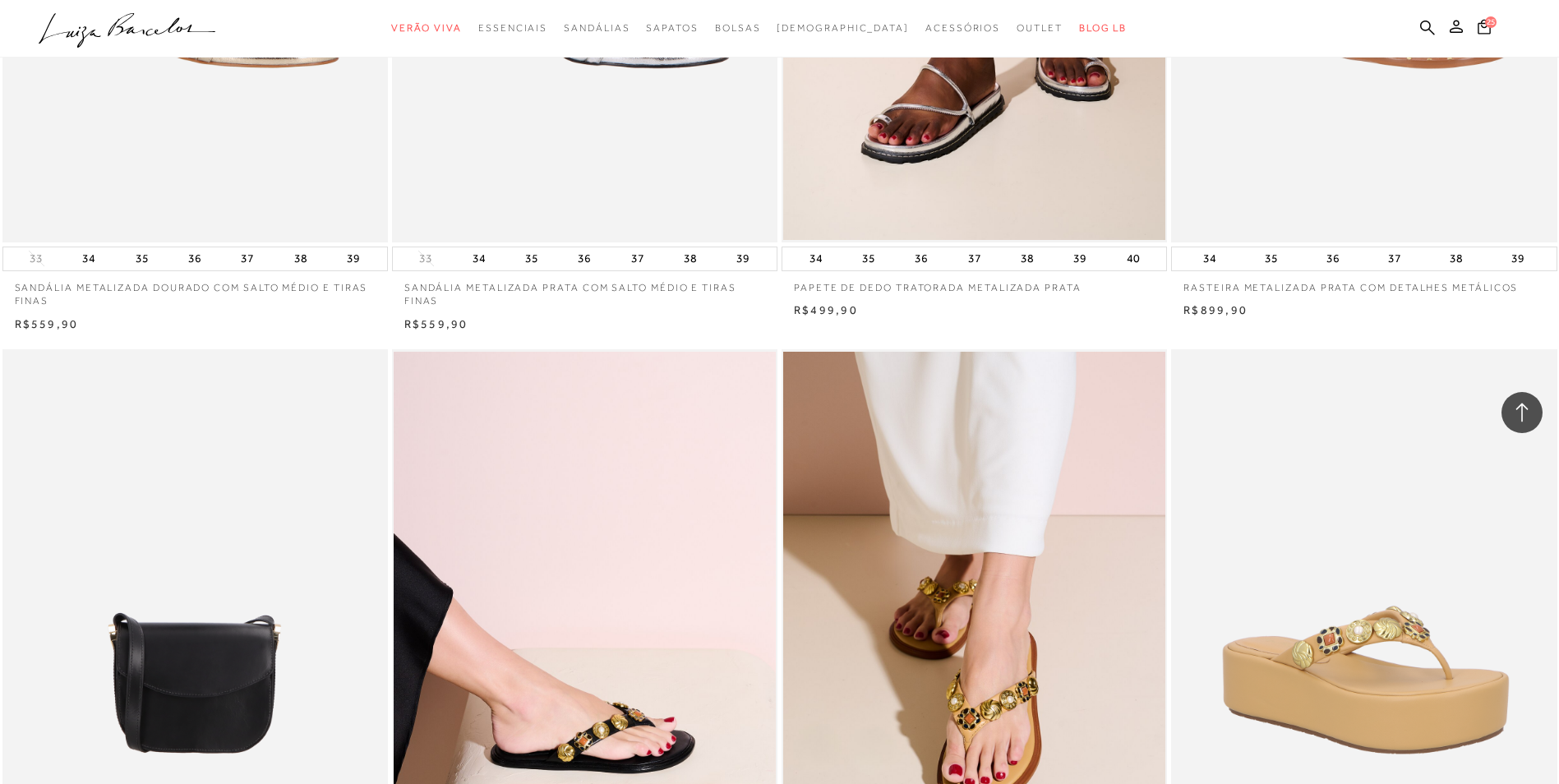
scroll to position [69454, 0]
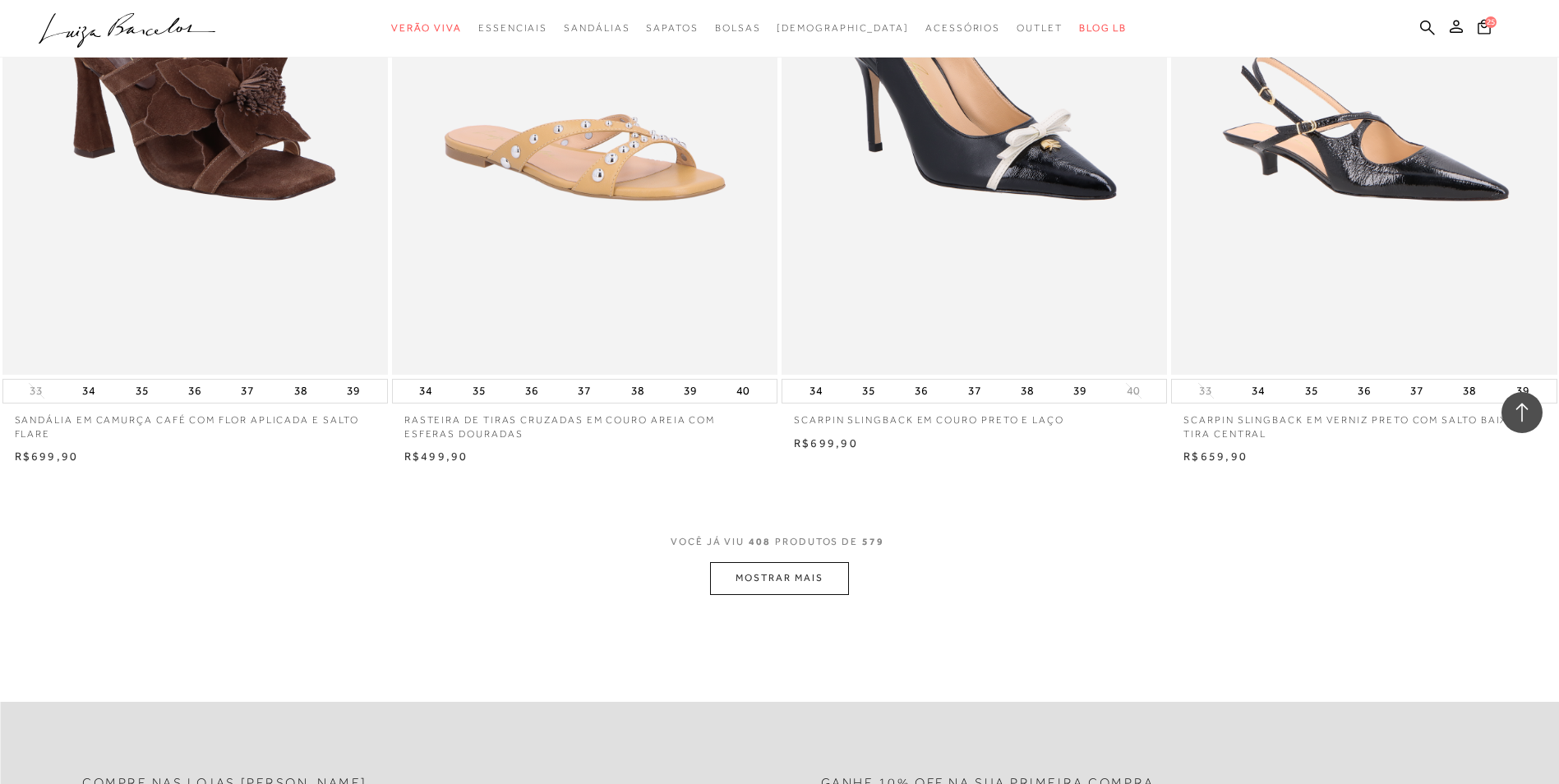
click at [765, 594] on button "MOSTRAR MAIS" at bounding box center [778, 578] width 138 height 32
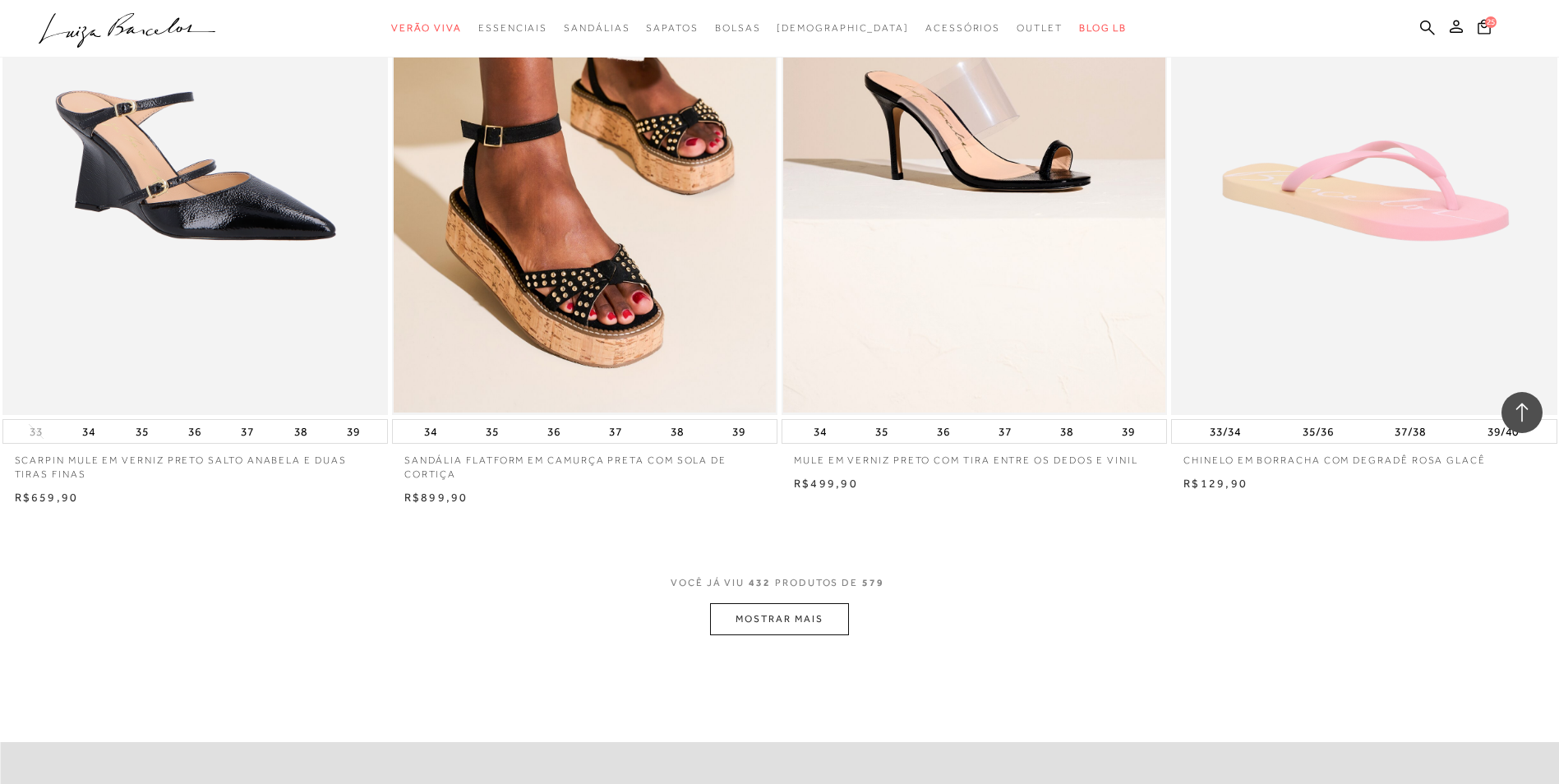
scroll to position [73771, 0]
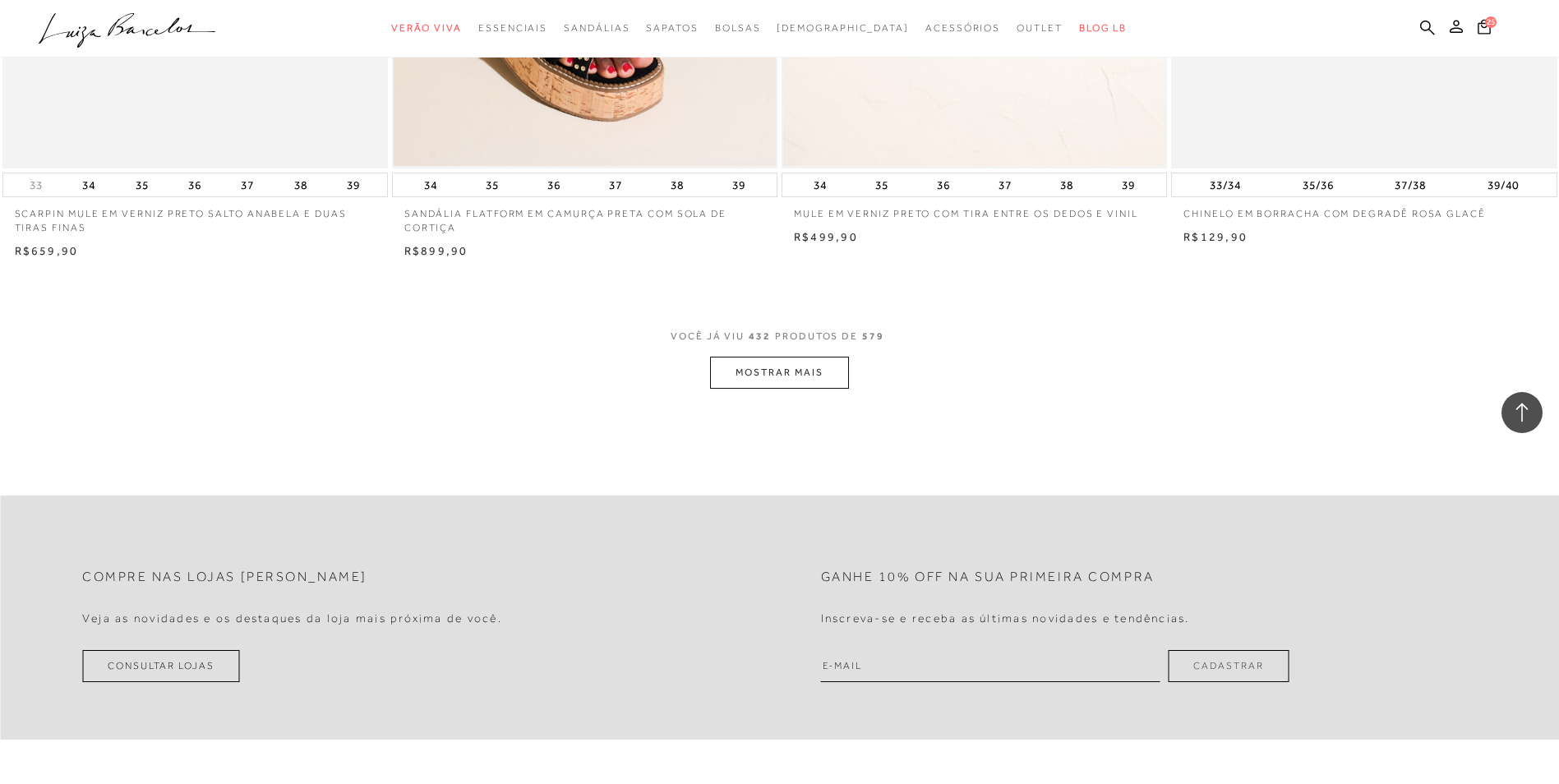
click at [764, 376] on button "MOSTRAR MAIS" at bounding box center [778, 373] width 138 height 32
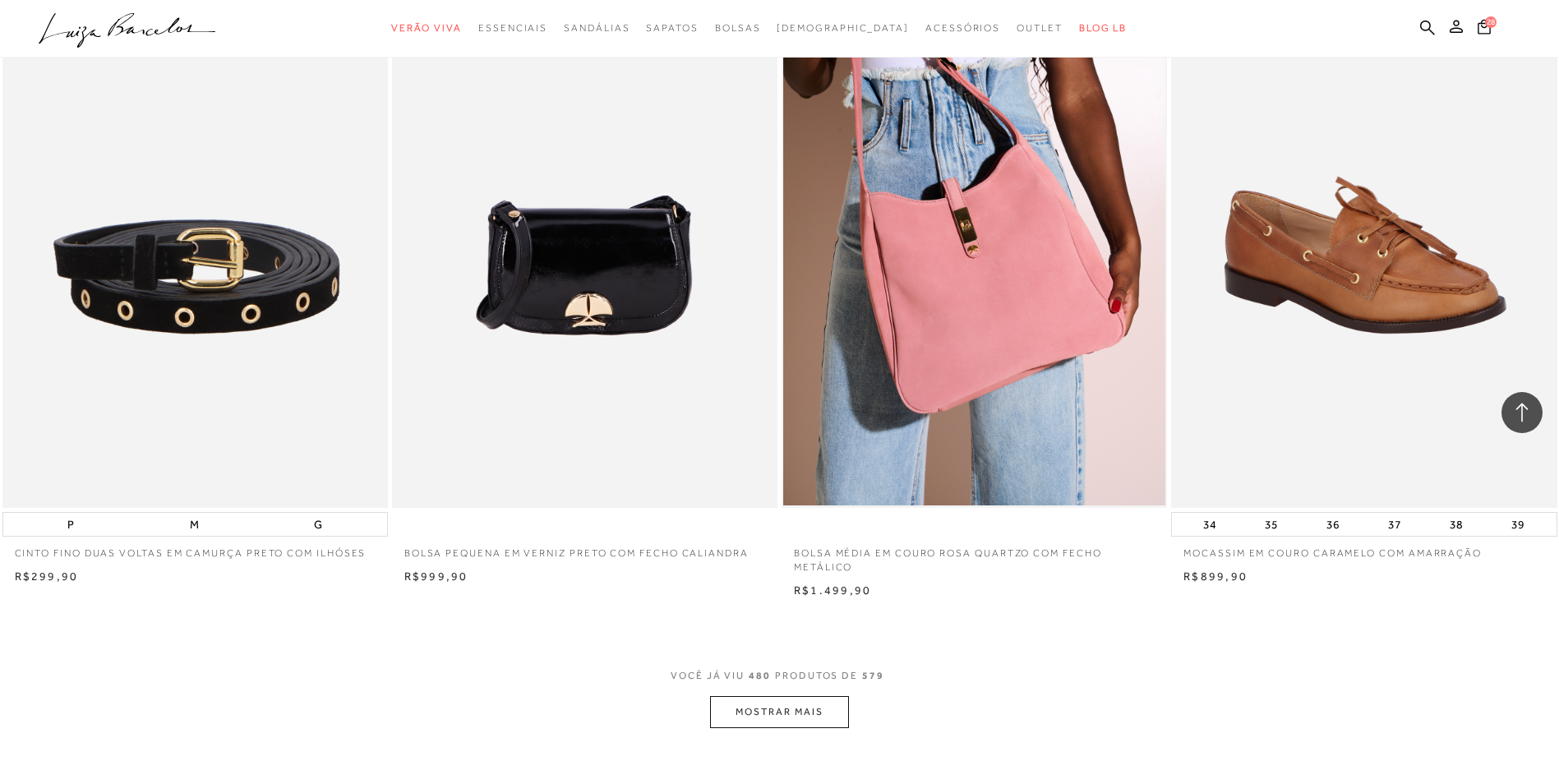
scroll to position [81901, 0]
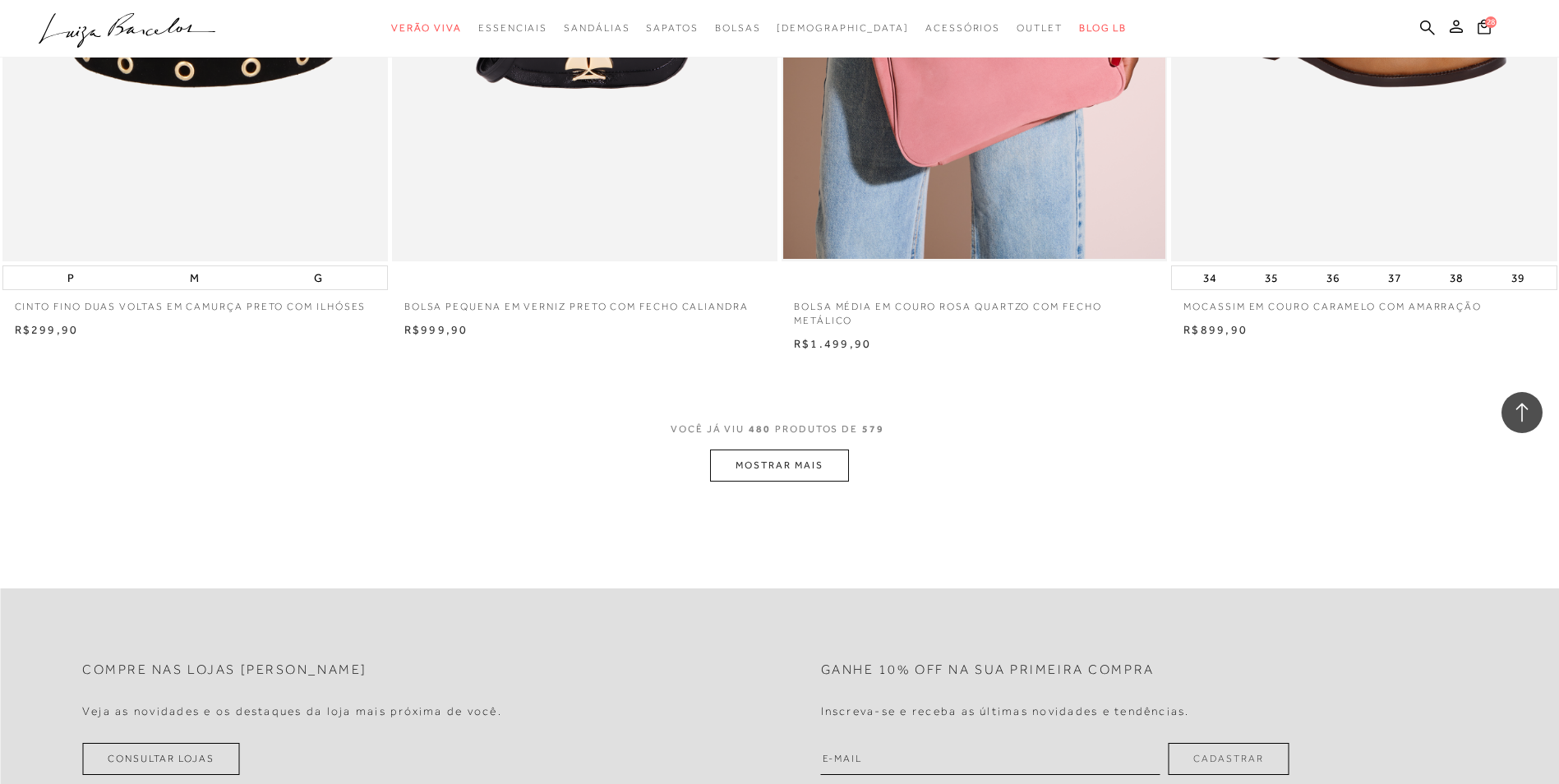
click at [781, 480] on button "MOSTRAR MAIS" at bounding box center [778, 465] width 138 height 32
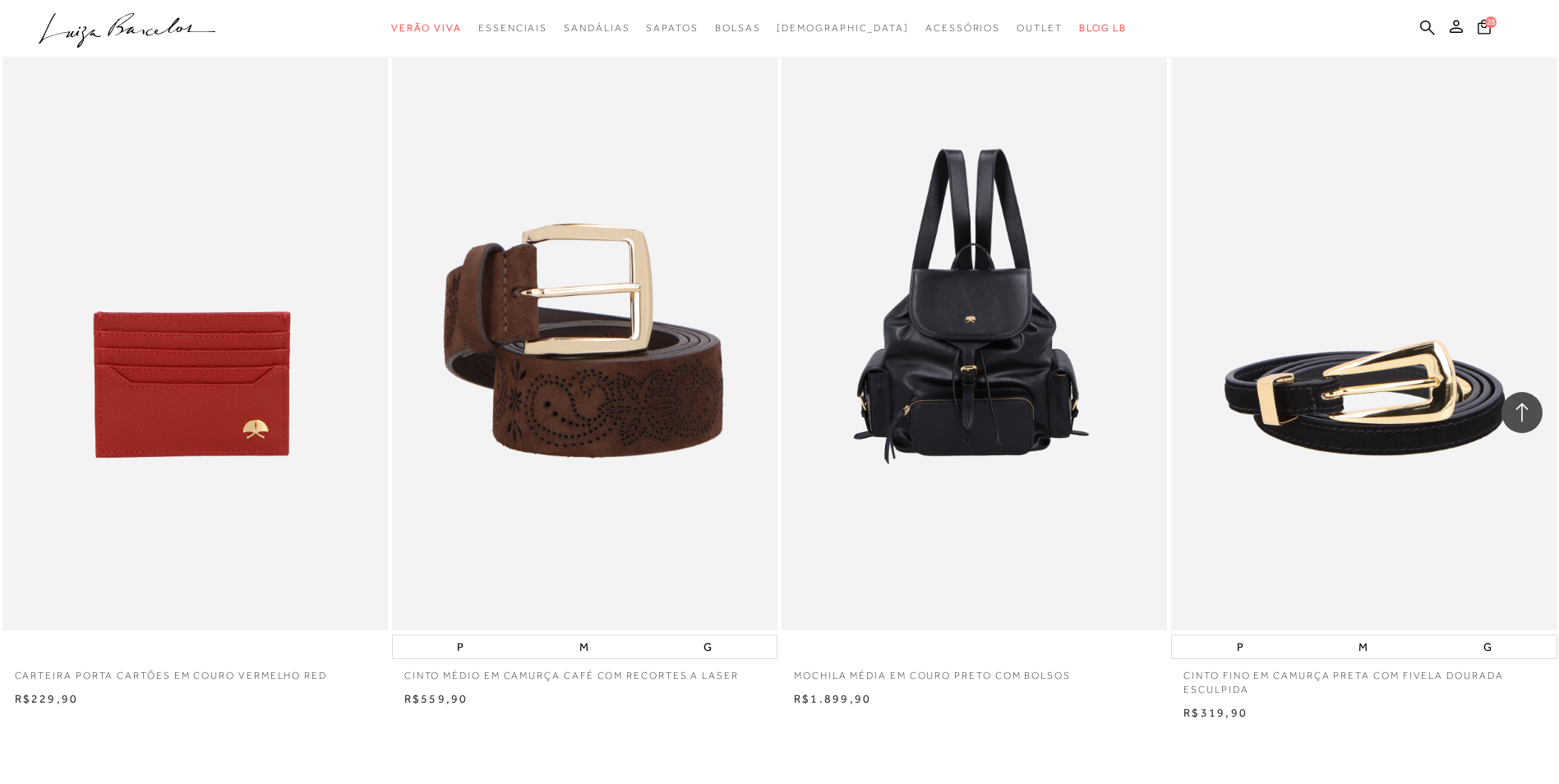
scroll to position [86301, 0]
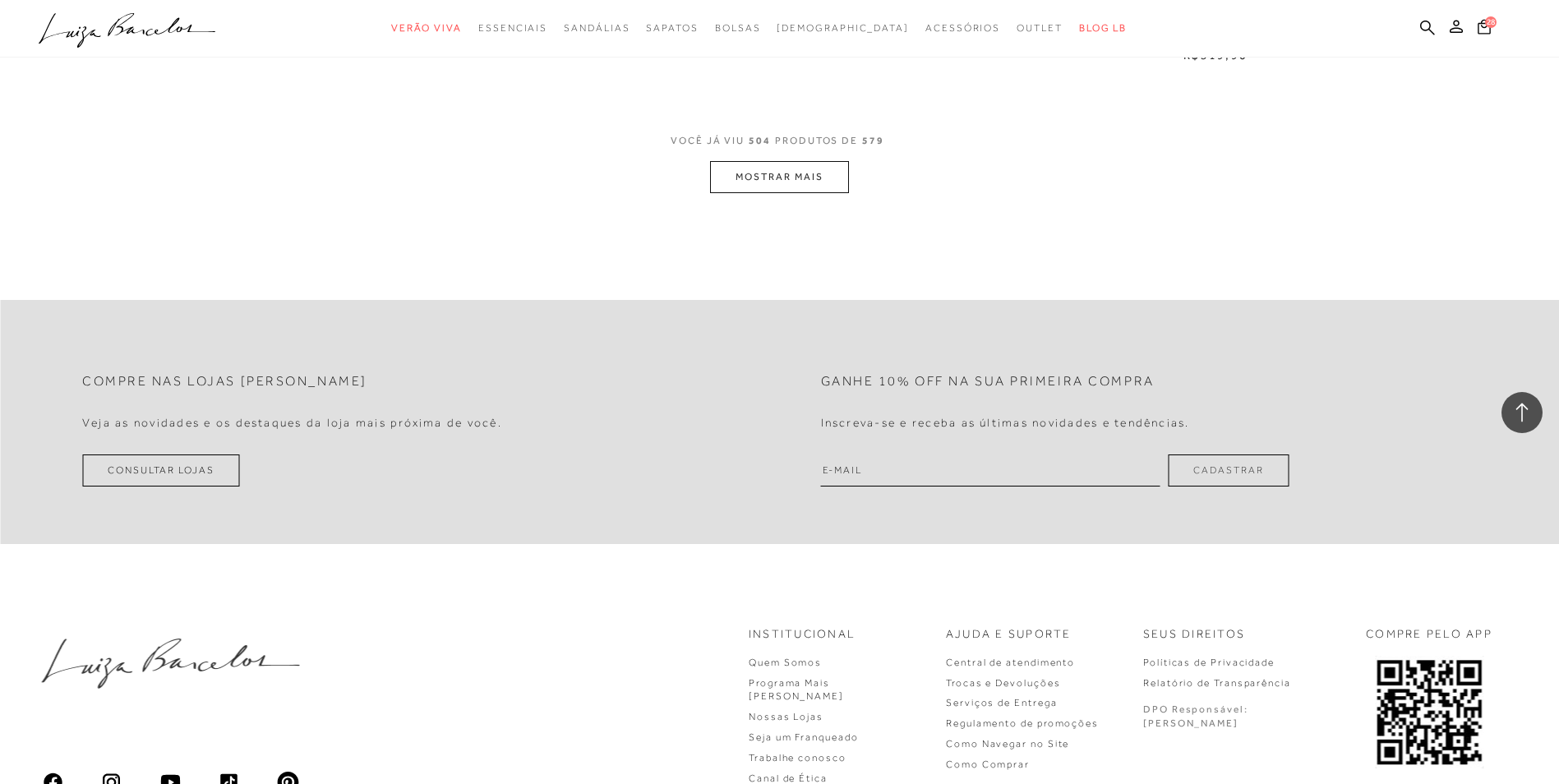
click at [754, 188] on button "MOSTRAR MAIS" at bounding box center [778, 177] width 138 height 32
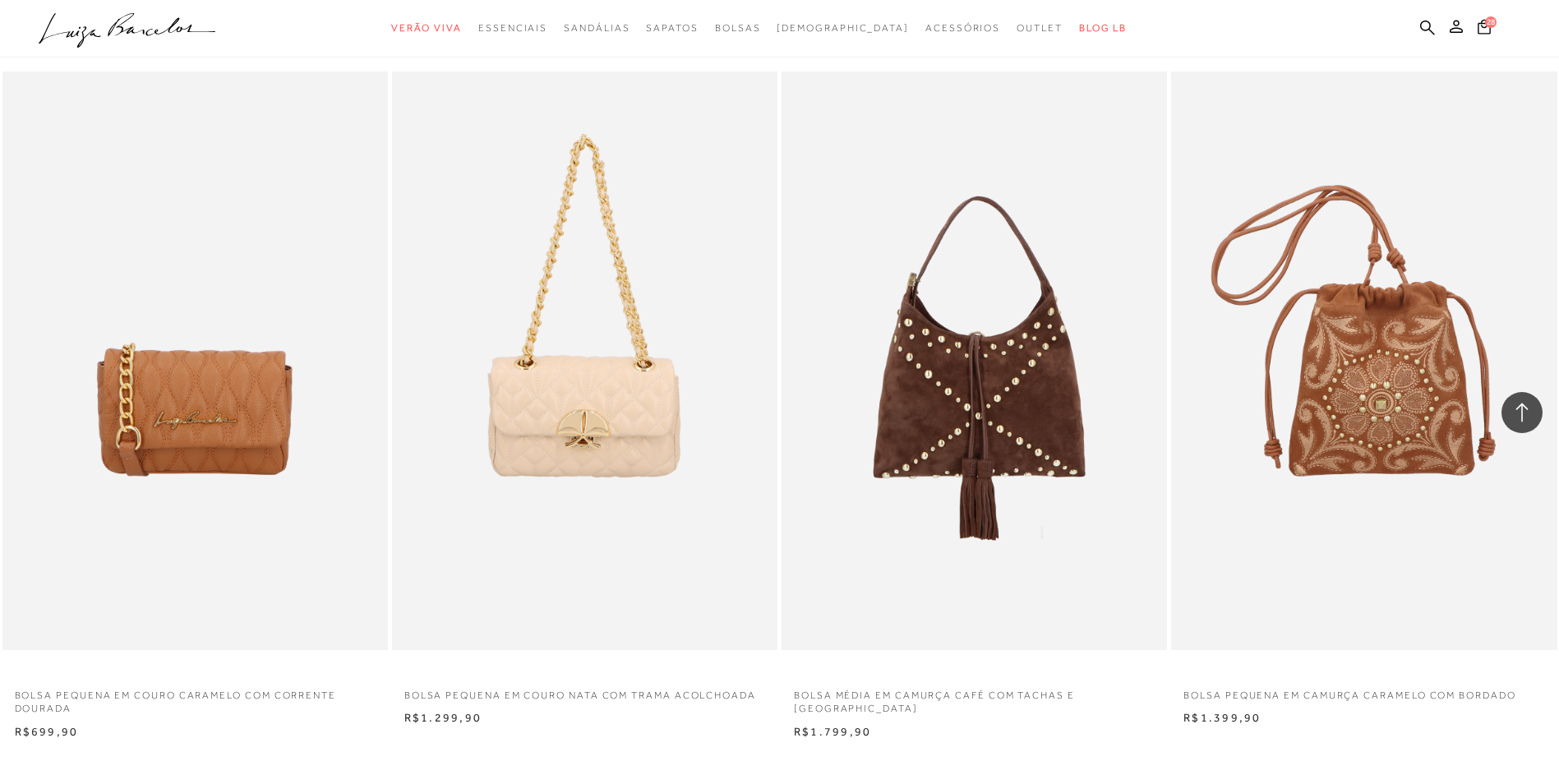
scroll to position [90229, 0]
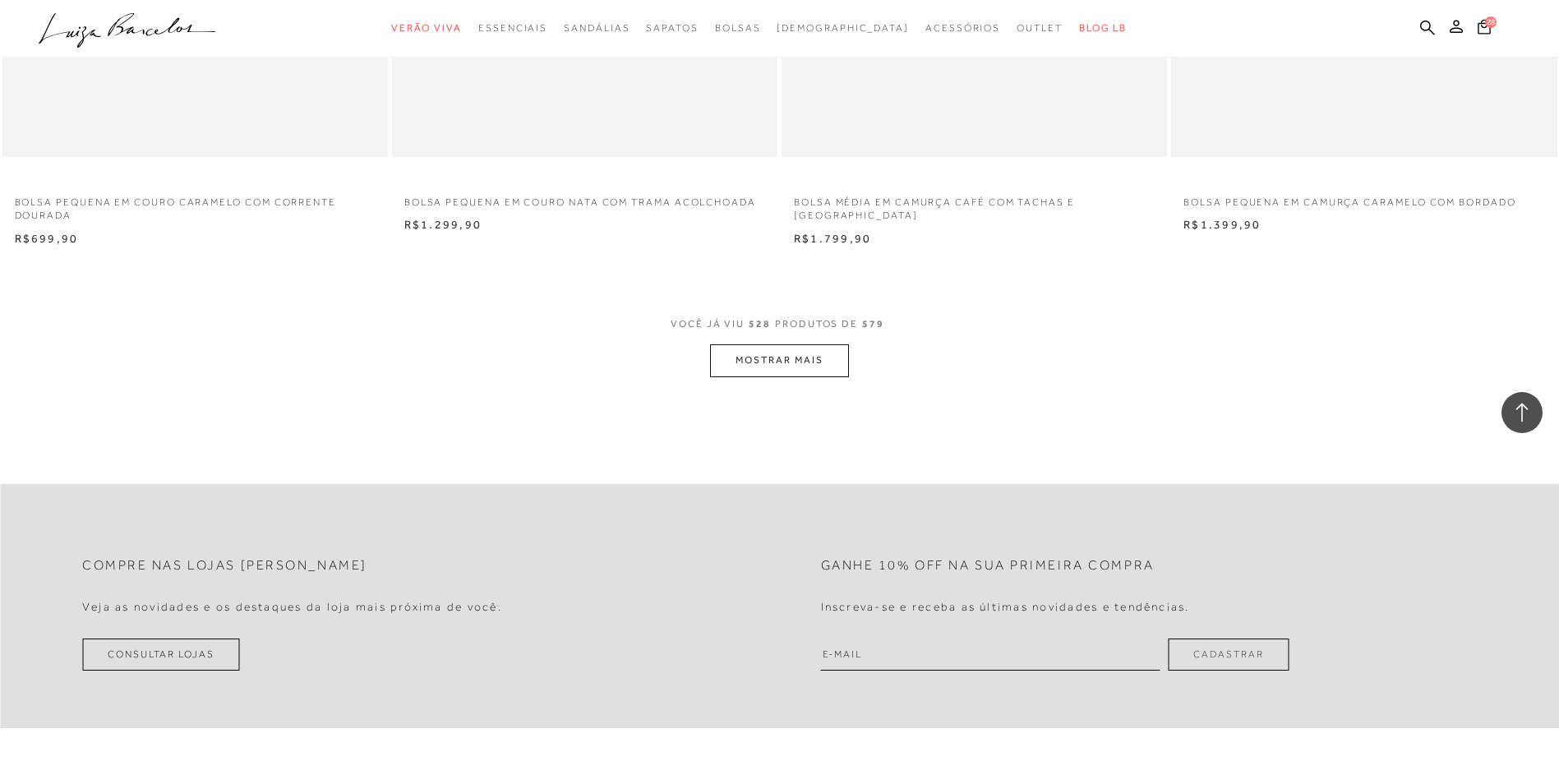
click at [780, 375] on button "MOSTRAR MAIS" at bounding box center [778, 360] width 138 height 32
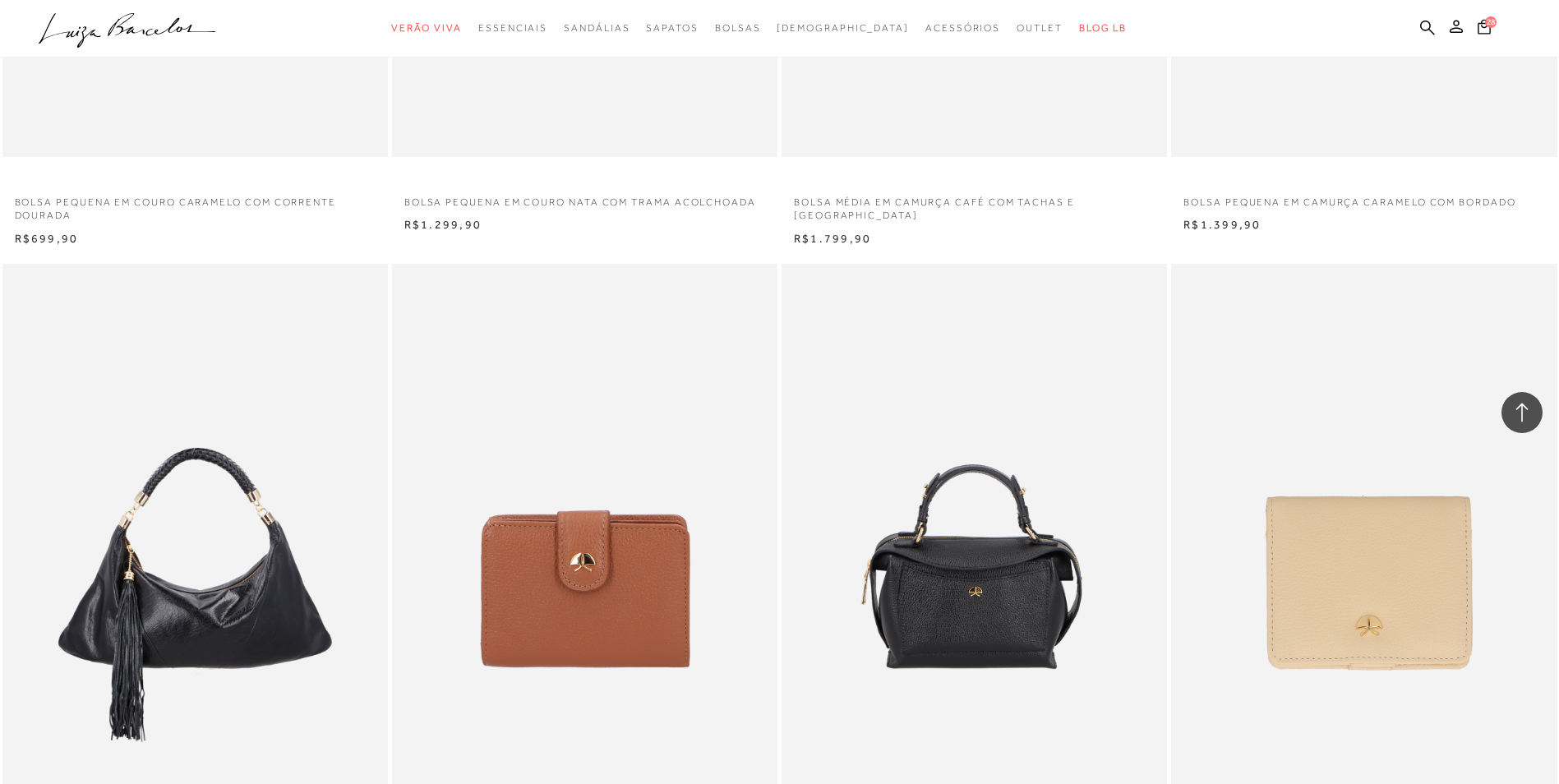
scroll to position [90311, 0]
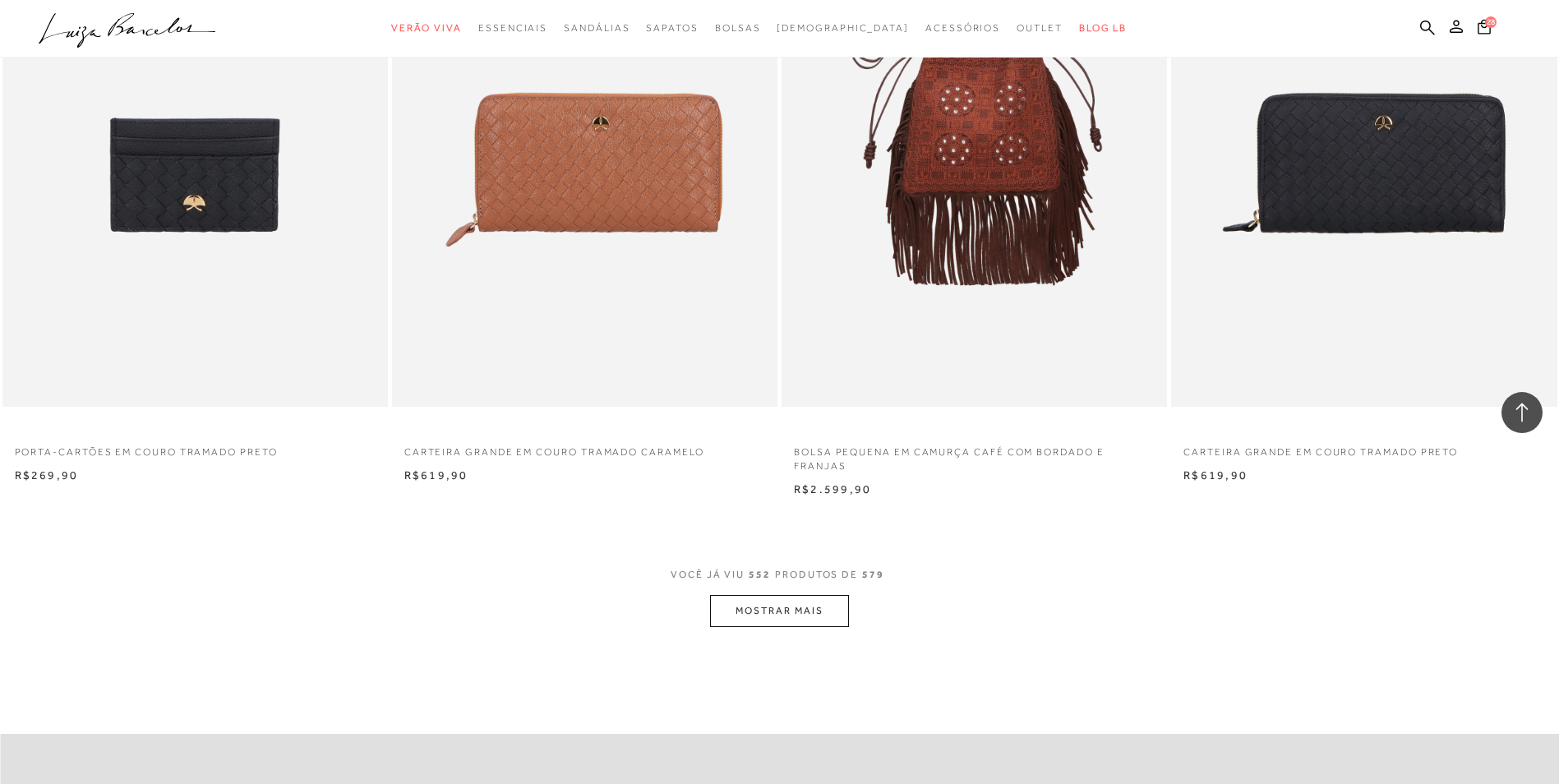
scroll to position [94418, 0]
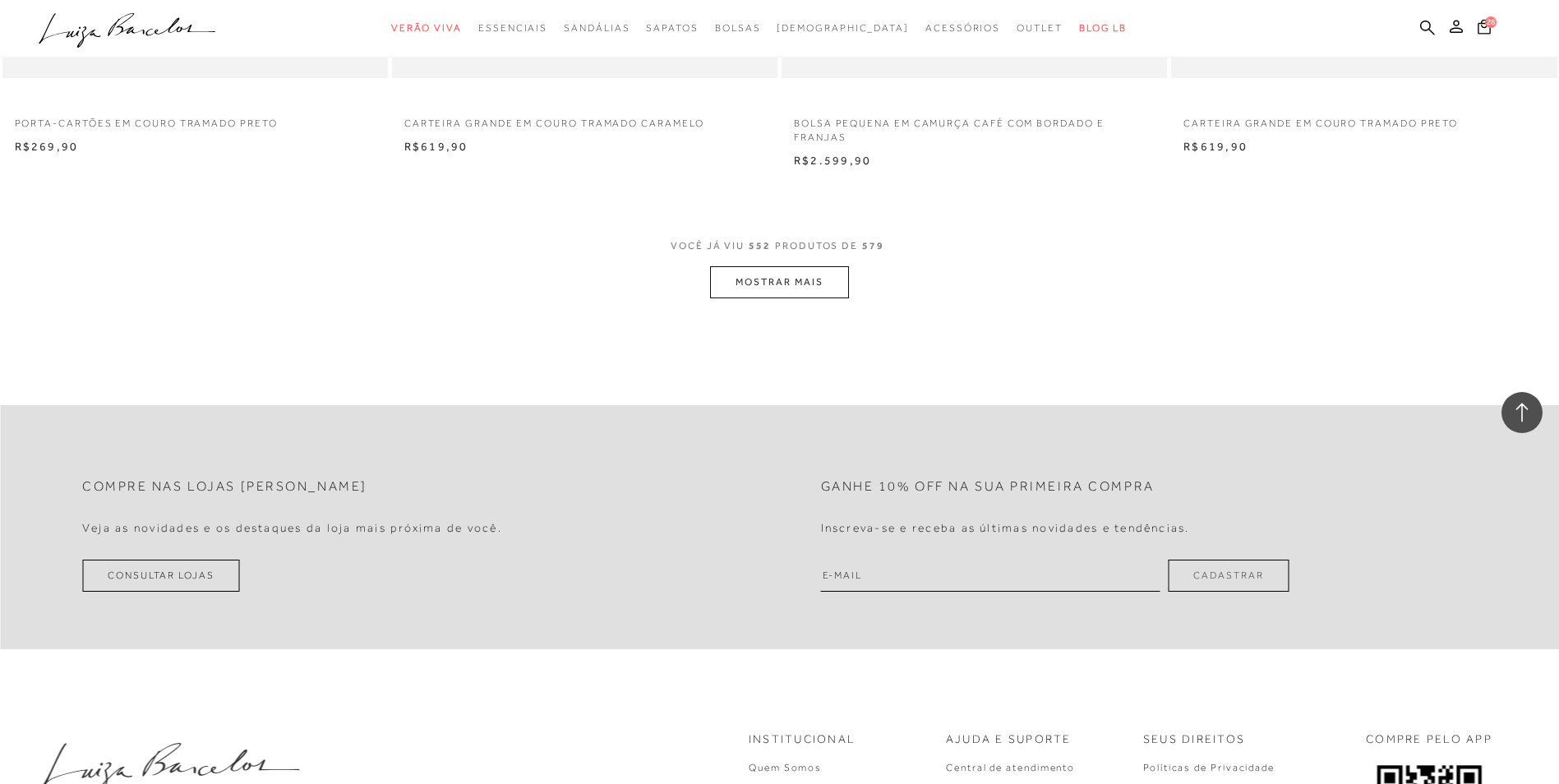
click at [767, 292] on button "MOSTRAR MAIS" at bounding box center [778, 282] width 138 height 32
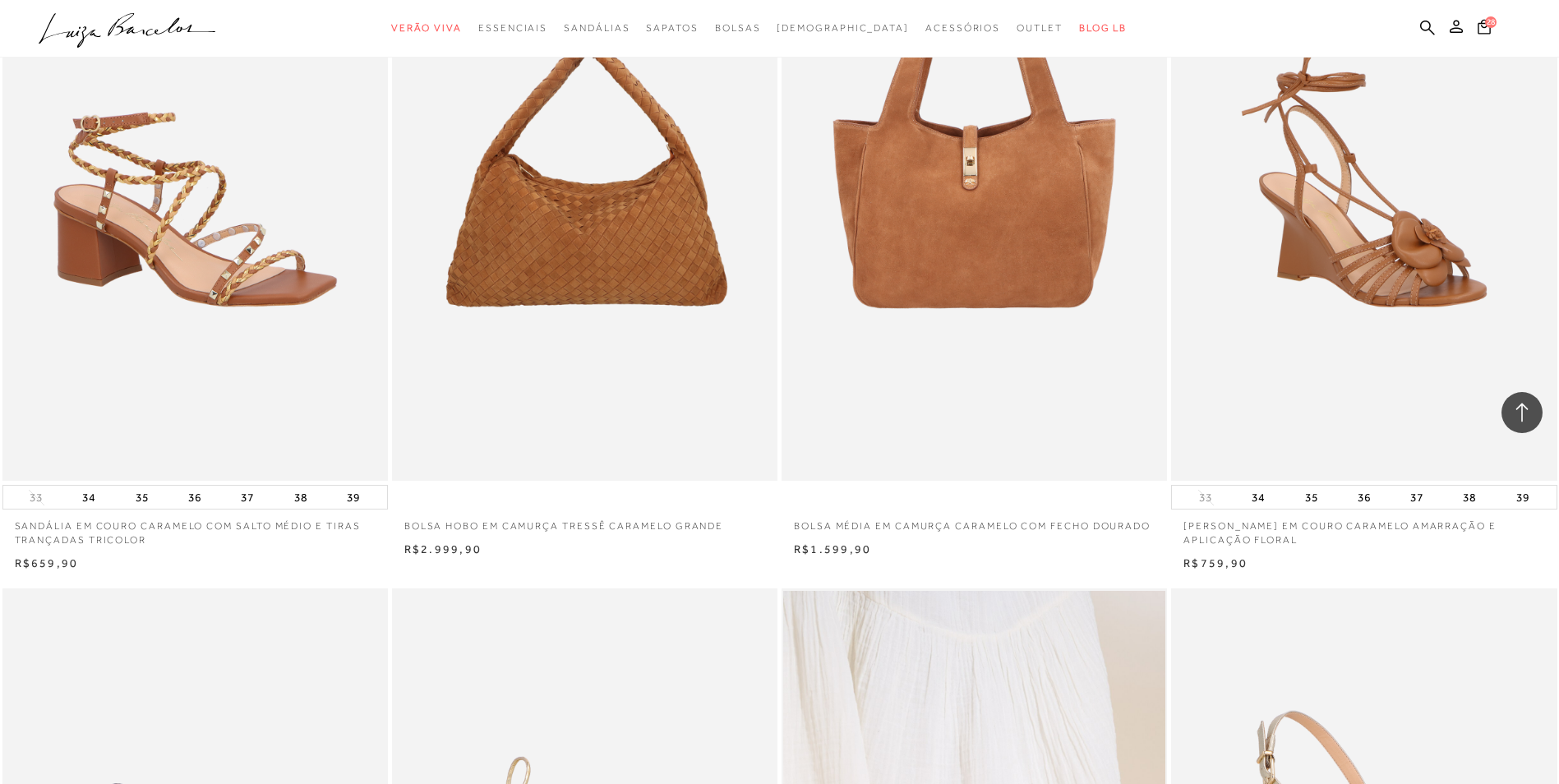
scroll to position [1315, 0]
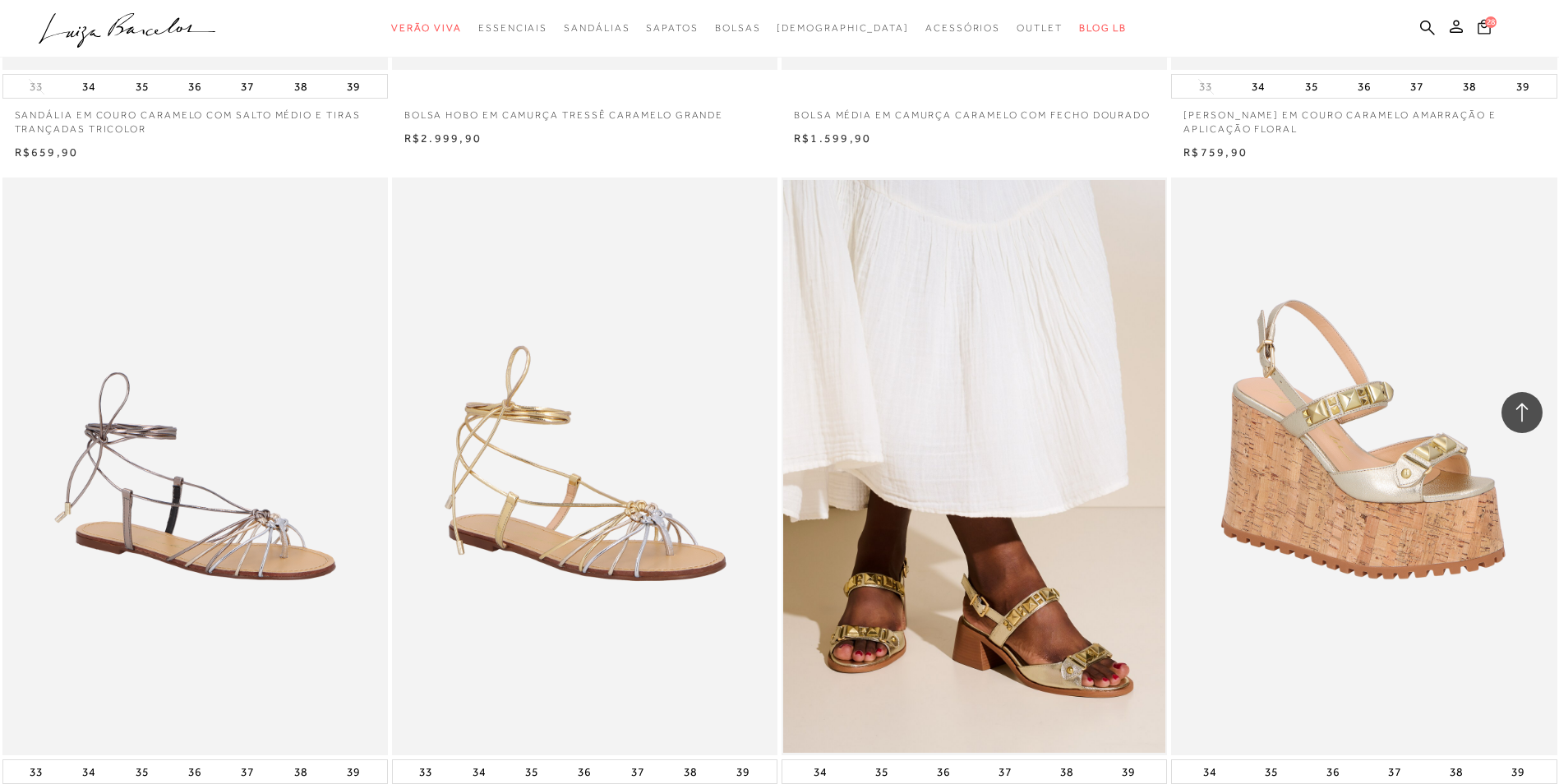
click at [1487, 23] on span "28" at bounding box center [1491, 22] width 12 height 12
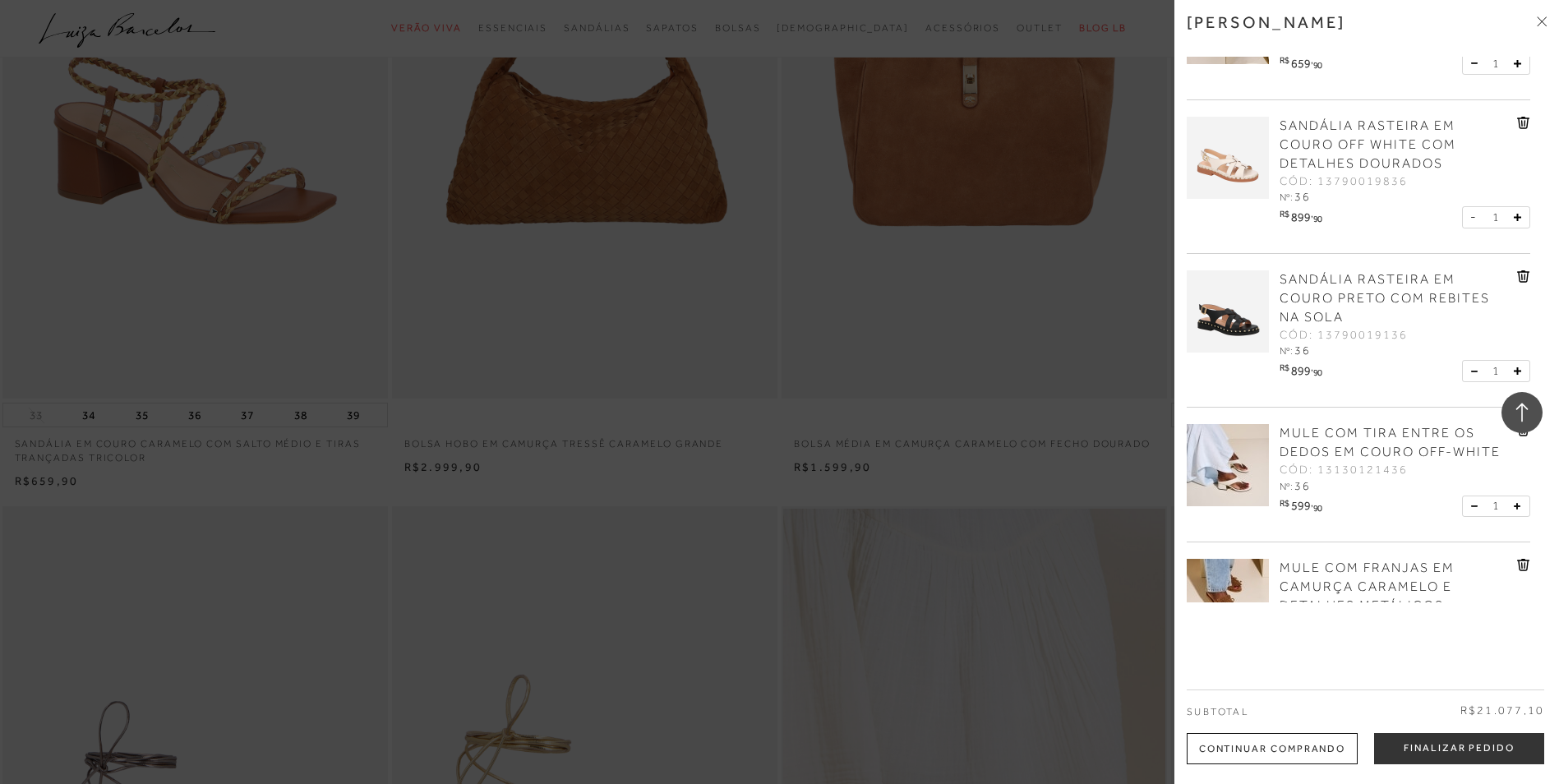
scroll to position [0, 0]
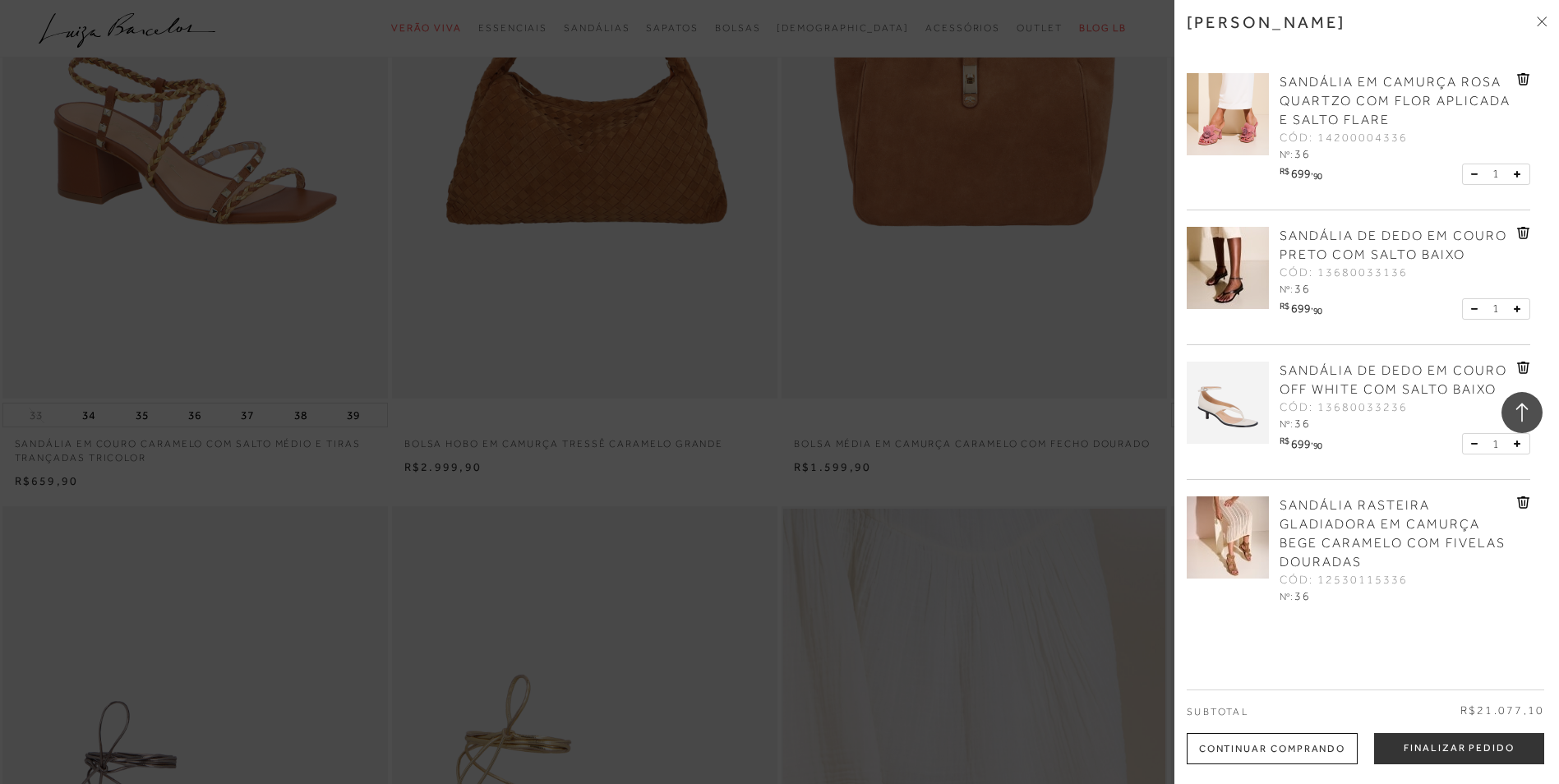
click at [1334, 247] on span "SANDÁLIA DE DEDO EM COURO PRETO COM SALTO BAIXO" at bounding box center [1393, 245] width 227 height 34
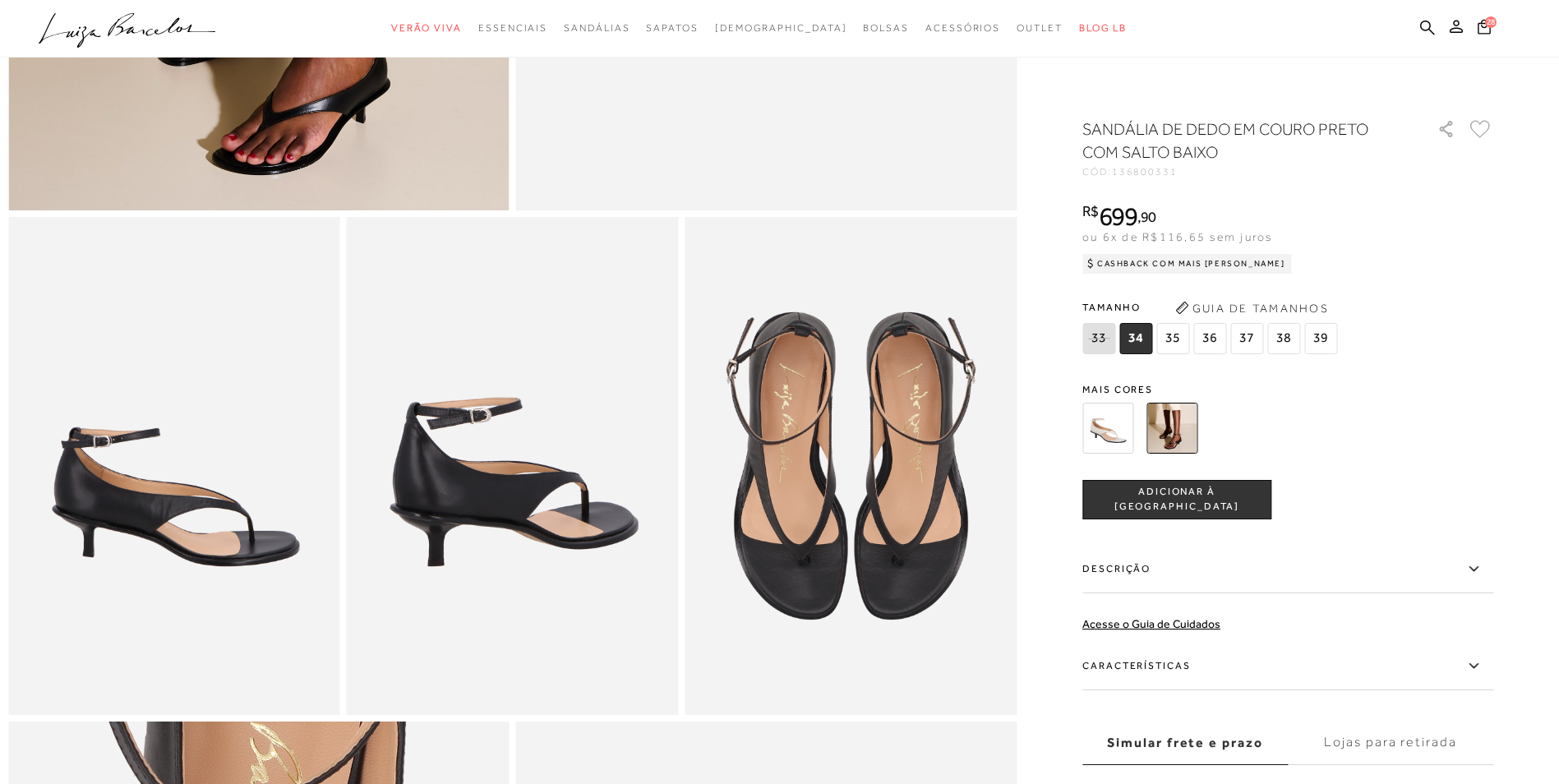
scroll to position [575, 0]
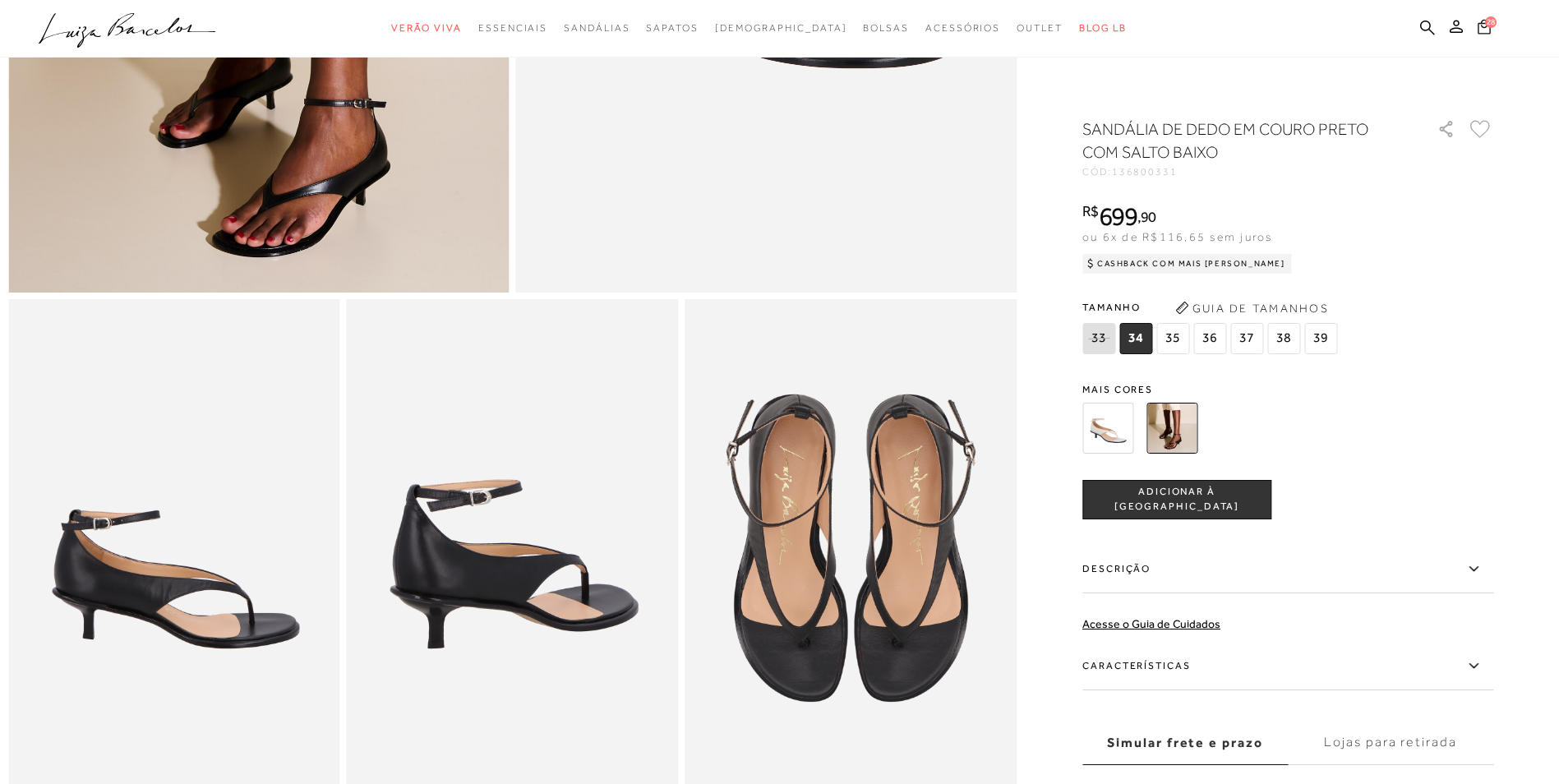
click at [1492, 25] on span "28" at bounding box center [1491, 22] width 12 height 12
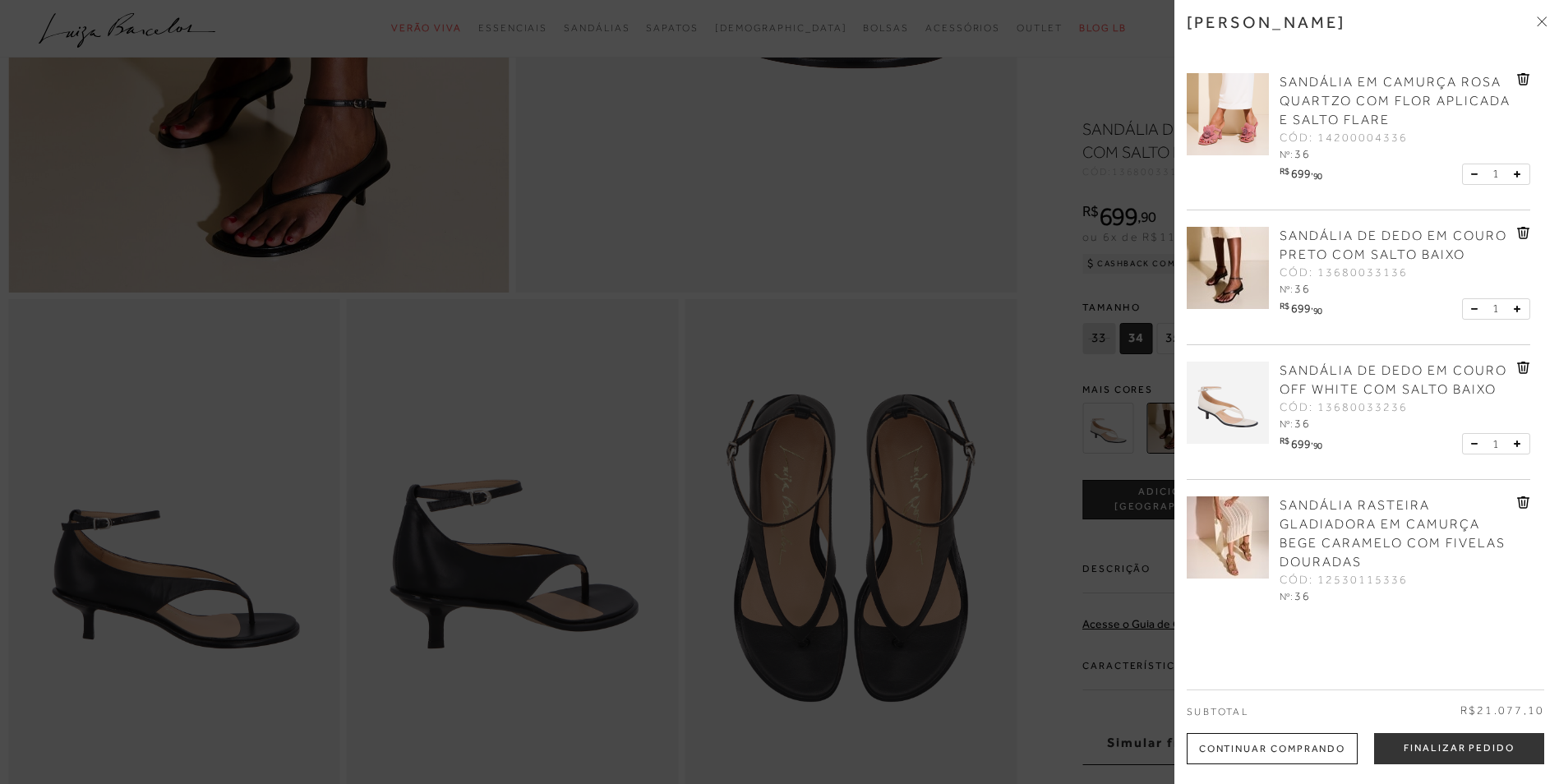
click at [1325, 386] on span "SANDÁLIA DE DEDO EM COURO OFF WHITE COM SALTO BAIXO" at bounding box center [1393, 380] width 227 height 34
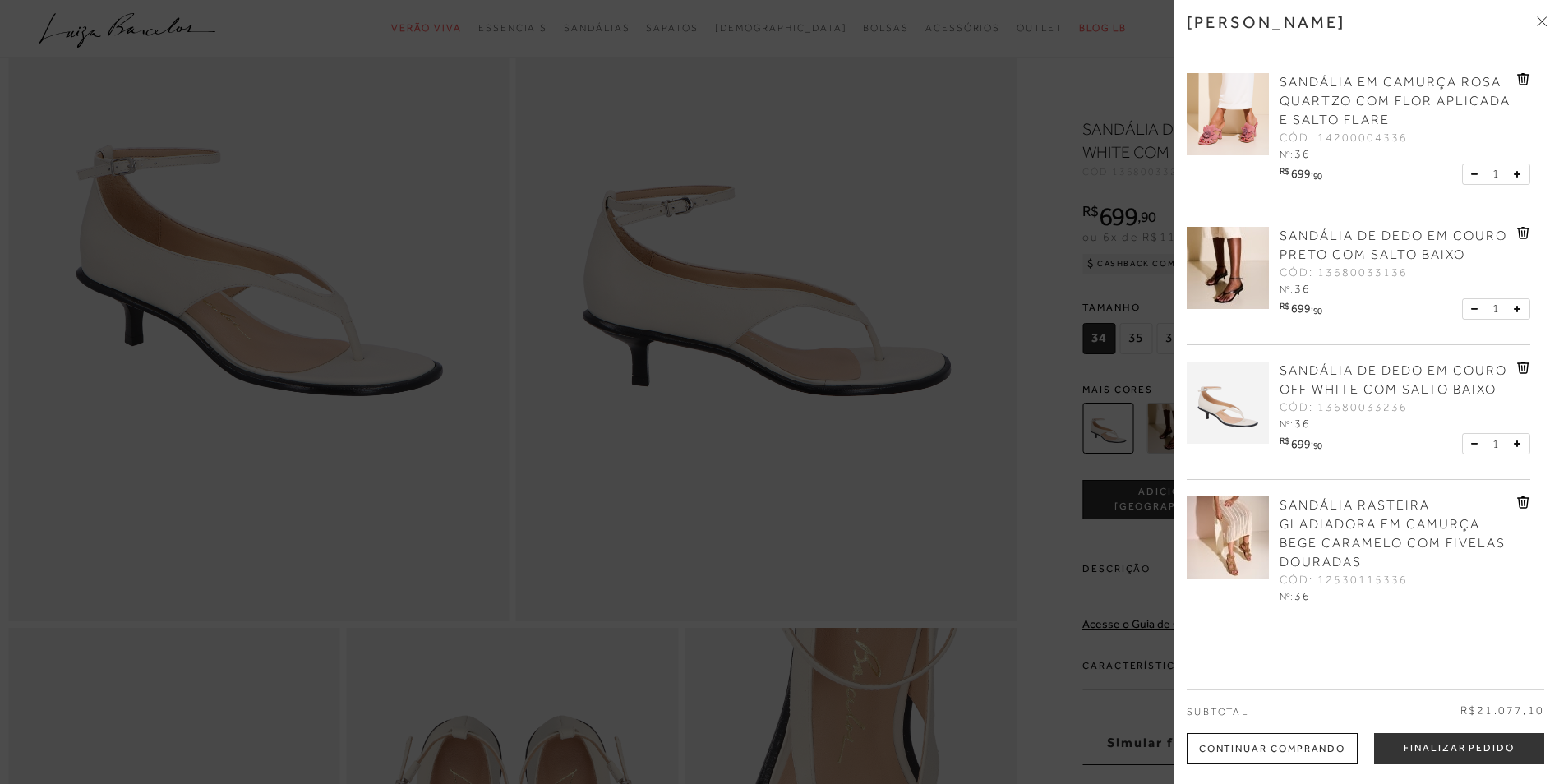
scroll to position [493, 0]
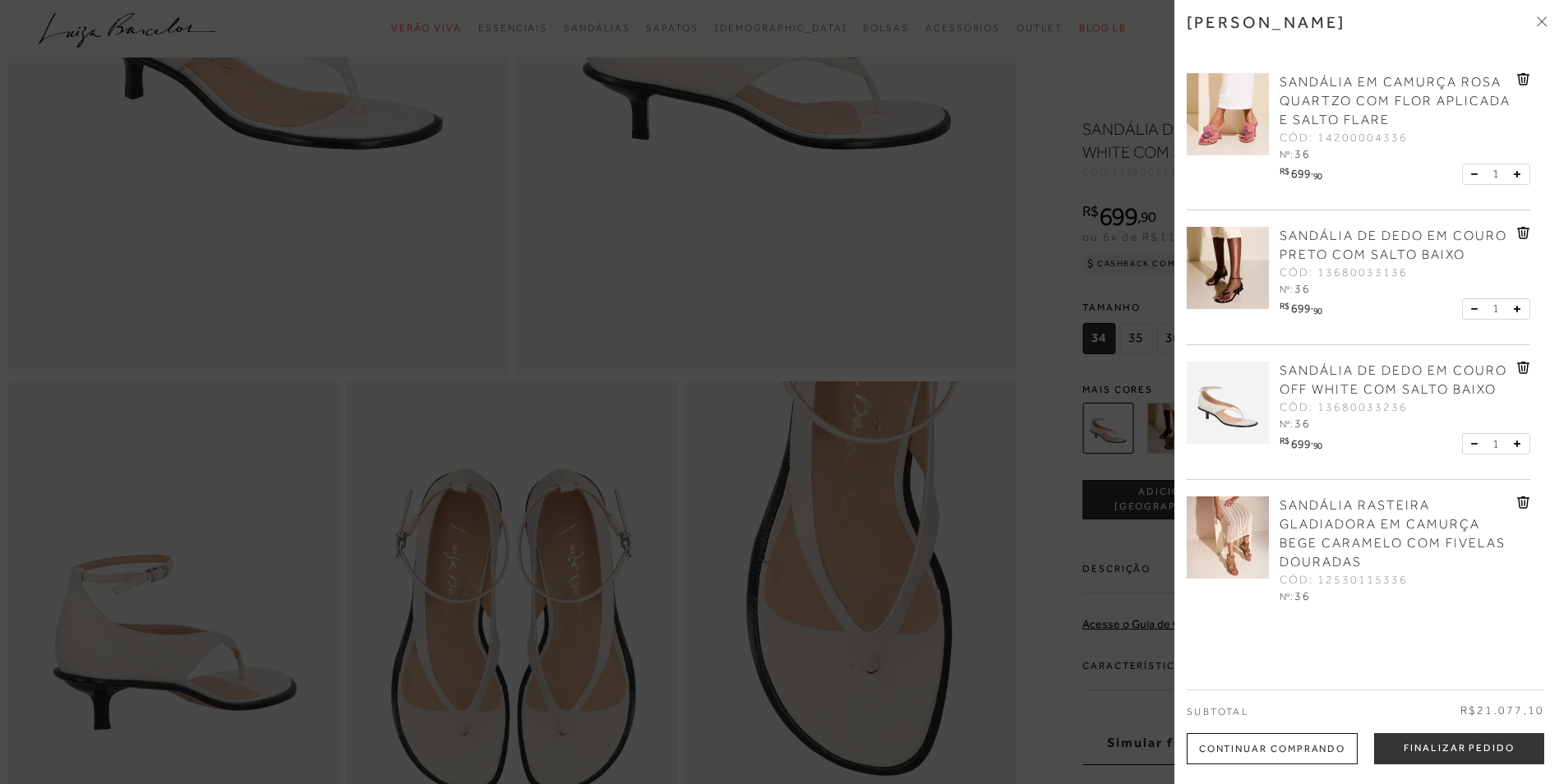
click at [610, 131] on div at bounding box center [779, 392] width 1559 height 784
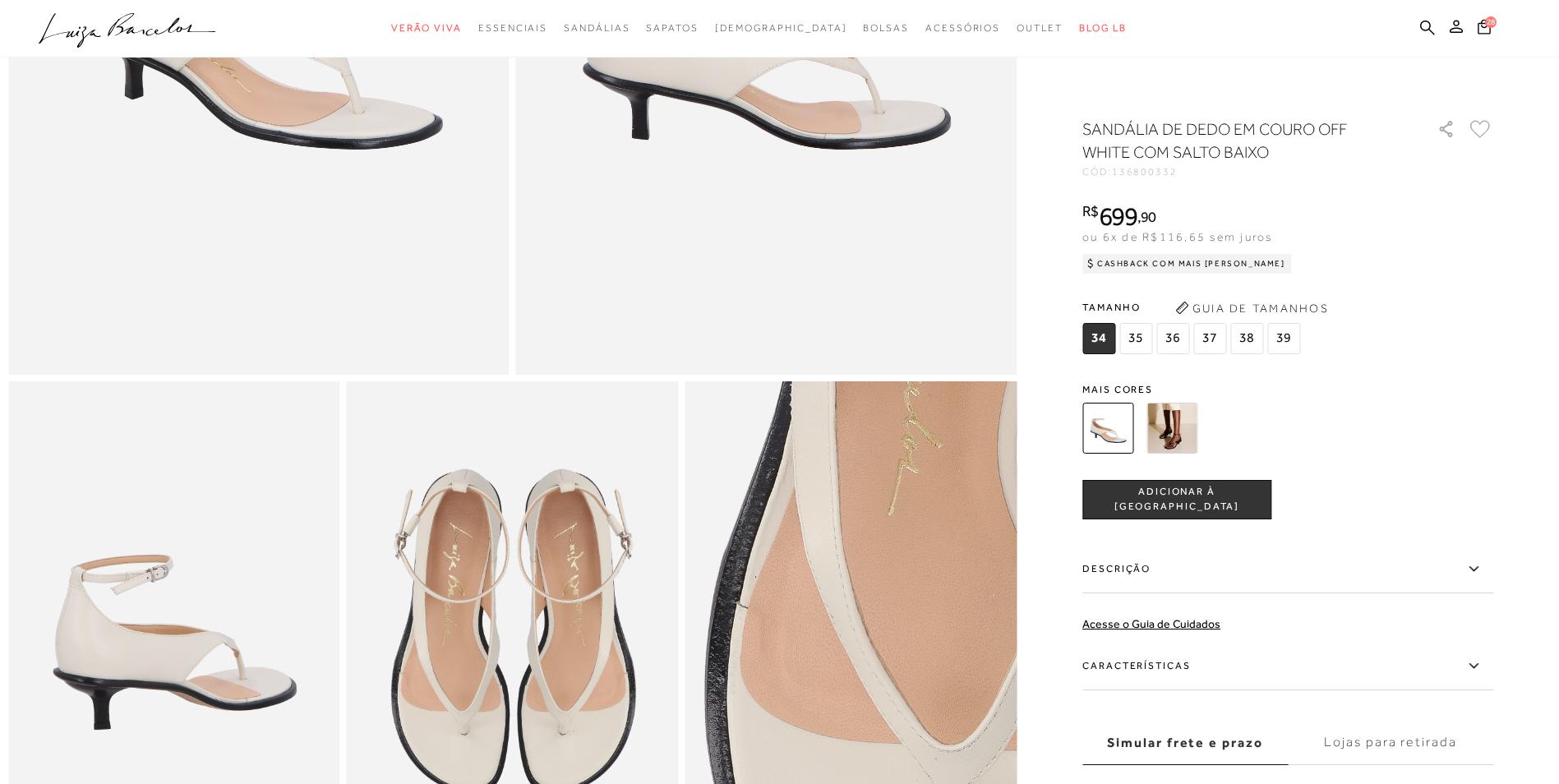
scroll to position [247, 0]
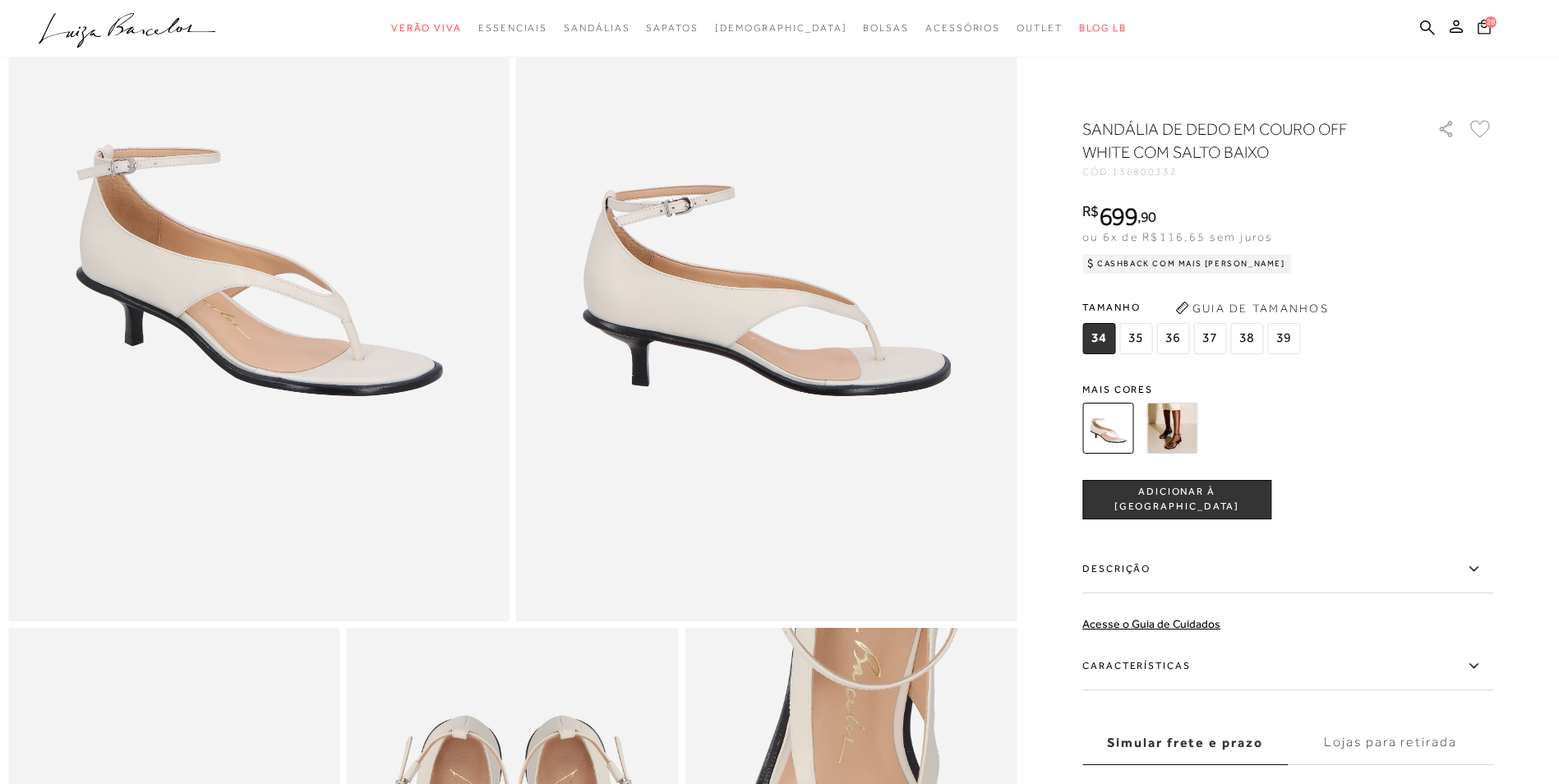
click at [1489, 24] on span "28" at bounding box center [1491, 22] width 12 height 12
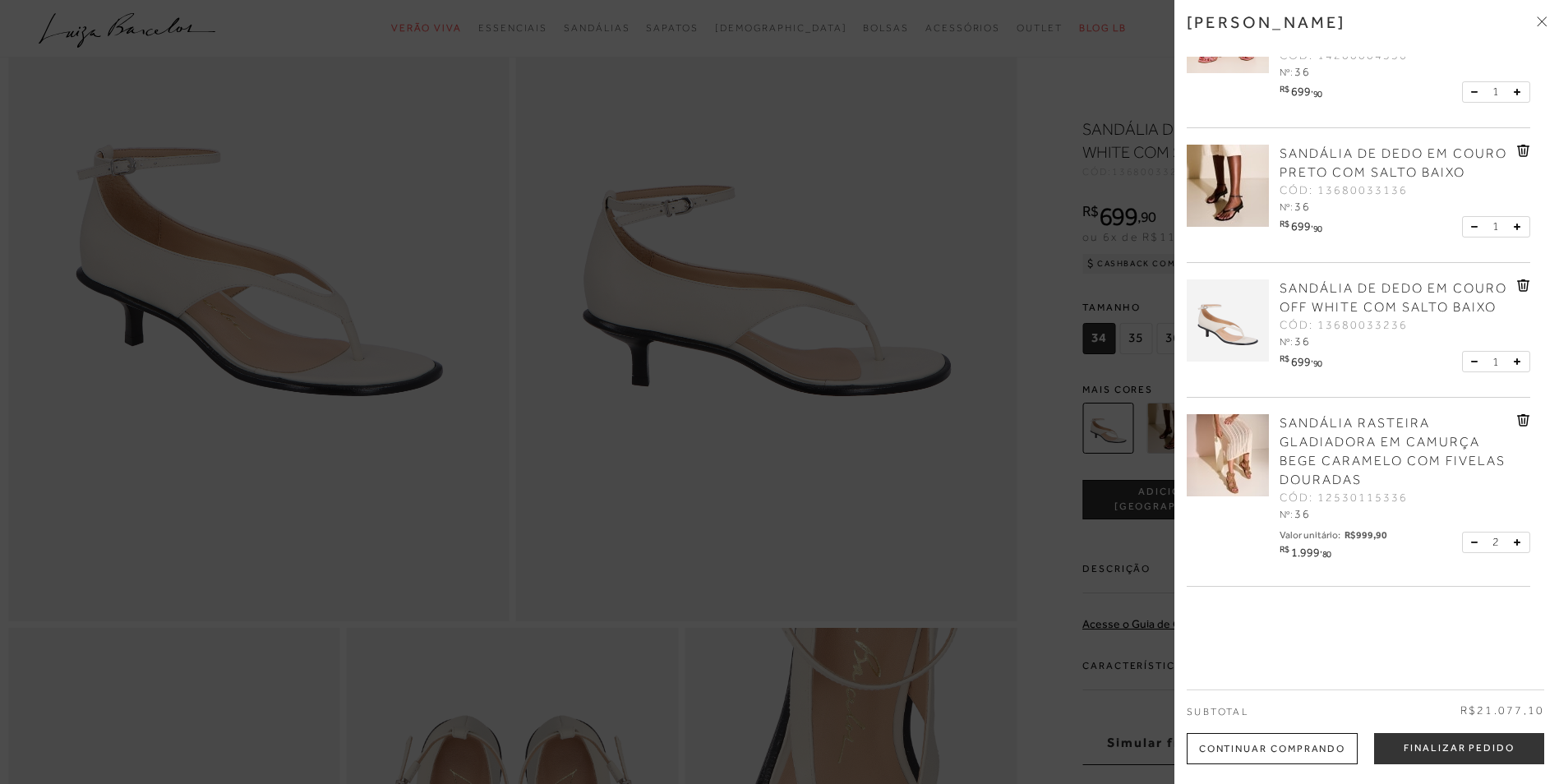
scroll to position [329, 0]
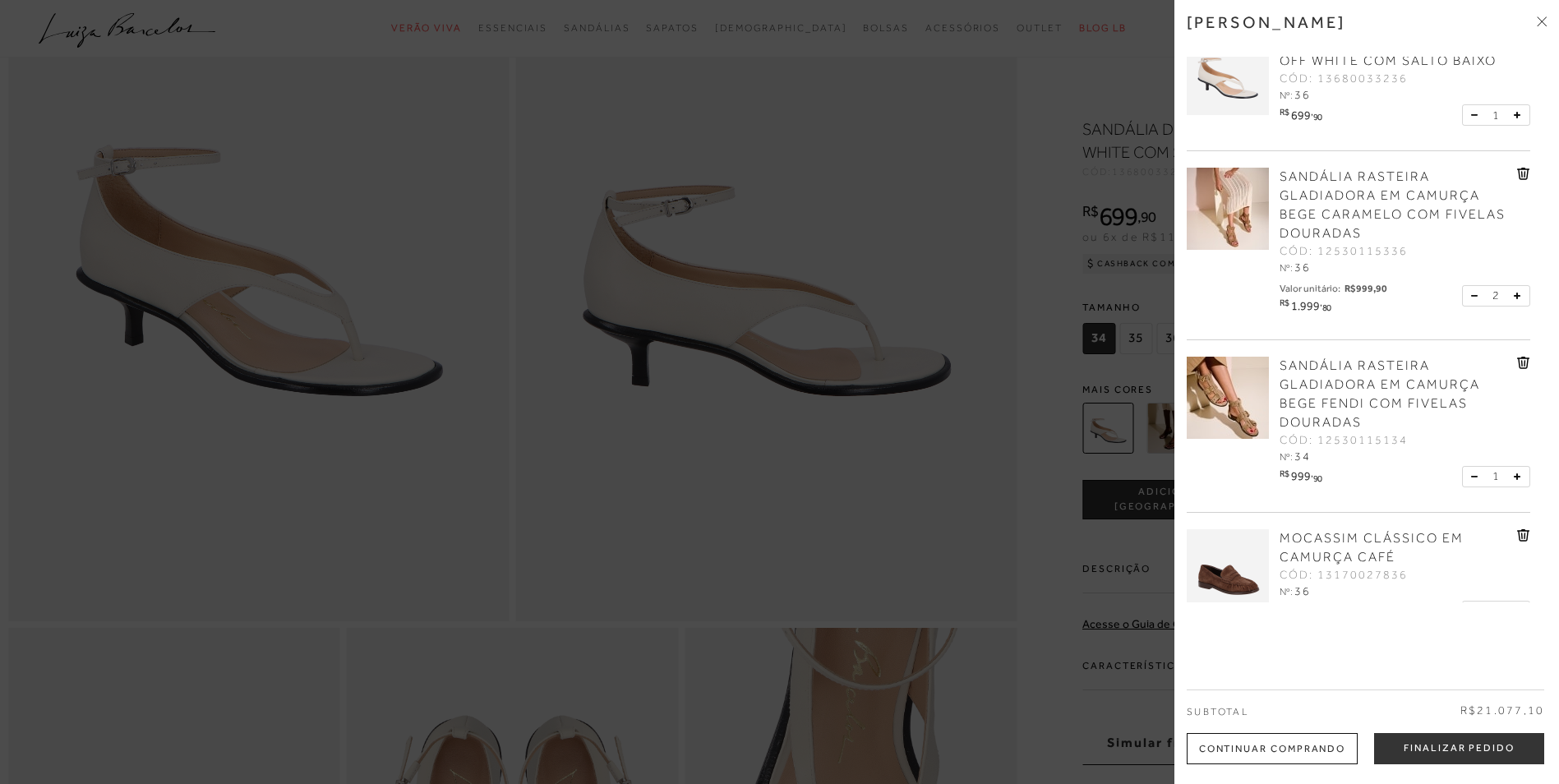
click at [1353, 183] on span "SANDÁLIA RASTEIRA GLADIADORA EM CAMURÇA BEGE CARAMELO COM FIVELAS DOURADAS" at bounding box center [1392, 205] width 226 height 71
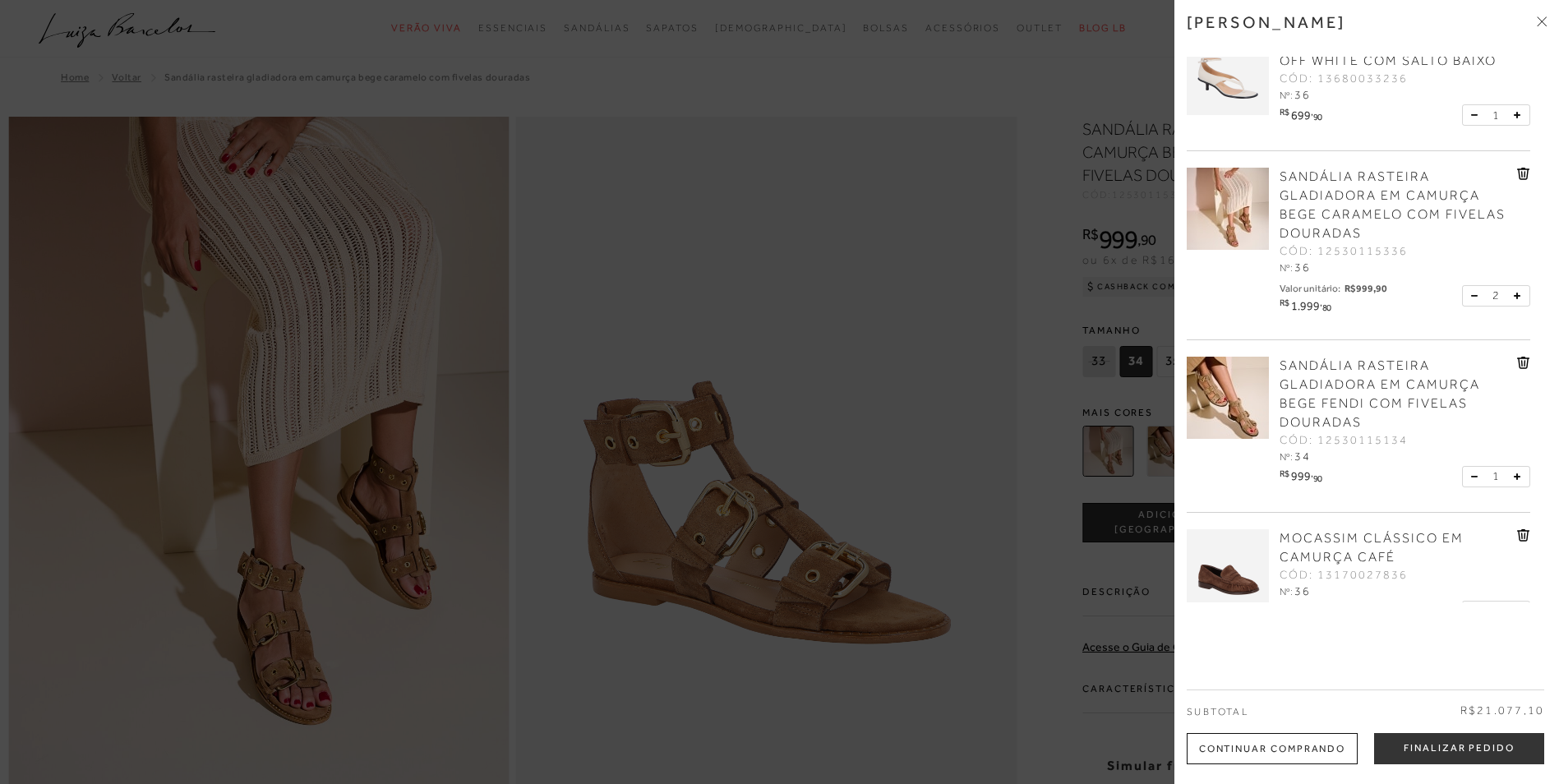
click at [757, 260] on div at bounding box center [779, 392] width 1559 height 784
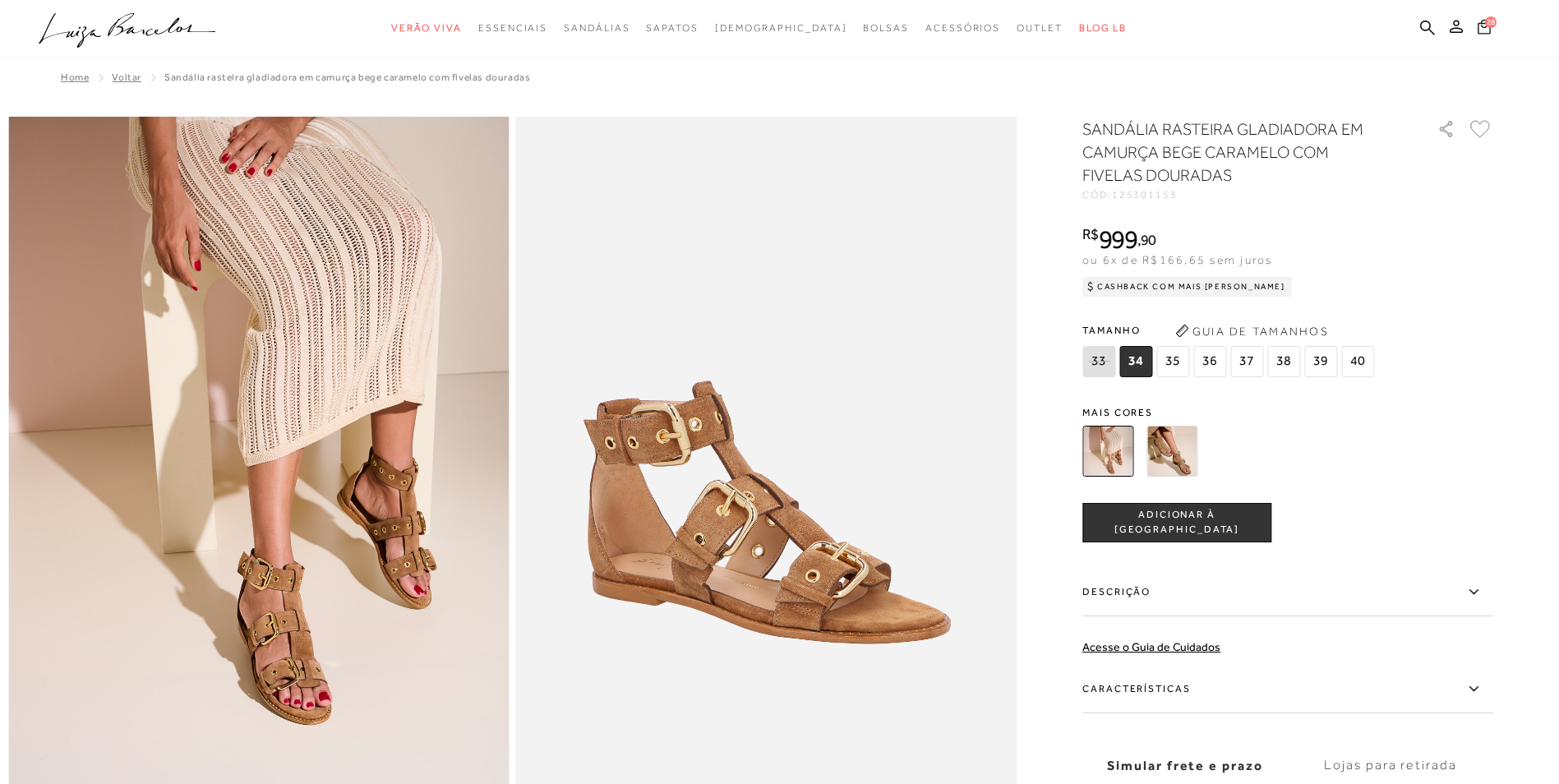
click at [1486, 24] on span "28" at bounding box center [1491, 22] width 12 height 12
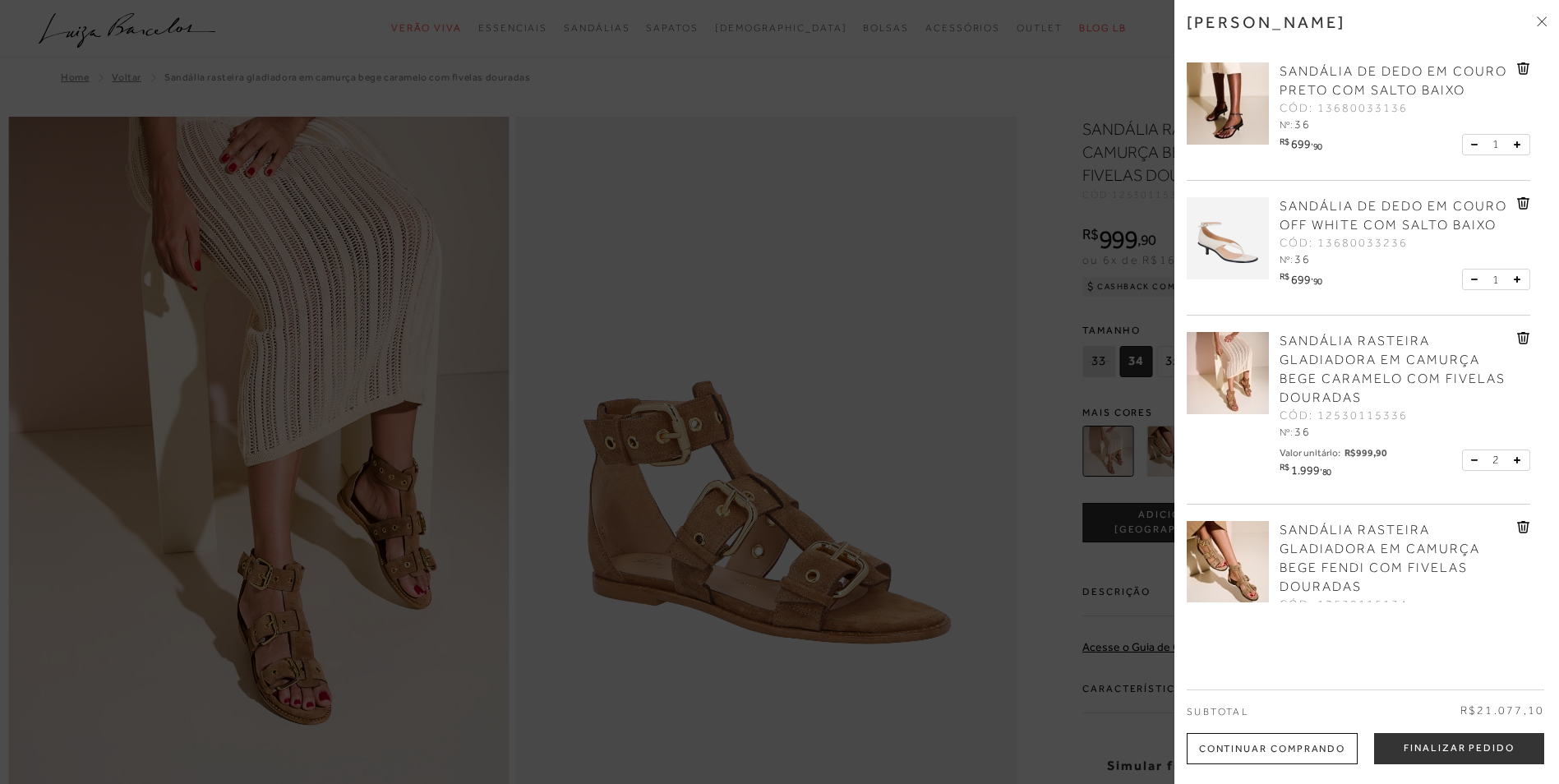
scroll to position [247, 0]
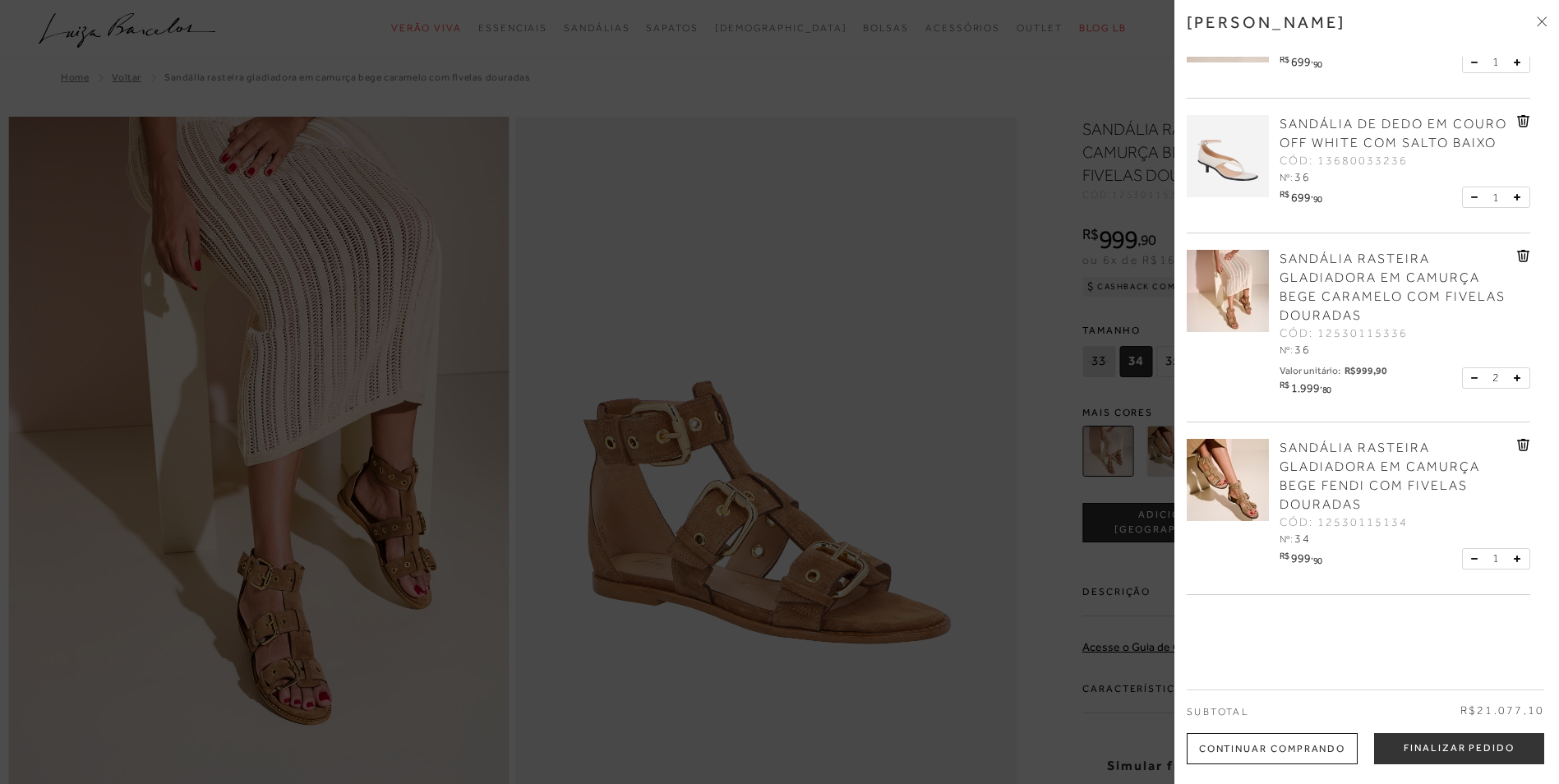
click at [1377, 467] on span "SANDÁLIA RASTEIRA GLADIADORA EM CAMURÇA BEGE FENDI COM FIVELAS DOURADAS" at bounding box center [1379, 476] width 201 height 71
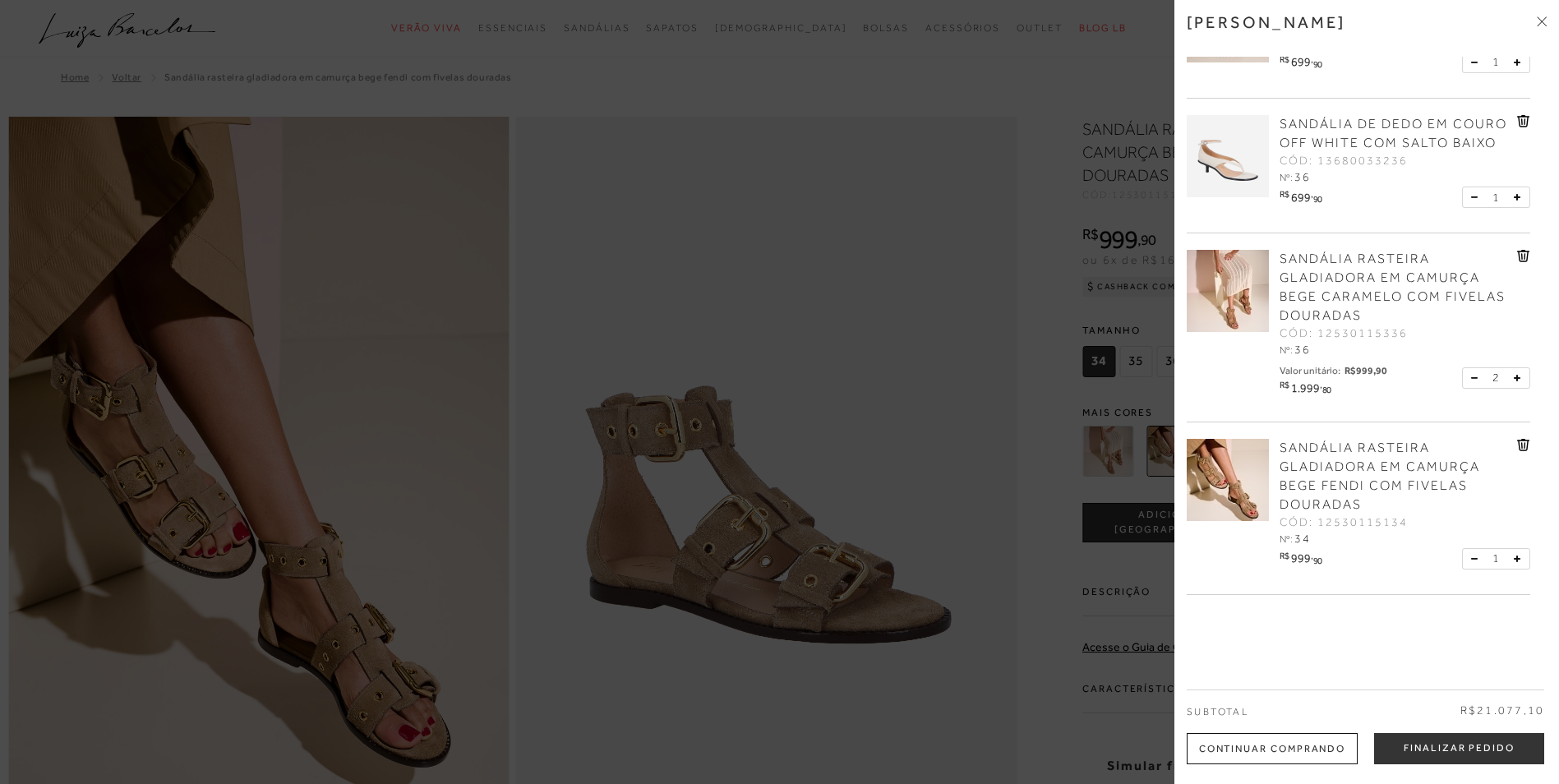
click at [1472, 379] on button at bounding box center [1478, 377] width 14 height 14
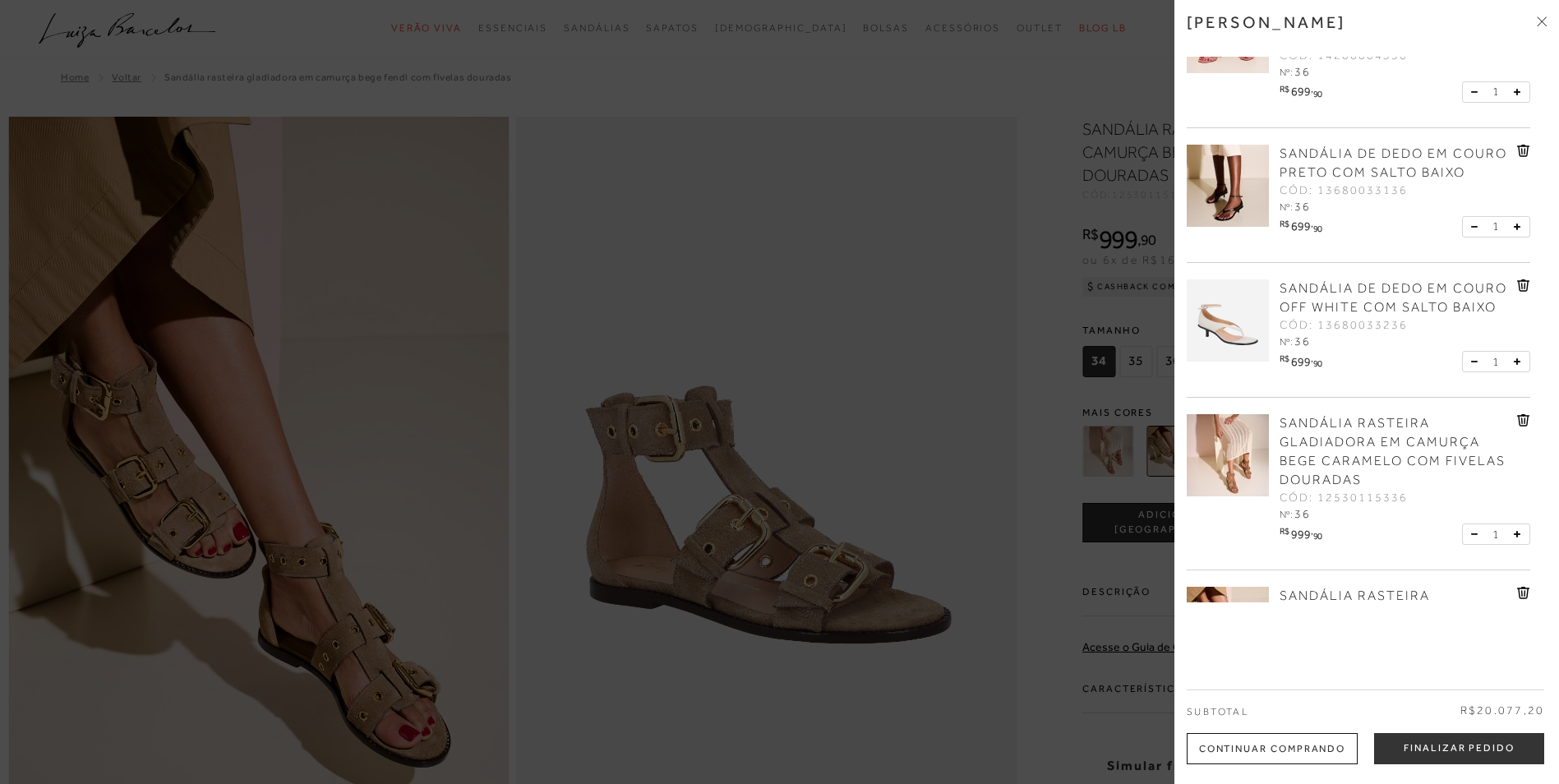
scroll to position [247, 0]
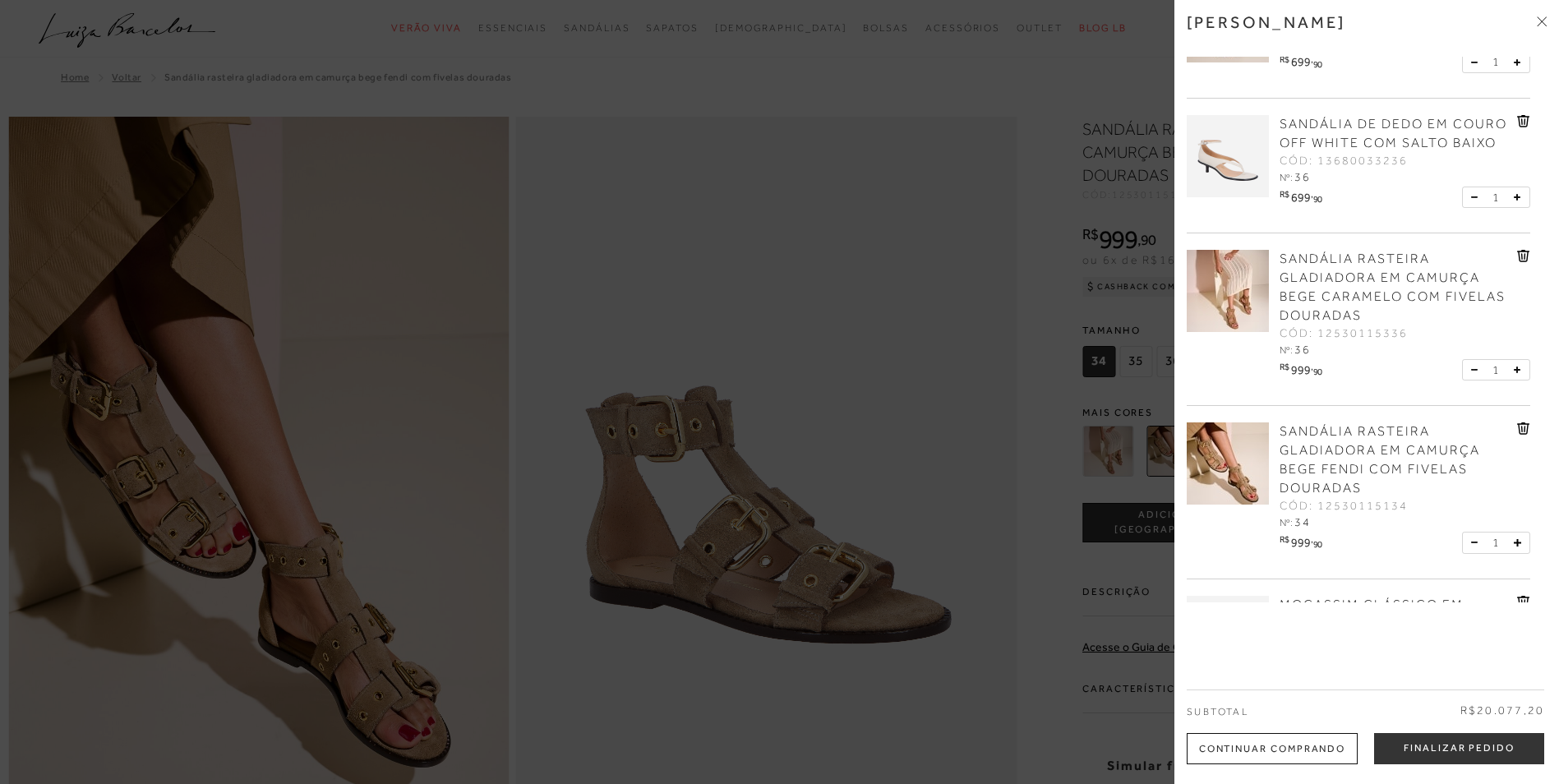
click at [864, 392] on div at bounding box center [779, 392] width 1559 height 784
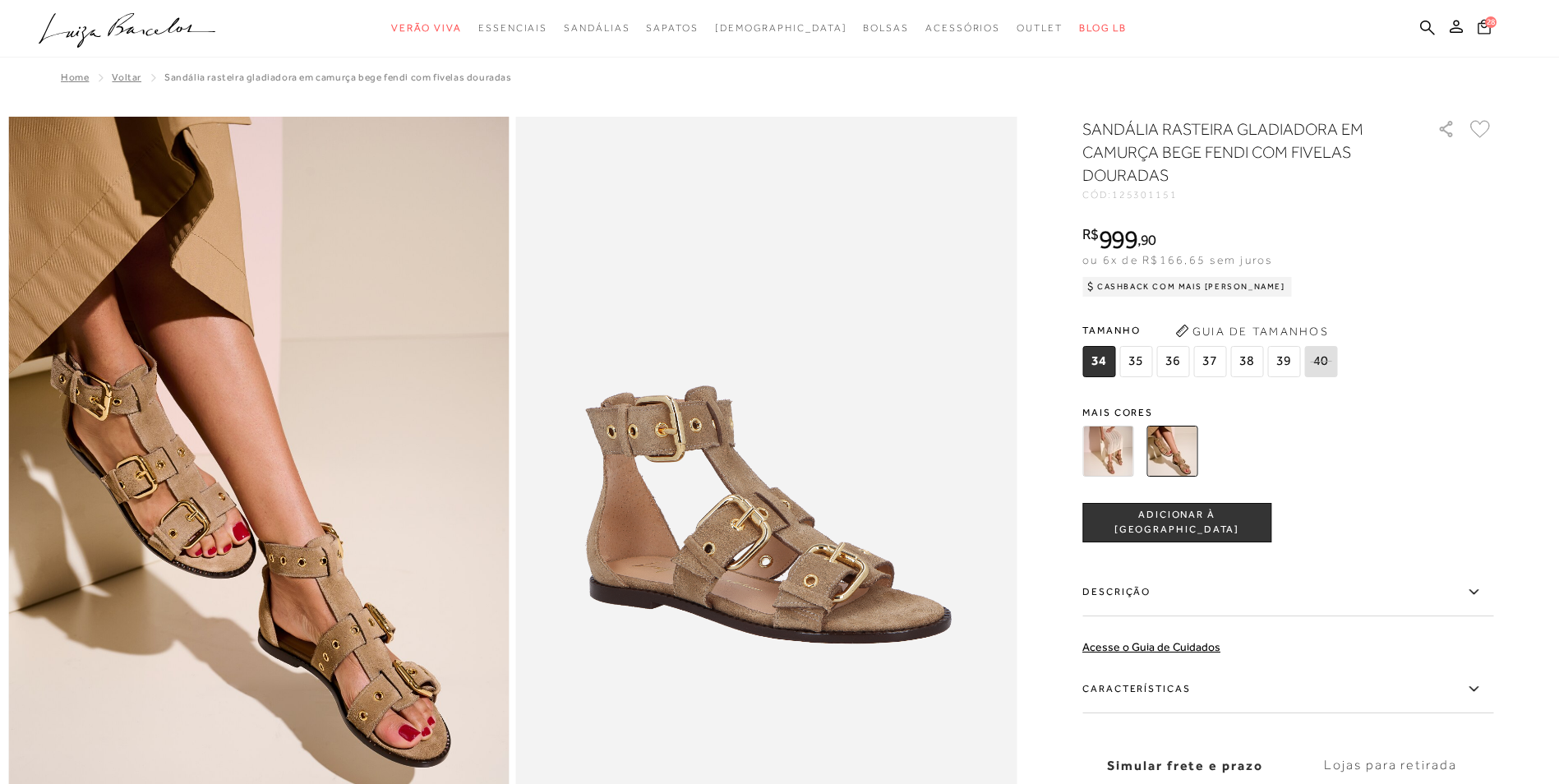
click at [1486, 21] on span "28" at bounding box center [1491, 22] width 12 height 12
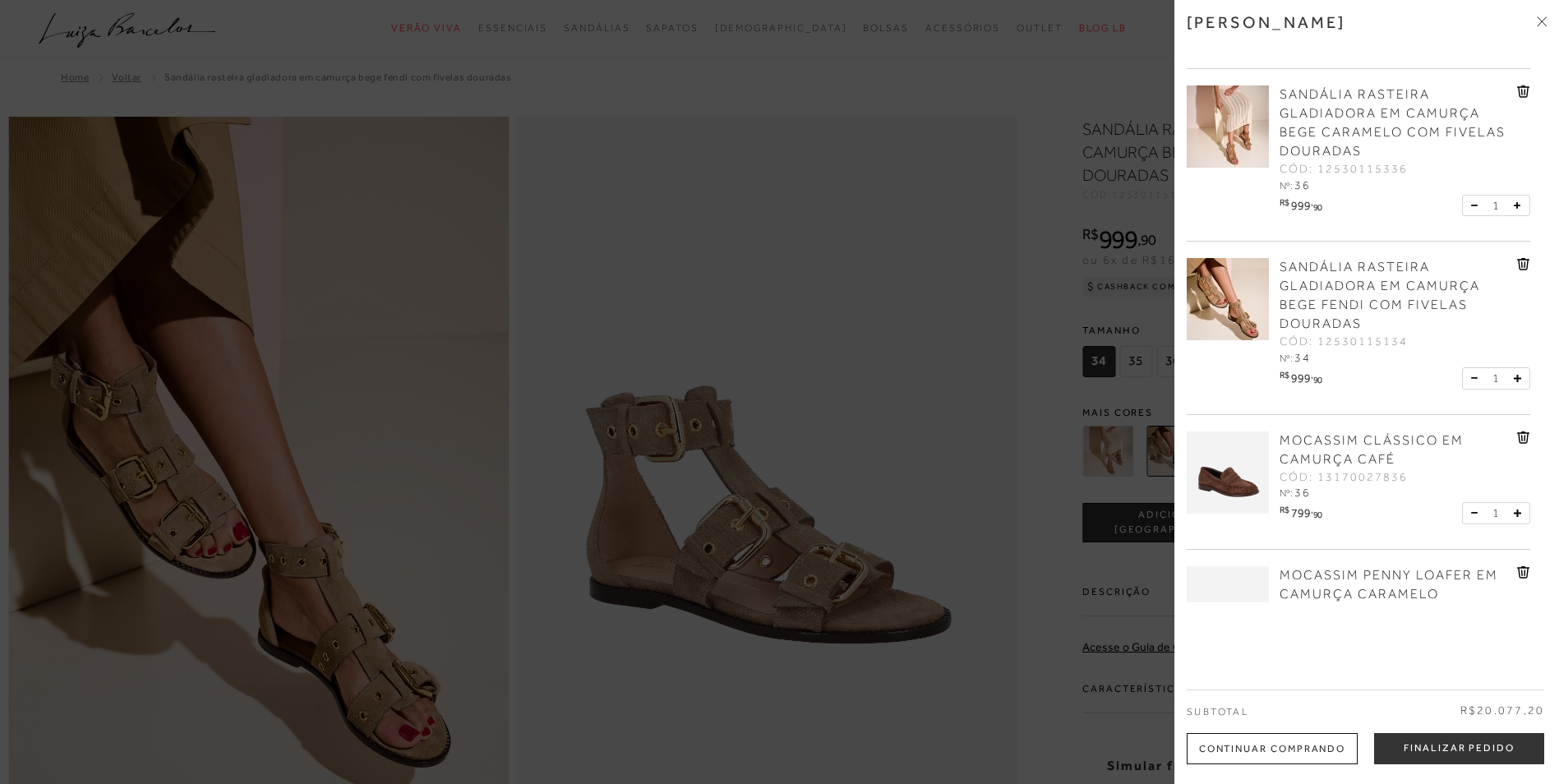
scroll to position [575, 0]
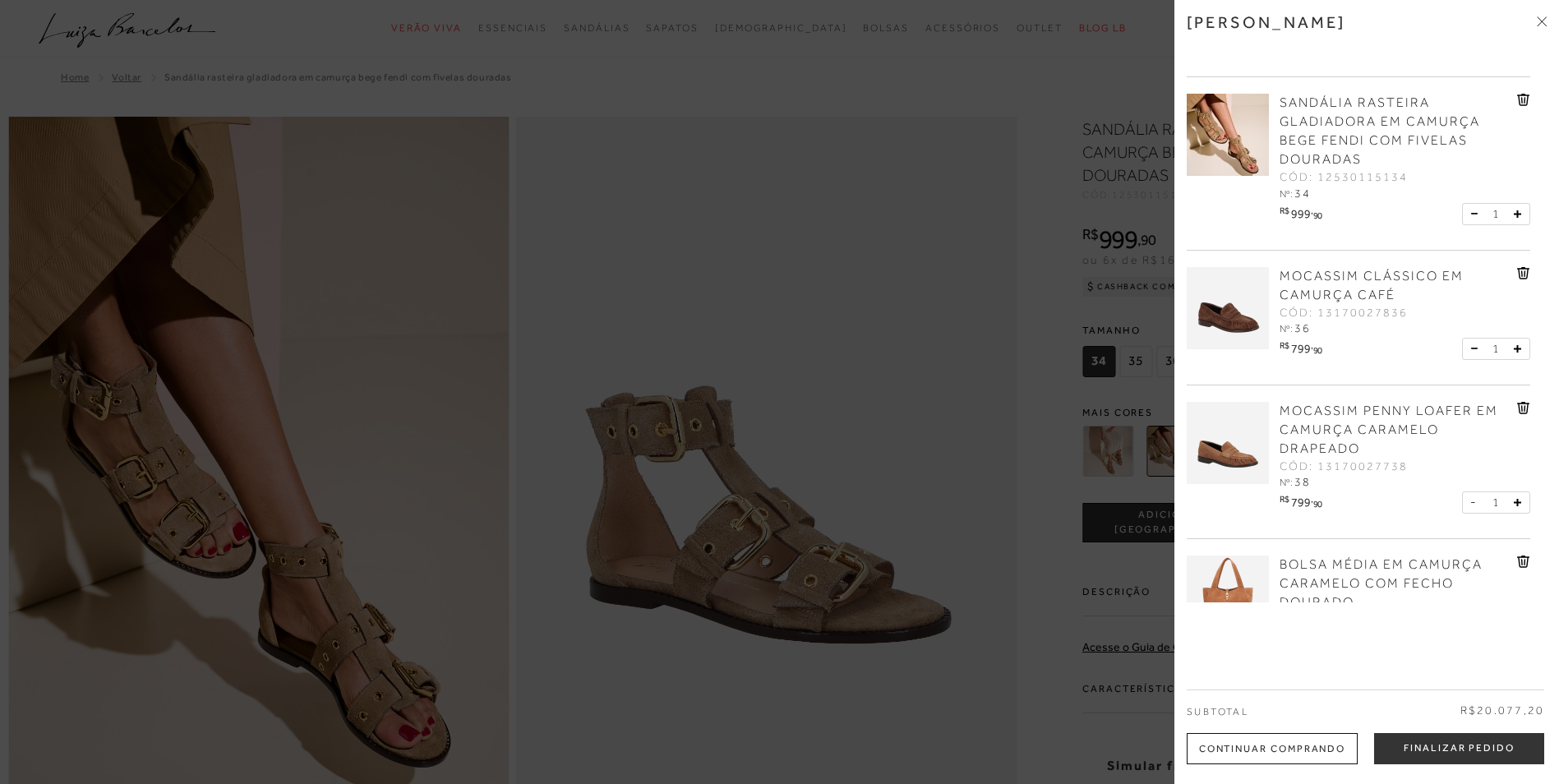
click at [1351, 288] on span "MOCASSIM CLÁSSICO EM CAMURÇA CAFÉ" at bounding box center [1371, 286] width 184 height 34
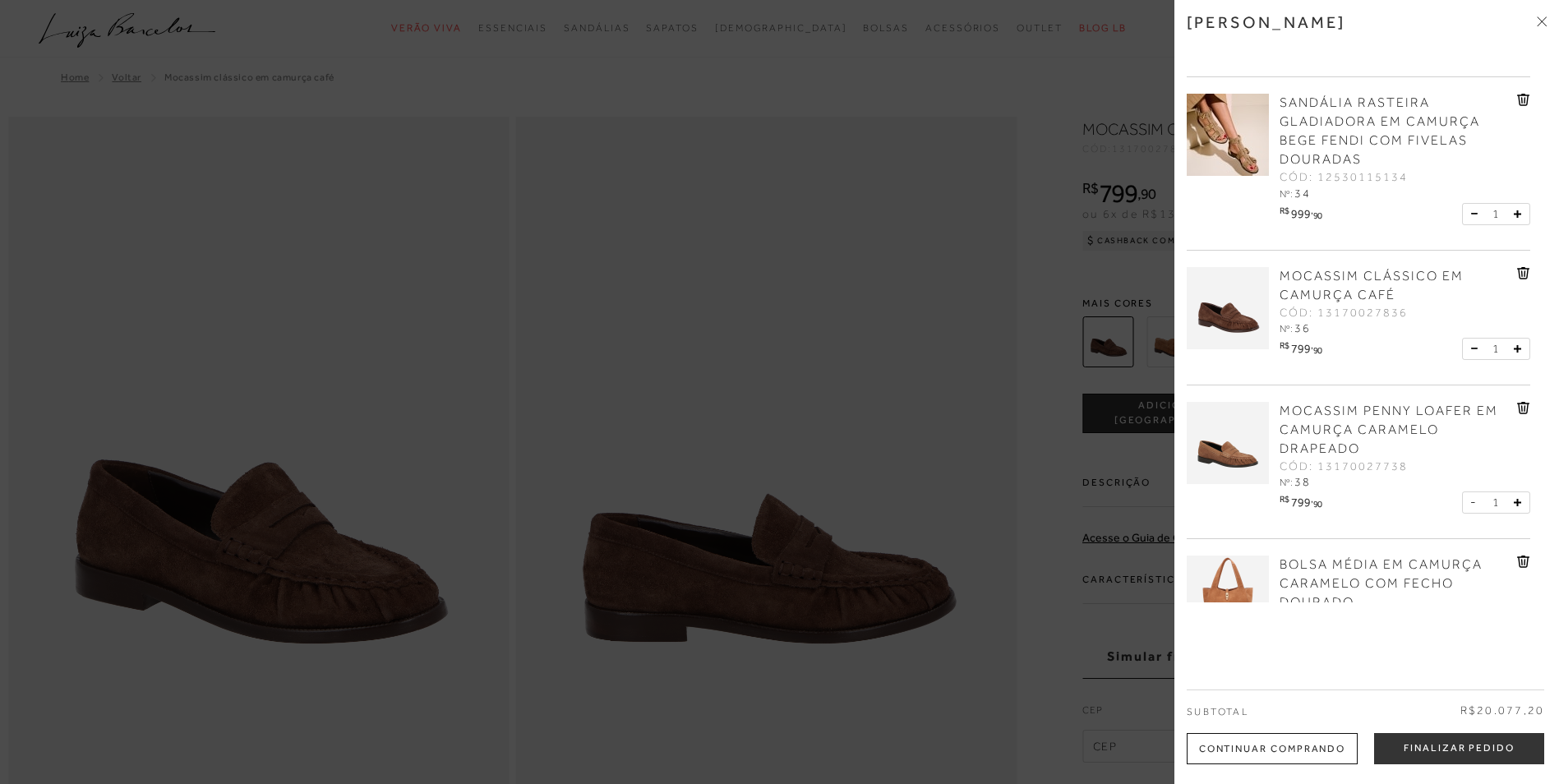
click at [957, 252] on div at bounding box center [779, 392] width 1559 height 784
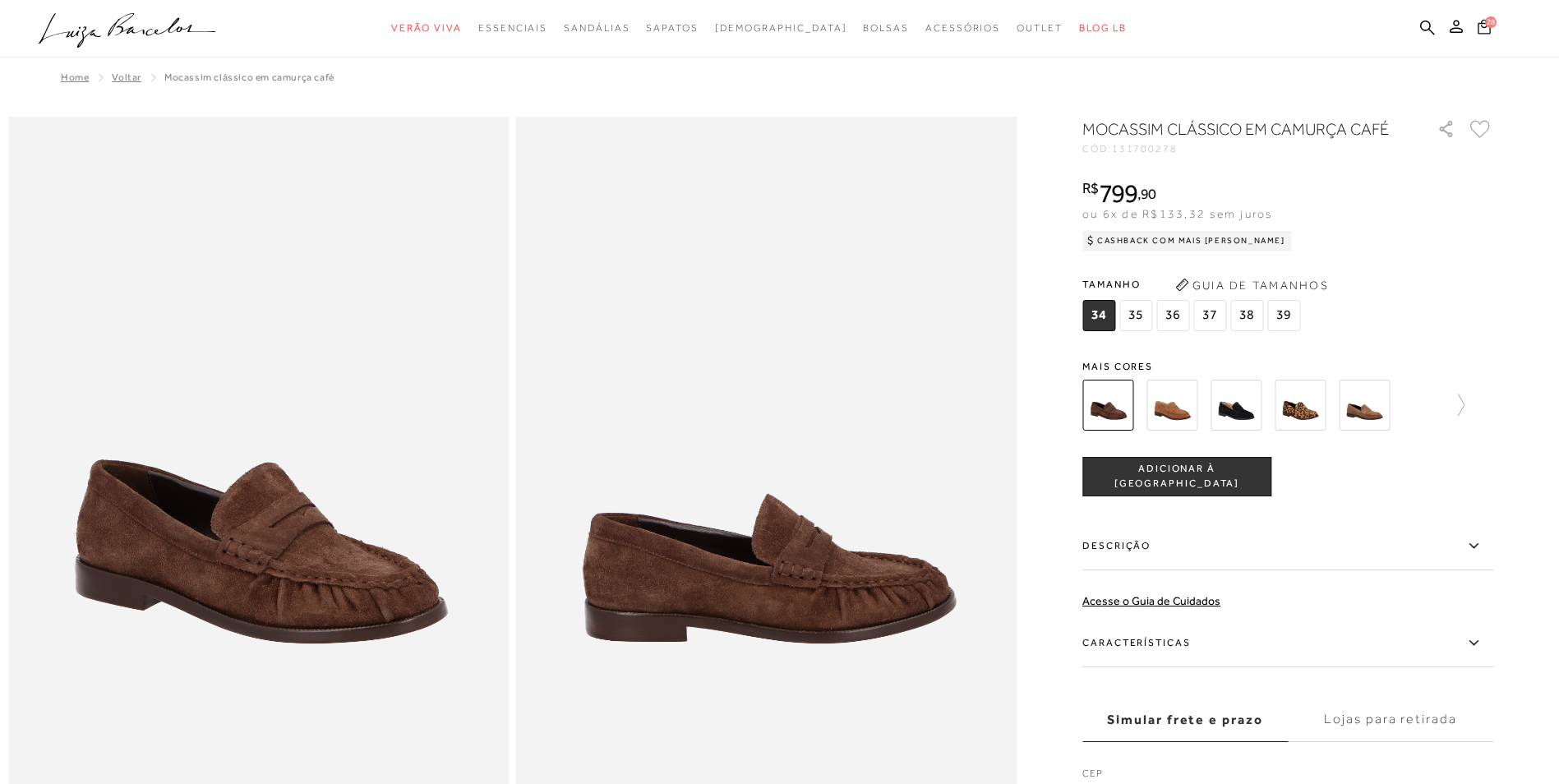
click at [1486, 22] on span "28" at bounding box center [1491, 22] width 12 height 12
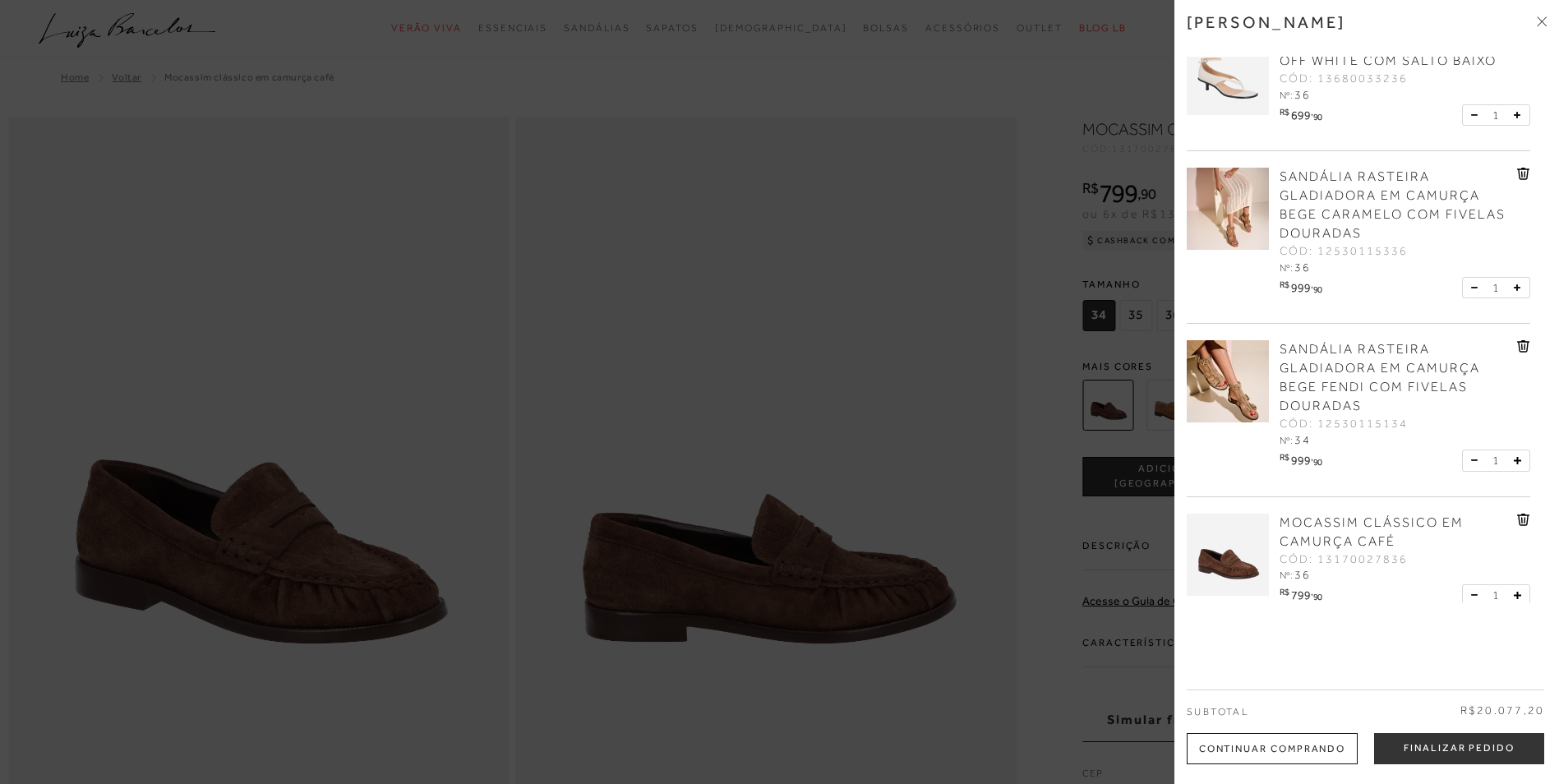
scroll to position [657, 0]
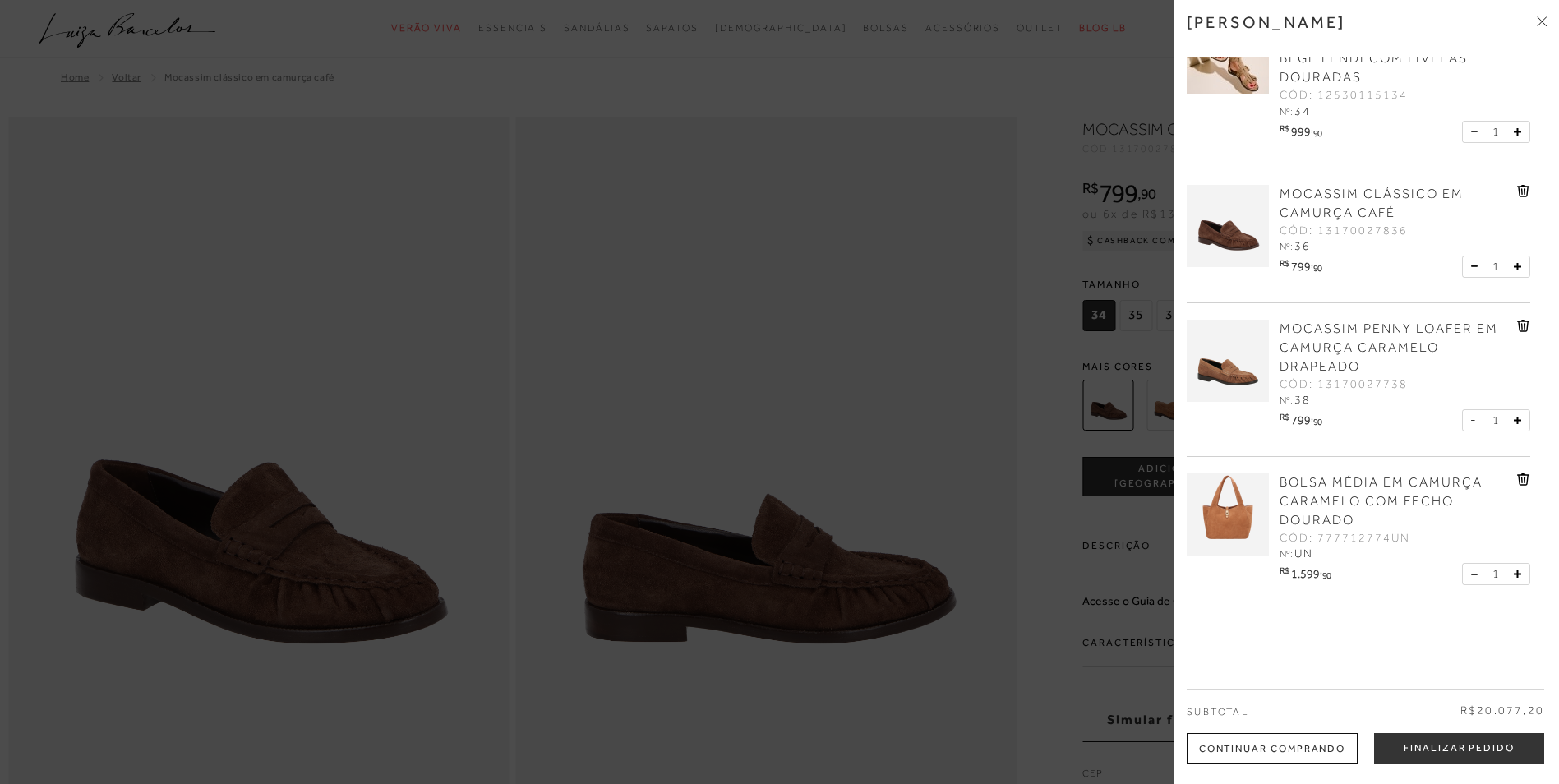
click at [1391, 336] on link "MOCASSIM PENNY LOAFER EM CAMURÇA CARAMELO DRAPEADO" at bounding box center [1395, 348] width 233 height 57
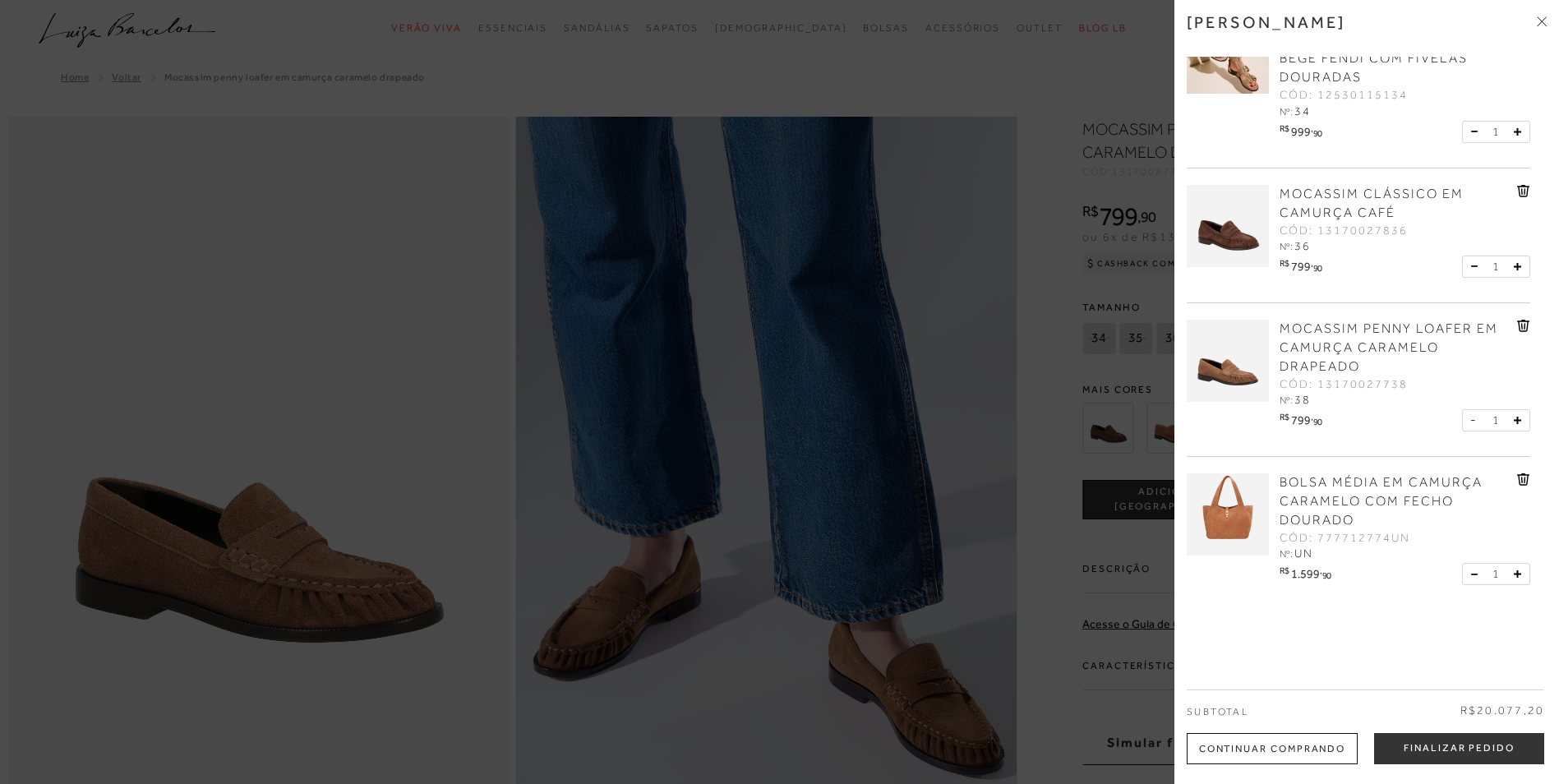
click at [937, 292] on div at bounding box center [779, 392] width 1559 height 784
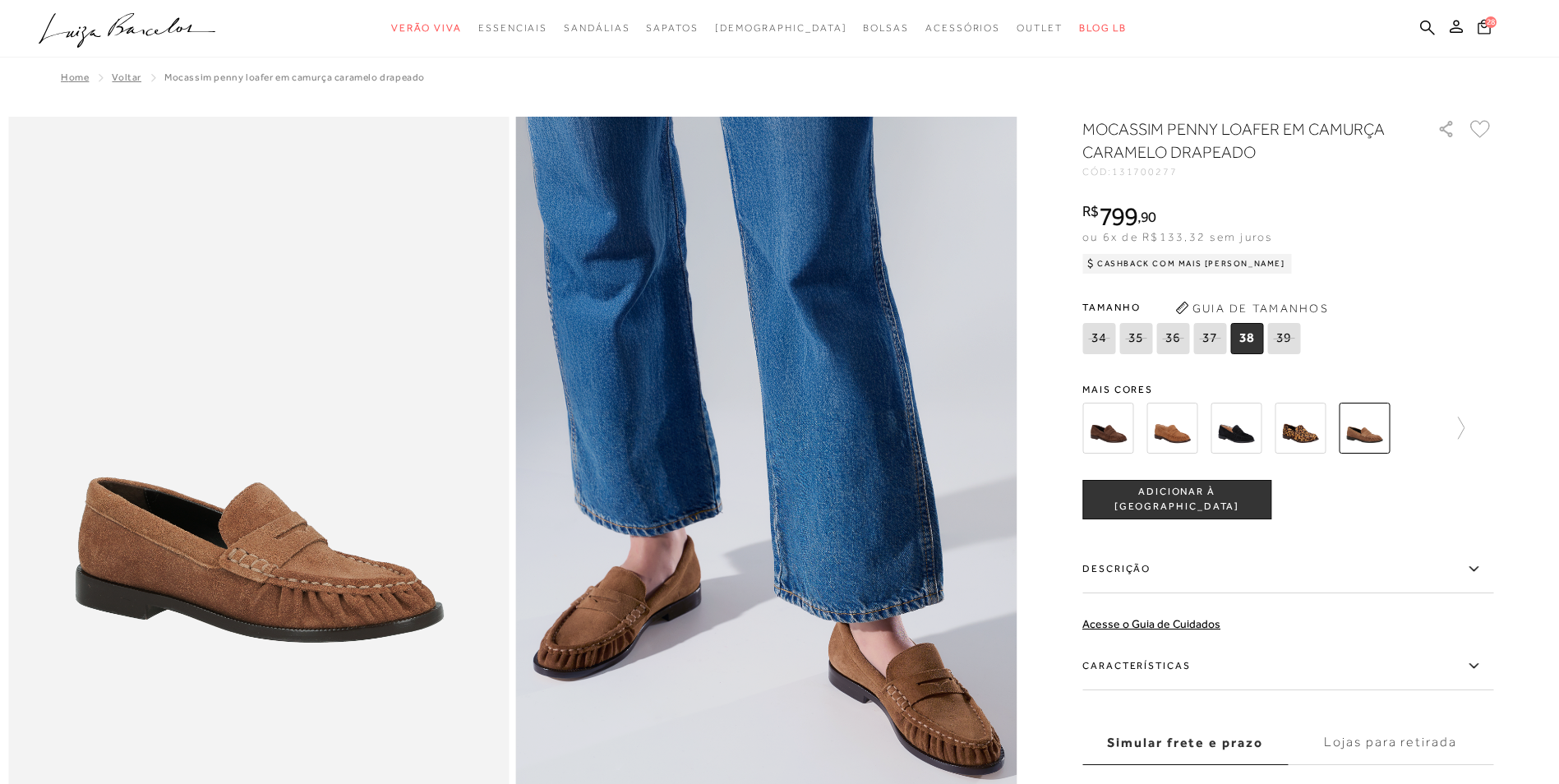
click at [1485, 25] on icon at bounding box center [1484, 26] width 14 height 15
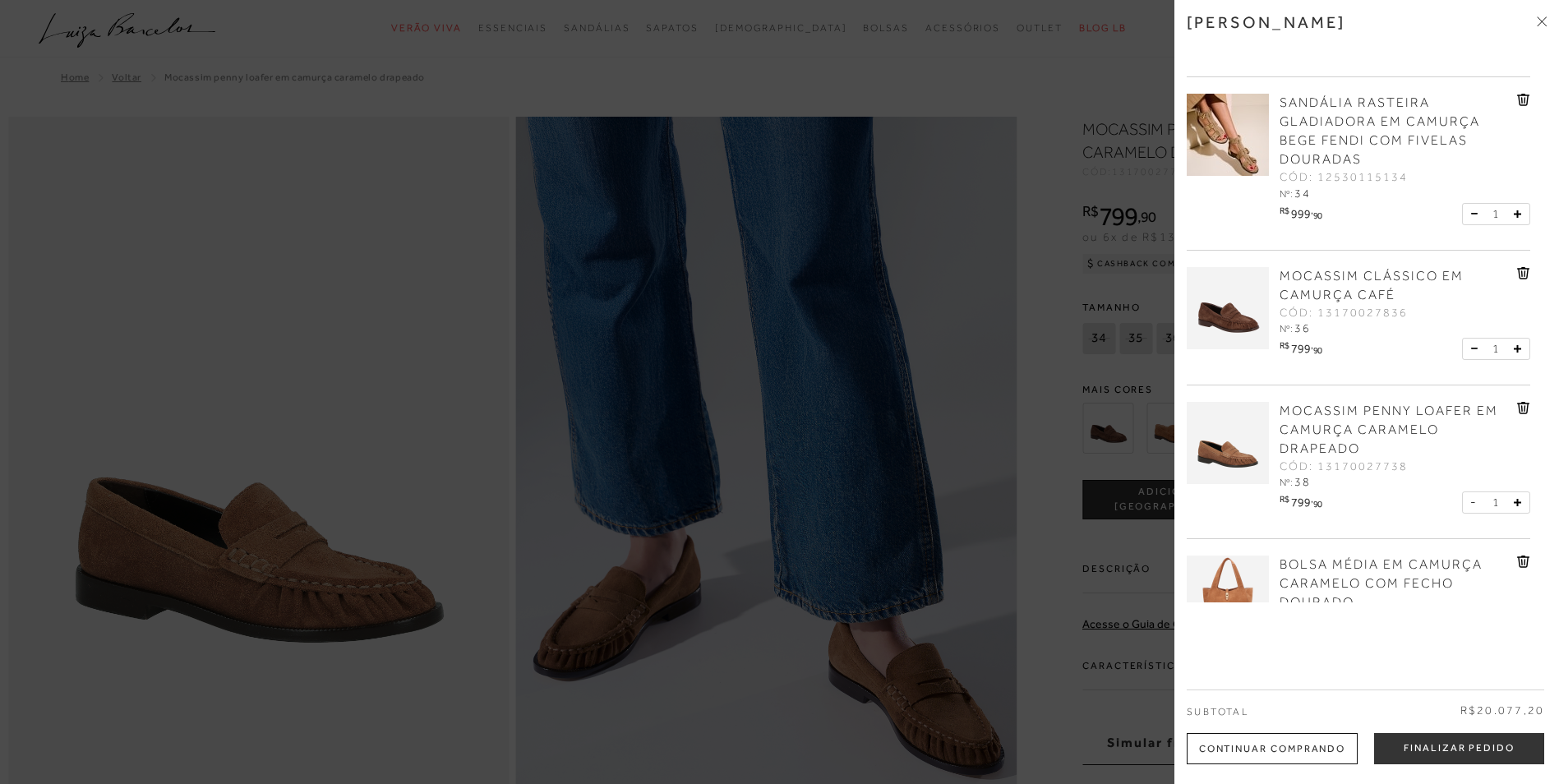
scroll to position [739, 0]
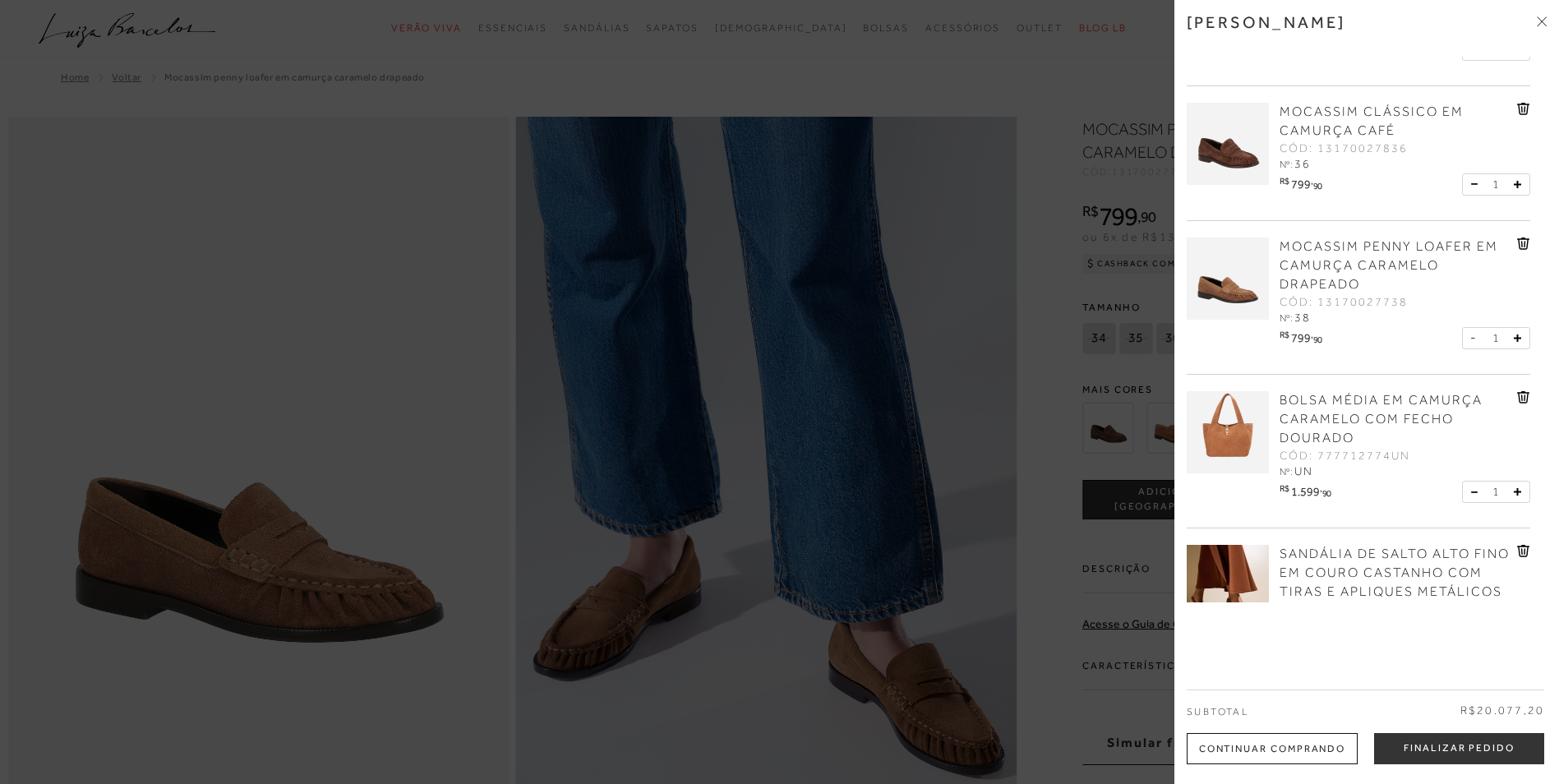
click at [1368, 414] on span "BOLSA MÉDIA EM CAMURÇA CARAMELO COM FECHO DOURADO" at bounding box center [1380, 419] width 203 height 53
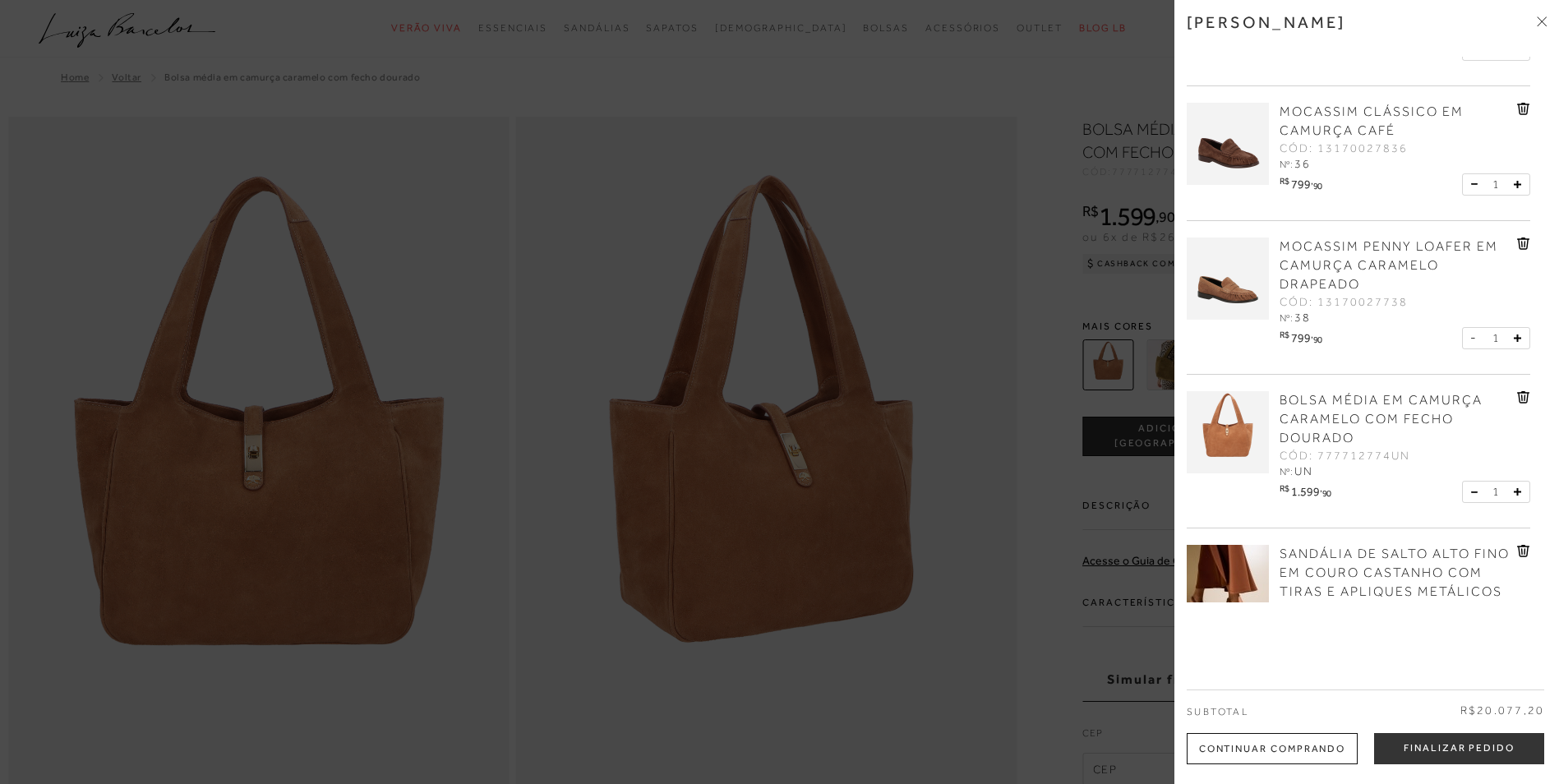
click at [927, 299] on div at bounding box center [779, 392] width 1559 height 784
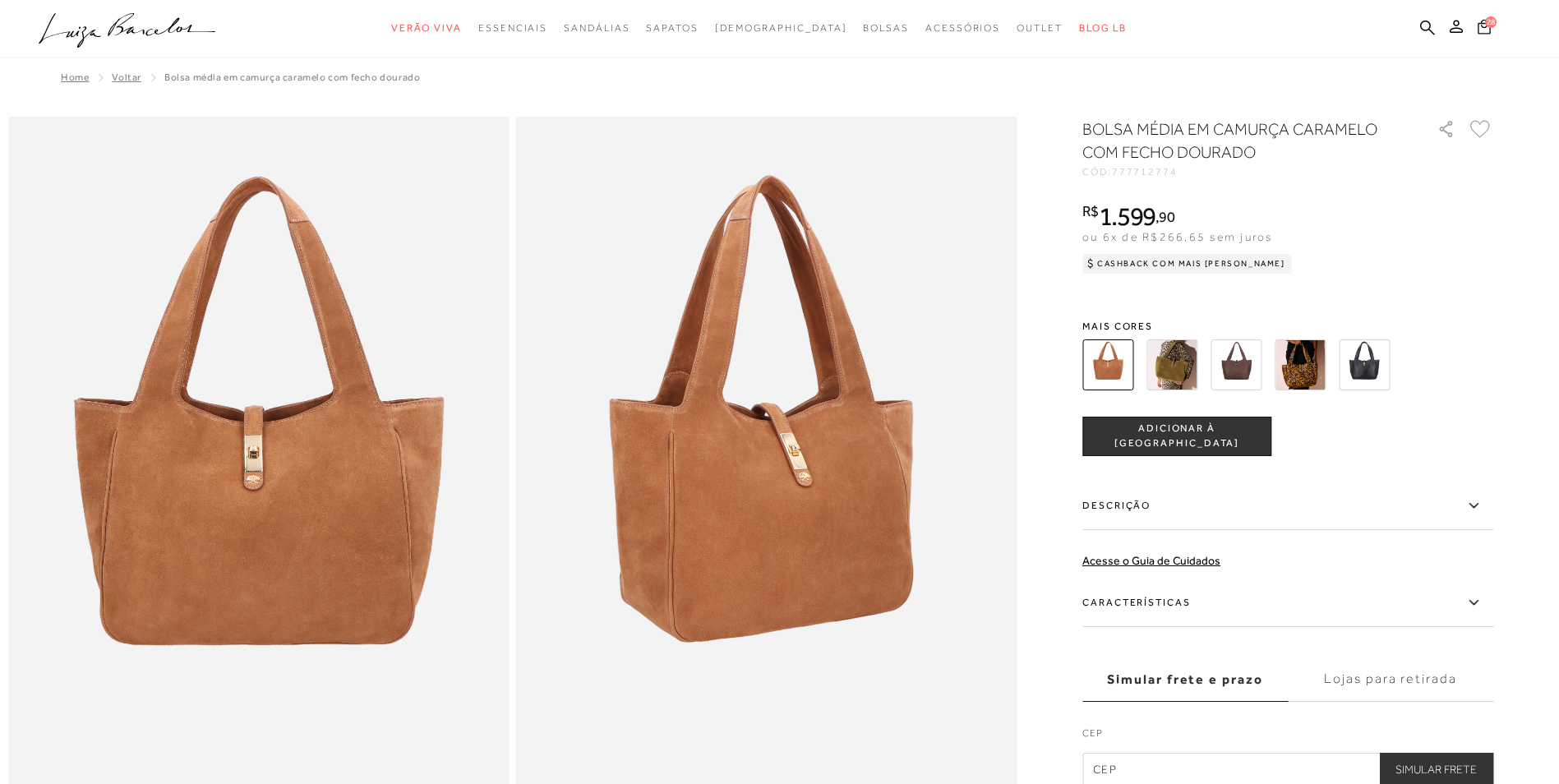
click at [1487, 23] on span "28" at bounding box center [1491, 22] width 12 height 12
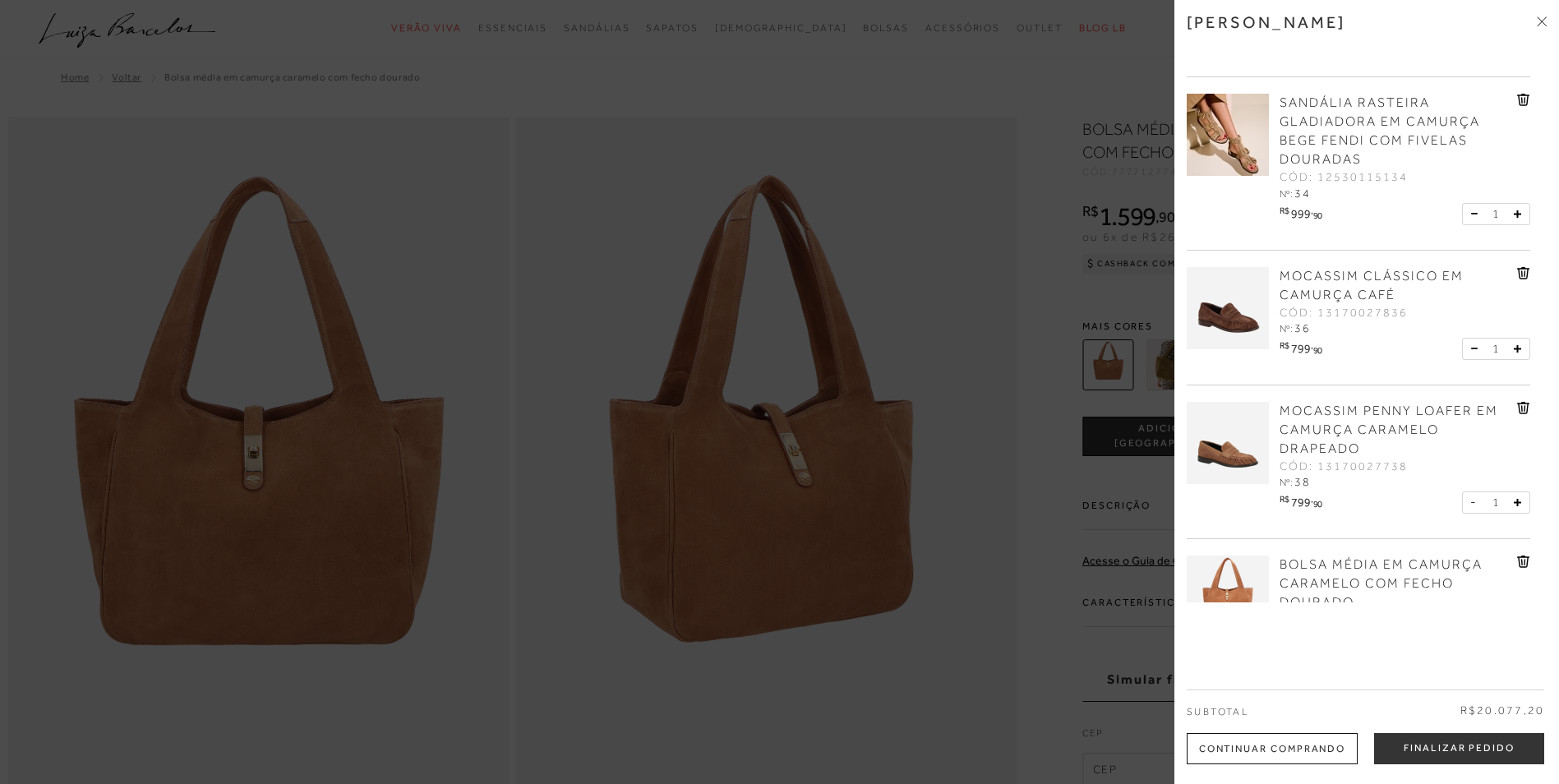
scroll to position [904, 0]
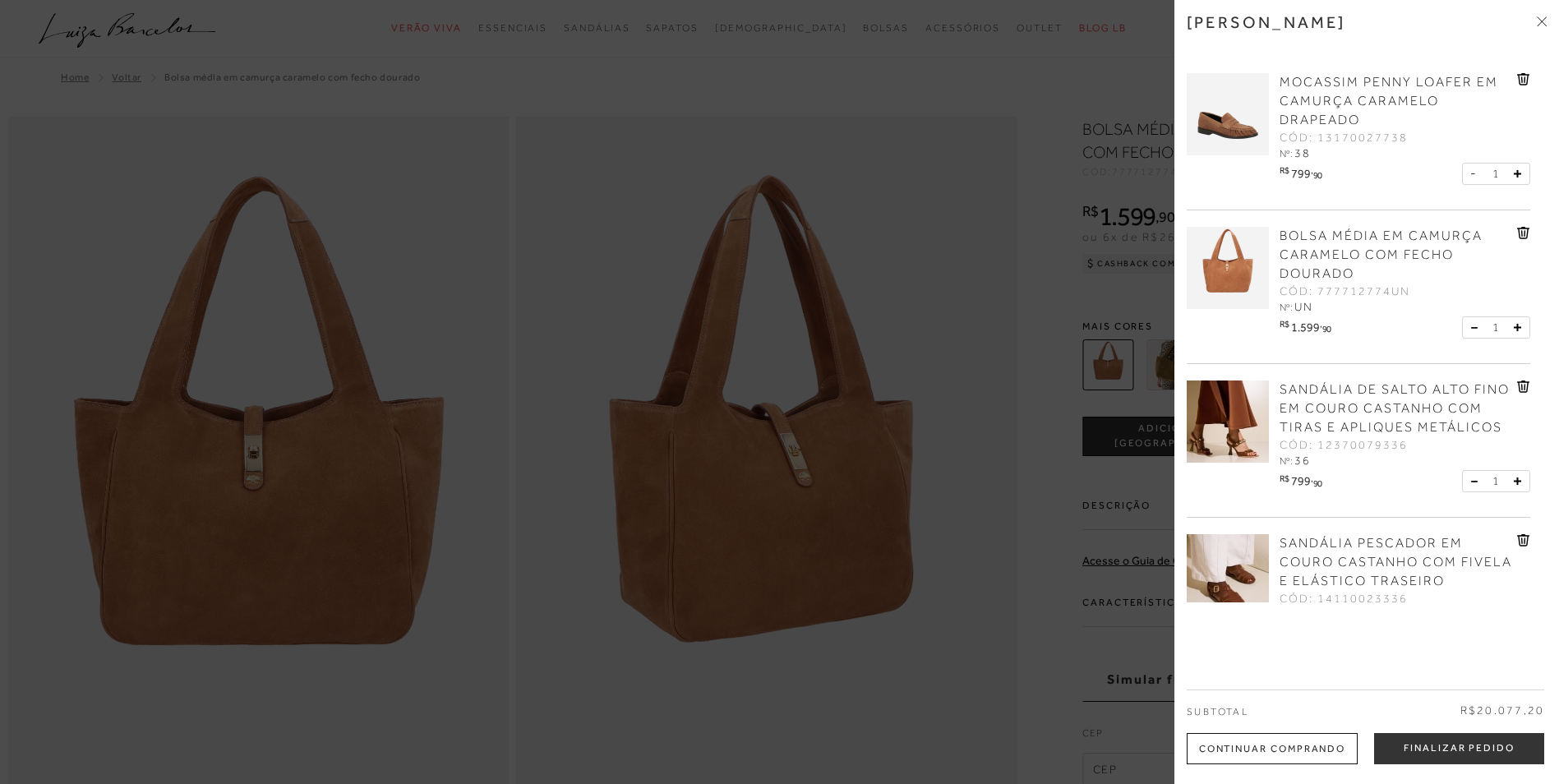
click at [1411, 400] on span "SANDÁLIA DE SALTO ALTO FINO EM COURO CASTANHO COM TIRAS E APLIQUES METÁLICOS" at bounding box center [1394, 409] width 230 height 53
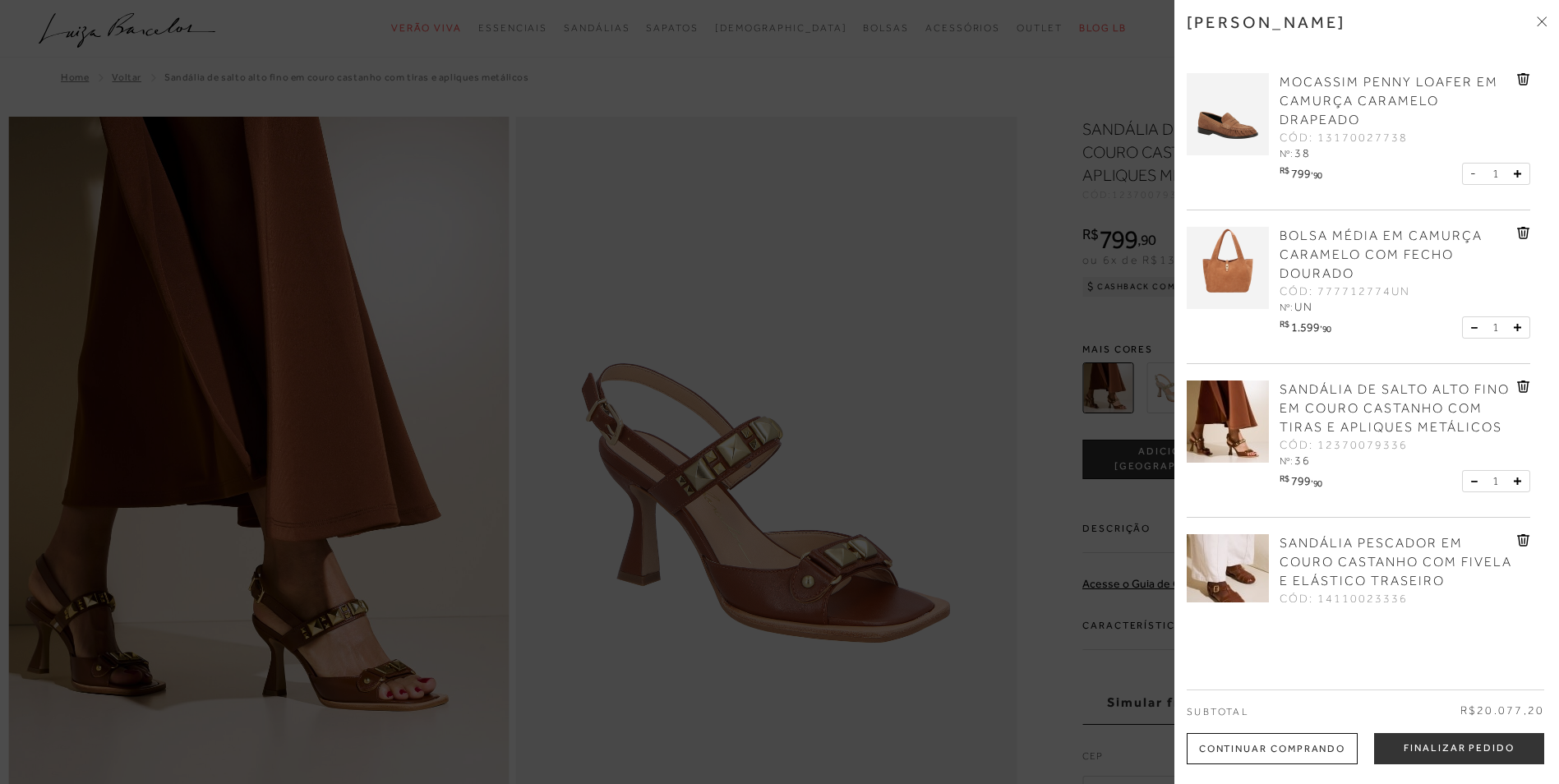
click at [871, 348] on div at bounding box center [779, 392] width 1559 height 784
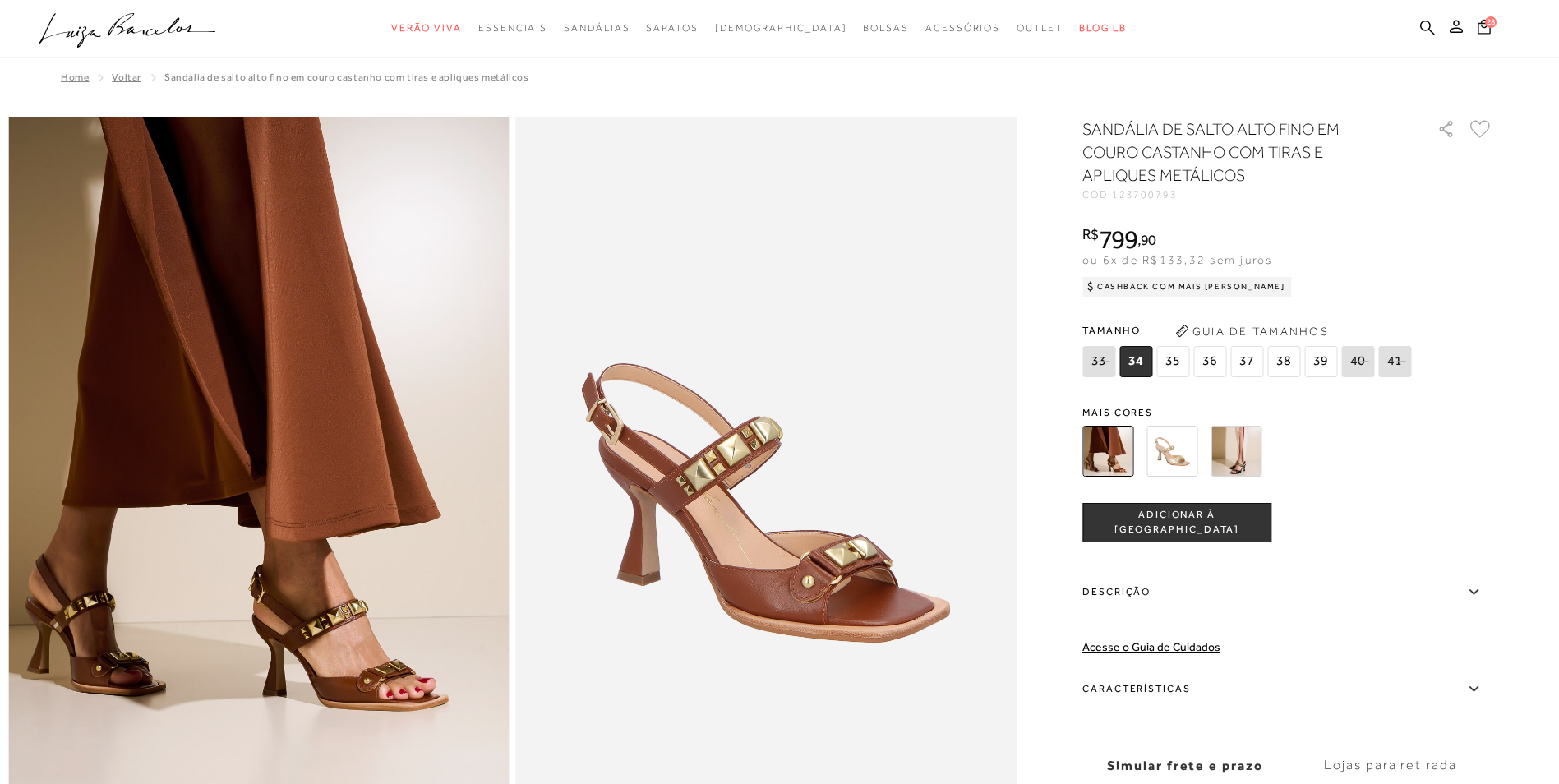
click at [1485, 18] on button "28" at bounding box center [1484, 29] width 23 height 22
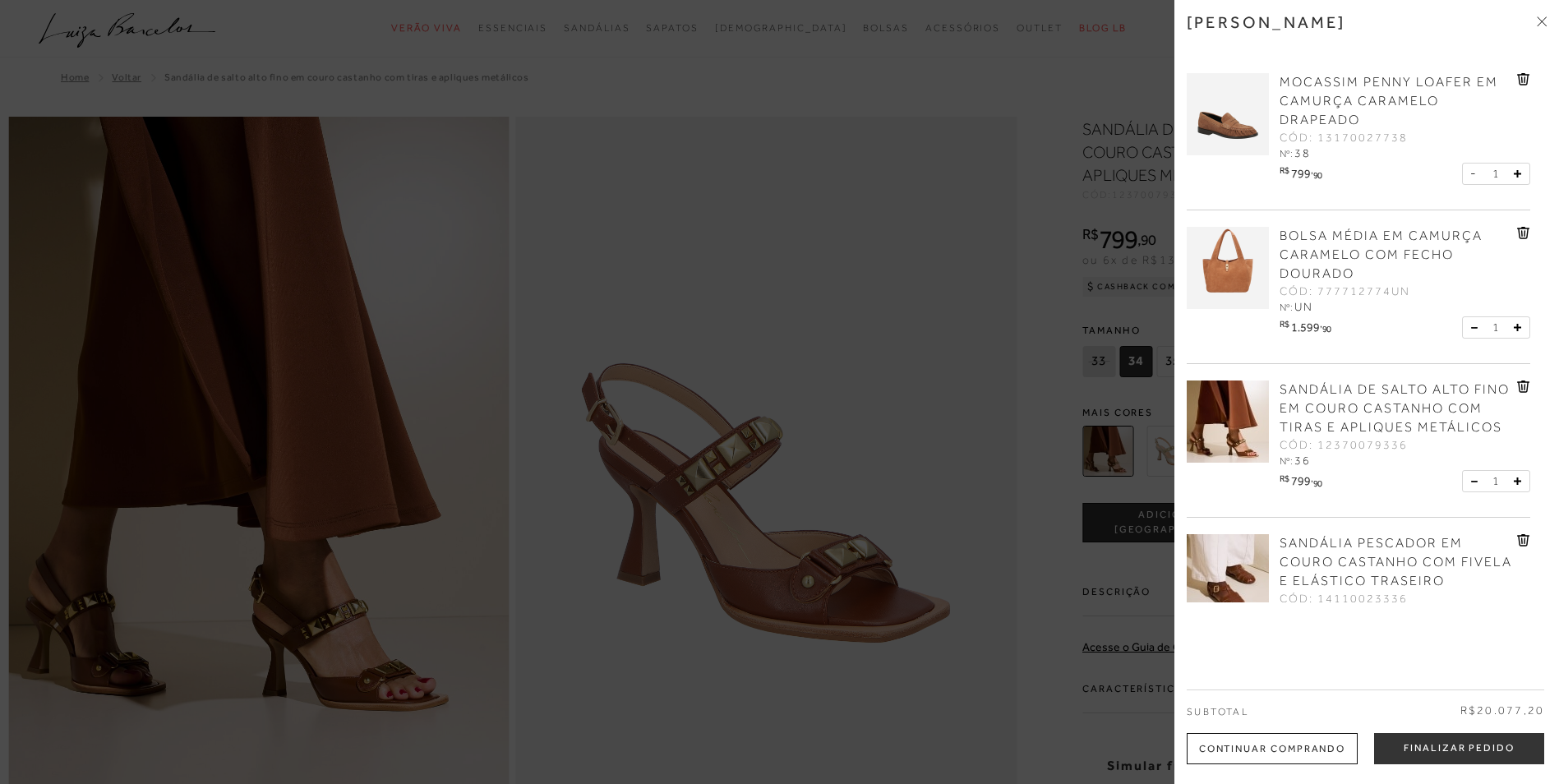
scroll to position [1150, 0]
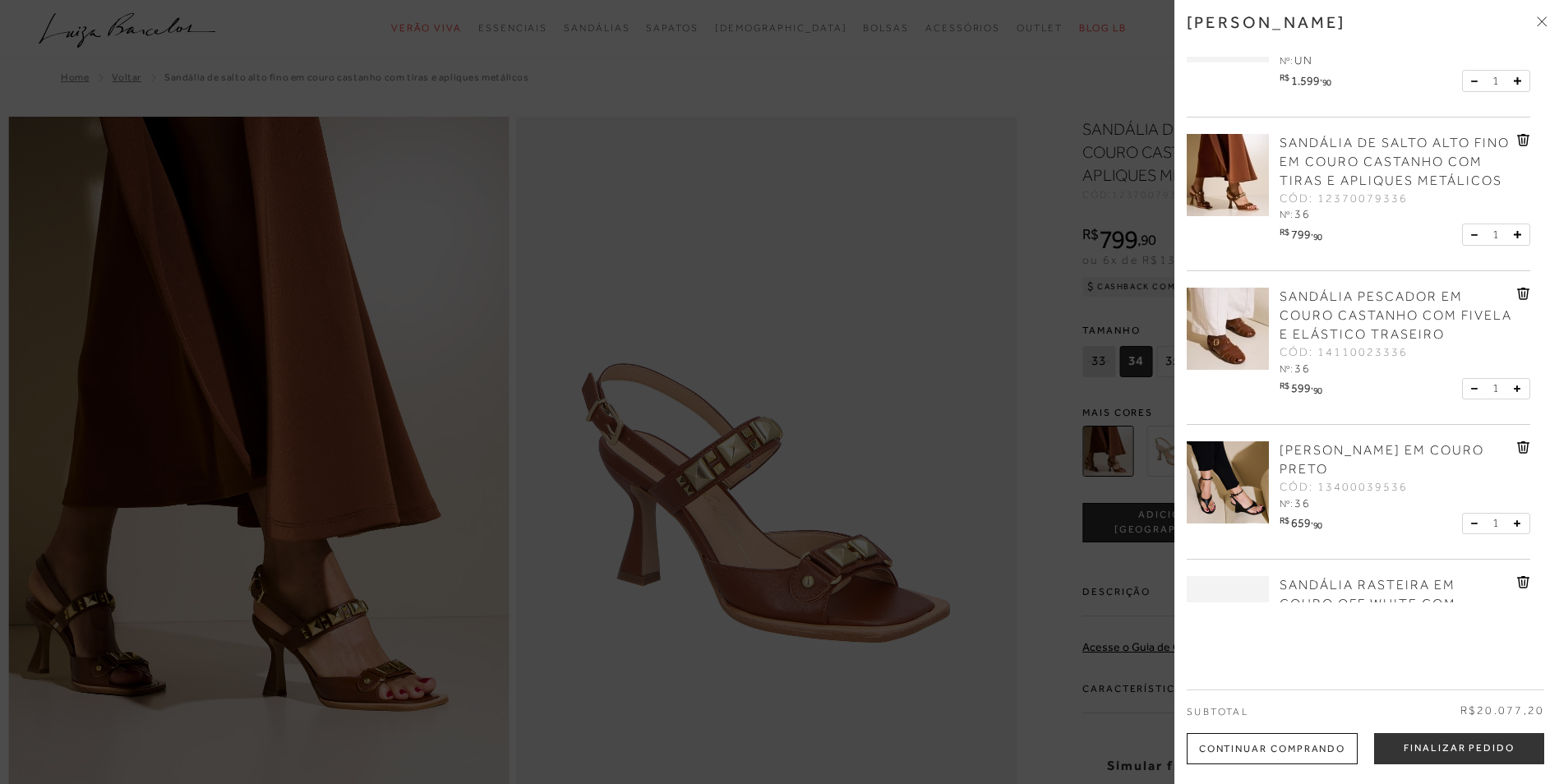
click at [1367, 310] on span "SANDÁLIA PESCADOR EM COURO CASTANHO COM FIVELA E ELÁSTICO TRASEIRO" at bounding box center [1395, 315] width 232 height 53
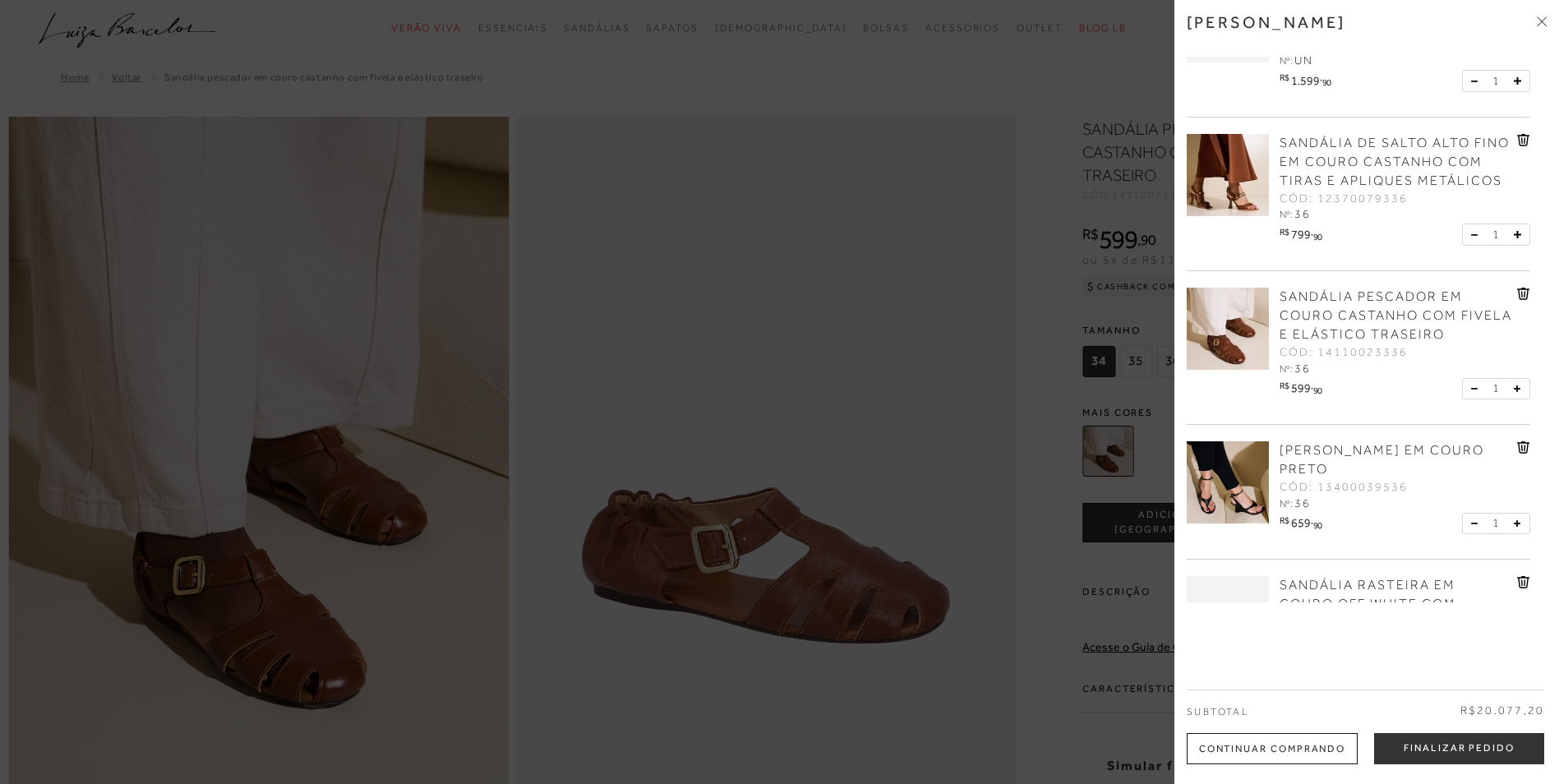
click at [534, 221] on div at bounding box center [779, 392] width 1559 height 784
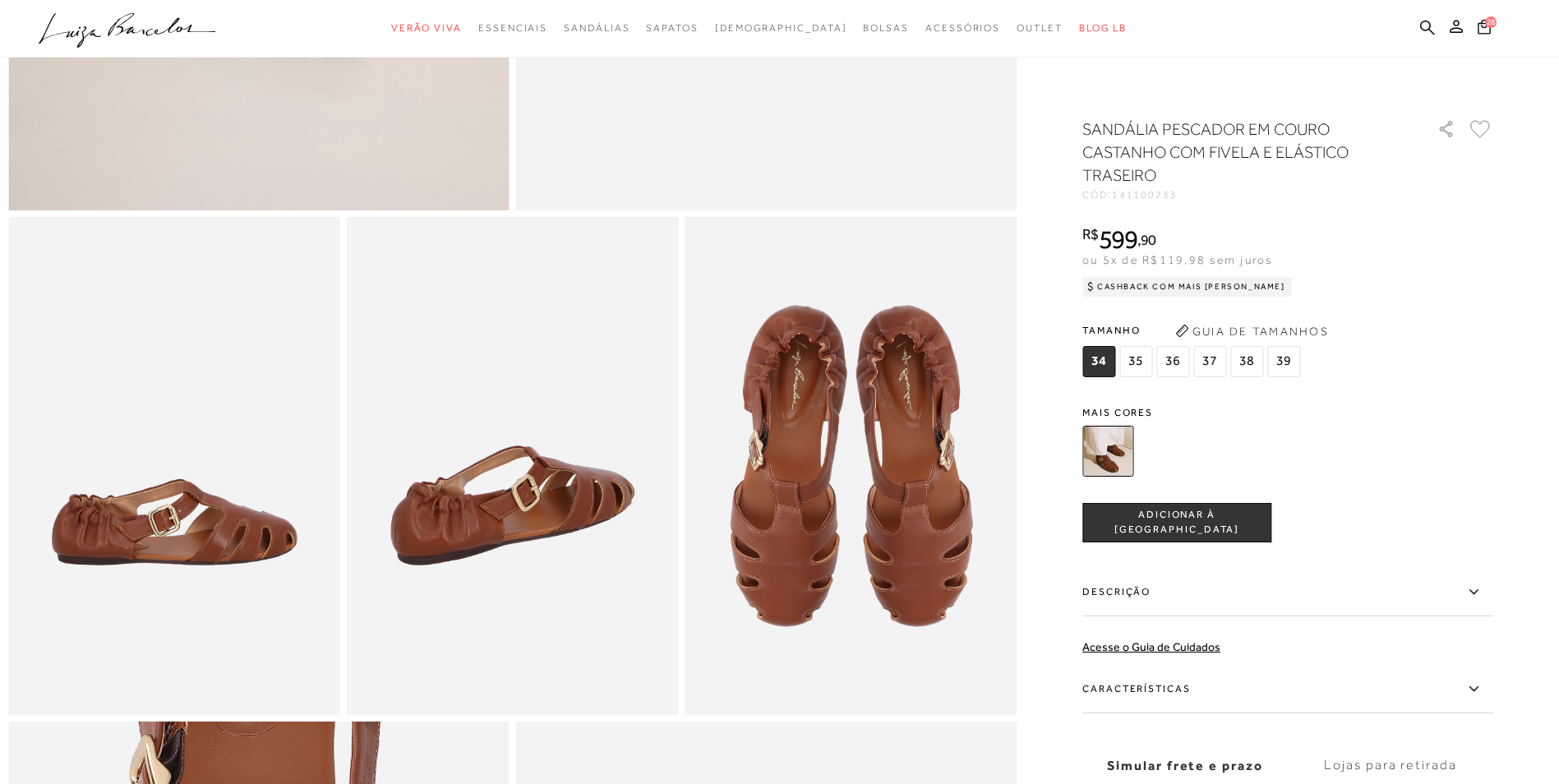
scroll to position [329, 0]
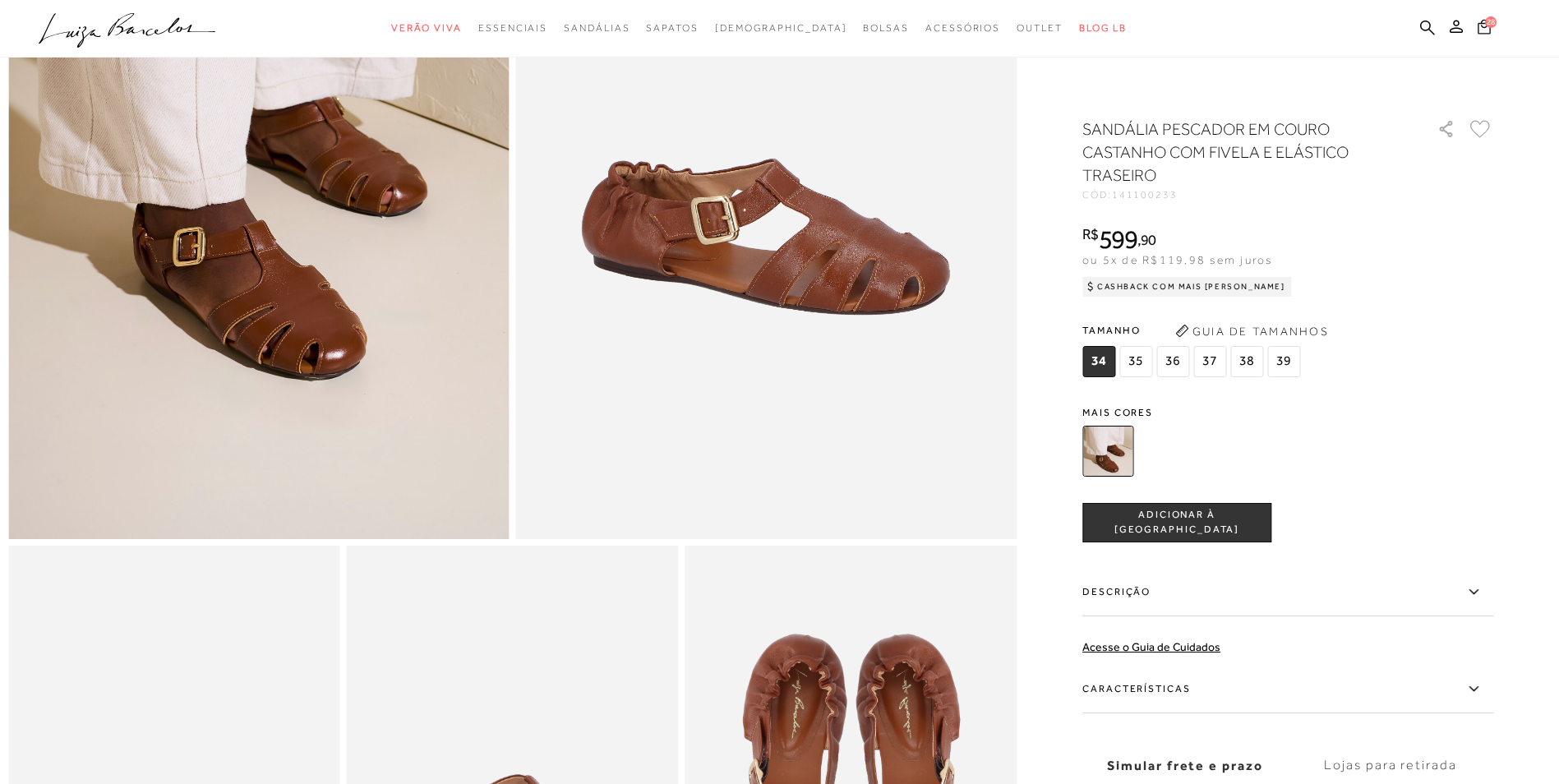
click at [1488, 25] on span "28" at bounding box center [1491, 22] width 12 height 12
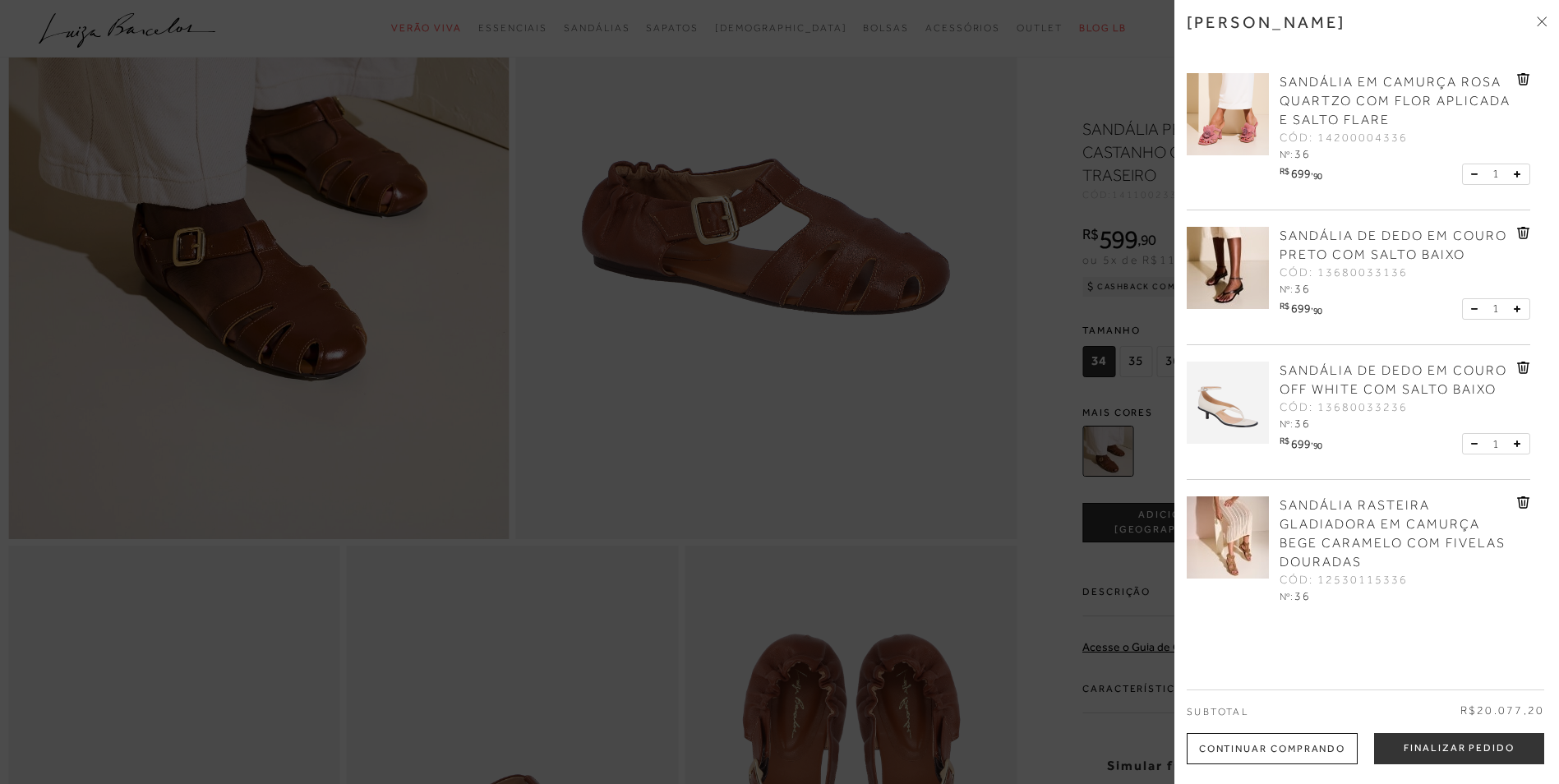
scroll to position [82, 0]
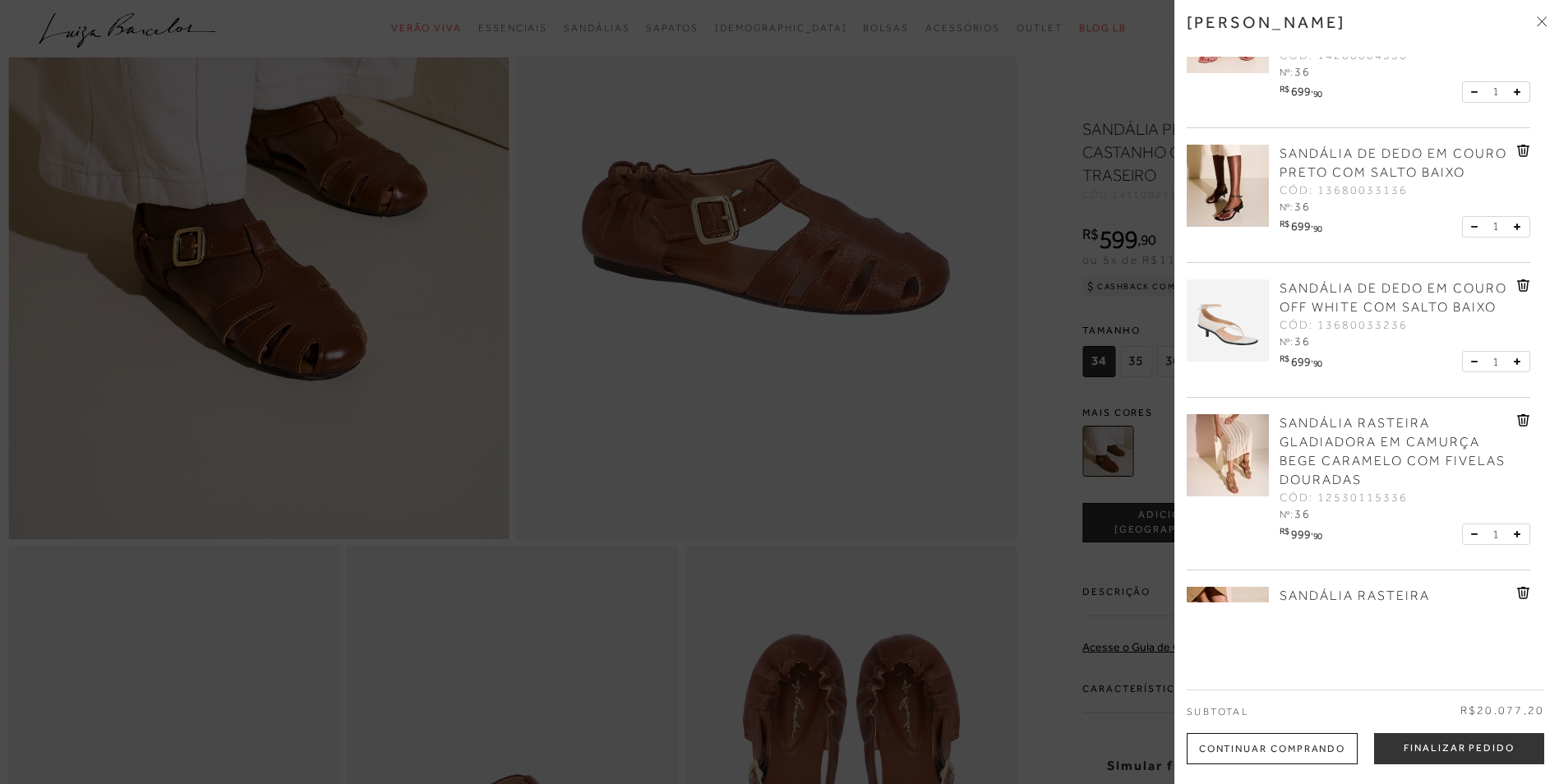
click at [710, 412] on div at bounding box center [779, 392] width 1559 height 784
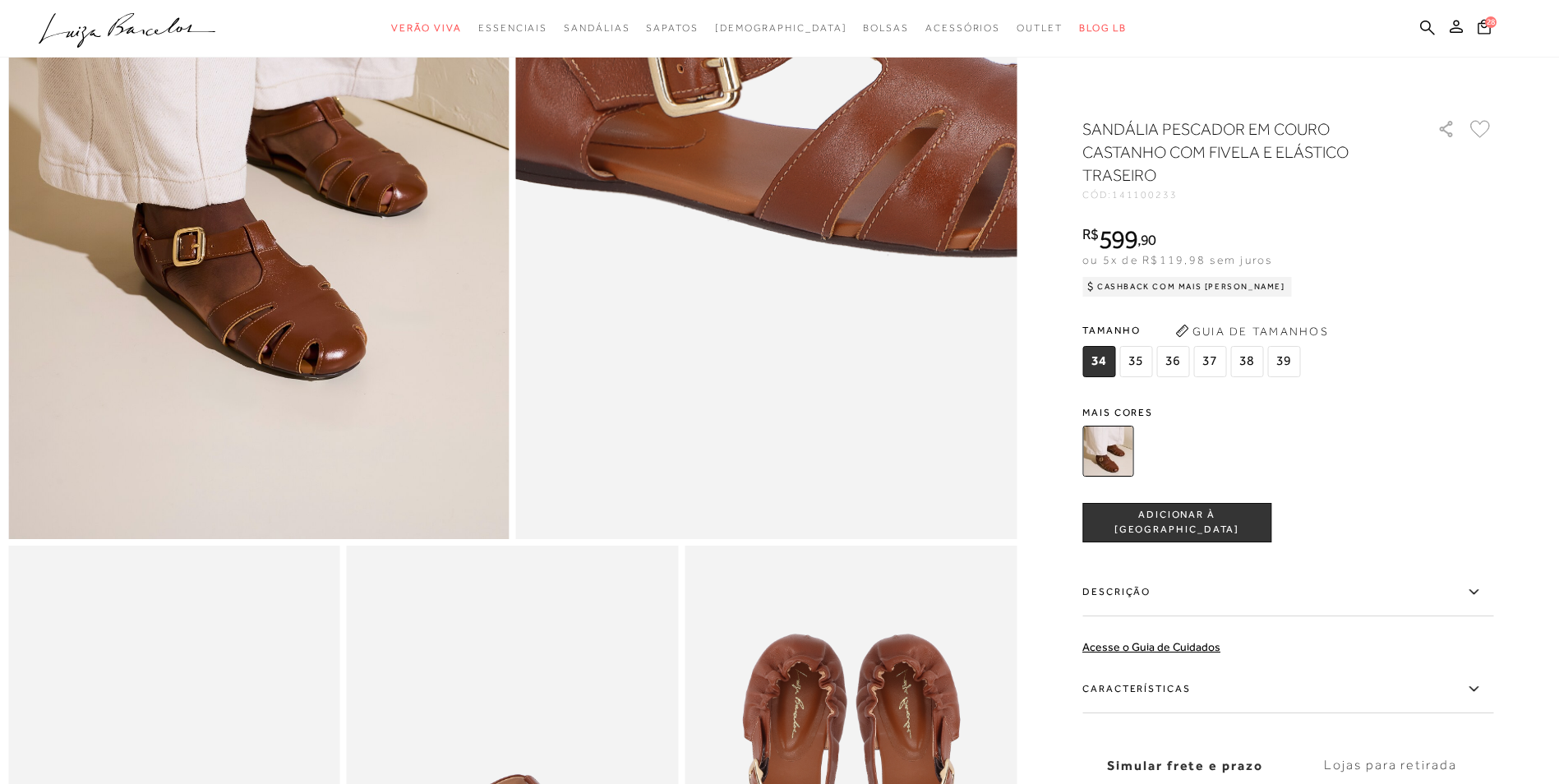
scroll to position [575, 0]
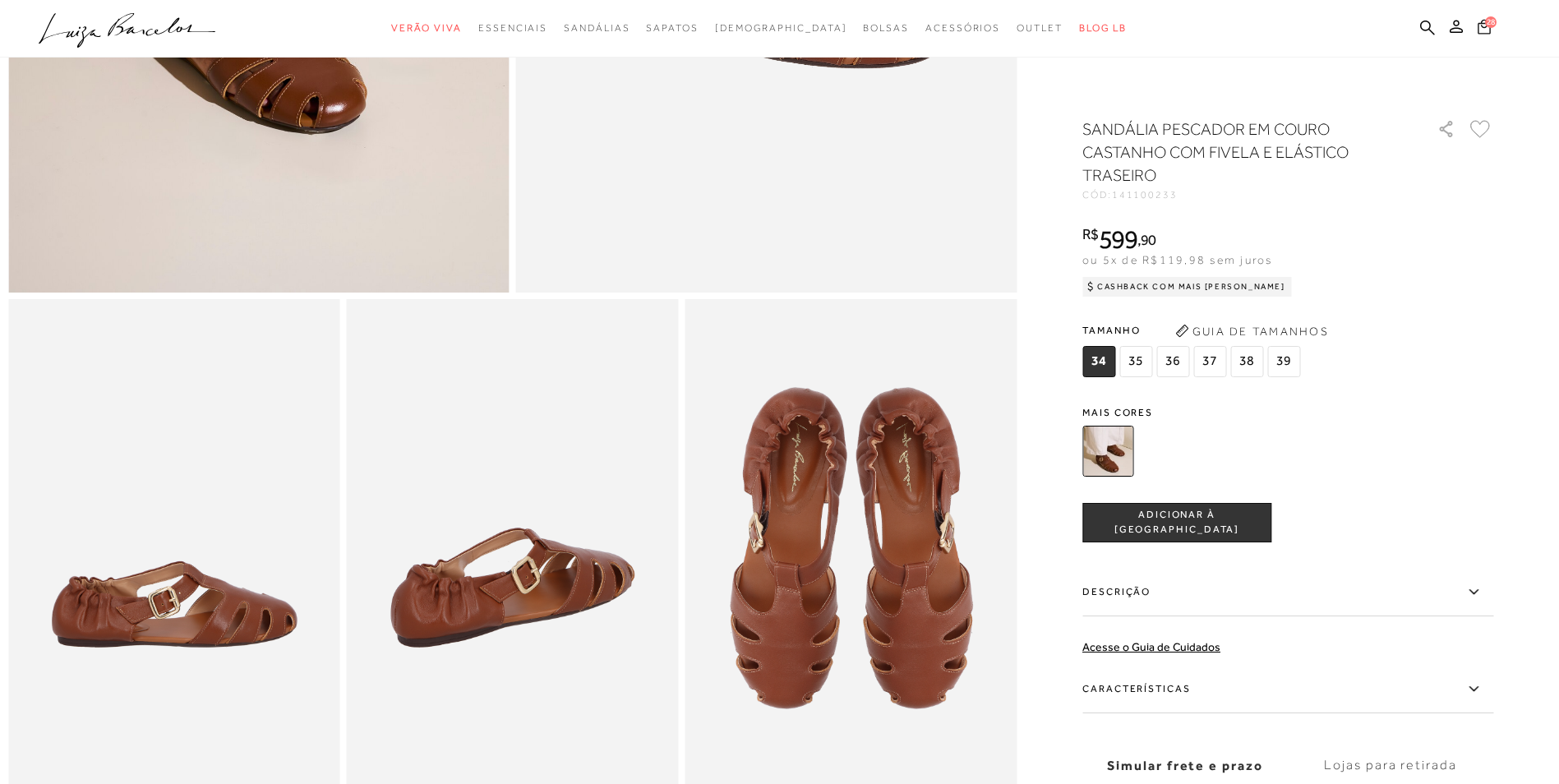
click at [1485, 23] on span "28" at bounding box center [1491, 22] width 12 height 12
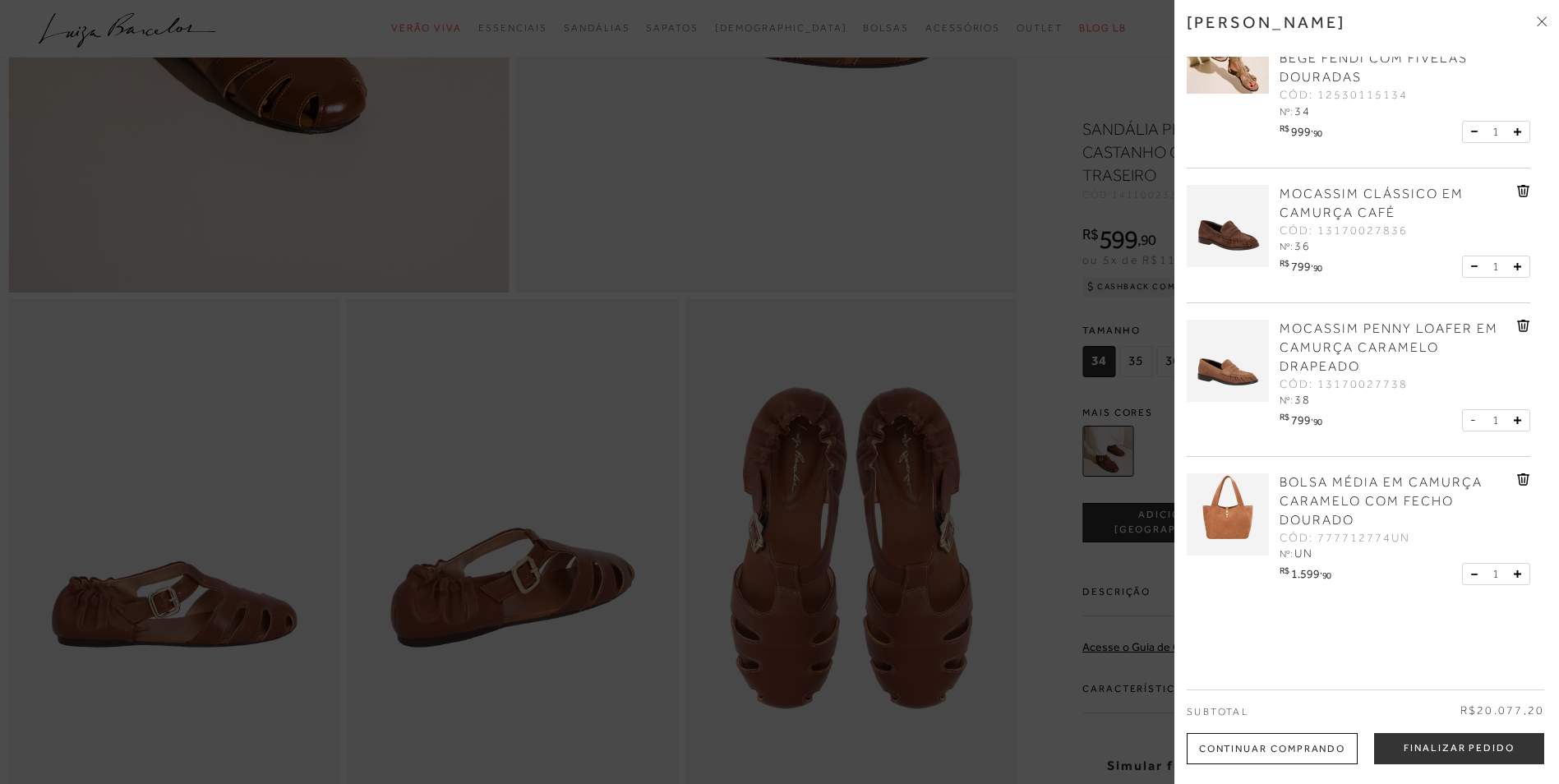
scroll to position [821, 0]
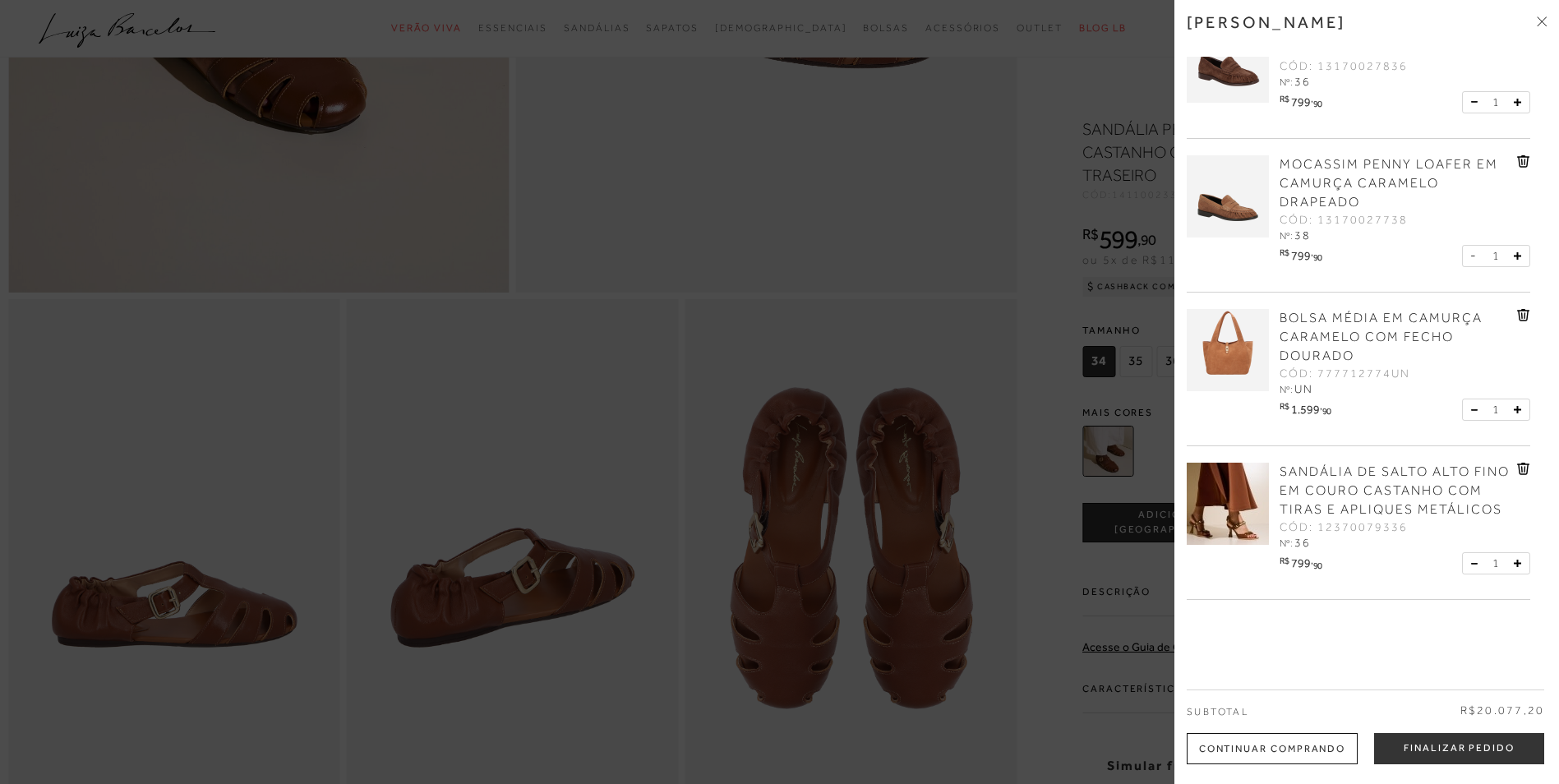
click at [1521, 313] on icon at bounding box center [1522, 315] width 2 height 7
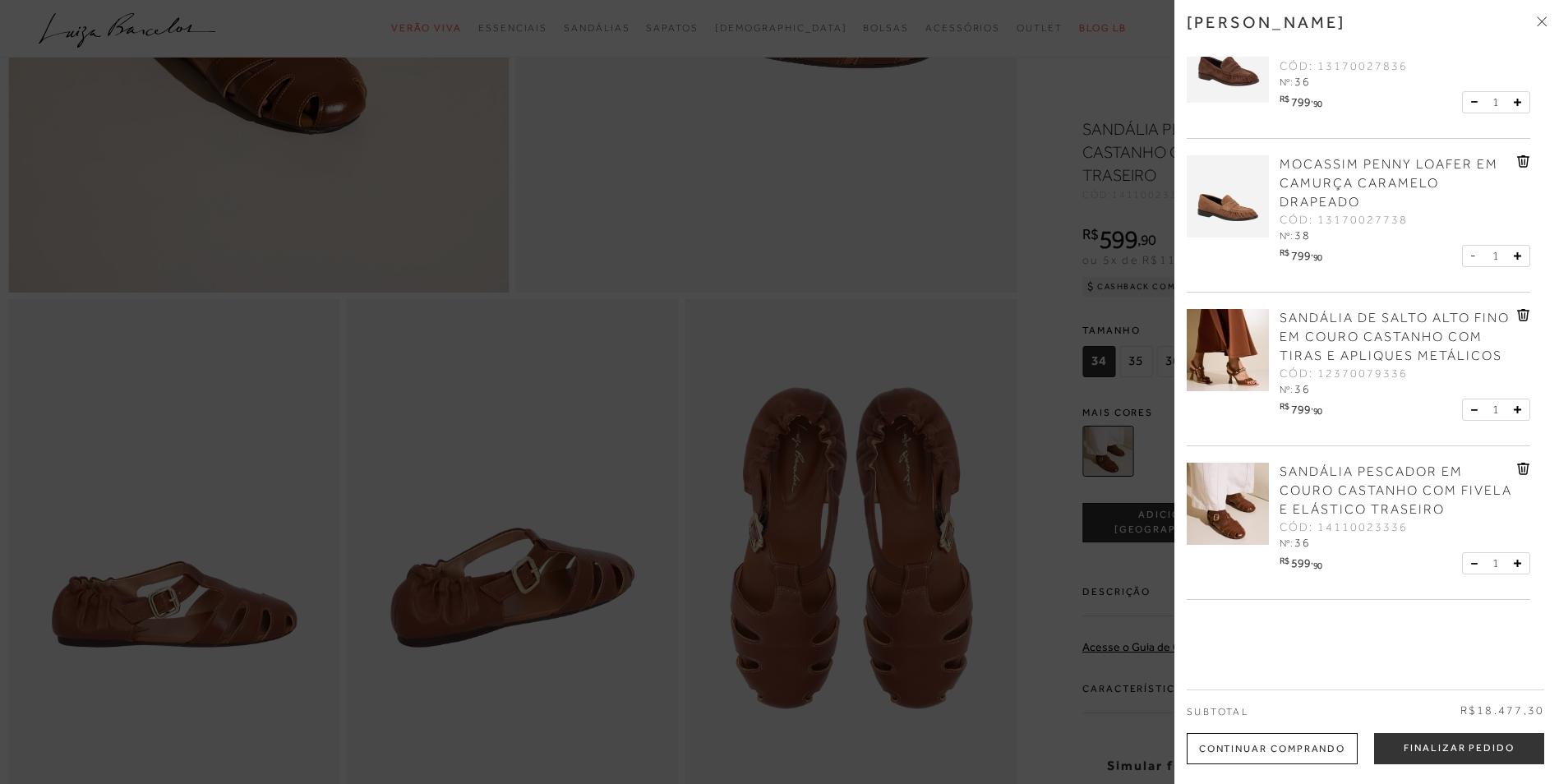
click at [1520, 311] on icon at bounding box center [1523, 314] width 13 height 13
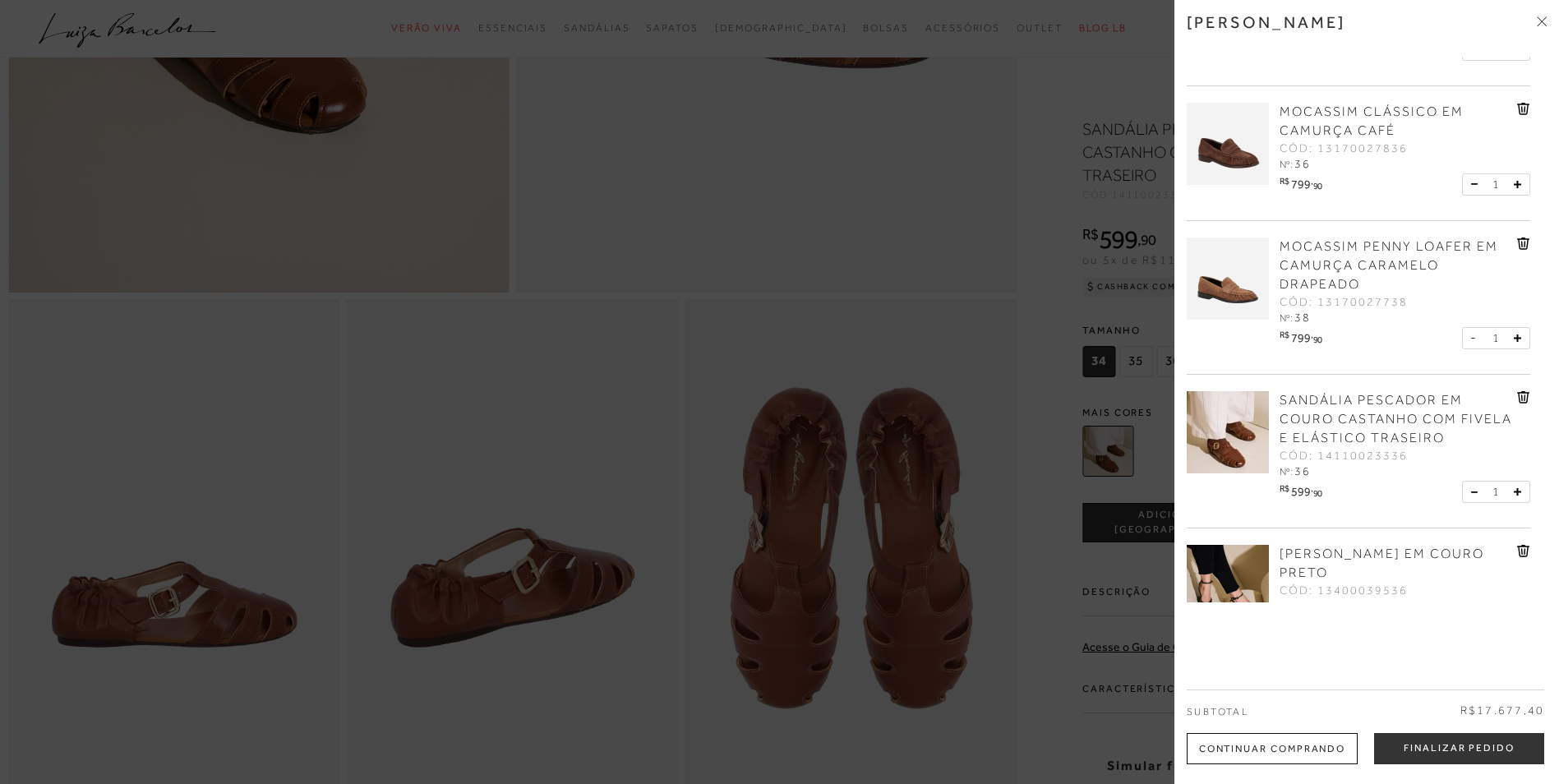
scroll to position [986, 0]
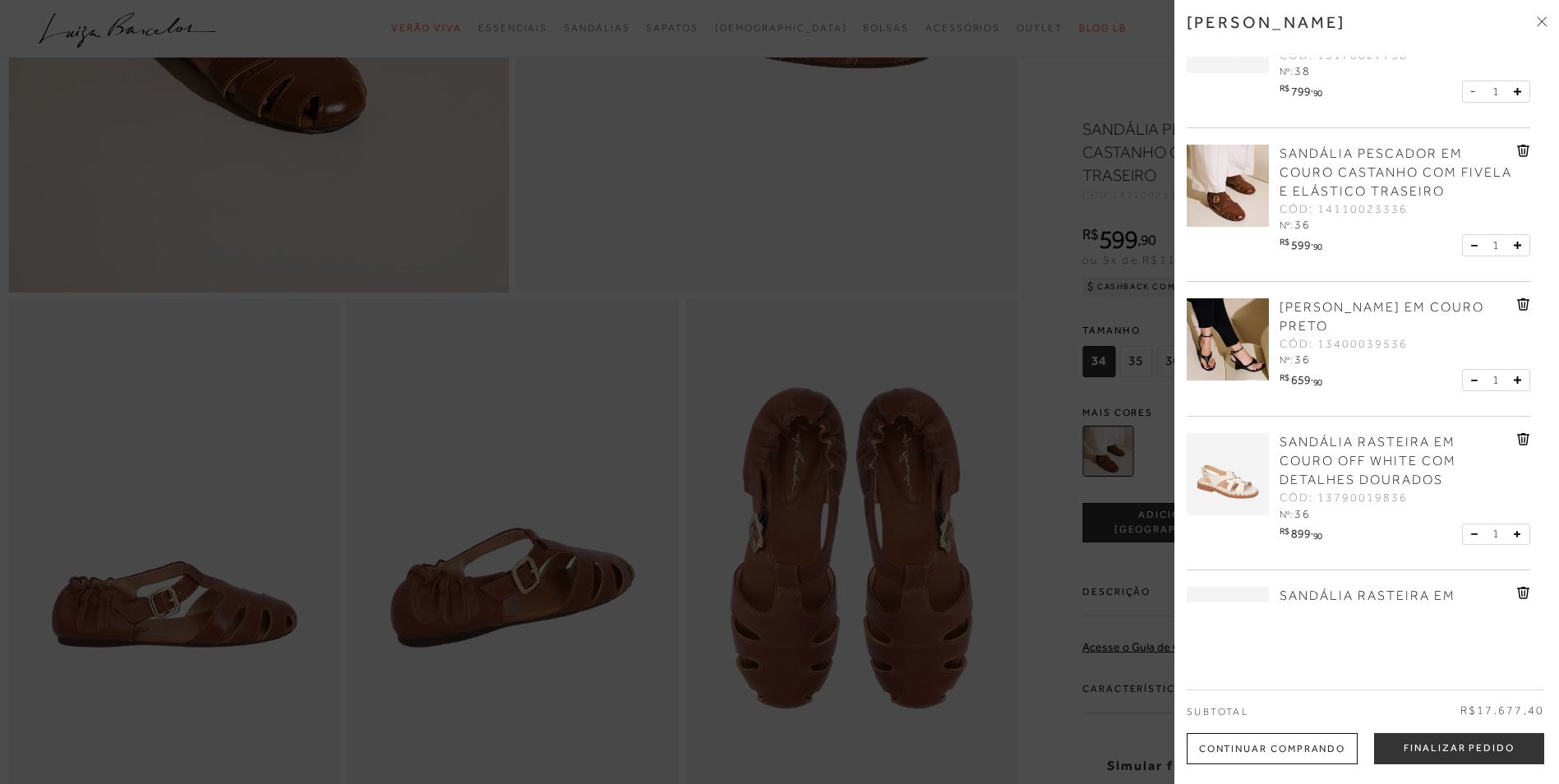
click at [1328, 307] on span "[PERSON_NAME] EM COURO PRETO" at bounding box center [1381, 317] width 204 height 34
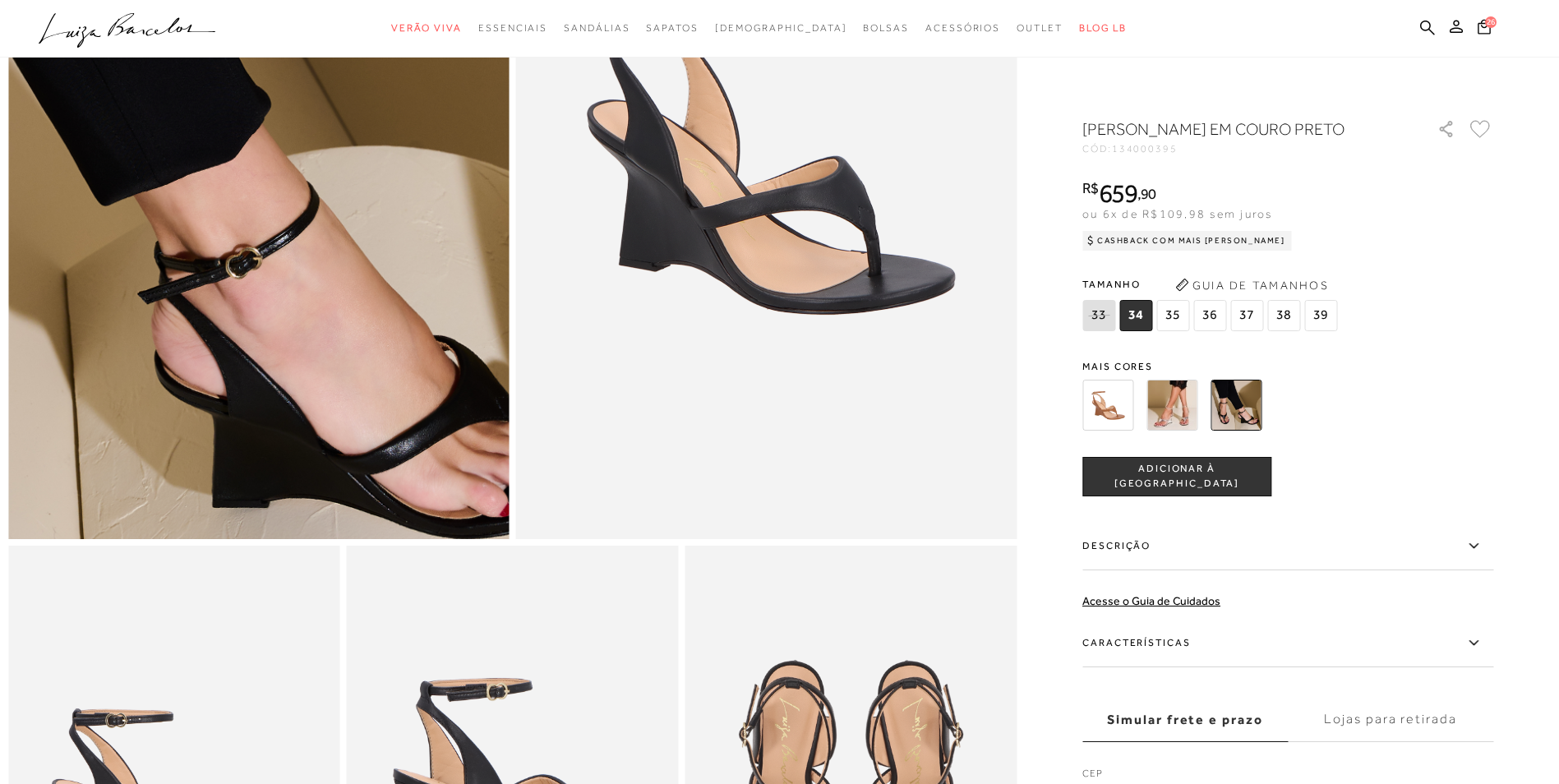
scroll to position [247, 0]
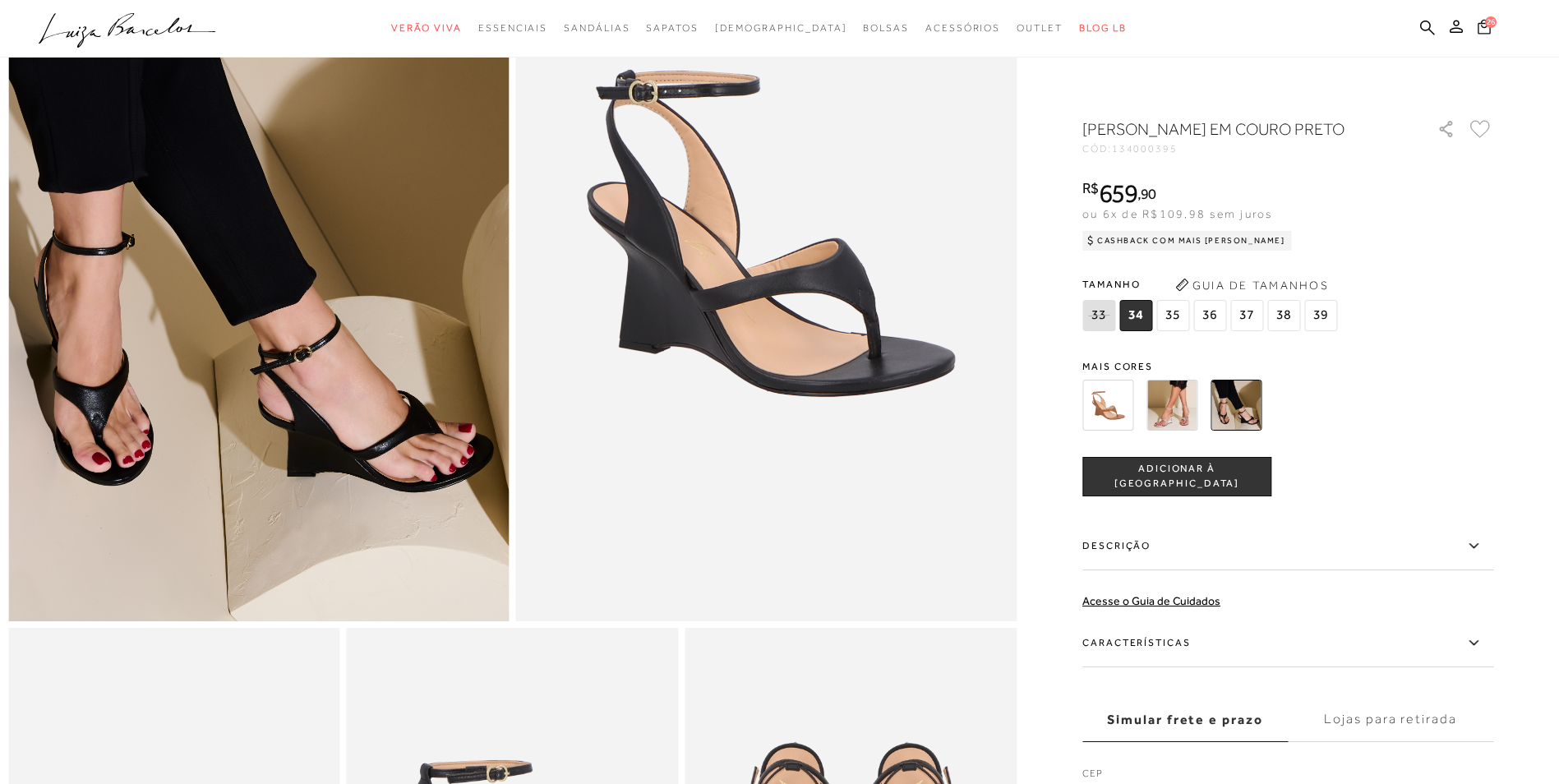
click at [1489, 27] on span "26" at bounding box center [1491, 22] width 12 height 12
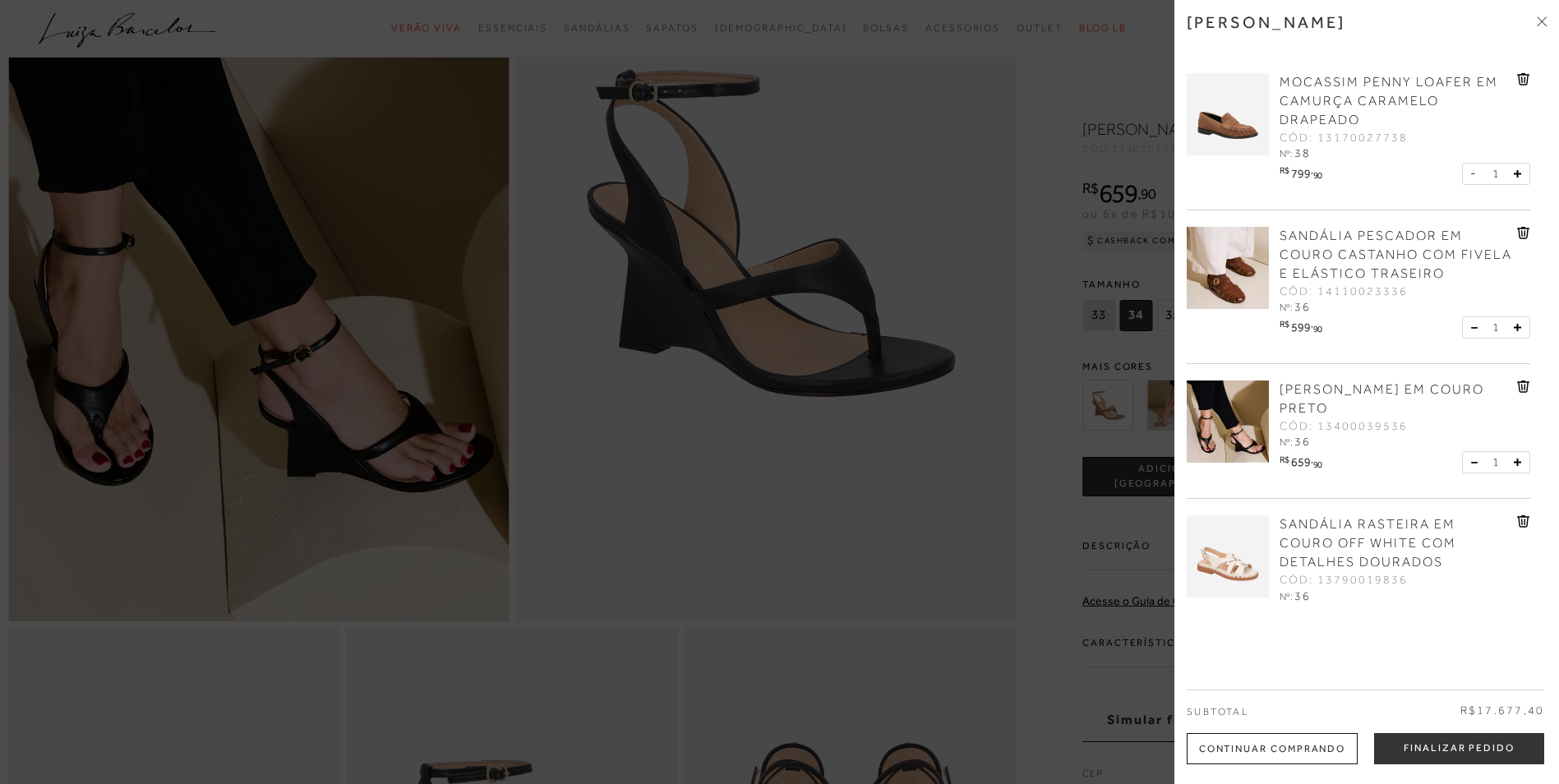
scroll to position [1068, 0]
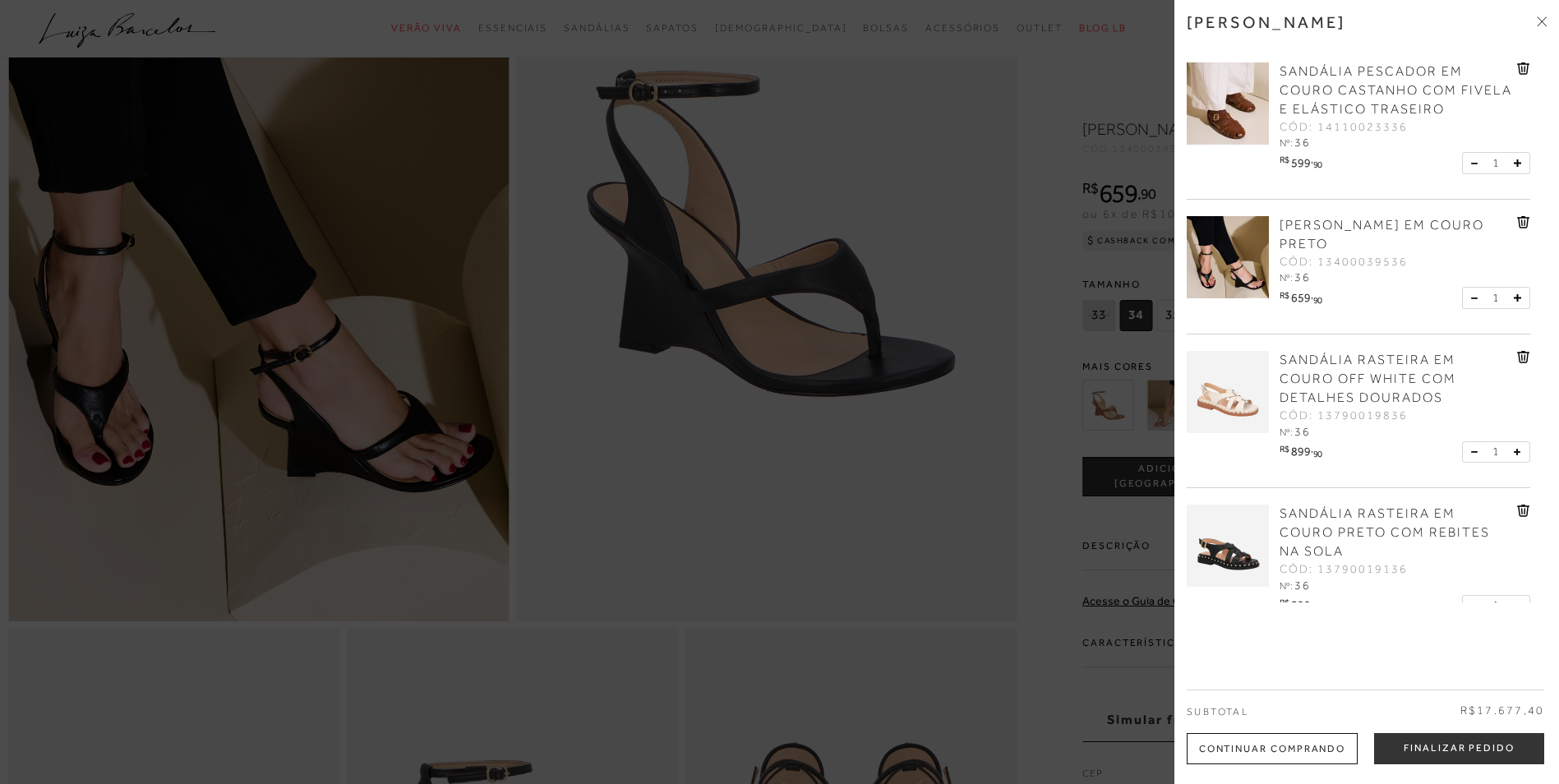
click at [1365, 375] on span "SANDÁLIA RASTEIRA EM COURO OFF WHITE COM DETALHES DOURADOS" at bounding box center [1367, 379] width 176 height 53
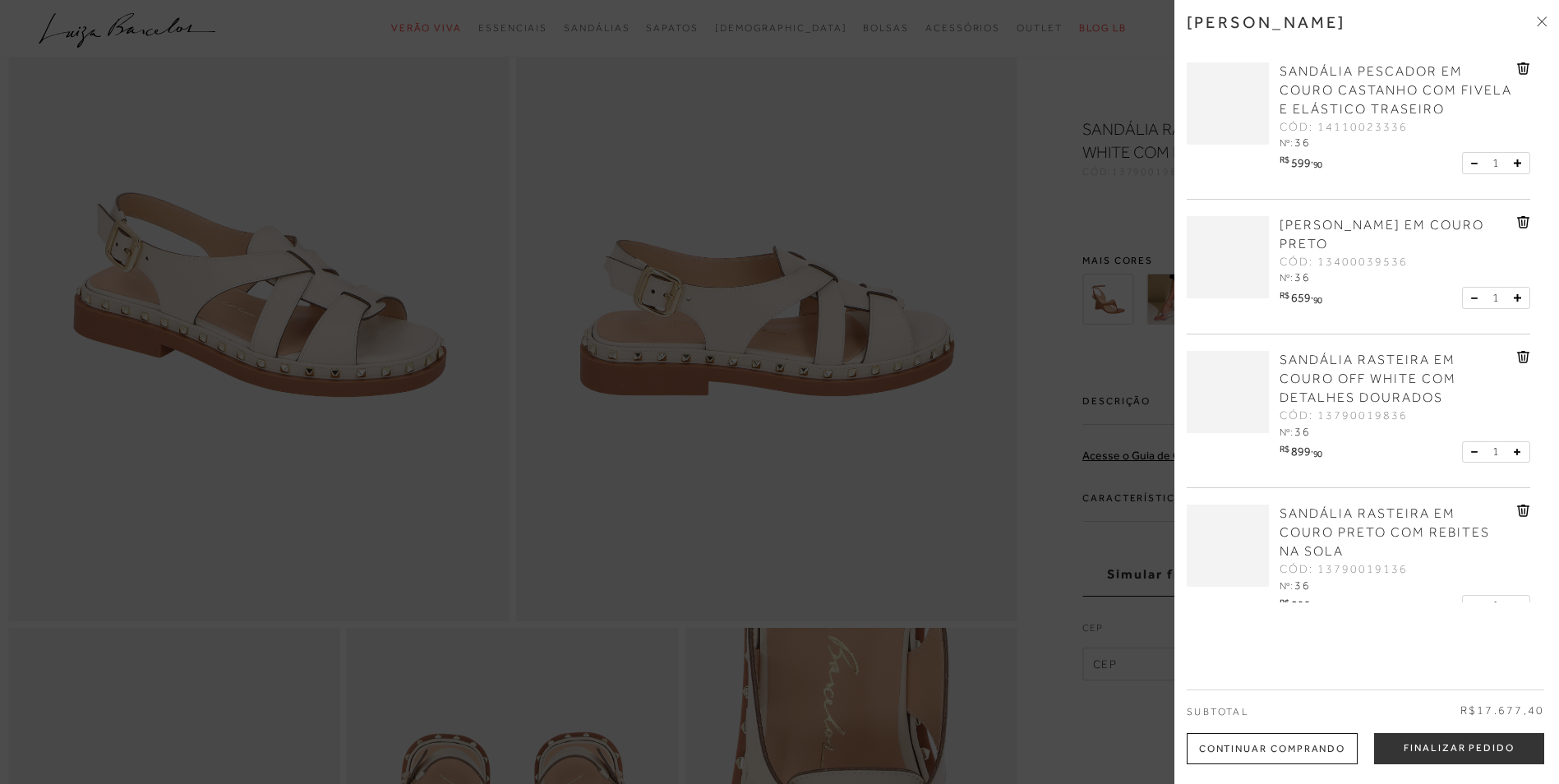
click at [1356, 372] on span "SANDÁLIA RASTEIRA EM COURO OFF WHITE COM DETALHES DOURADOS" at bounding box center [1367, 379] width 176 height 53
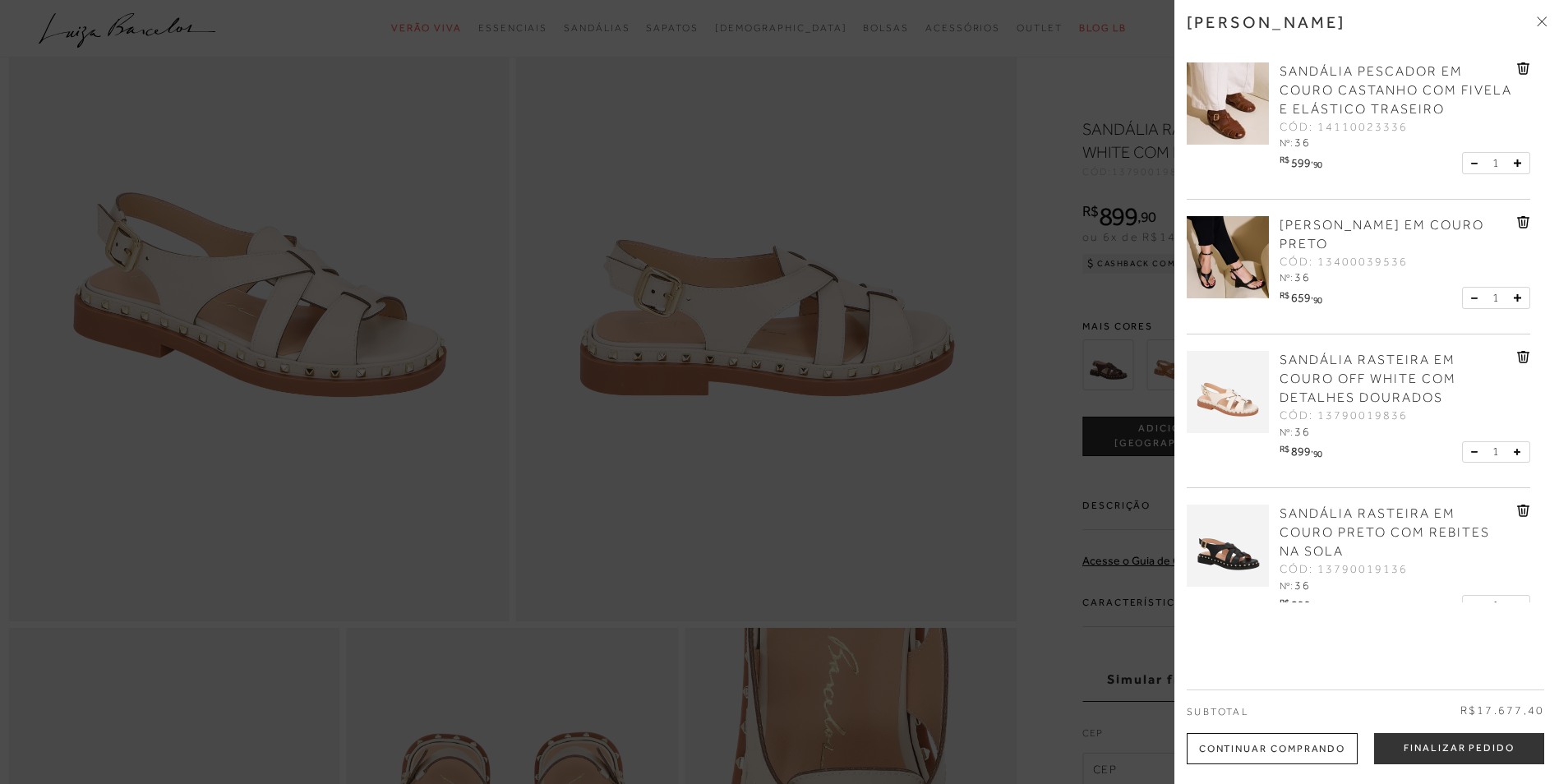
click at [729, 335] on div at bounding box center [779, 392] width 1559 height 784
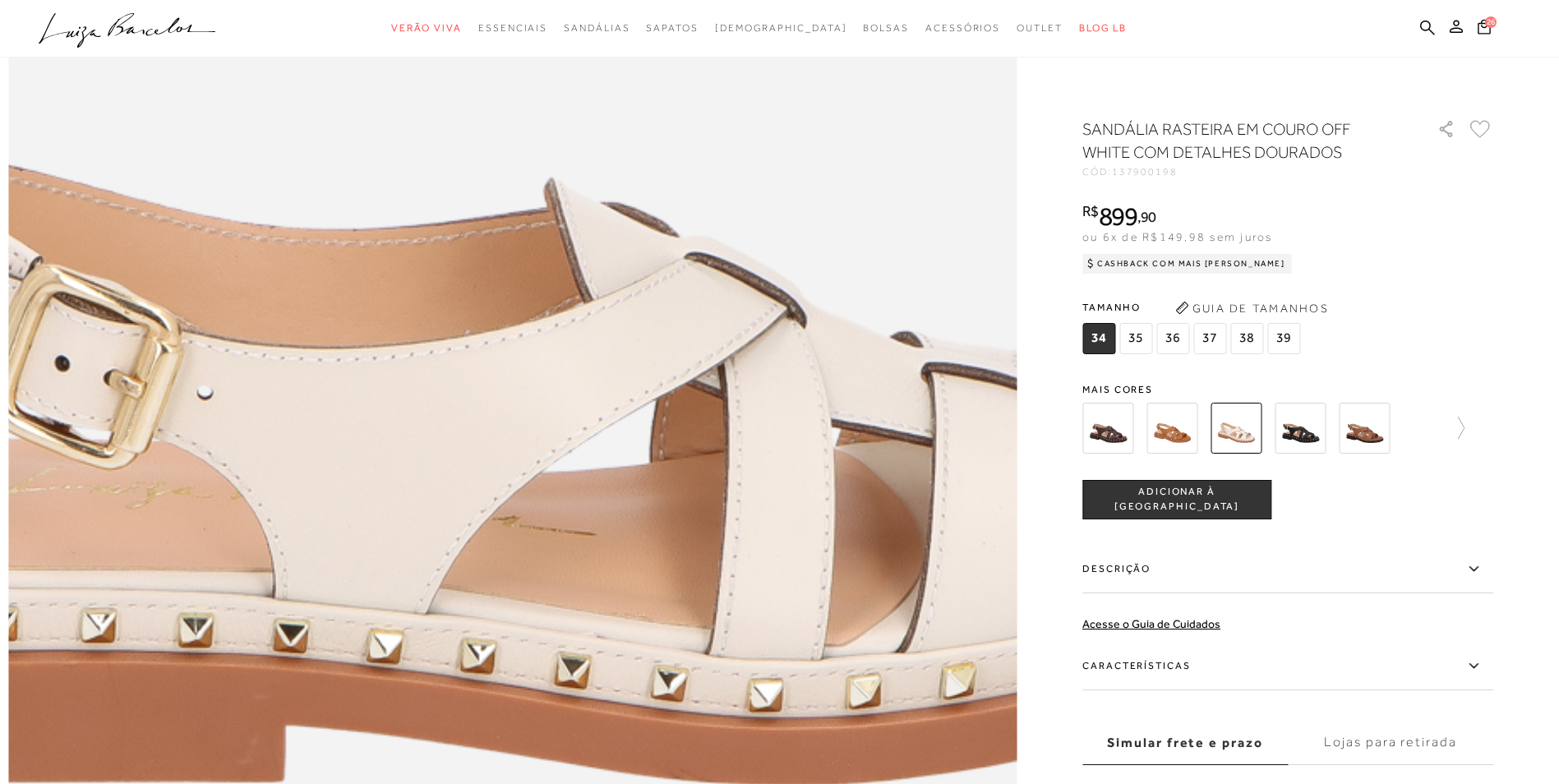
scroll to position [1150, 0]
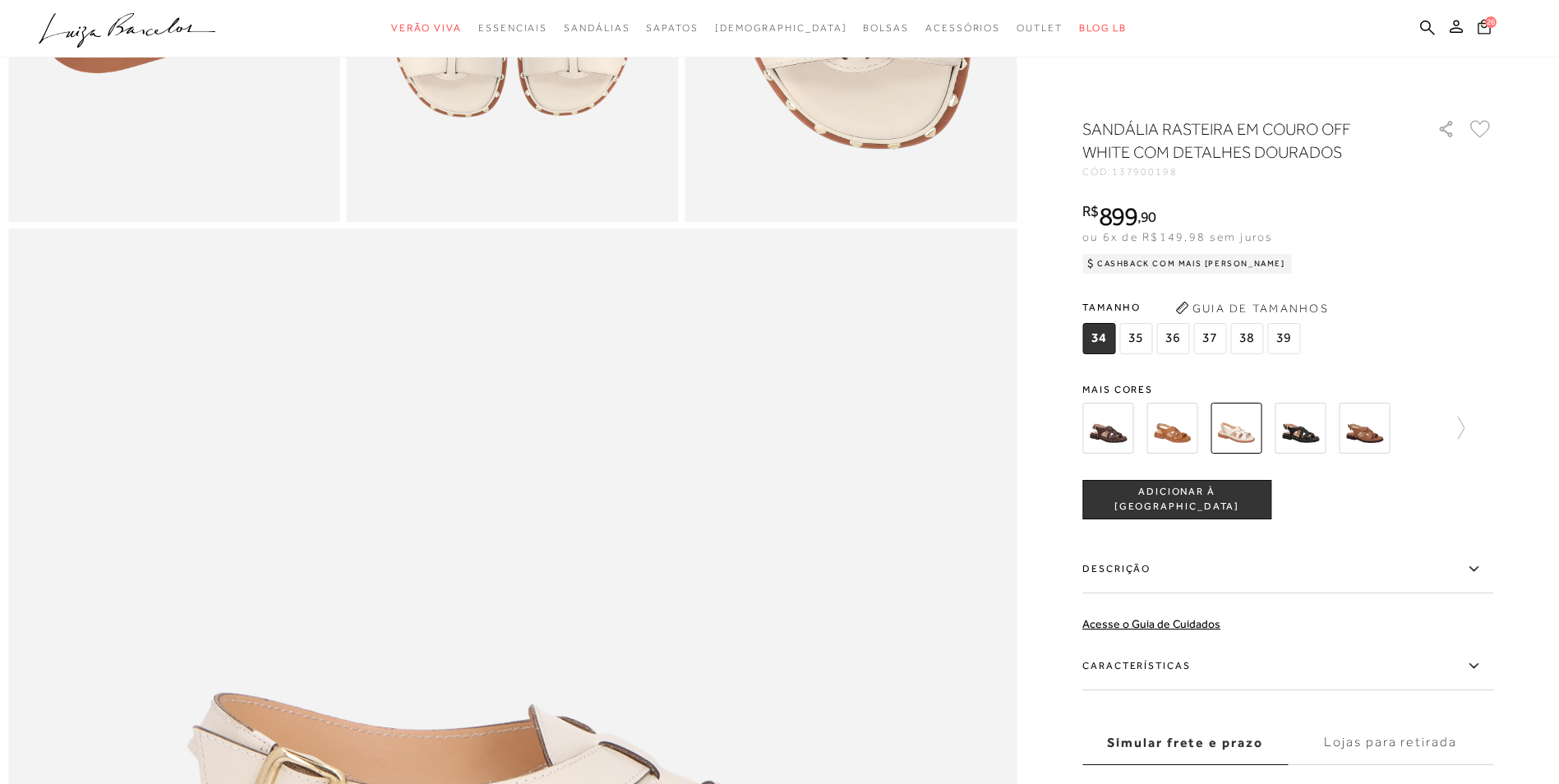
click at [1485, 19] on span "26" at bounding box center [1491, 22] width 12 height 12
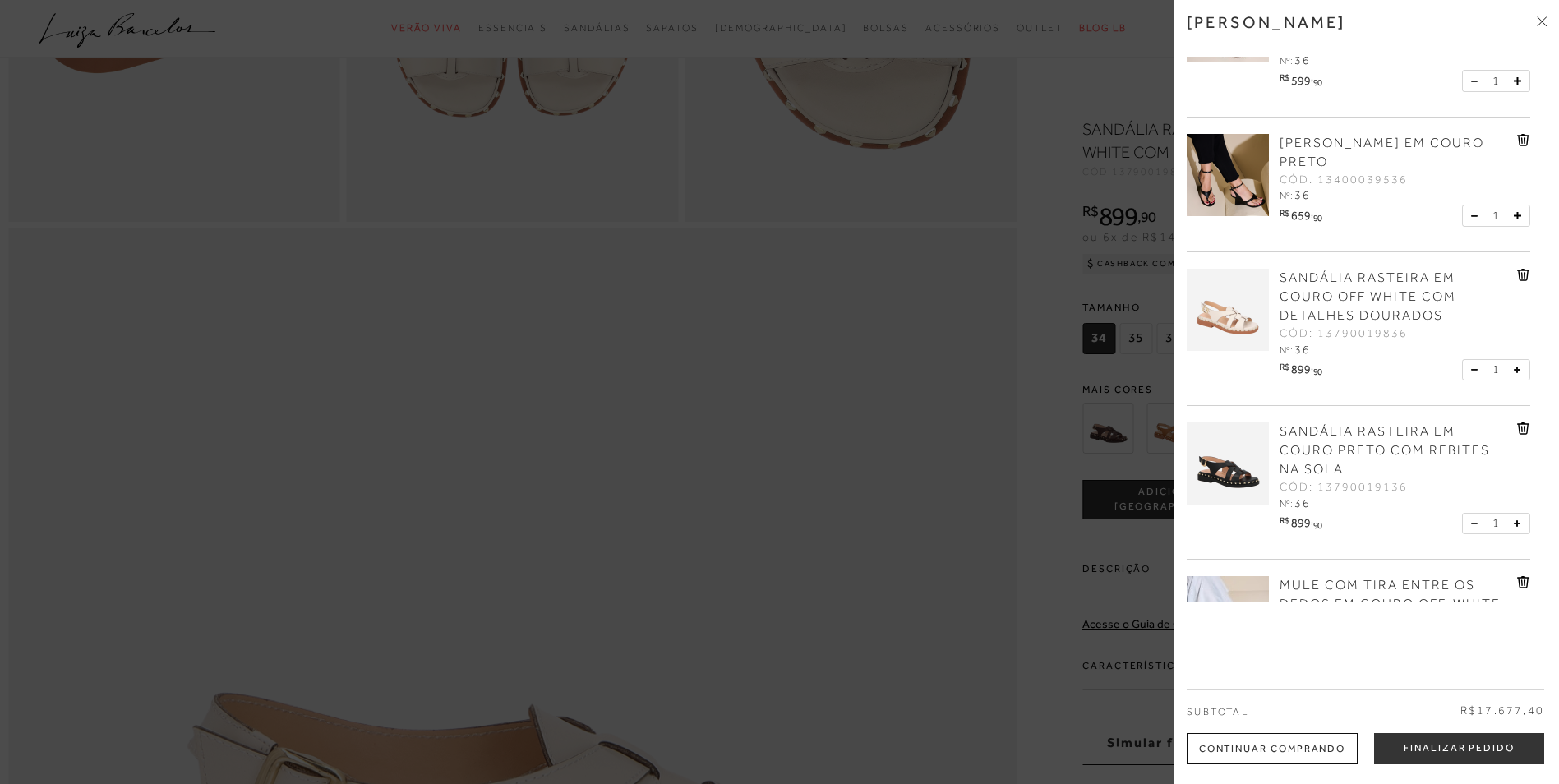
scroll to position [1315, 0]
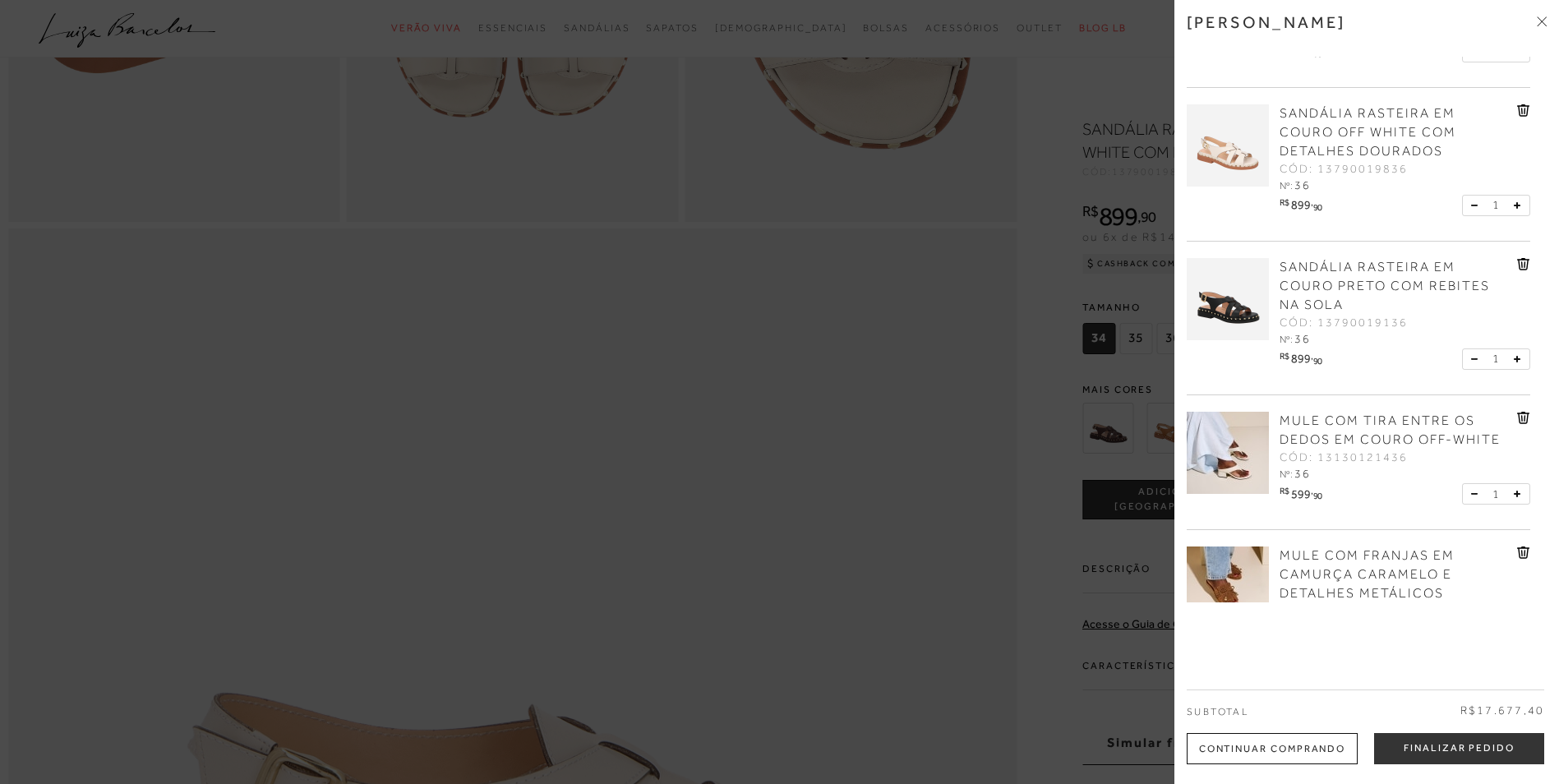
click at [1370, 426] on span "MULE COM TIRA ENTRE OS DEDOS EM COURO OFF-WHITE" at bounding box center [1389, 431] width 221 height 34
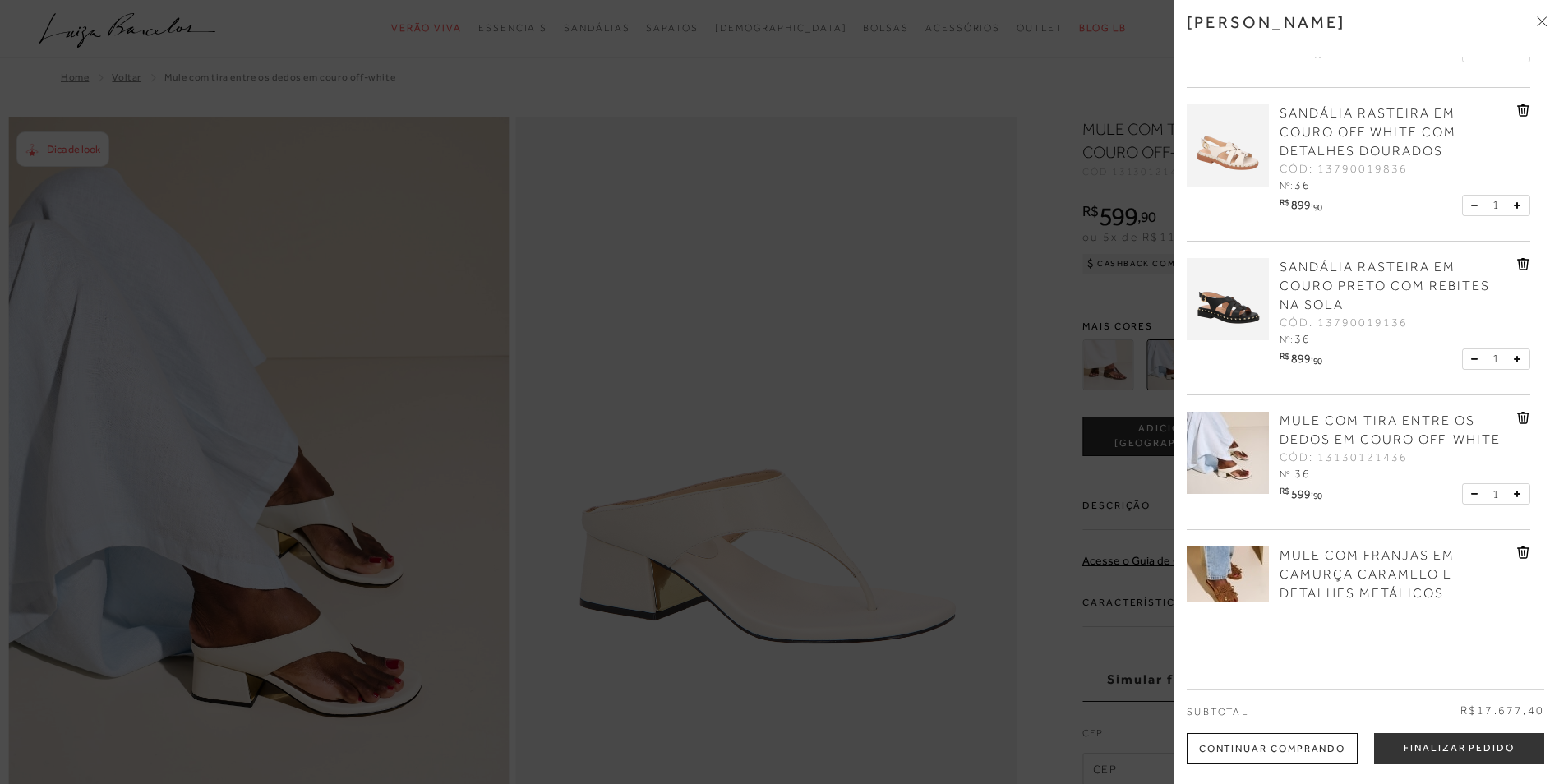
click at [844, 296] on div at bounding box center [779, 392] width 1559 height 784
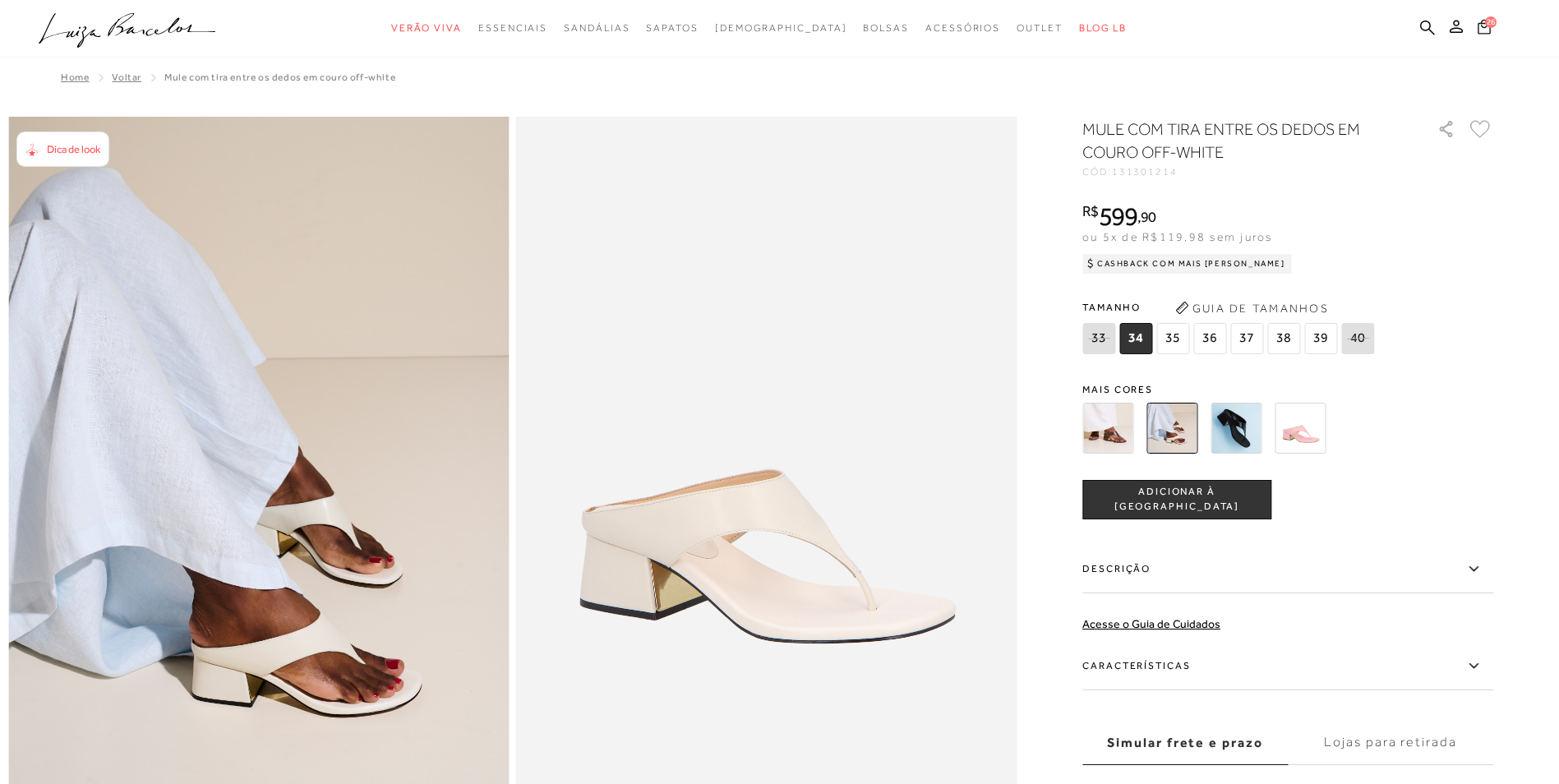
click at [1489, 22] on span "26" at bounding box center [1491, 22] width 12 height 12
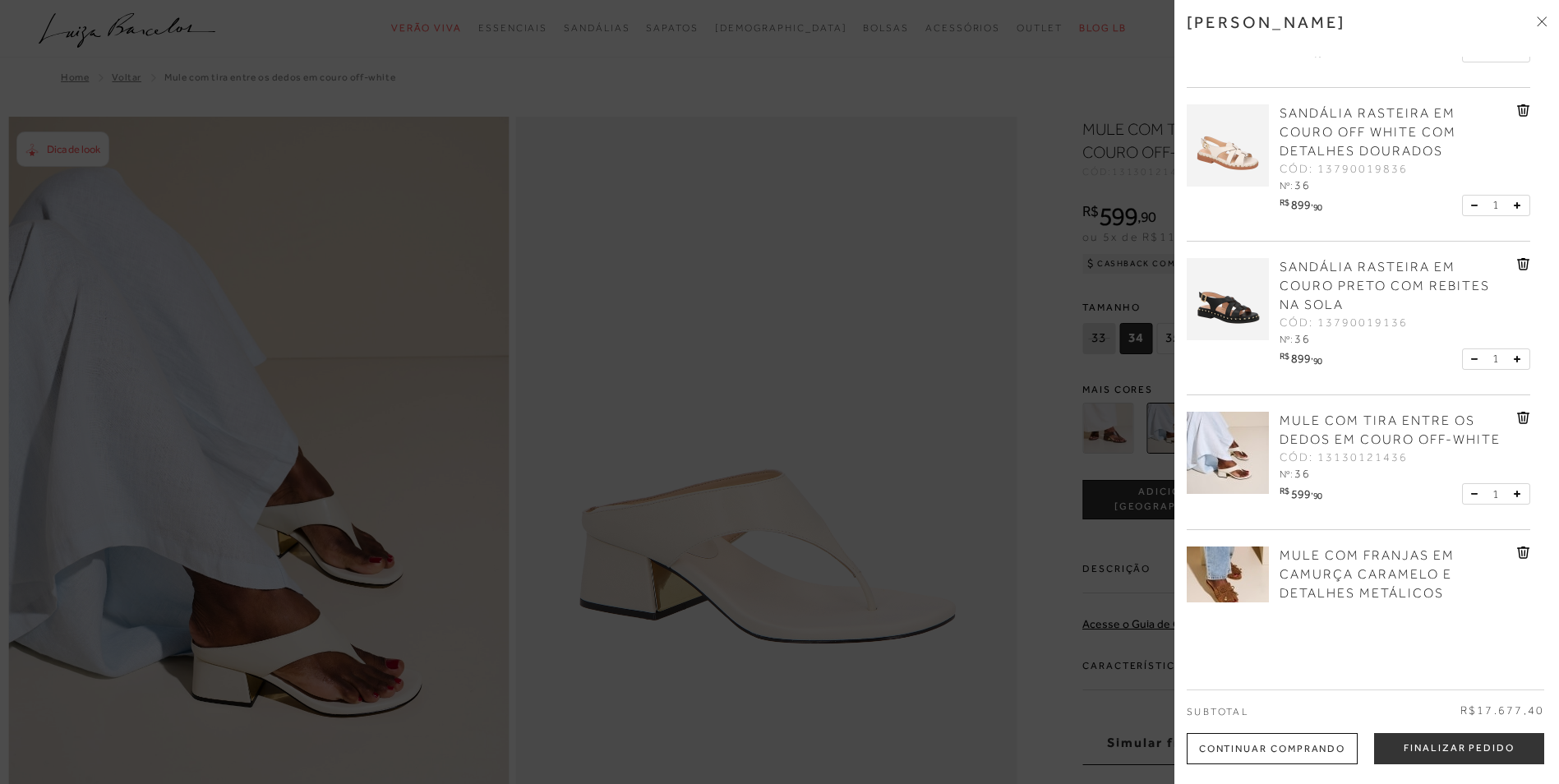
scroll to position [1479, 0]
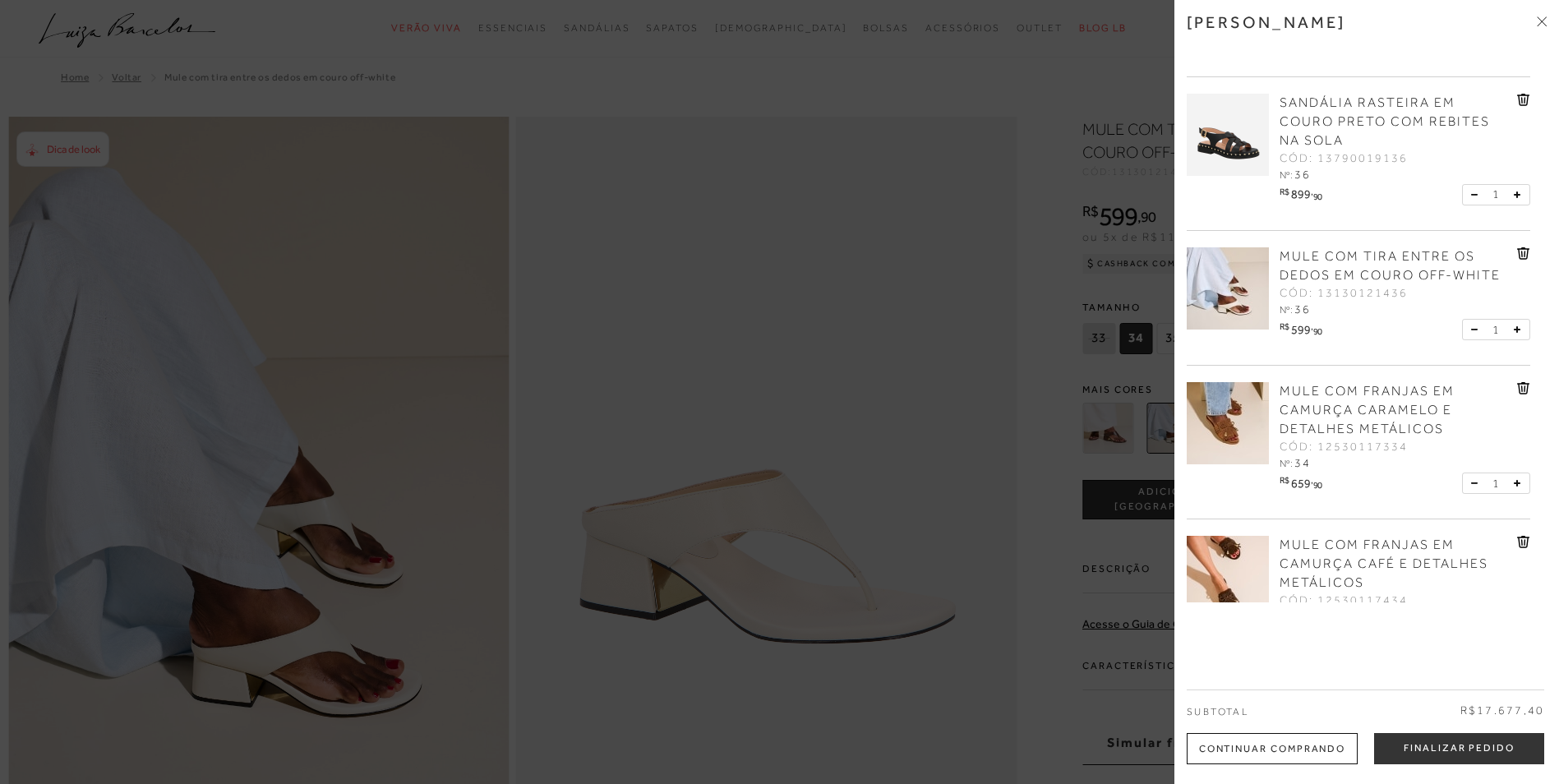
click at [1370, 414] on span "MULE COM FRANJAS EM CAMURÇA CARAMELO E DETALHES METÁLICOS" at bounding box center [1367, 410] width 175 height 53
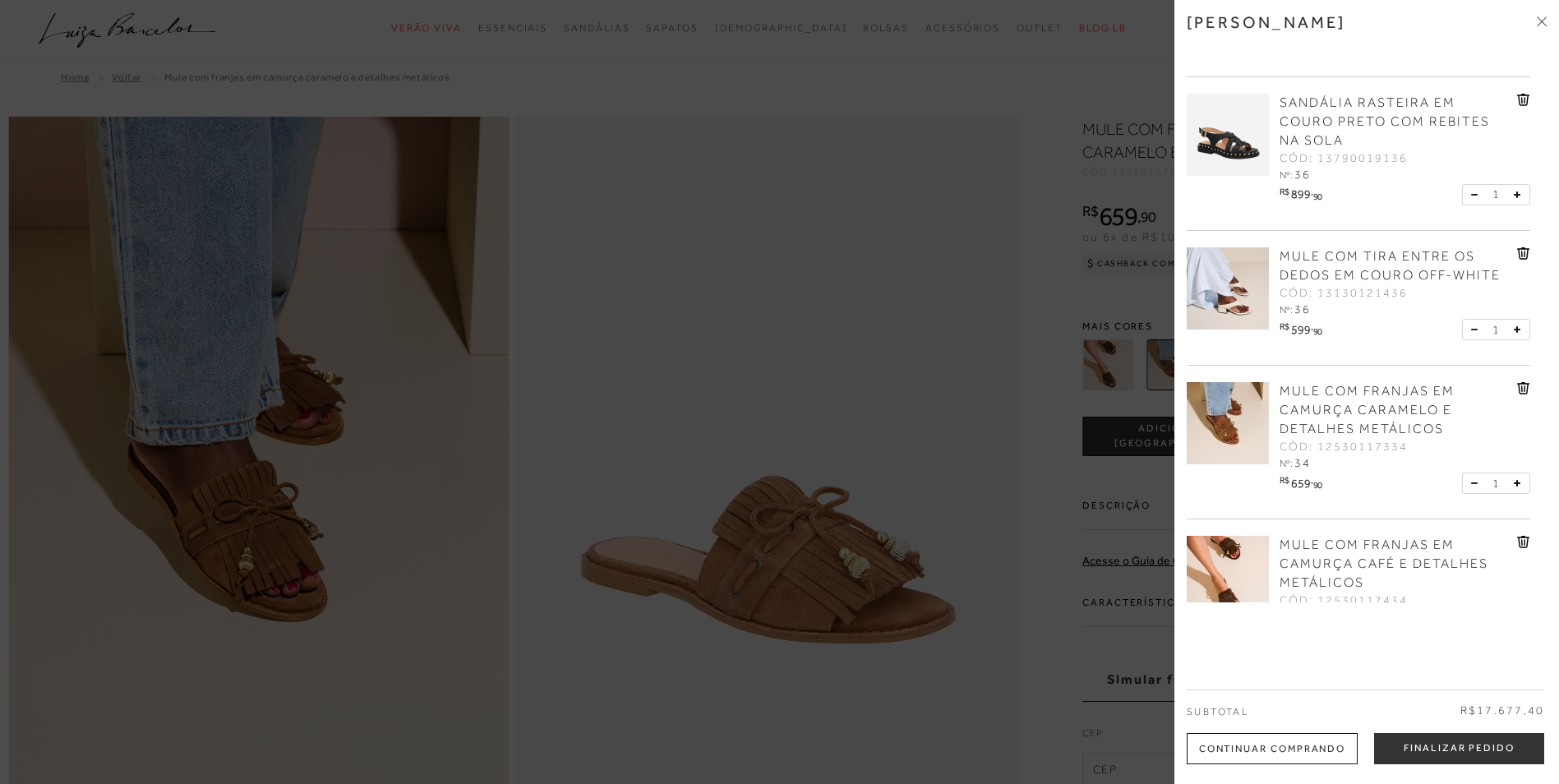
click at [726, 331] on div at bounding box center [779, 392] width 1559 height 784
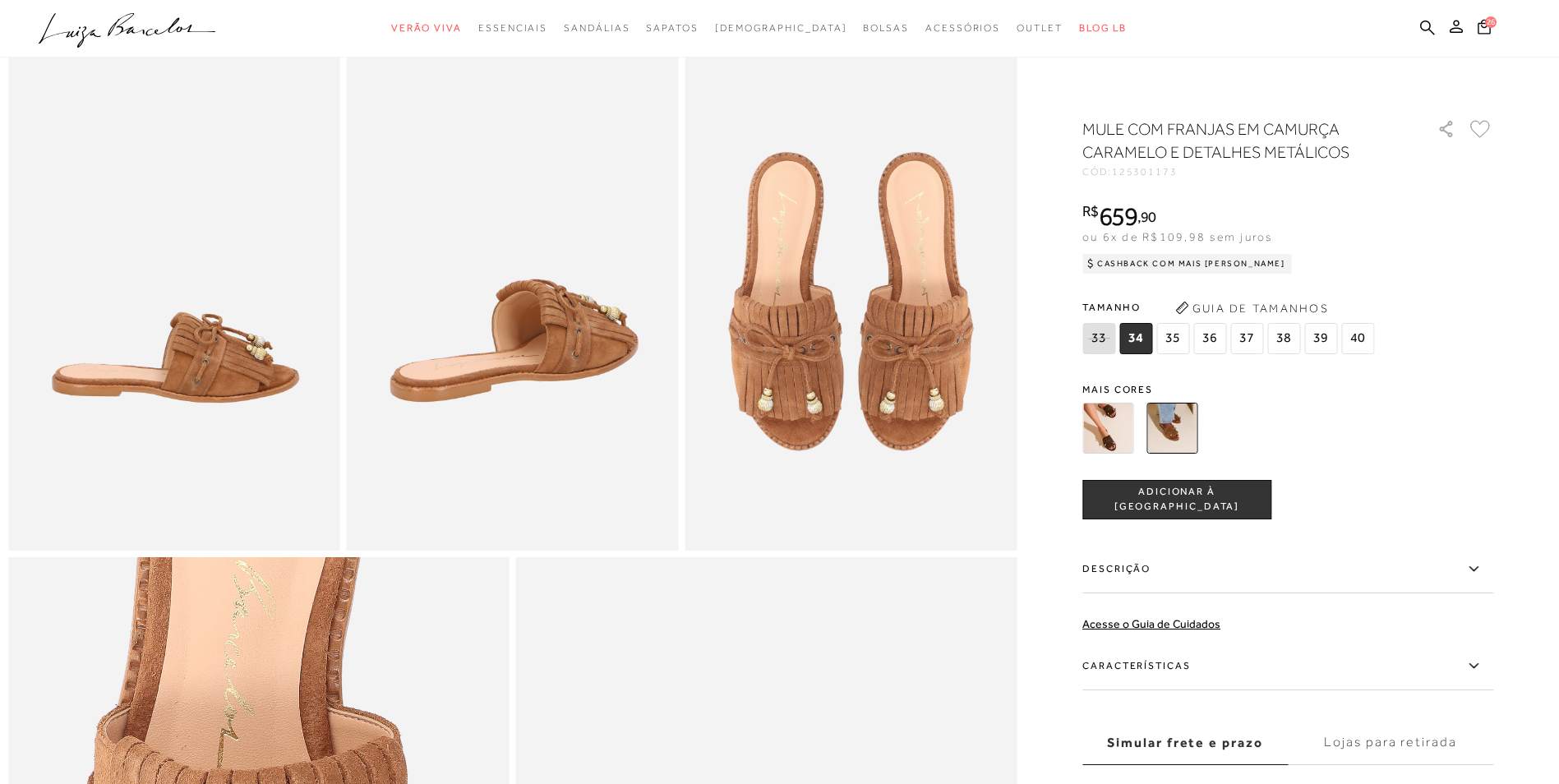
scroll to position [493, 0]
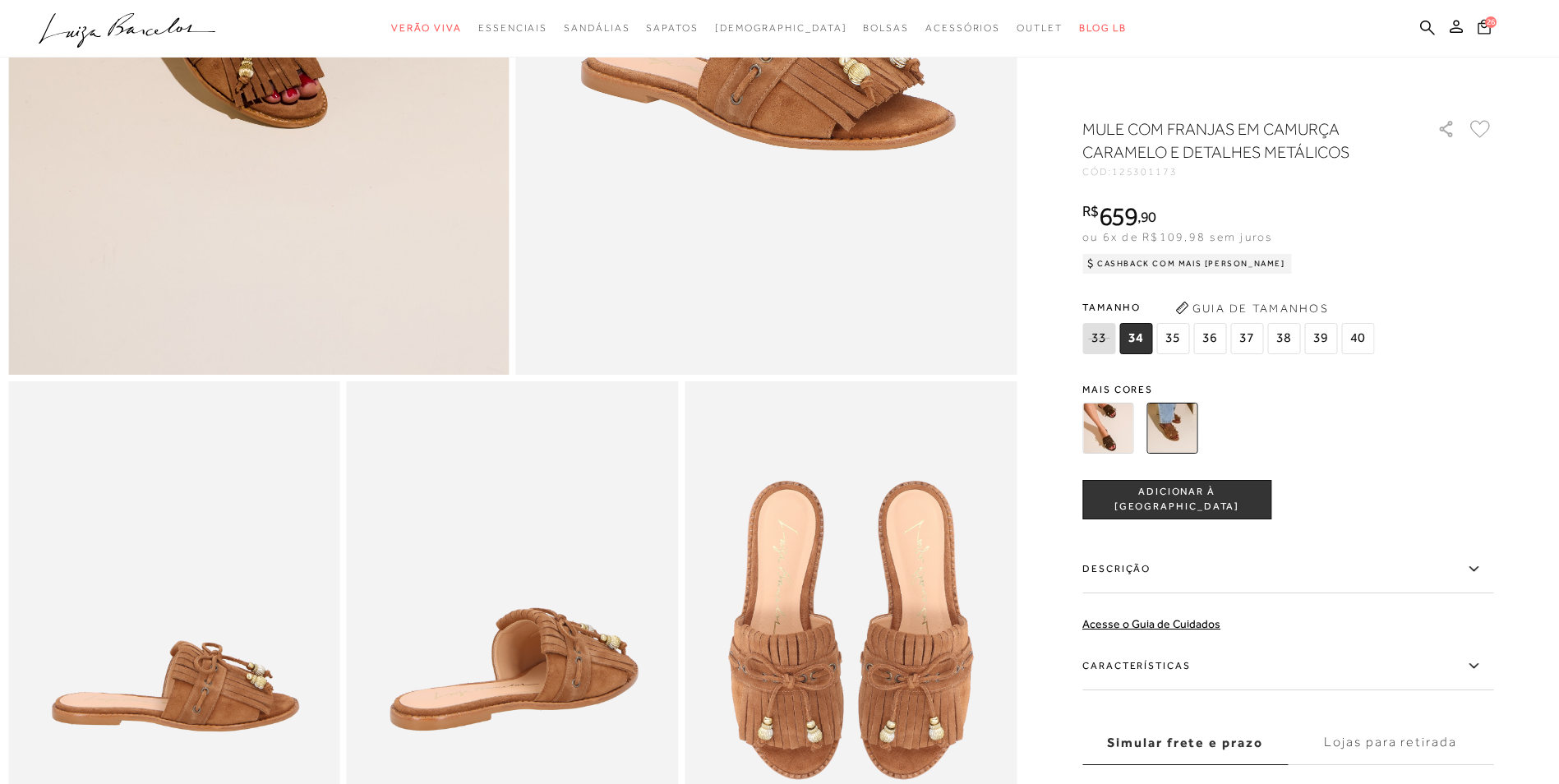
click at [1484, 25] on icon at bounding box center [1484, 26] width 14 height 15
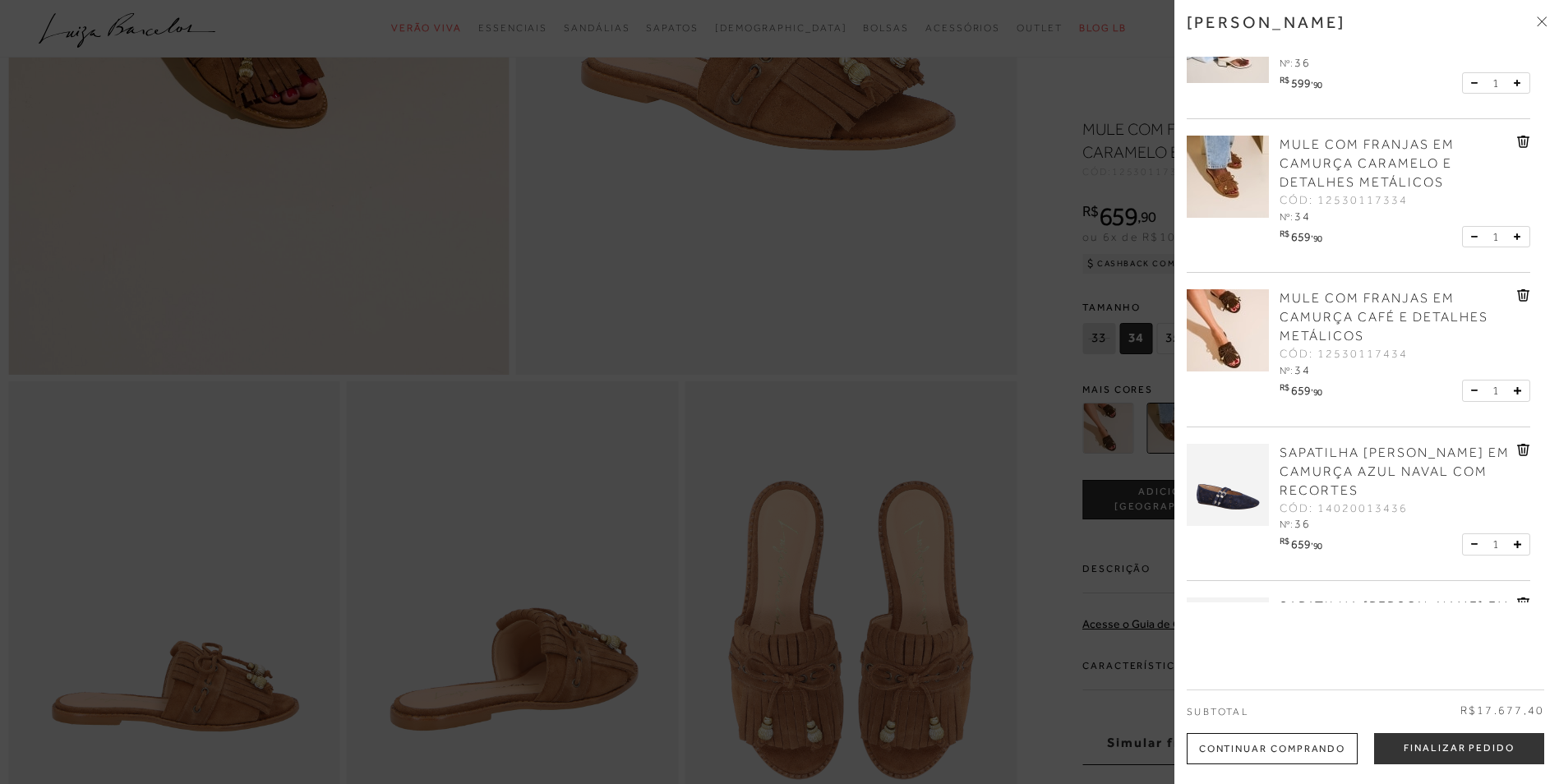
scroll to position [1889, 0]
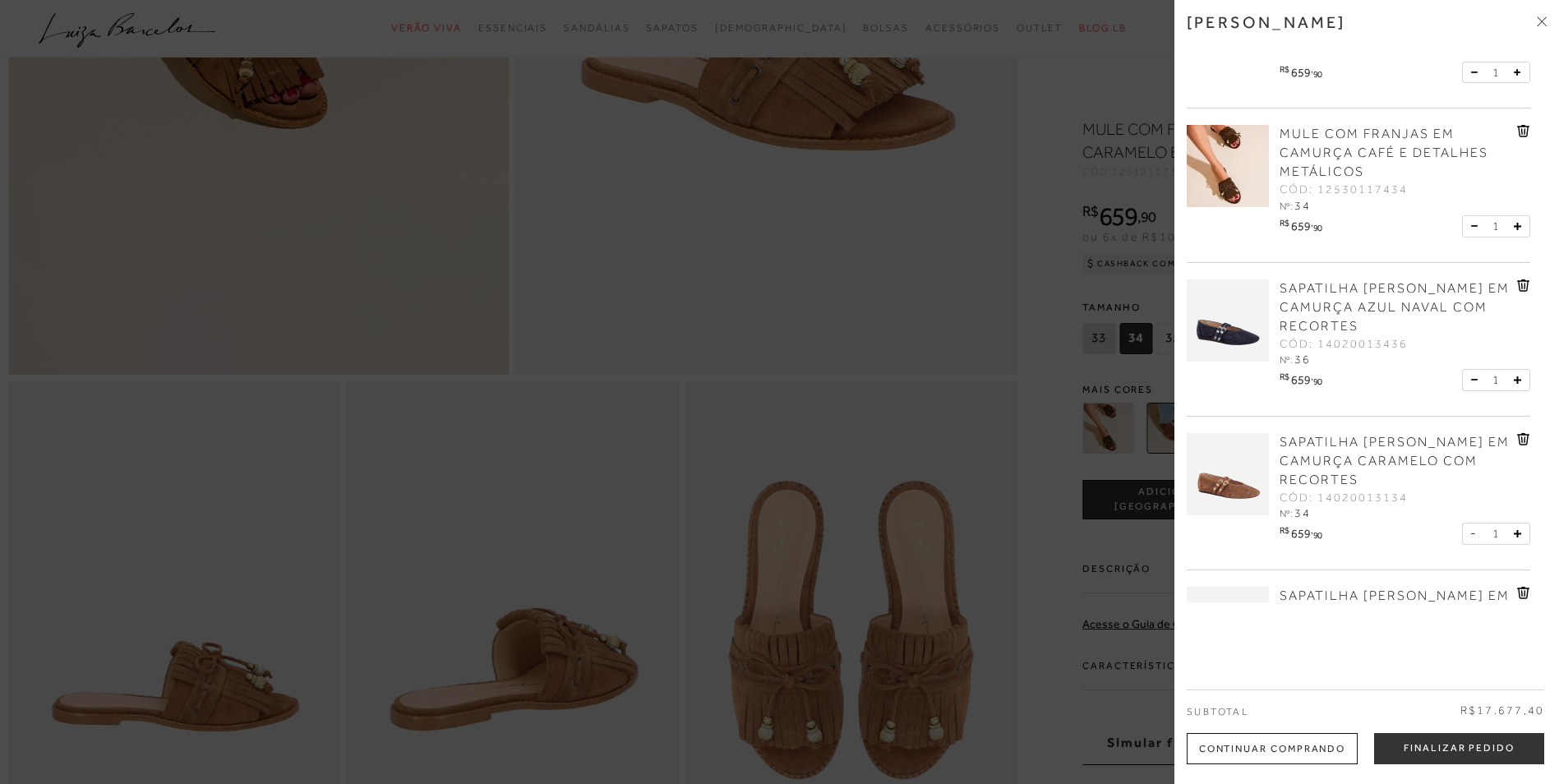
click at [1373, 300] on span "SAPATILHA [PERSON_NAME] EM CAMURÇA AZUL NAVAL COM RECORTES" at bounding box center [1394, 307] width 230 height 53
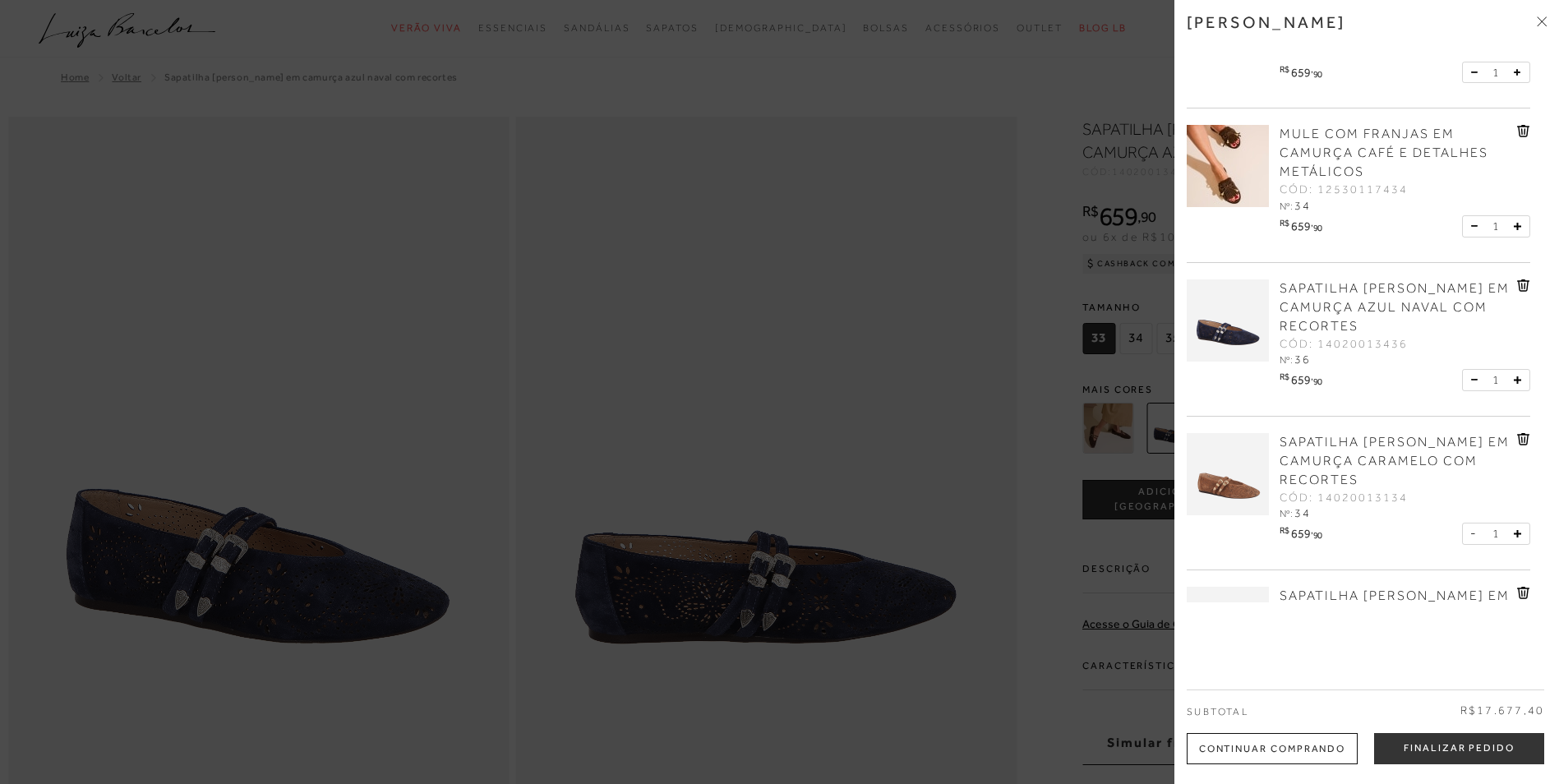
click at [767, 301] on div at bounding box center [779, 392] width 1559 height 784
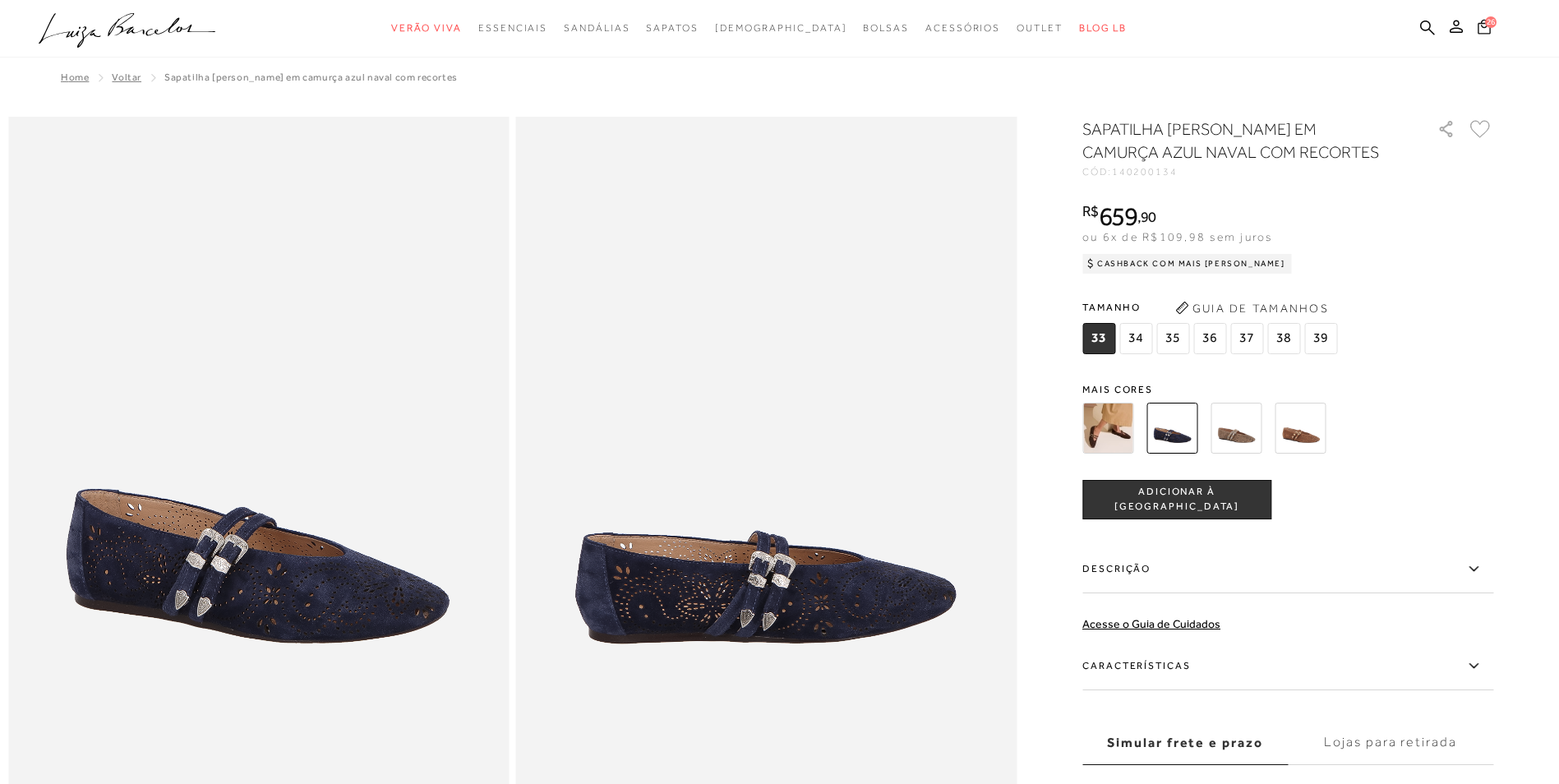
click at [1494, 26] on span "26" at bounding box center [1491, 22] width 12 height 12
